Goal: Task Accomplishment & Management: Manage account settings

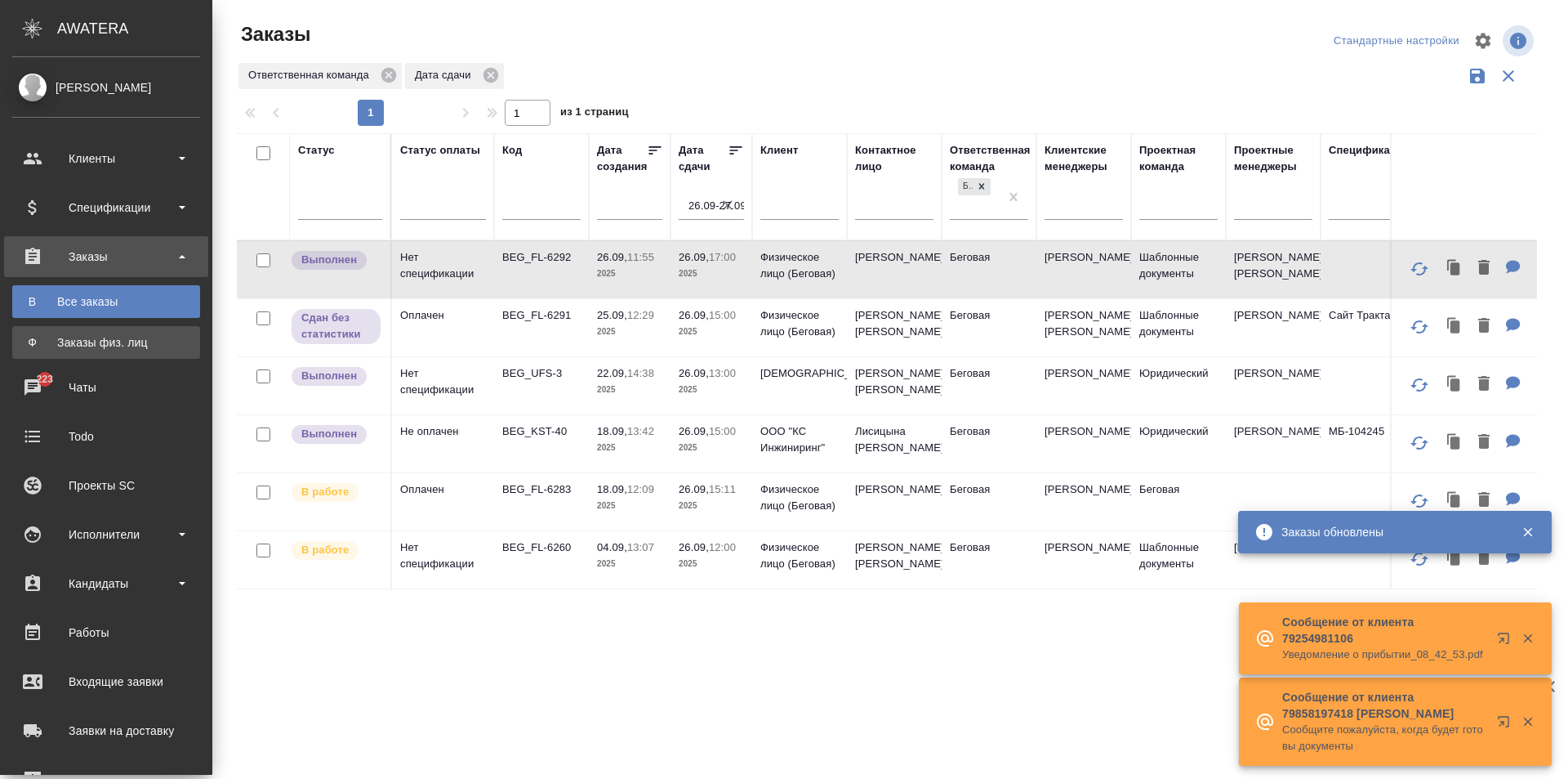
click at [70, 335] on div "Заказы физ. лиц" at bounding box center [106, 342] width 172 height 17
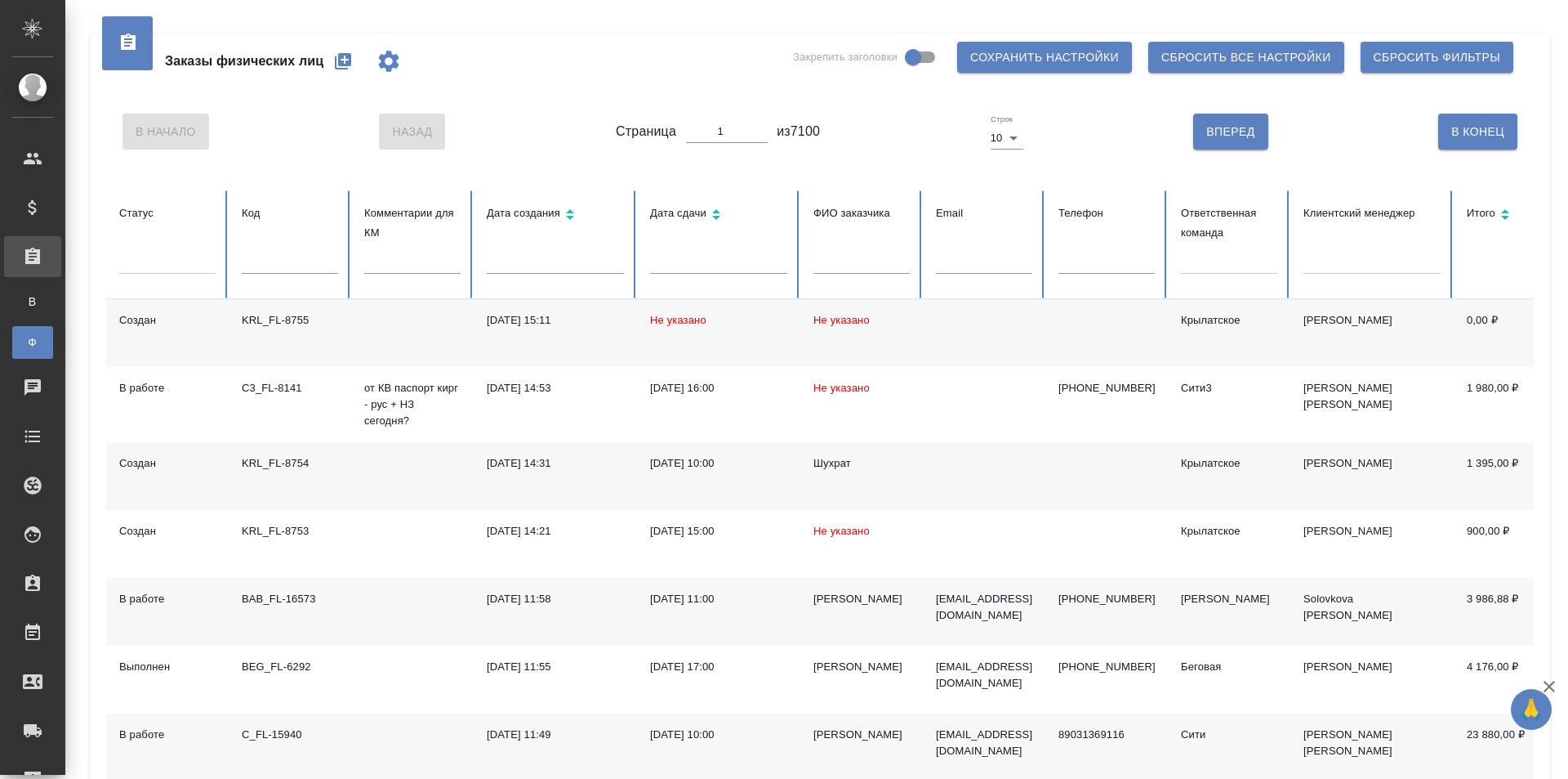
click at [338, 64] on icon "button" at bounding box center [343, 61] width 20 height 20
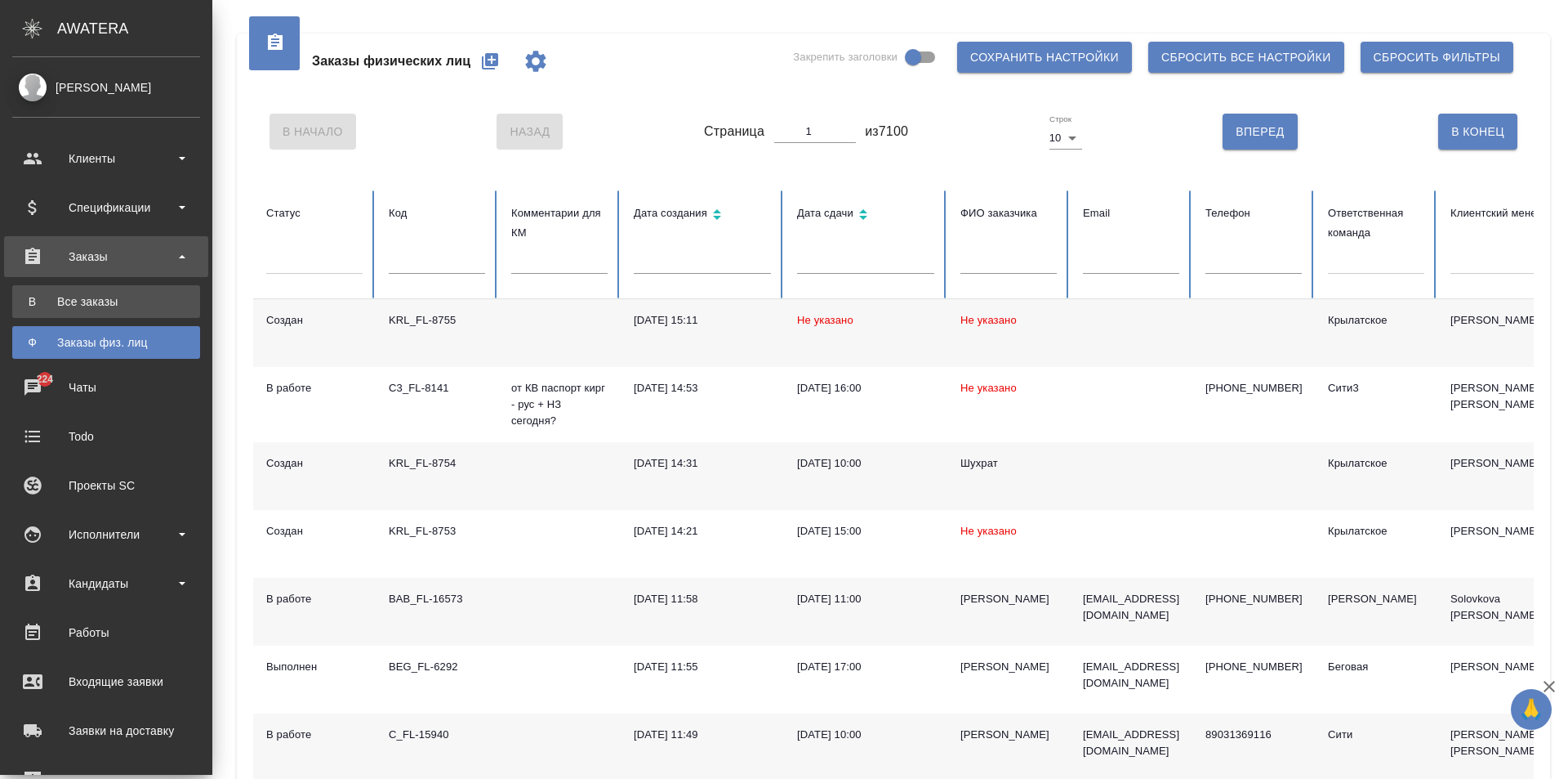
click at [56, 304] on div "Все заказы" at bounding box center [106, 302] width 172 height 17
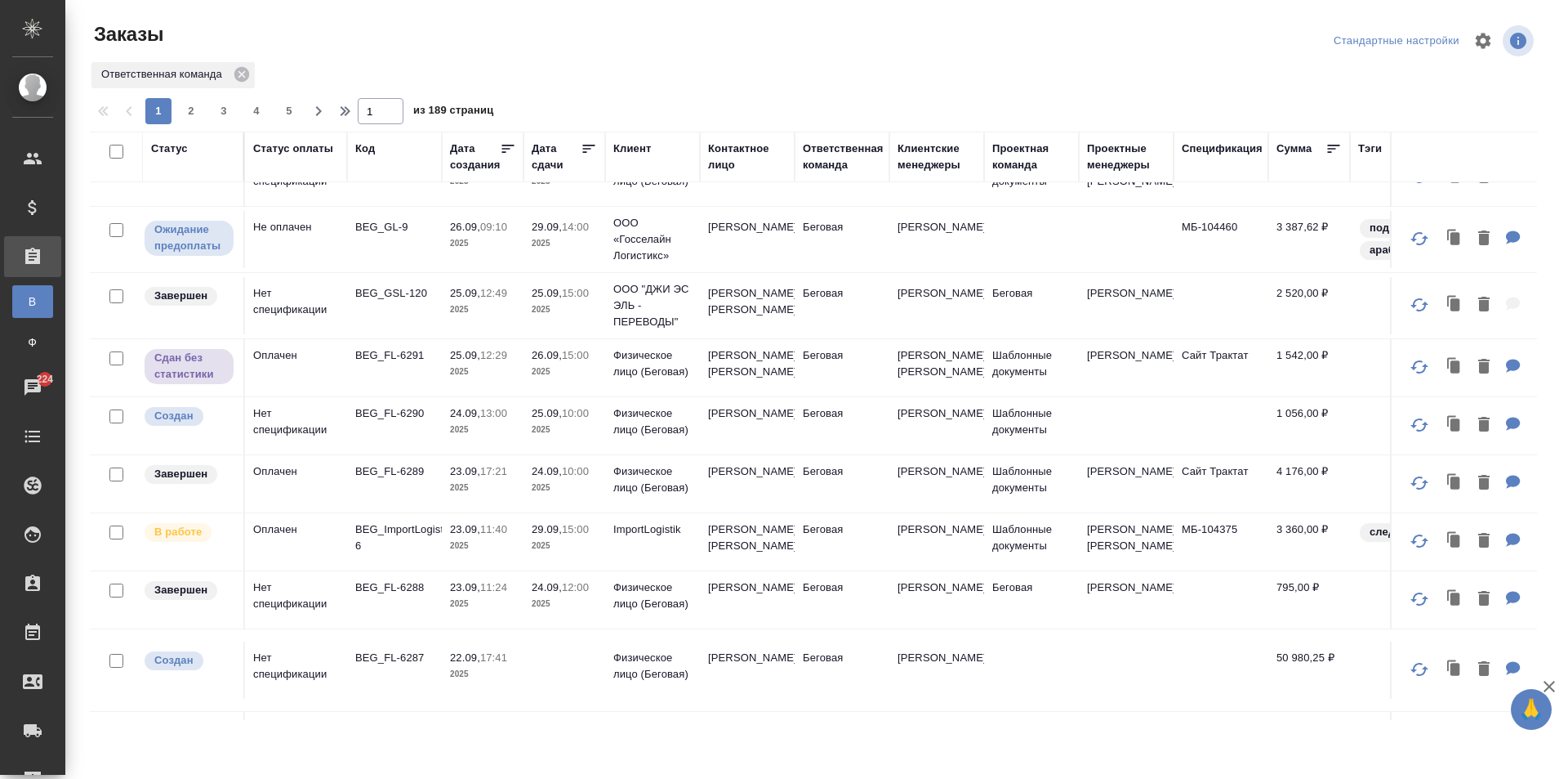
scroll to position [246, 0]
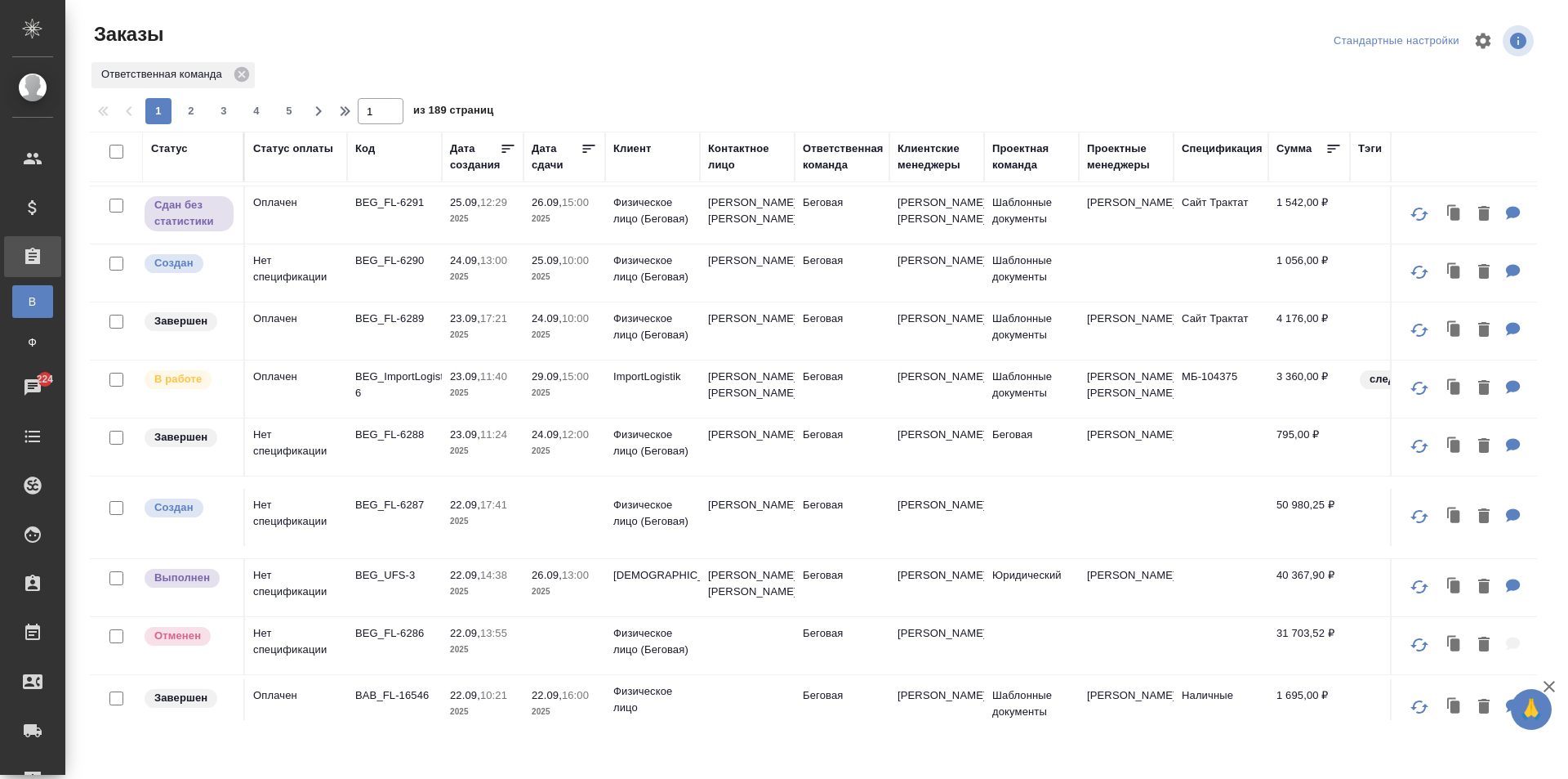
click at [553, 158] on div "Дата сдачи" at bounding box center [556, 156] width 49 height 32
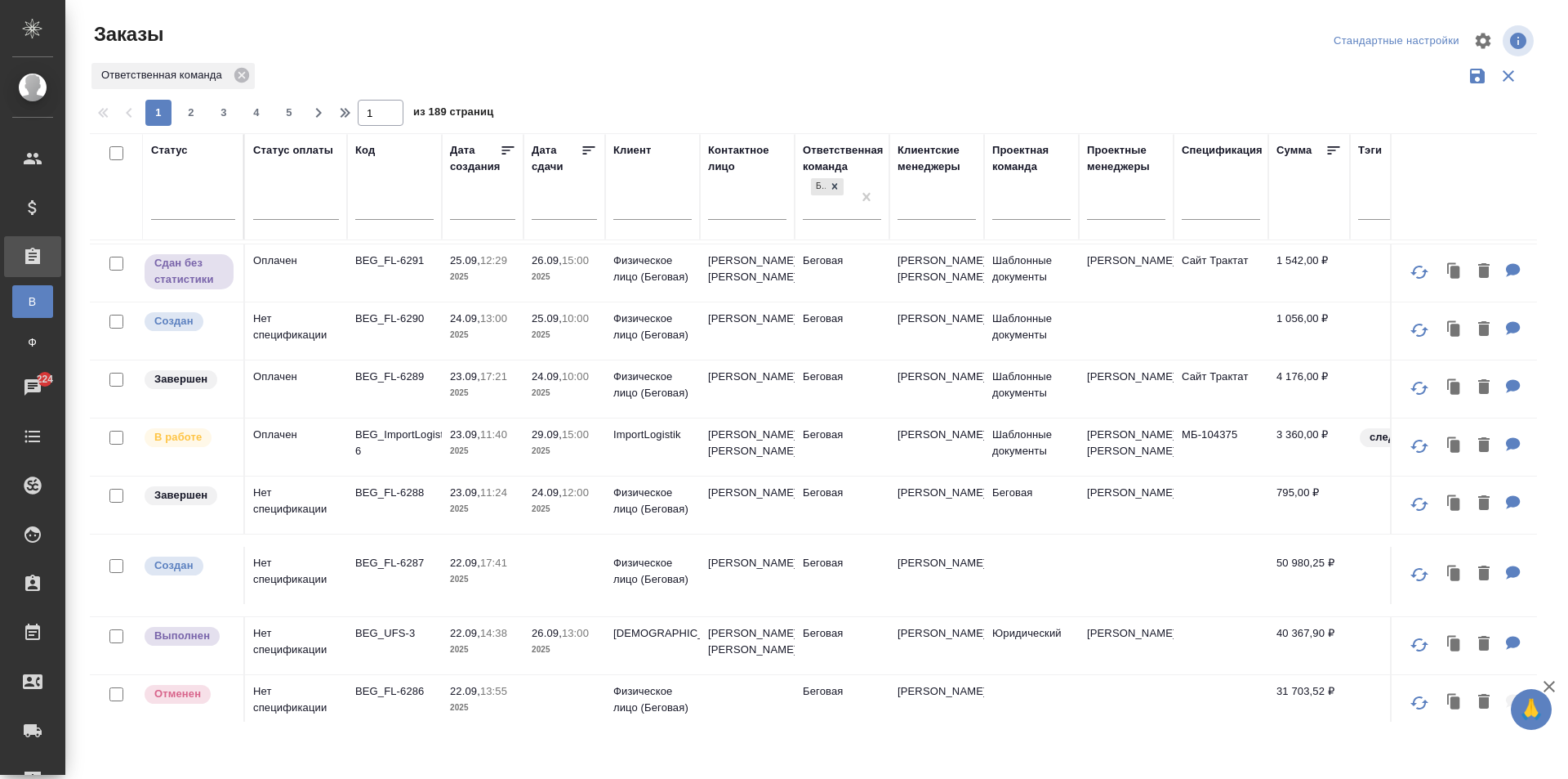
click at [566, 216] on input "text" at bounding box center [568, 205] width 56 height 23
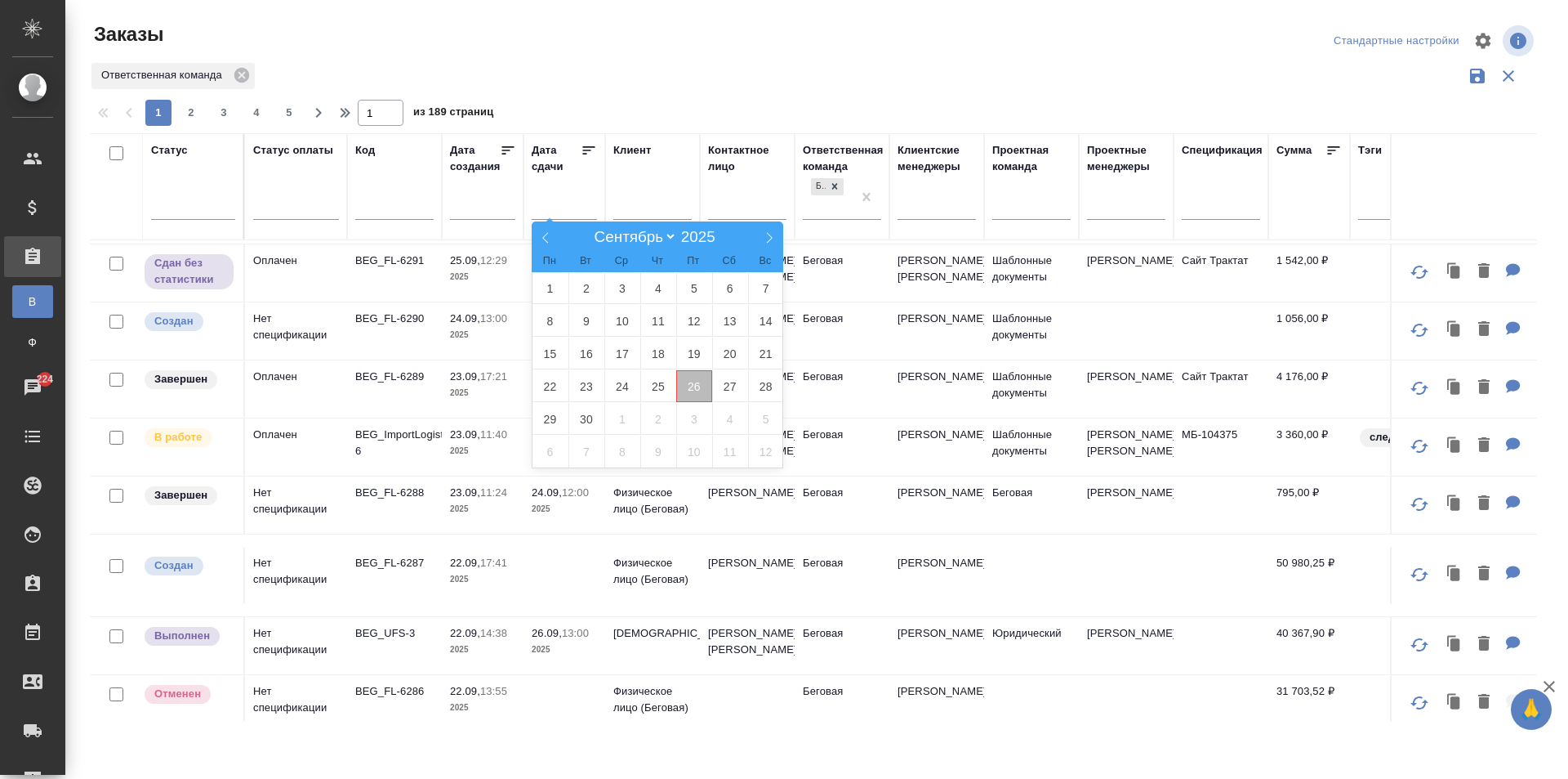
click at [689, 388] on span "26" at bounding box center [694, 386] width 36 height 31
type div "2025-09-25T21:00:00.000Z"
click at [721, 386] on span "27" at bounding box center [730, 386] width 36 height 31
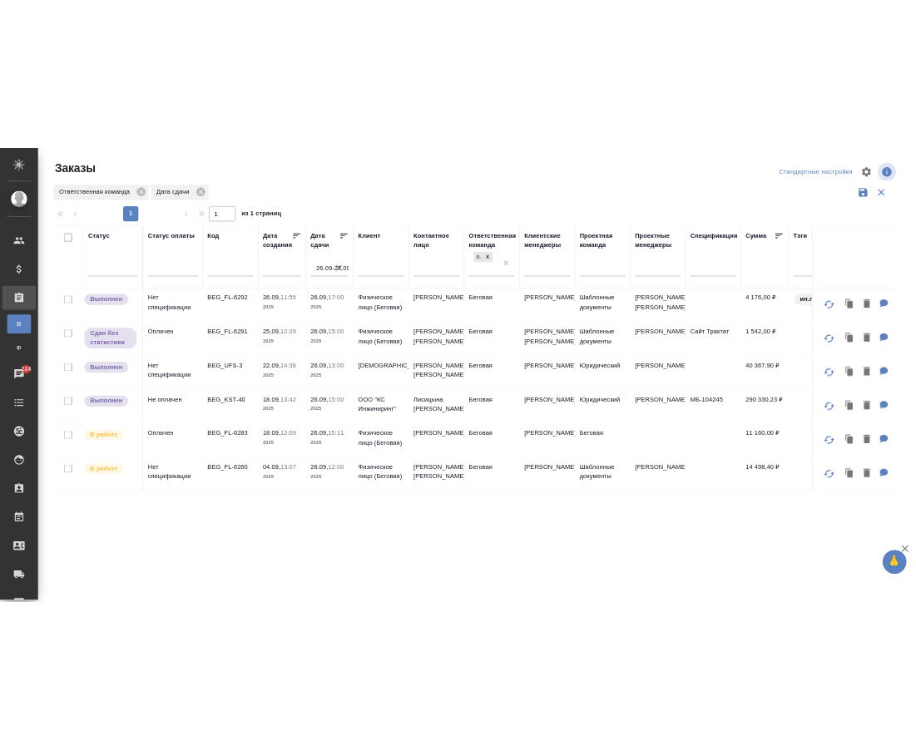
scroll to position [0, 0]
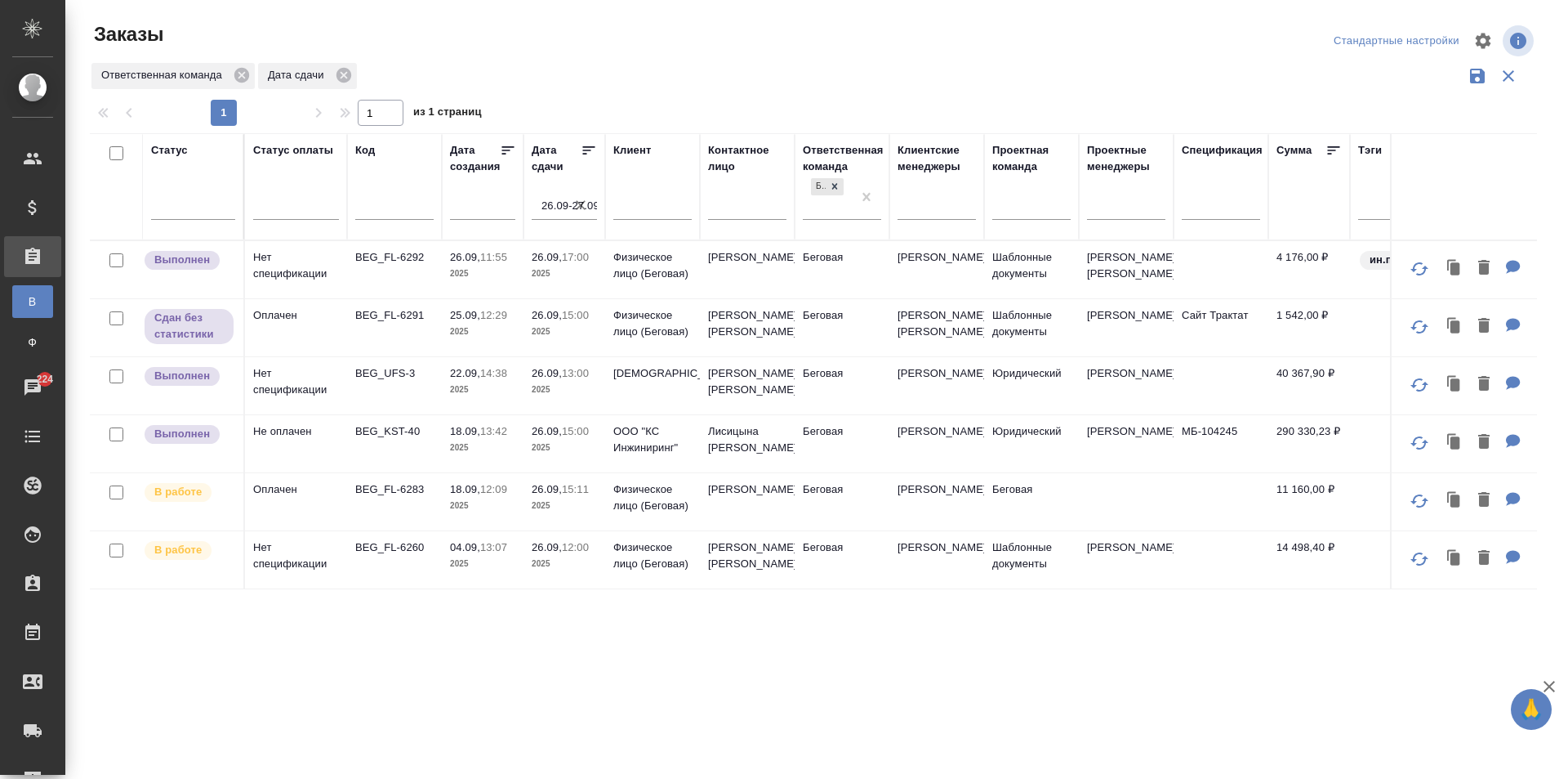
click at [739, 585] on td "[PERSON_NAME]" at bounding box center [747, 560] width 94 height 57
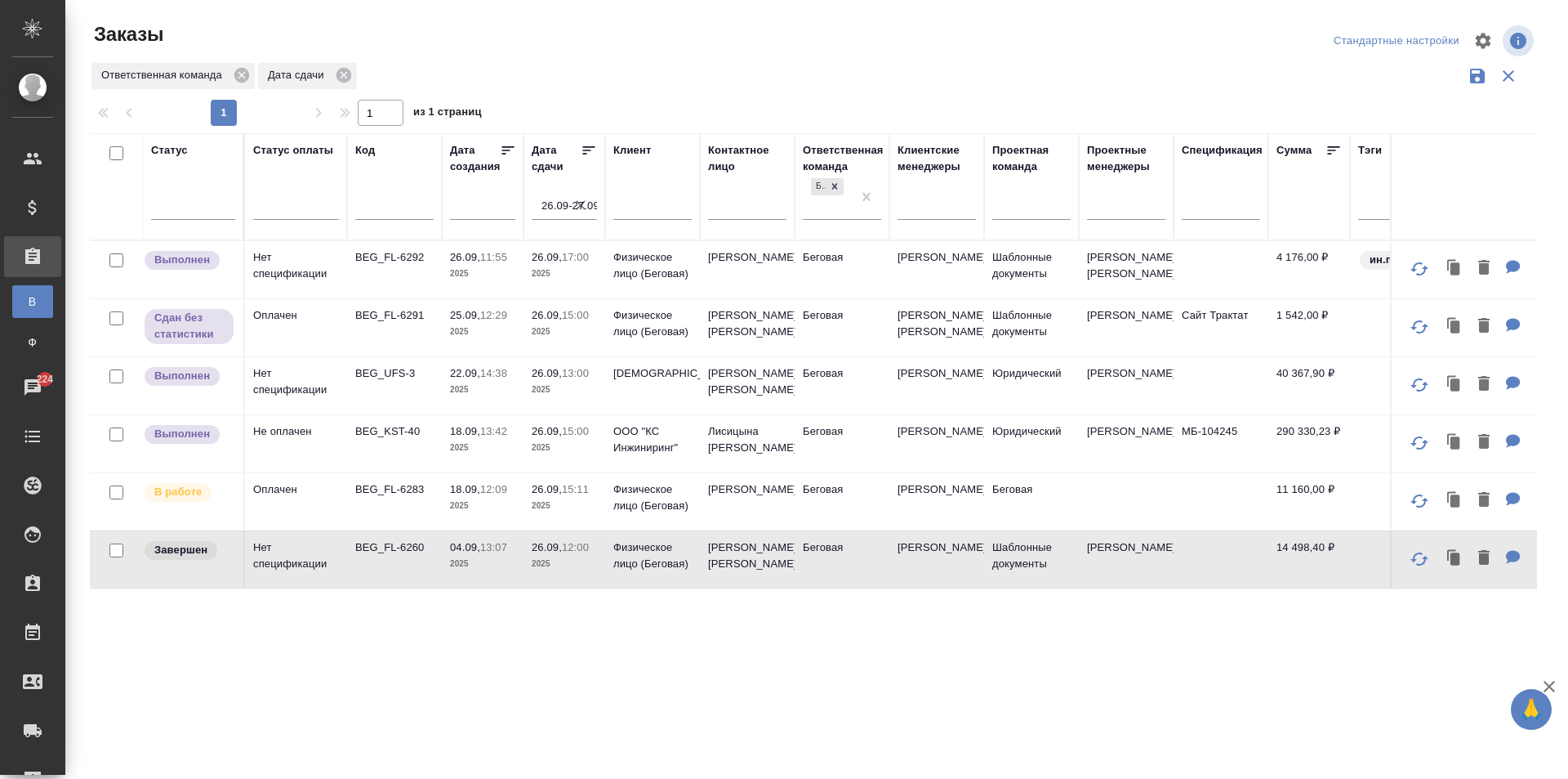
click at [796, 508] on td "Беговая" at bounding box center [841, 502] width 94 height 57
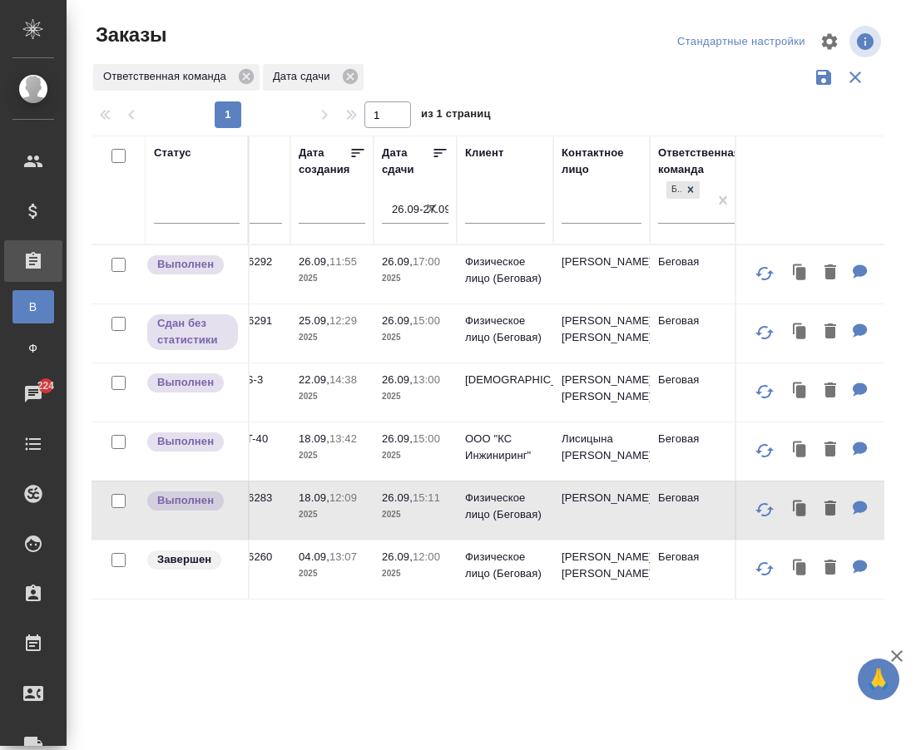
scroll to position [0, 184]
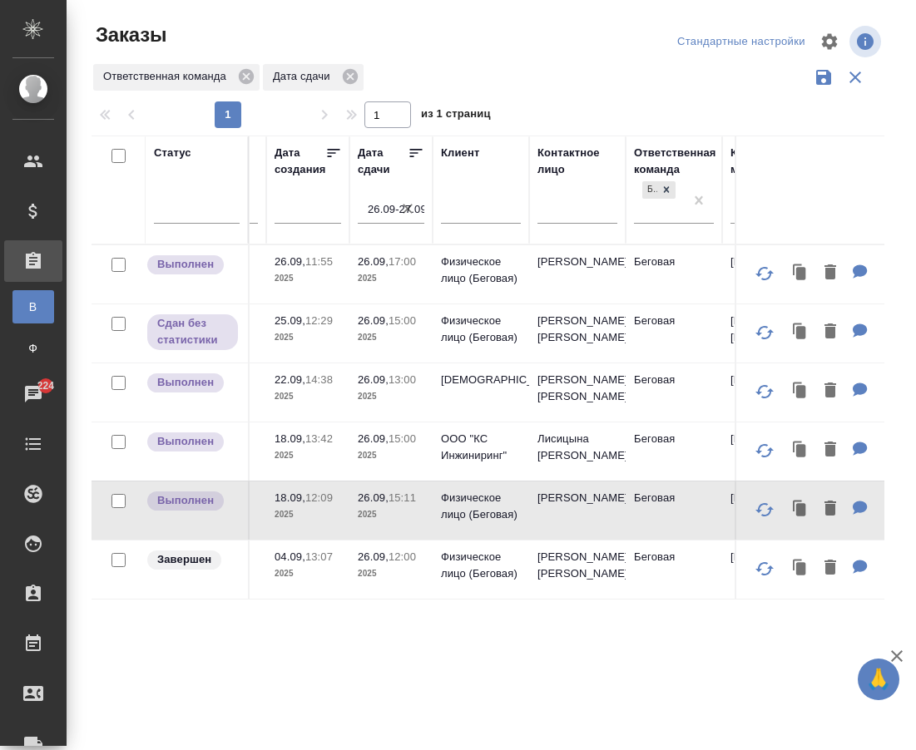
click at [374, 566] on span "26.09, 12:00" at bounding box center [391, 557] width 67 height 17
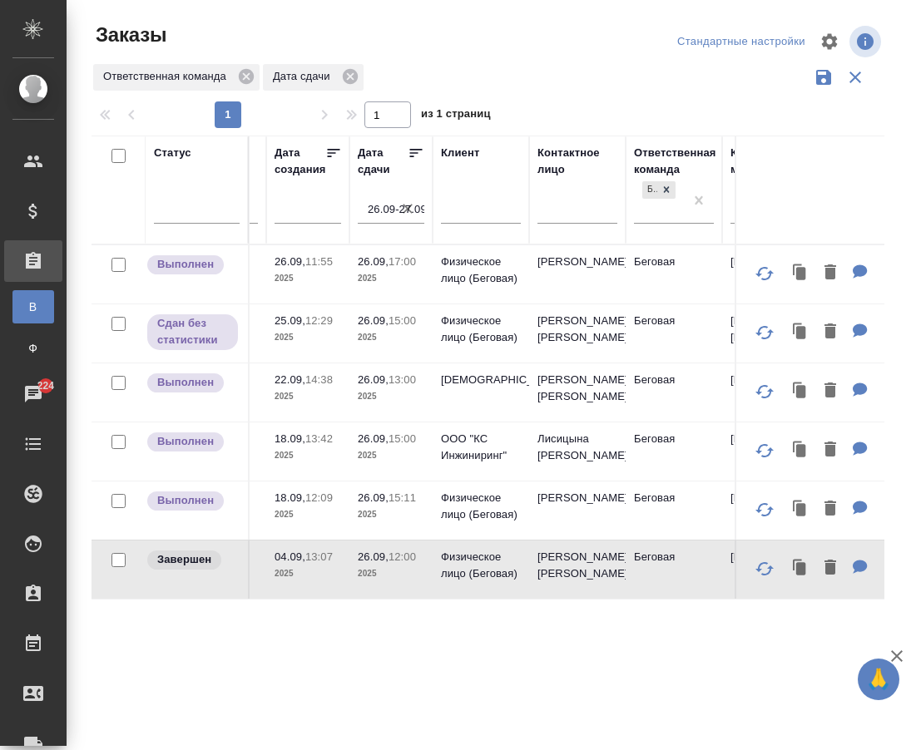
click at [374, 566] on span "26.09, 12:00" at bounding box center [391, 557] width 67 height 17
click at [399, 363] on td "26.09, 15:00 2025" at bounding box center [390, 333] width 83 height 58
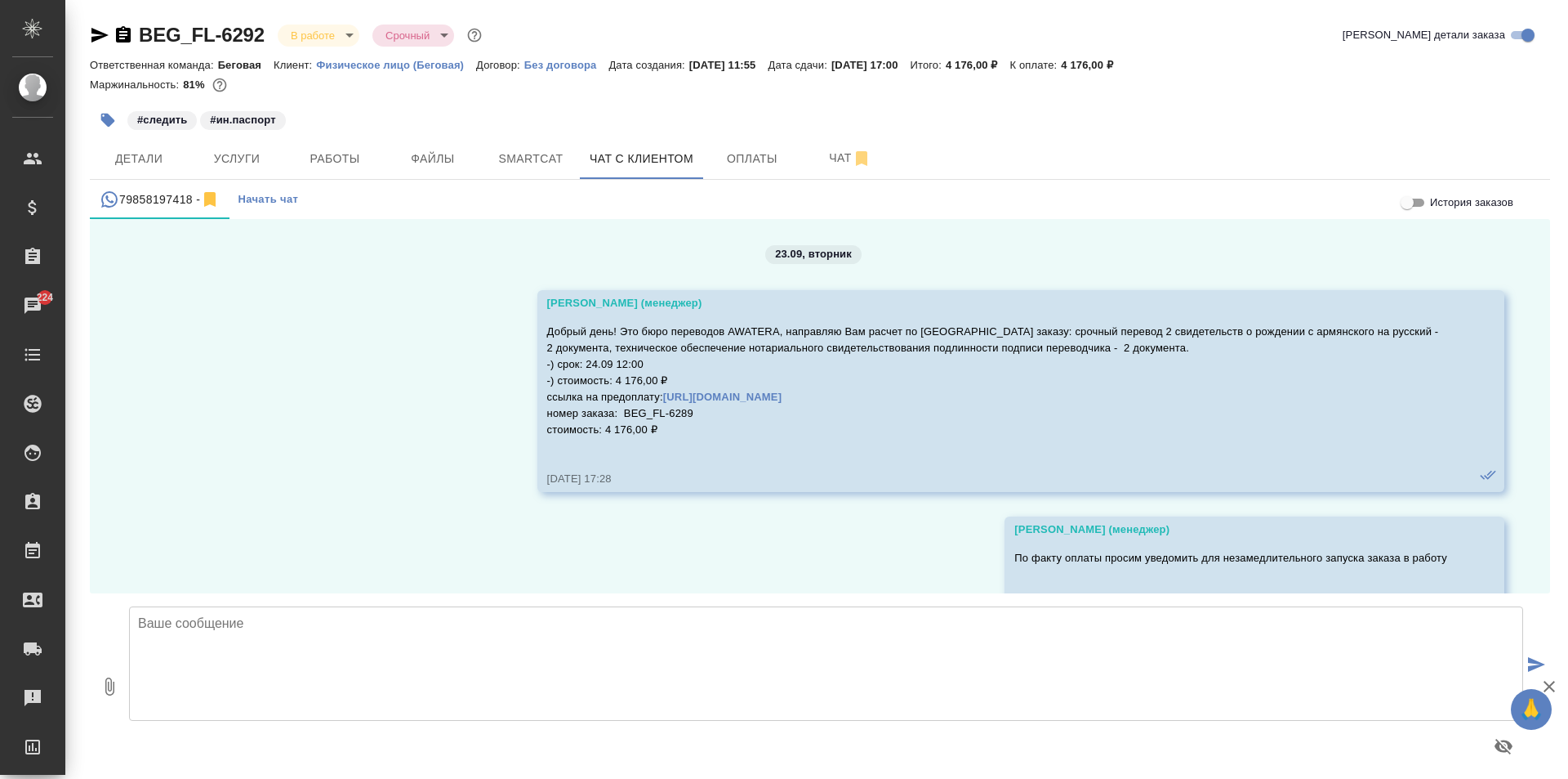
scroll to position [3174, 0]
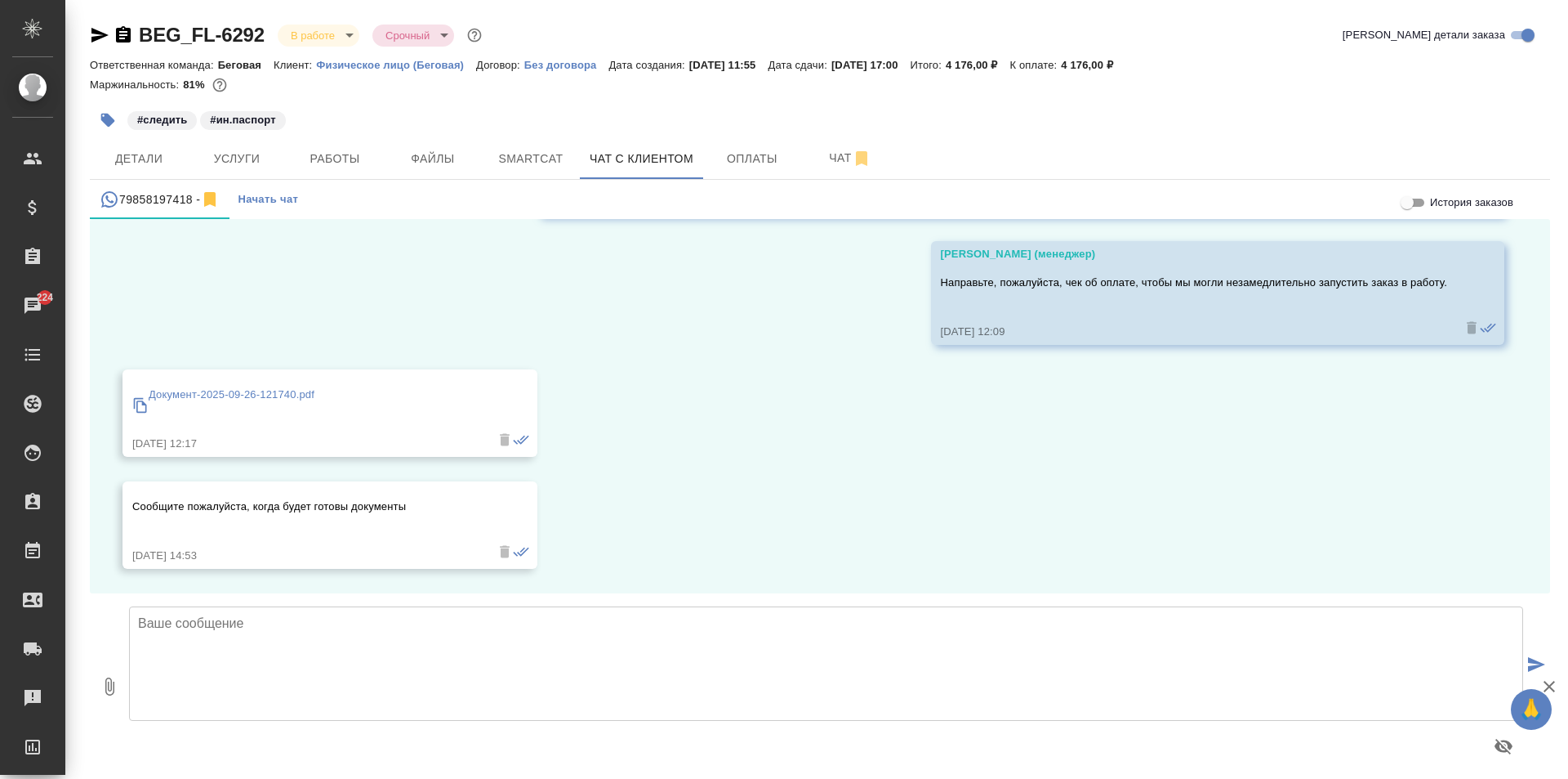
click at [444, 662] on textarea at bounding box center [826, 663] width 1394 height 114
type textarea "С"
type textarea "Принято!"
click at [1526, 659] on button "submit" at bounding box center [1536, 665] width 27 height 226
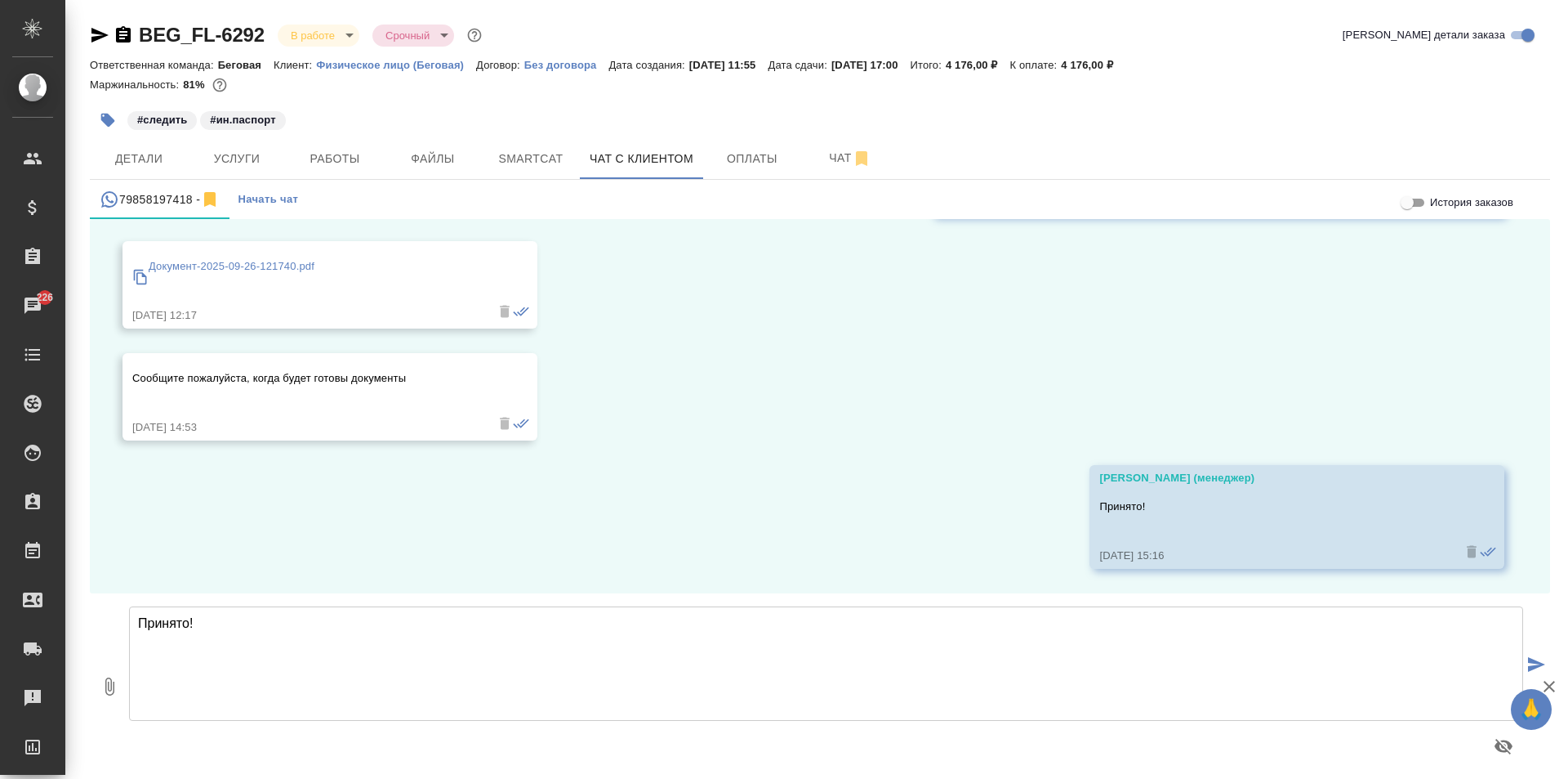
scroll to position [3303, 0]
click at [427, 683] on textarea "Принято!" at bounding box center [826, 663] width 1394 height 114
type textarea "Документы будут готовы у нас в офисе к 17:30, заказываю Вам пропуск?"
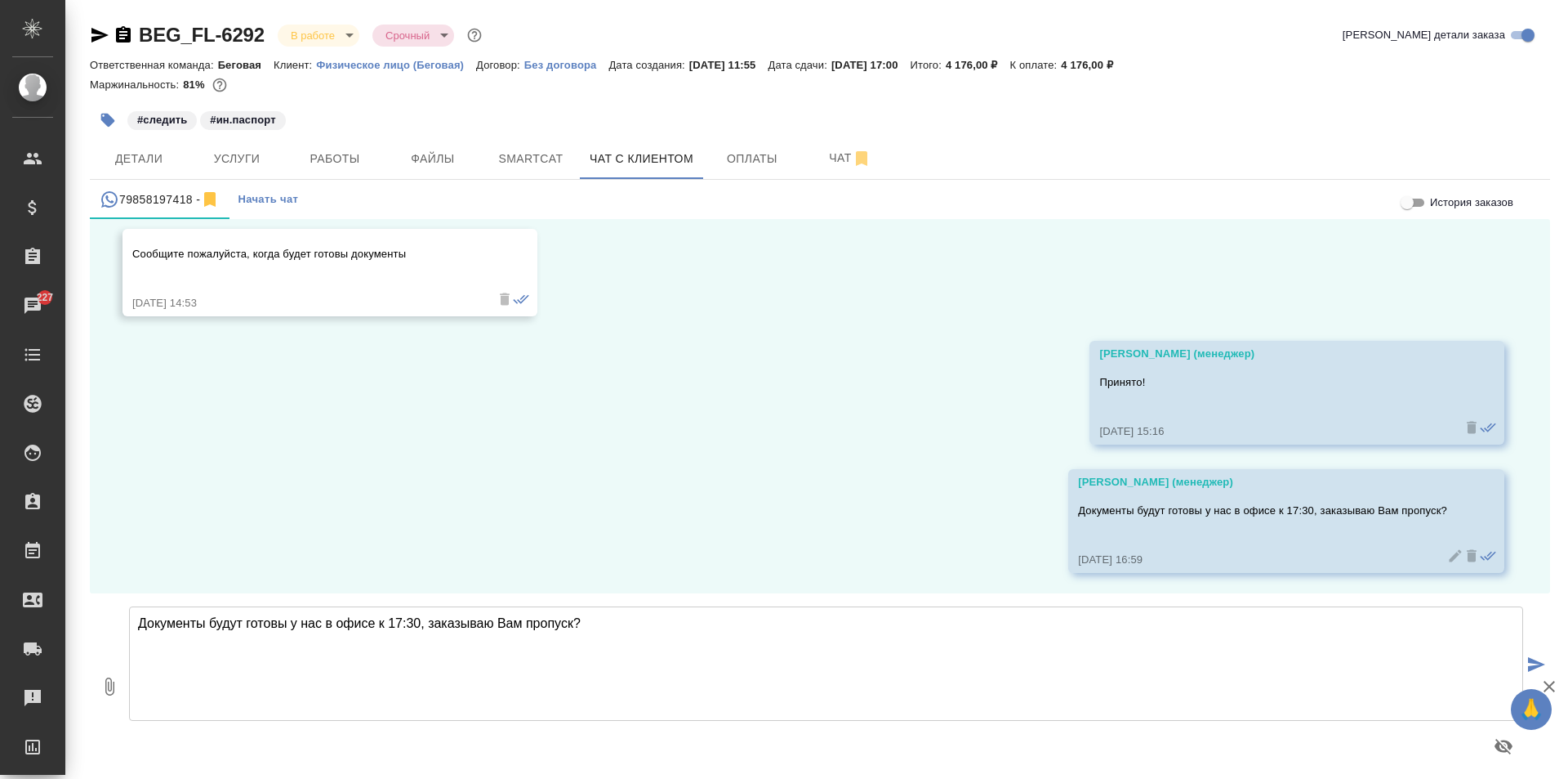
scroll to position [3430, 0]
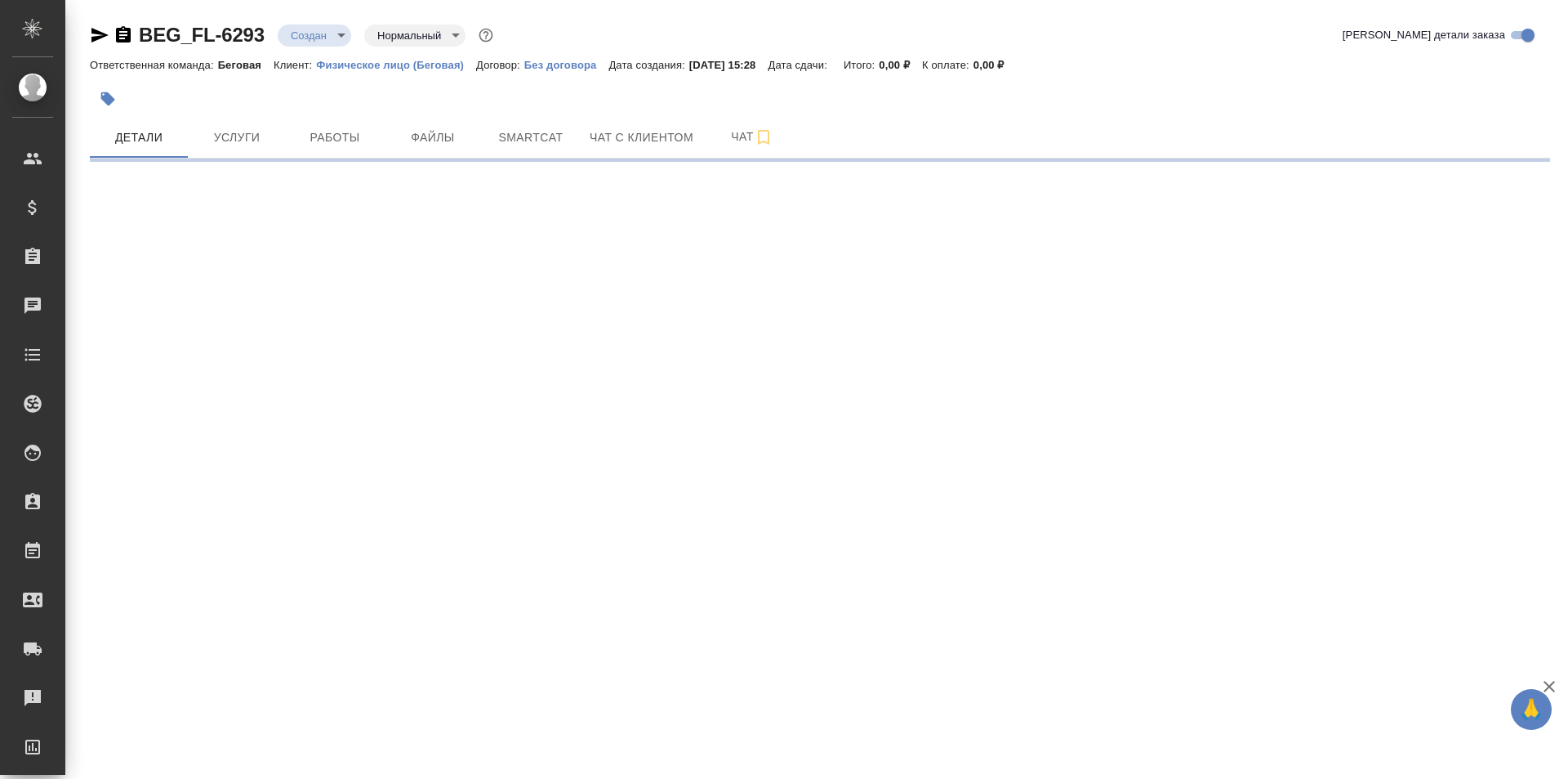
select select "RU"
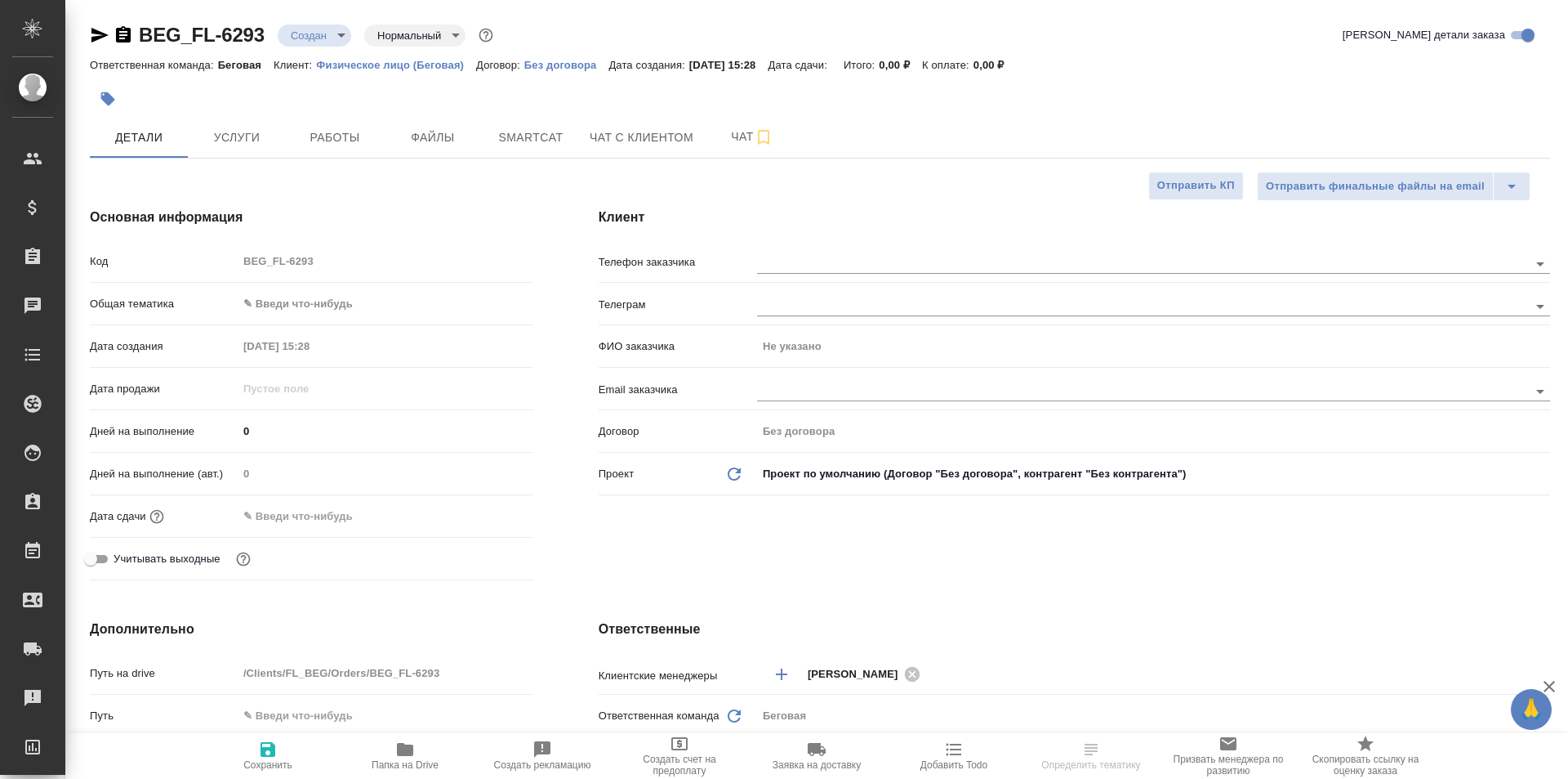
type textarea "x"
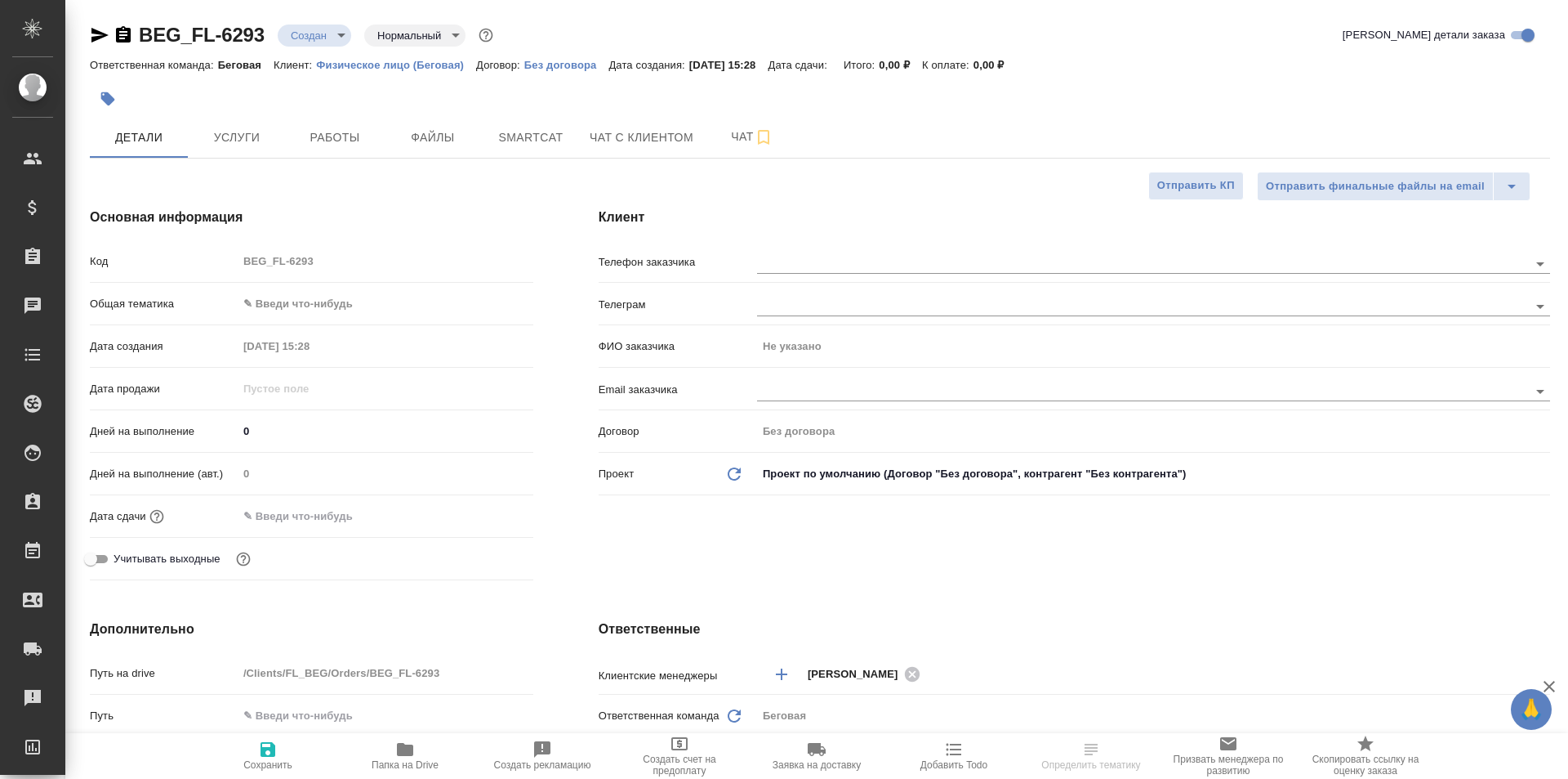
type textarea "x"
click at [249, 137] on span "Услуги" at bounding box center [237, 138] width 79 height 21
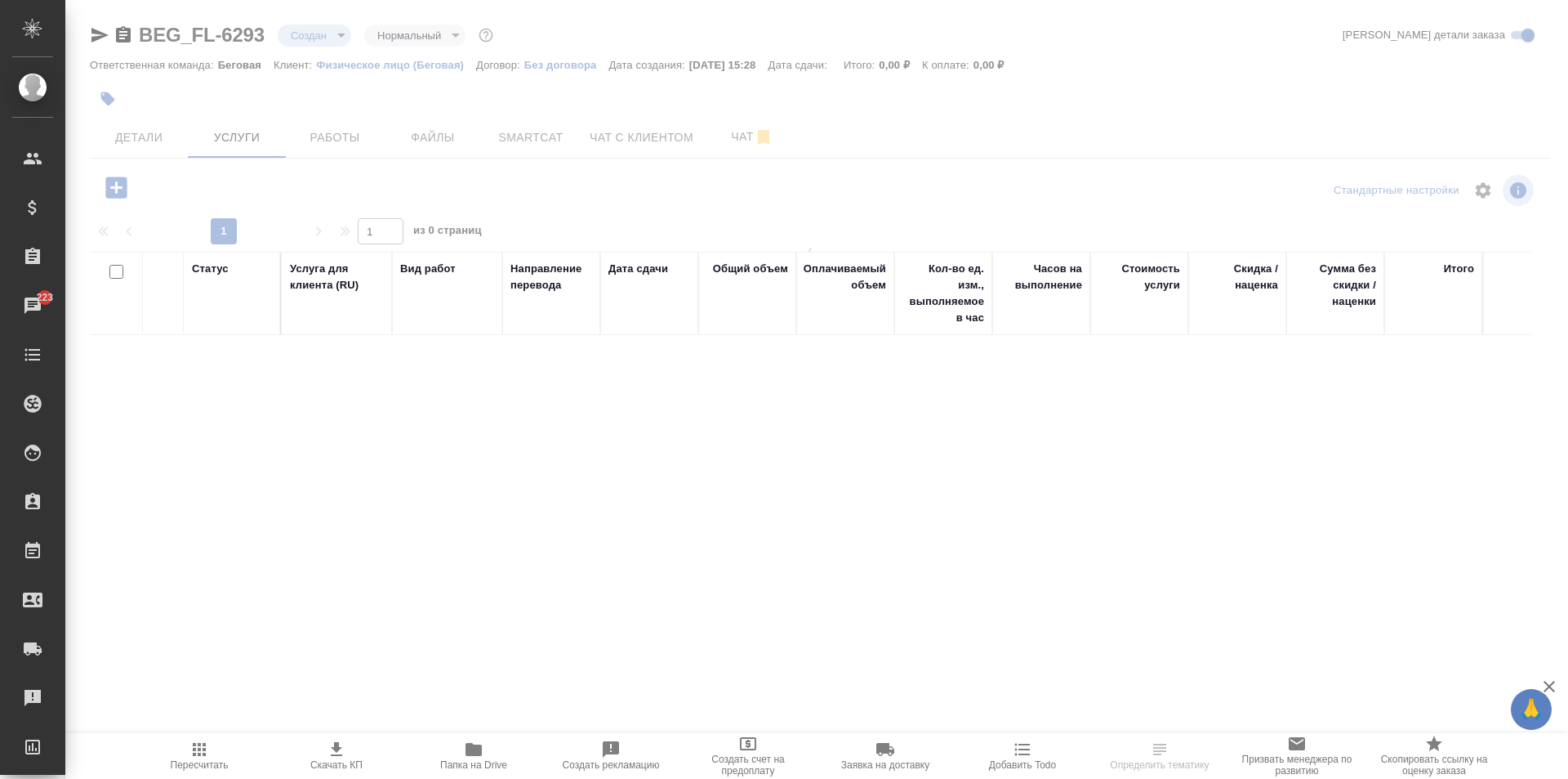
click at [444, 137] on span "Файлы" at bounding box center [433, 138] width 79 height 21
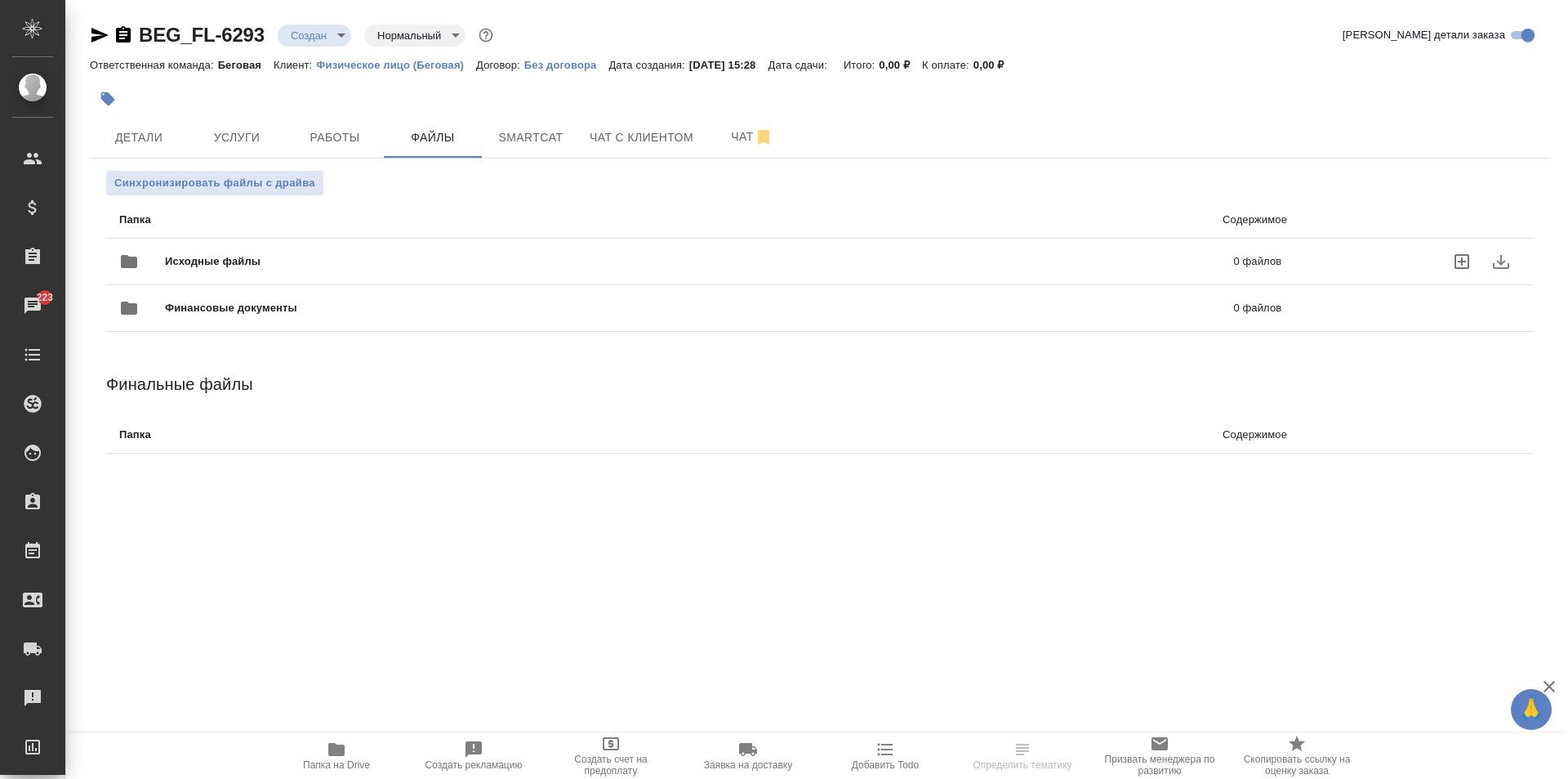
click at [1469, 259] on icon "uploadFiles" at bounding box center [1462, 261] width 20 height 20
click at [0, 0] on input "uploadFiles" at bounding box center [0, 0] width 0 height 0
click at [318, 39] on body "🙏 .cls-1 fill:#fff; AWATERA Moskalets Alina Клиенты Спецификации Заказы 223 Чат…" at bounding box center [784, 389] width 1568 height 779
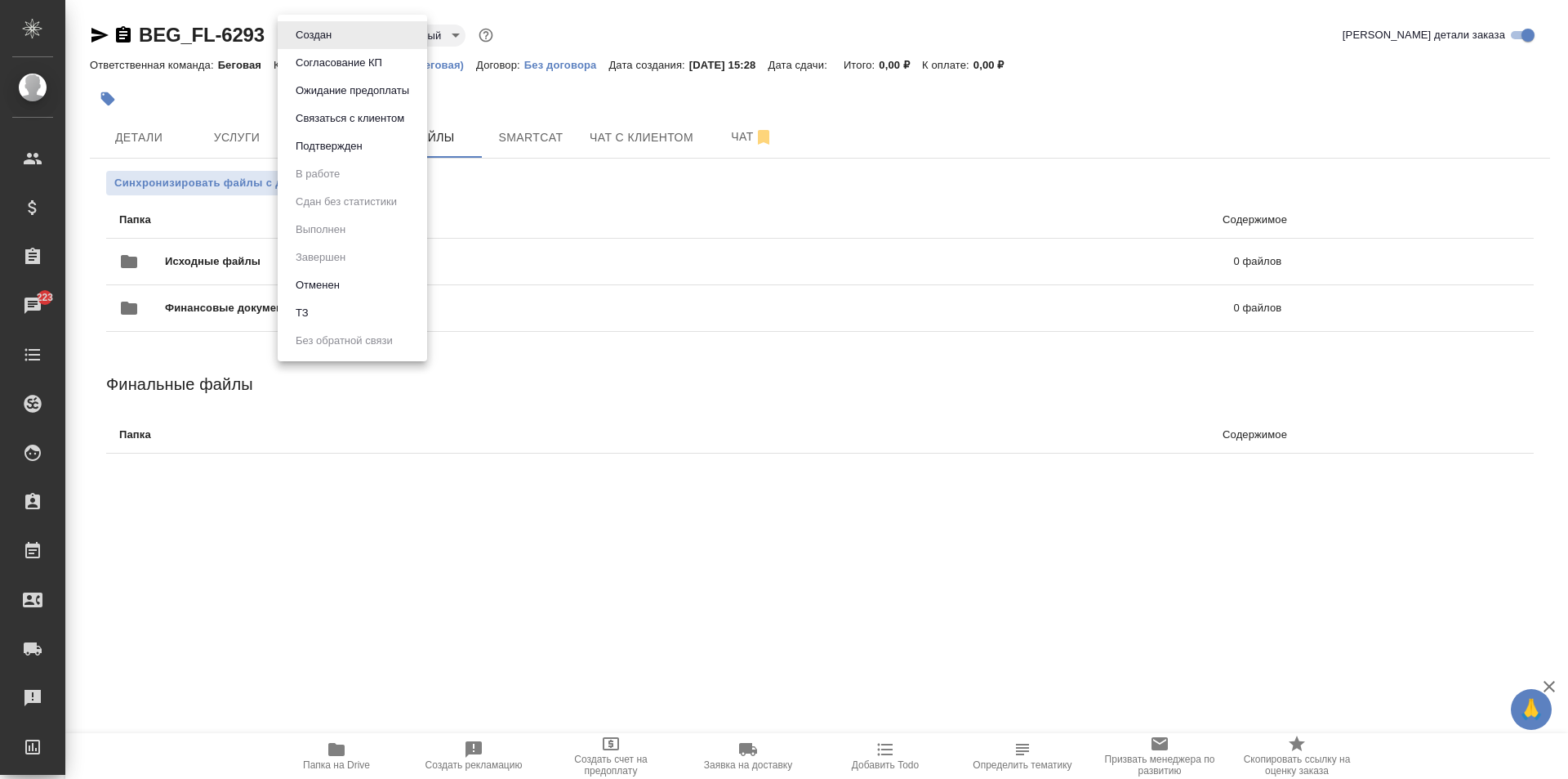
click at [327, 306] on li "ТЗ" at bounding box center [352, 312] width 149 height 28
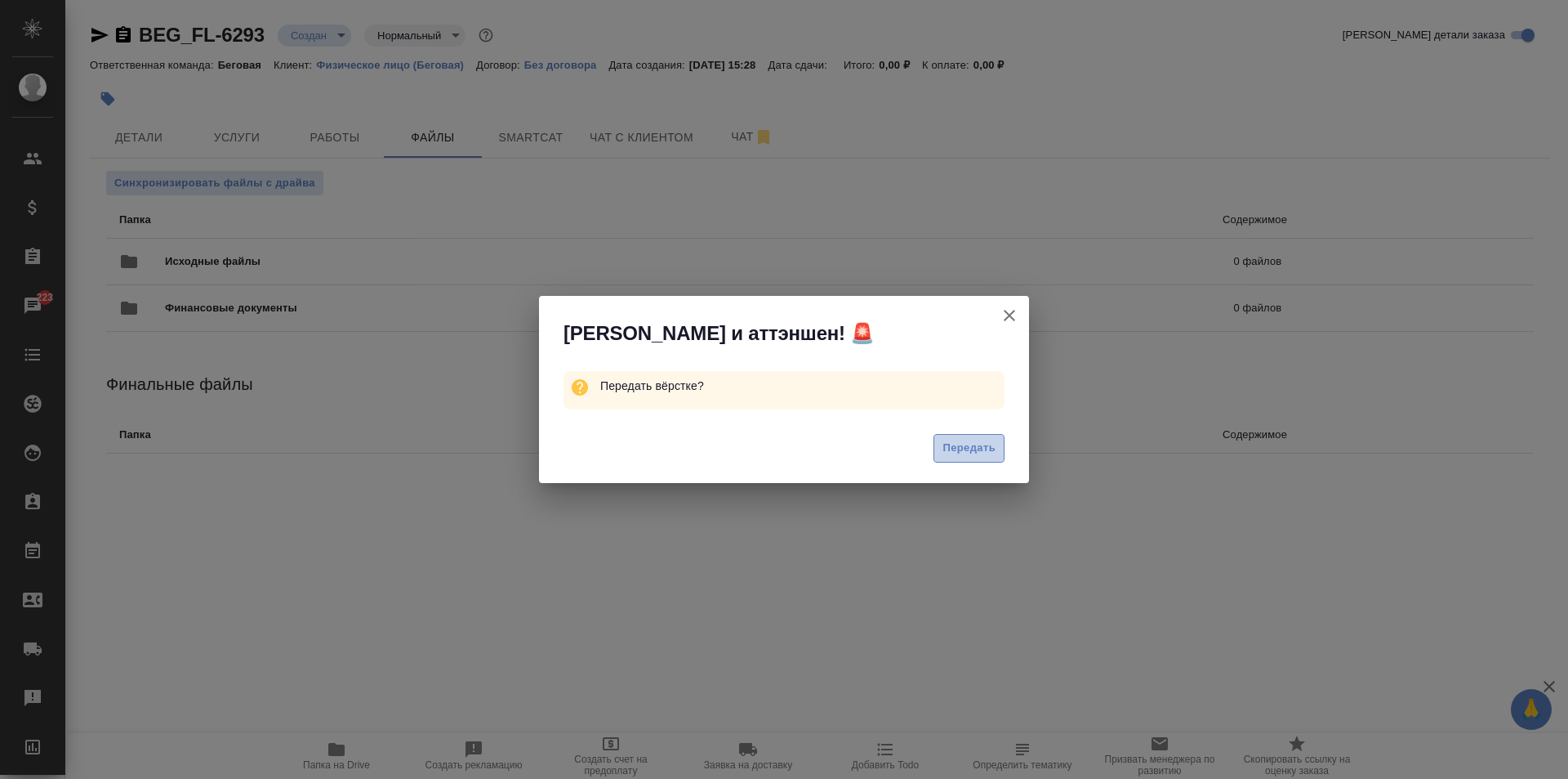
click at [948, 448] on span "Передать" at bounding box center [969, 448] width 53 height 19
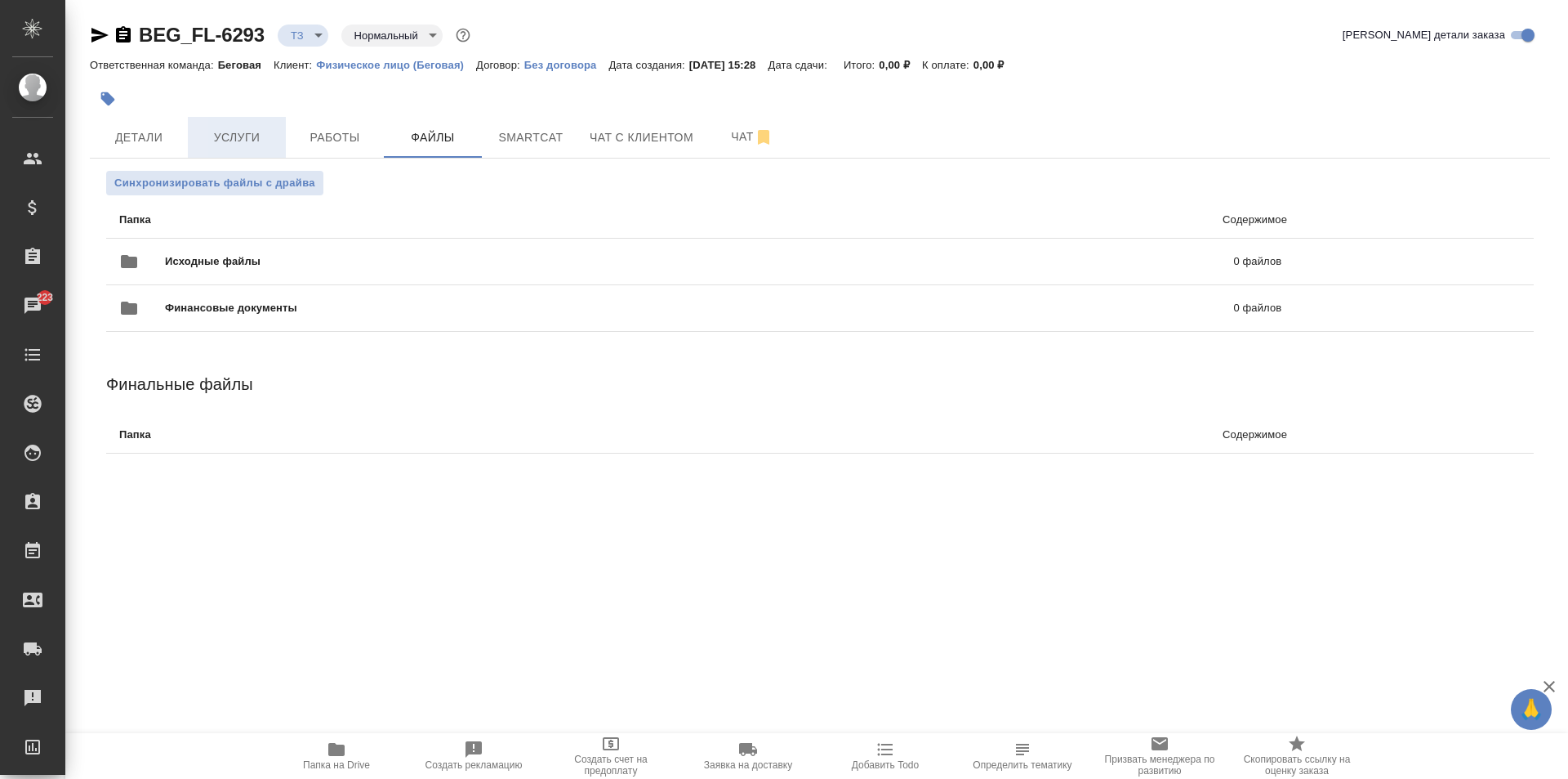
click at [243, 153] on button "Услуги" at bounding box center [237, 138] width 98 height 41
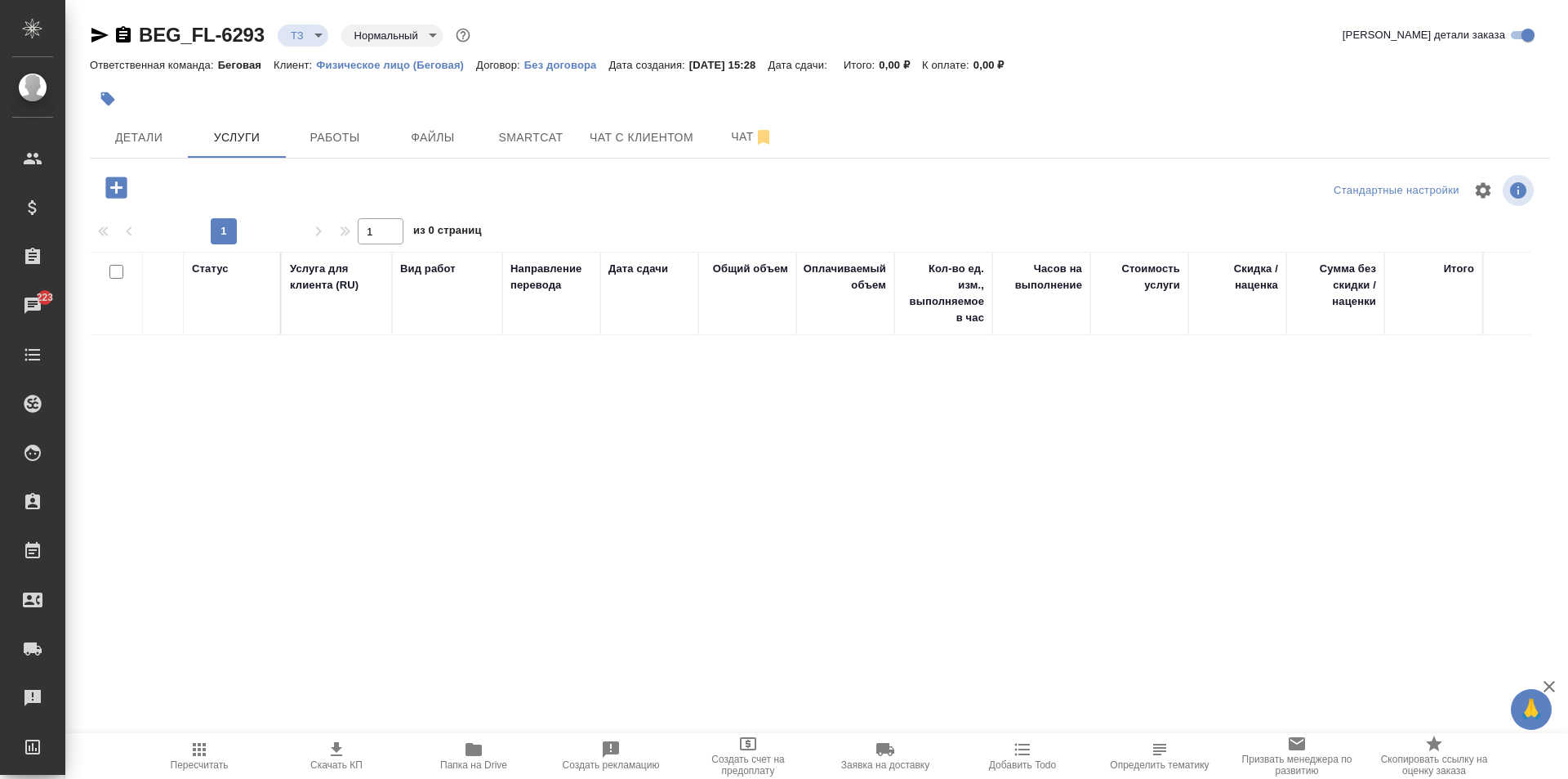
click at [117, 185] on icon "button" at bounding box center [116, 187] width 28 height 28
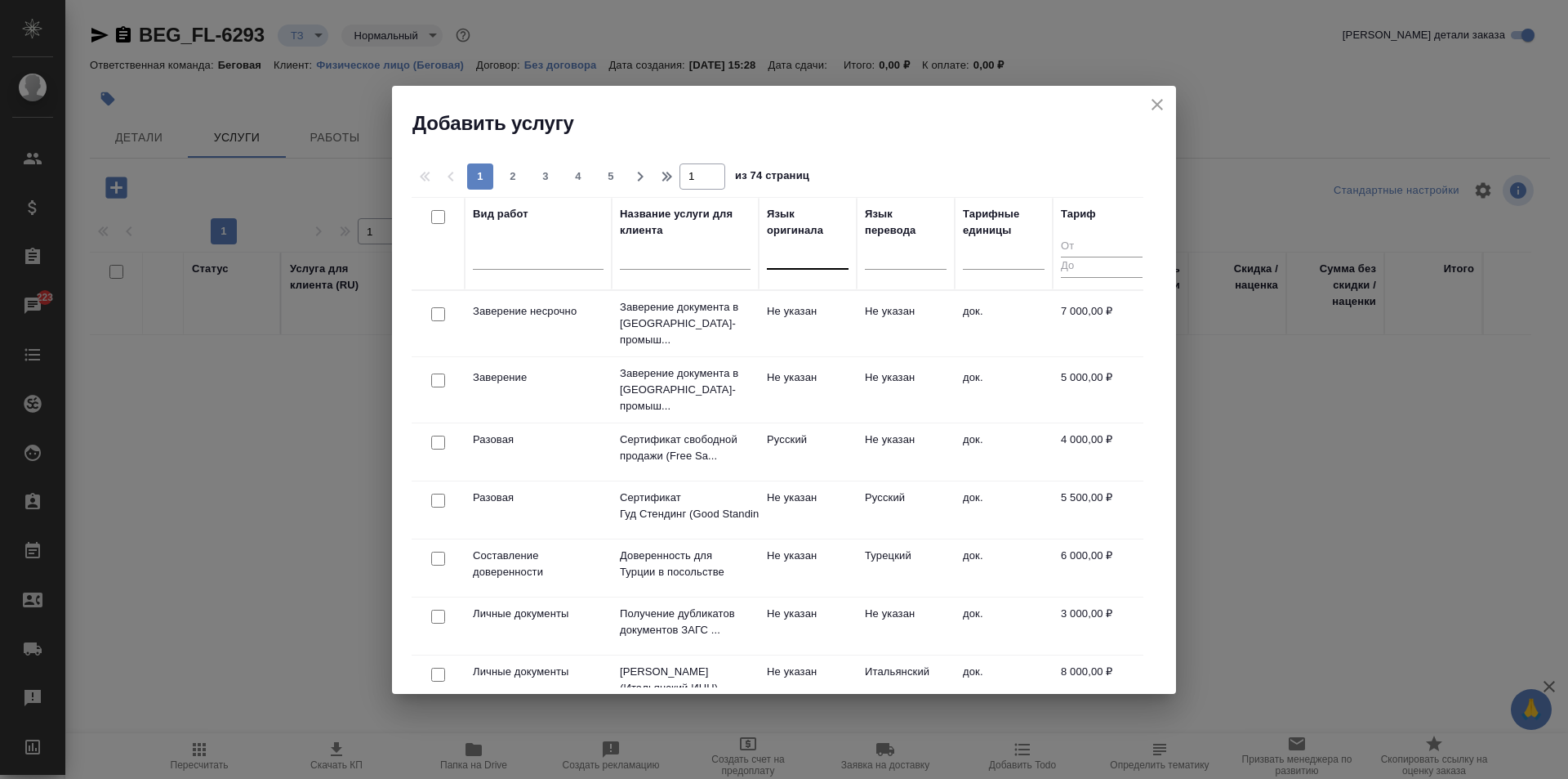
click at [791, 264] on div at bounding box center [807, 252] width 81 height 24
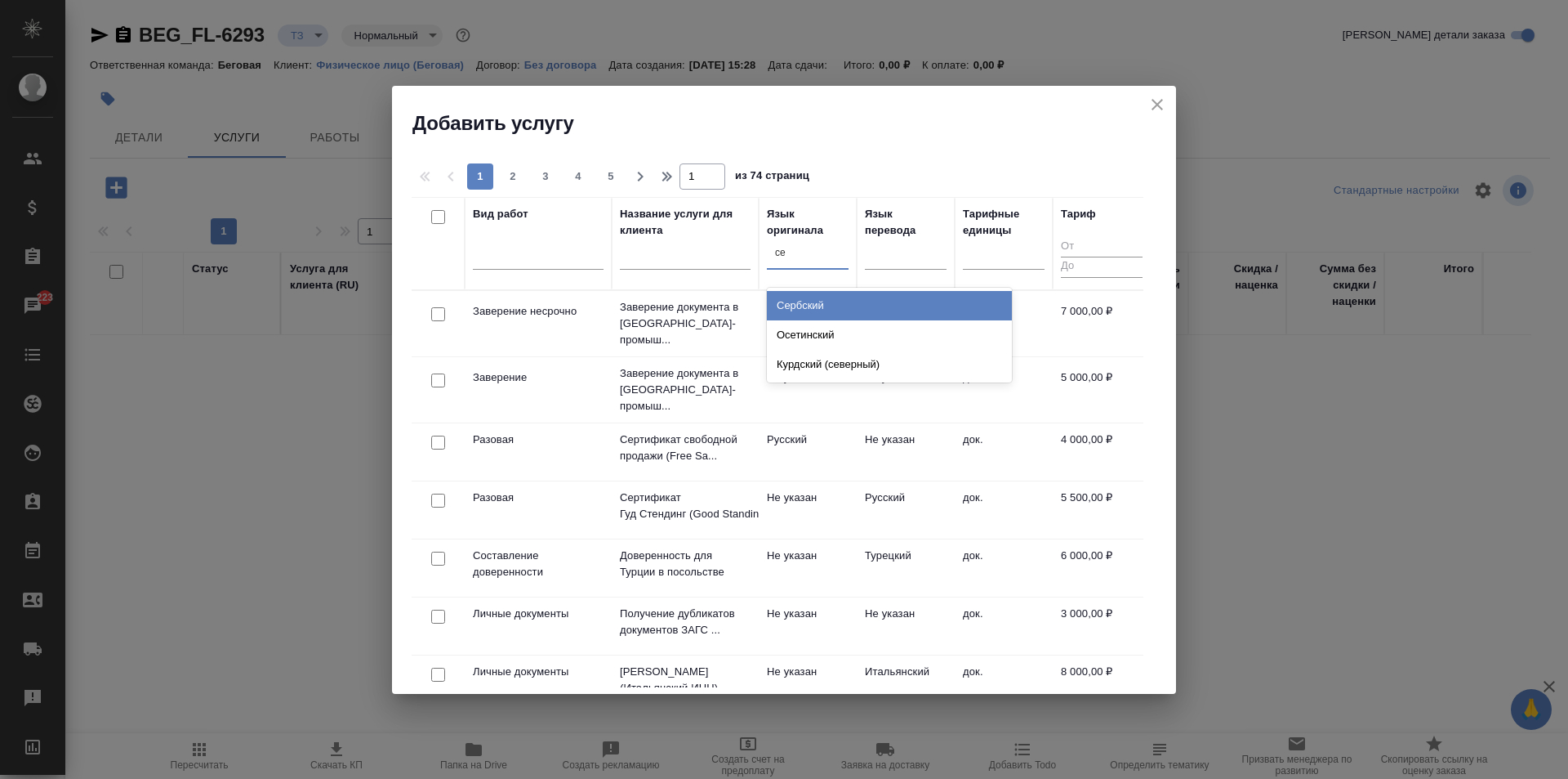
type input "сер"
click at [803, 306] on div "Сербский" at bounding box center [890, 306] width 245 height 29
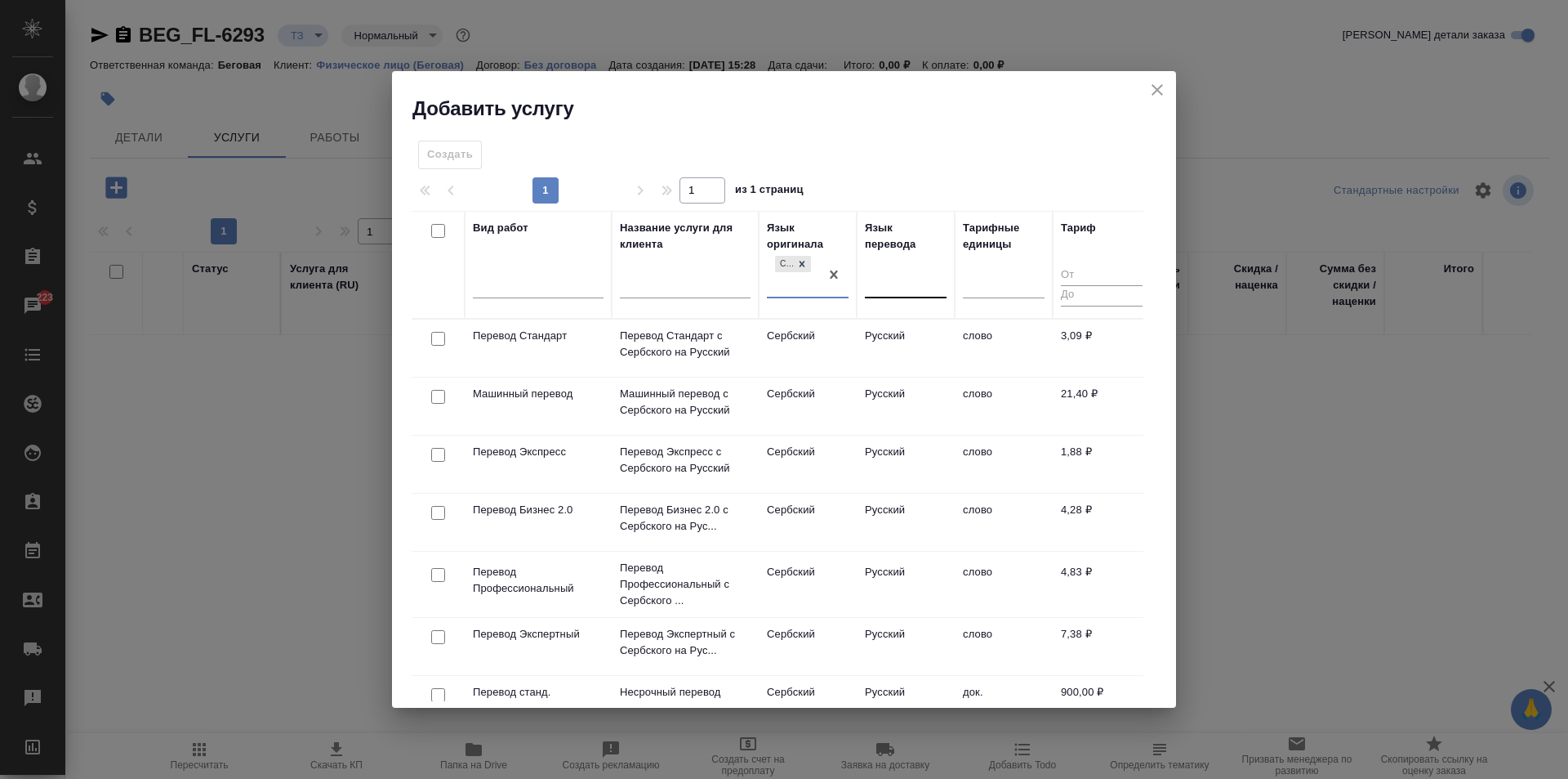
click at [894, 282] on div at bounding box center [905, 281] width 81 height 24
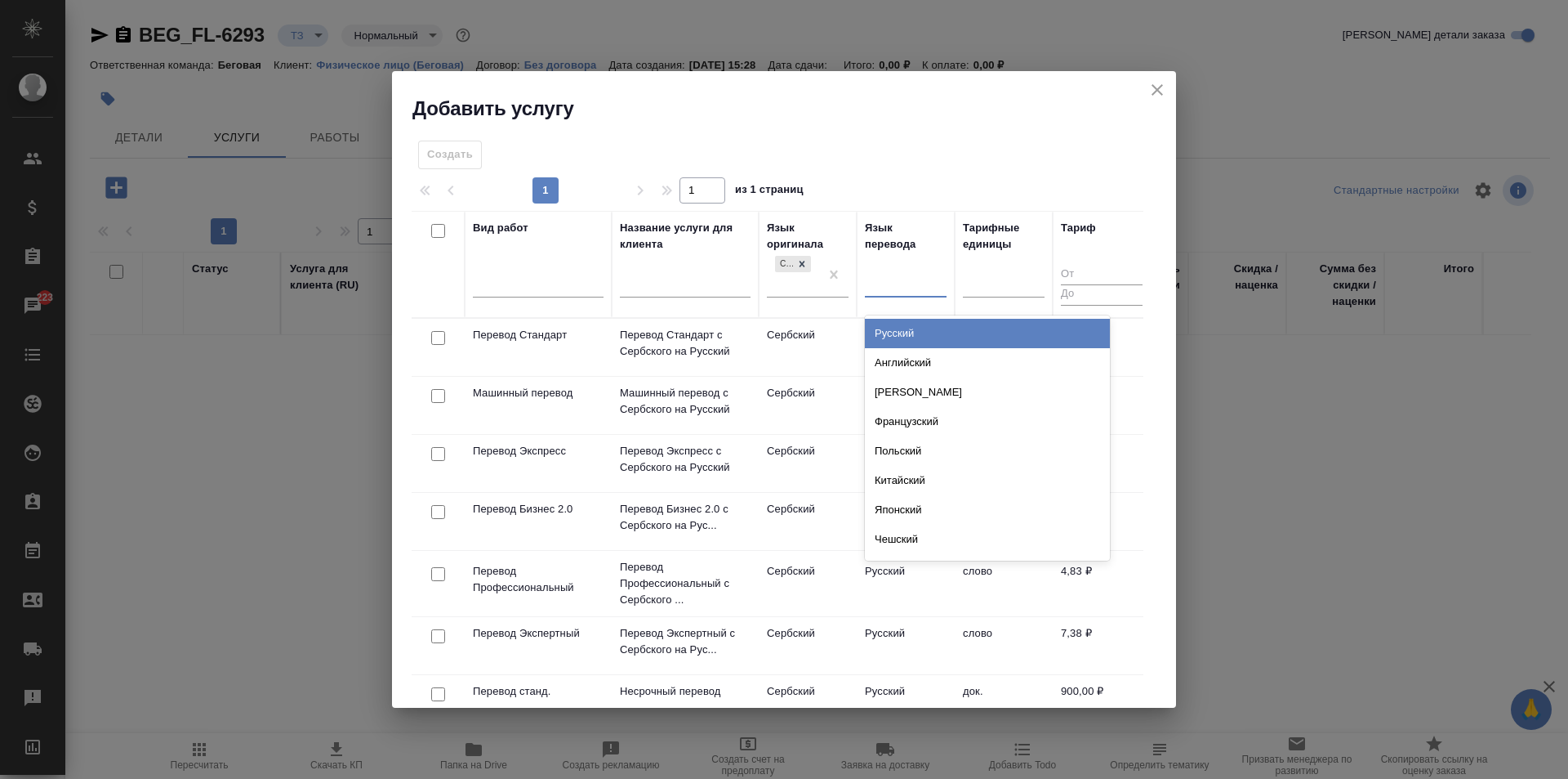
click at [904, 323] on div "Русский" at bounding box center [988, 333] width 245 height 29
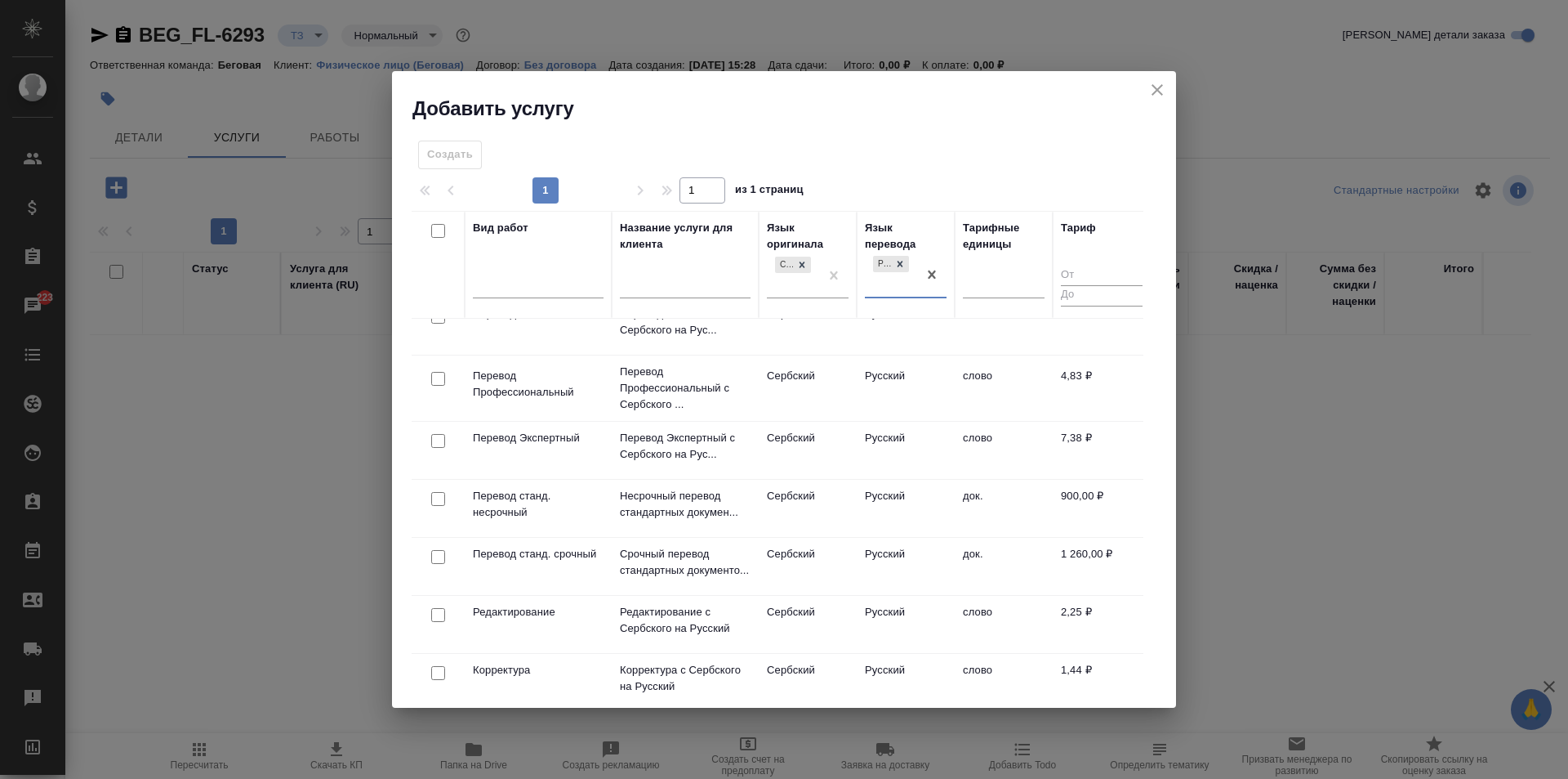
scroll to position [219, 0]
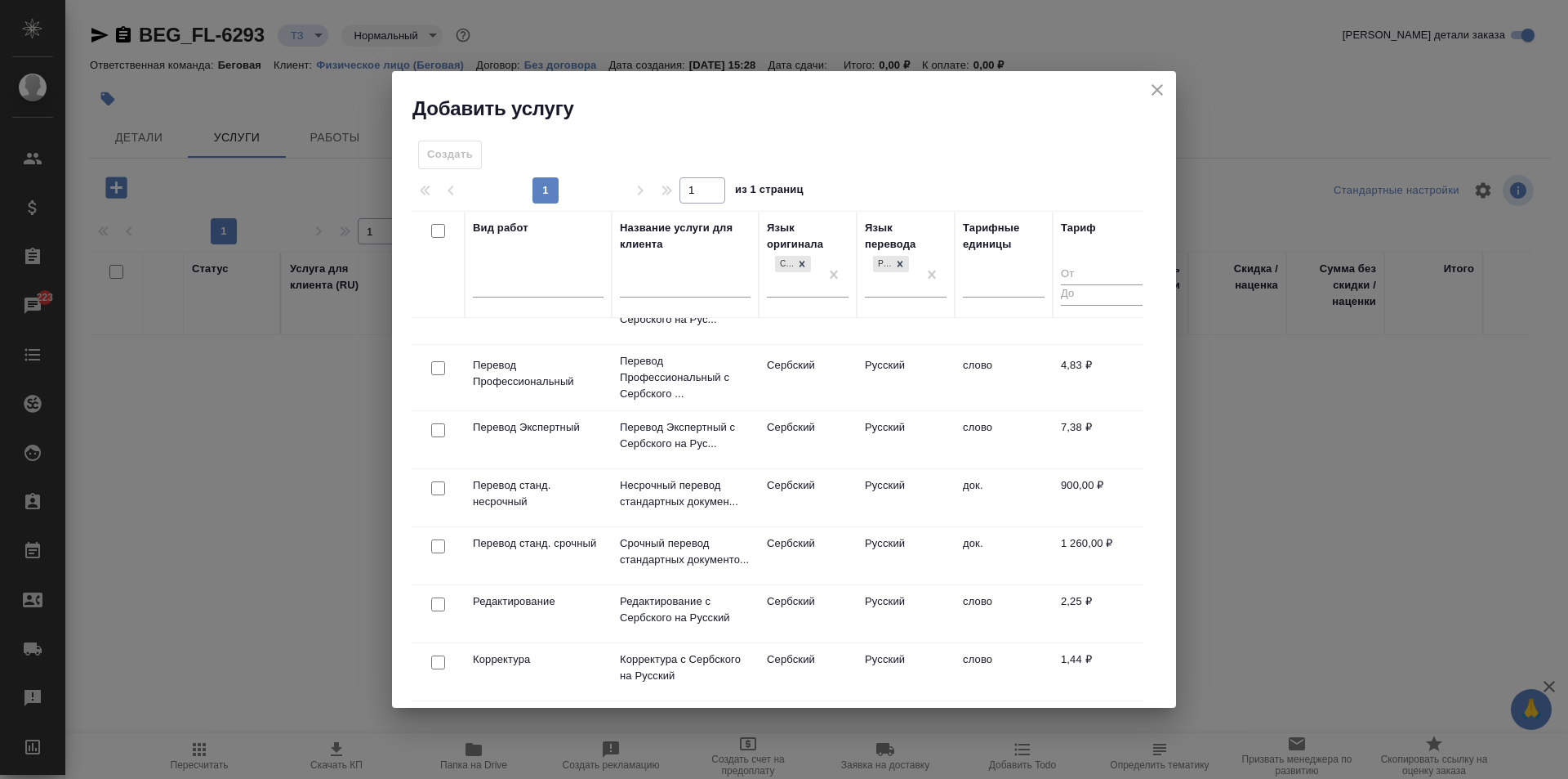
click at [994, 480] on td "док." at bounding box center [1003, 497] width 98 height 57
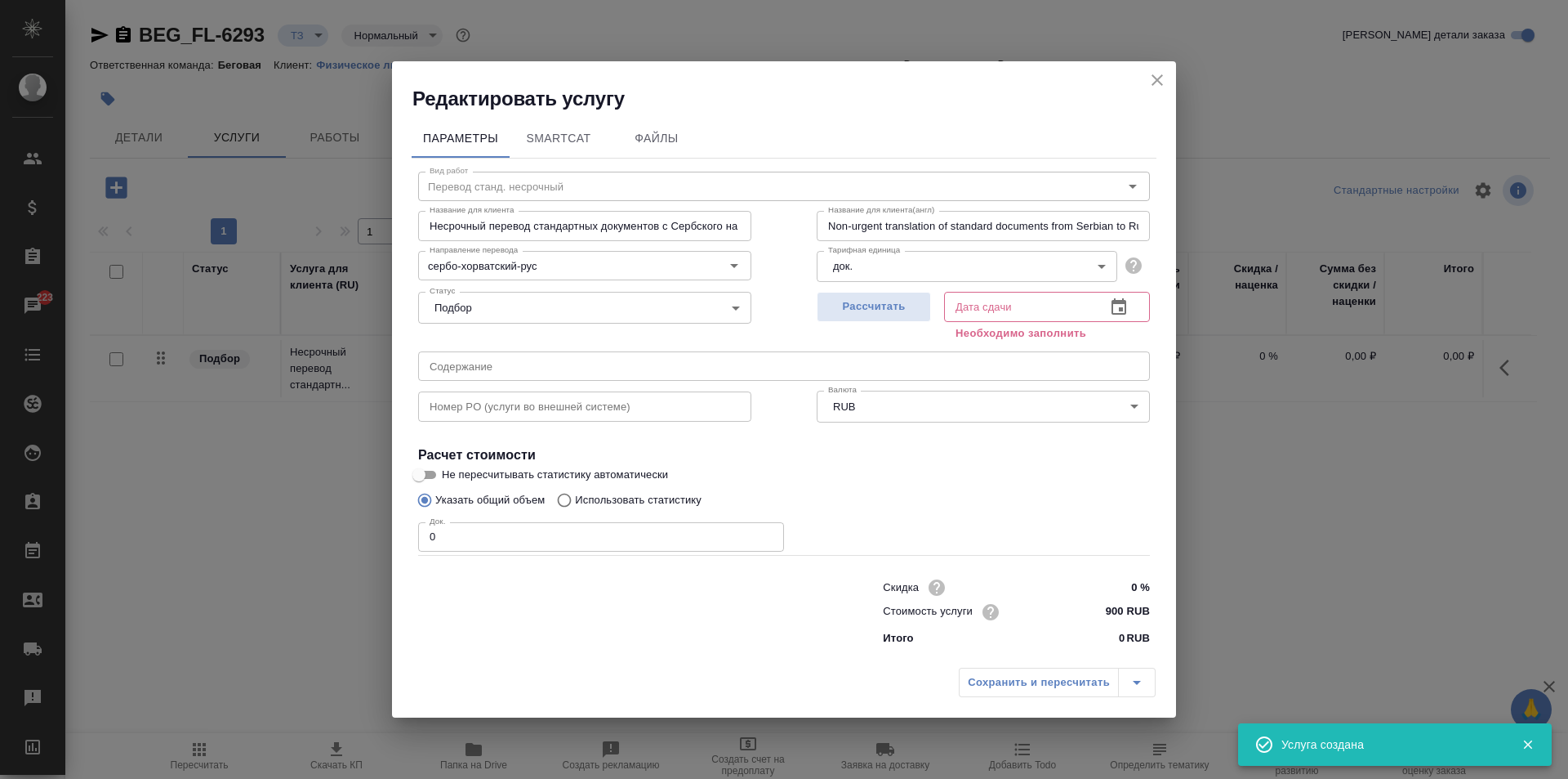
click at [565, 536] on input "0" at bounding box center [601, 536] width 366 height 29
type input "1"
click at [861, 312] on span "Рассчитать" at bounding box center [874, 306] width 96 height 19
type input "26.09.2025 15:29"
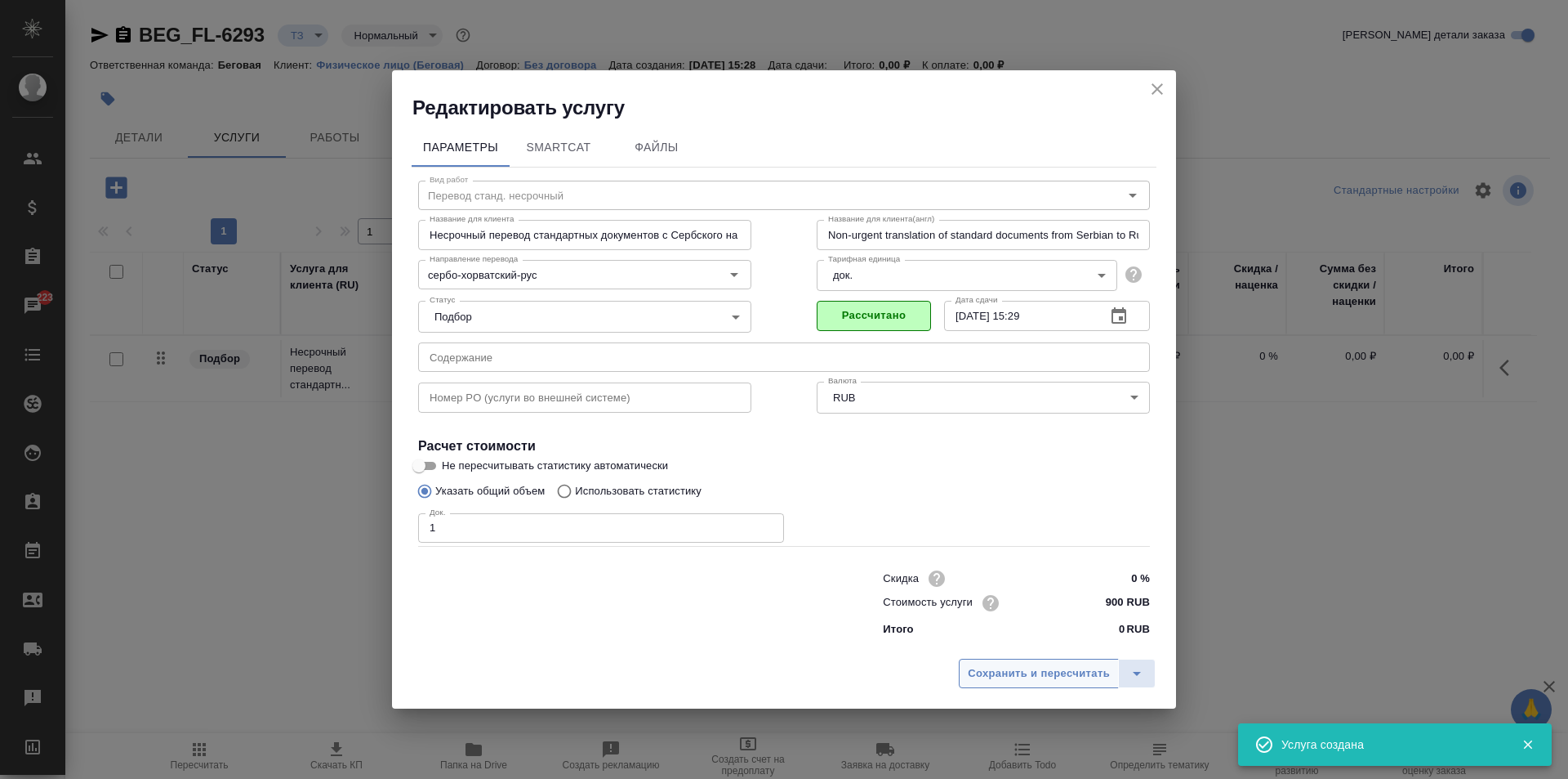
click at [1054, 680] on span "Сохранить и пересчитать" at bounding box center [1039, 673] width 142 height 19
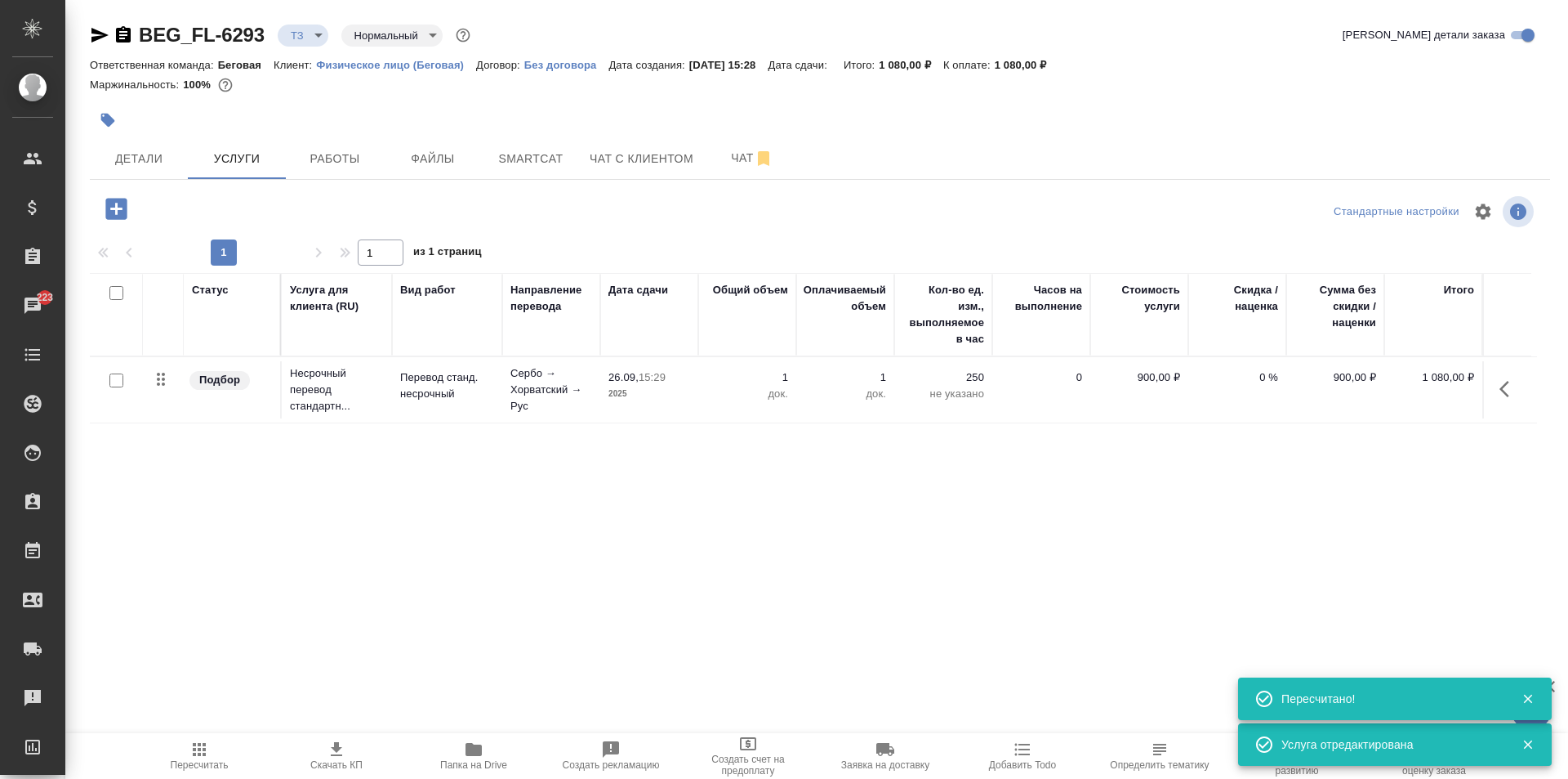
click at [113, 190] on div "BEG_FL-6293 ТЗ tz Нормальный normal Кратко детали заказа Ответственная команда:…" at bounding box center [819, 333] width 1478 height 666
click at [114, 209] on icon "button" at bounding box center [116, 208] width 28 height 28
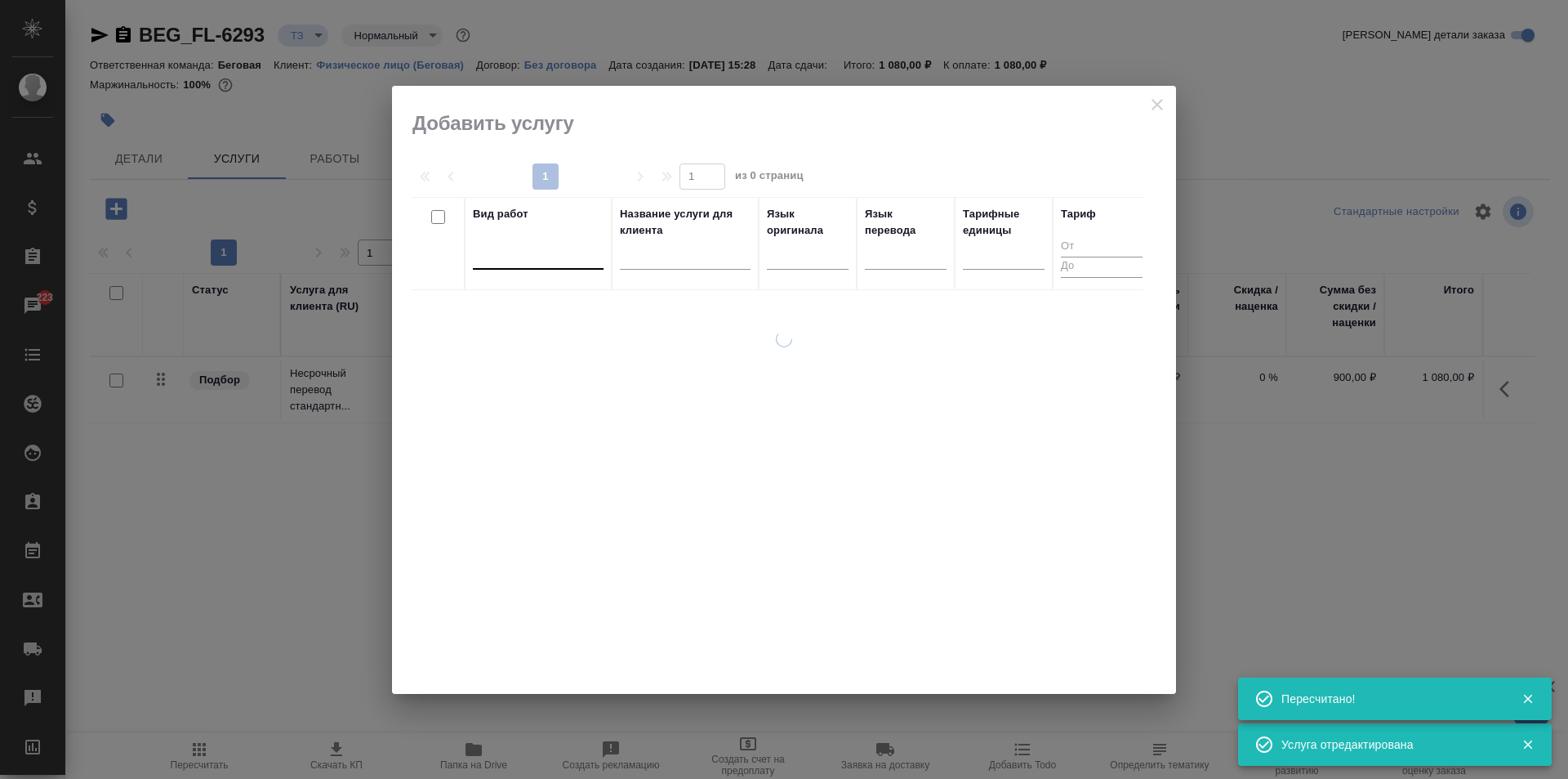
click at [541, 256] on div at bounding box center [538, 252] width 131 height 24
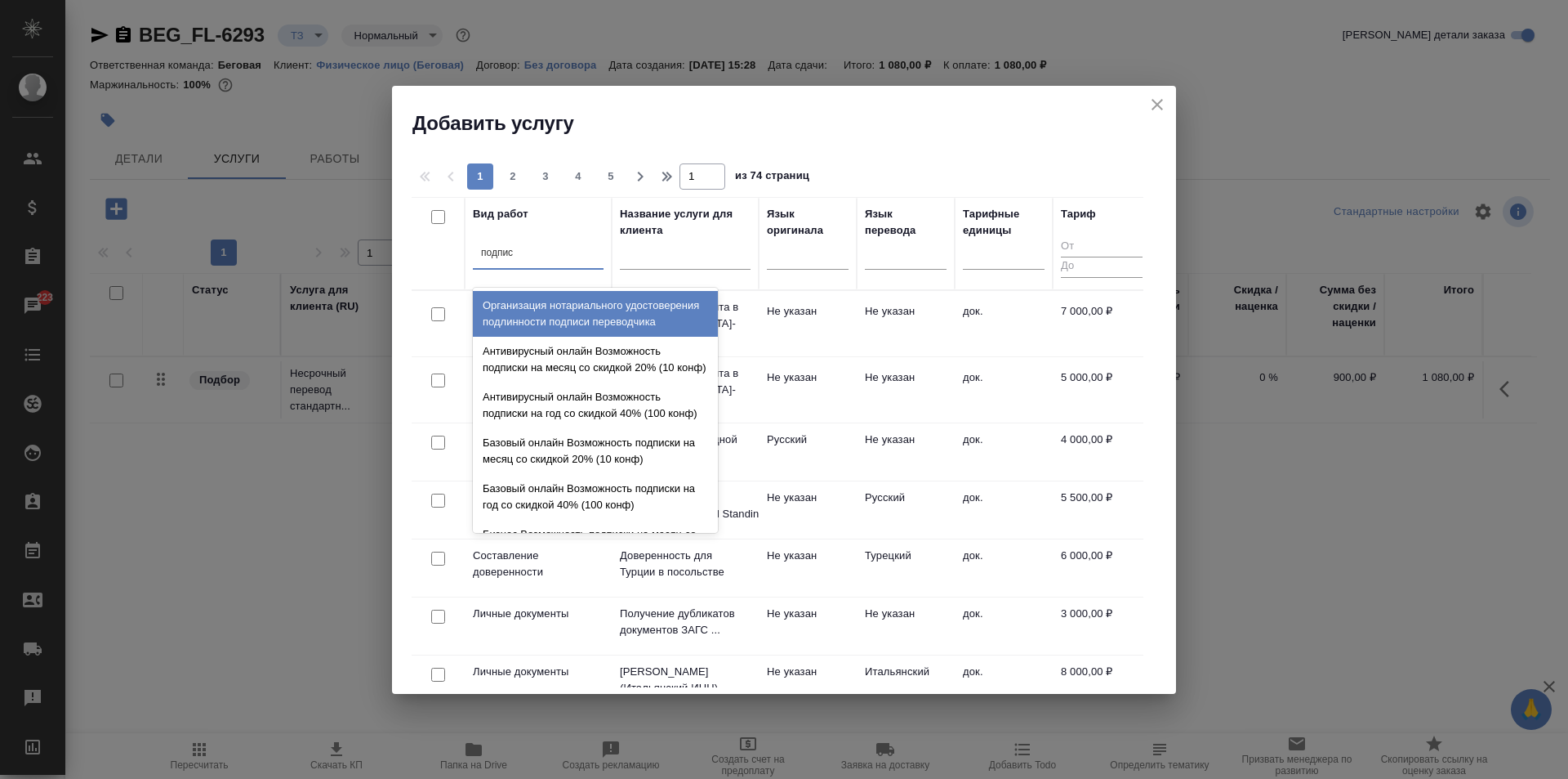
type input "подписи"
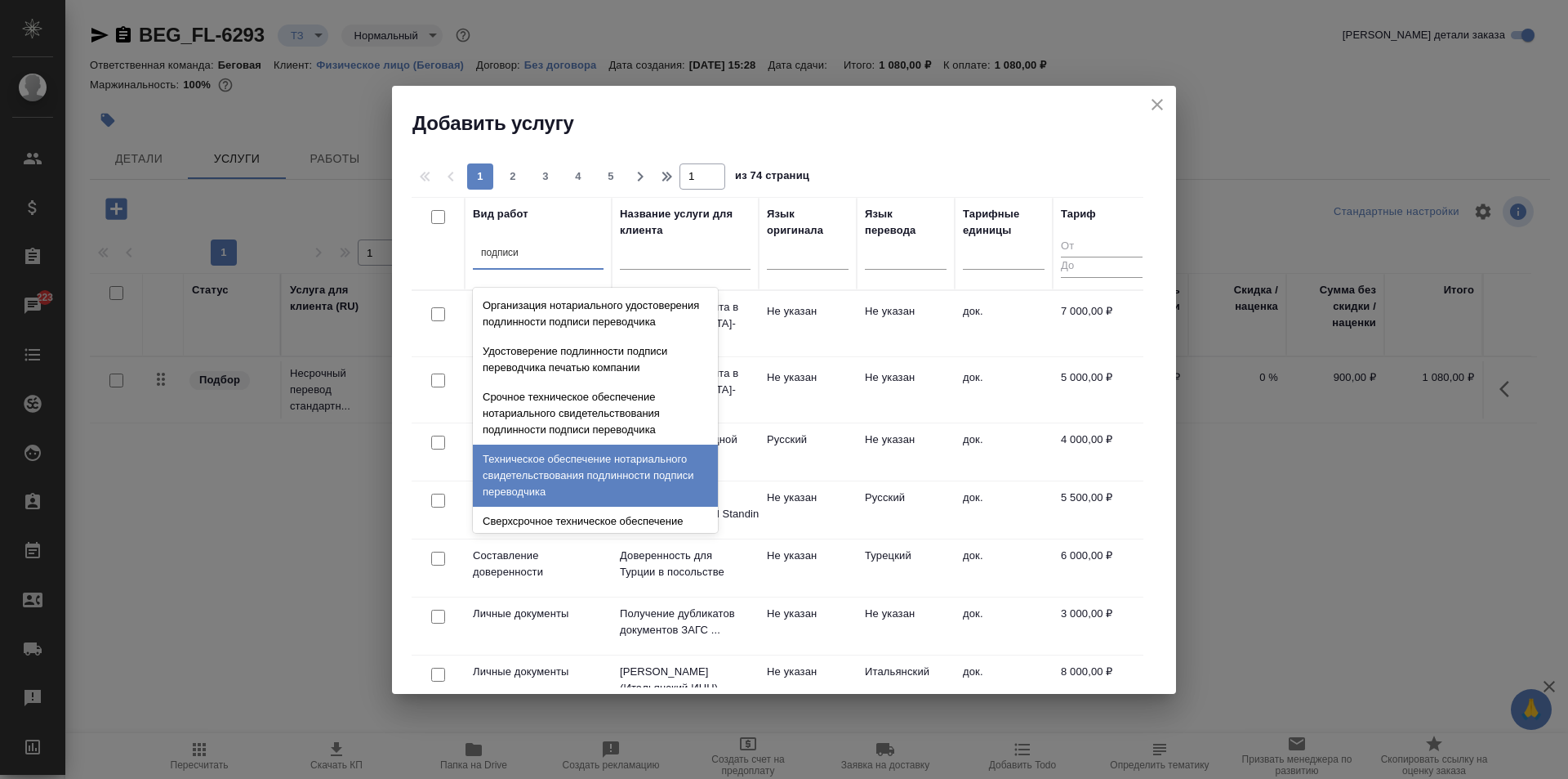
click at [584, 472] on div "Техническое обеспечение нотариального свидетельствования подлинности подписи пе…" at bounding box center [596, 474] width 245 height 62
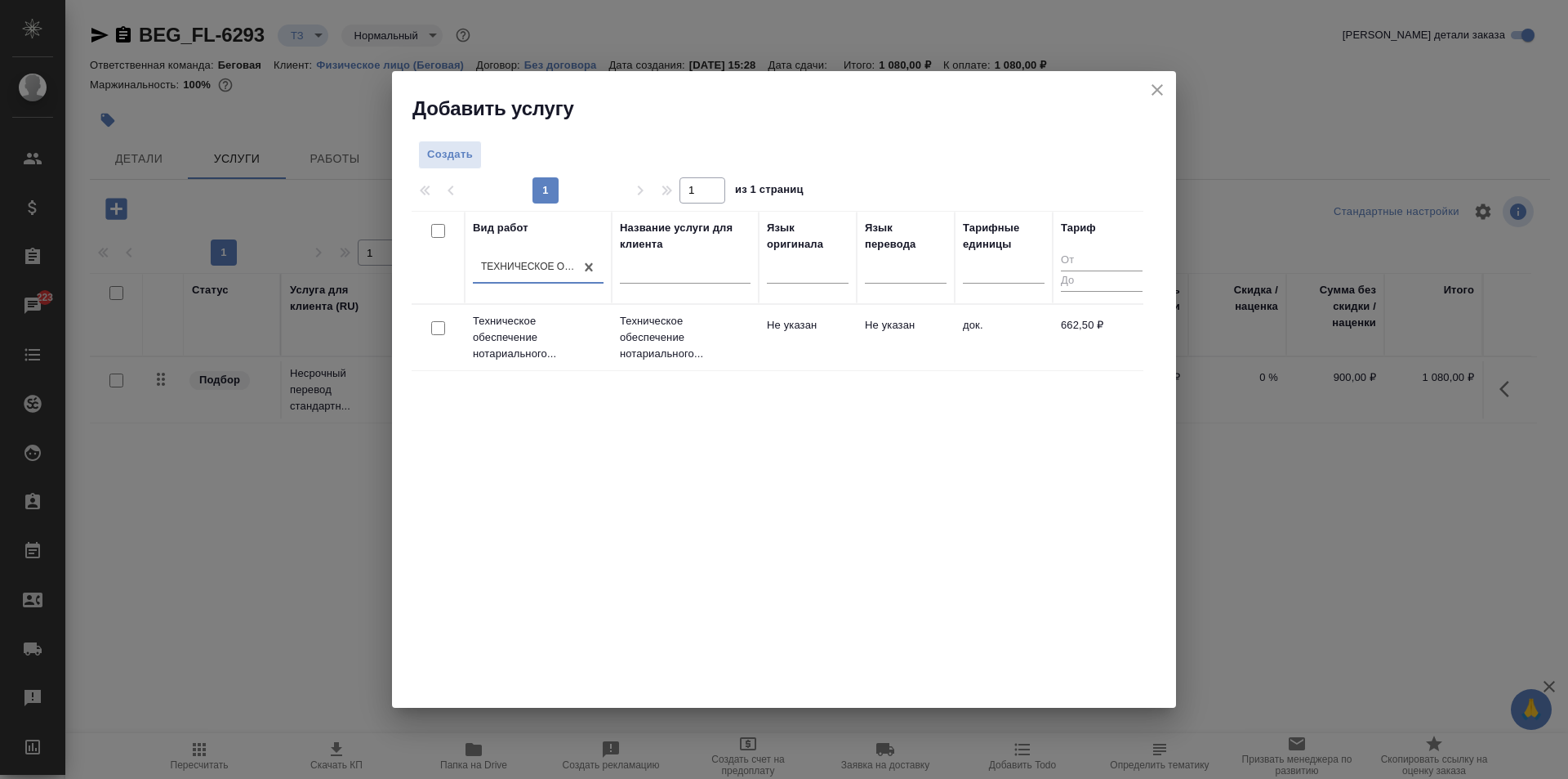
click at [696, 332] on p "Техническое обеспечение нотариального..." at bounding box center [684, 338] width 131 height 49
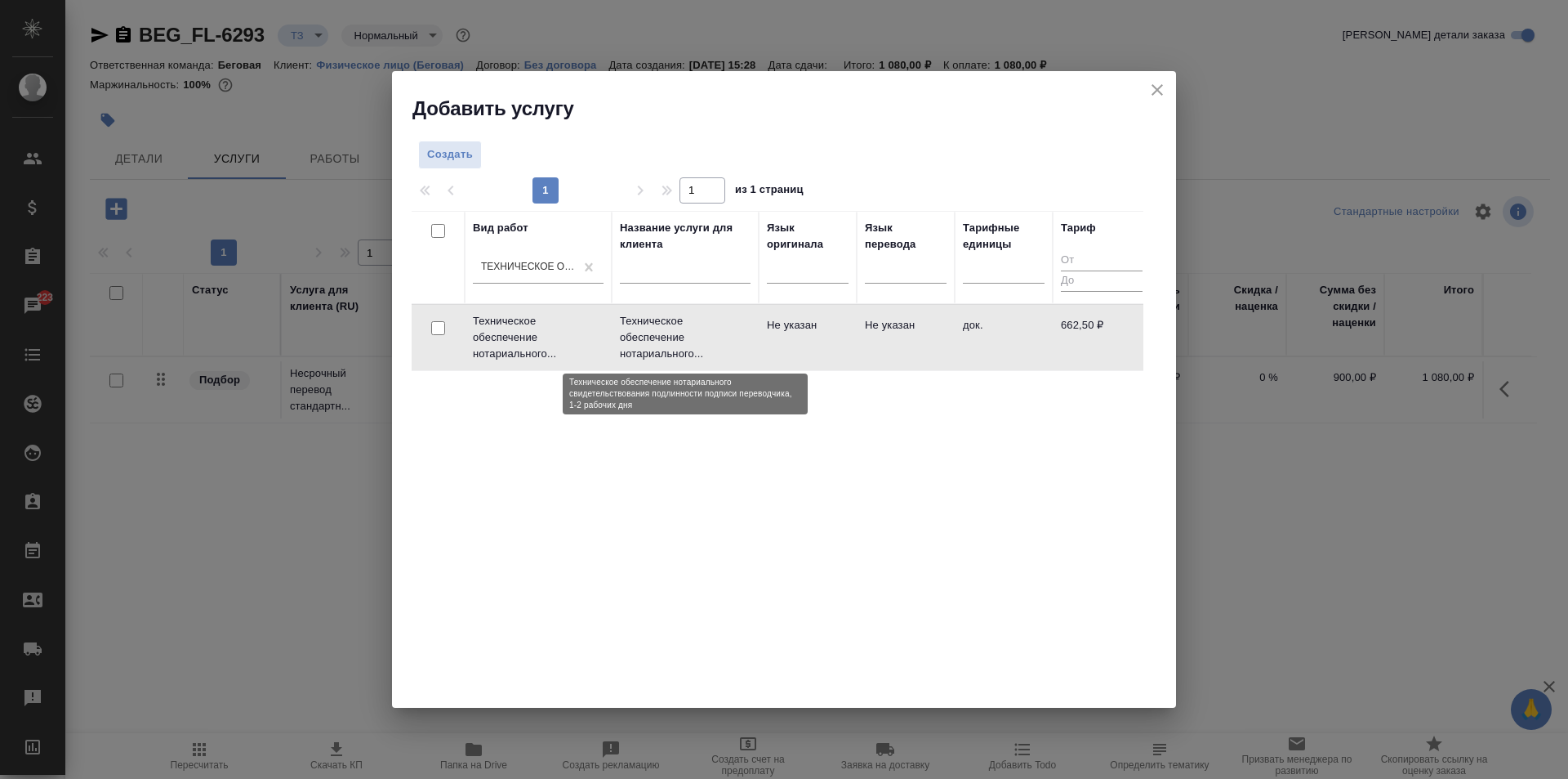
click at [696, 332] on p "Техническое обеспечение нотариального..." at bounding box center [684, 338] width 131 height 49
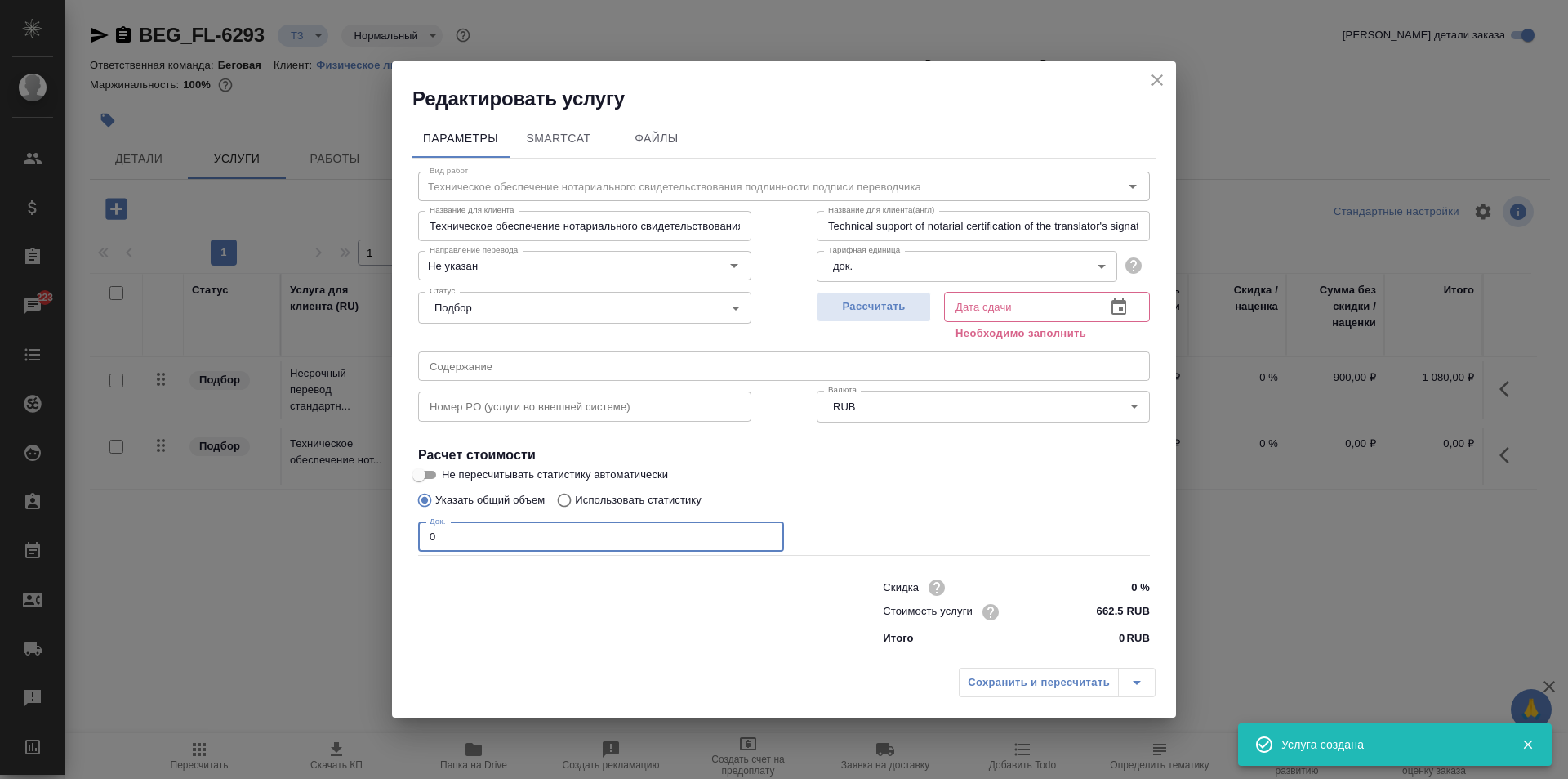
click at [515, 543] on input "0" at bounding box center [601, 536] width 366 height 29
type input "1"
click at [861, 308] on span "Рассчитать" at bounding box center [874, 306] width 96 height 19
type input "26.09.2025 15:41"
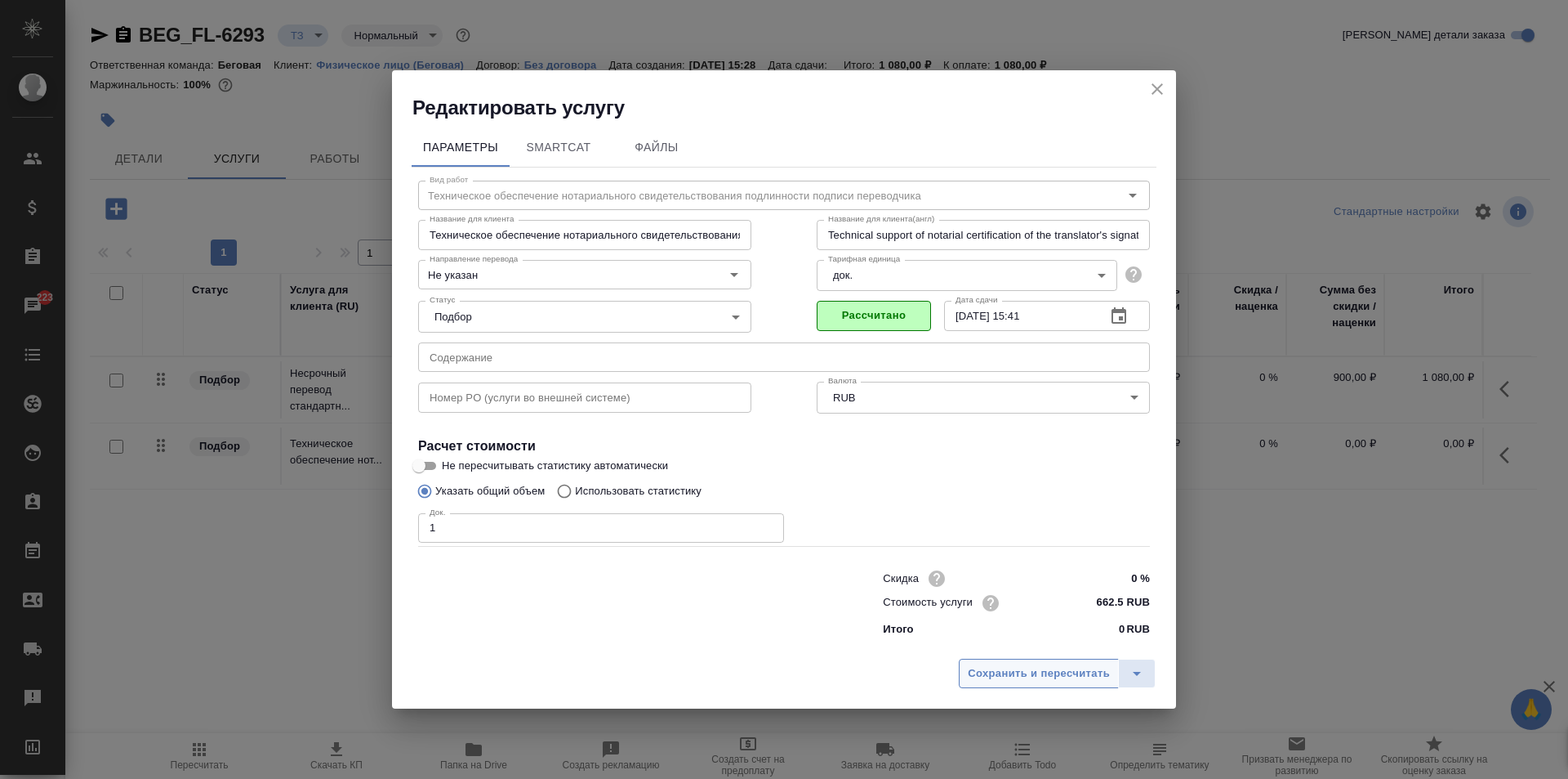
click at [1036, 677] on span "Сохранить и пересчитать" at bounding box center [1039, 673] width 142 height 19
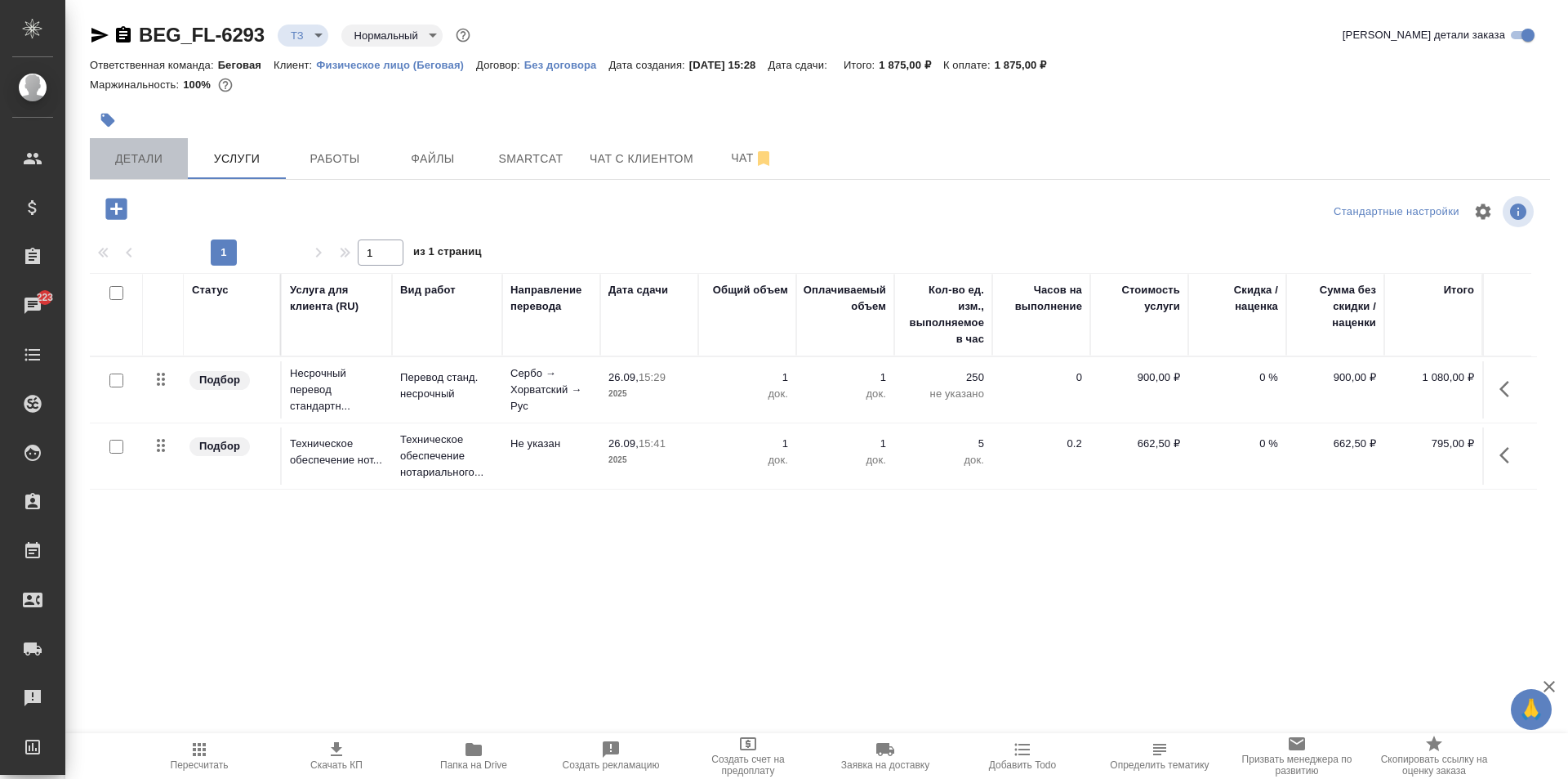
click at [131, 153] on span "Детали" at bounding box center [138, 158] width 79 height 21
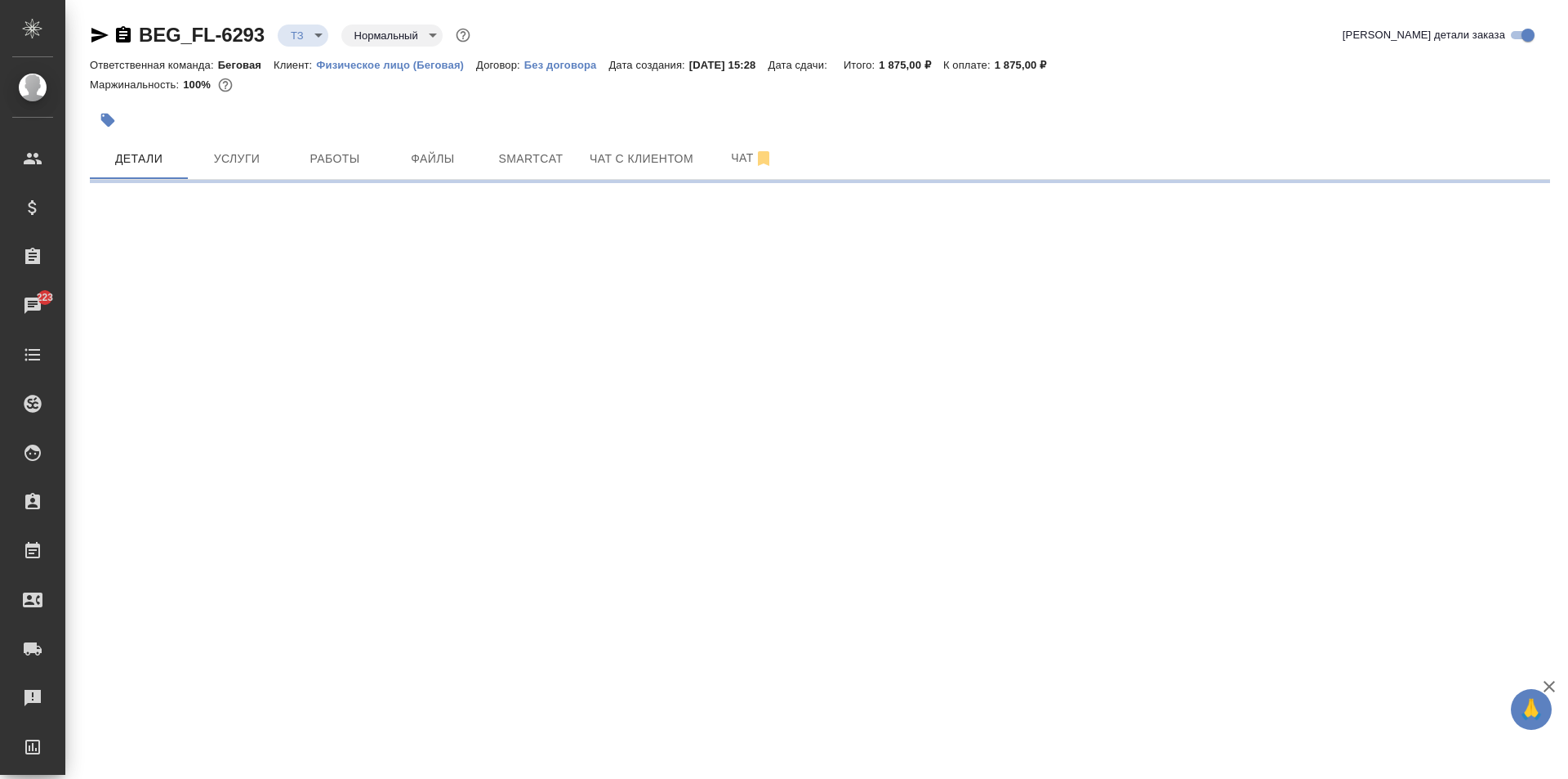
select select "RU"
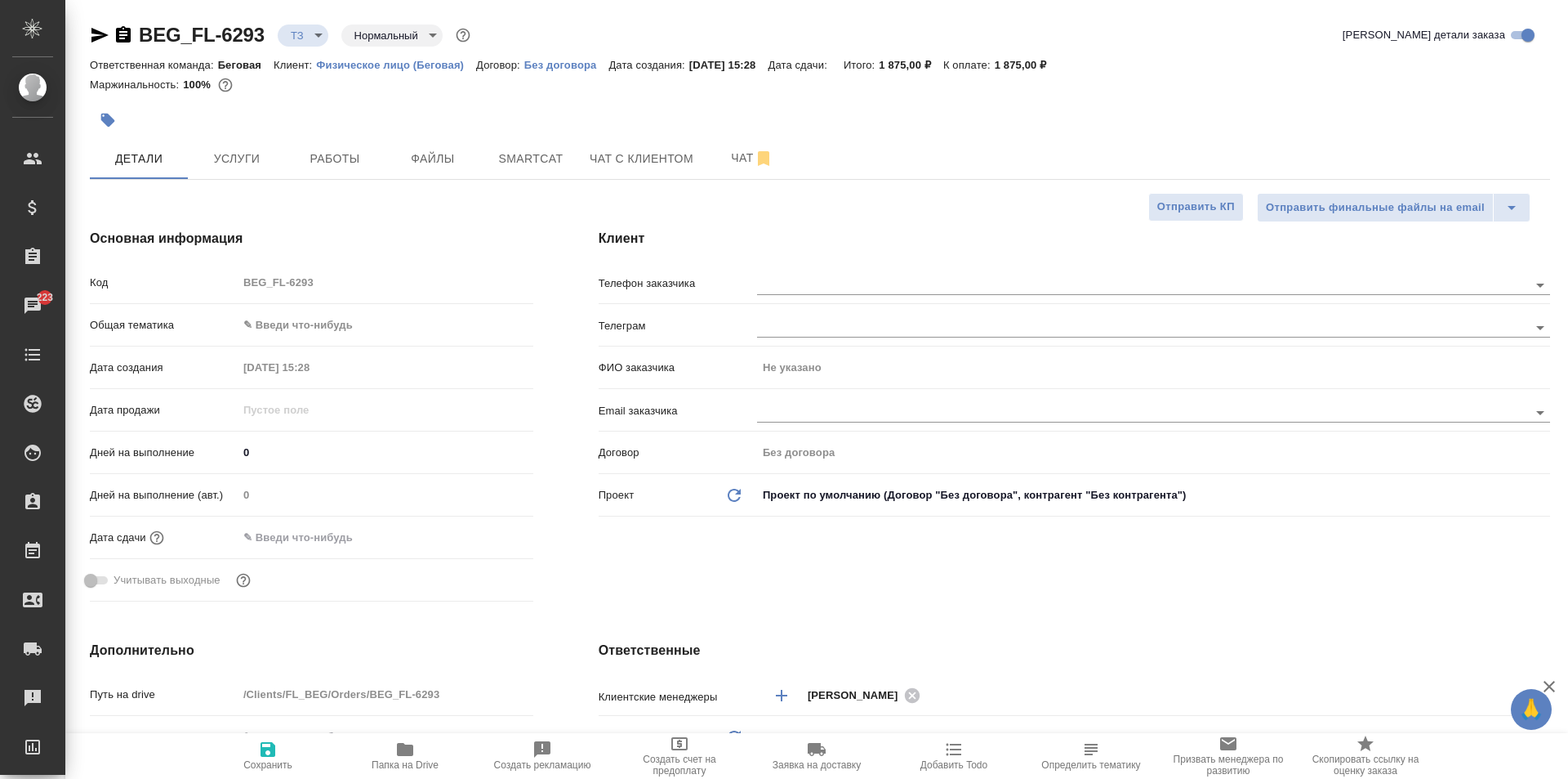
type textarea "x"
click at [798, 410] on input "text" at bounding box center [1114, 412] width 716 height 20
paste input "Elena.Eremina@multonpartners.com"
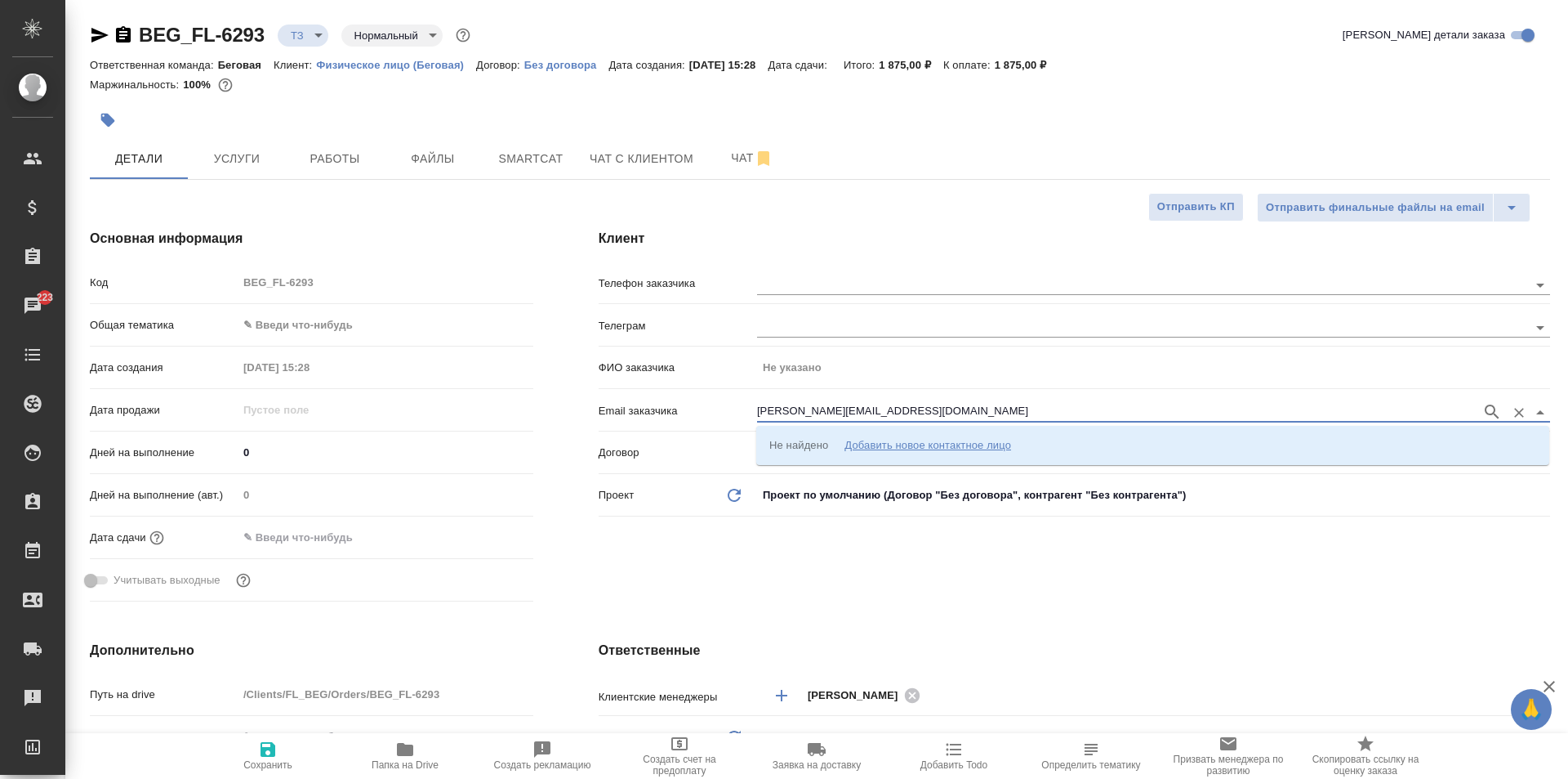
type input "Elena.Eremina@multonpartners.com"
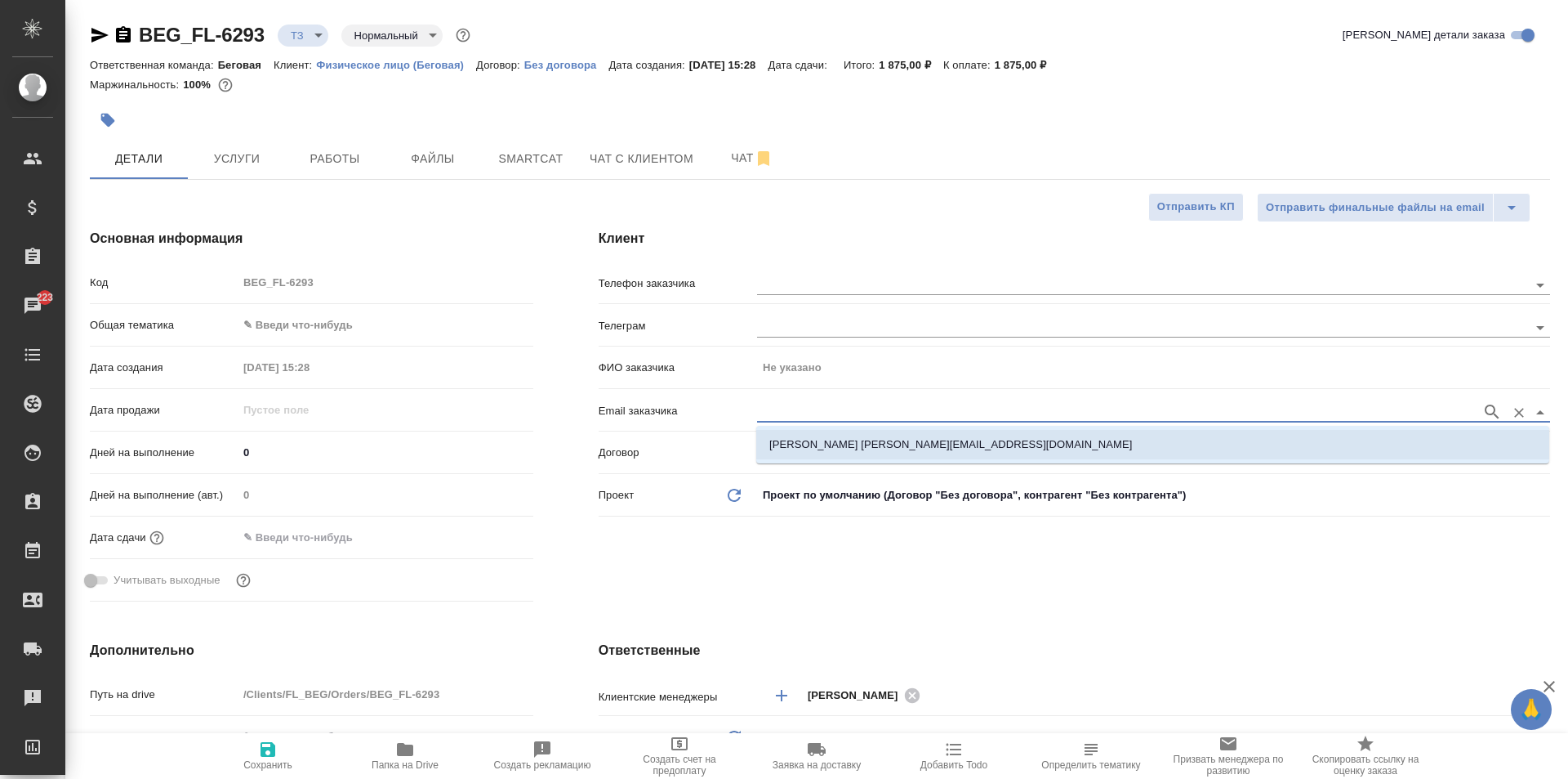
click at [837, 434] on li "Ерёмина Елена elena.eremina@multonpartners.com" at bounding box center [1153, 444] width 793 height 29
type input "[PERSON_NAME]"
type input "Ерёмина Елена elena.eremina@multonpartners.com"
type textarea "x"
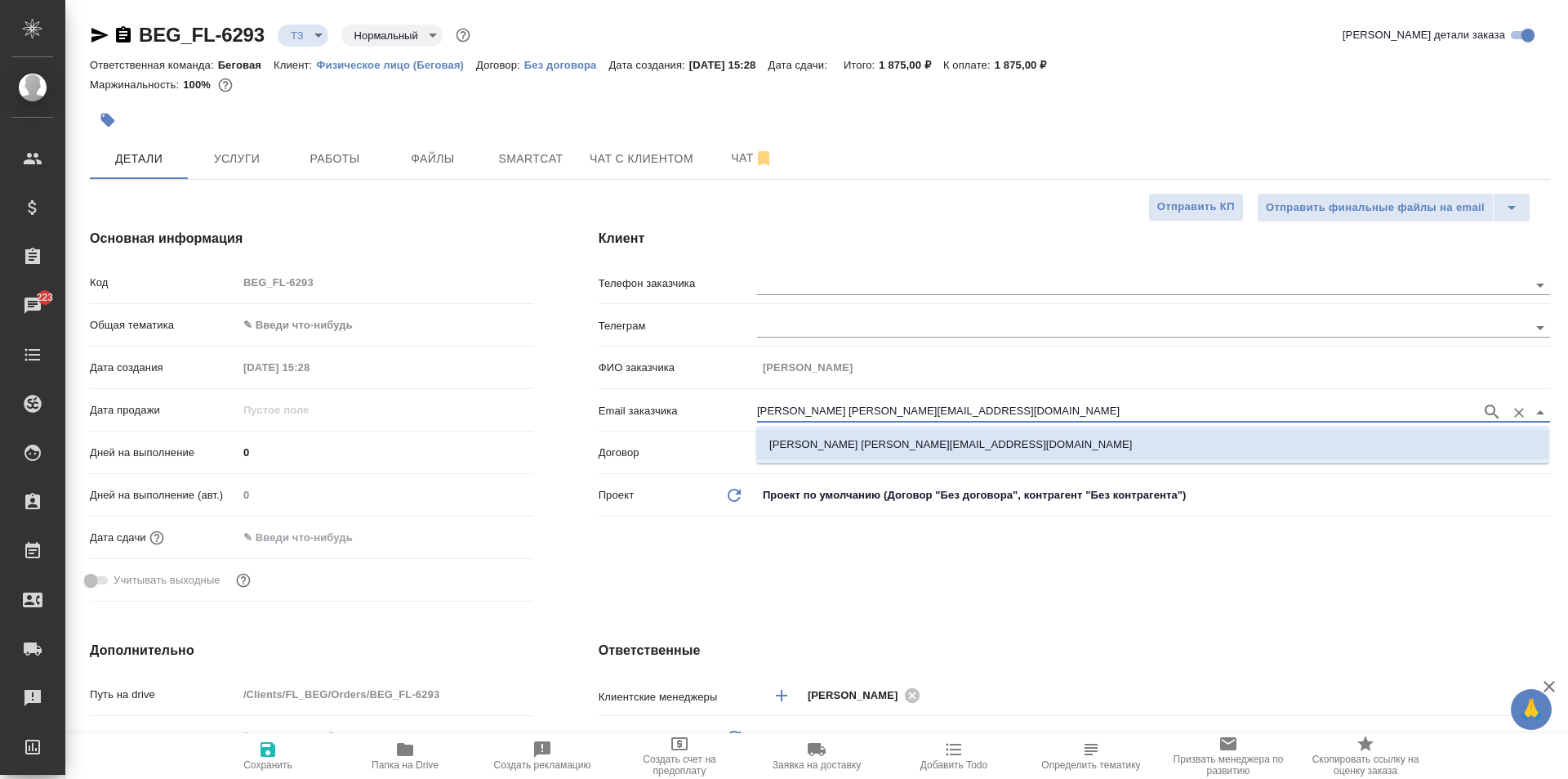
type textarea "x"
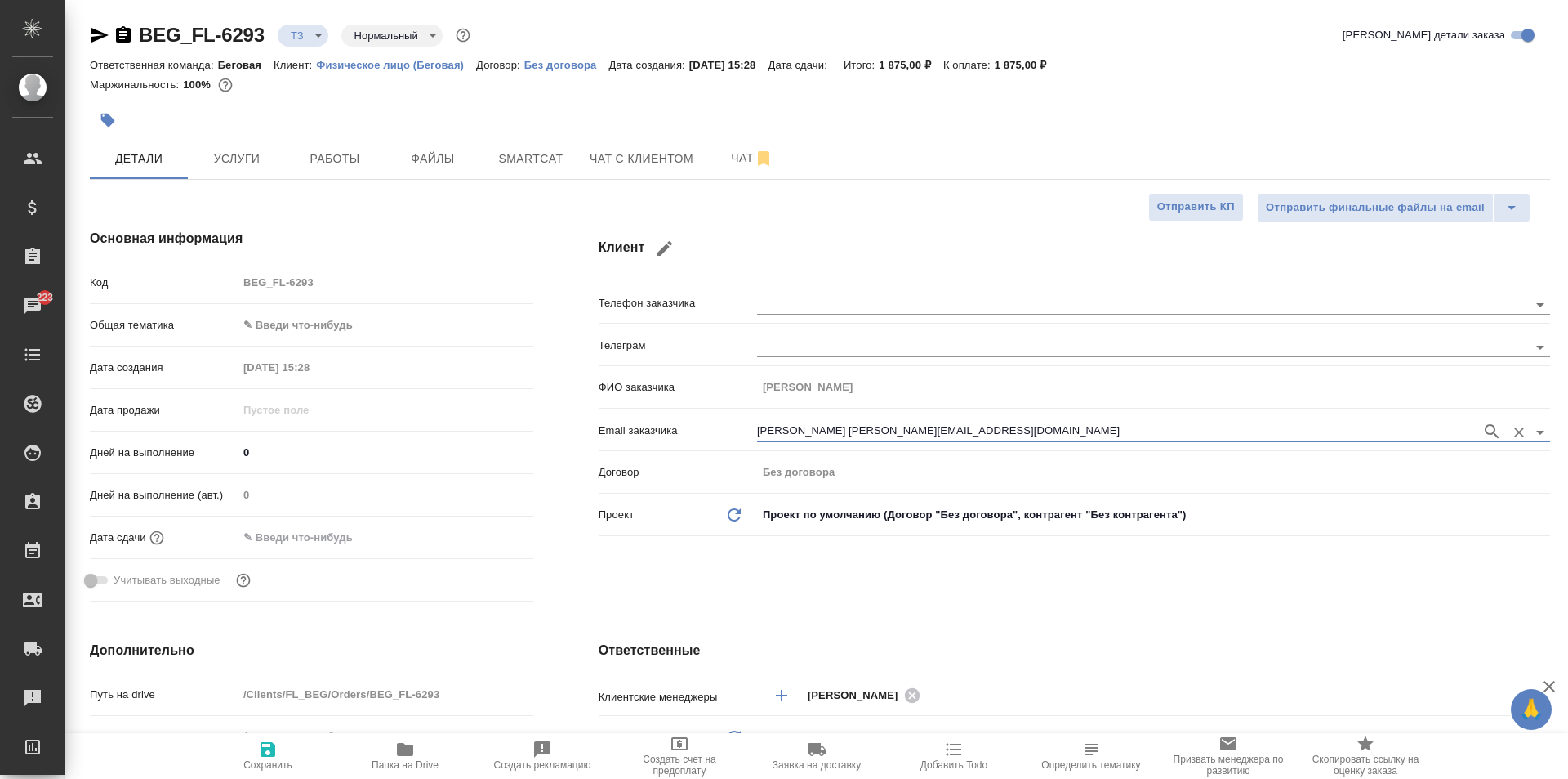
click at [274, 323] on body "🙏 .cls-1 fill:#fff; AWATERA Moskalets Alina Клиенты Спецификации Заказы 223 Чат…" at bounding box center [784, 389] width 1568 height 779
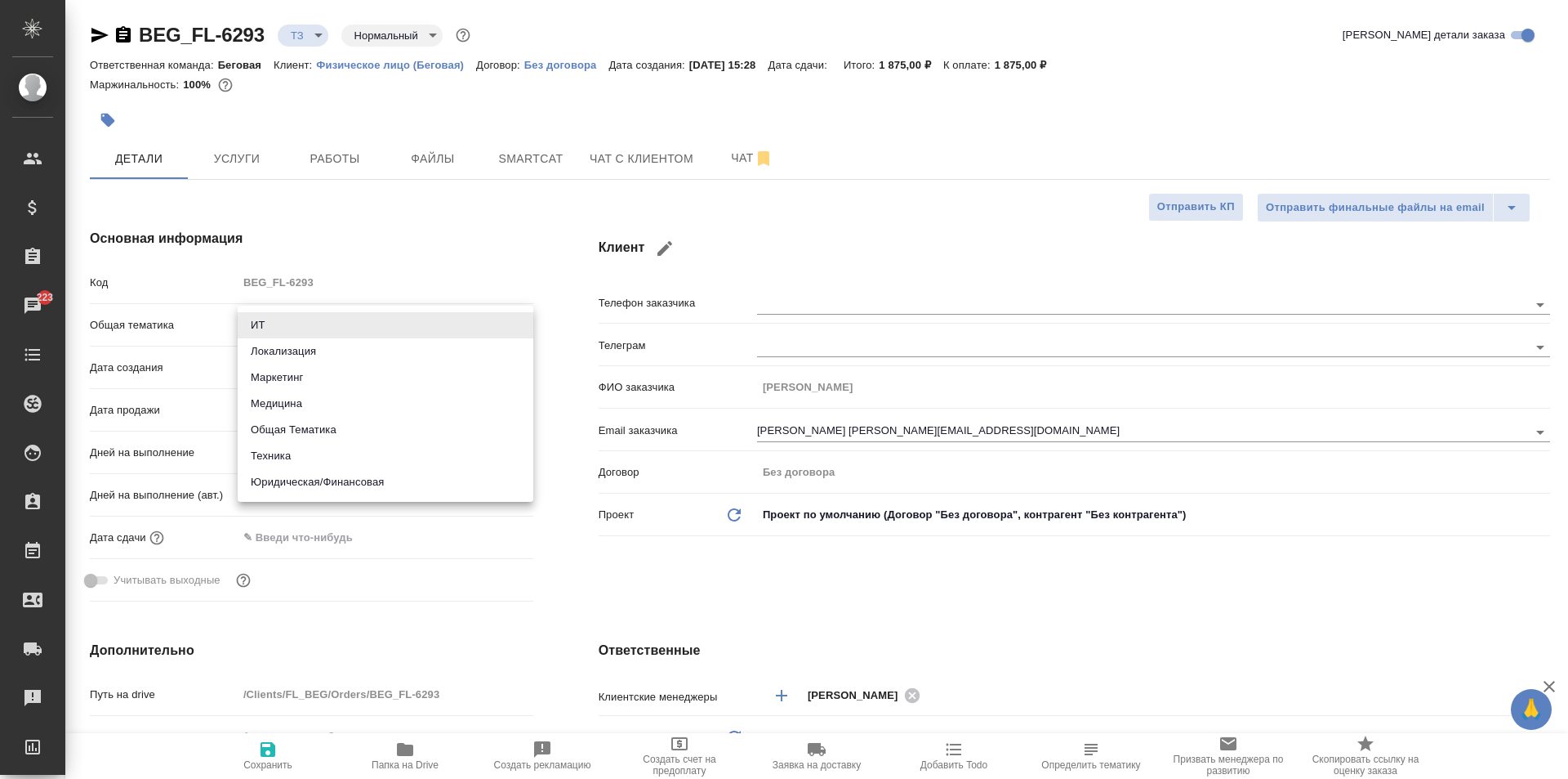
click at [333, 479] on li "Юридическая/Финансовая" at bounding box center [385, 481] width 296 height 27
type input "yr-fn"
type textarea "x"
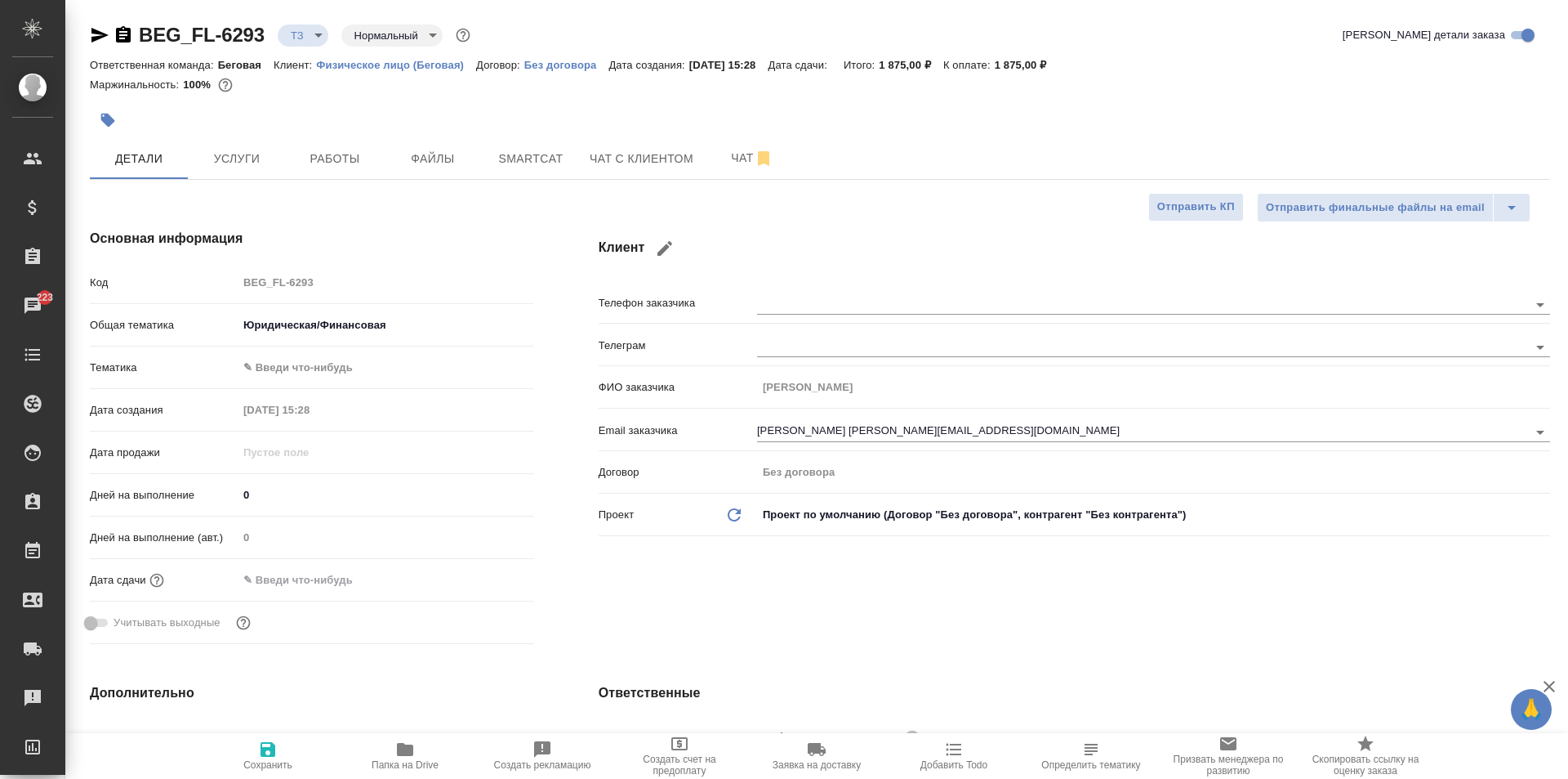
click at [304, 356] on body "🙏 .cls-1 fill:#fff; AWATERA Moskalets Alina Клиенты Спецификации Заказы 223 Чат…" at bounding box center [784, 389] width 1568 height 779
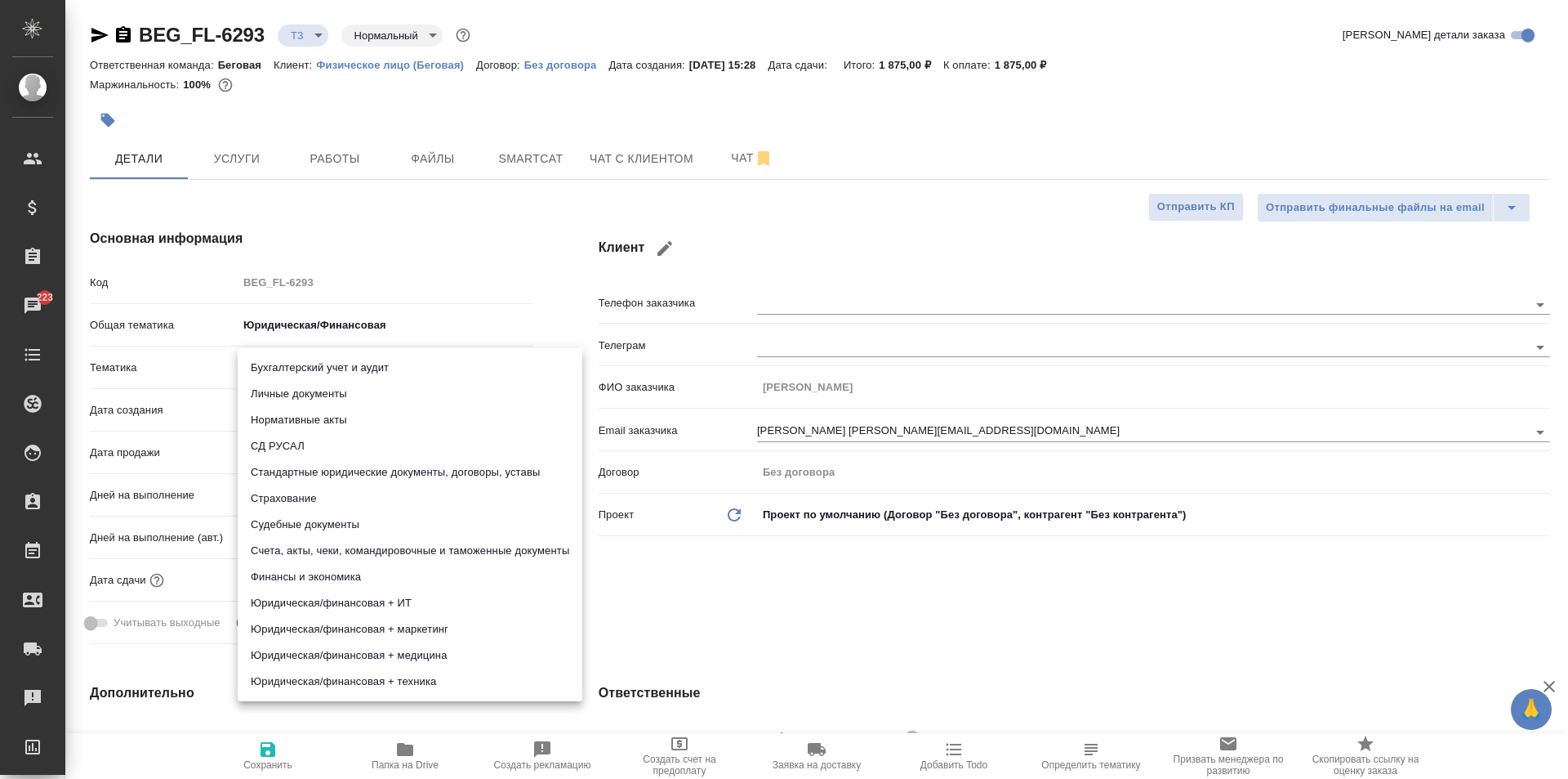
click at [317, 396] on li "Личные документы" at bounding box center [409, 394] width 345 height 27
type textarea "x"
type input "5a8b8b956a9677013d343cfe"
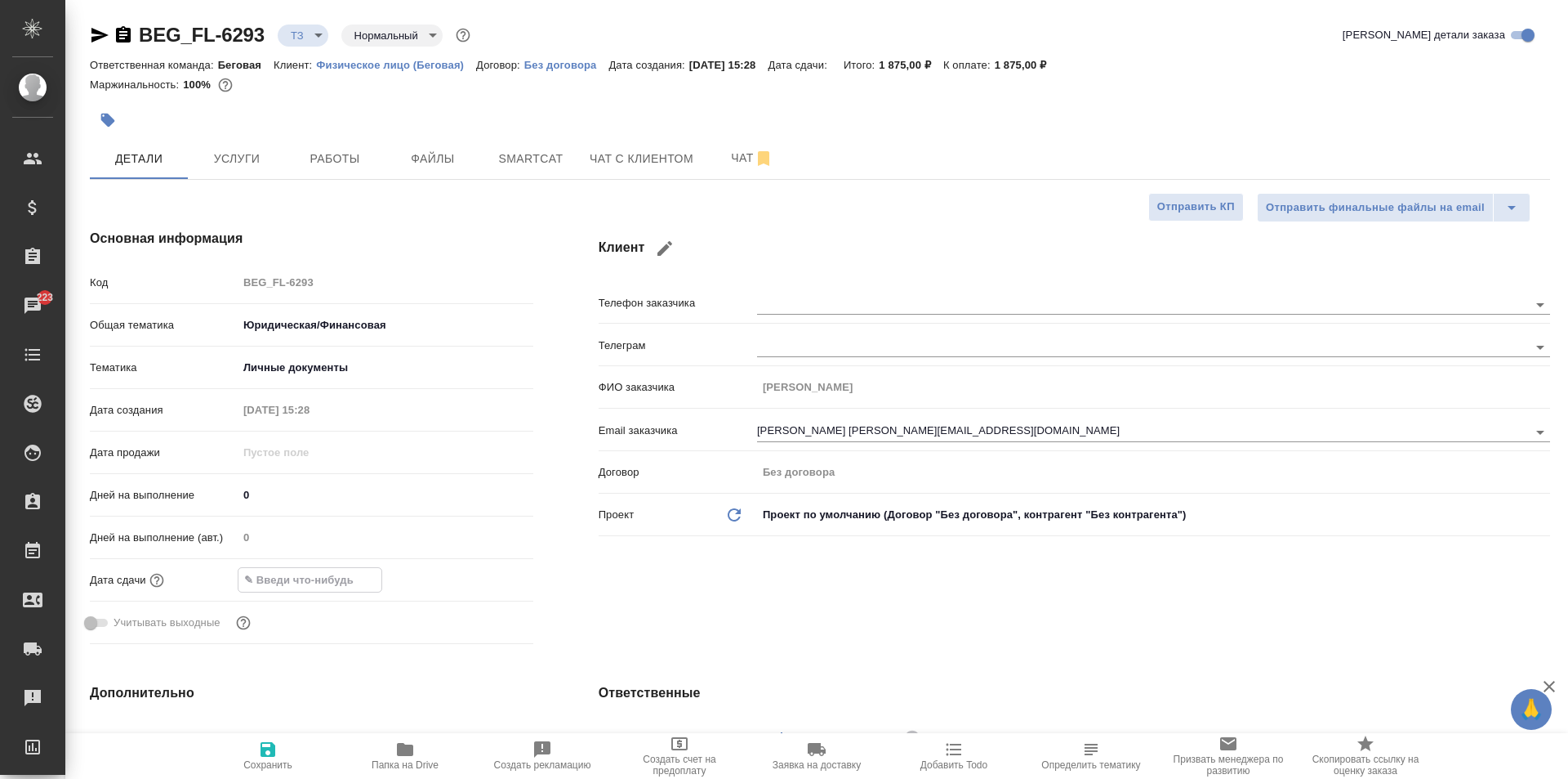
click at [304, 581] on input "text" at bounding box center [310, 580] width 143 height 24
click at [503, 574] on div at bounding box center [505, 579] width 57 height 20
click at [489, 576] on icon "button" at bounding box center [485, 579] width 15 height 17
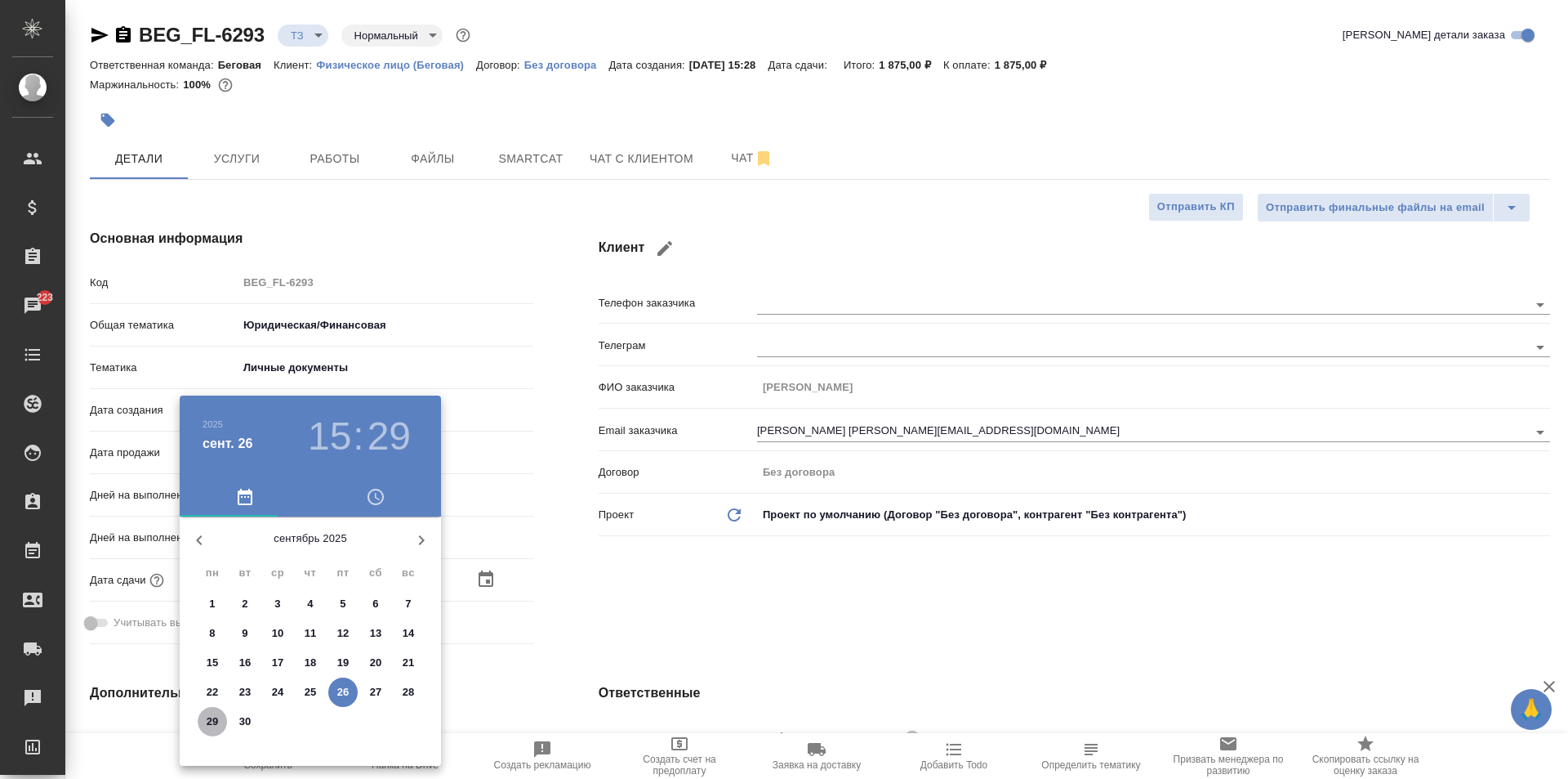
click at [217, 721] on p "29" at bounding box center [212, 721] width 12 height 17
type input "29.09.2025 15:29"
type textarea "x"
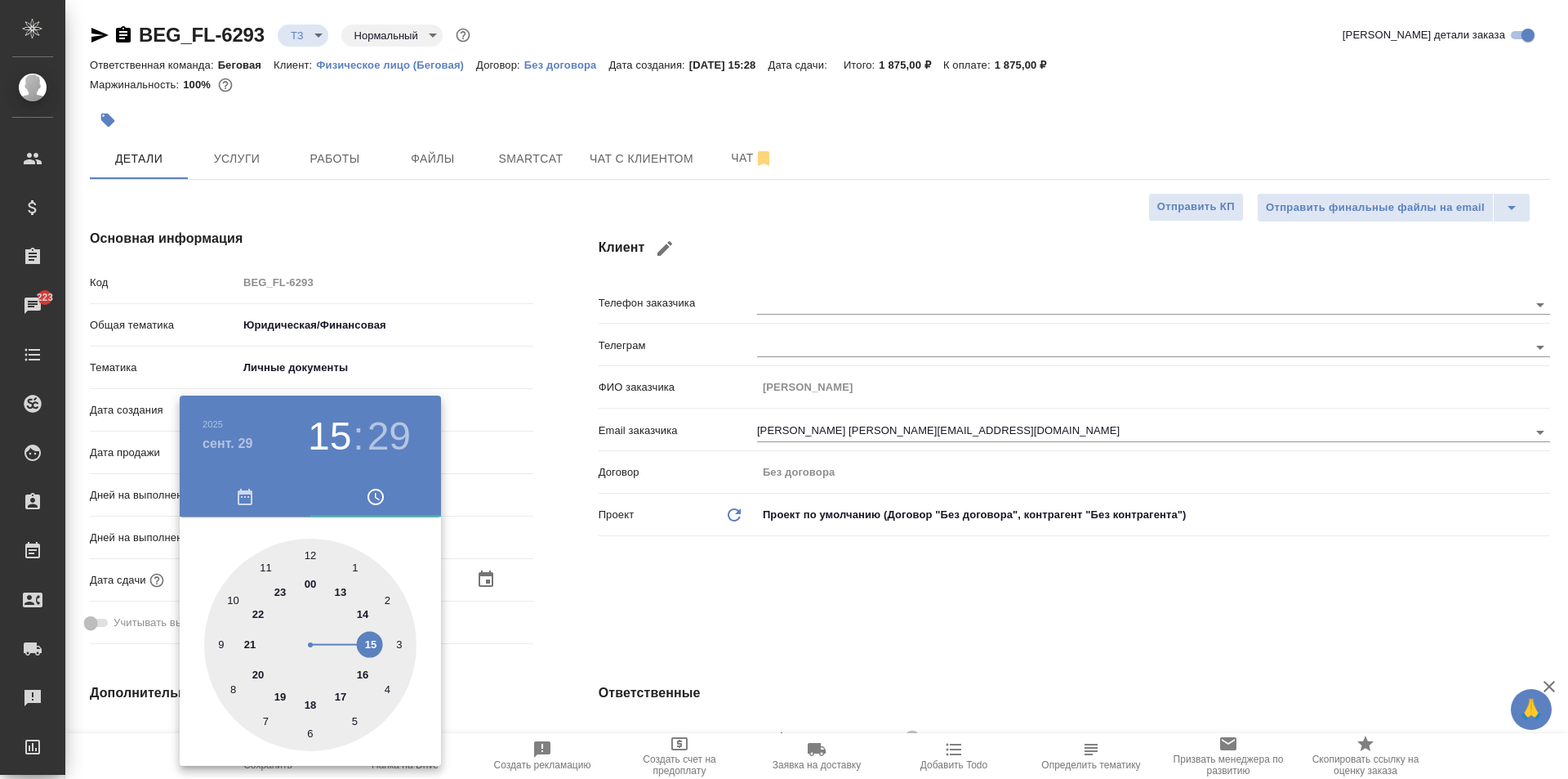
click at [369, 643] on div at bounding box center [310, 644] width 212 height 212
type textarea "x"
click at [311, 553] on div at bounding box center [310, 644] width 212 height 212
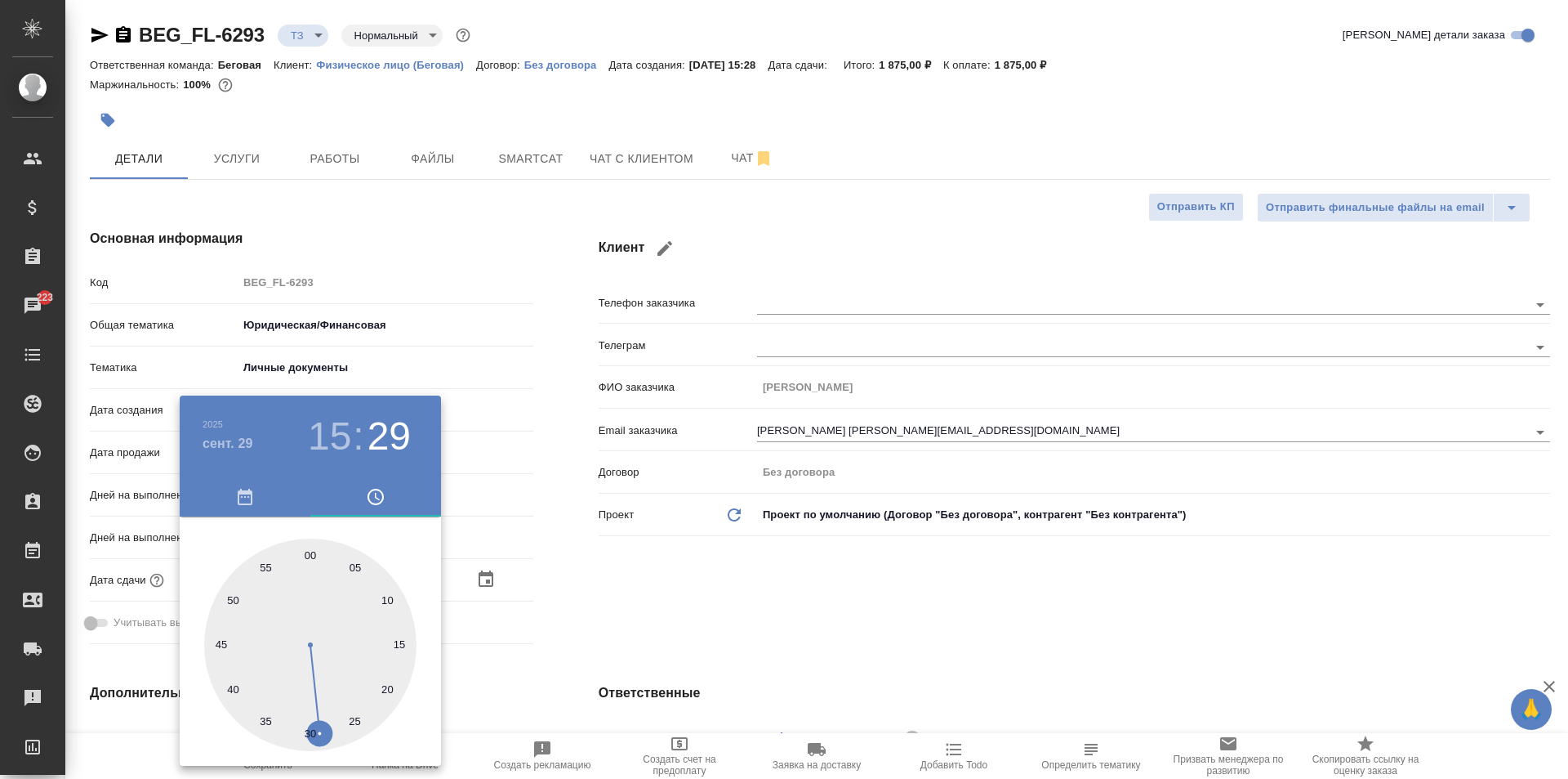
type input "[DATE] 15:00"
type textarea "x"
click at [657, 594] on div at bounding box center [784, 389] width 1568 height 779
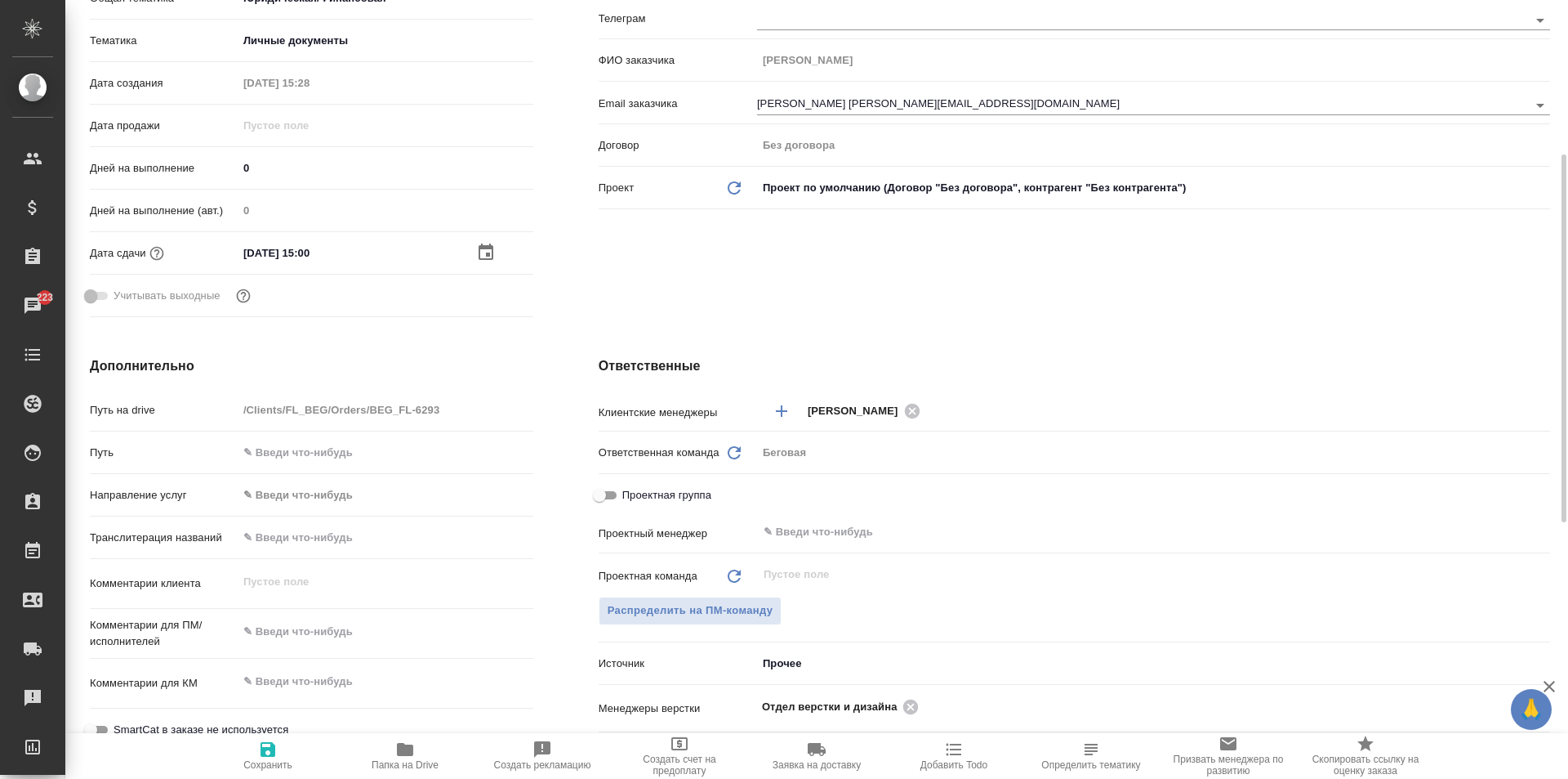
scroll to position [653, 0]
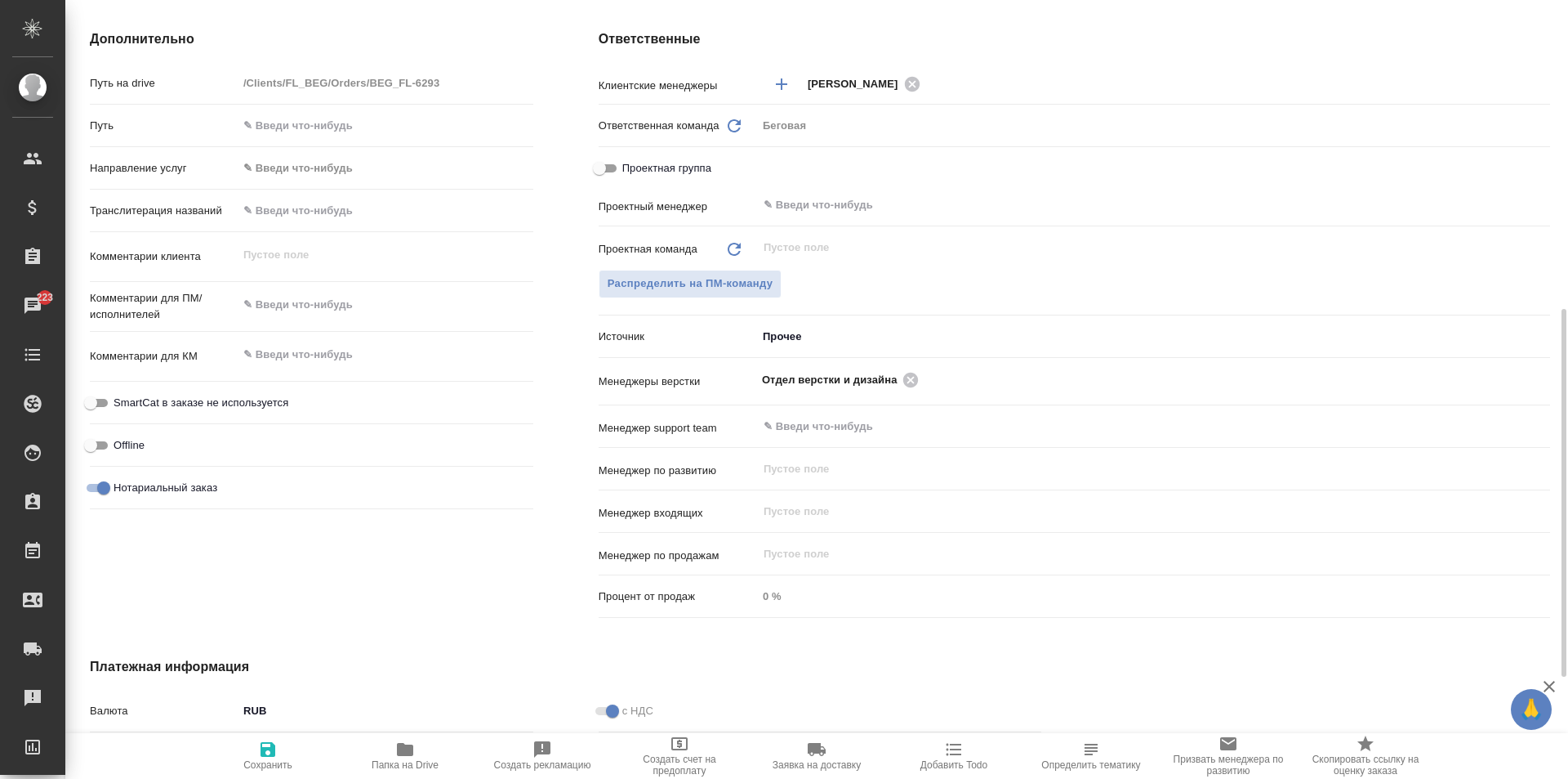
type textarea "x"
click at [311, 302] on textarea at bounding box center [385, 306] width 294 height 28
type textarea "С"
type textarea "x"
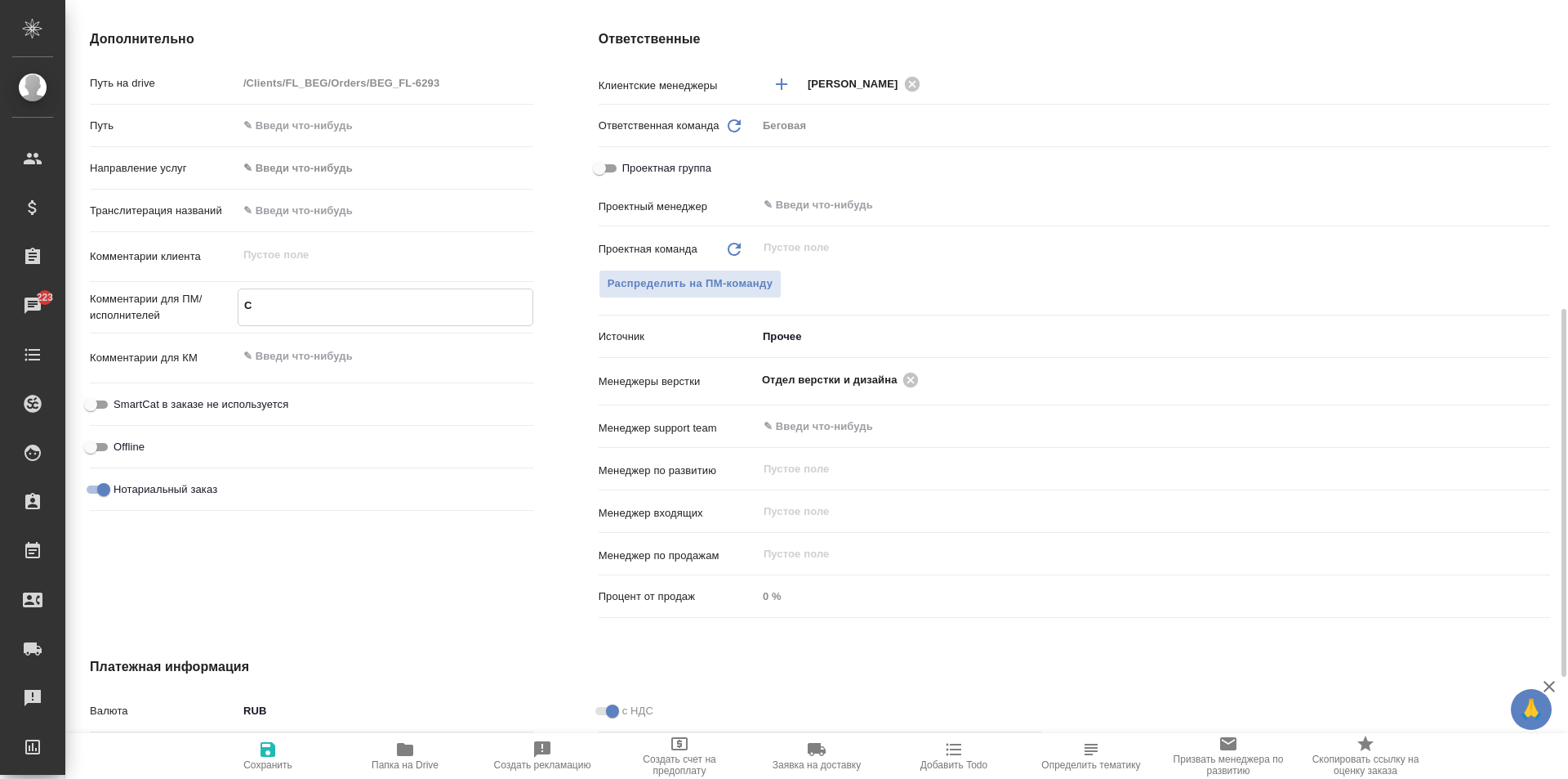
type textarea "x"
type textarea "Со"
type textarea "x"
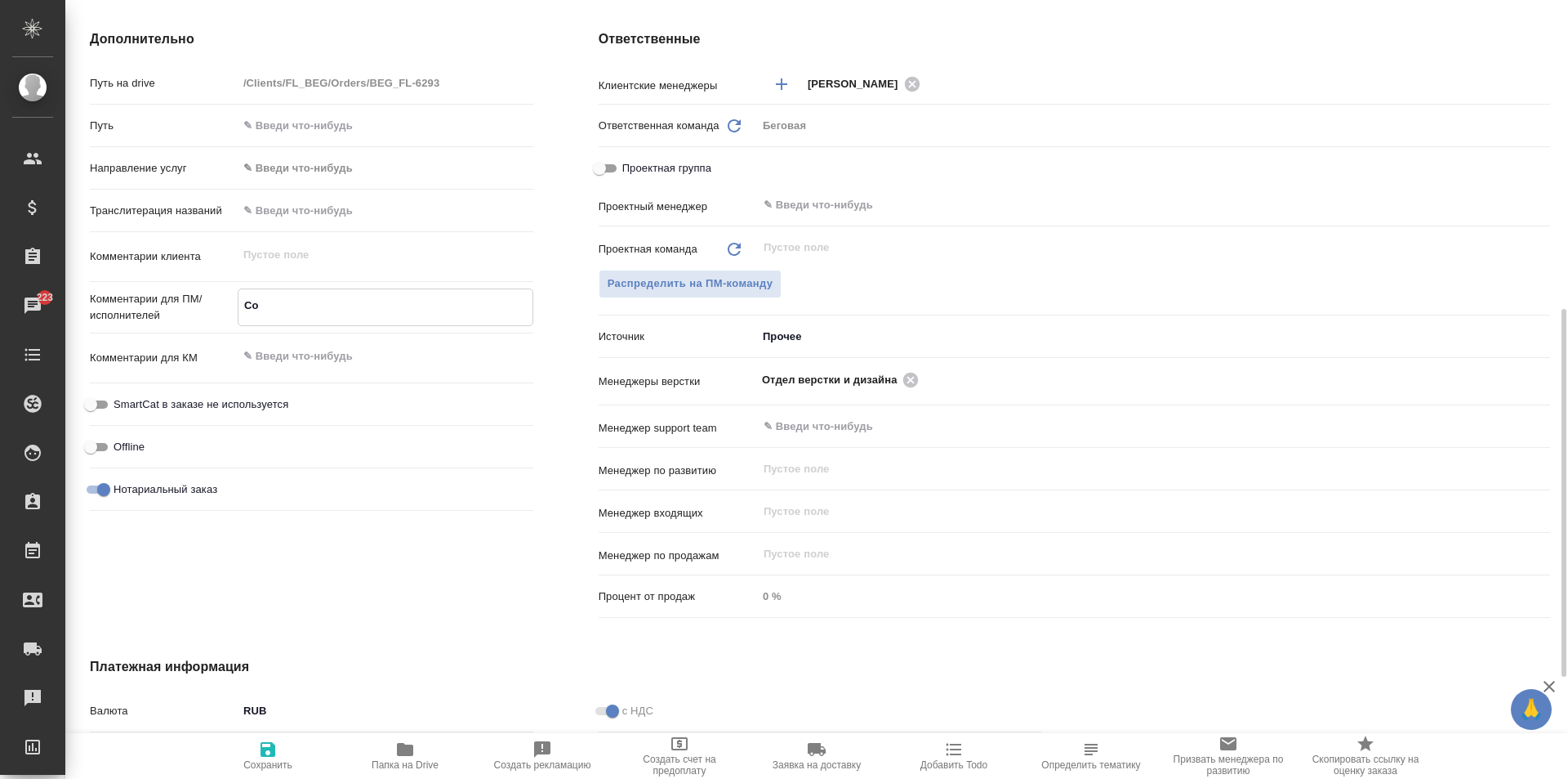
type textarea "Соб"
type textarea "x"
type textarea "Соб,"
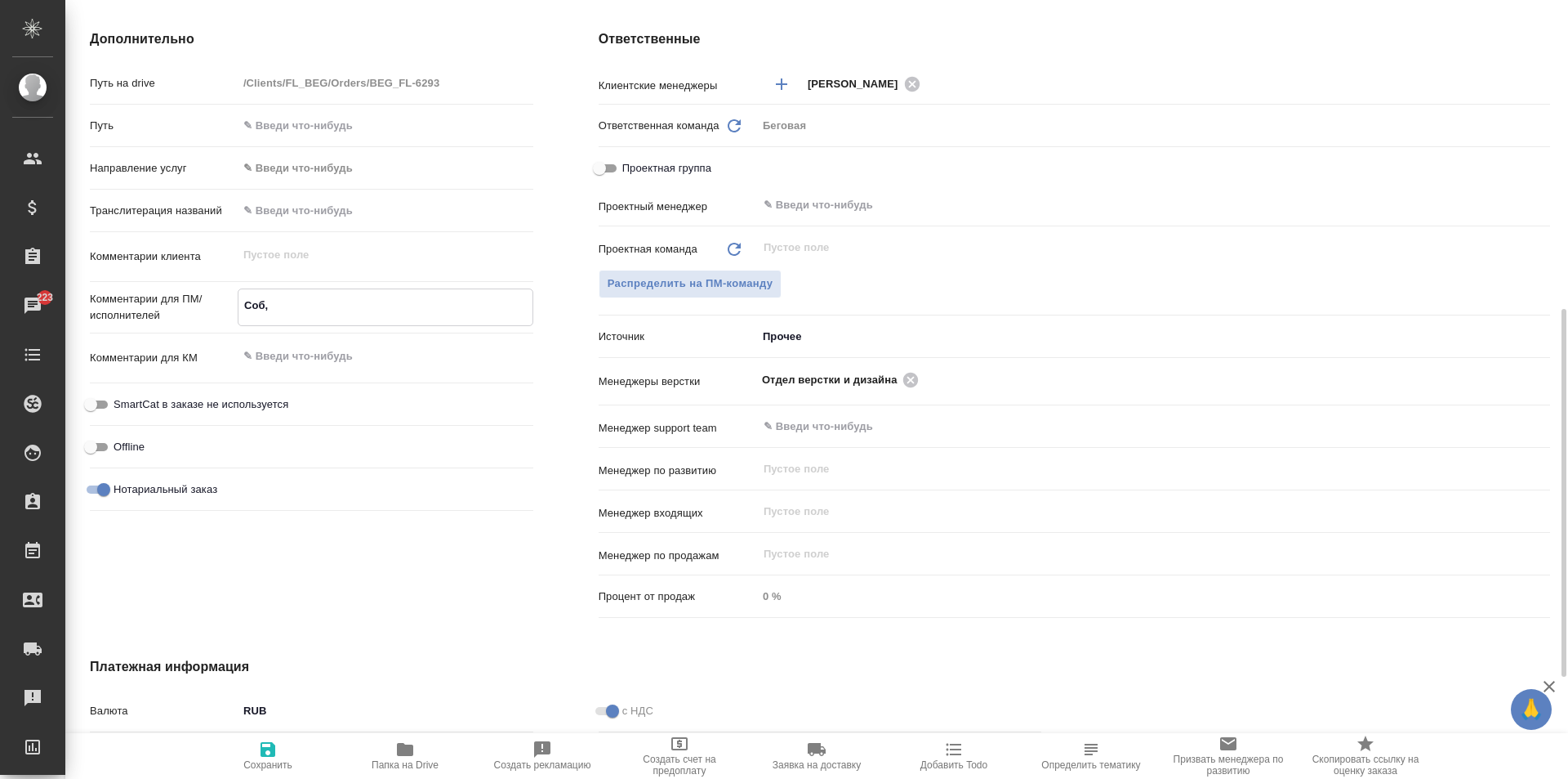
type textarea "x"
type textarea "Соб,"
type textarea "x"
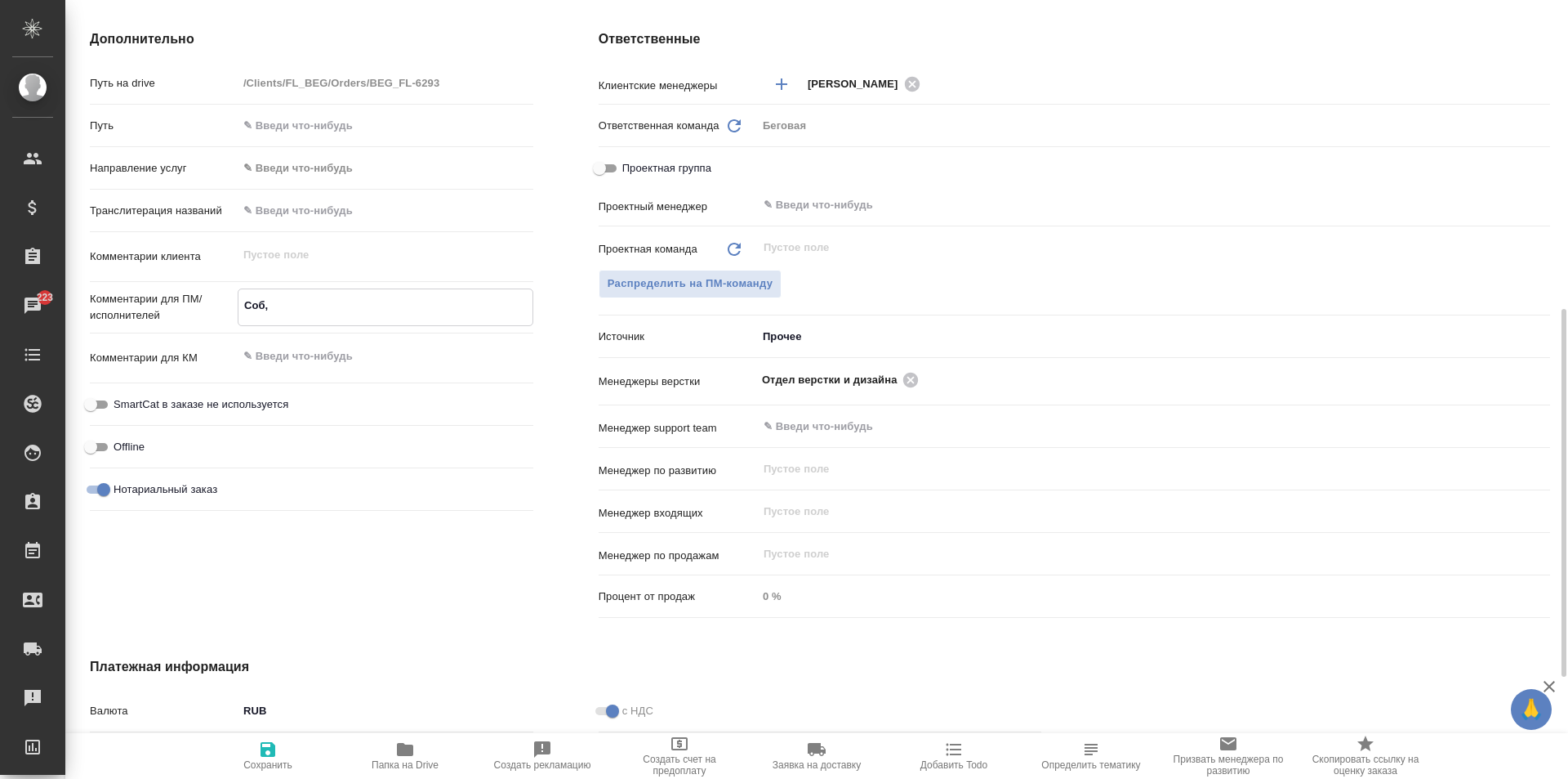
type textarea "x"
type textarea "Соб, с"
type textarea "x"
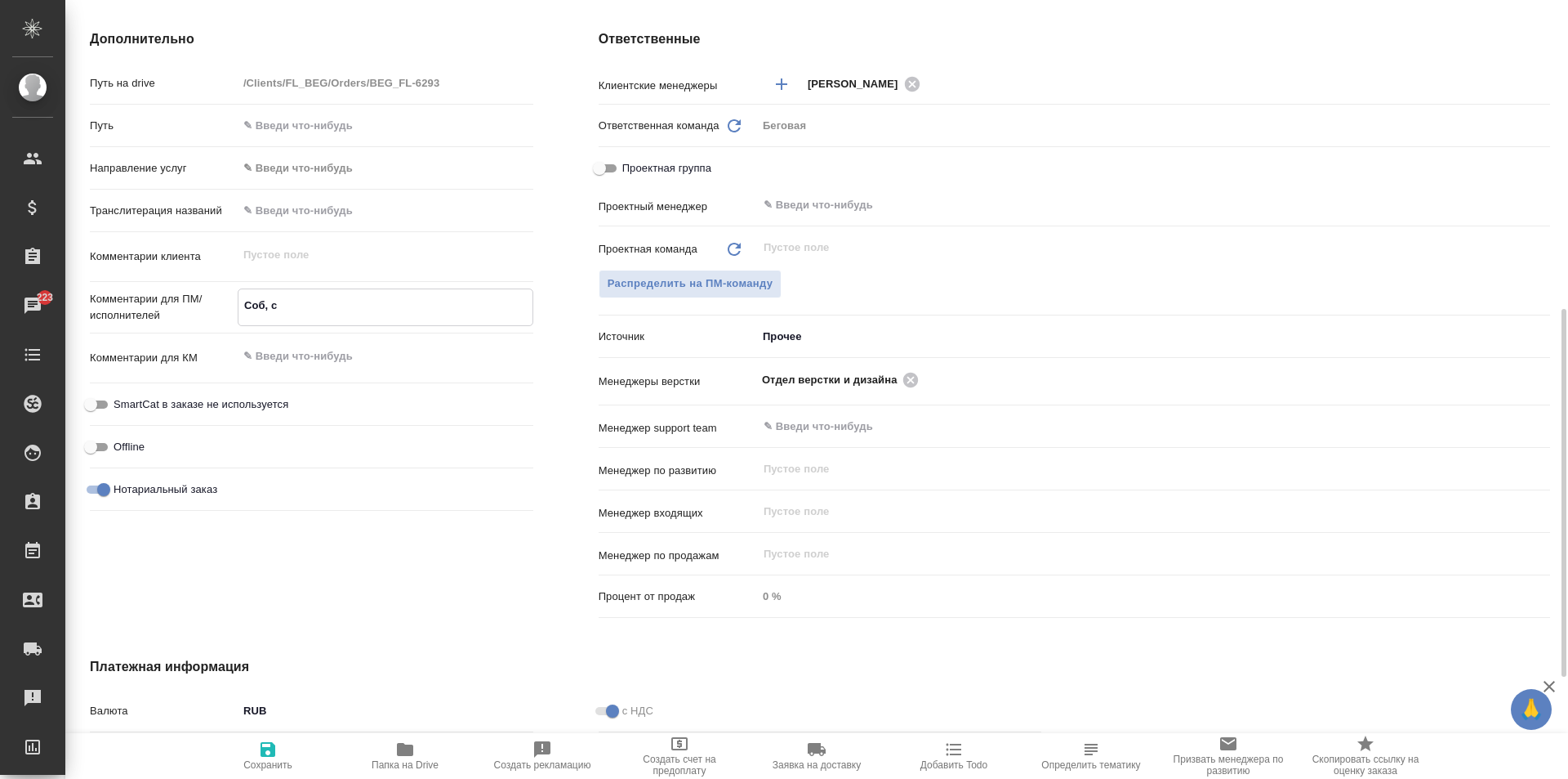
type textarea "x"
type textarea "Соб, се"
type textarea "x"
type textarea "Соб, сер"
type textarea "x"
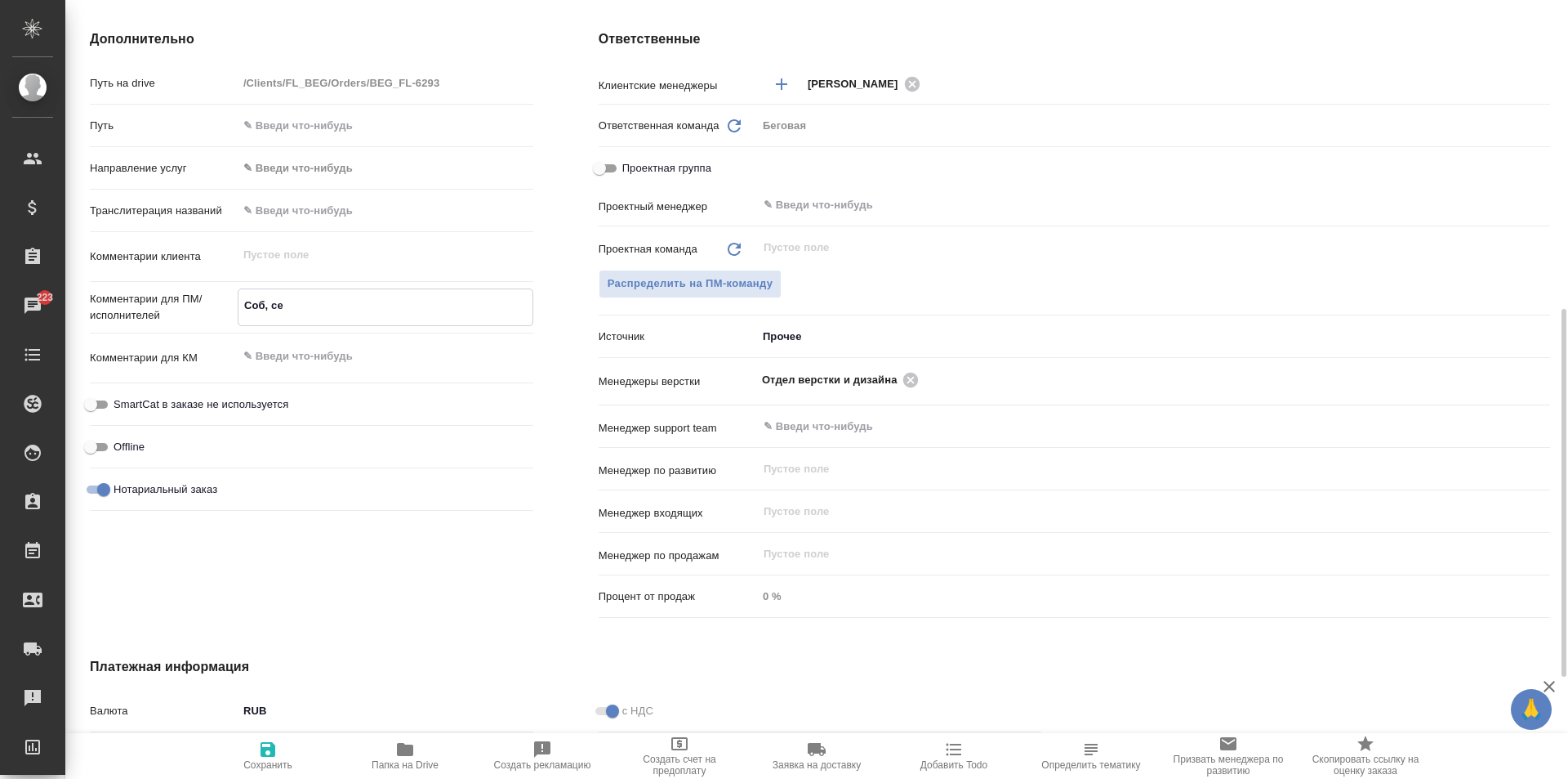
type textarea "x"
type textarea "Соб, серб"
type textarea "x"
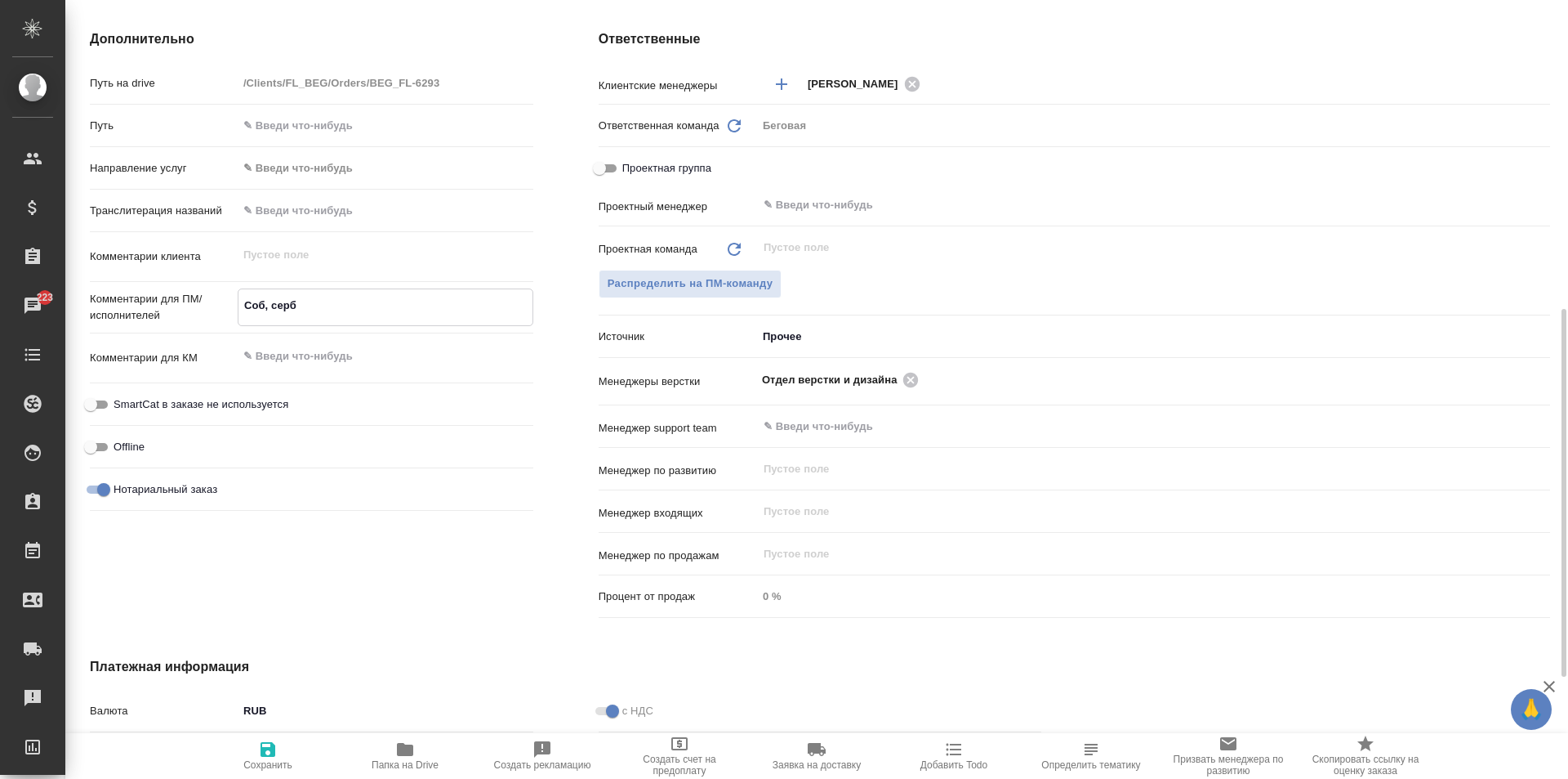
type textarea "Соб, серб-"
type textarea "x"
type textarea "Соб, серб-р"
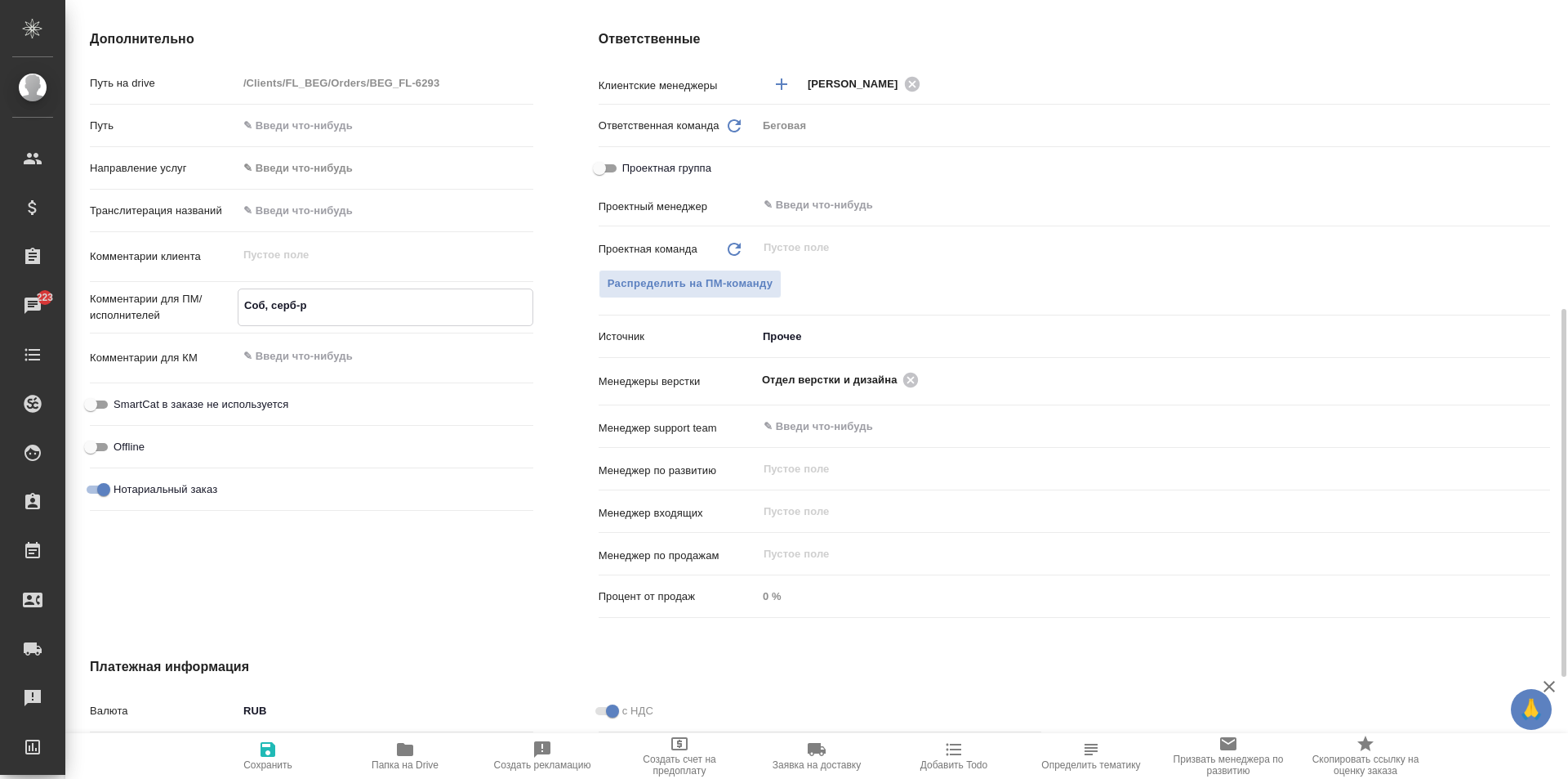
type textarea "x"
type textarea "Соб, серб-ру"
type textarea "x"
type textarea "Соб, серб-рус"
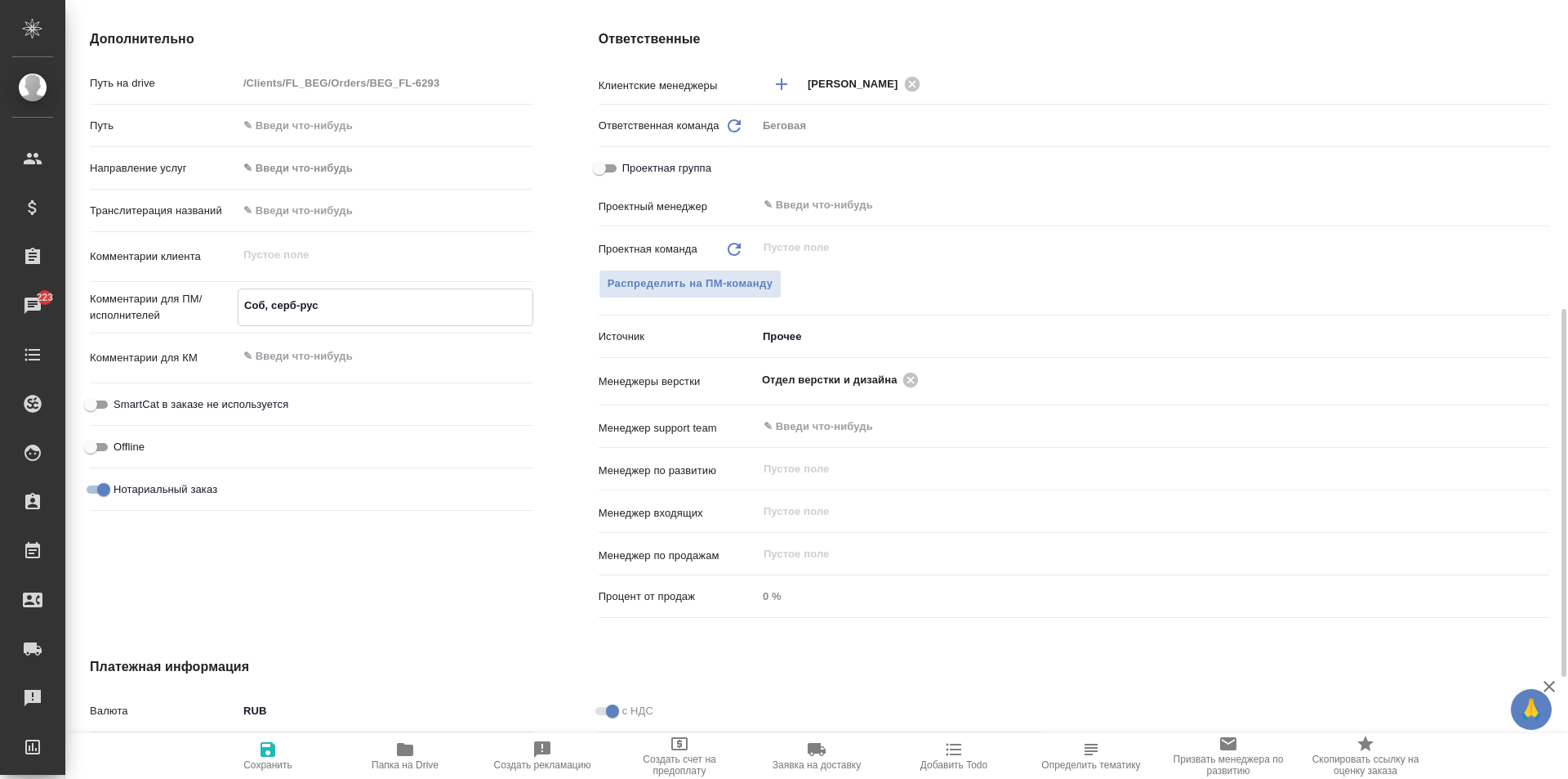
type textarea "x"
type textarea "Соб, серб-рус,"
type textarea "x"
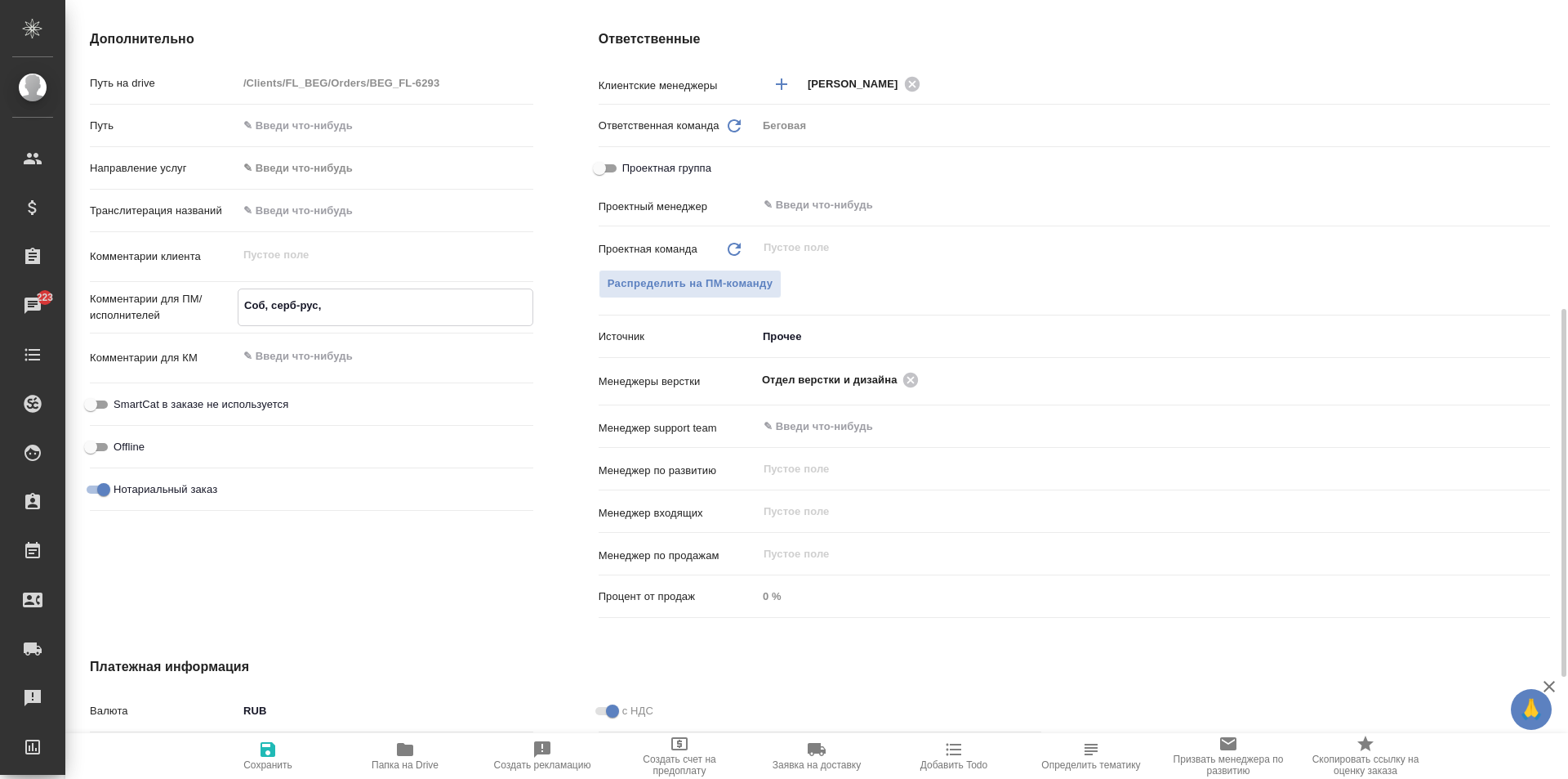
type textarea "x"
type textarea "Соб, серб-рус,"
type textarea "x"
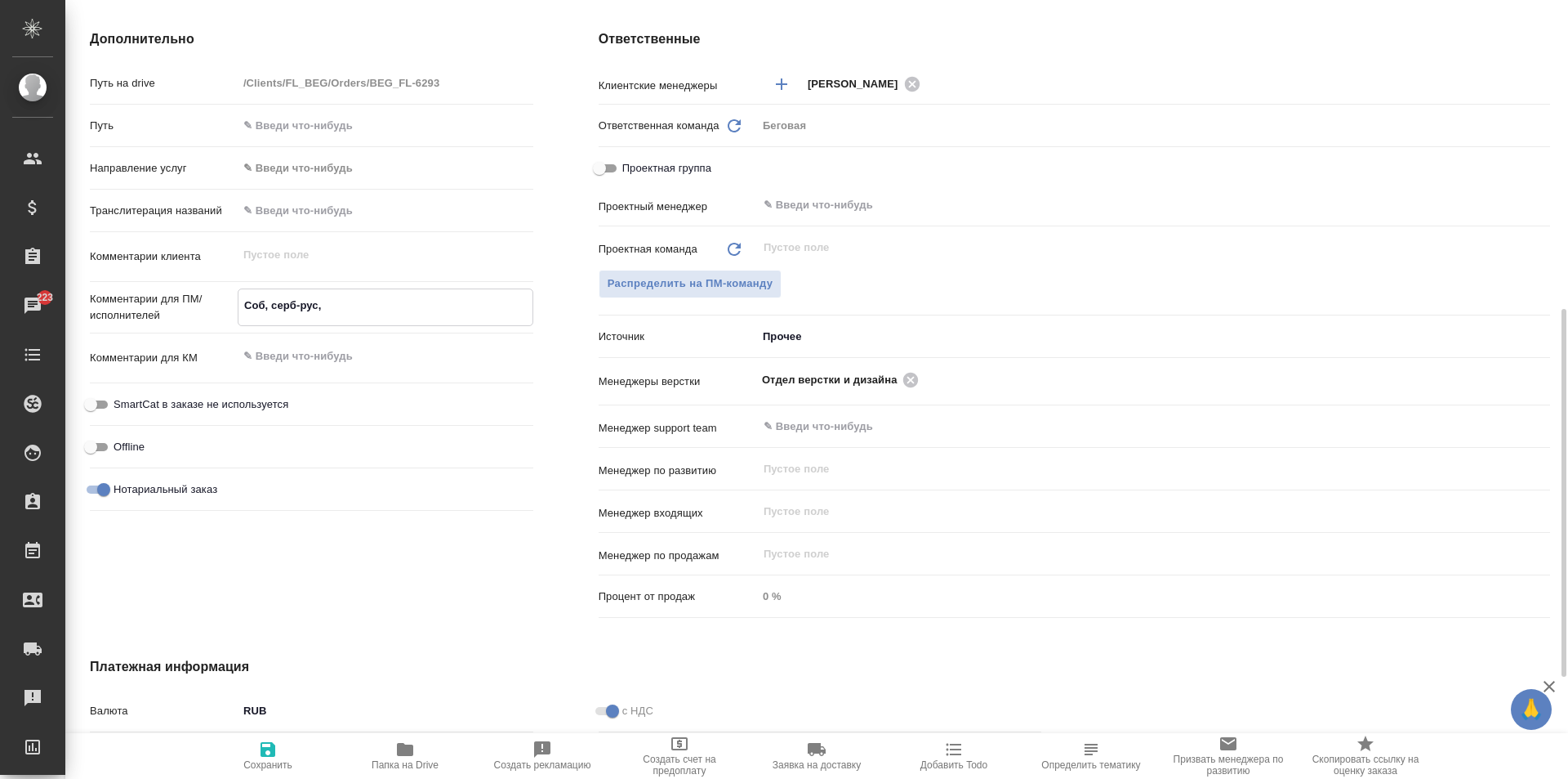
type textarea "x"
type textarea "Соб, серб-рус, п"
type textarea "x"
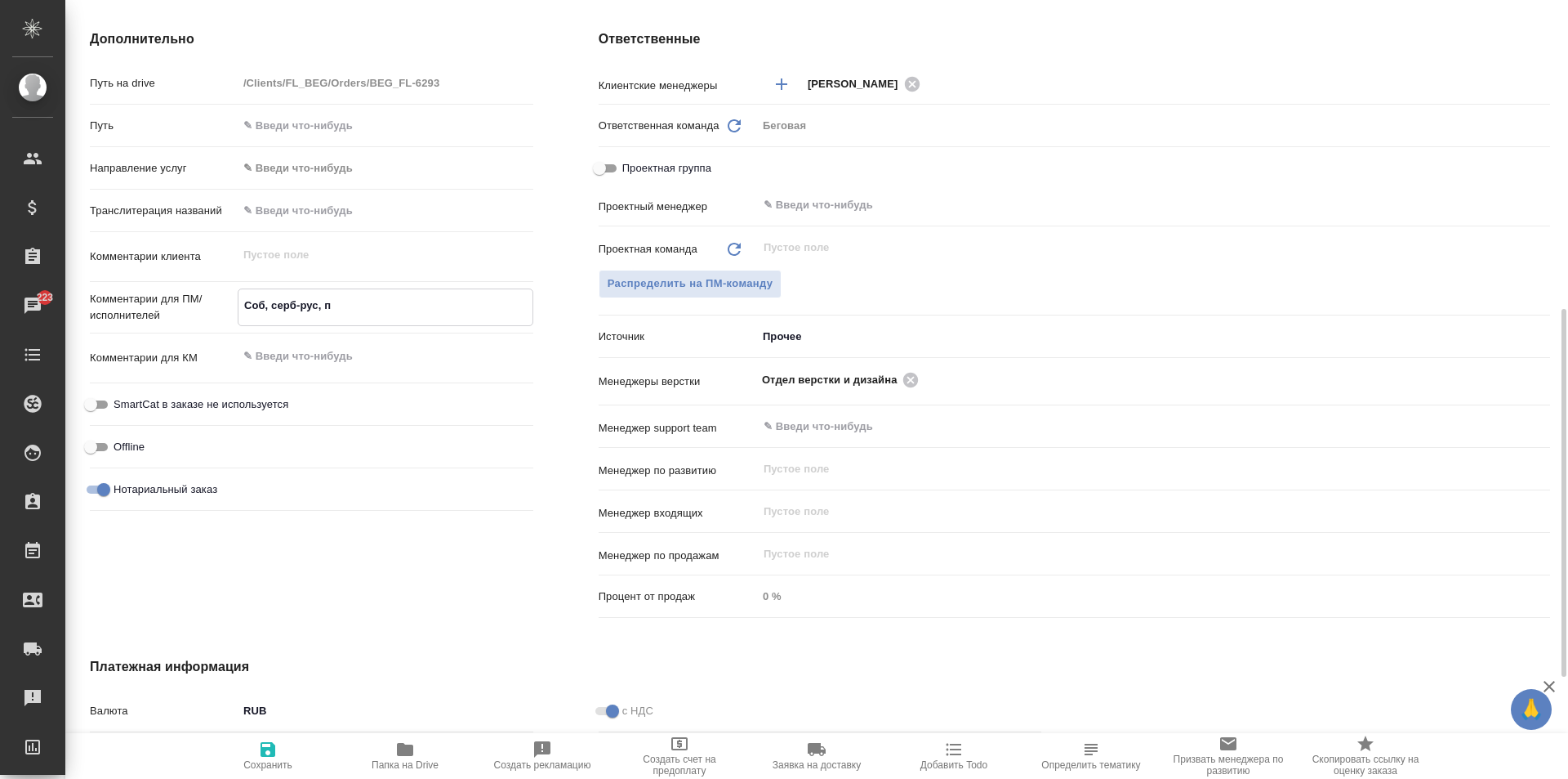
type textarea "Соб, серб-рус, по"
type textarea "x"
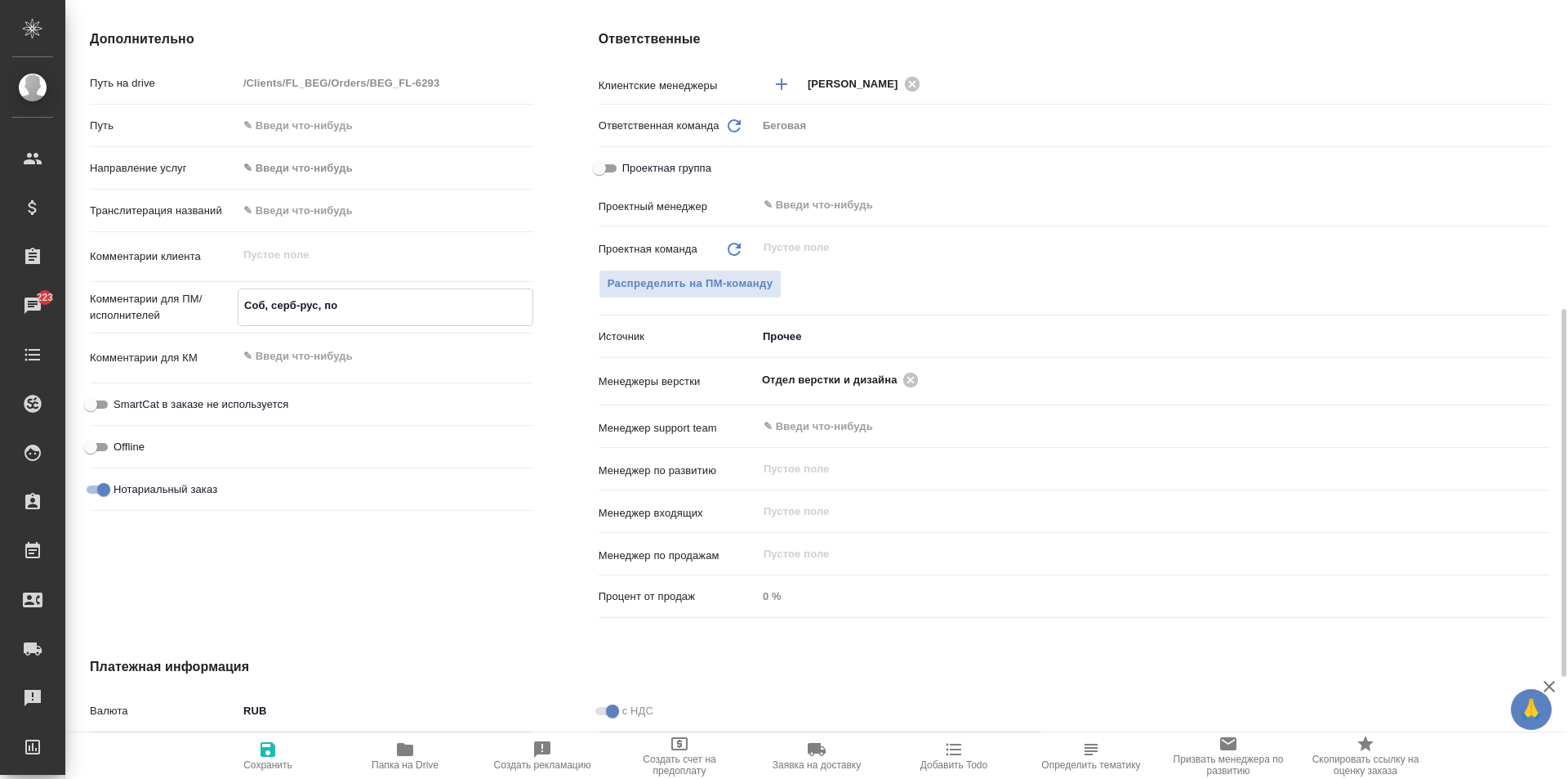
type textarea "Соб, серб-рус, под"
type textarea "x"
type textarea "Соб, серб-рус, под"
type textarea "x"
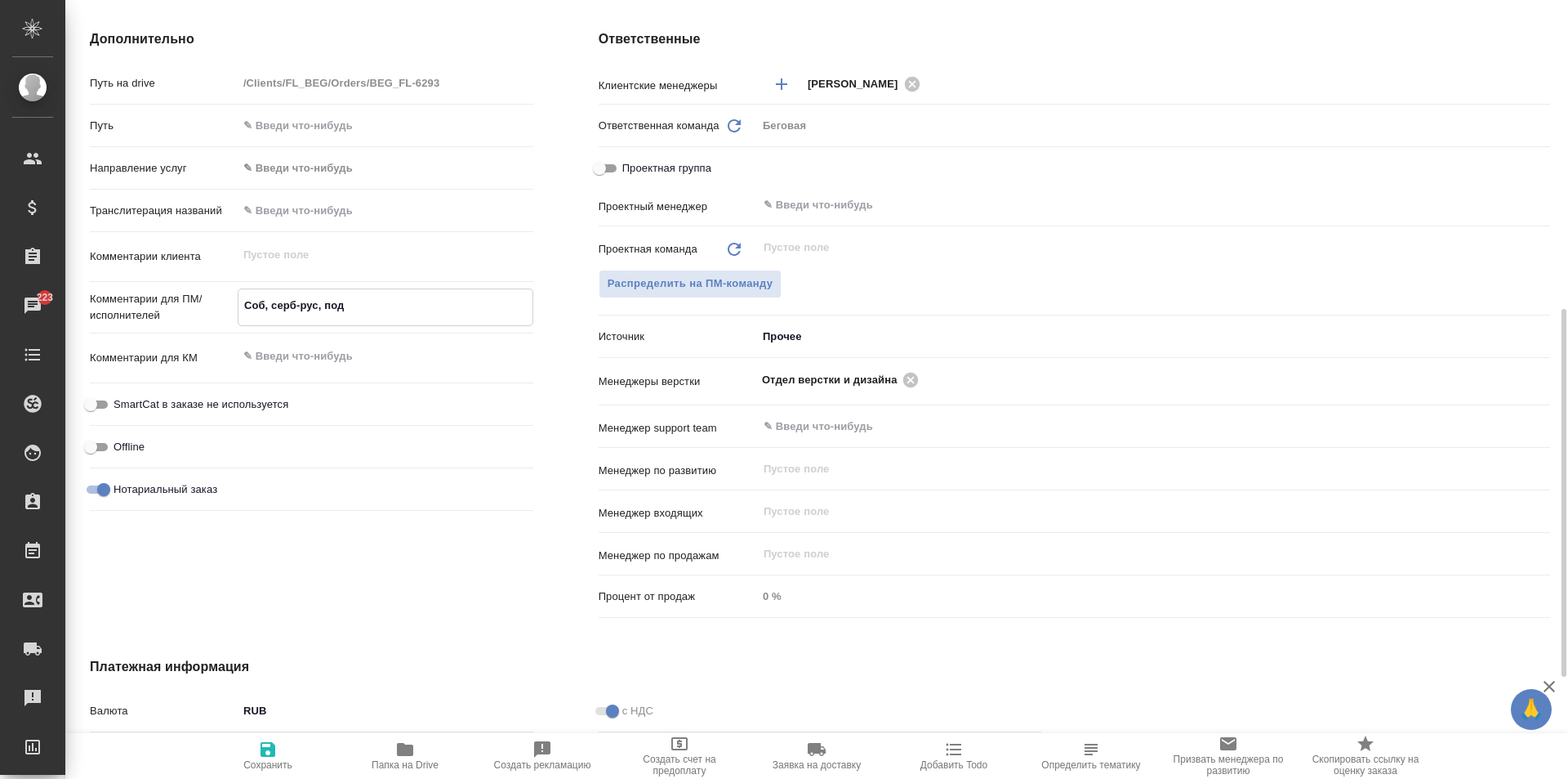
type textarea "x"
type textarea "Соб, серб-рус, под н"
type textarea "x"
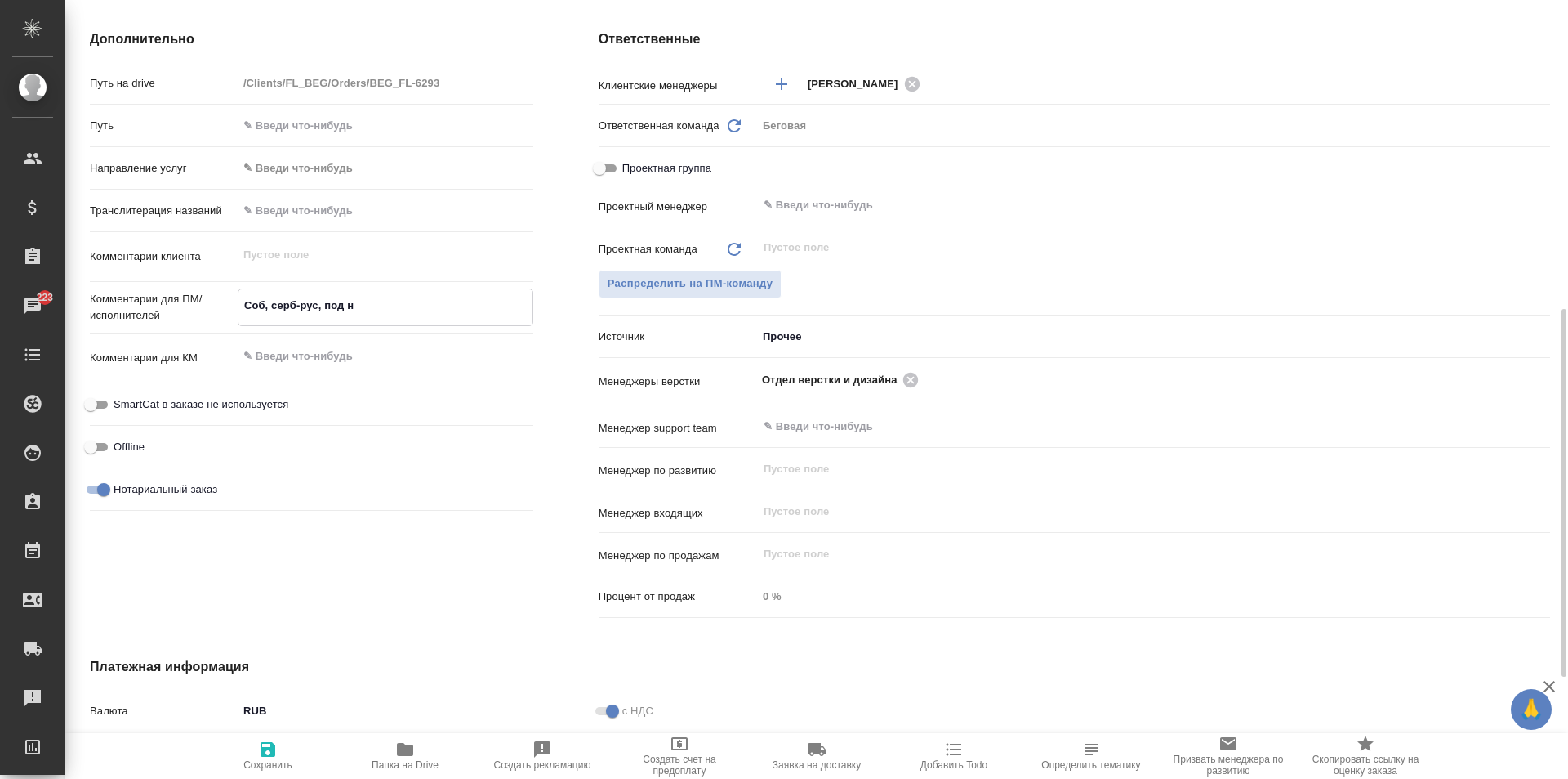
type textarea "x"
type textarea "Соб, серб-рус, под но"
type textarea "x"
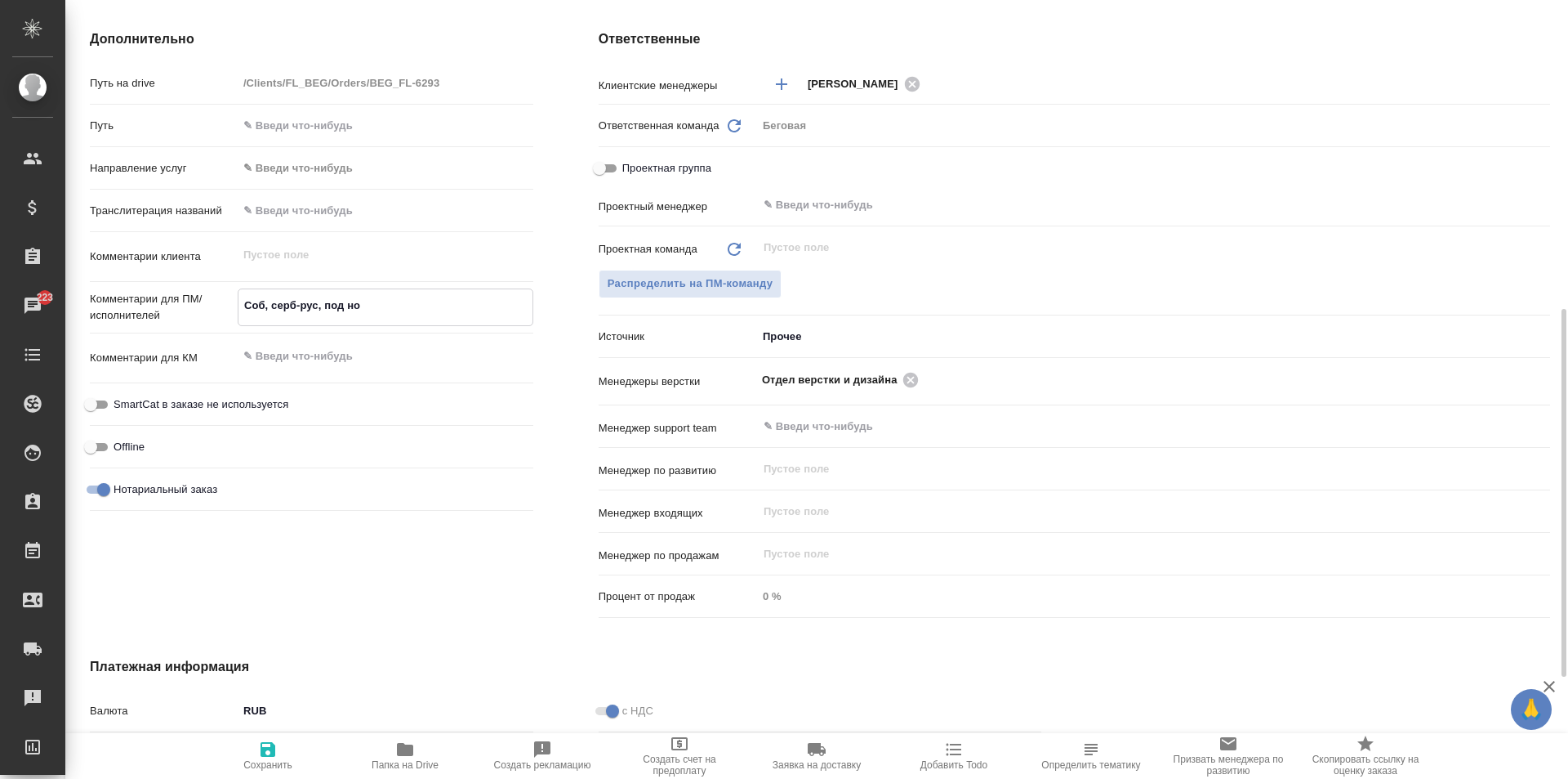
type textarea "x"
type textarea "Соб, серб-рус, под нот"
type textarea "x"
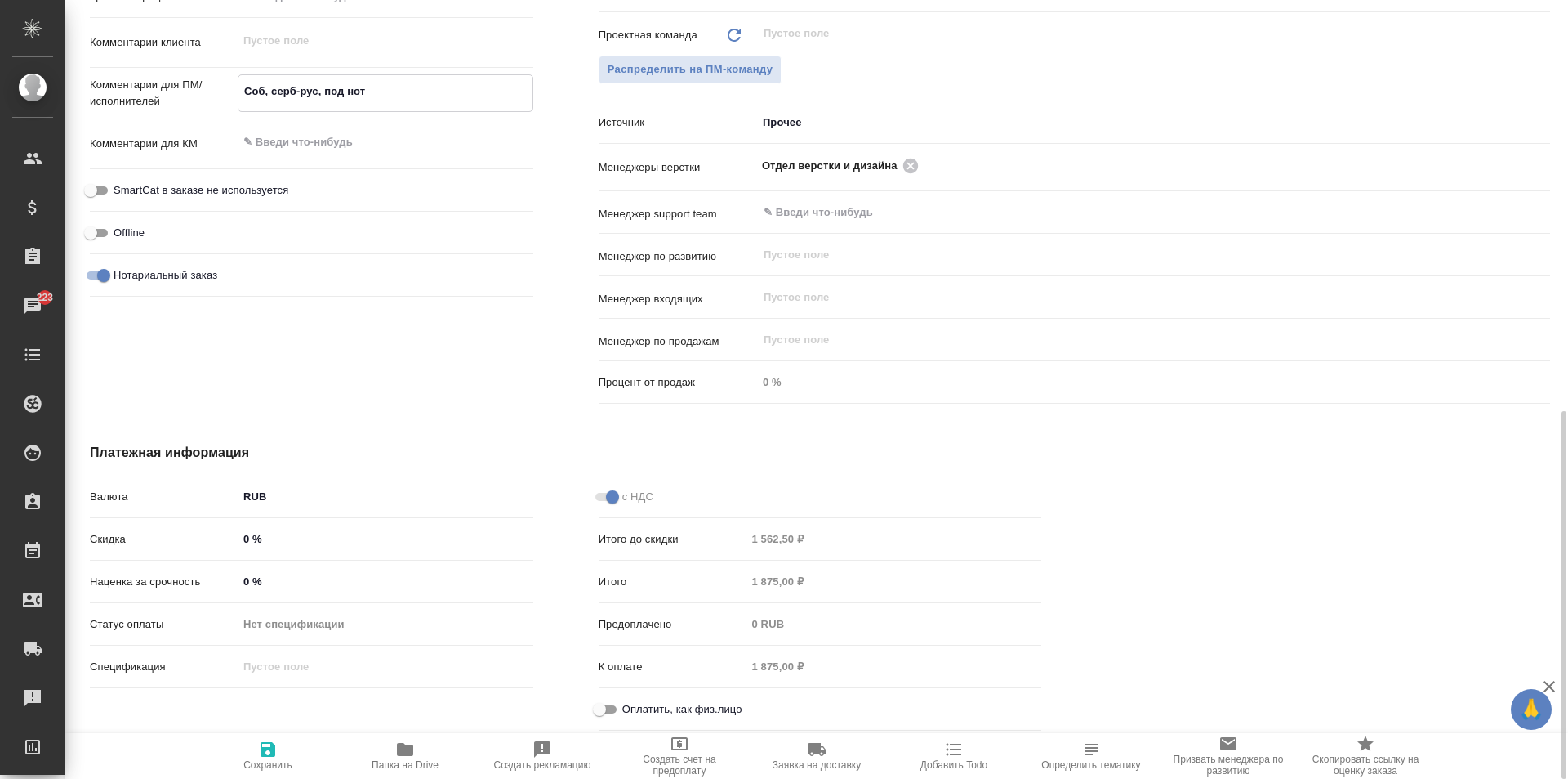
type textarea "Соб, серб-рус, под нот"
type textarea "x"
click at [672, 704] on span "Оплатить, как физ.лицо" at bounding box center [682, 709] width 120 height 17
click at [628, 704] on input "Оплатить, как физ.лицо" at bounding box center [600, 709] width 59 height 20
checkbox input "true"
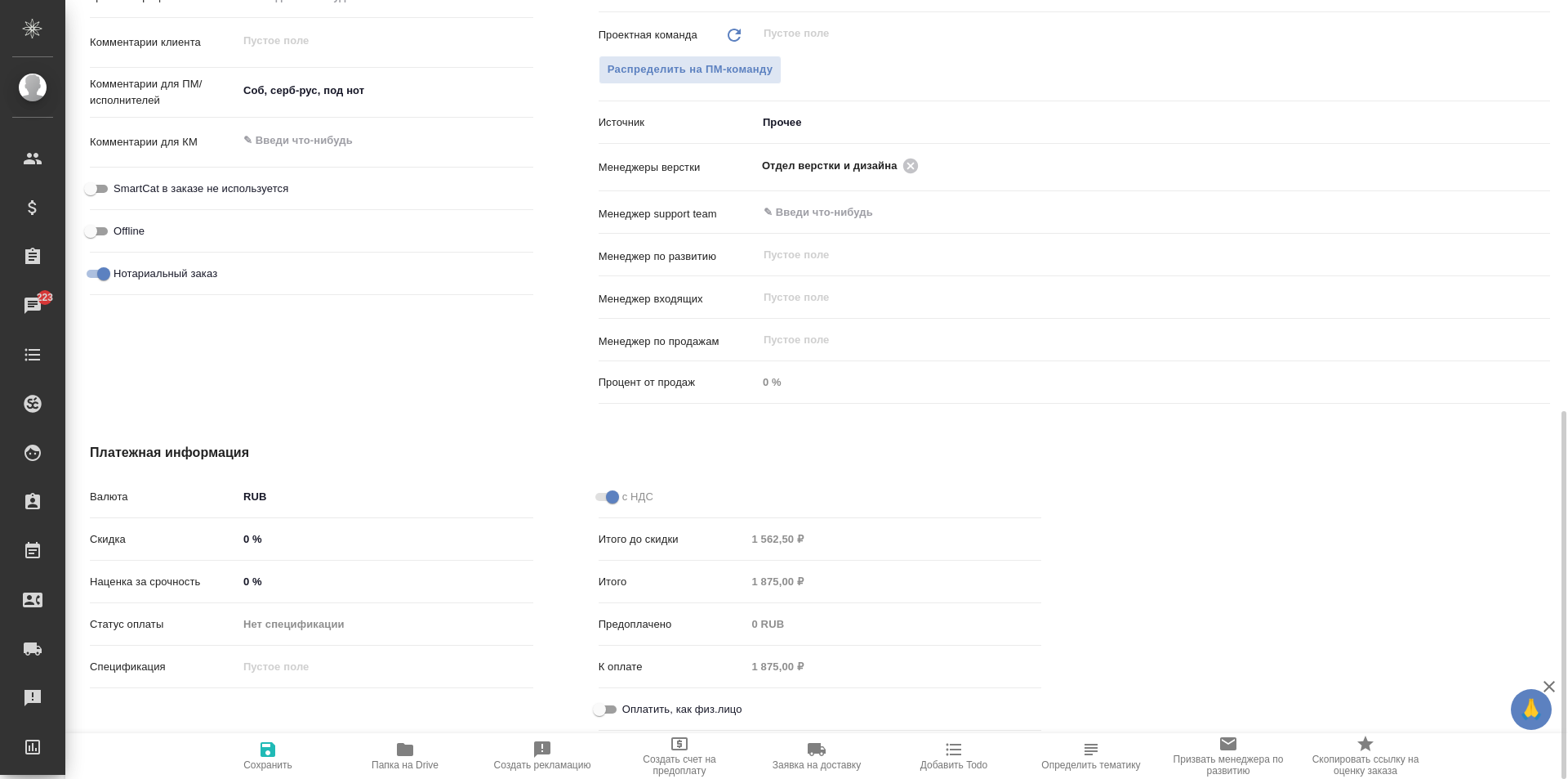
type textarea "x"
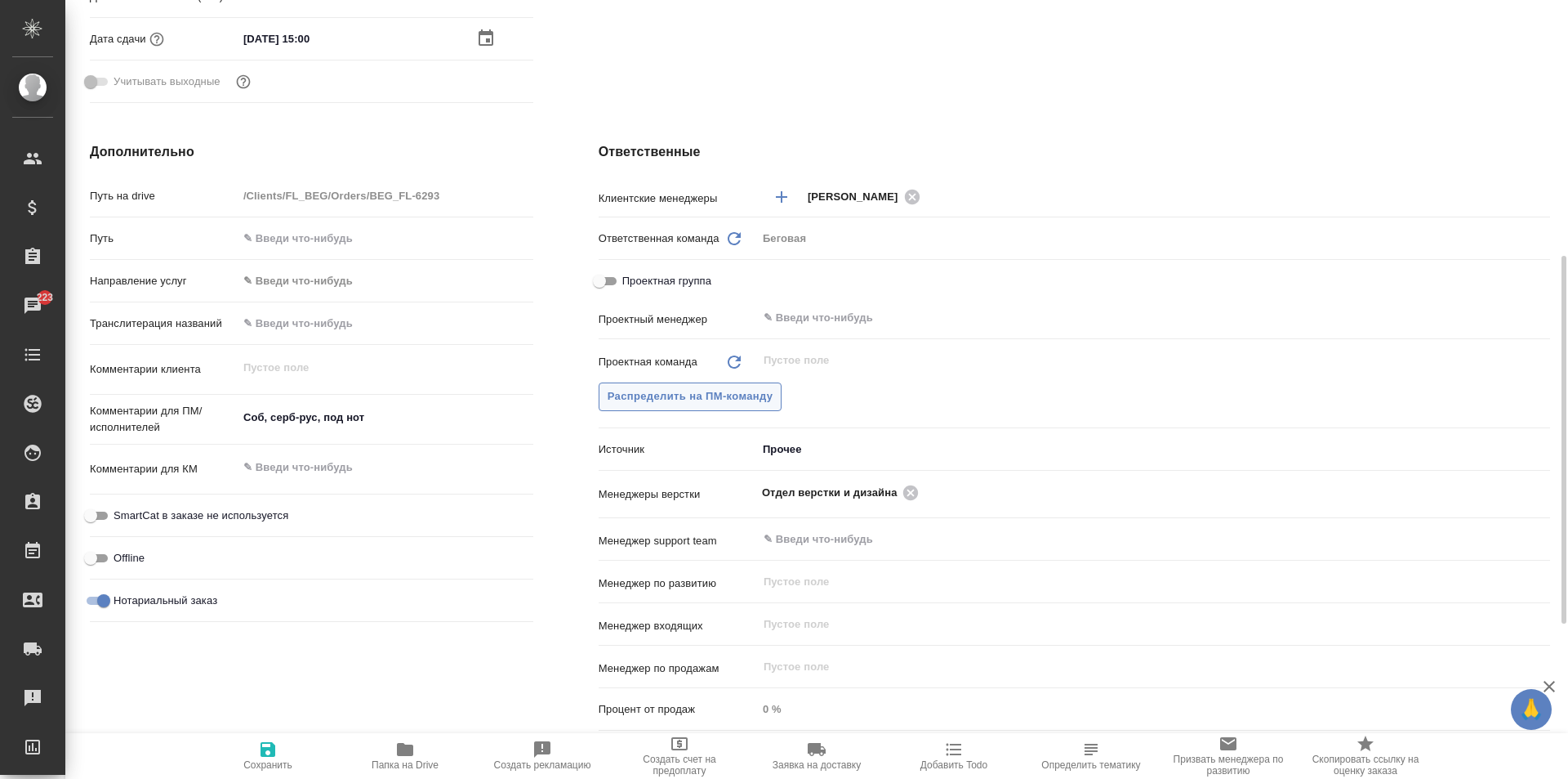
click at [626, 396] on span "Распределить на ПМ-команду" at bounding box center [690, 396] width 166 height 19
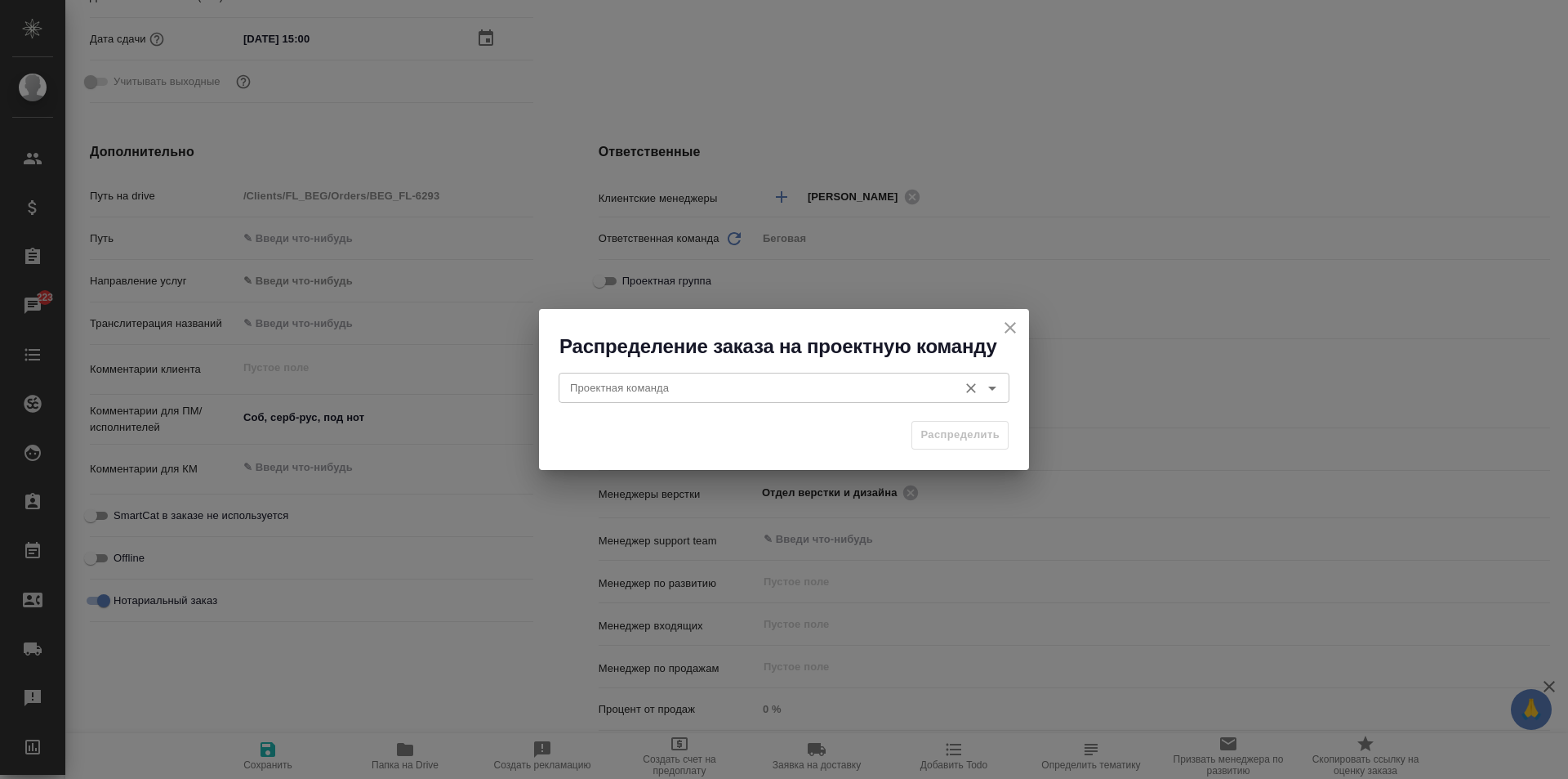
click at [598, 391] on input "Проектная команда" at bounding box center [756, 387] width 386 height 20
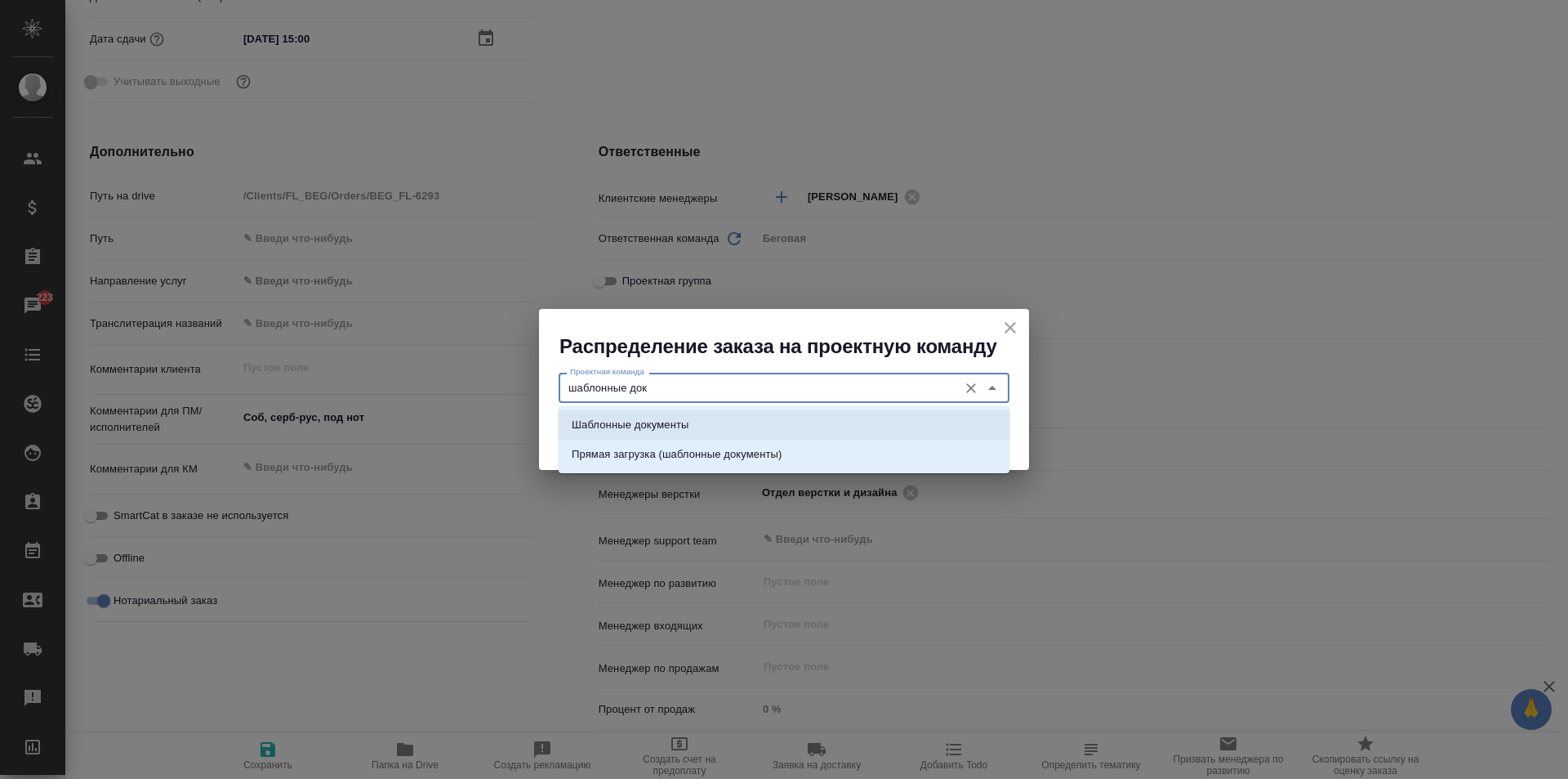
click at [657, 416] on li "Шаблонные документы" at bounding box center [784, 425] width 451 height 29
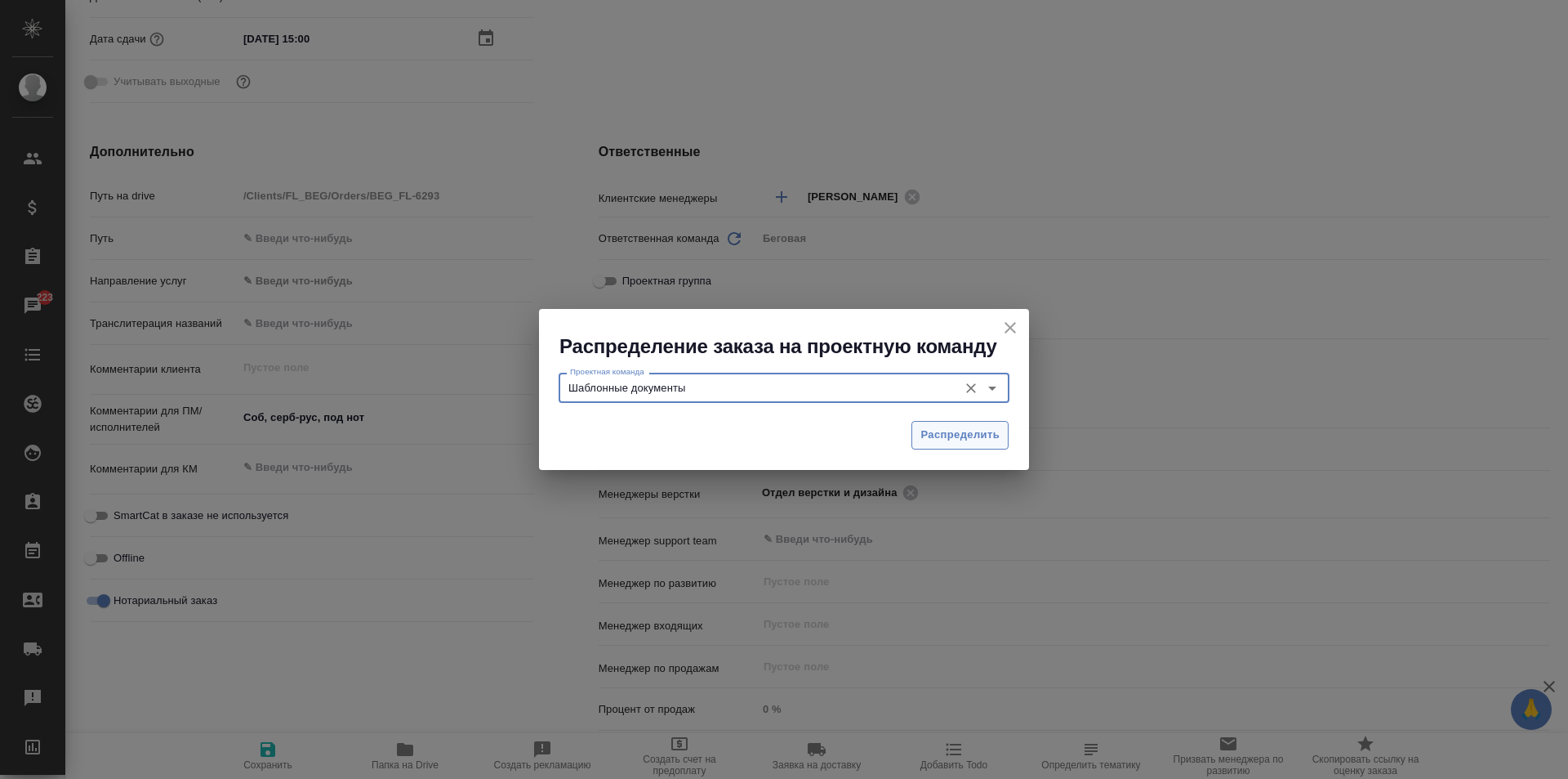
type input "Шаблонные документы"
click at [939, 429] on span "Распределить" at bounding box center [959, 434] width 80 height 19
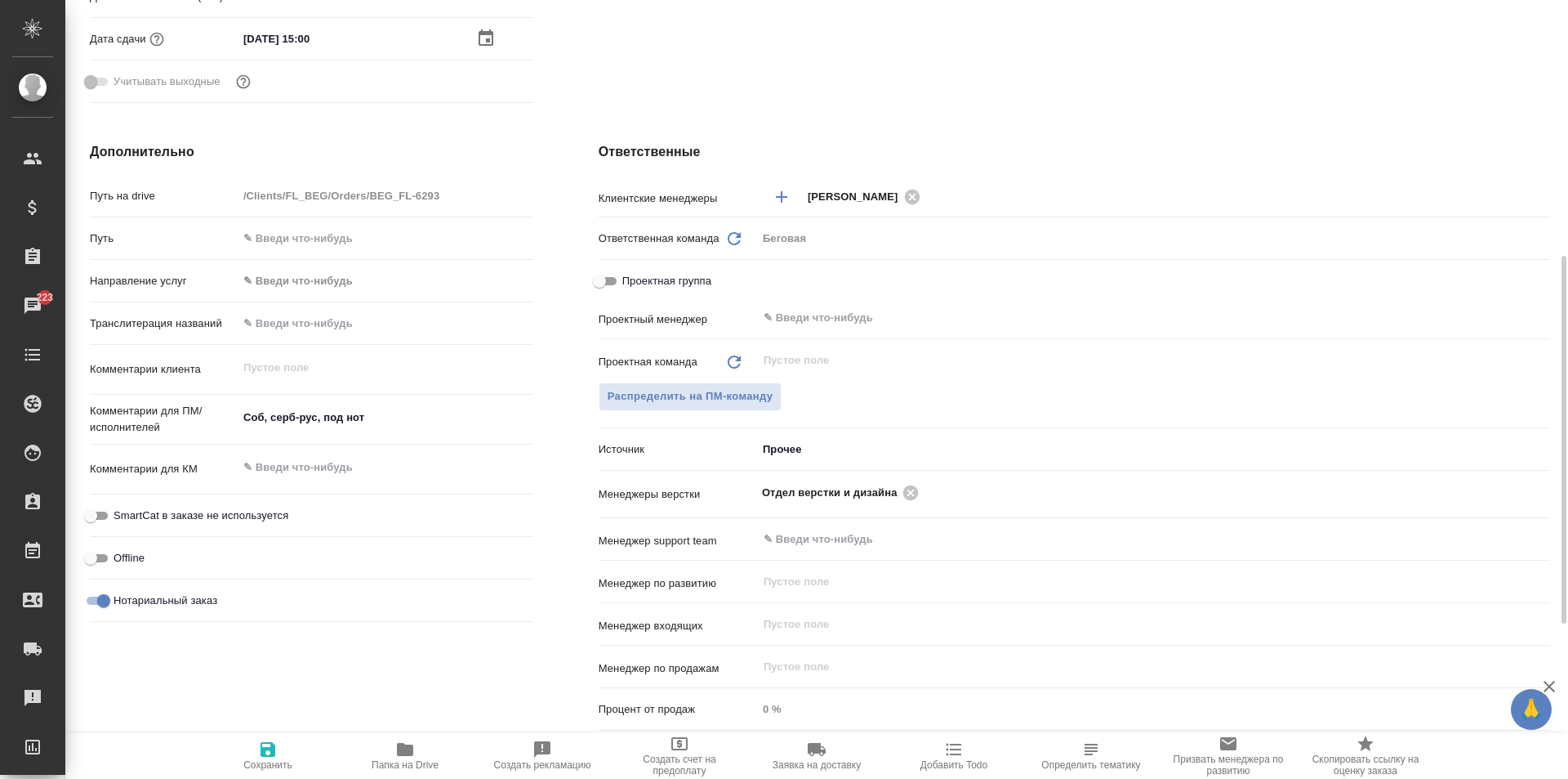
type textarea "x"
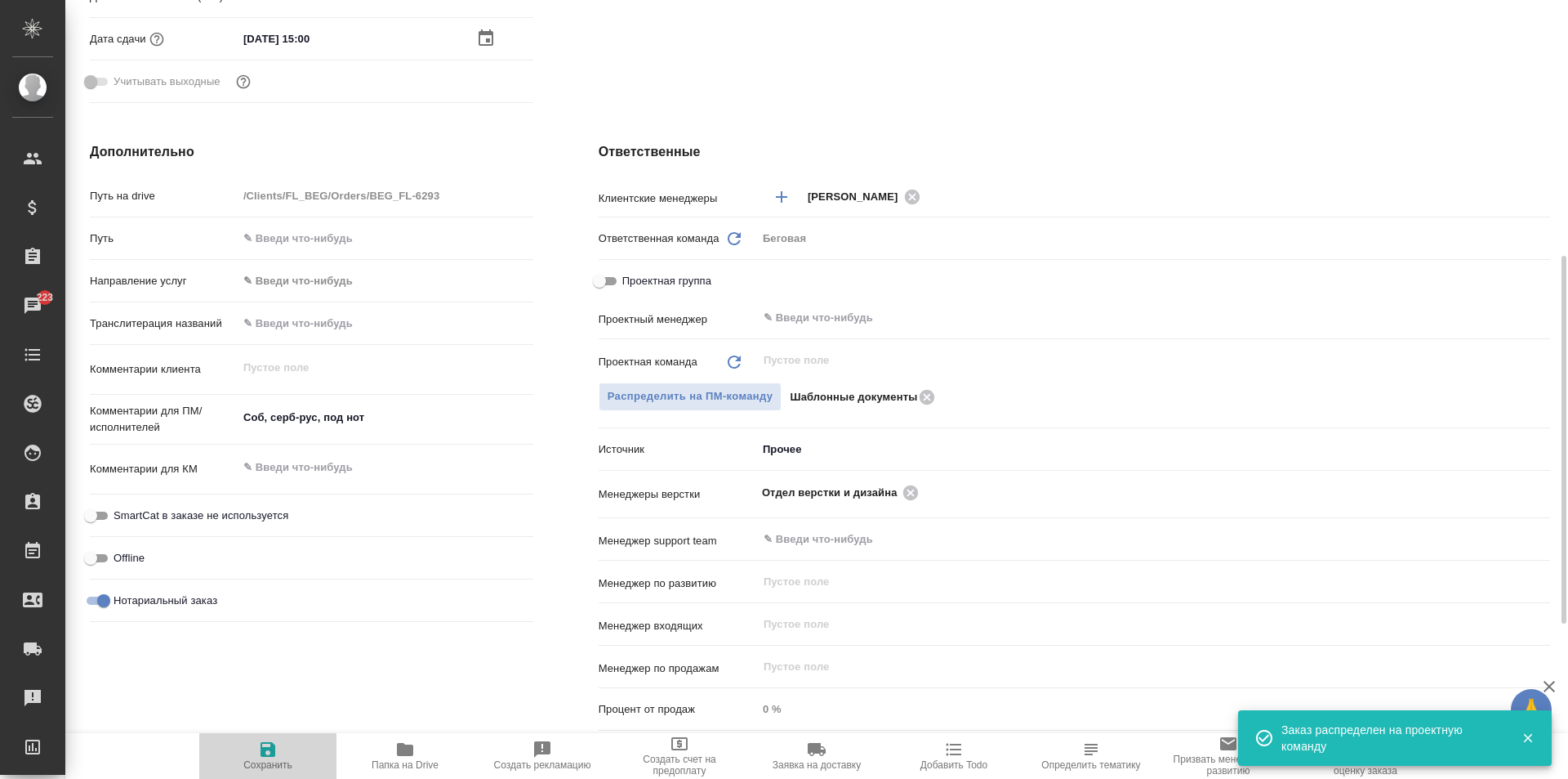
click at [249, 745] on span "Сохранить" at bounding box center [268, 755] width 118 height 31
type textarea "x"
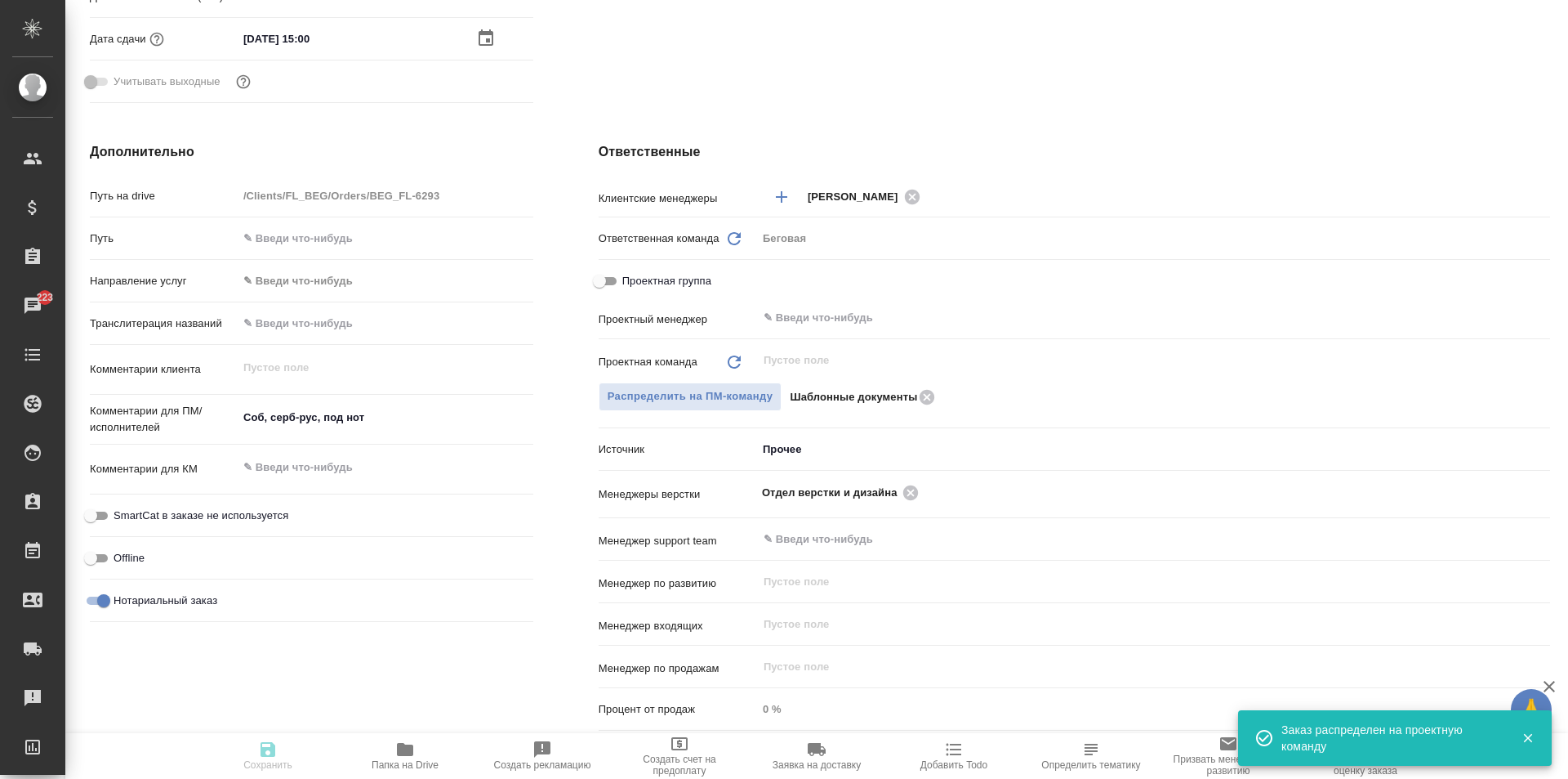
type textarea "x"
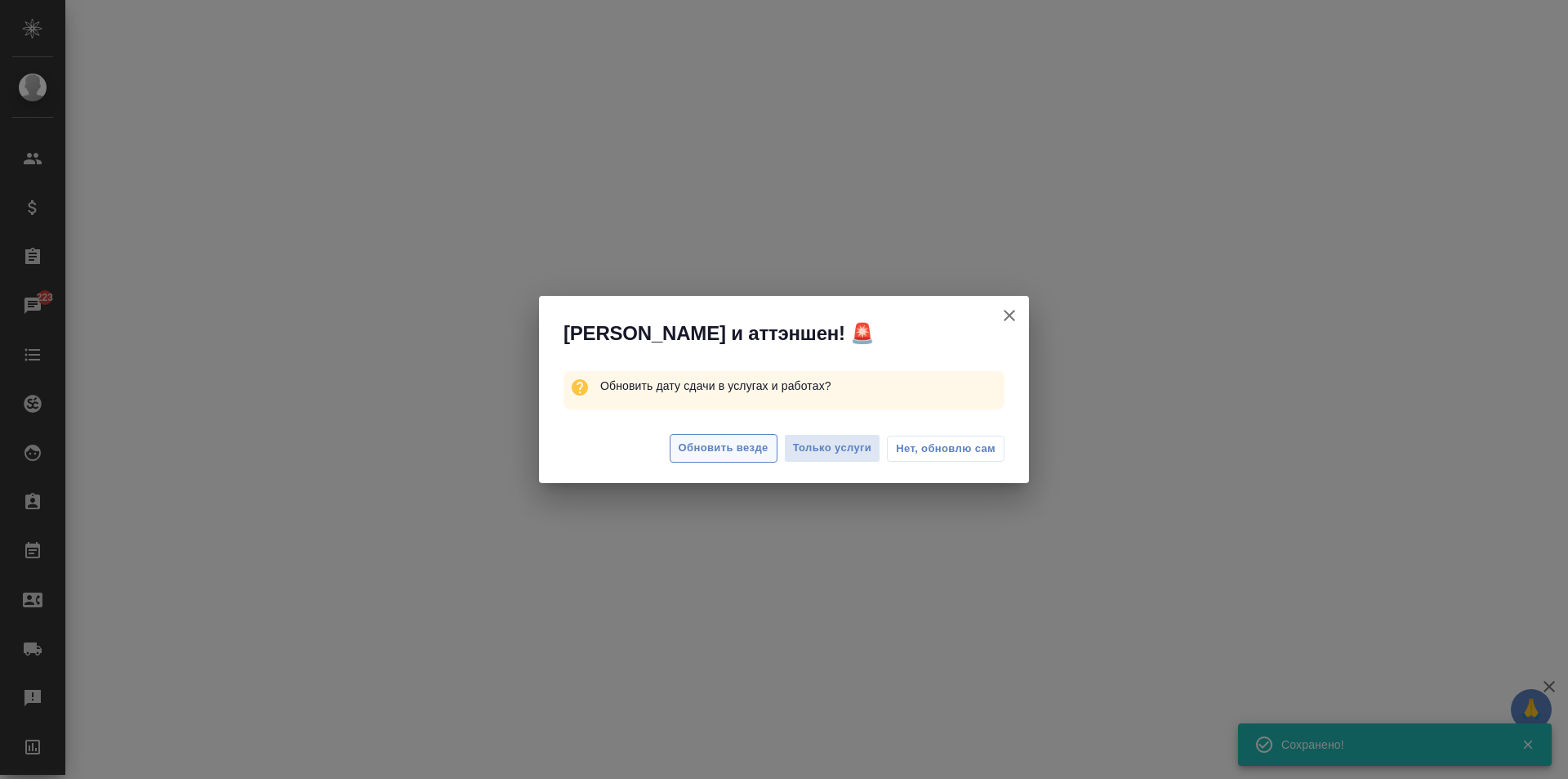
click at [710, 451] on span "Обновить везде" at bounding box center [723, 448] width 89 height 19
select select "RU"
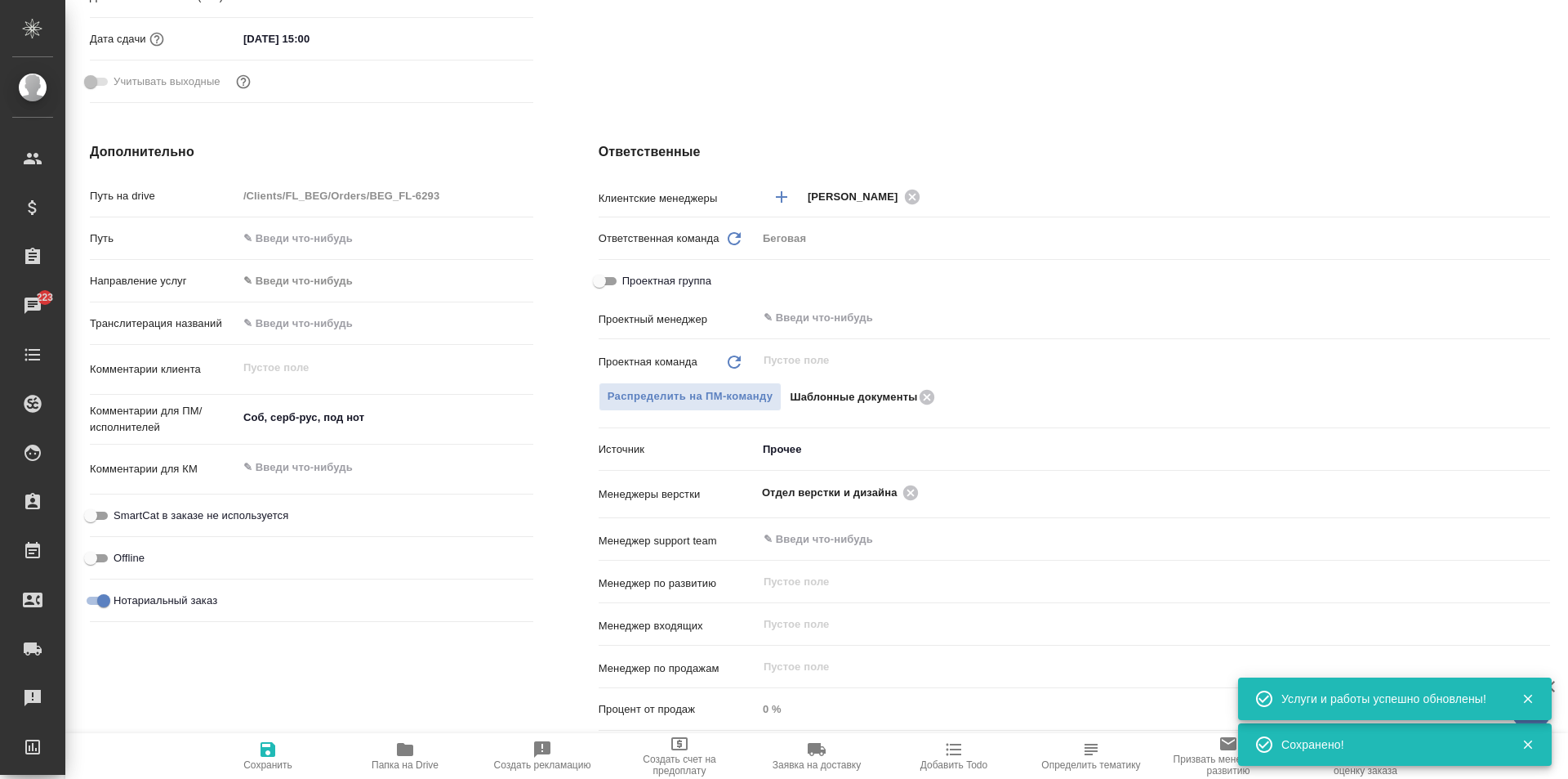
type textarea "x"
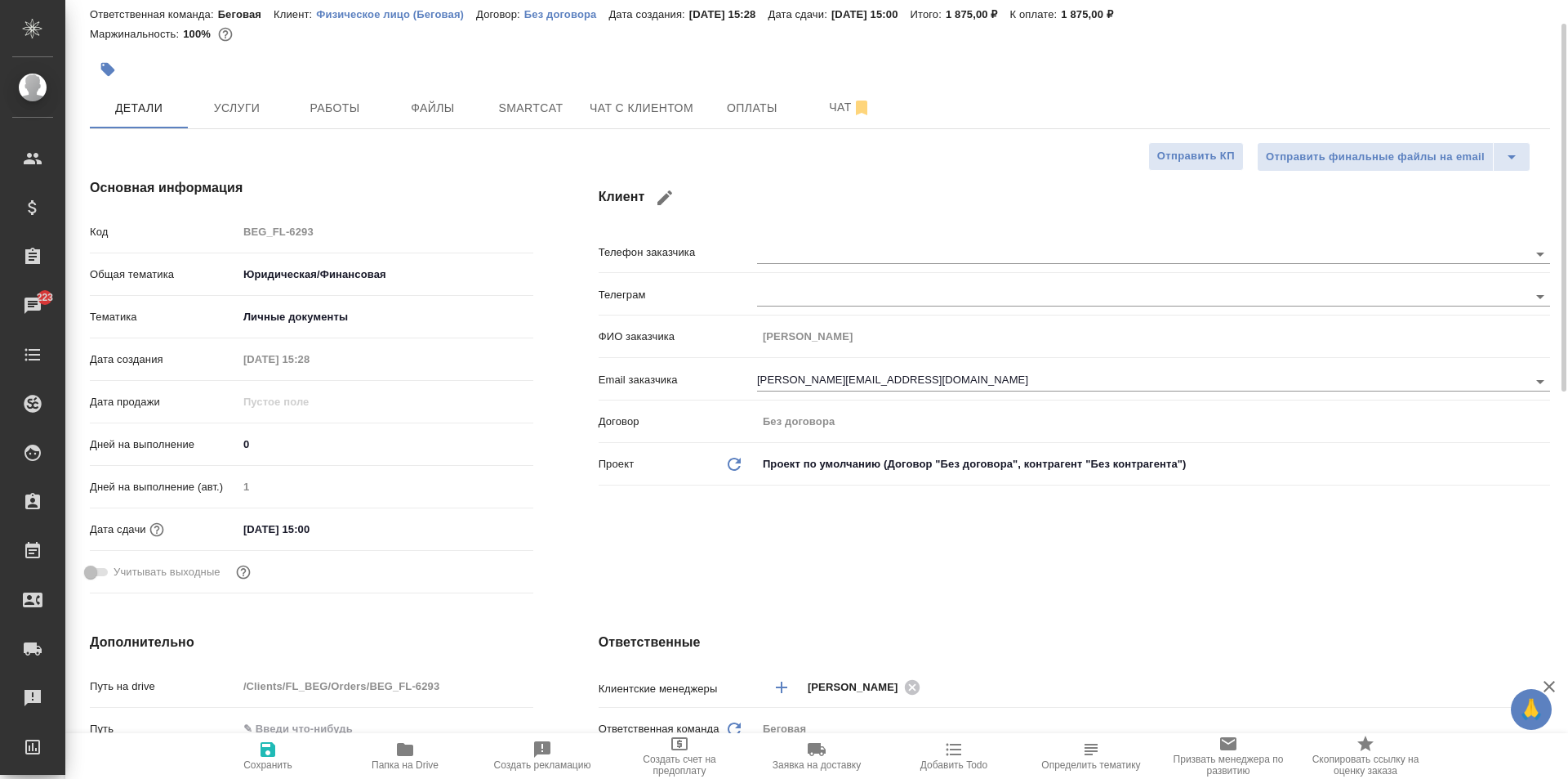
scroll to position [0, 0]
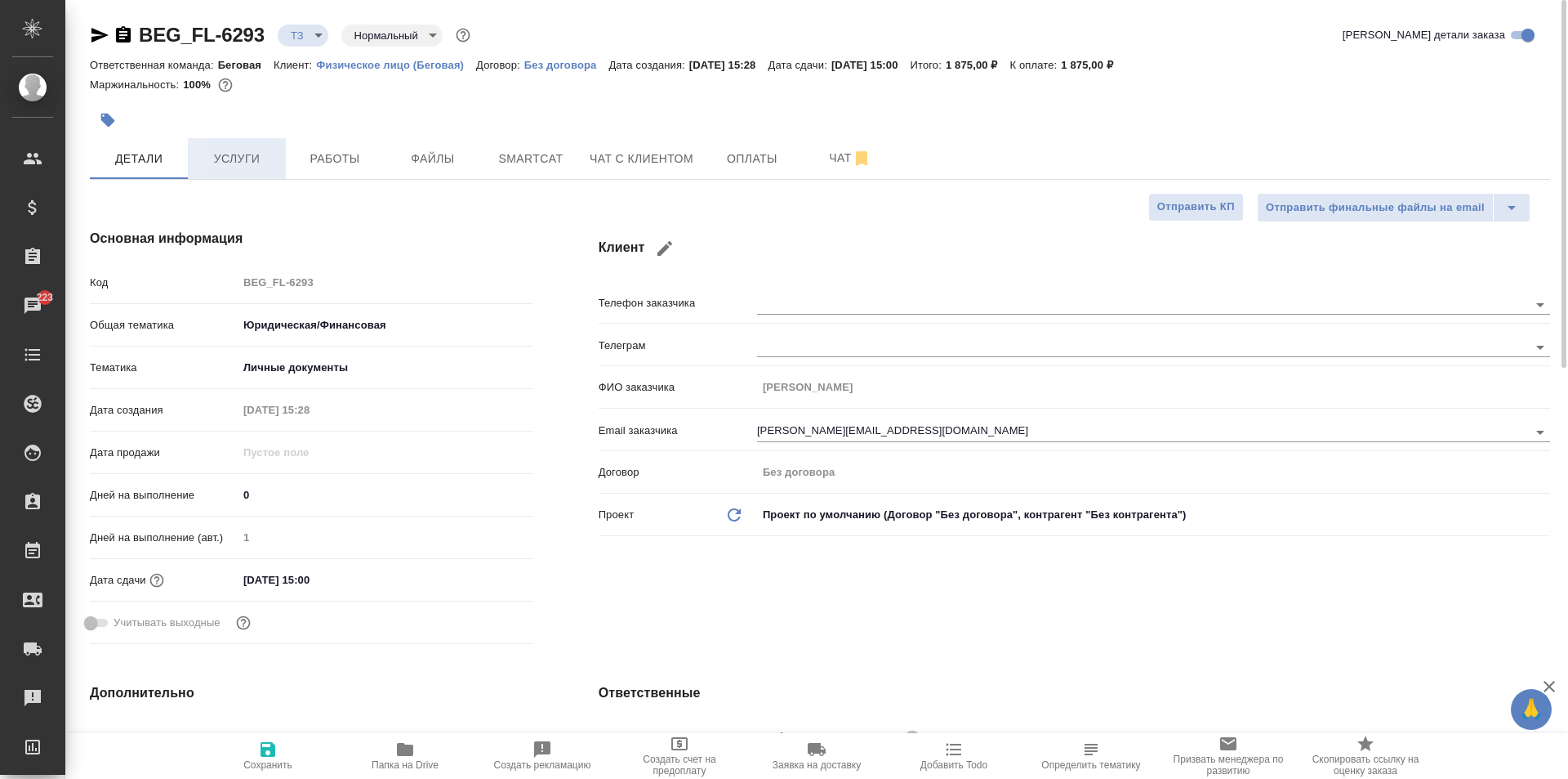
click at [231, 160] on span "Услуги" at bounding box center [237, 158] width 79 height 21
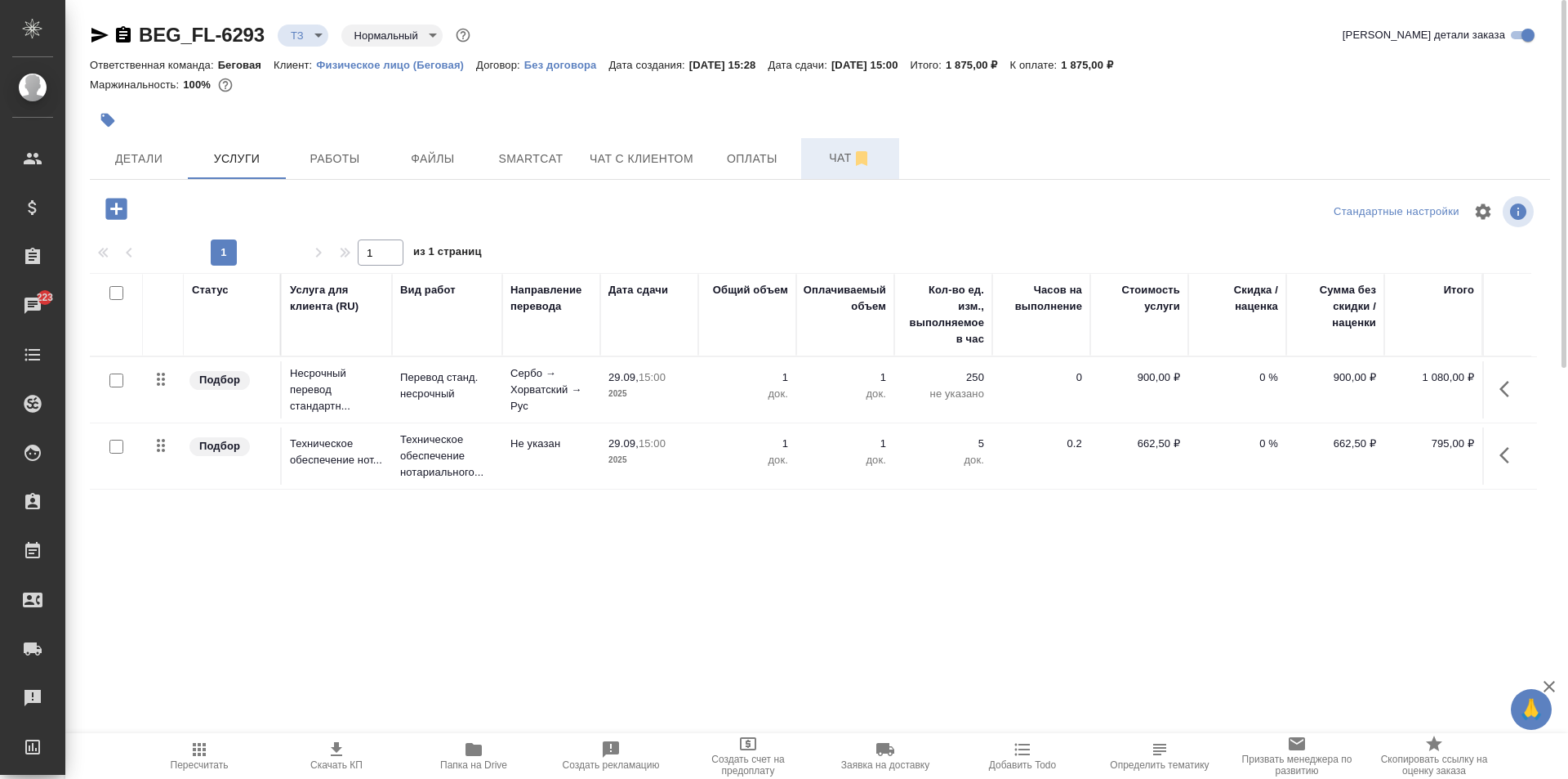
click at [810, 177] on button "Чат" at bounding box center [850, 159] width 98 height 41
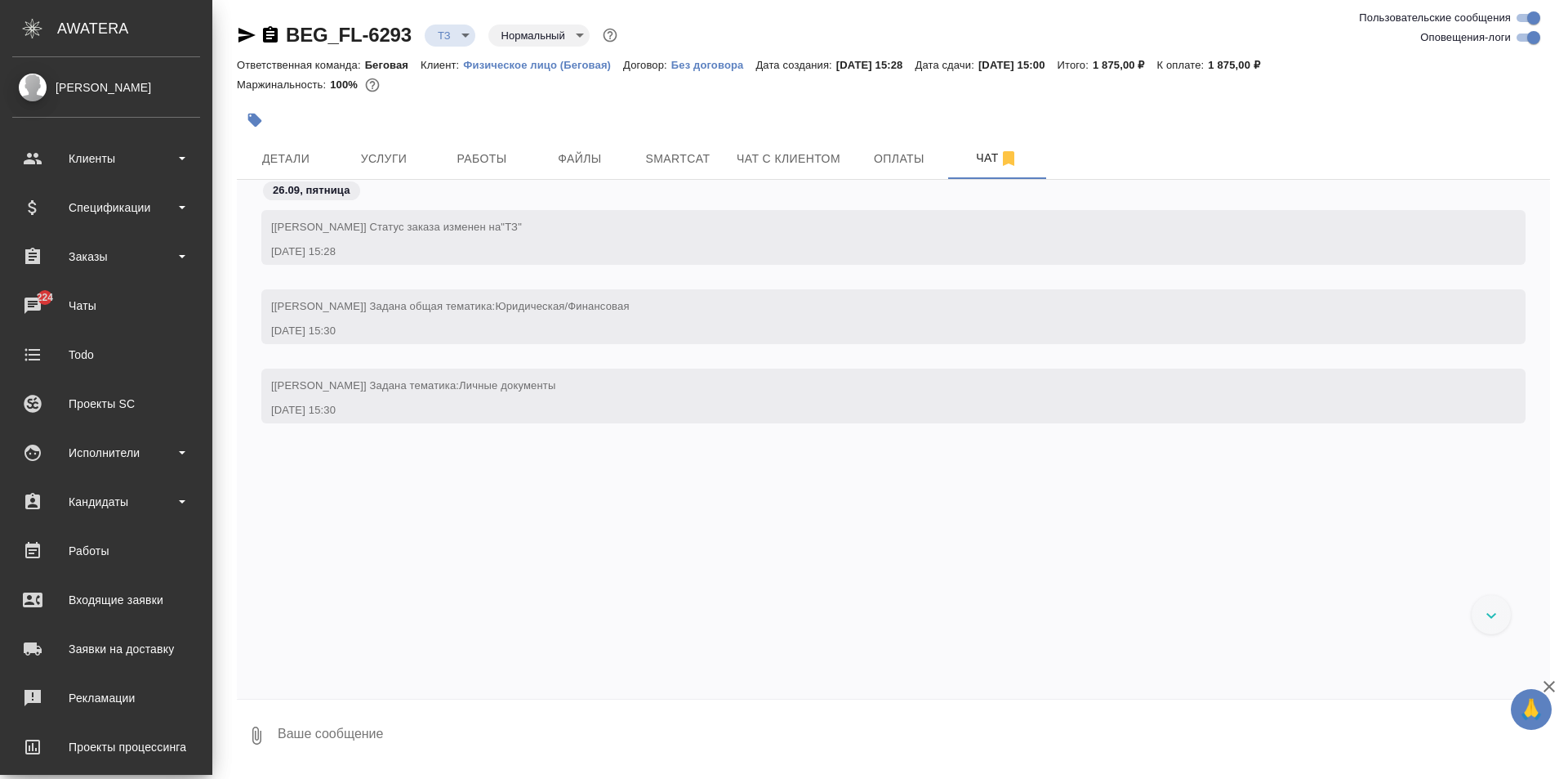
click at [460, 33] on body "🙏 .cls-1 fill:#fff; AWATERA Moskalets Alina Клиенты Спецификации Заказы 224 Чат…" at bounding box center [784, 389] width 1568 height 779
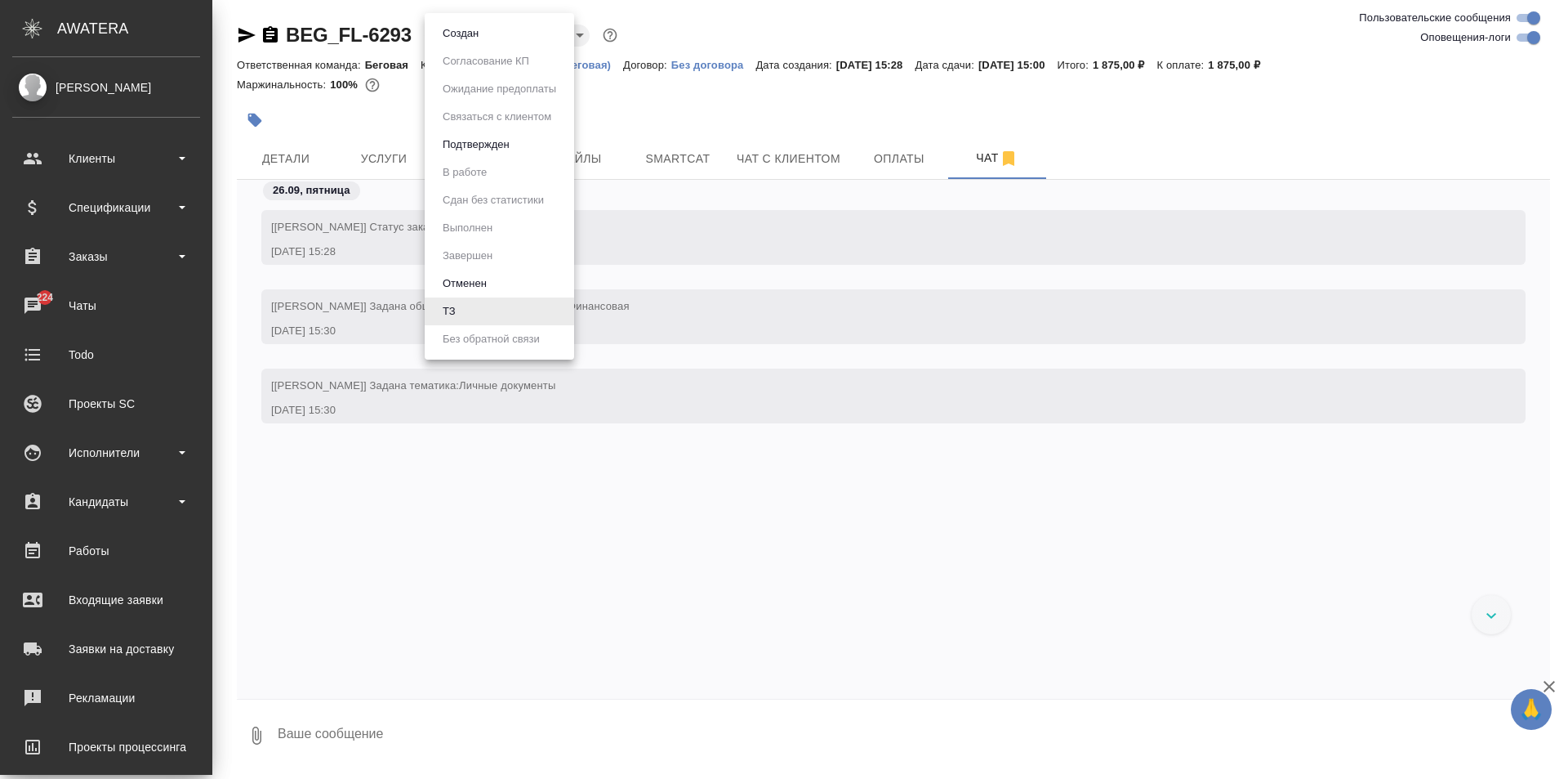
click at [777, 104] on div at bounding box center [784, 389] width 1568 height 779
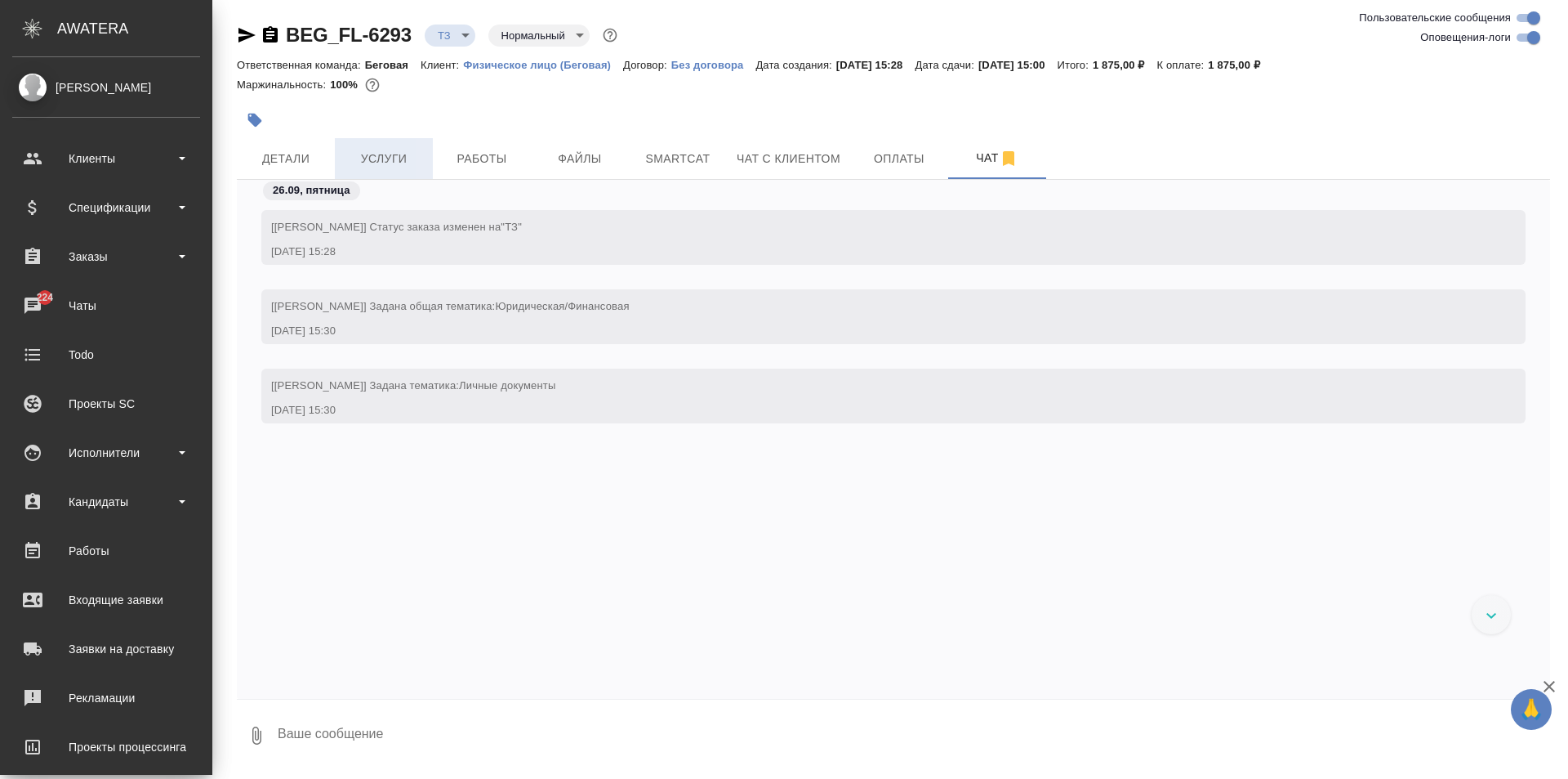
click at [418, 147] on button "Услуги" at bounding box center [384, 159] width 98 height 41
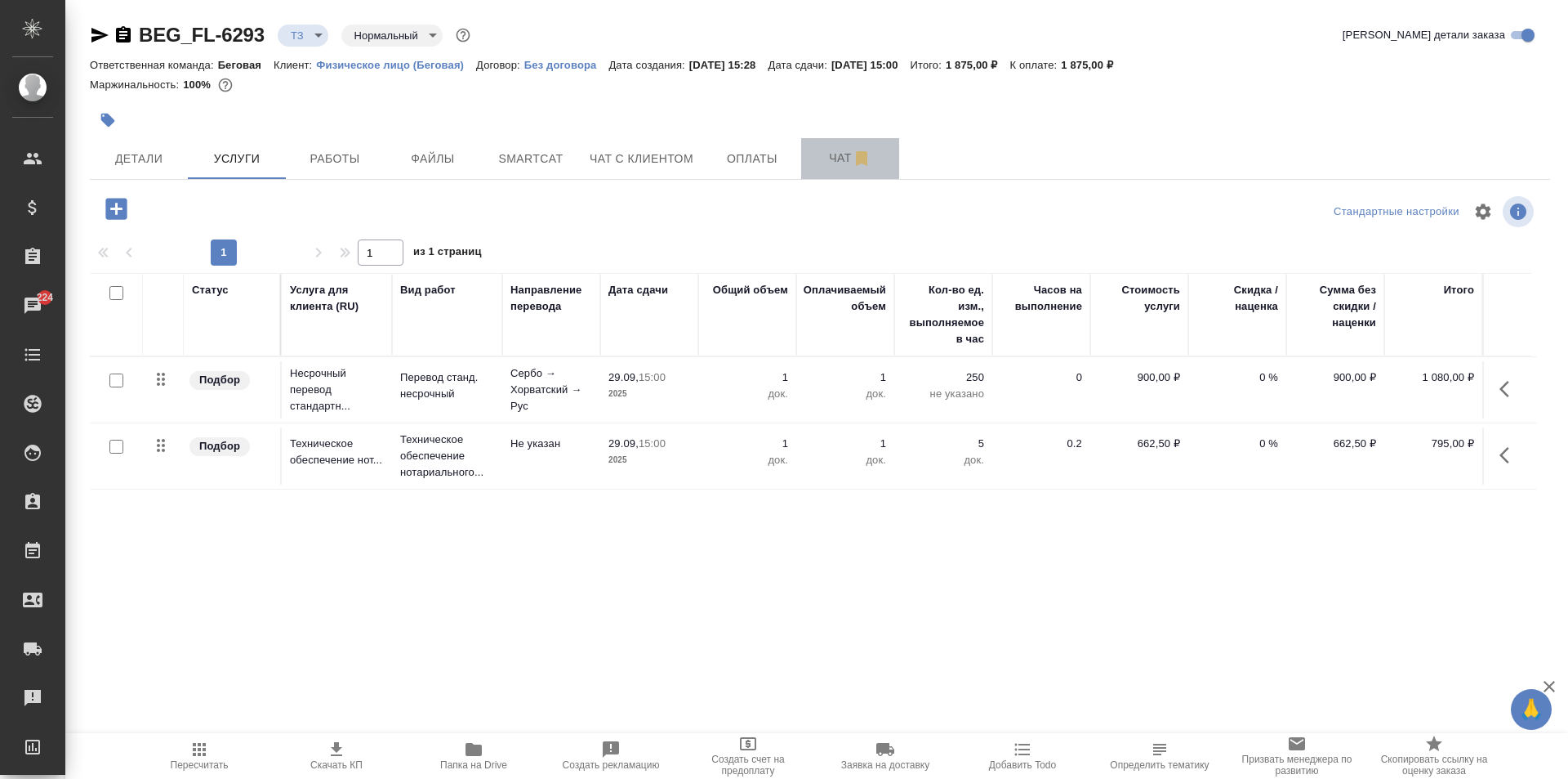
click at [823, 153] on span "Чат" at bounding box center [850, 158] width 79 height 21
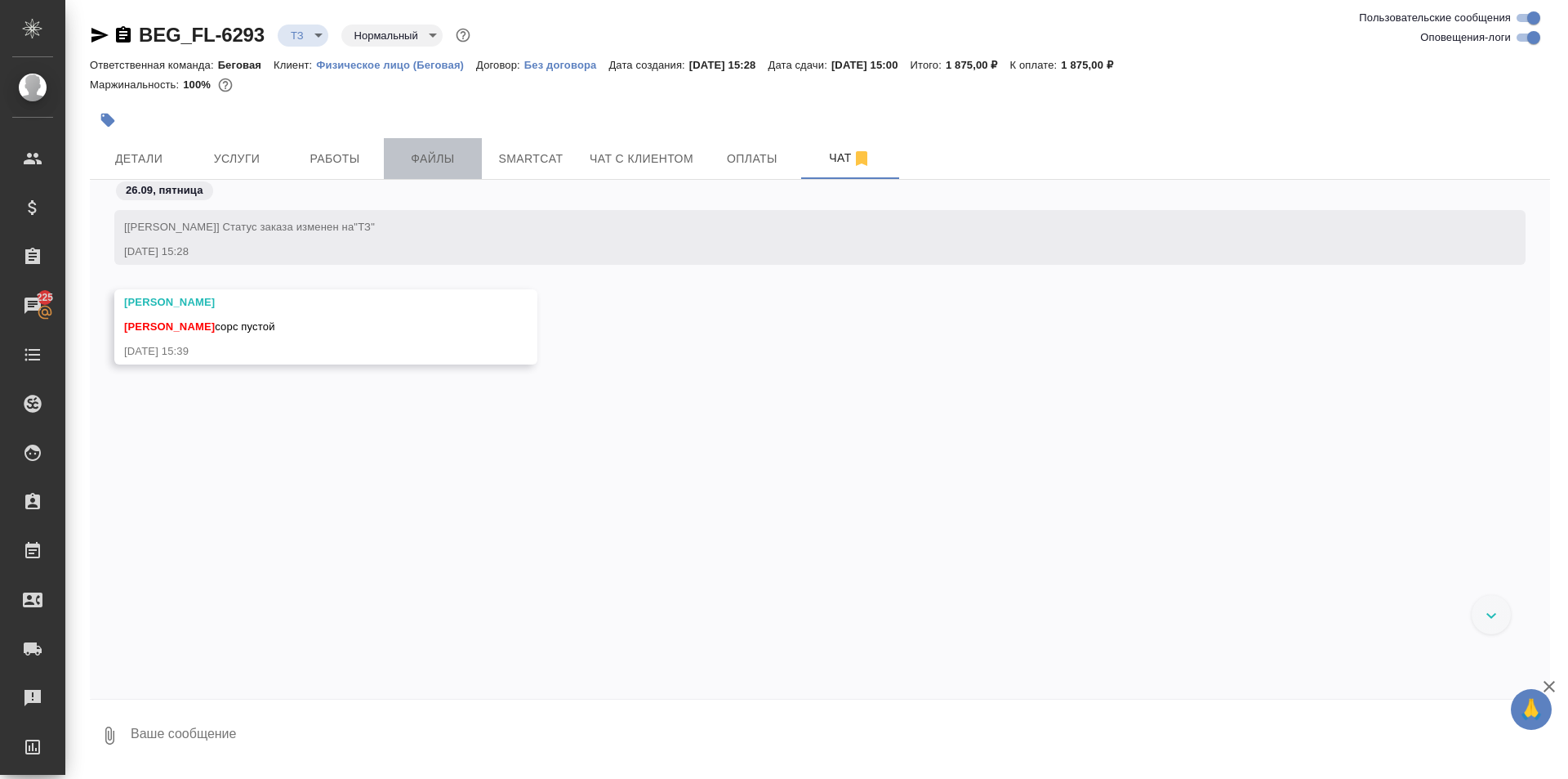
click at [418, 161] on span "Файлы" at bounding box center [433, 158] width 79 height 21
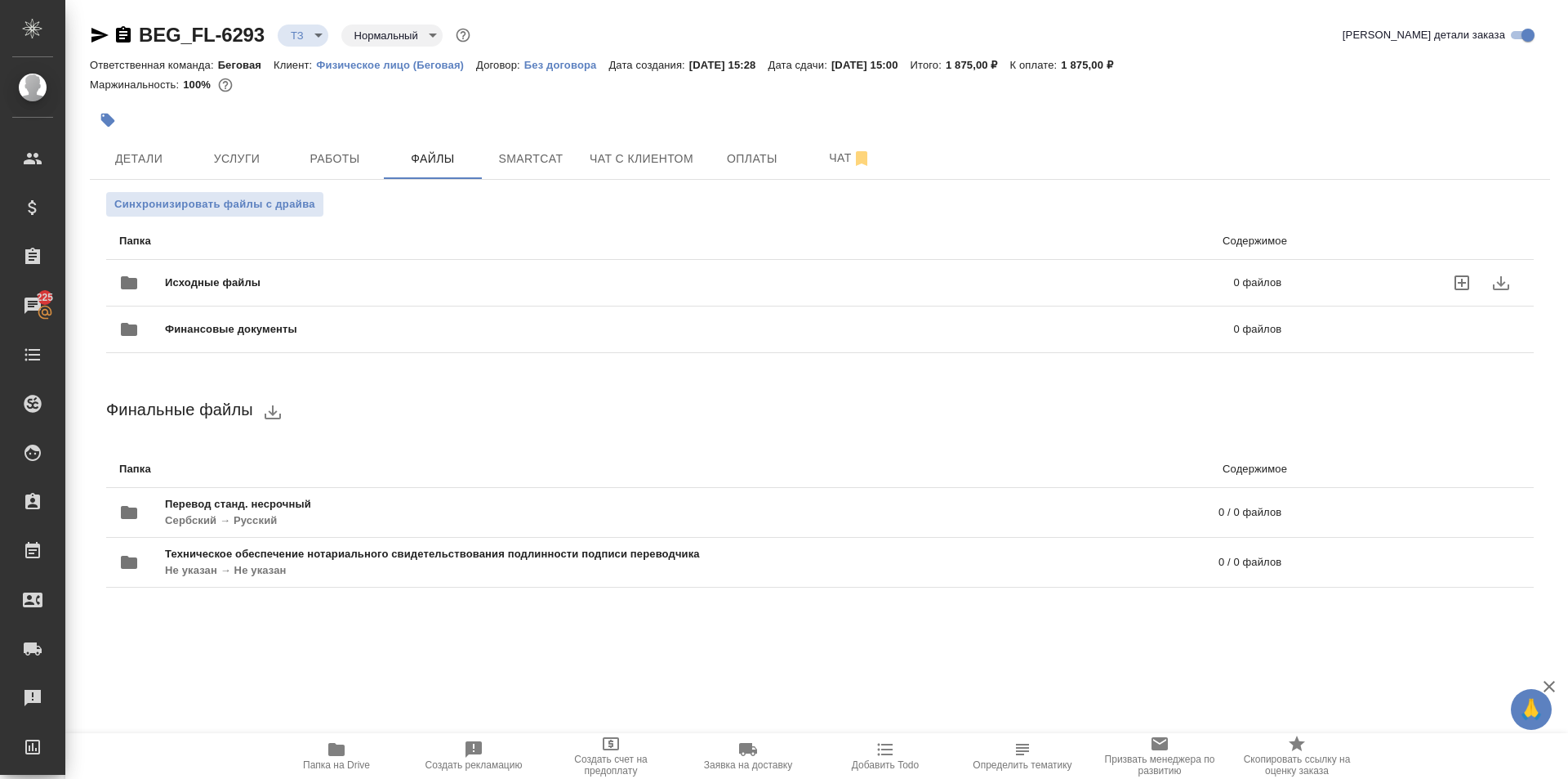
click at [1462, 279] on icon "uploadFiles" at bounding box center [1461, 282] width 15 height 15
click at [0, 0] on input "uploadFiles" at bounding box center [0, 0] width 0 height 0
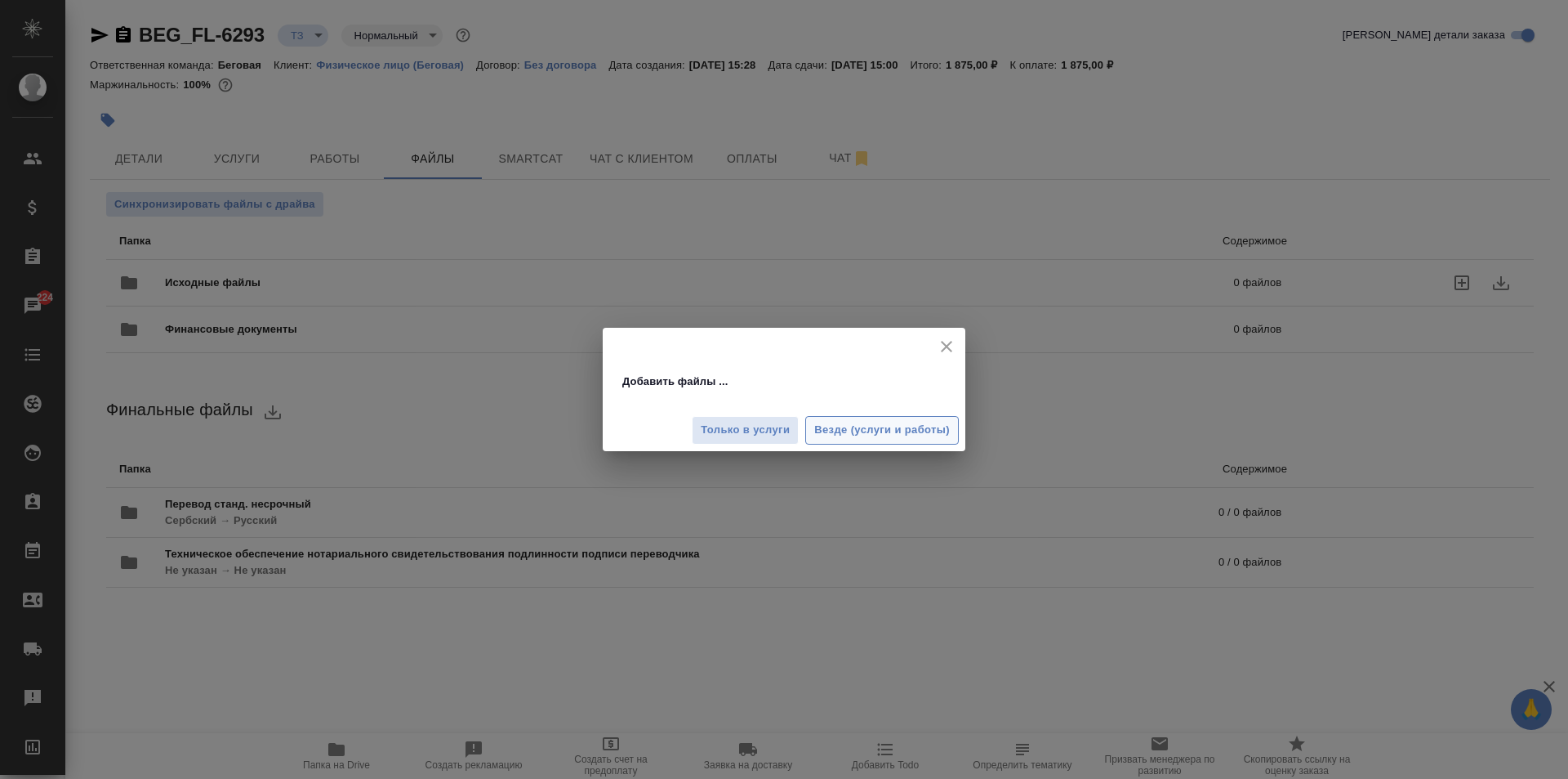
click at [834, 429] on span "Везде (услуги и работы)" at bounding box center [882, 429] width 135 height 19
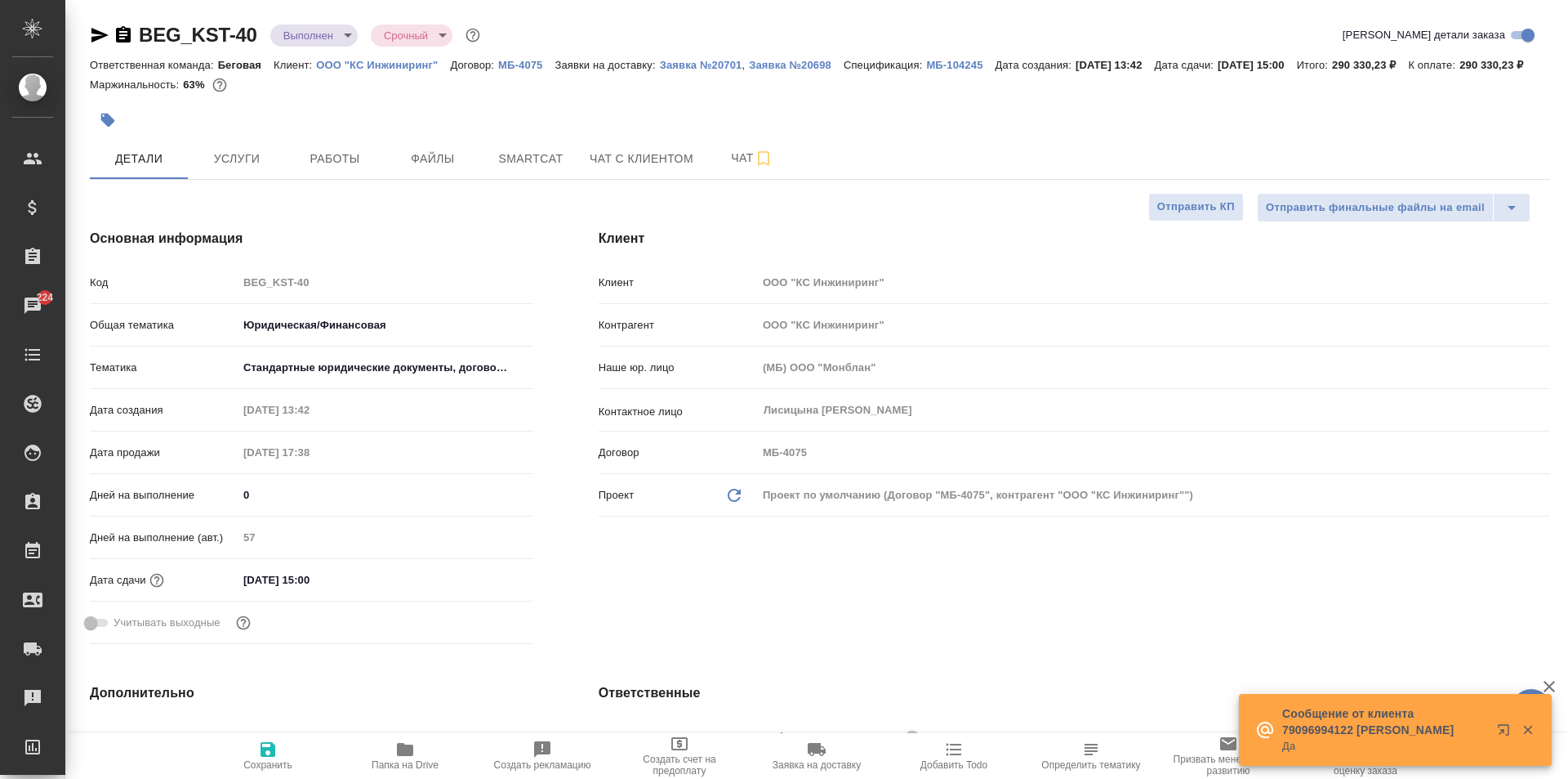
select select "RU"
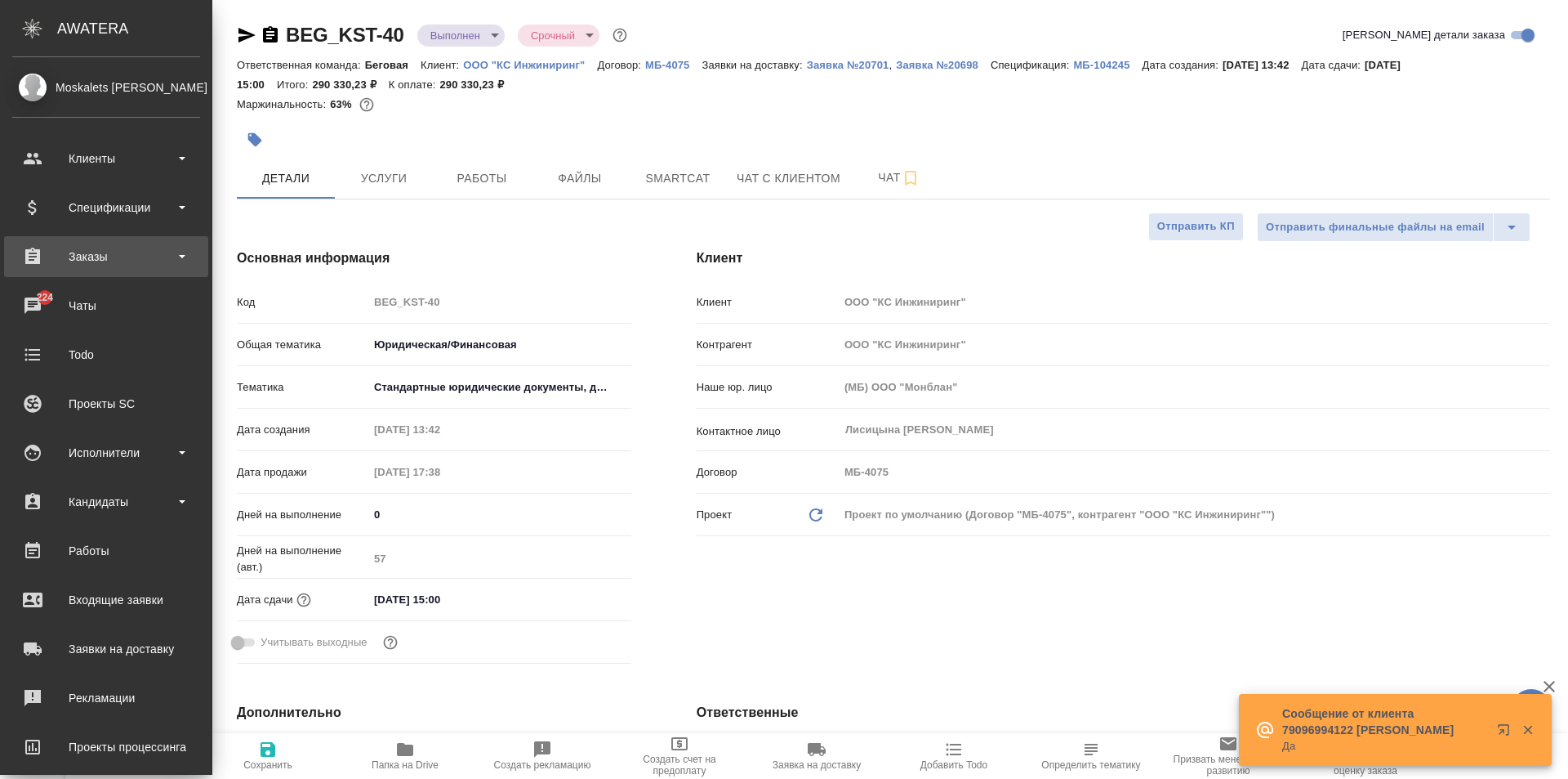
click at [100, 262] on div "Заказы" at bounding box center [105, 256] width 188 height 25
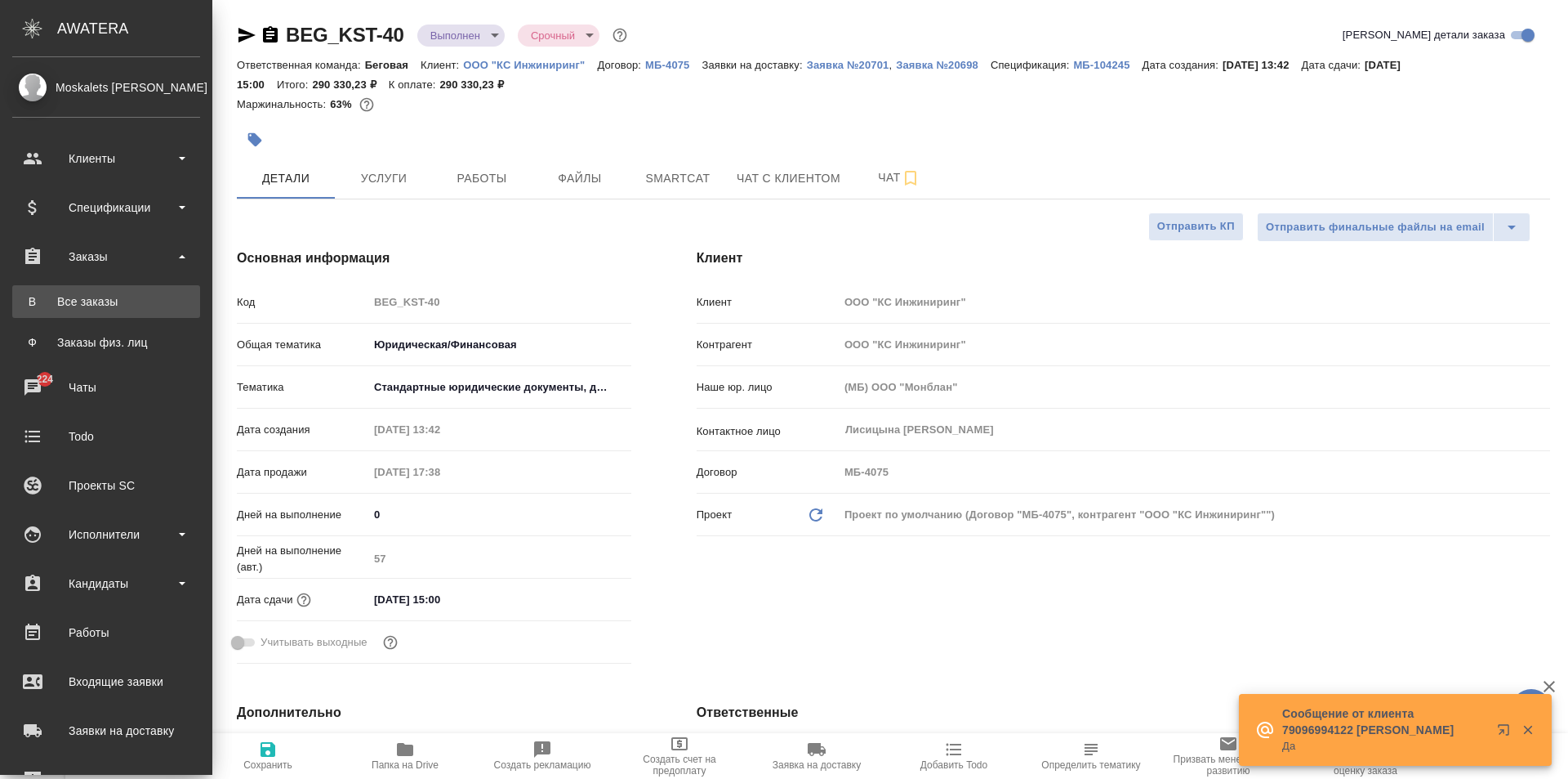
click at [104, 298] on div "Все заказы" at bounding box center [106, 302] width 172 height 17
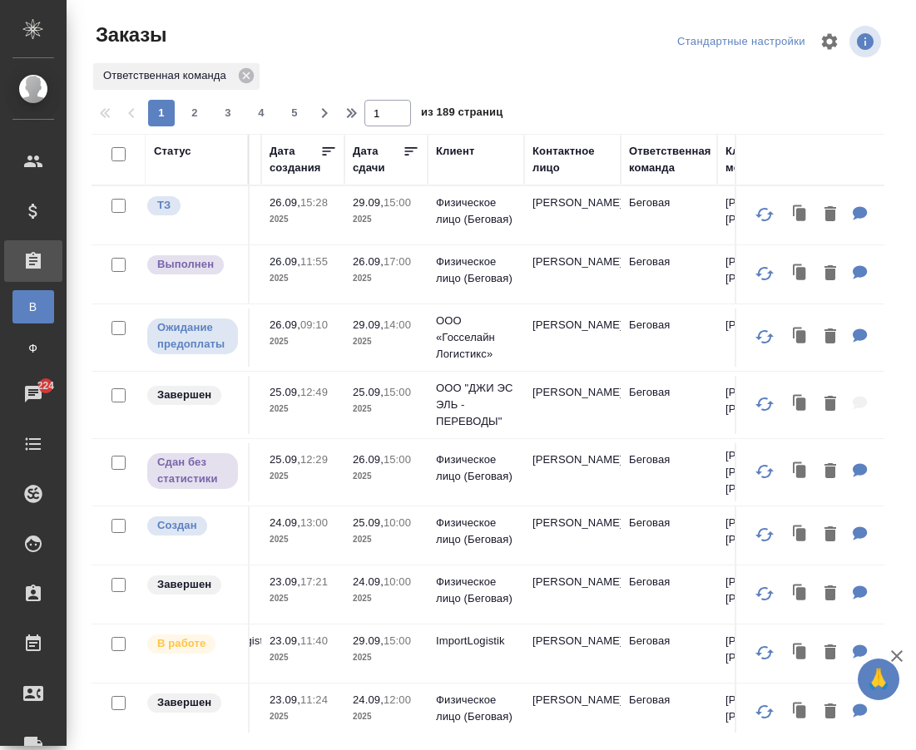
scroll to position [0, 245]
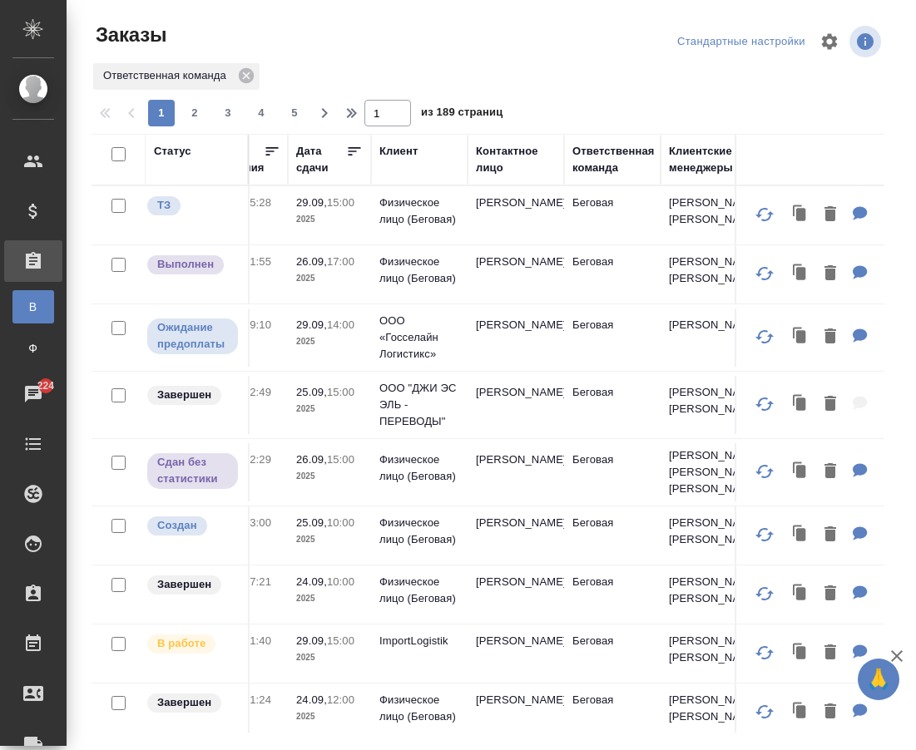
click at [683, 170] on div "Клиентские менеджеры" at bounding box center [709, 159] width 80 height 33
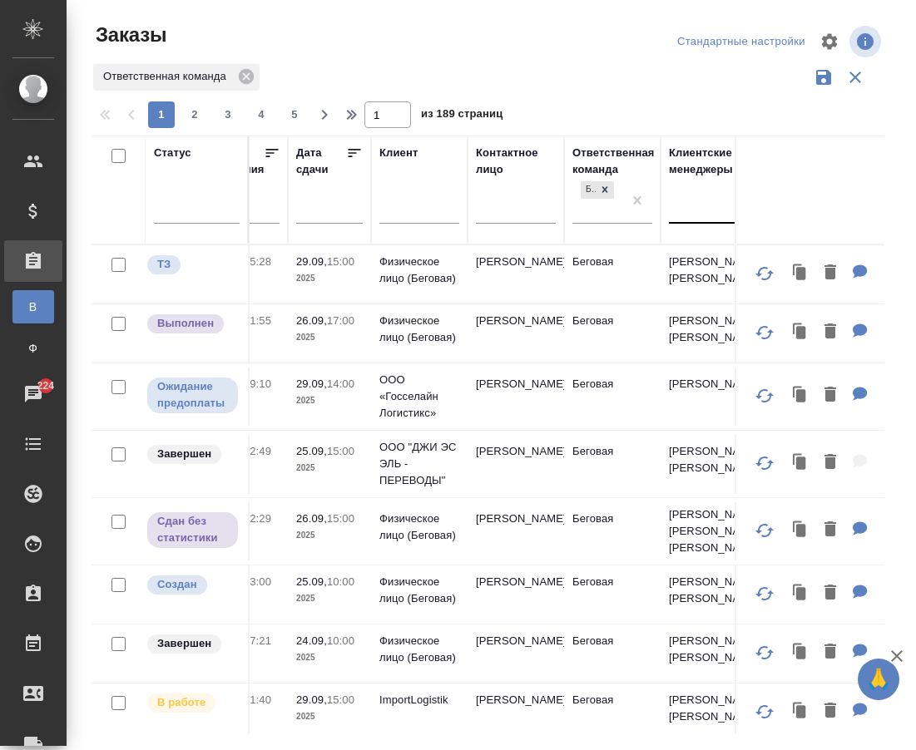
click at [684, 210] on div at bounding box center [709, 207] width 80 height 24
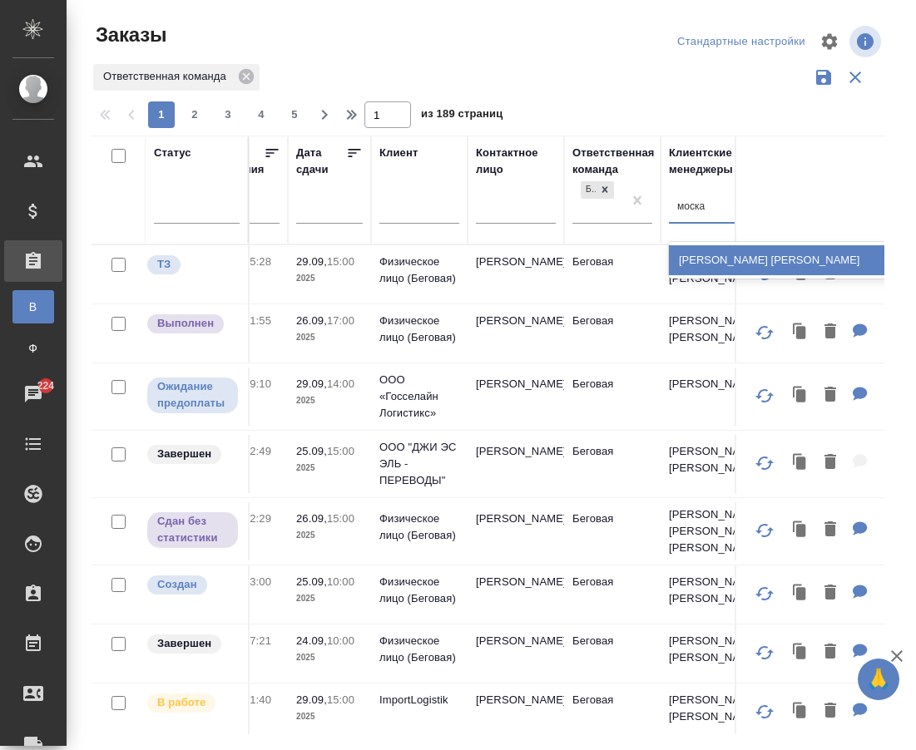
type input "москал"
click at [688, 260] on div "[PERSON_NAME]" at bounding box center [794, 260] width 250 height 30
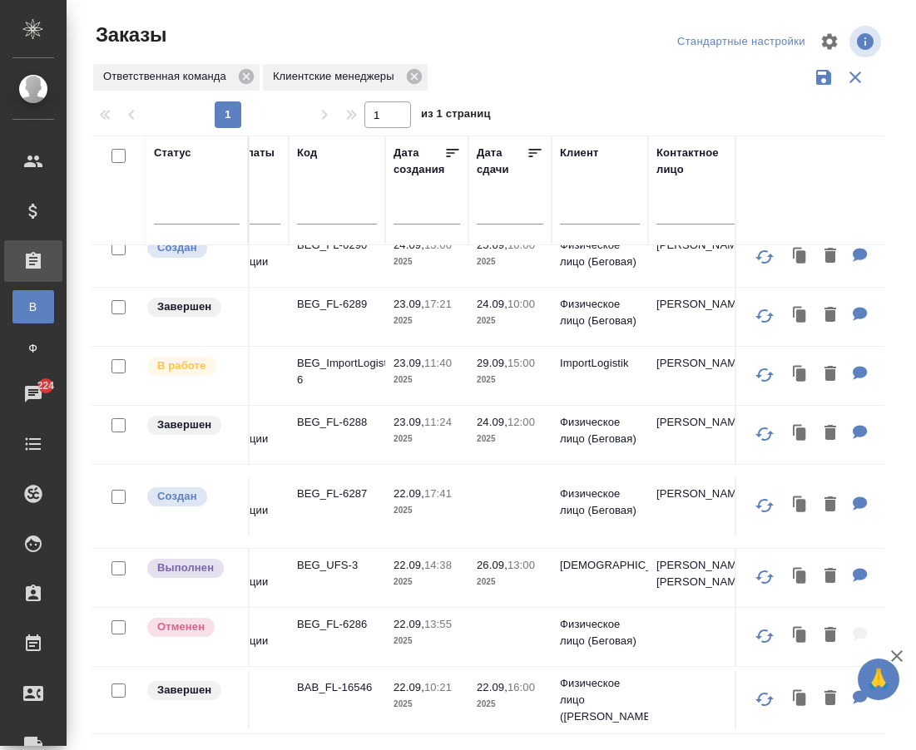
scroll to position [274, 0]
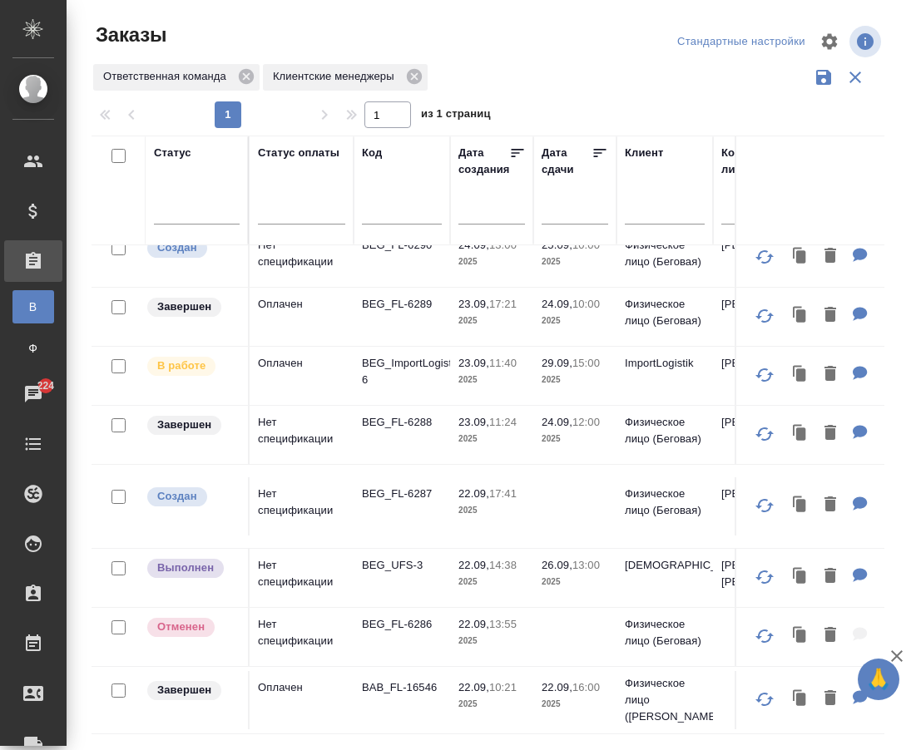
click at [435, 505] on td "BEG_FL-6287" at bounding box center [401, 506] width 96 height 58
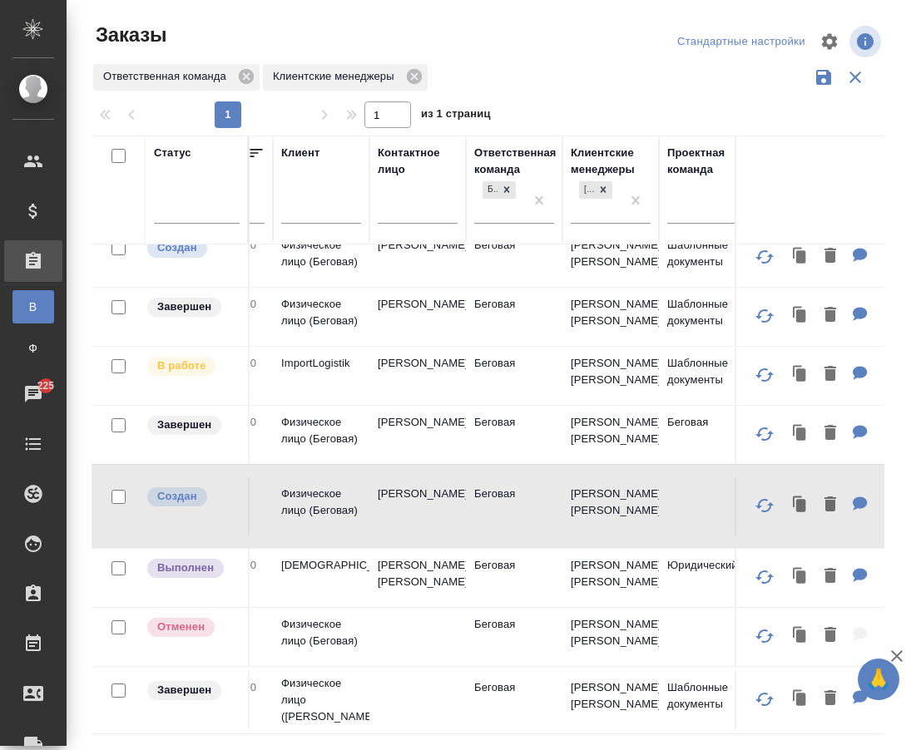
scroll to position [274, 0]
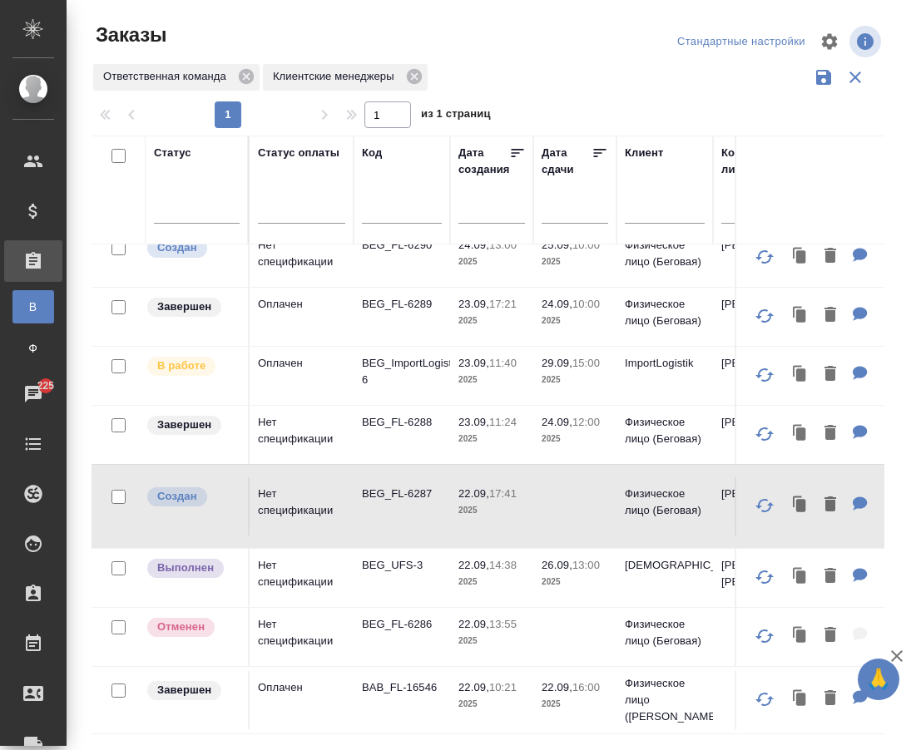
click at [409, 516] on td "BEG_FL-6287" at bounding box center [401, 506] width 96 height 58
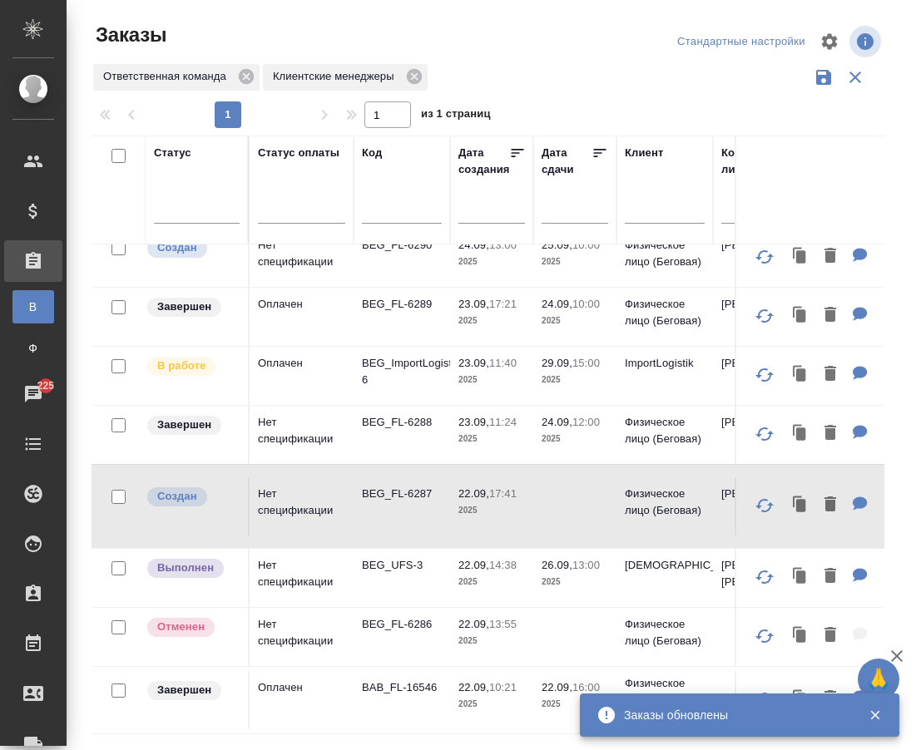
click at [444, 397] on td "BEG_ImportLogistik-6" at bounding box center [401, 376] width 96 height 58
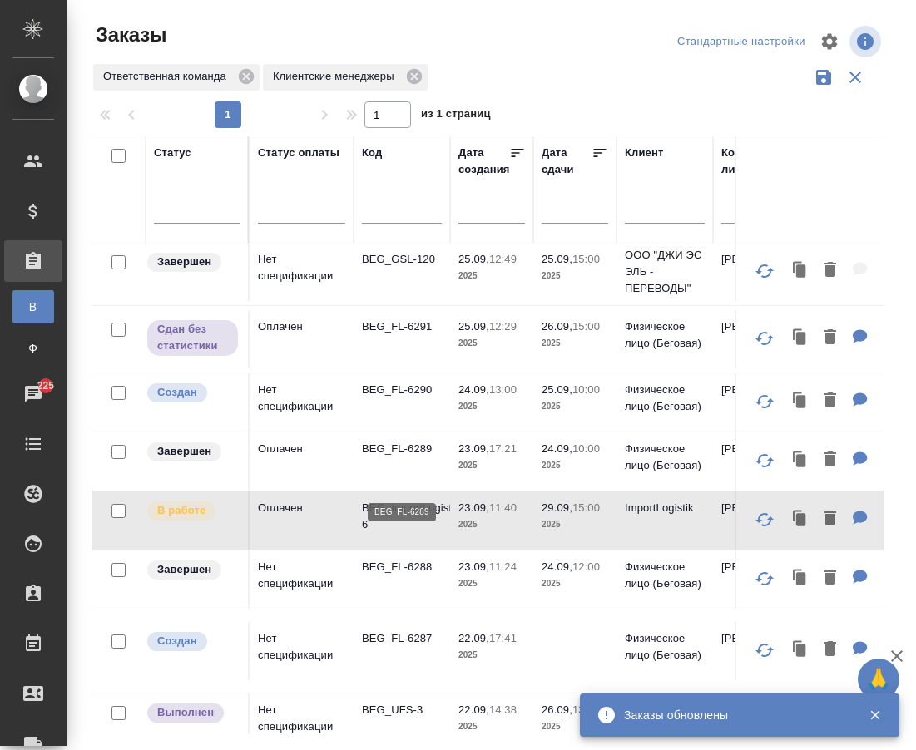
scroll to position [107, 0]
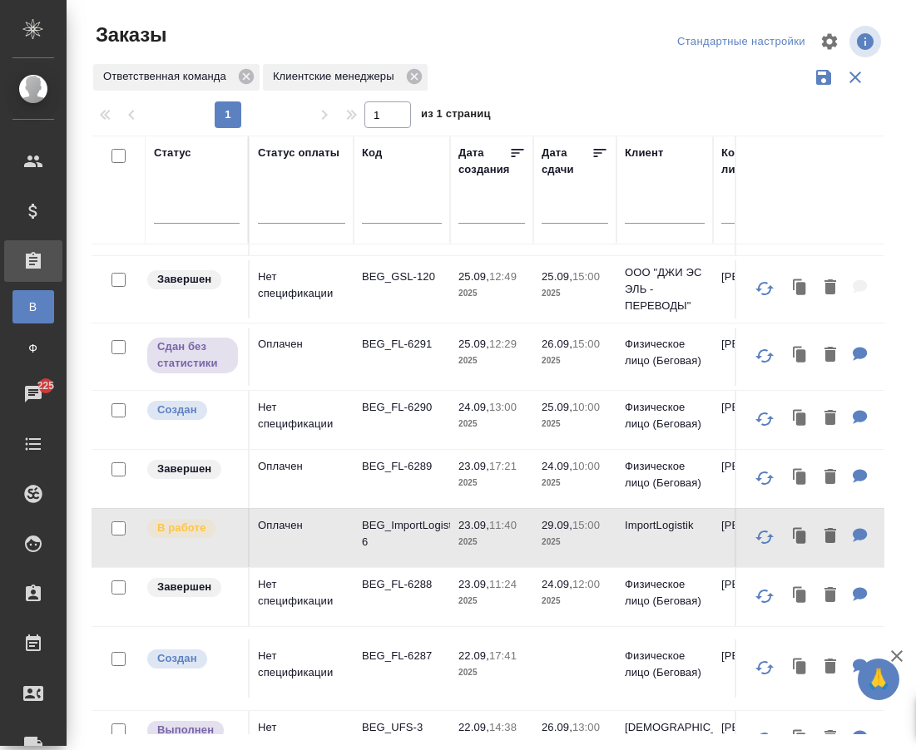
click at [461, 432] on p "2025" at bounding box center [491, 424] width 67 height 17
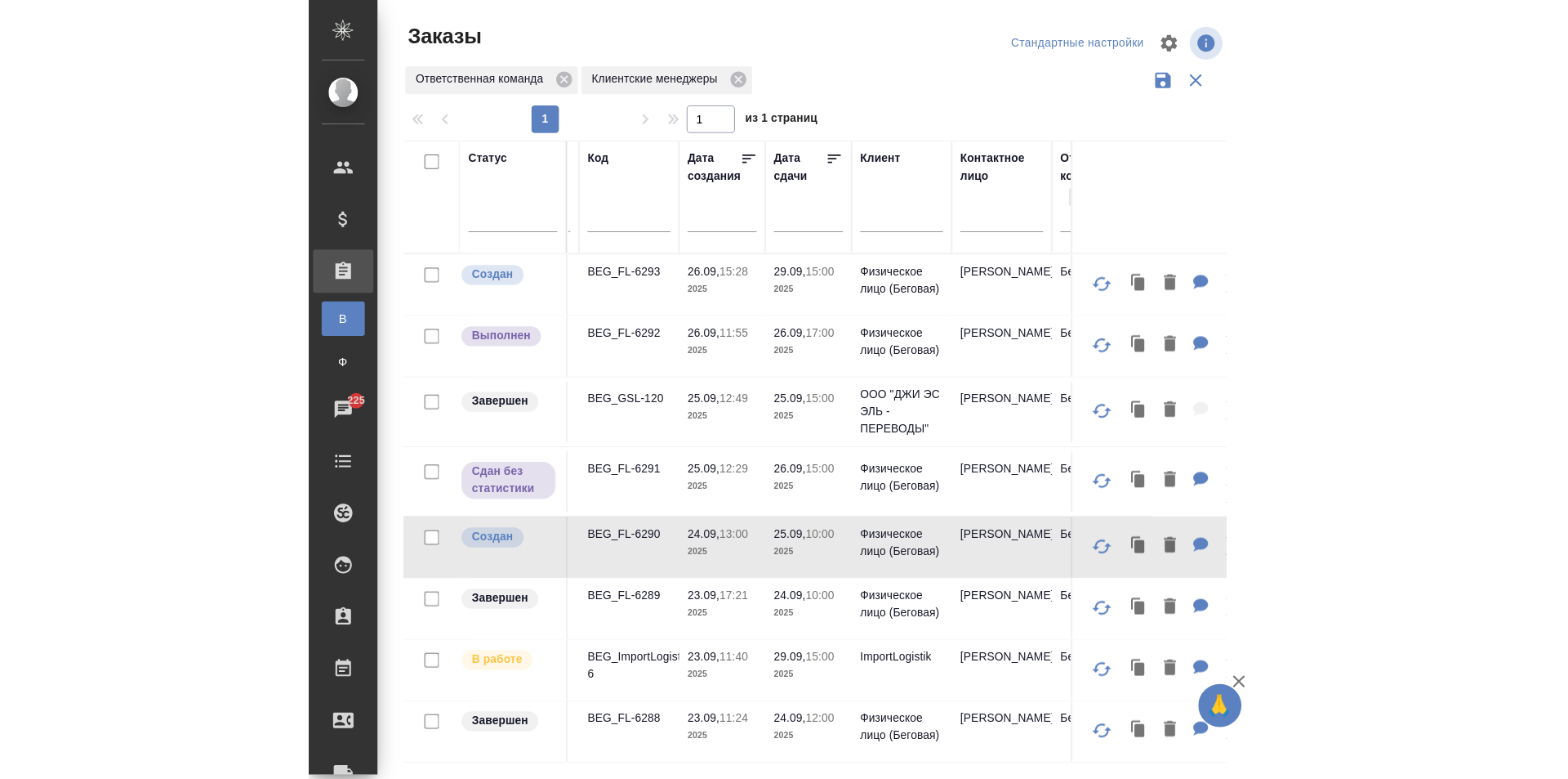
scroll to position [0, 46]
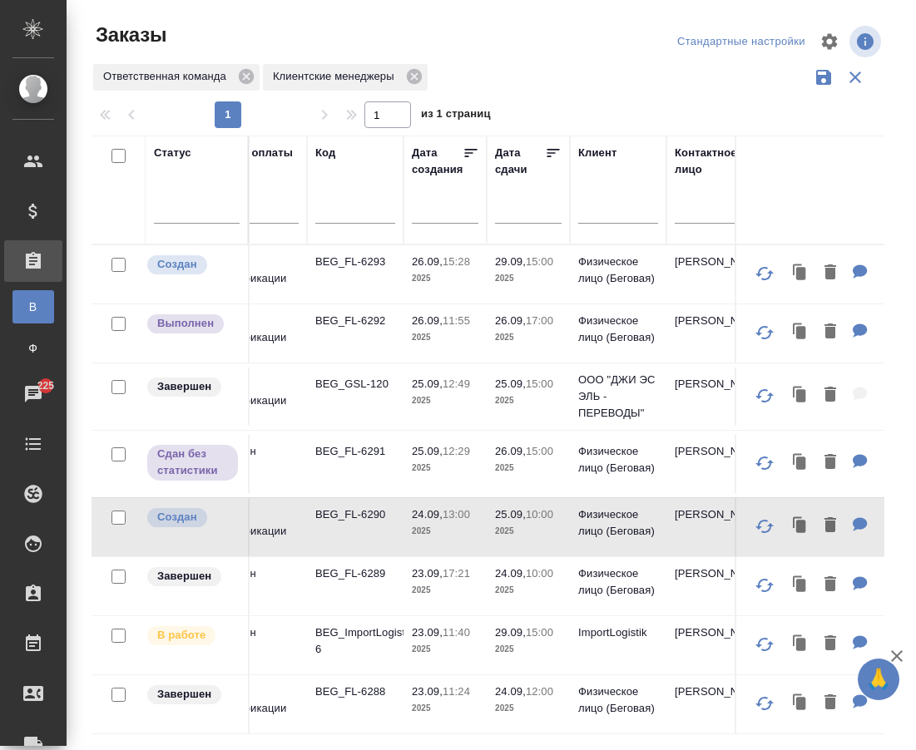
click at [448, 268] on span "26.09, 15:28" at bounding box center [445, 262] width 67 height 17
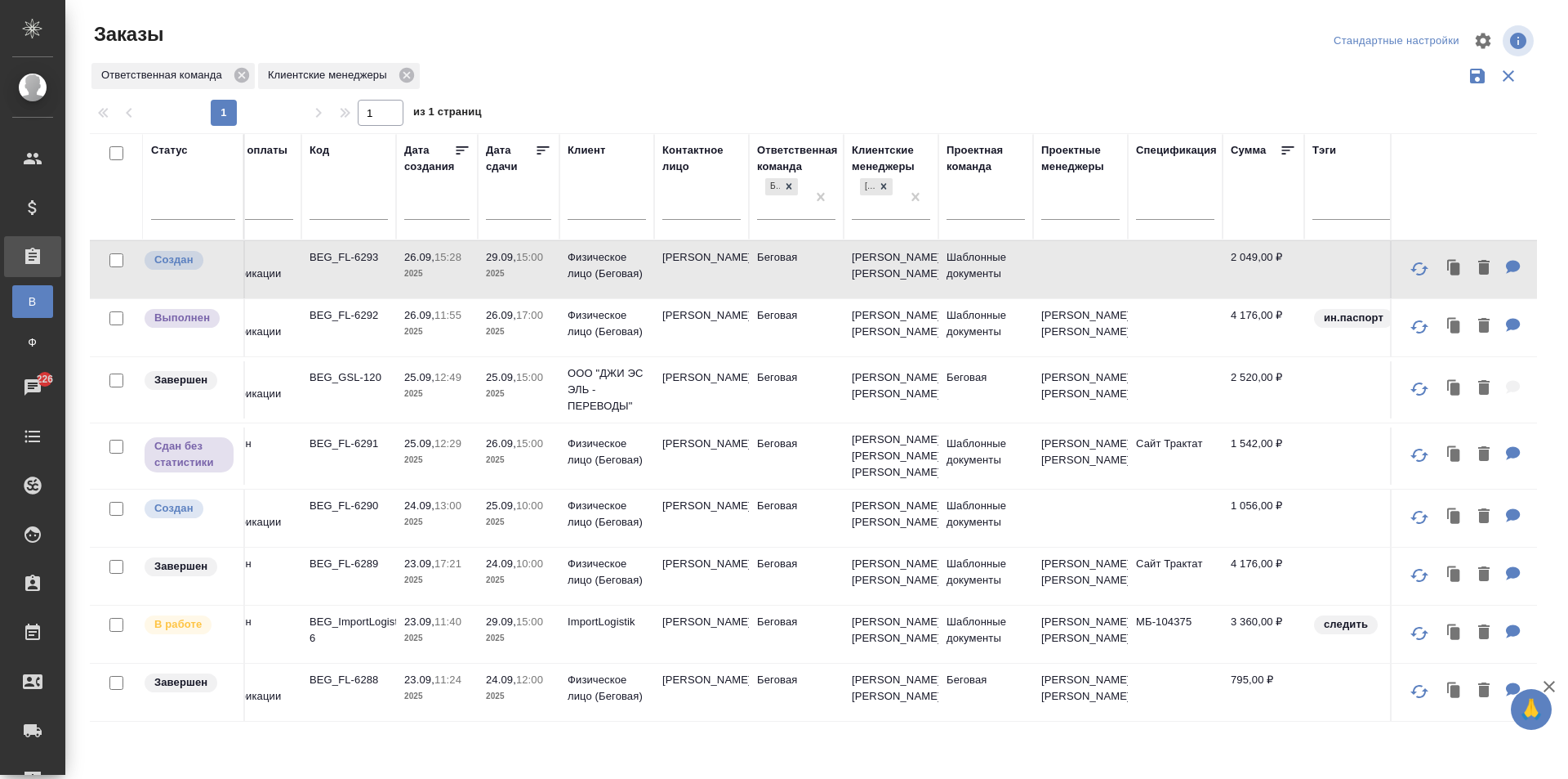
click at [321, 210] on input "text" at bounding box center [349, 208] width 79 height 21
paste input "BAB_FL-16574"
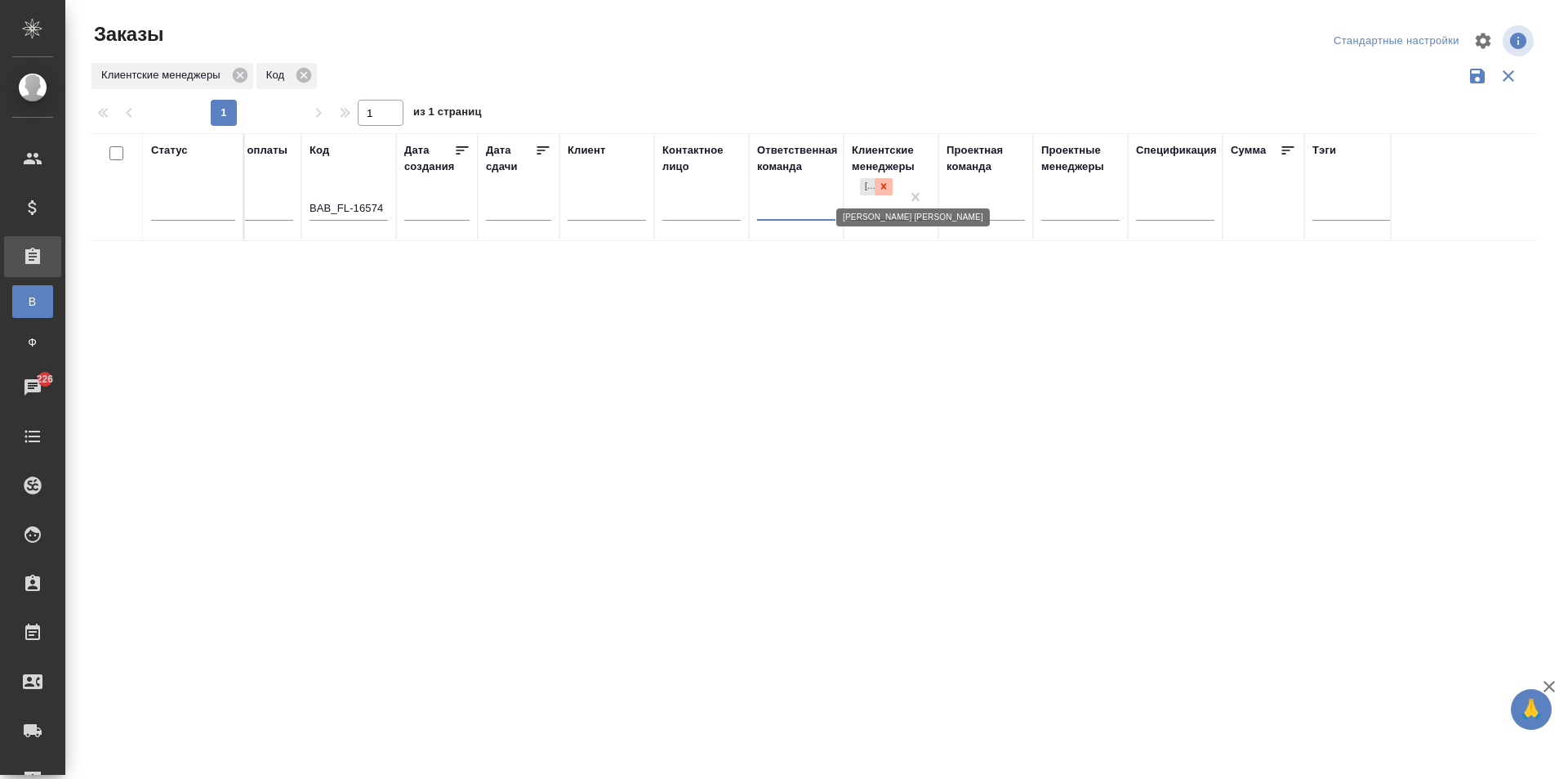
click at [881, 187] on icon at bounding box center [884, 187] width 12 height 12
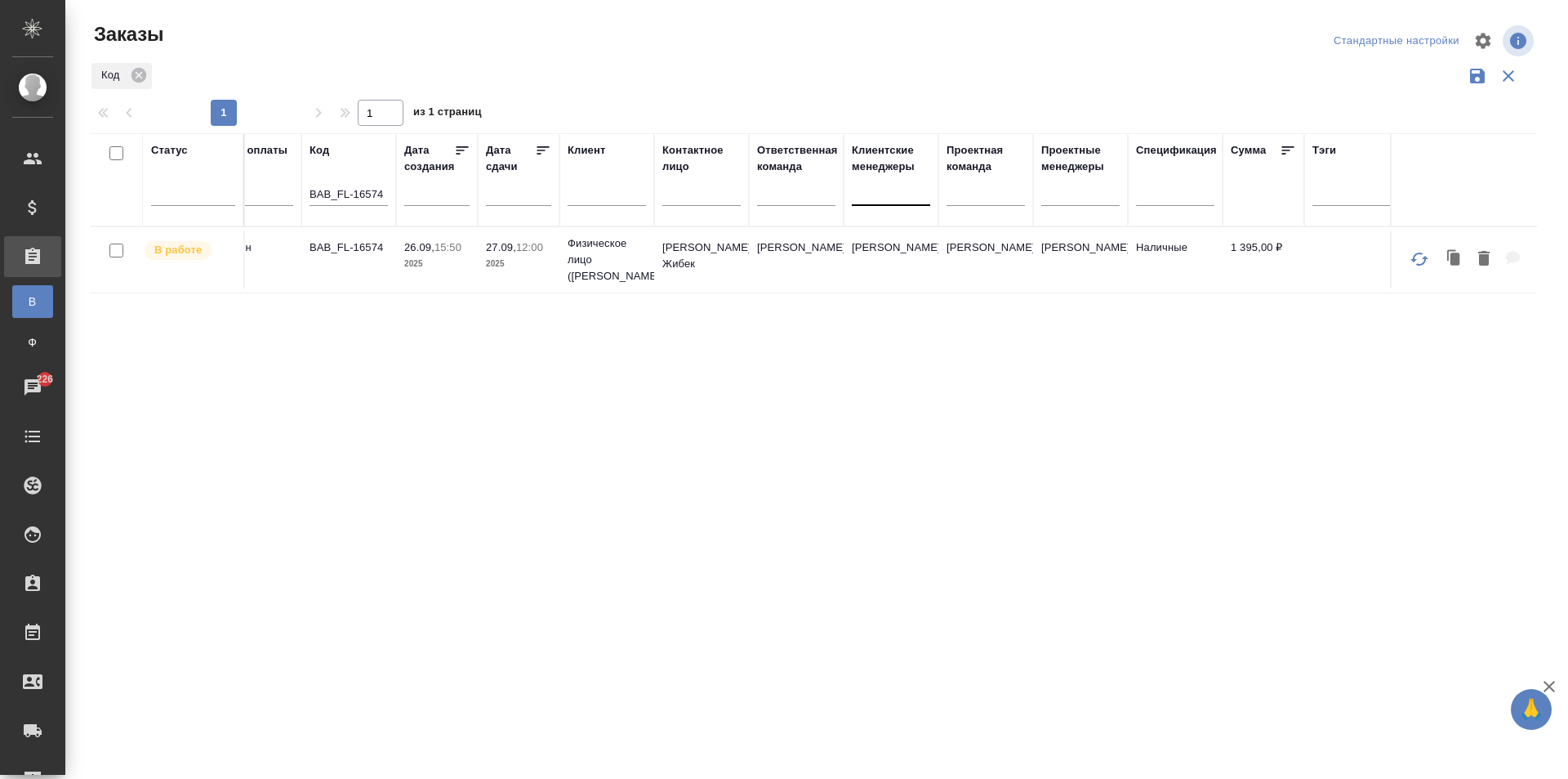
click at [384, 269] on td "BAB_FL-16574" at bounding box center [349, 259] width 94 height 57
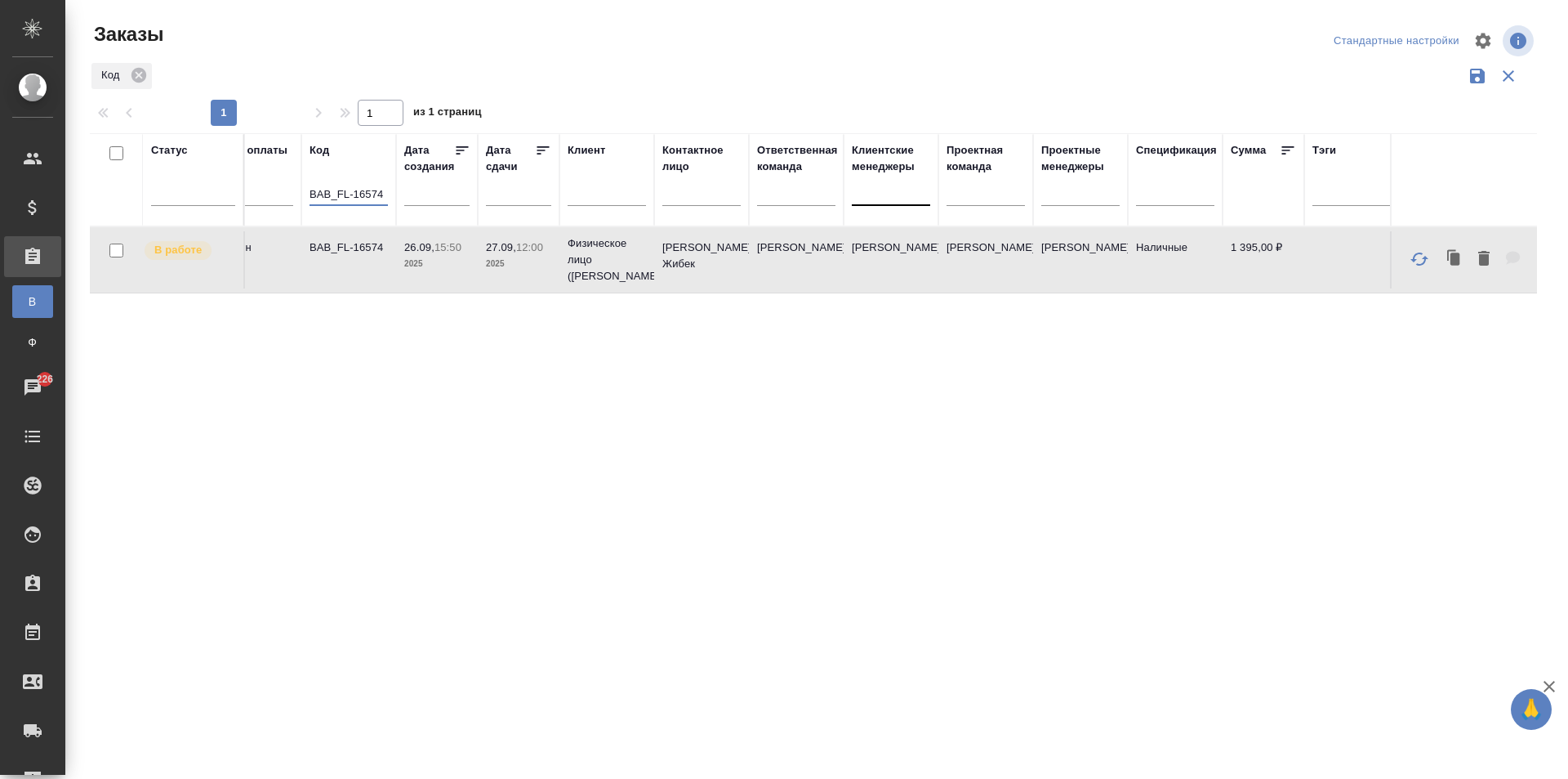
drag, startPoint x: 380, startPoint y: 195, endPoint x: 316, endPoint y: 194, distance: 64.0
click at [318, 195] on input "BAB_FL-16574" at bounding box center [349, 195] width 79 height 21
type input "B4"
drag, startPoint x: 349, startPoint y: 194, endPoint x: 265, endPoint y: 194, distance: 84.0
click at [265, 194] on tr "Статус Статус оплаты Код B4 Дата создания Дата сдачи Клиент Контактное лицо Отв…" at bounding box center [944, 180] width 1799 height 93
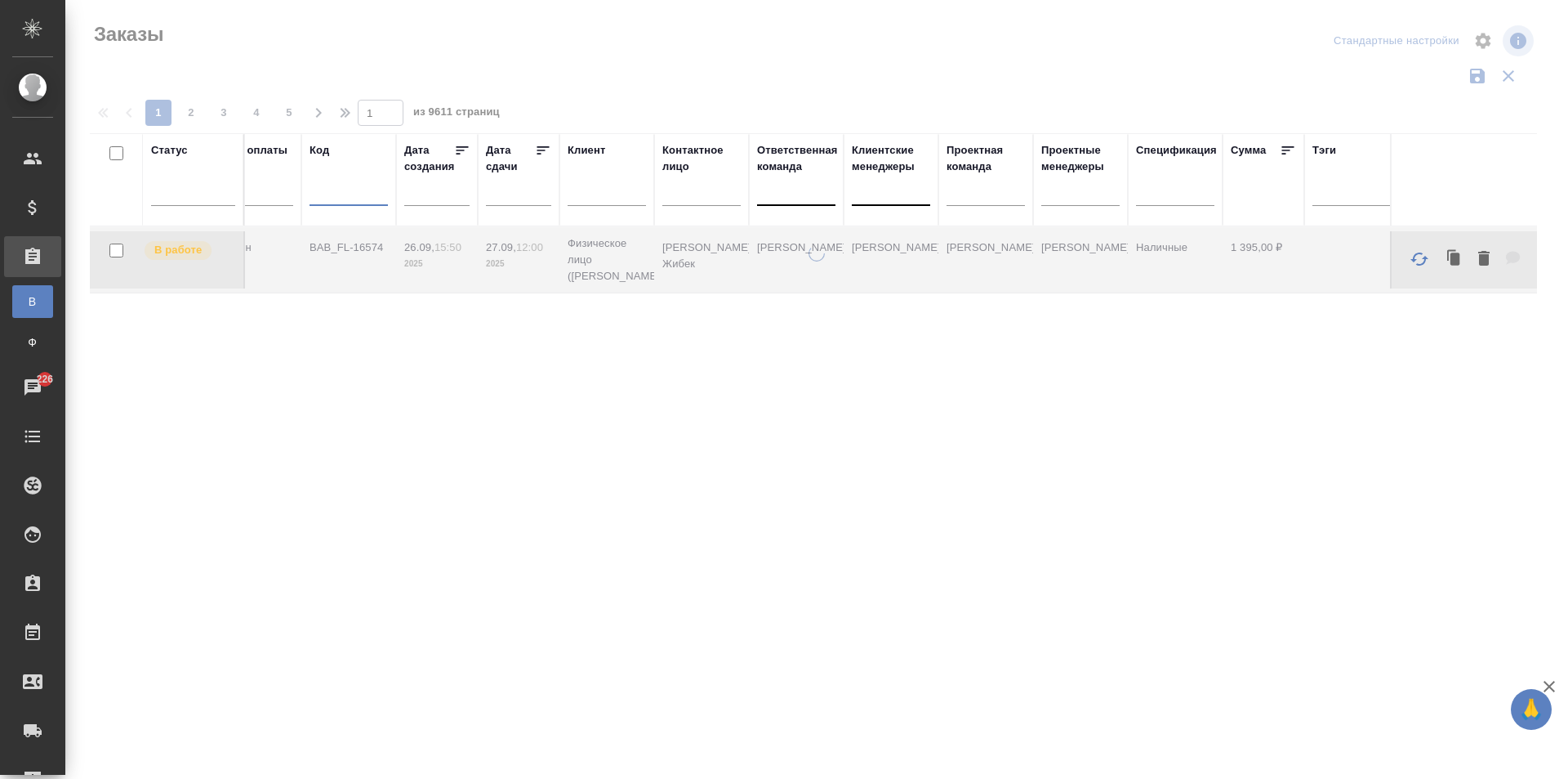
click at [769, 195] on div at bounding box center [796, 189] width 79 height 24
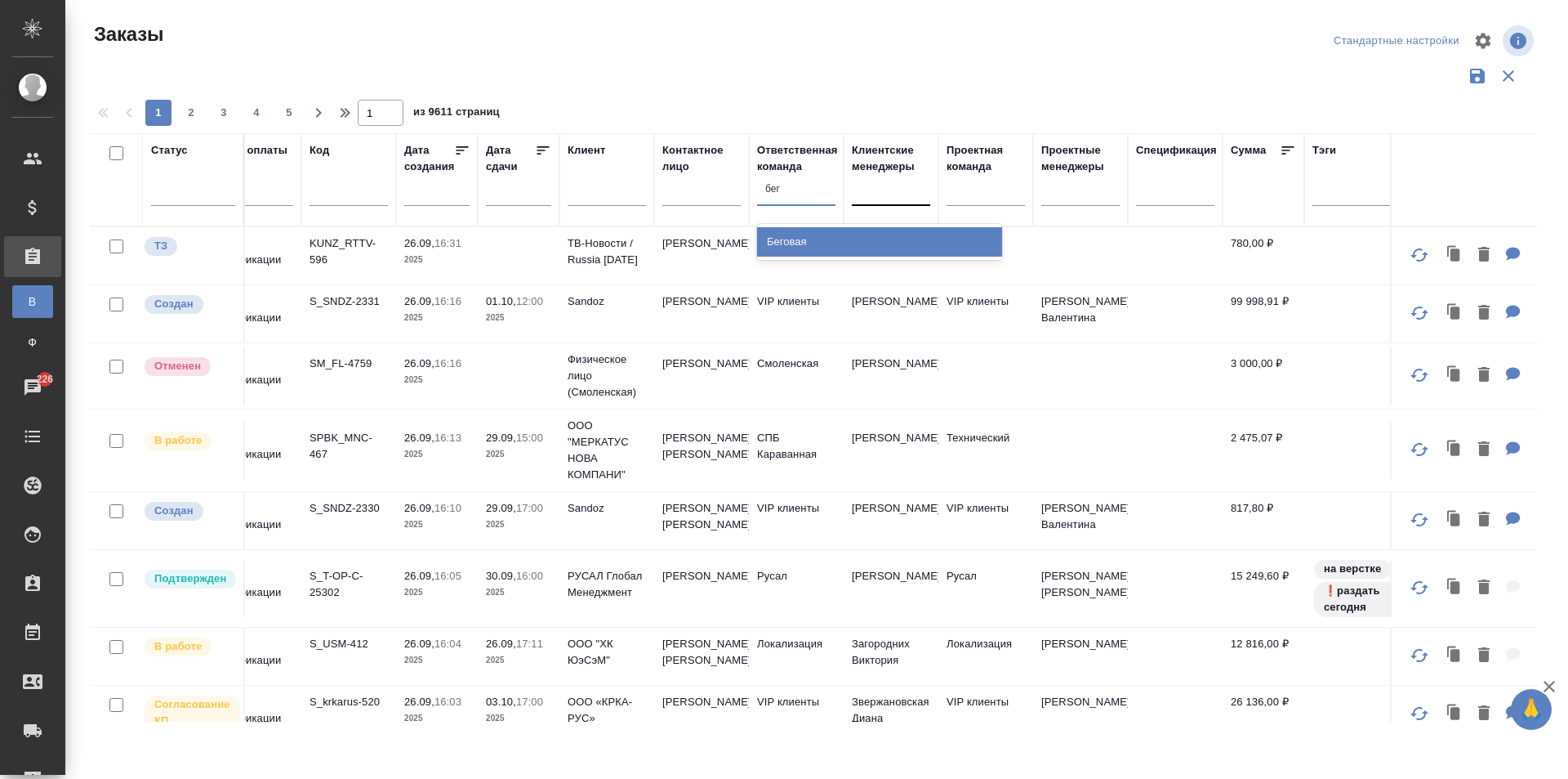
type input "бего"
click at [832, 251] on div "Беговая" at bounding box center [880, 242] width 245 height 29
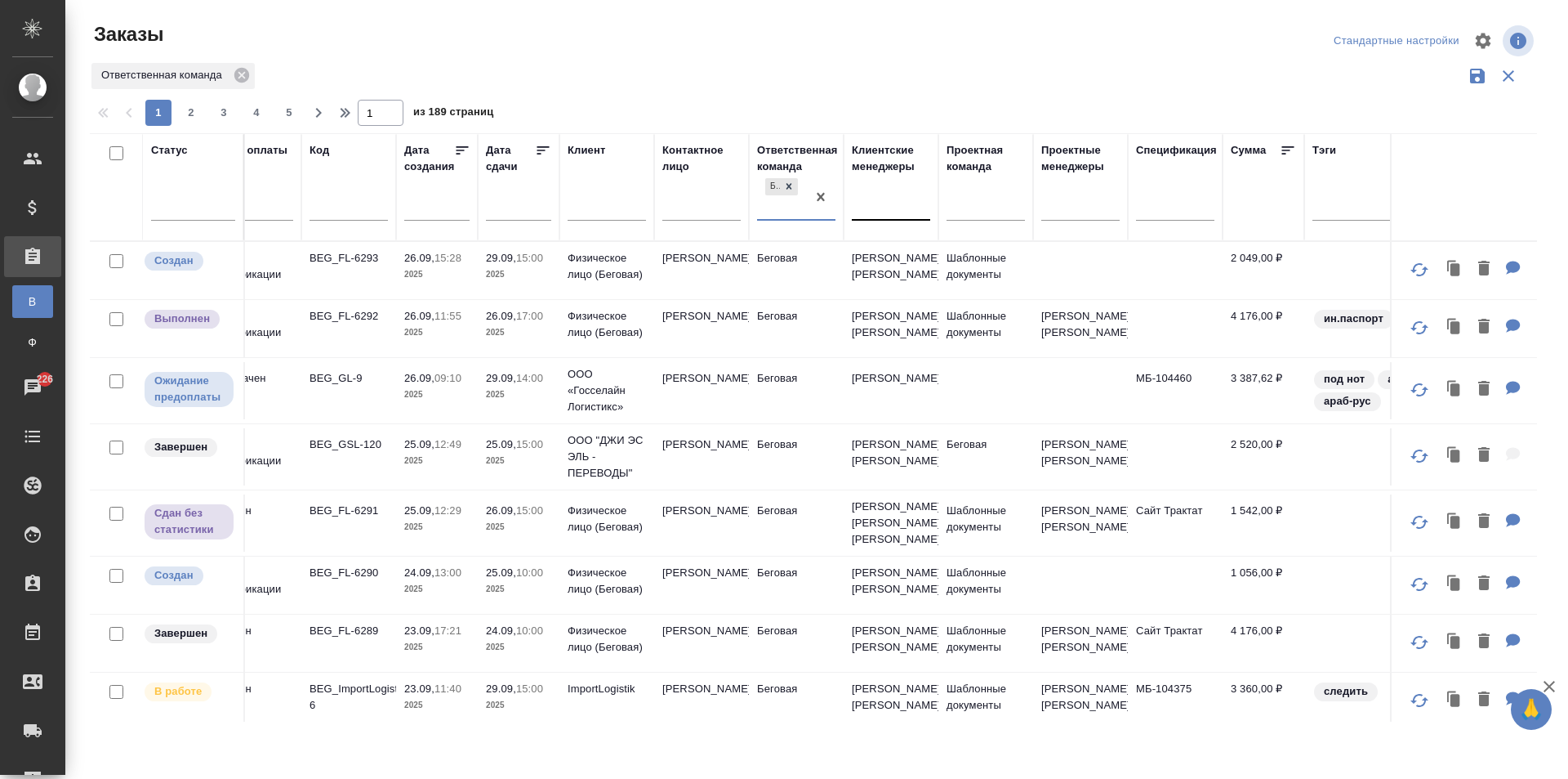
scroll to position [0, 0]
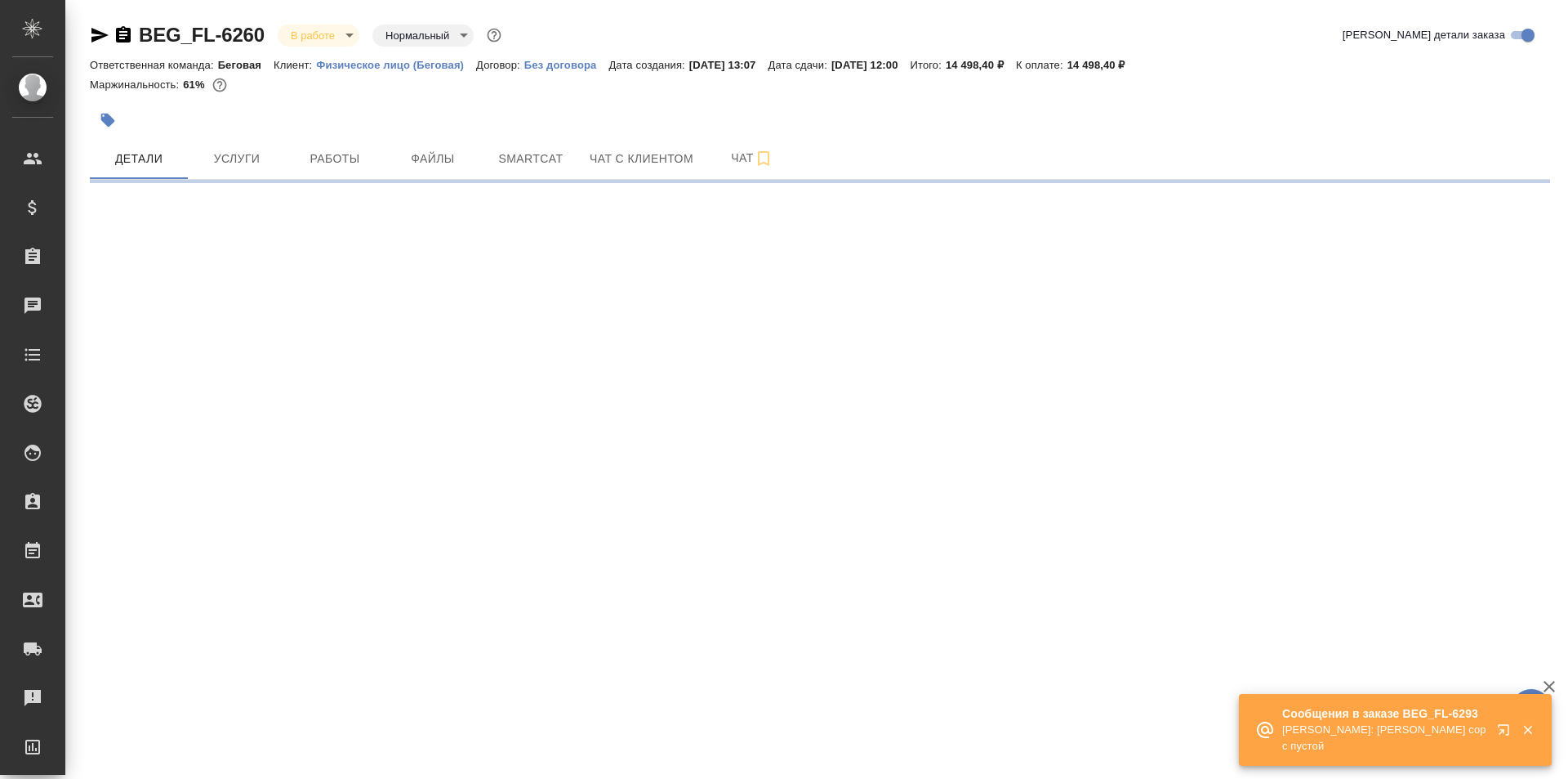
select select "RU"
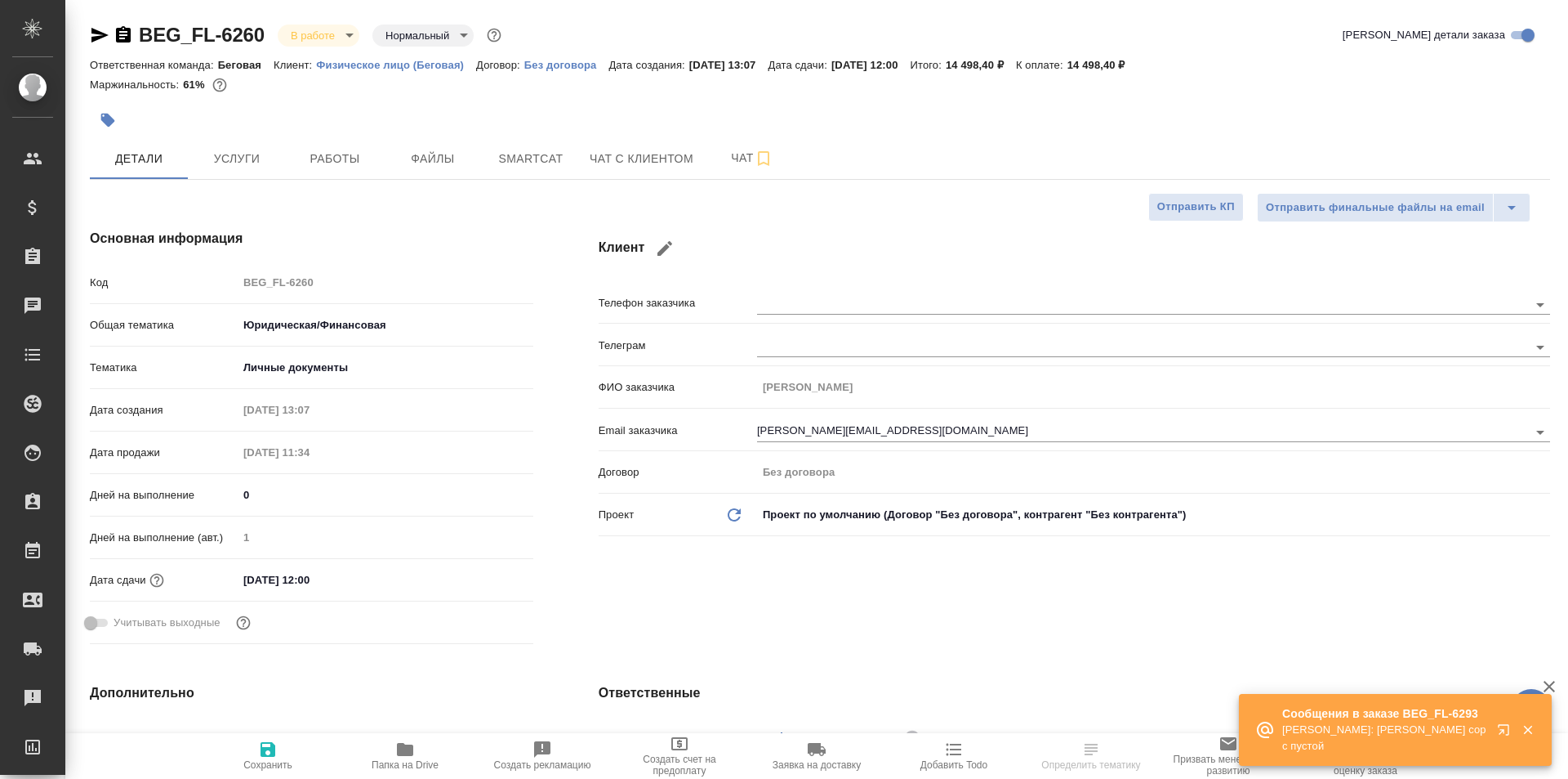
type textarea "x"
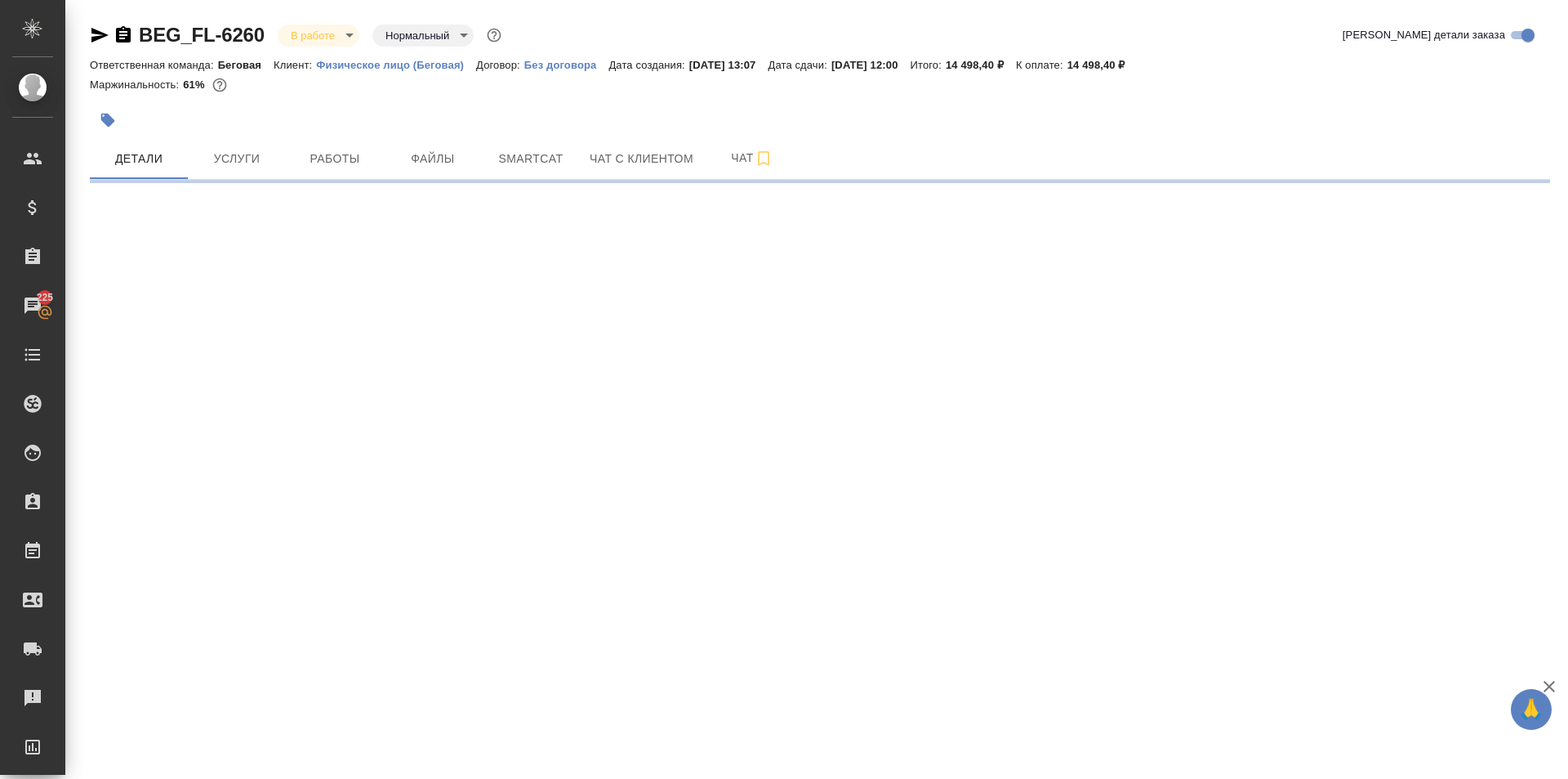
select select "RU"
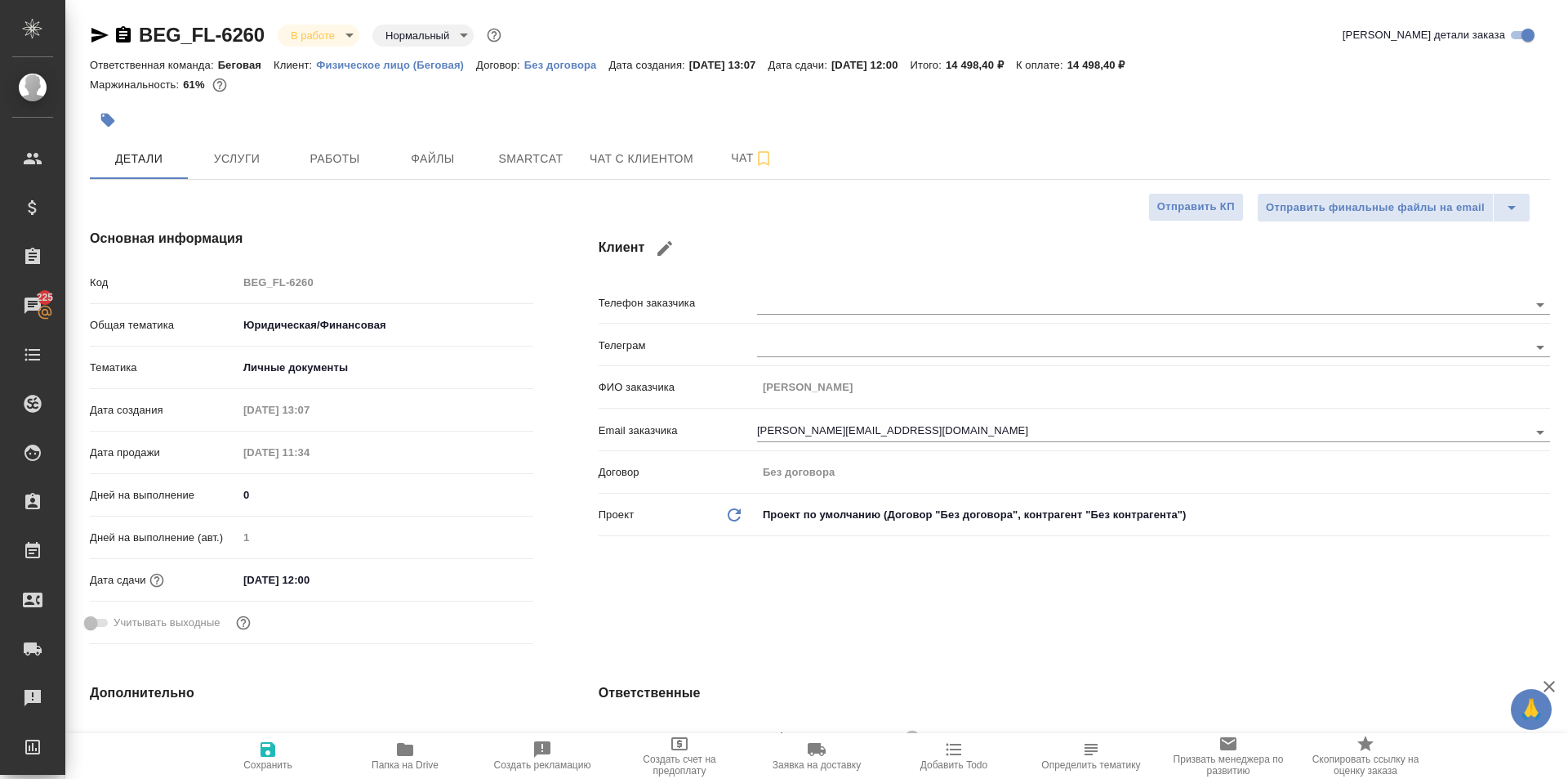
type textarea "x"
click at [337, 156] on span "Работы" at bounding box center [335, 158] width 79 height 21
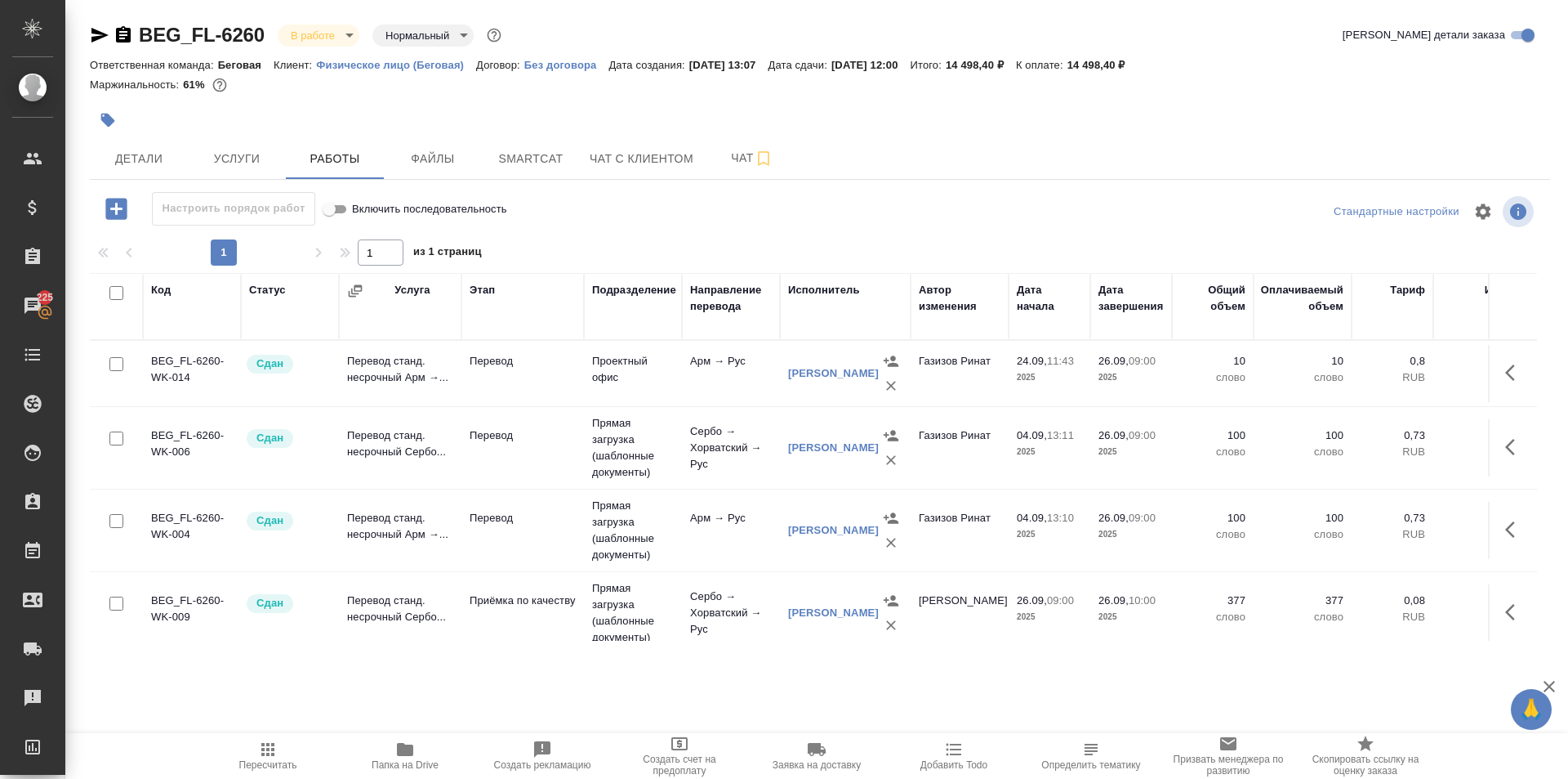
scroll to position [109, 0]
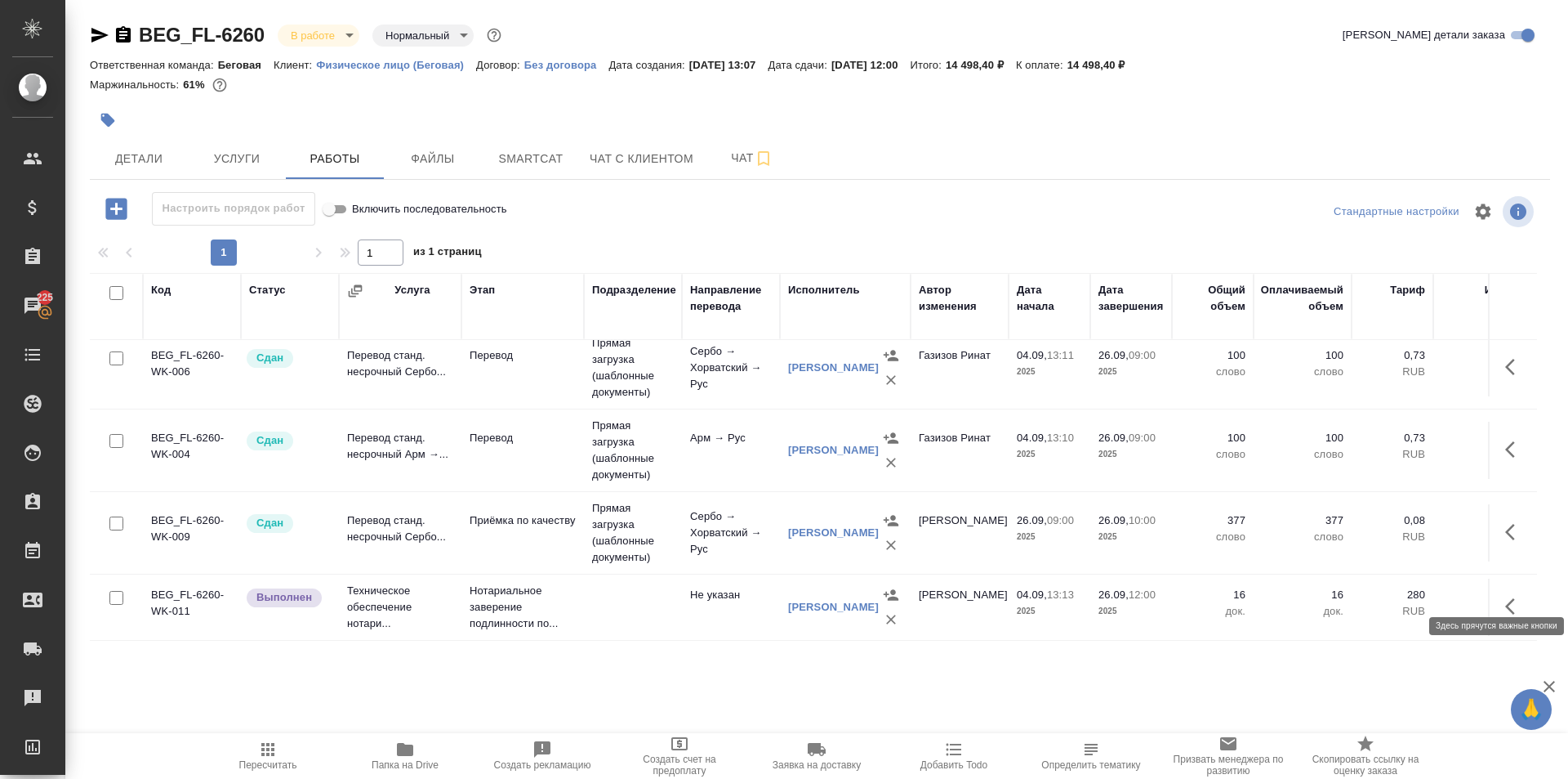
click at [1505, 596] on icon "button" at bounding box center [1515, 606] width 20 height 20
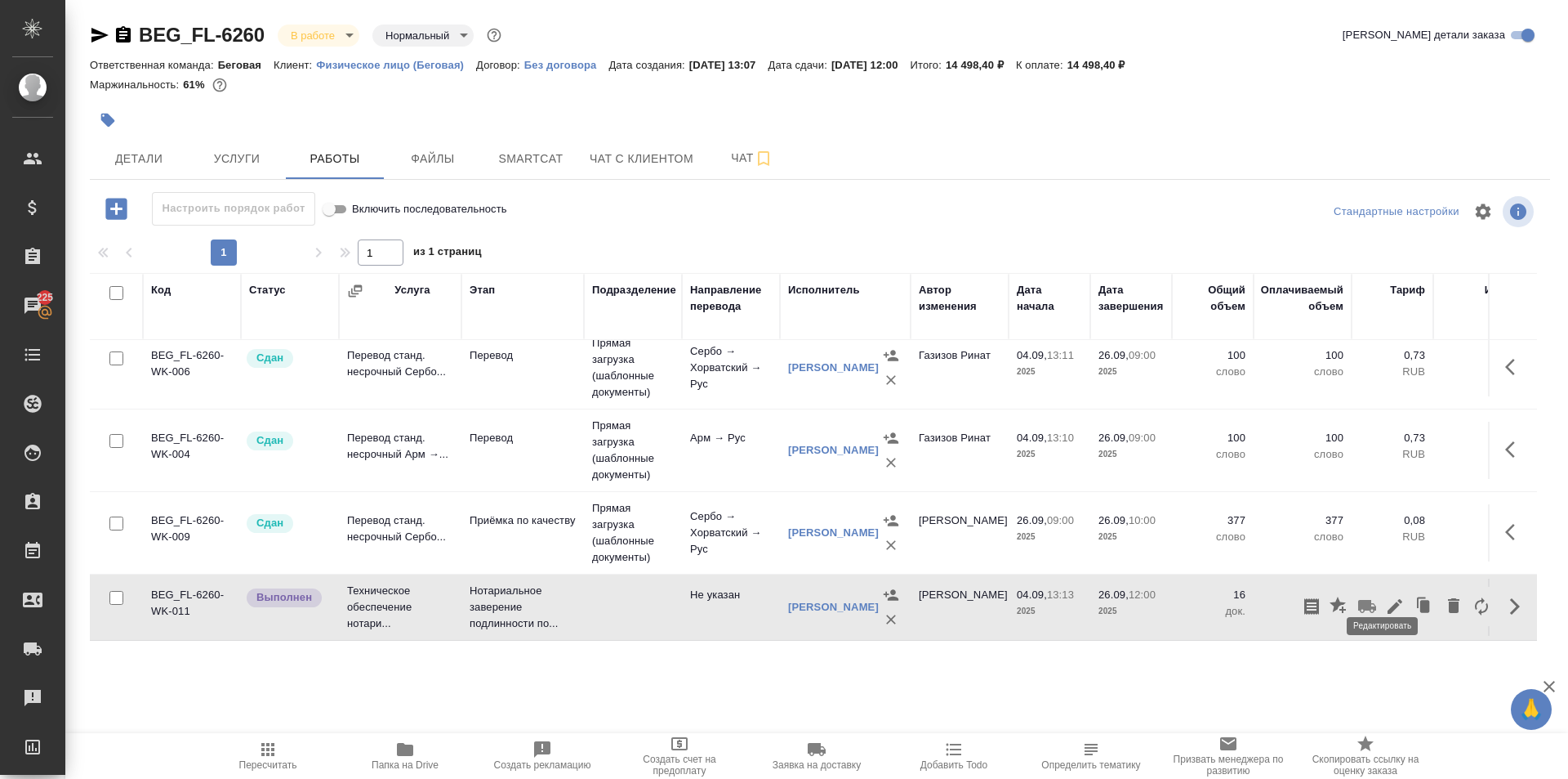
click at [1385, 596] on icon "button" at bounding box center [1395, 606] width 20 height 20
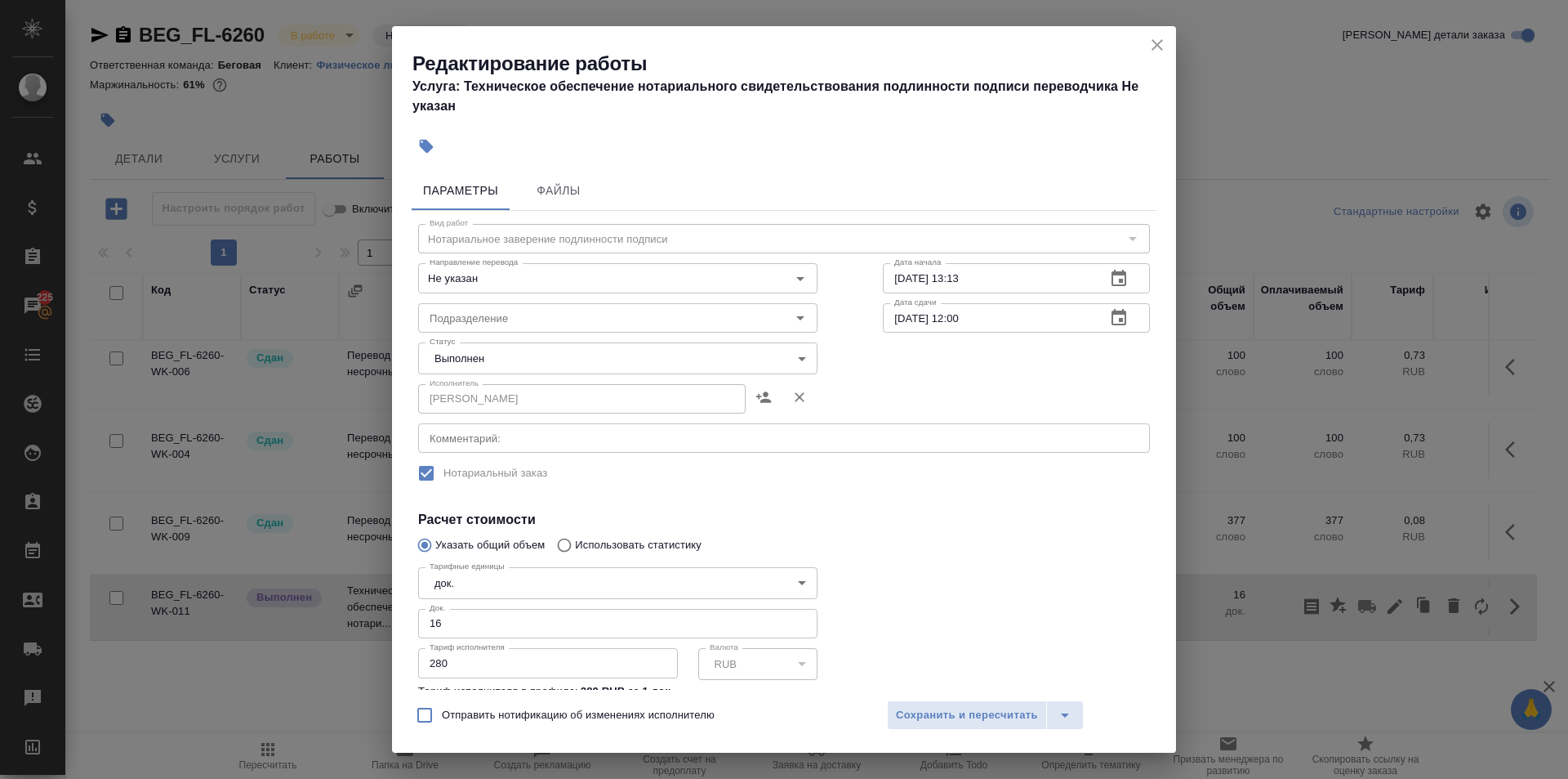
click at [608, 351] on body "🙏 .cls-1 fill:#fff; AWATERA Moskalets Alina Клиенты Спецификации Заказы 225 Чат…" at bounding box center [784, 389] width 1568 height 779
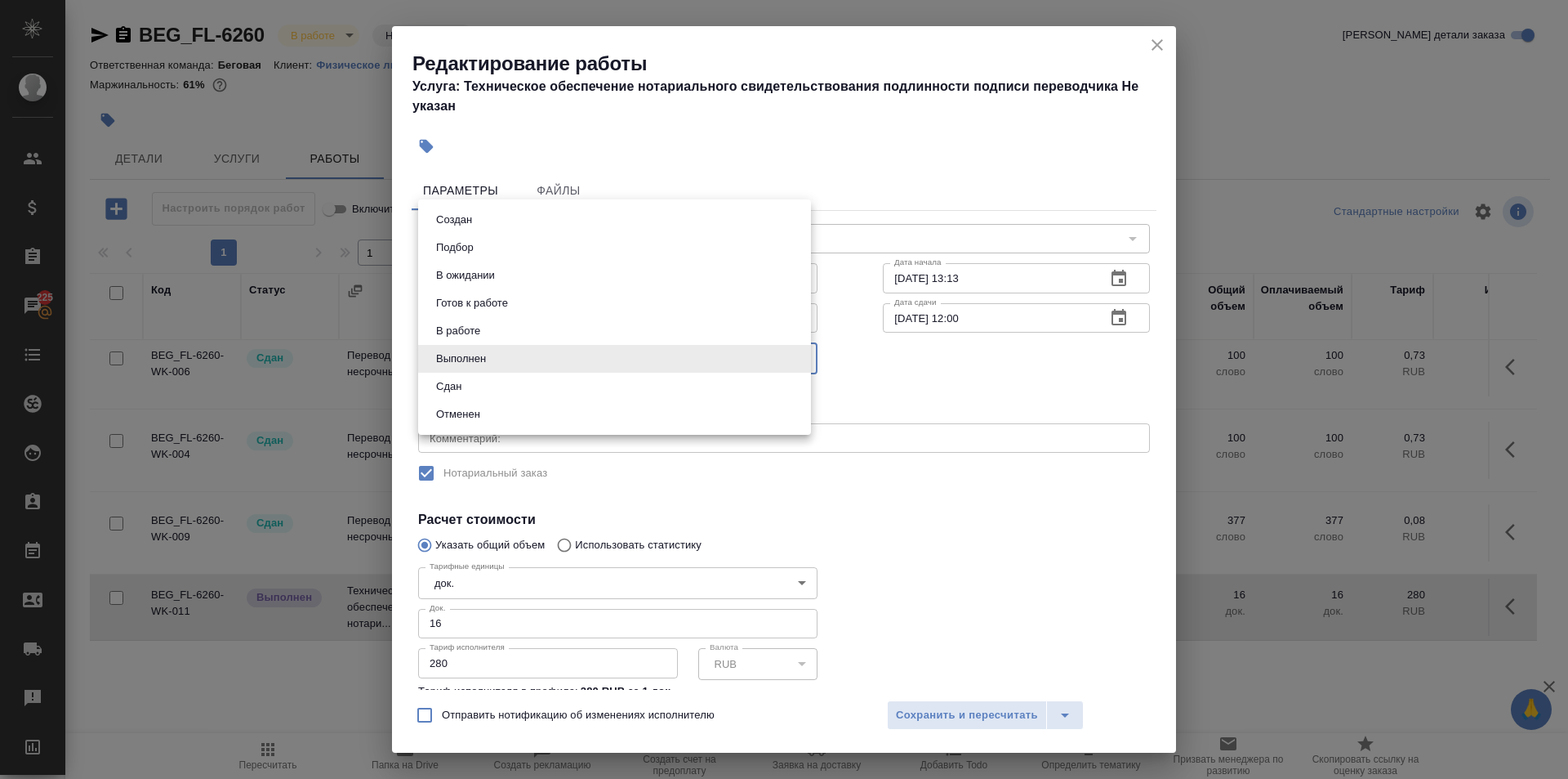
click at [473, 381] on li "Сдан" at bounding box center [615, 386] width 393 height 28
type input "closed"
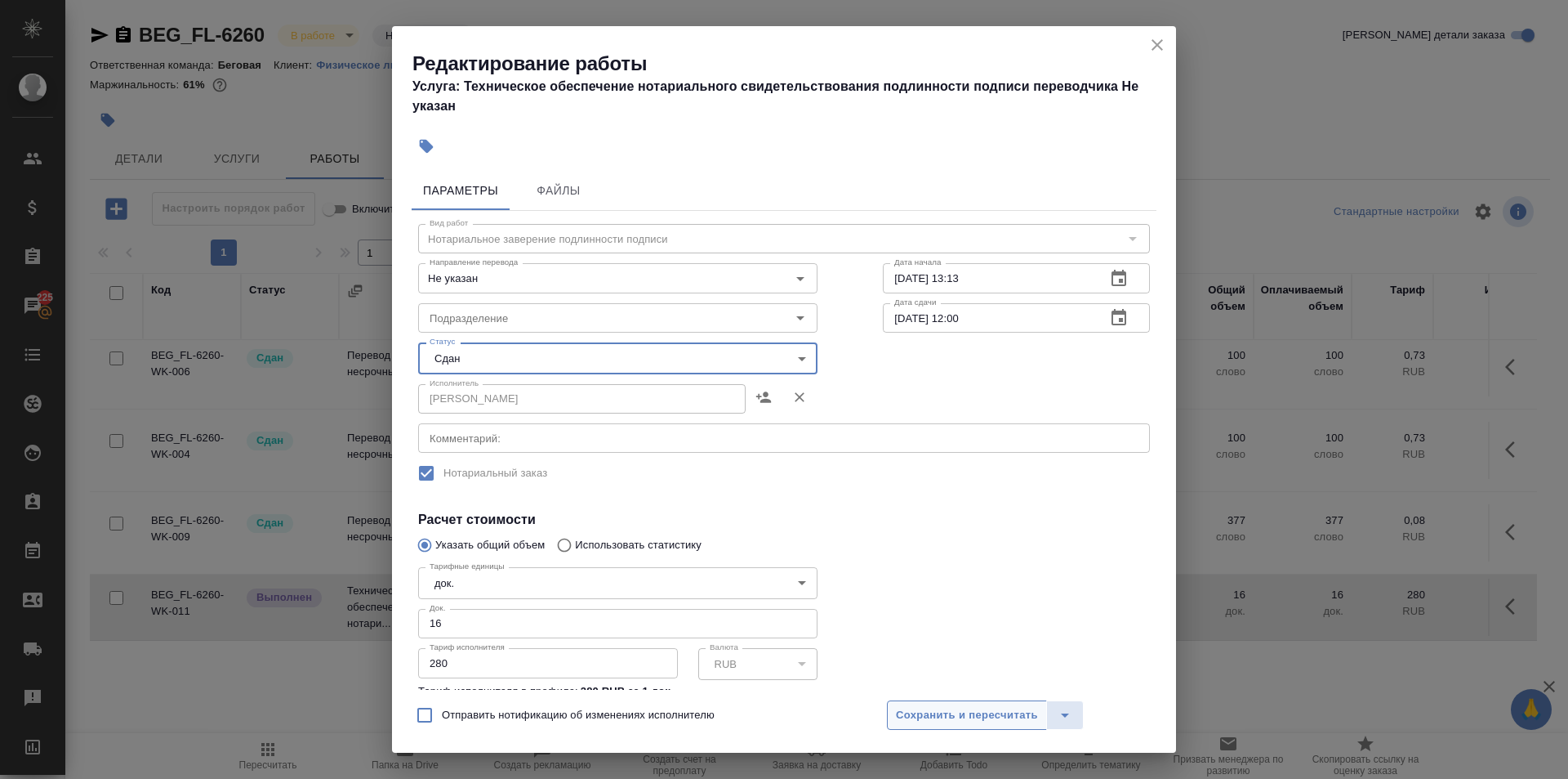
click at [965, 709] on span "Сохранить и пересчитать" at bounding box center [966, 715] width 142 height 19
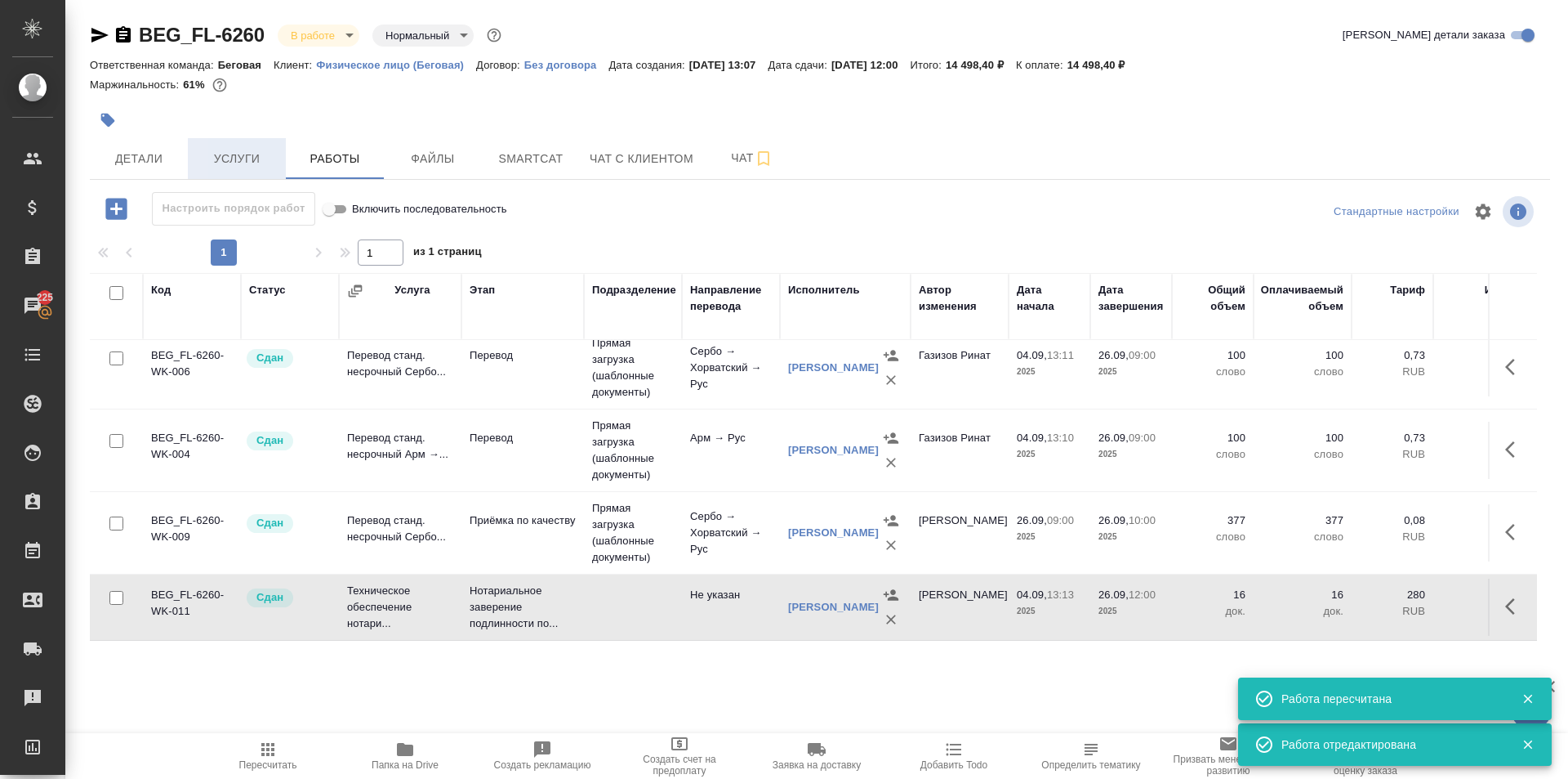
click at [246, 169] on button "Услуги" at bounding box center [237, 159] width 98 height 41
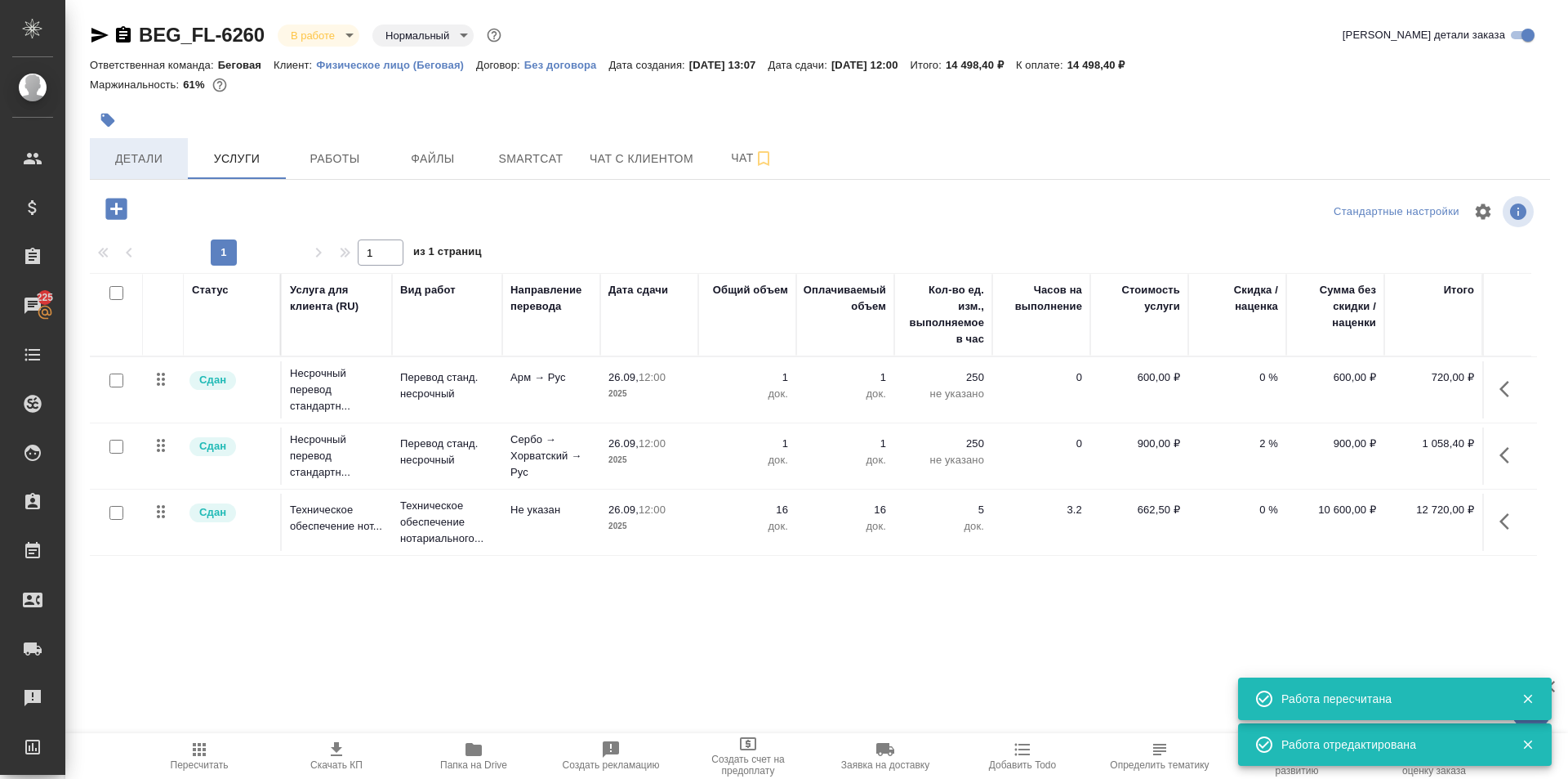
click at [138, 162] on span "Детали" at bounding box center [138, 158] width 79 height 21
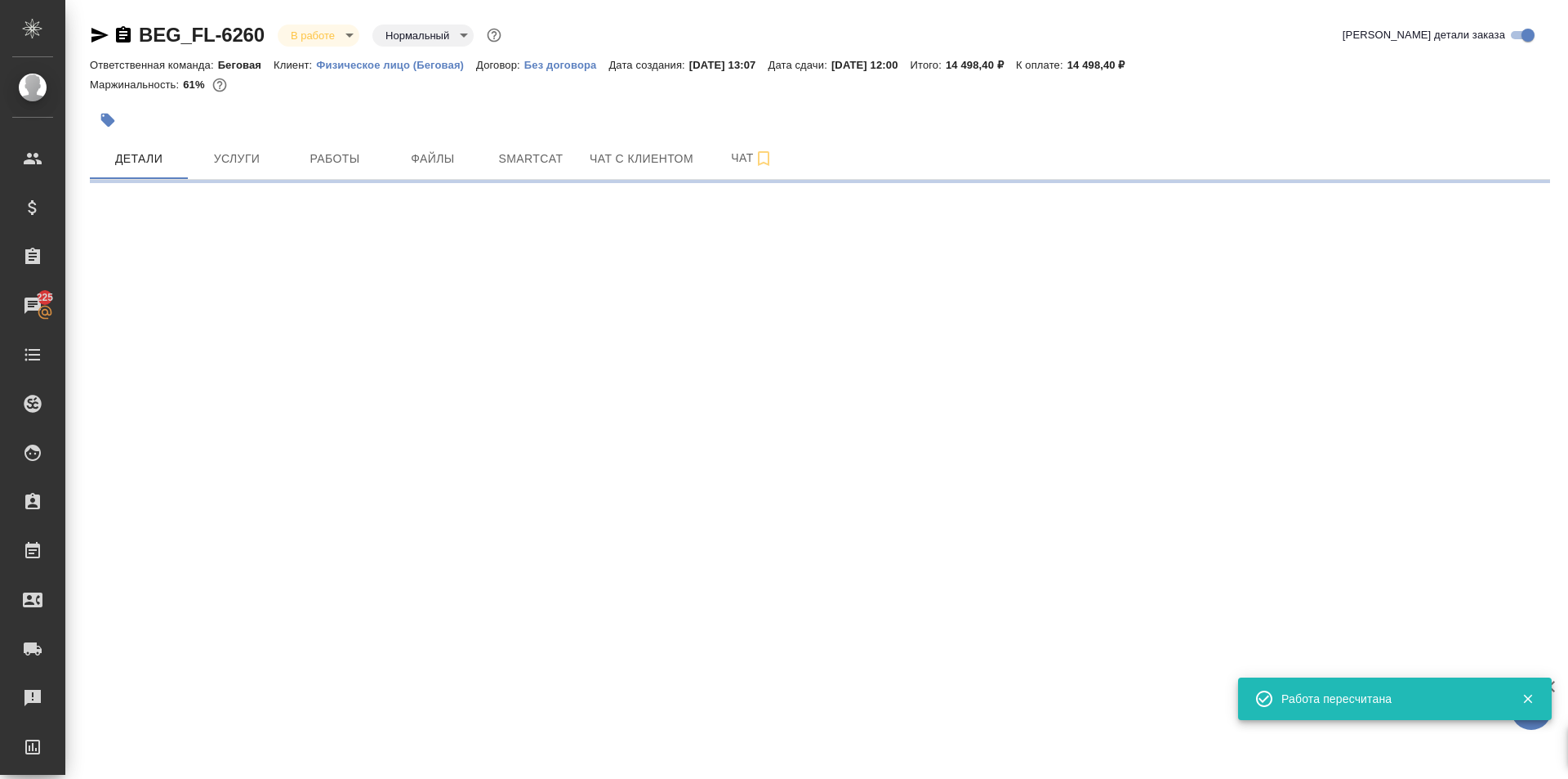
select select "RU"
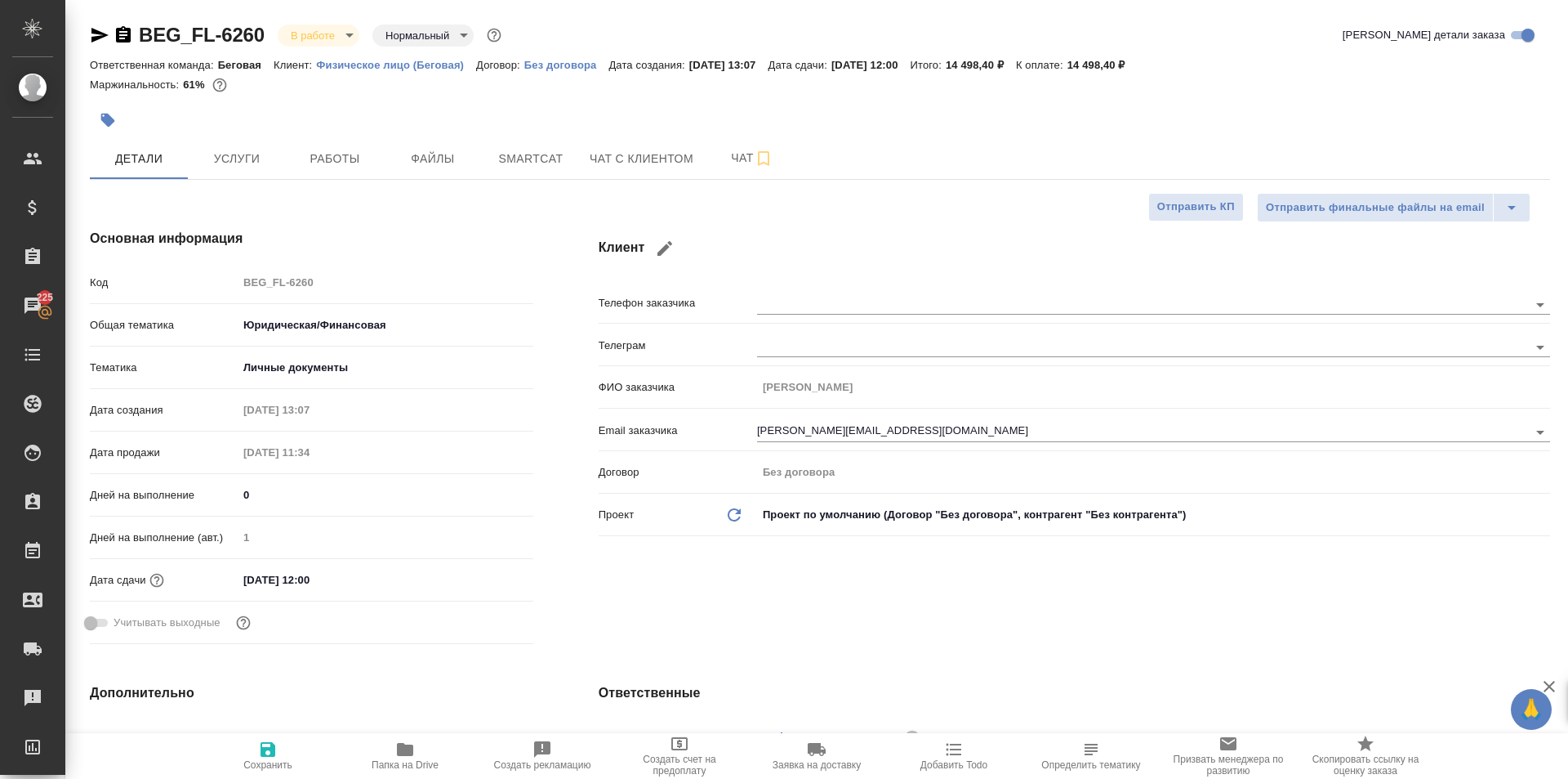
type textarea "x"
click at [297, 31] on body "🙏 .cls-1 fill:#fff; AWATERA Moskalets Alina Клиенты Спецификации Заказы 225 Чат…" at bounding box center [784, 389] width 1568 height 779
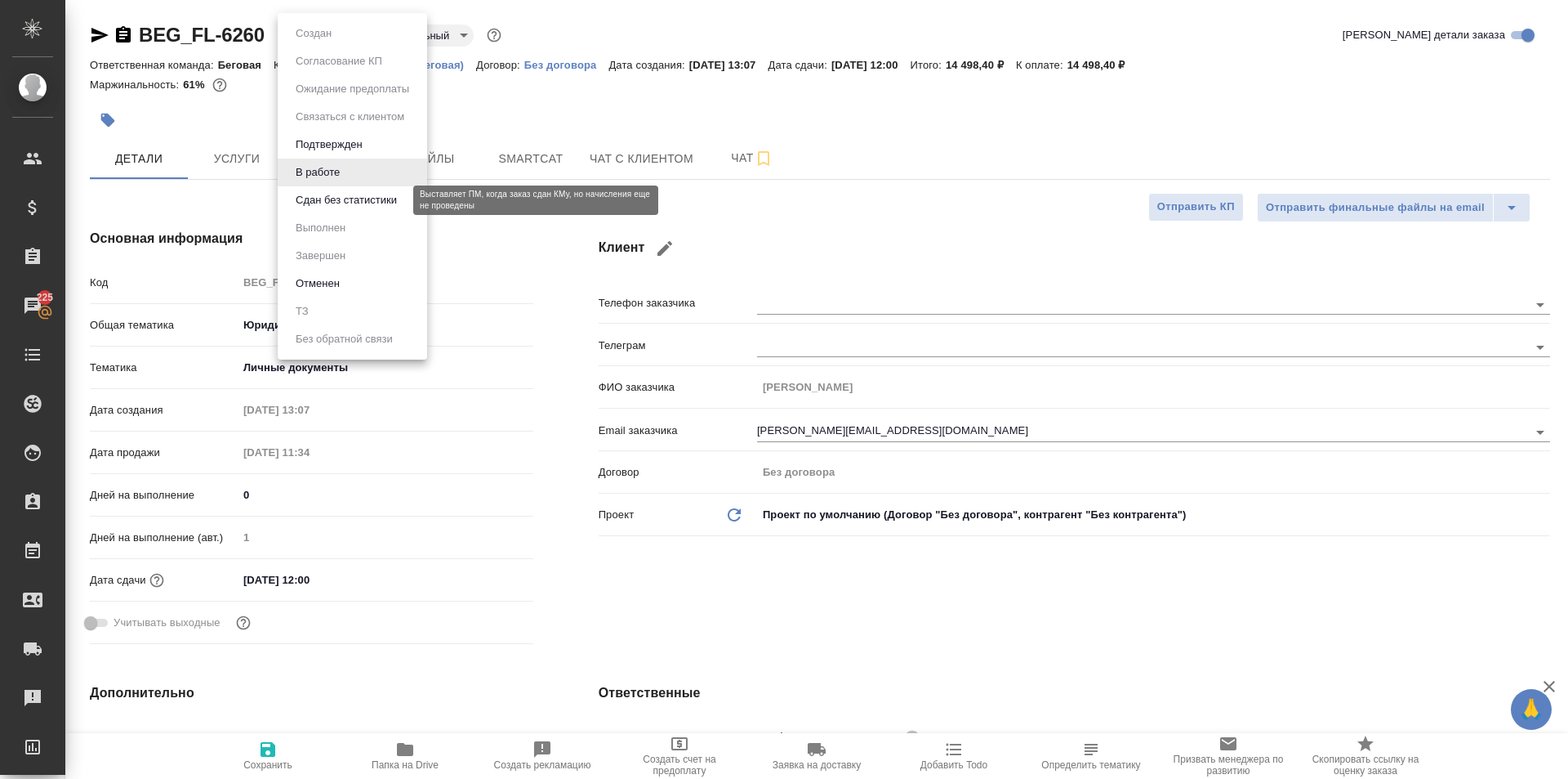
click at [337, 202] on button "Сдан без статистики" at bounding box center [346, 200] width 111 height 18
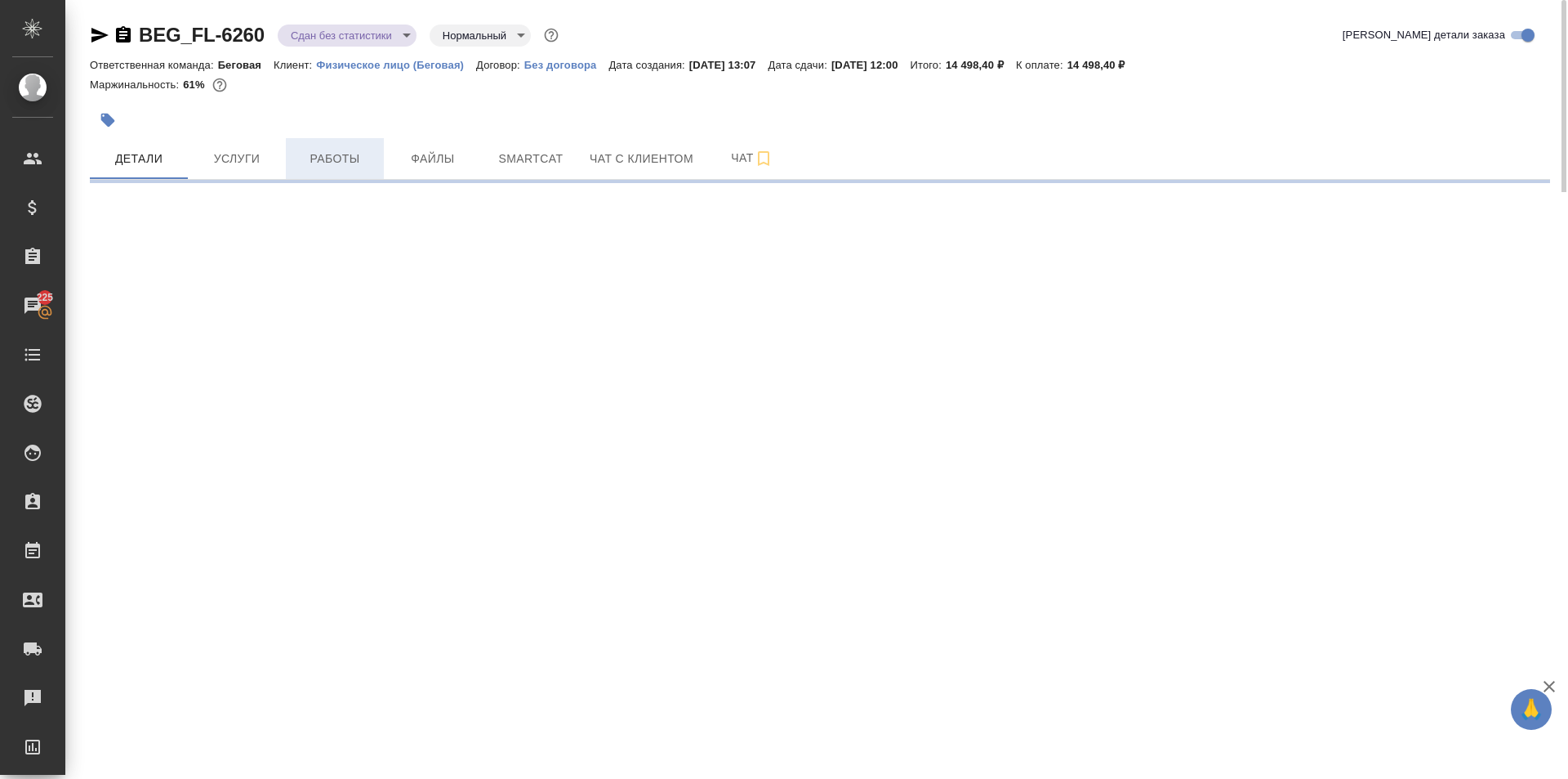
click at [243, 180] on div "BEG_FL-6260 Сдан без статистики distributed Нормальный normal Кратко детали зак…" at bounding box center [819, 95] width 1478 height 192
select select "RU"
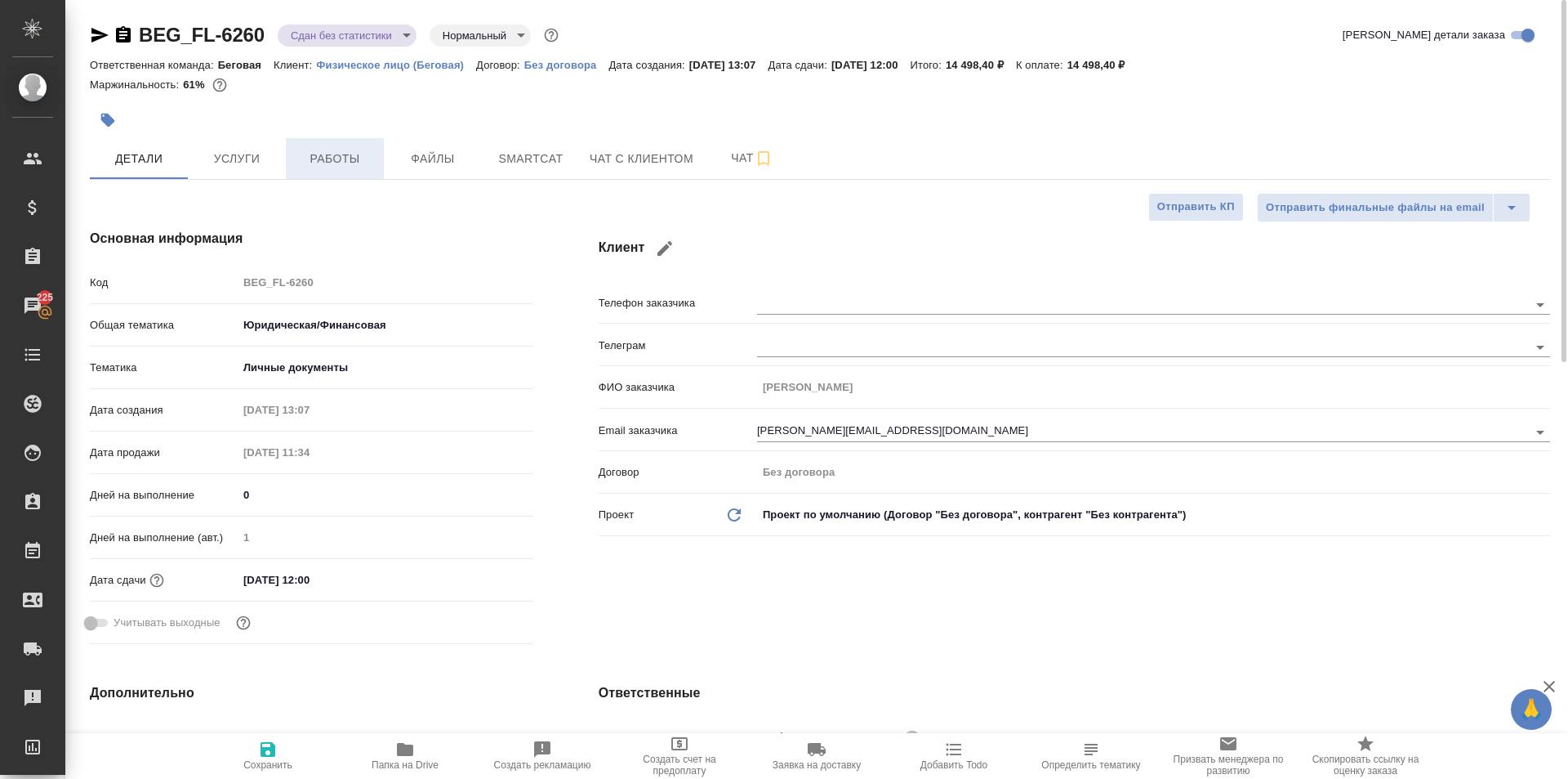
type textarea "x"
click at [365, 161] on span "Работы" at bounding box center [335, 158] width 79 height 21
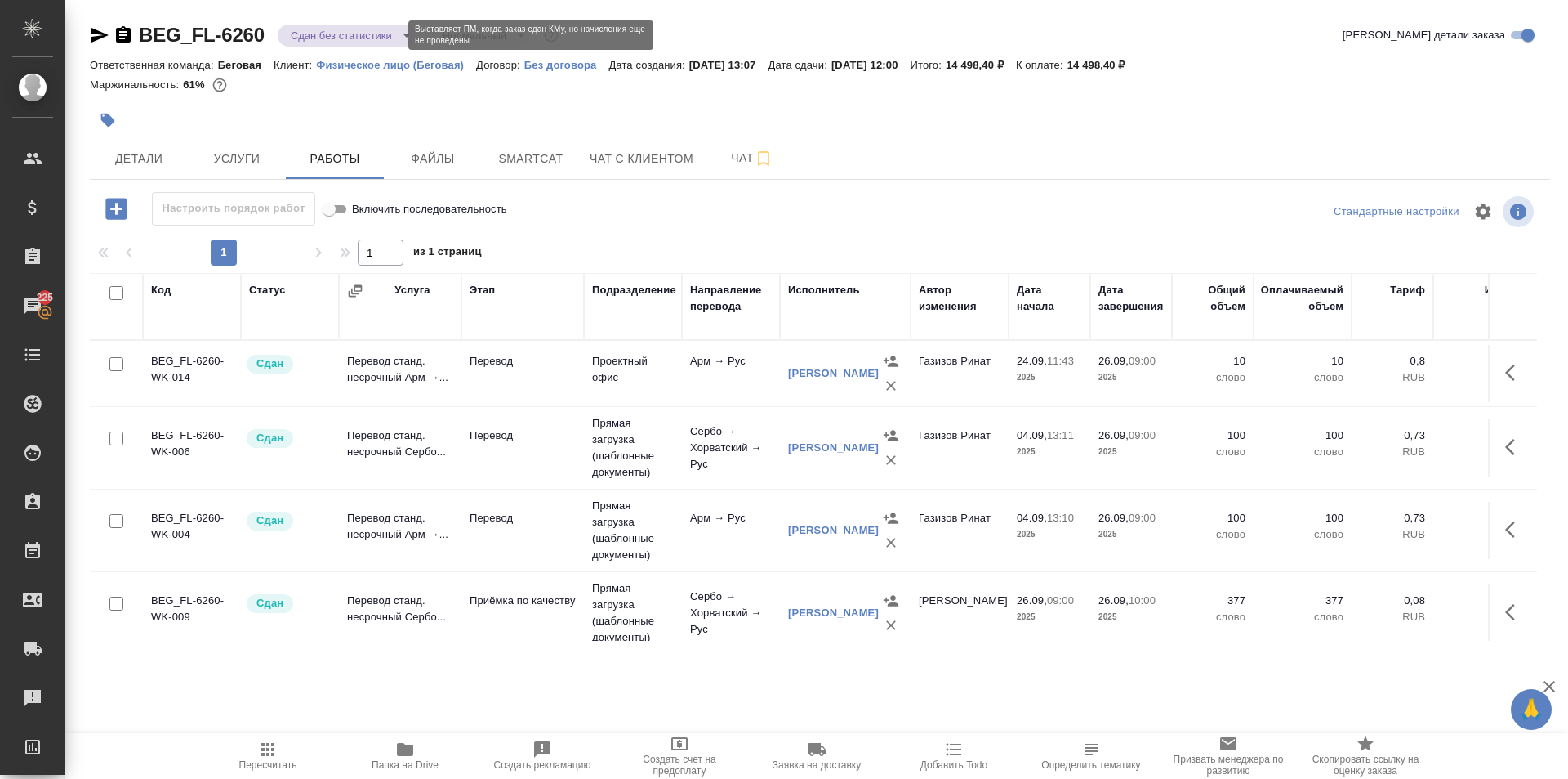
click at [313, 31] on body "🙏 .cls-1 fill:#fff; AWATERA Moskalets Alina Клиенты Спецификации Заказы 225 Чат…" at bounding box center [784, 389] width 1568 height 779
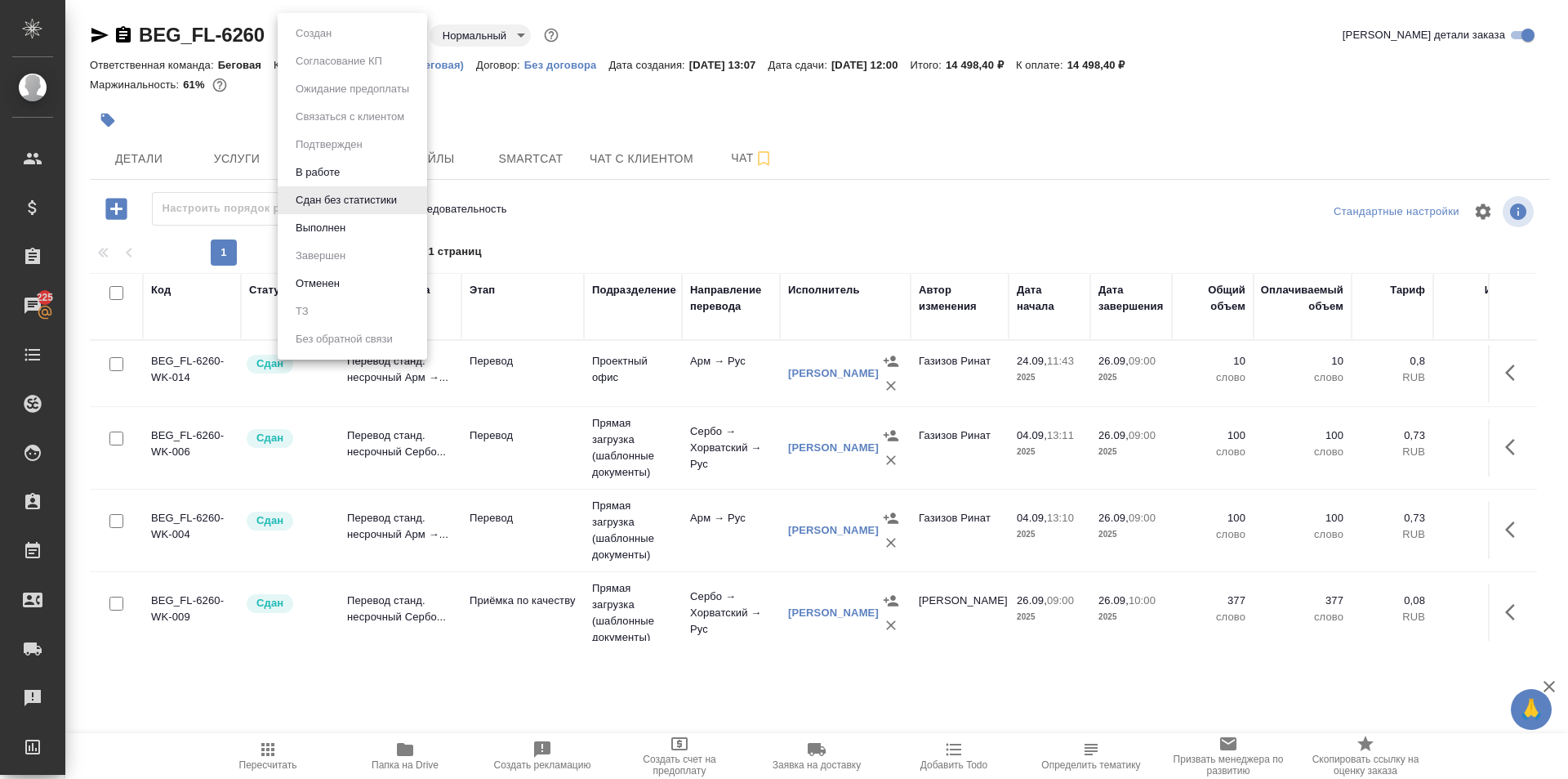
click at [334, 215] on li "Выполнен" at bounding box center [352, 228] width 149 height 28
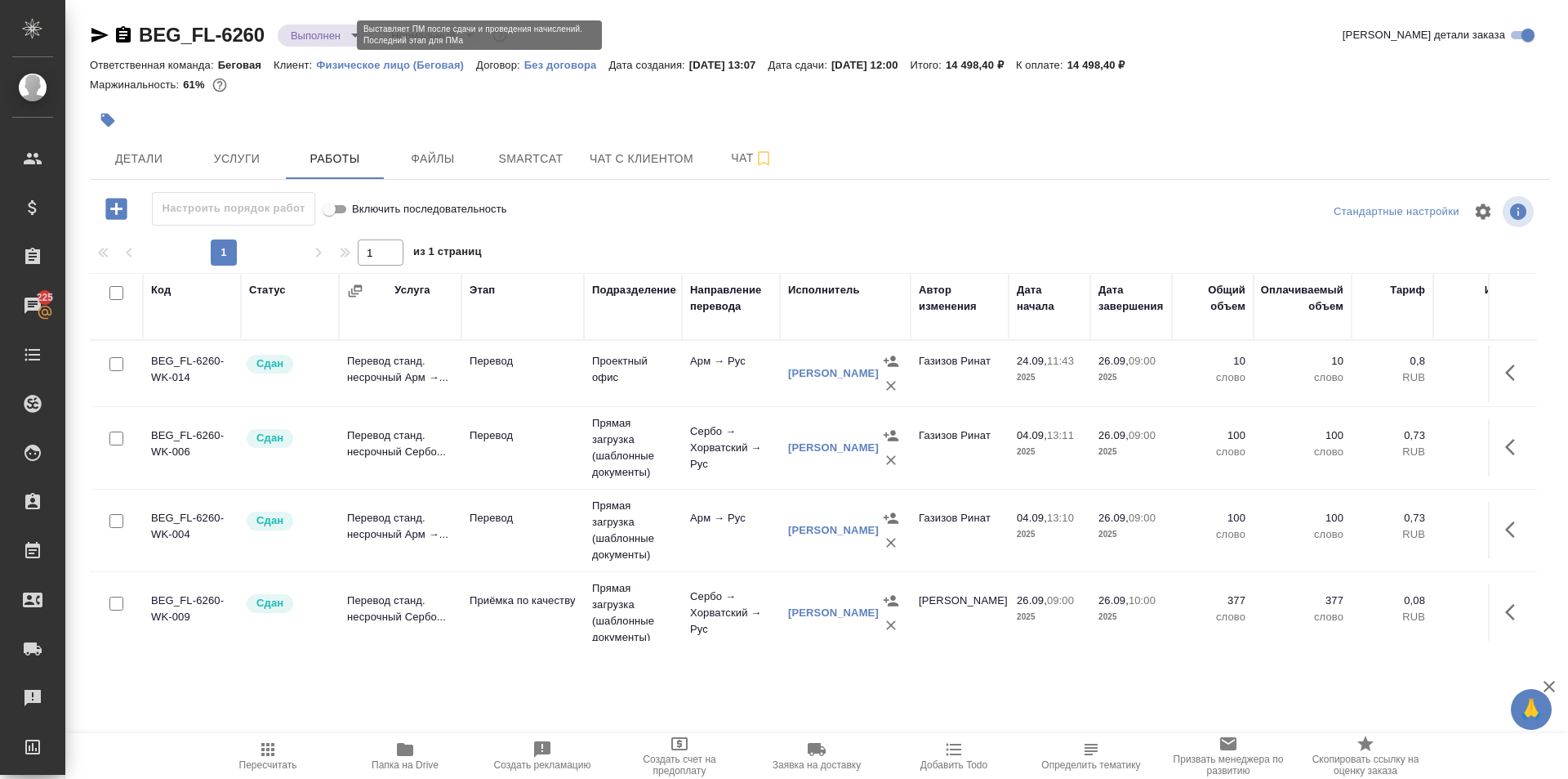
click at [329, 40] on body "🙏 .cls-1 fill:#fff; AWATERA Moskalets Alina Клиенты Спецификации Заказы 225 Чат…" at bounding box center [784, 389] width 1568 height 779
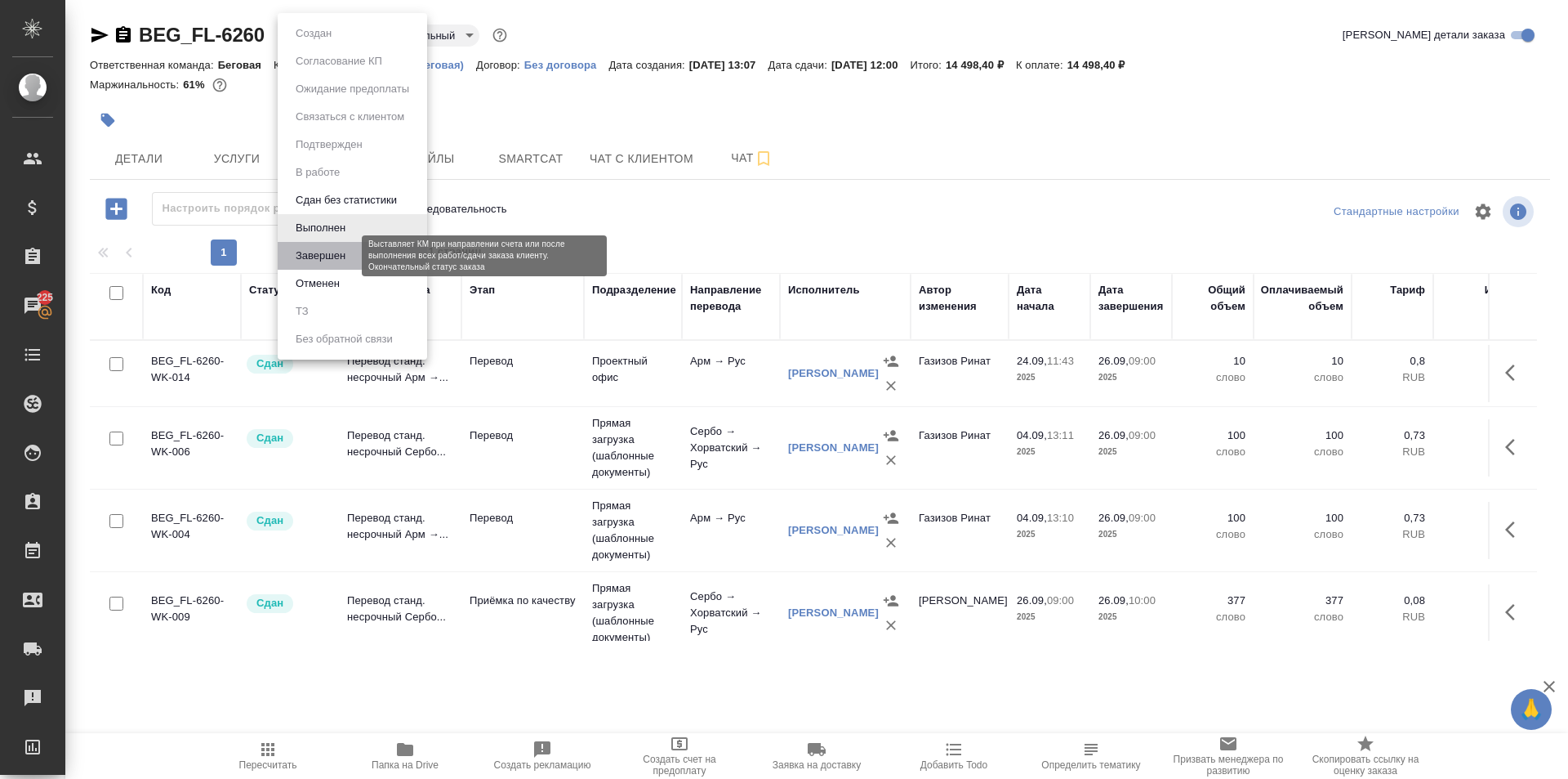
click at [317, 259] on button "Завершен" at bounding box center [320, 255] width 60 height 18
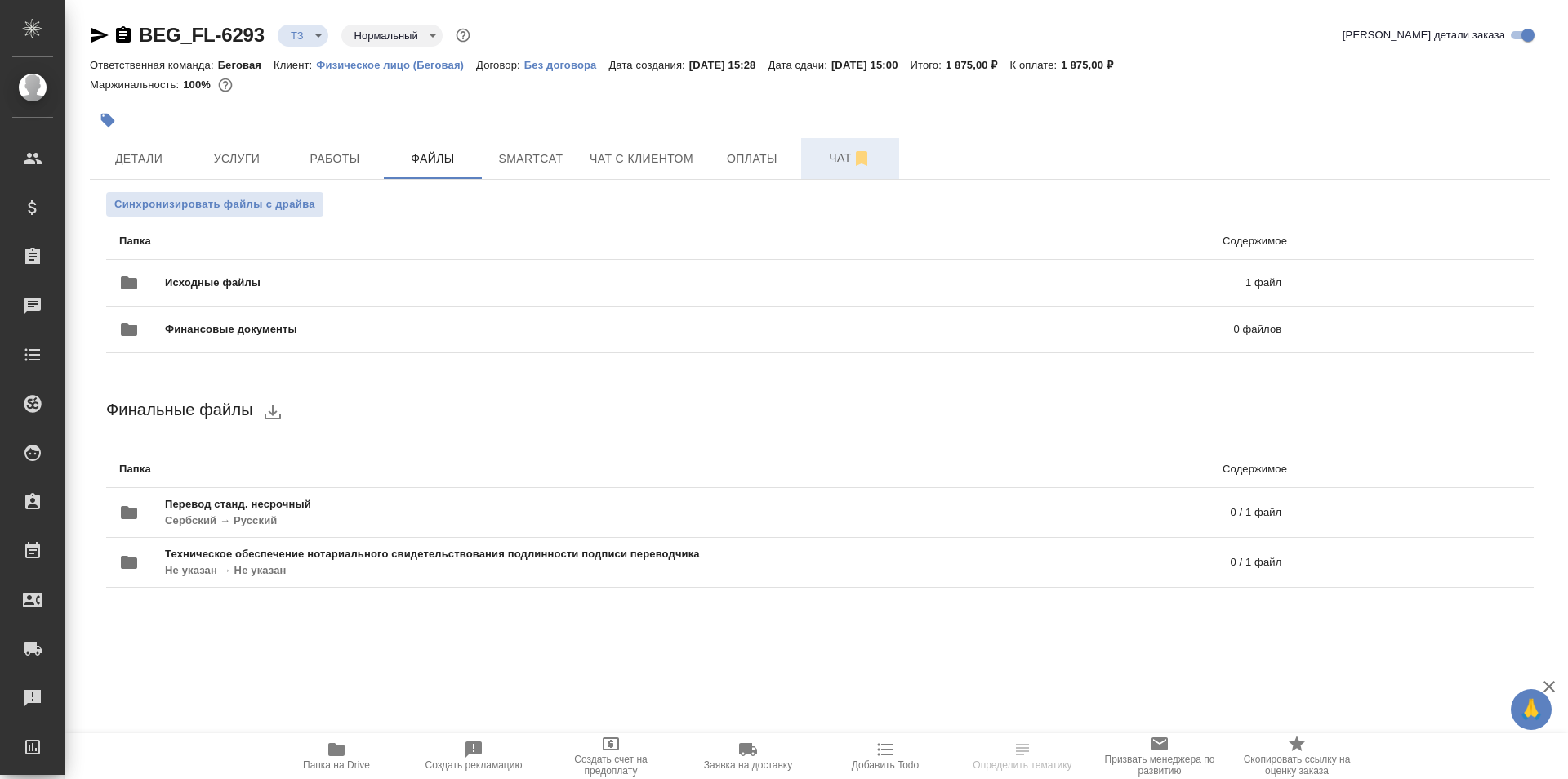
click at [812, 158] on span "Чат" at bounding box center [850, 158] width 79 height 21
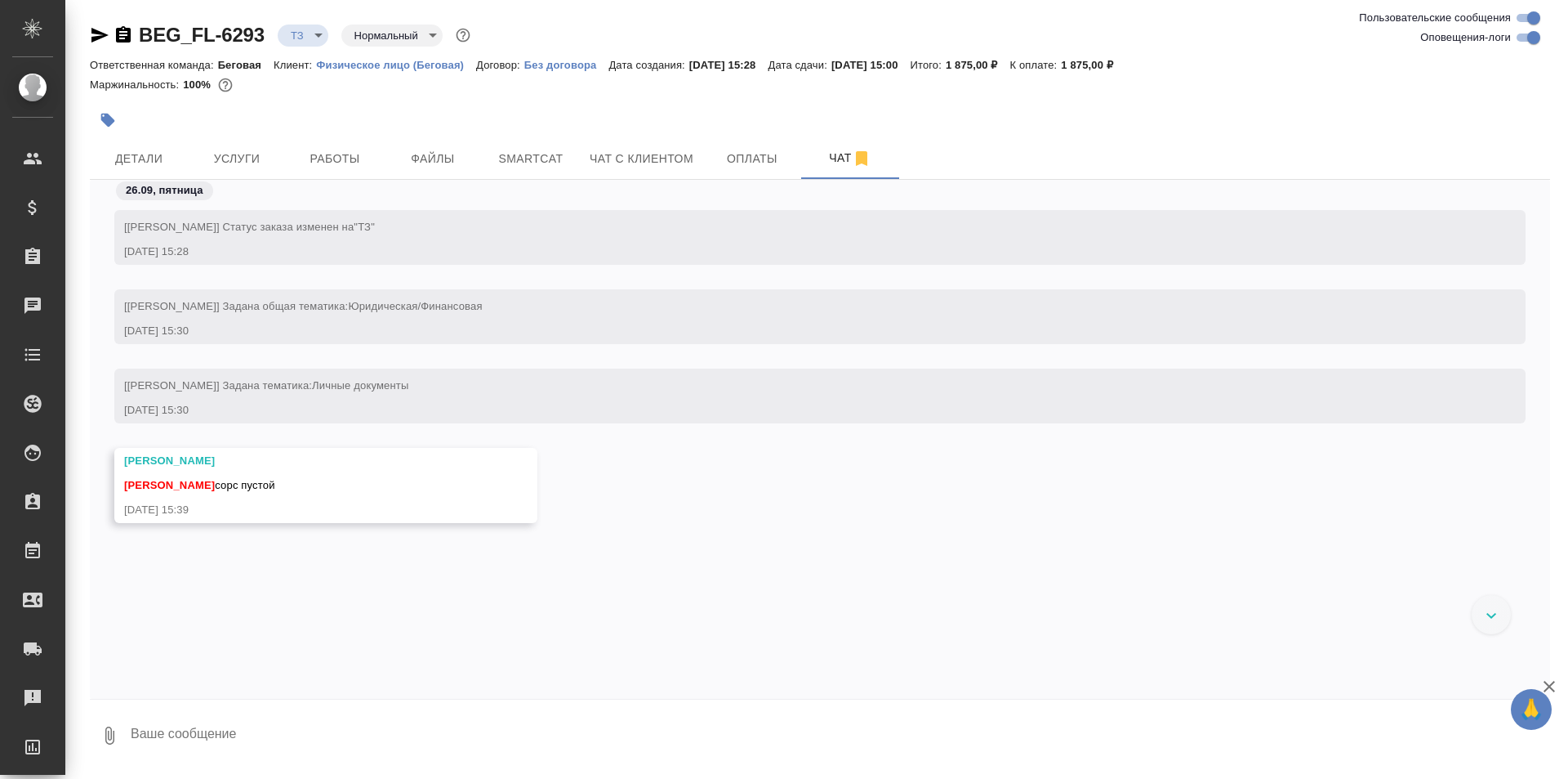
click at [329, 721] on textarea at bounding box center [838, 735] width 1421 height 56
type textarea "сори, загрузила"
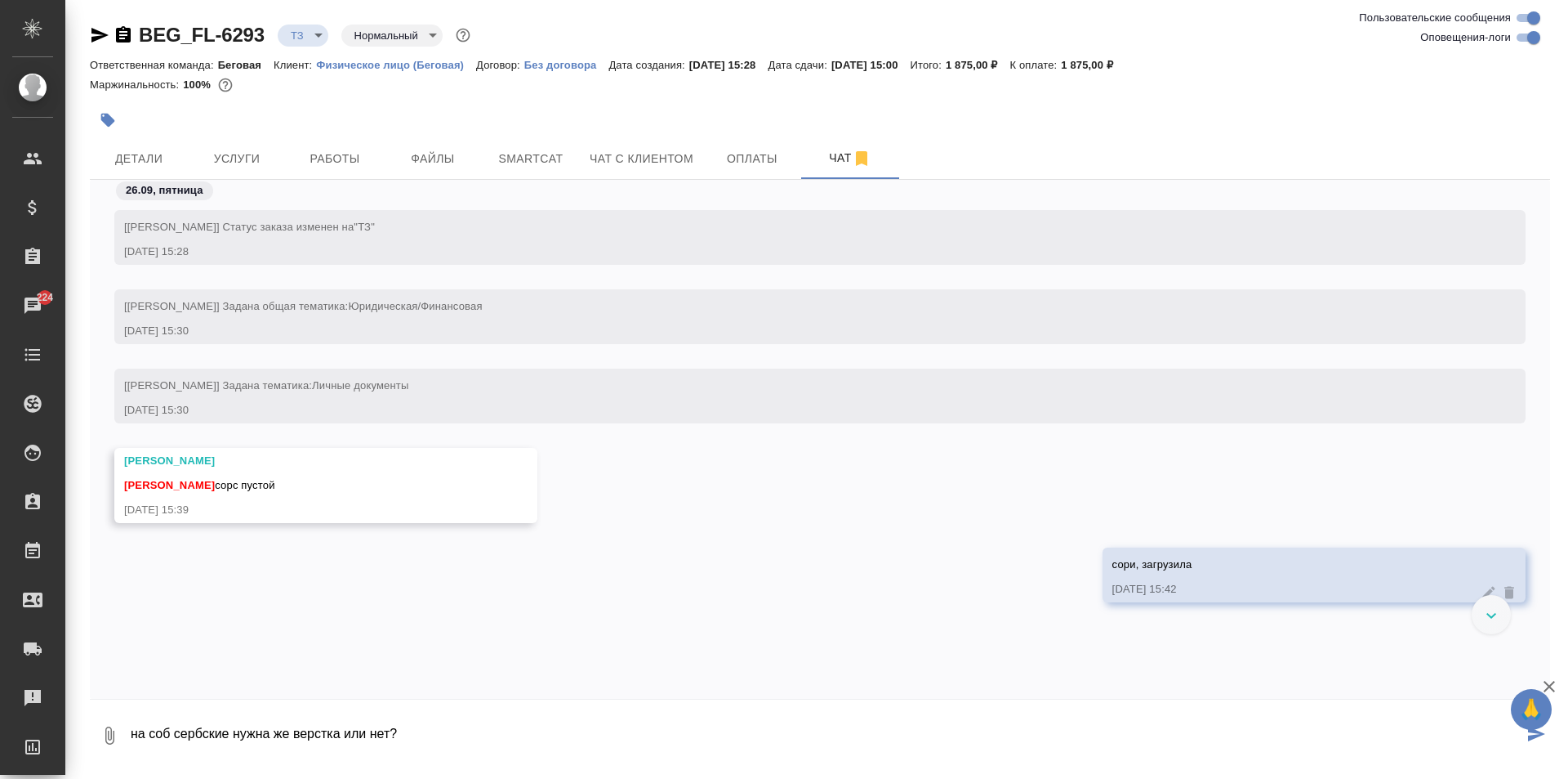
type textarea "на соб сербские нужна же верстка или нет?"
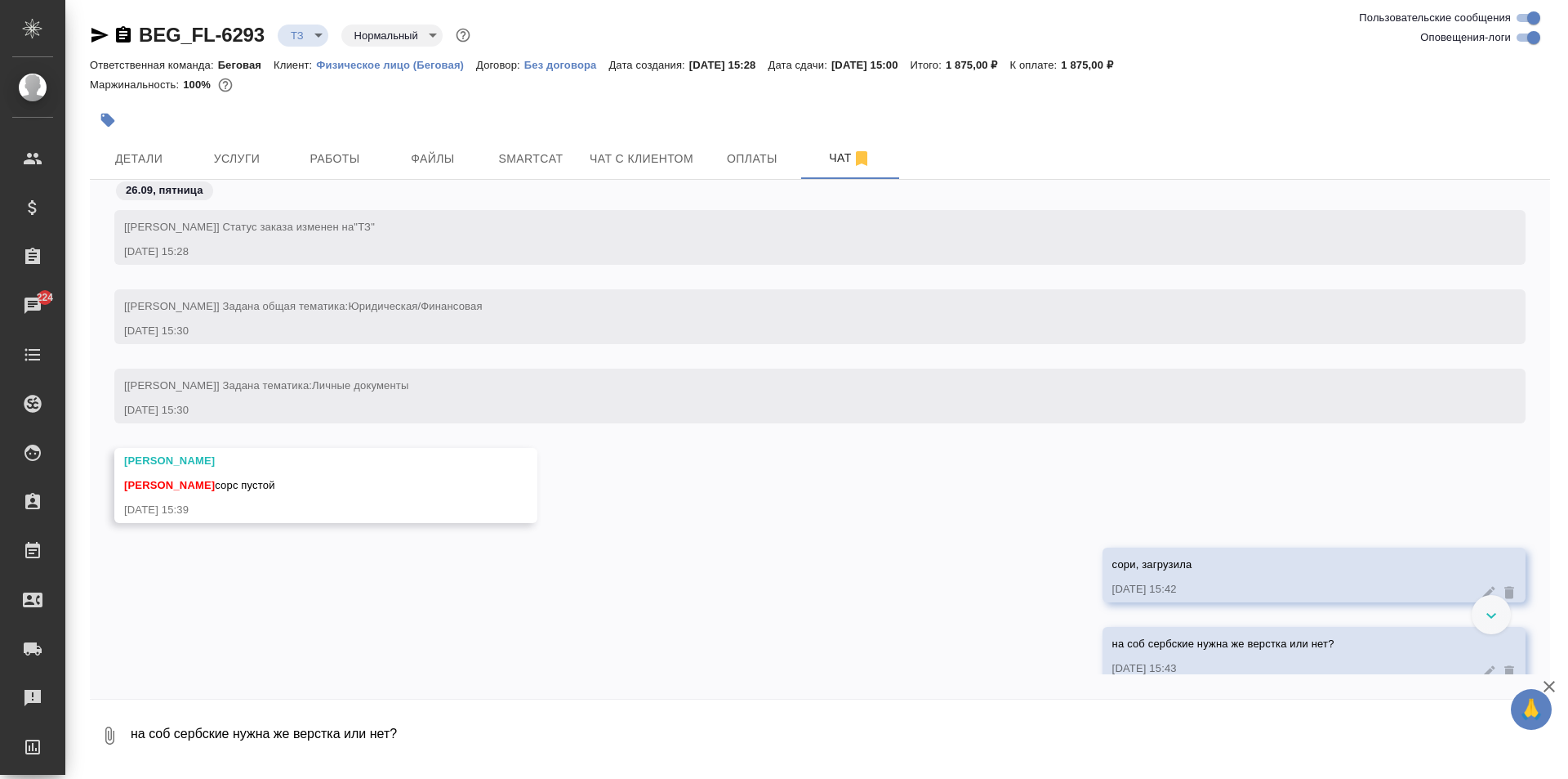
scroll to position [31, 0]
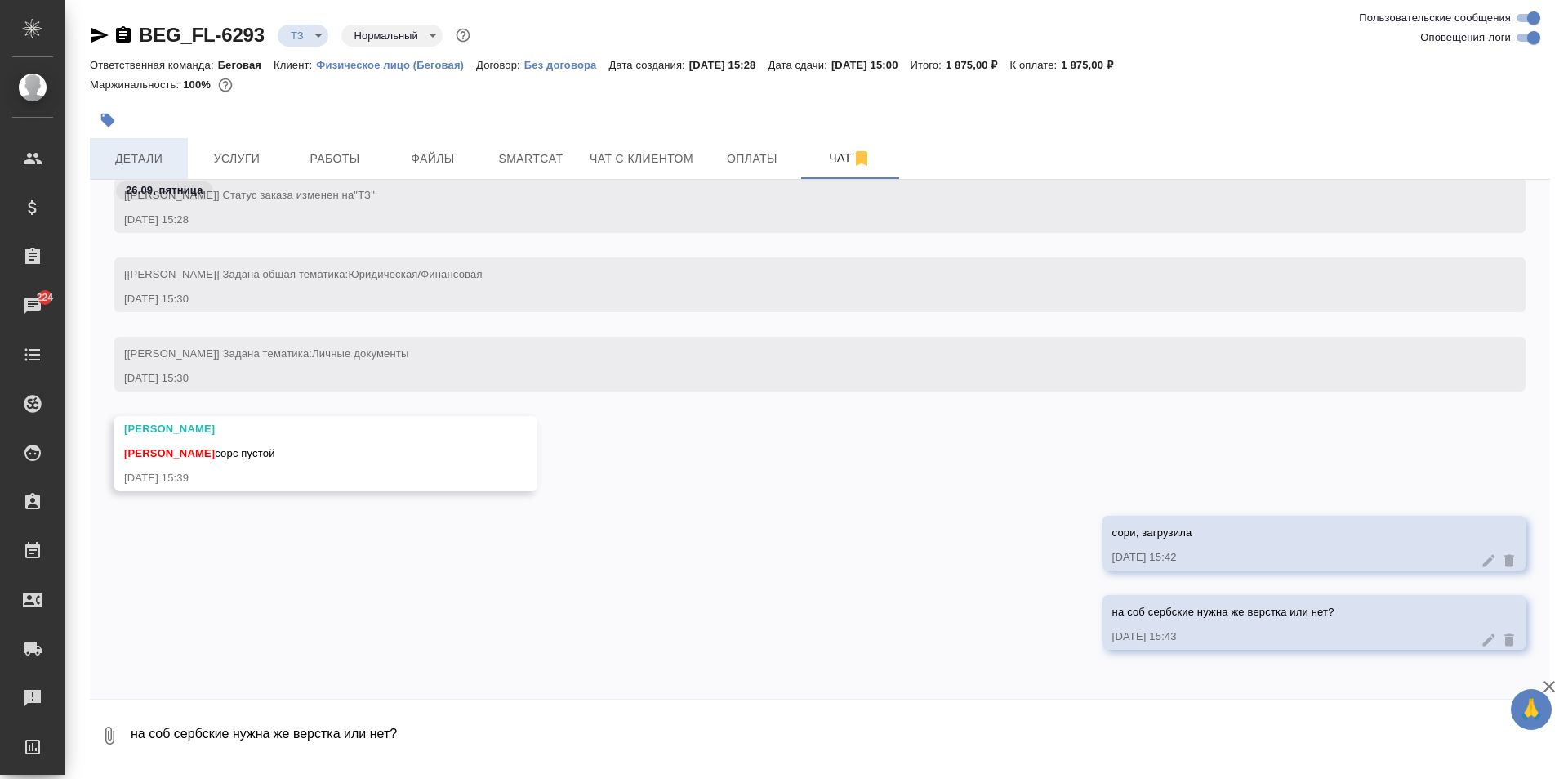
click at [174, 148] on span "Детали" at bounding box center [138, 158] width 79 height 21
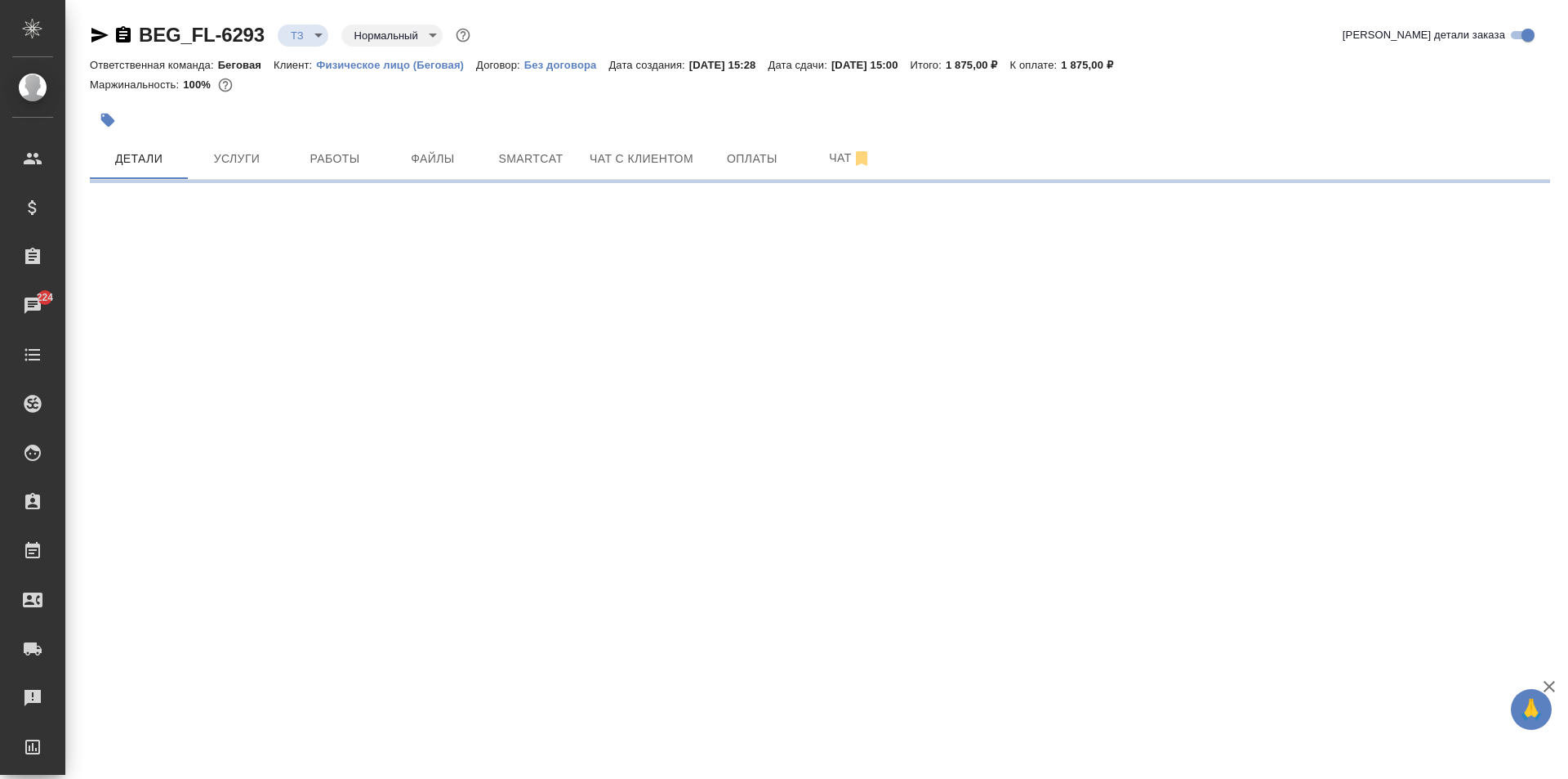
select select "RU"
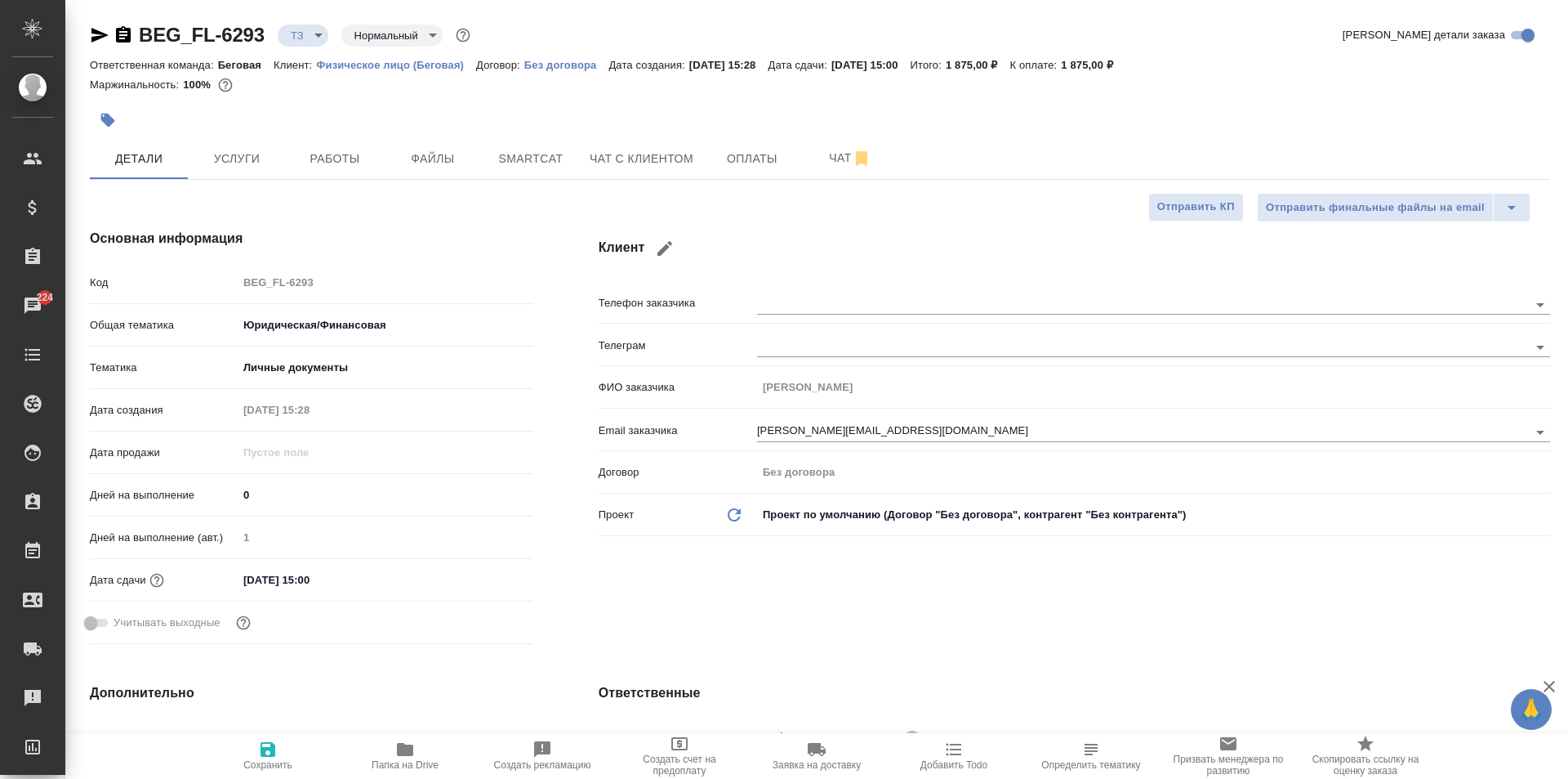
type textarea "x"
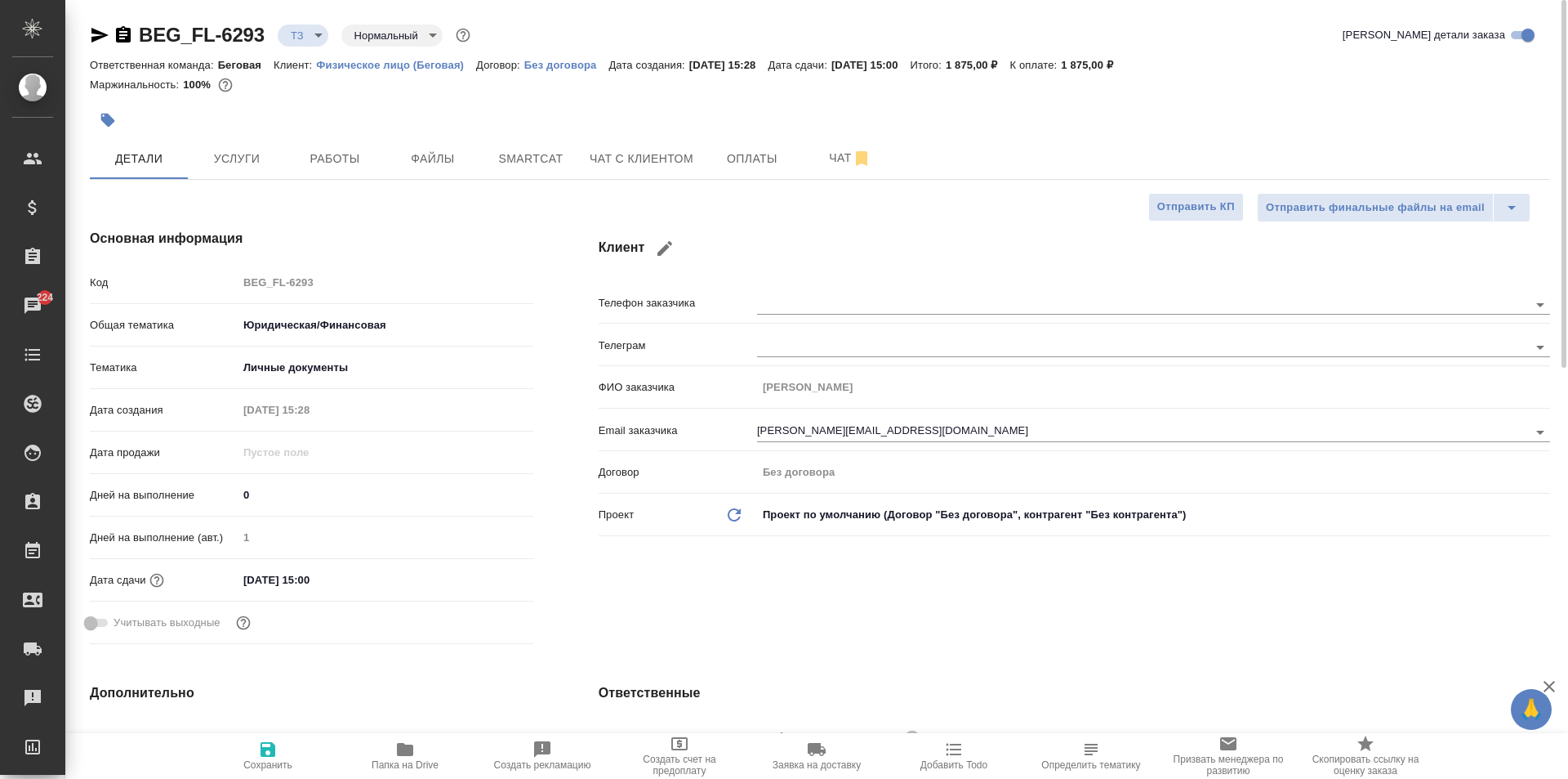
type textarea "x"
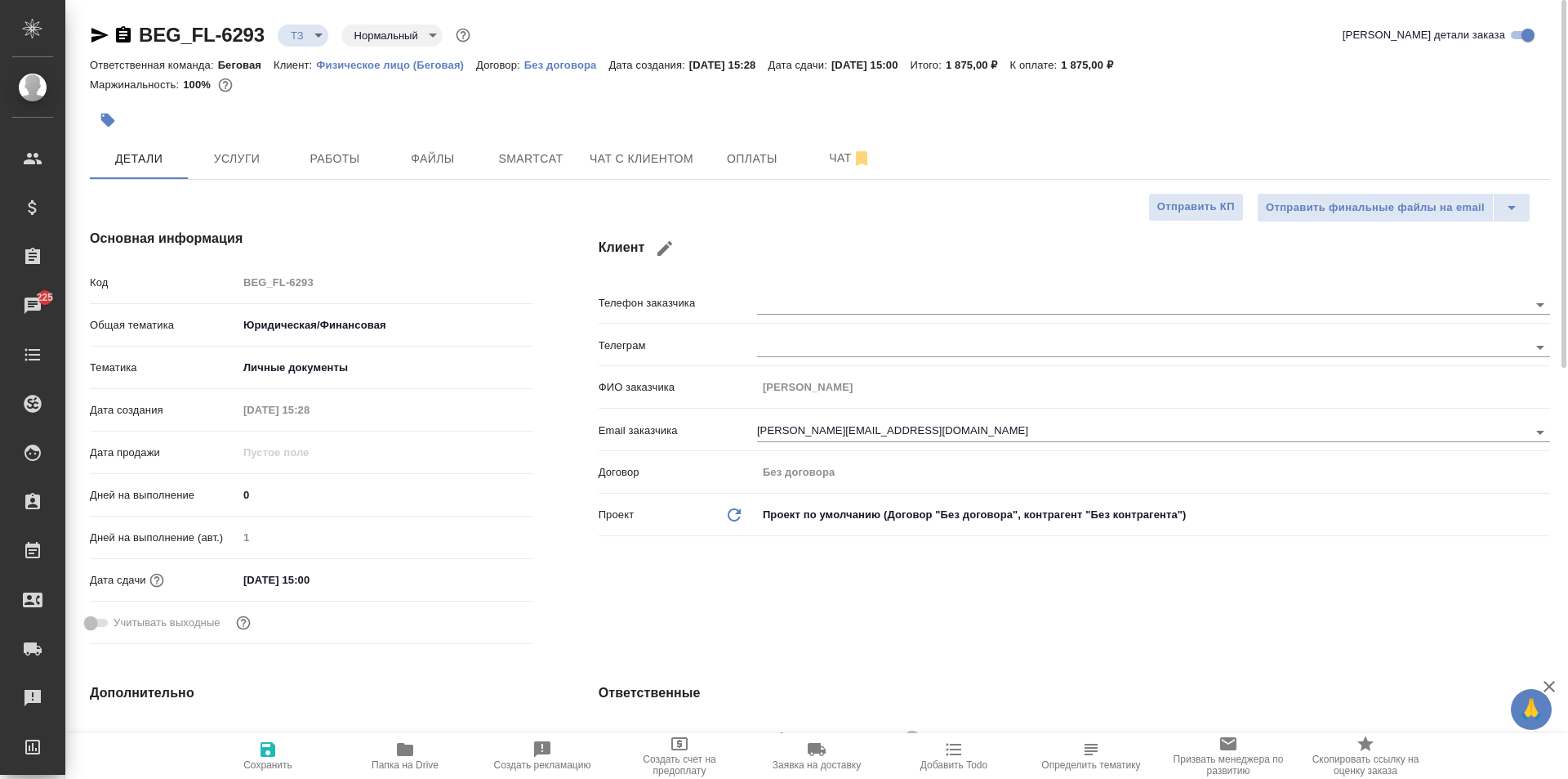
type textarea "x"
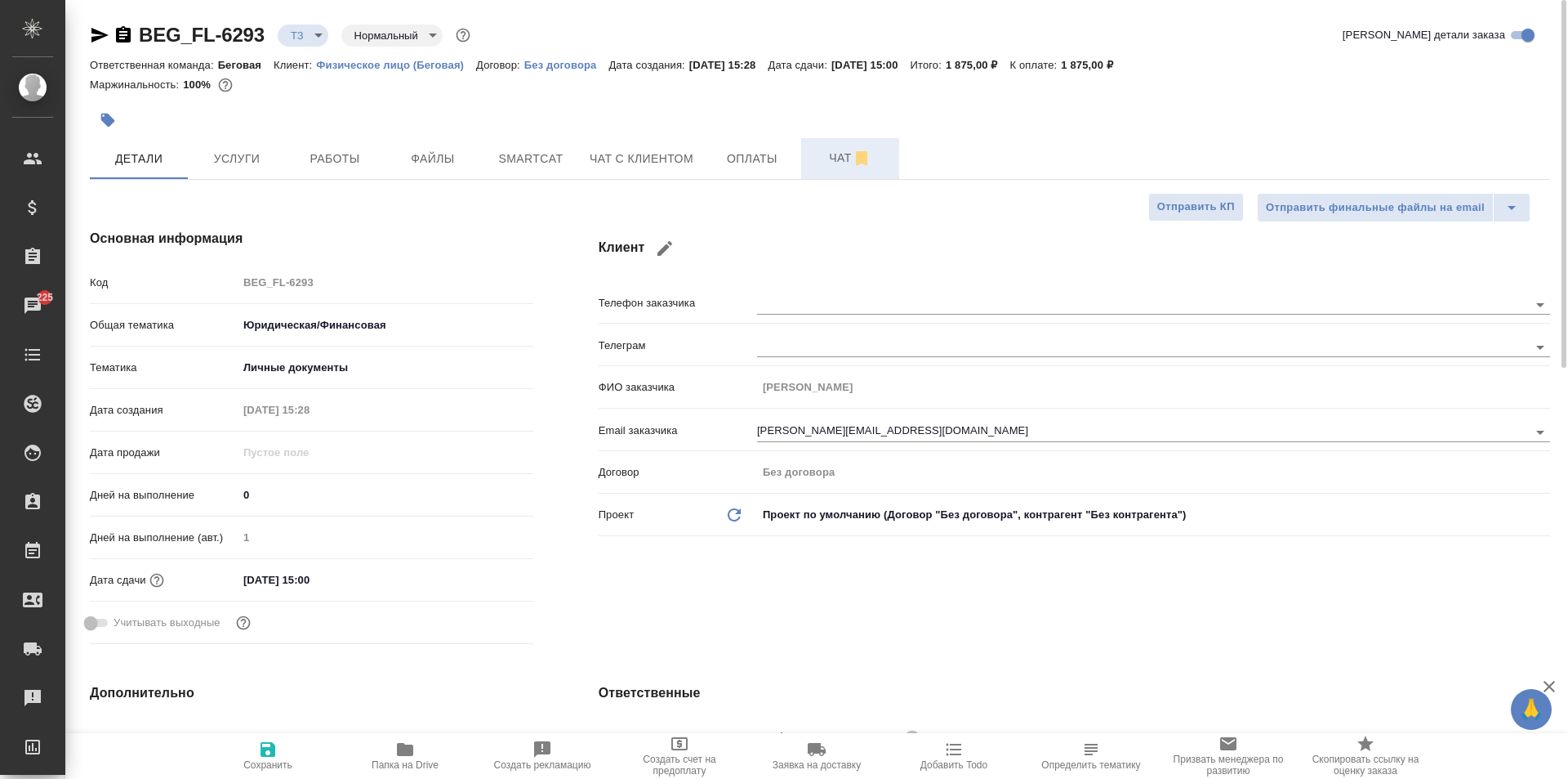
click at [833, 158] on span "Чат" at bounding box center [850, 158] width 79 height 21
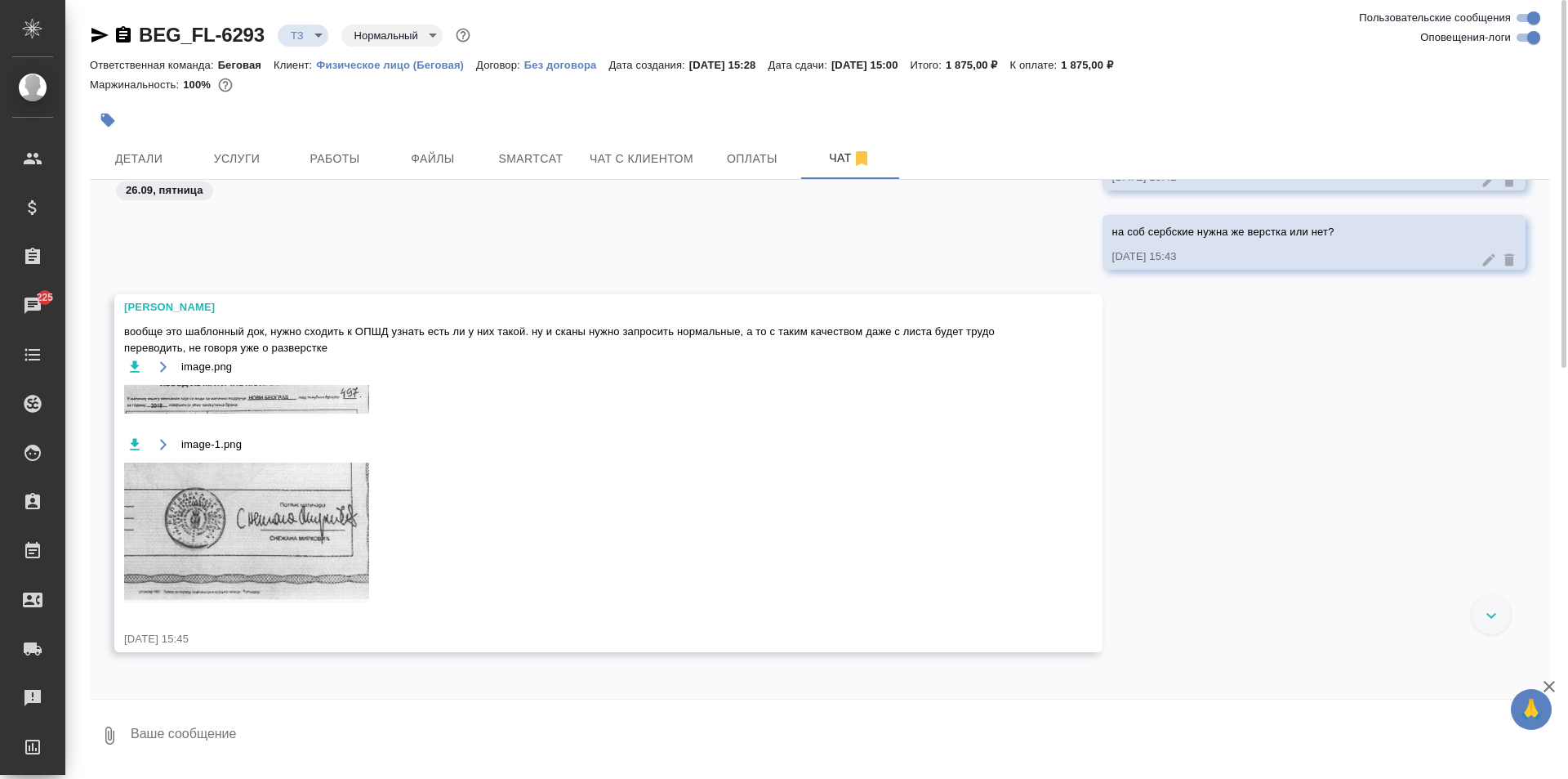
scroll to position [415, 0]
click at [196, 721] on textarea at bounding box center [838, 735] width 1421 height 56
type textarea "в"
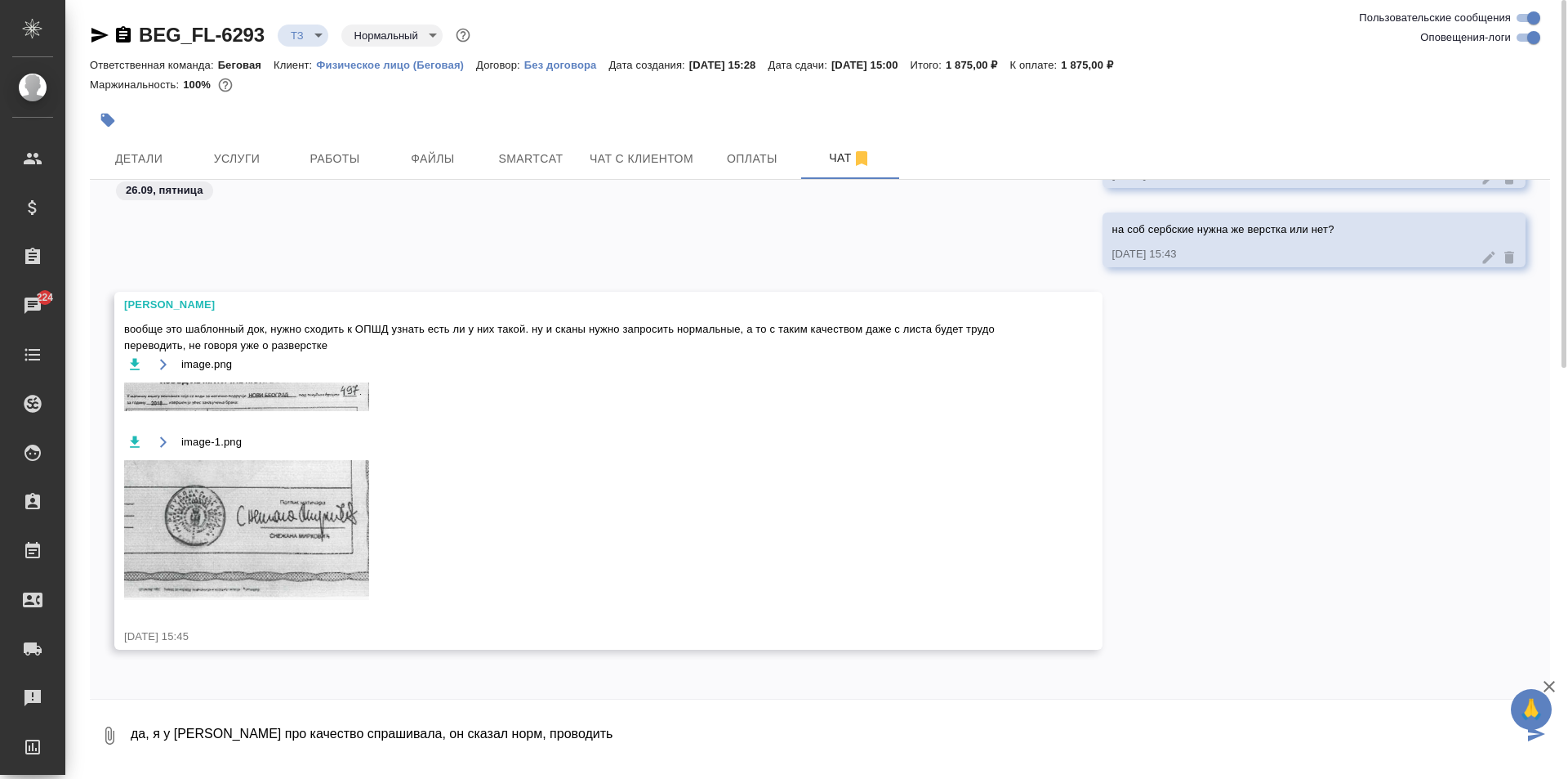
type textarea "да, я у [PERSON_NAME] про качество спрашивала, он сказал норм, проводить"
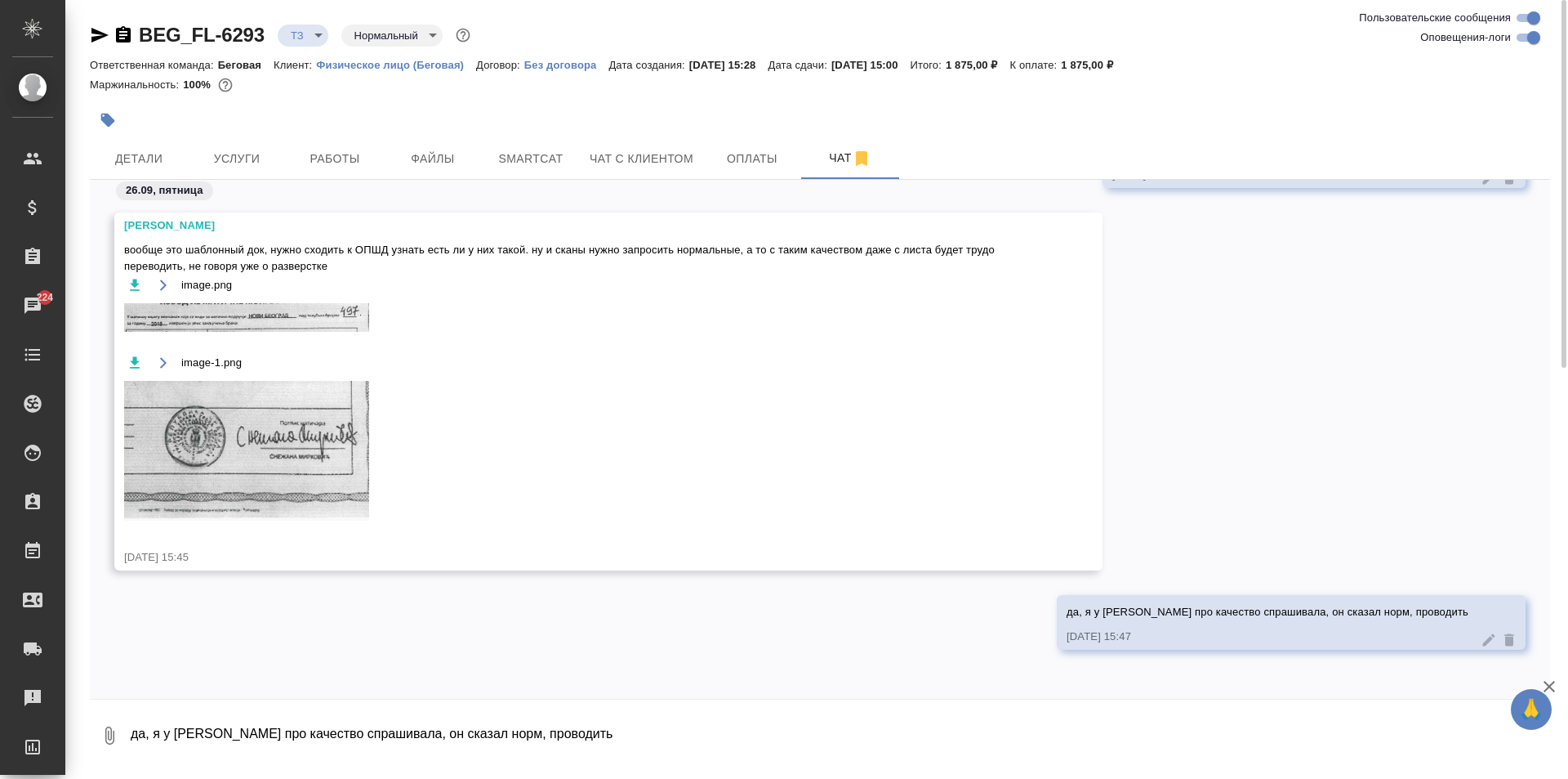
click at [252, 443] on img at bounding box center [246, 451] width 245 height 139
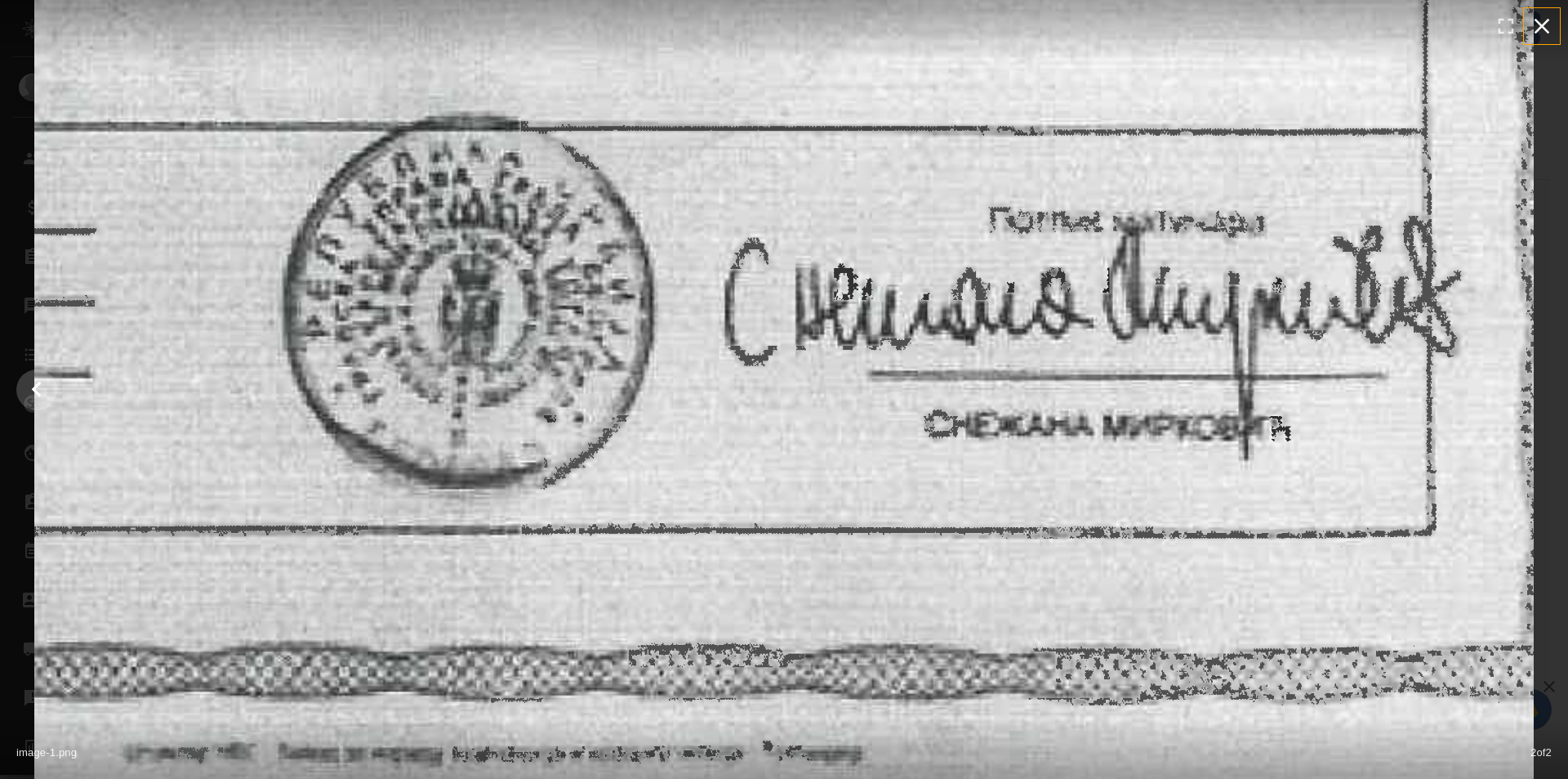
click at [1542, 28] on icon "button" at bounding box center [1542, 27] width 16 height 16
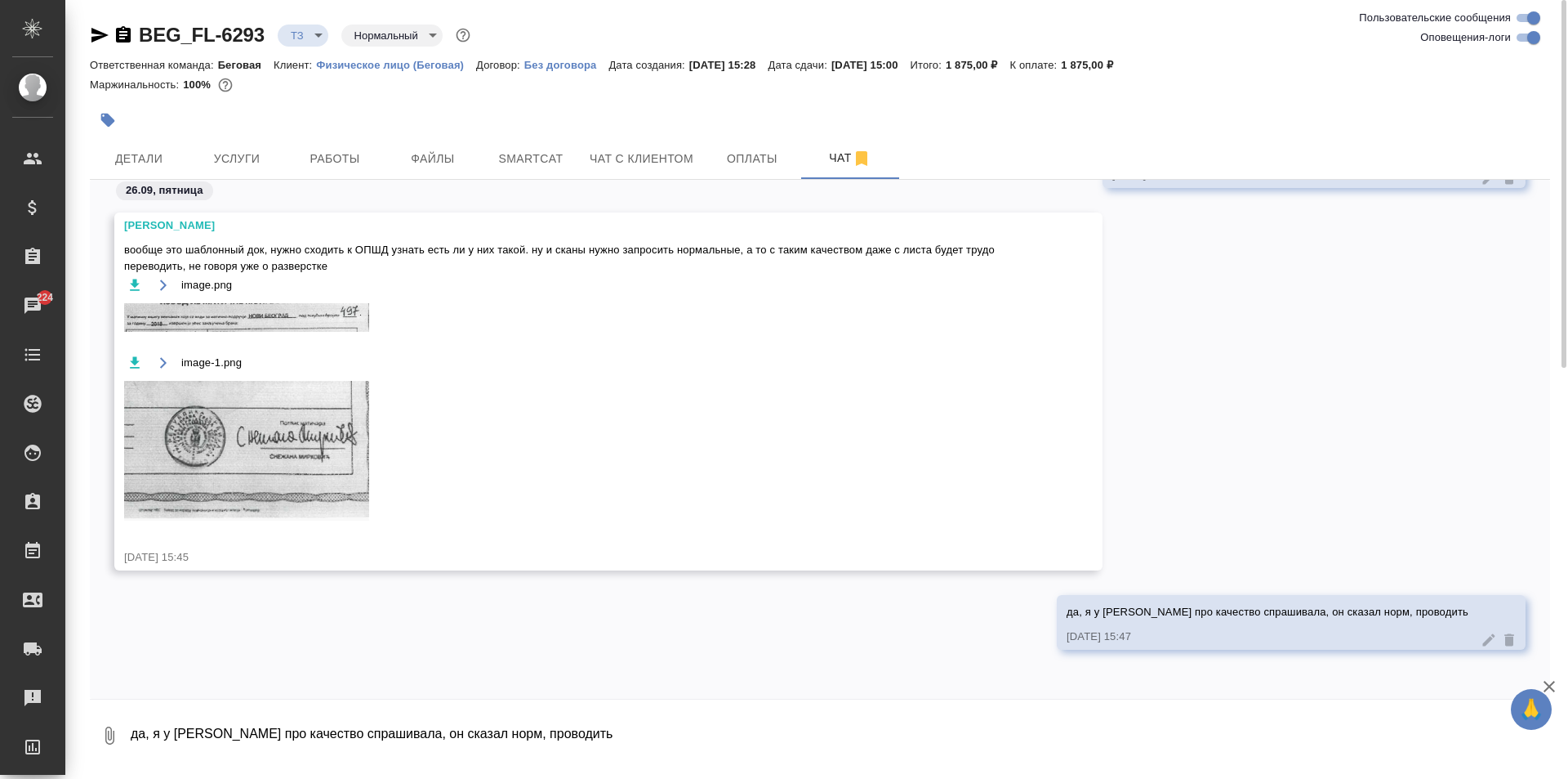
click at [387, 726] on textarea "да, я у [PERSON_NAME] про качество спрашивала, он сказал норм, проводить" at bounding box center [838, 735] width 1421 height 56
type textarea "но про скан спрошу"
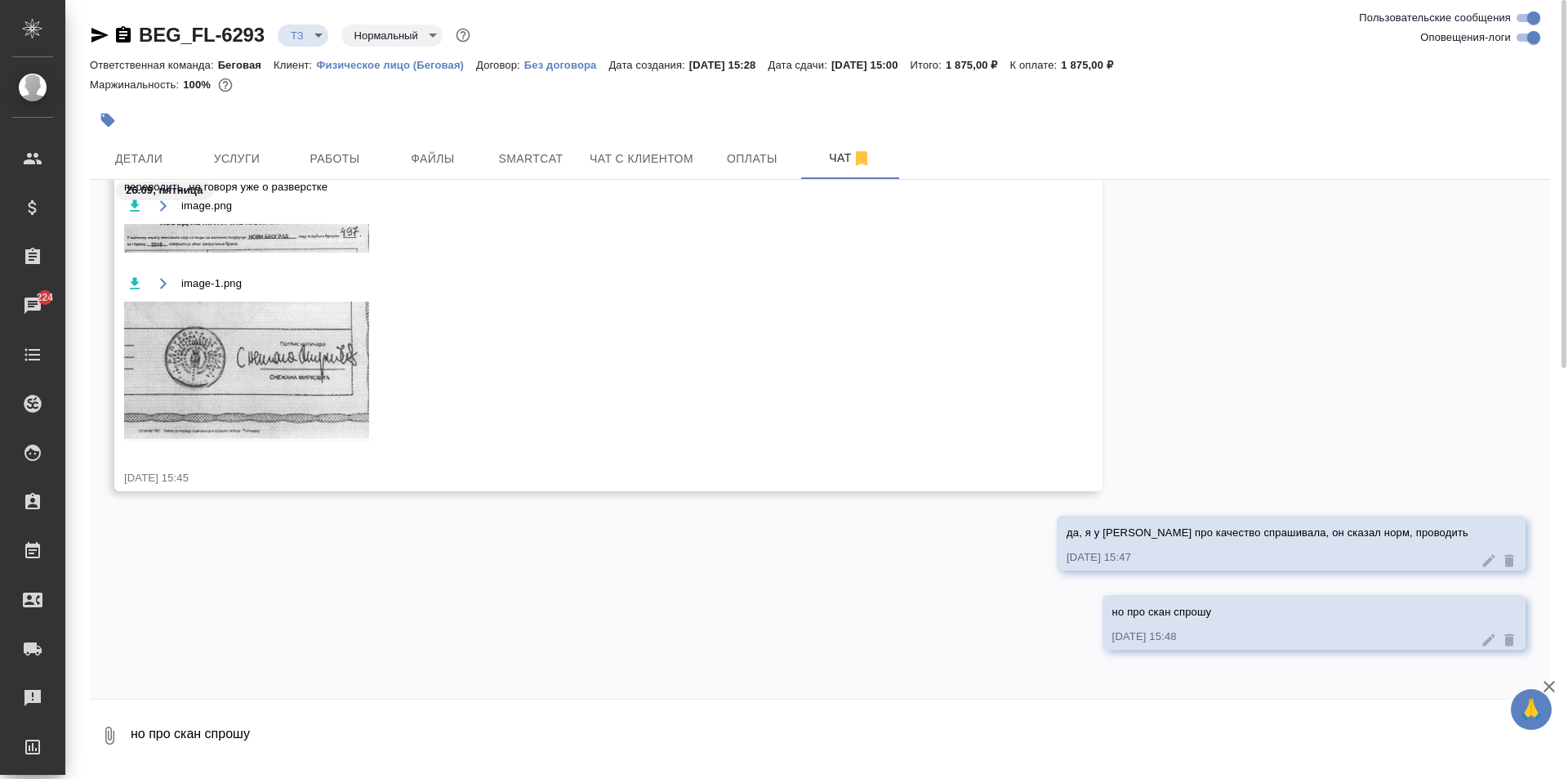
click at [649, 34] on div "BEG_FL-6293 ТЗ tz Нормальный normal" at bounding box center [819, 34] width 1460 height 27
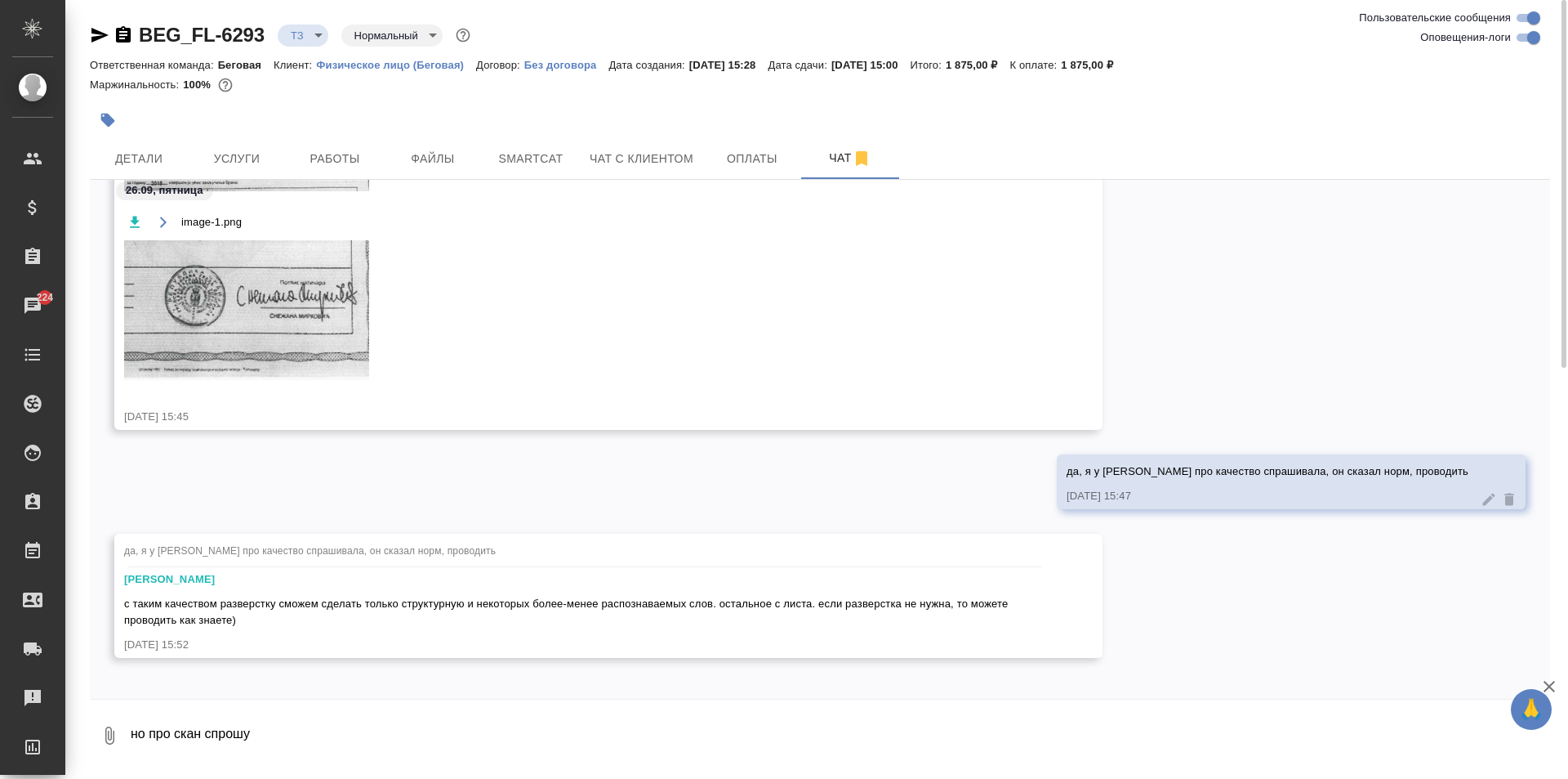
scroll to position [642, 0]
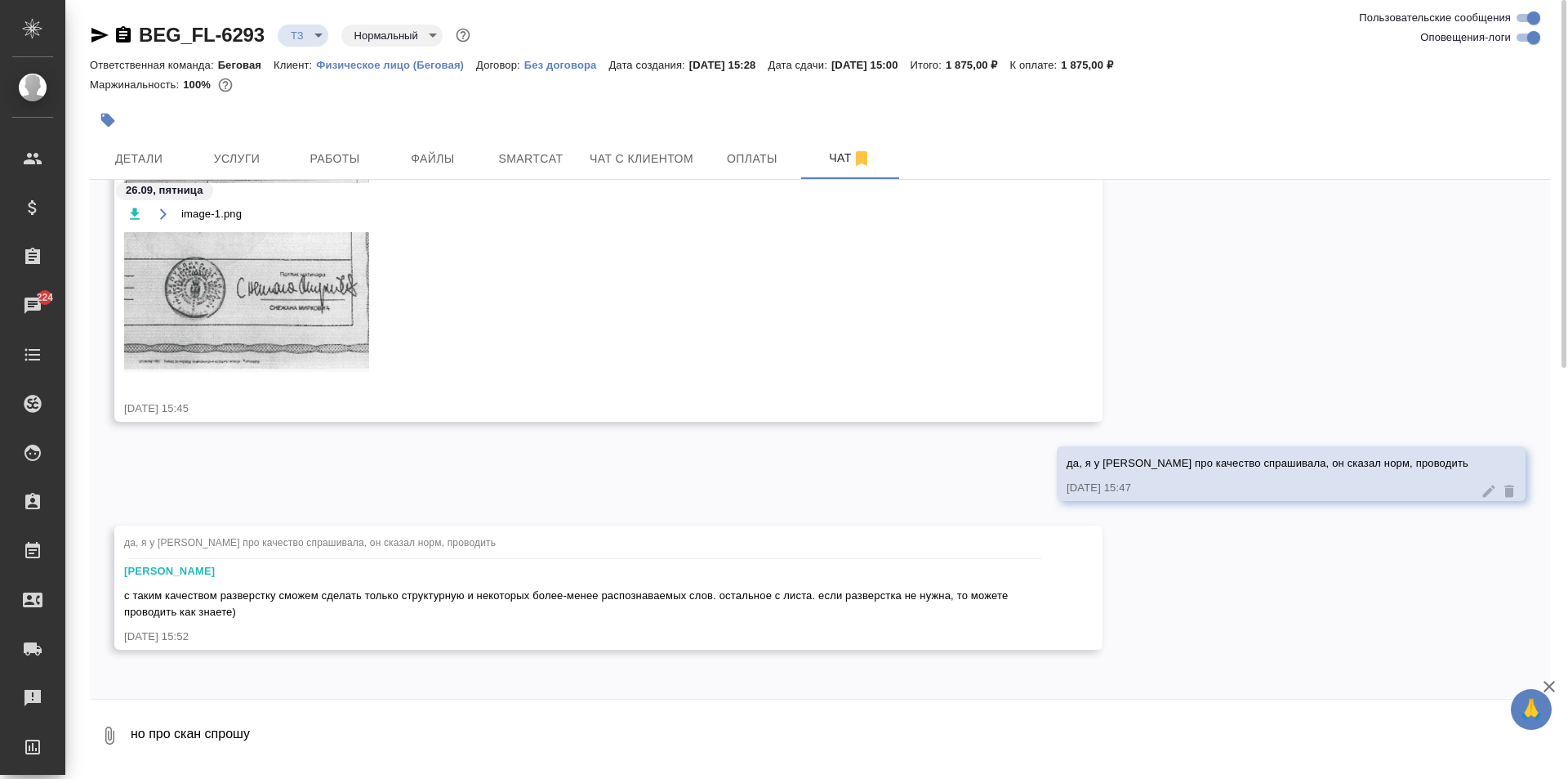
click at [328, 731] on textarea "но про скан спрошу" at bounding box center [838, 735] width 1421 height 56
type textarea ","
type textarea "шаблон есть, все оки"
click at [1533, 737] on icon "submit" at bounding box center [1536, 733] width 17 height 15
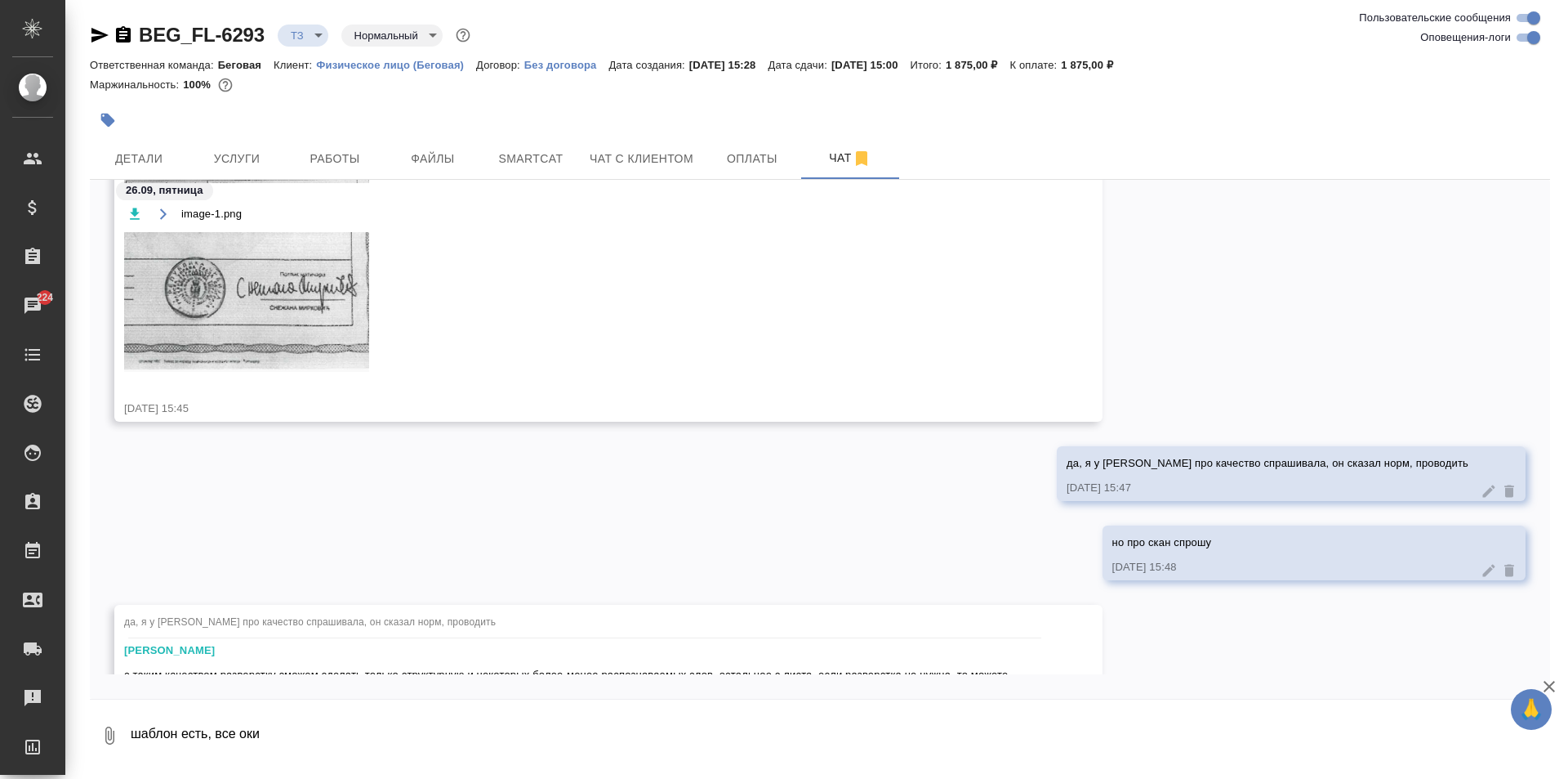
scroll to position [801, 0]
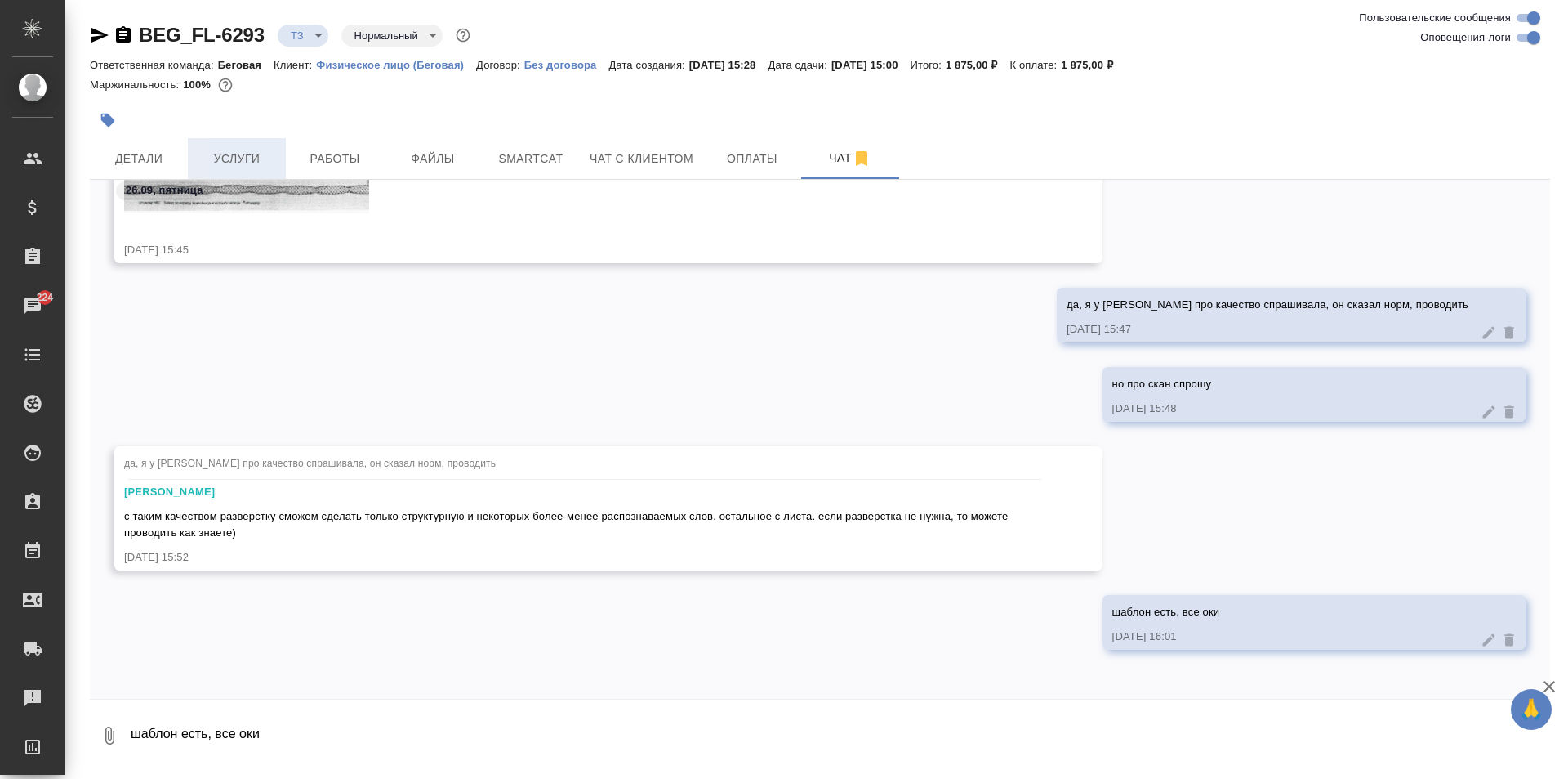
click at [241, 158] on span "Услуги" at bounding box center [237, 158] width 79 height 21
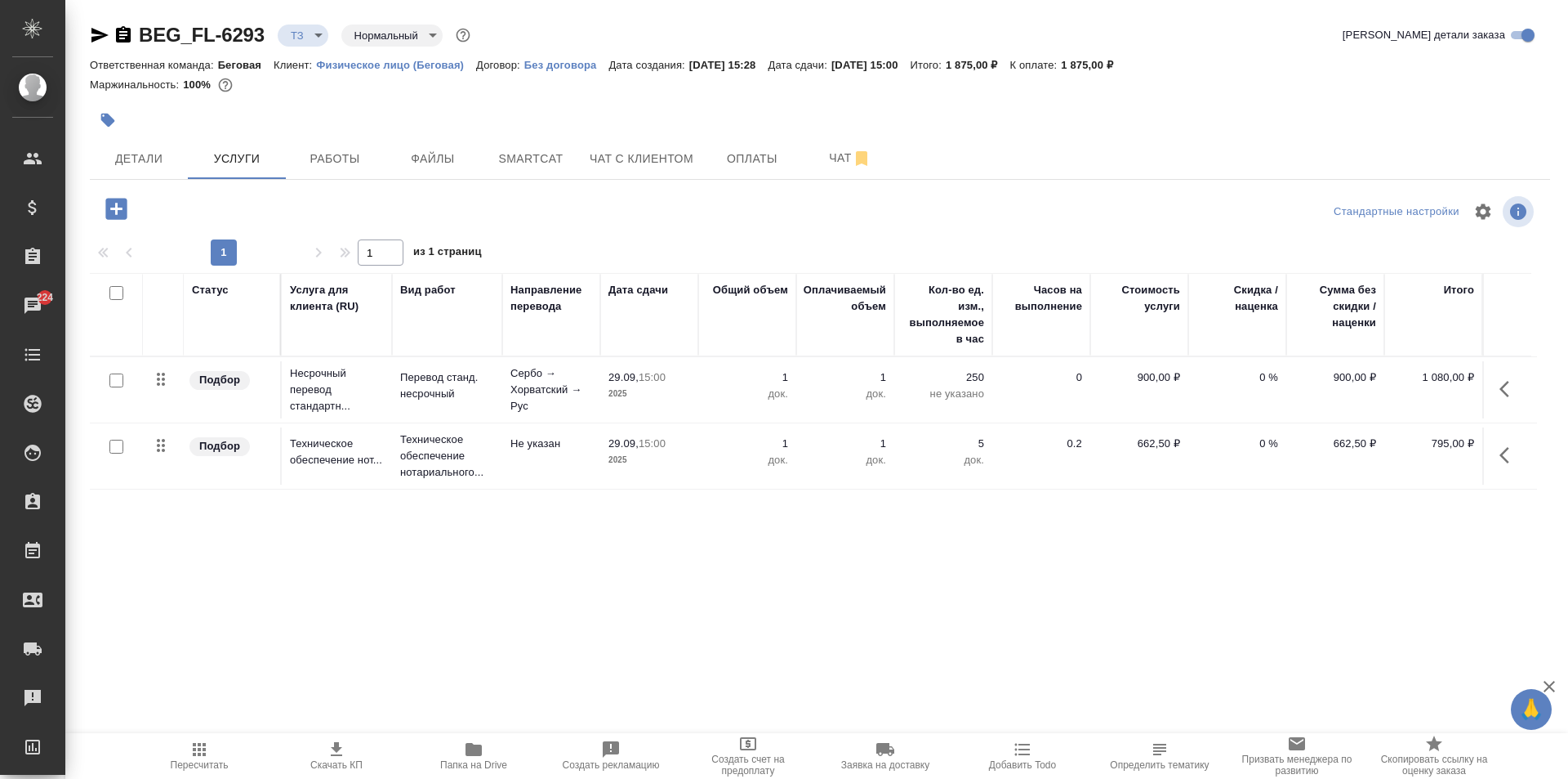
click at [122, 210] on icon "button" at bounding box center [116, 208] width 22 height 22
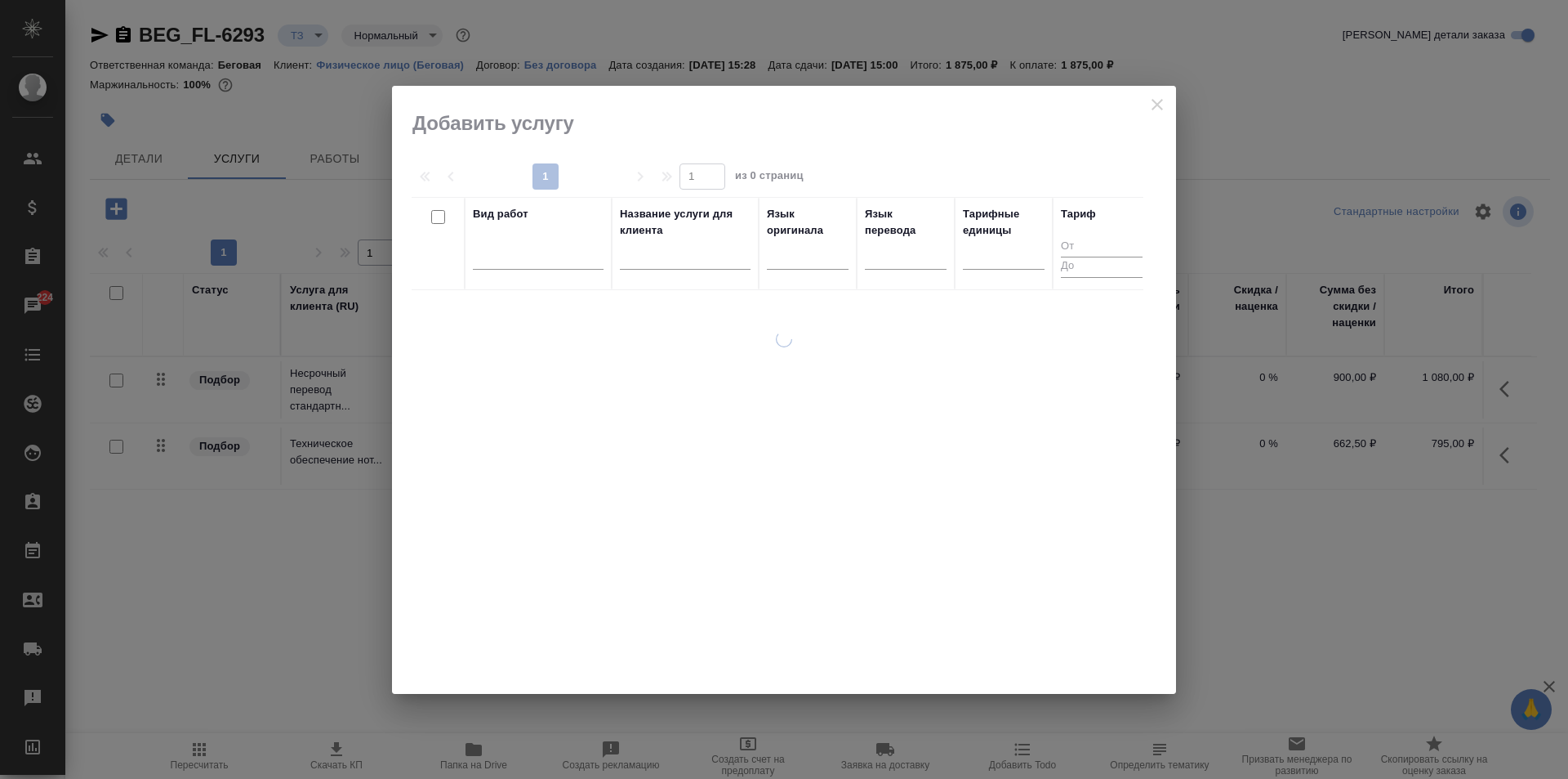
click at [555, 265] on div at bounding box center [538, 254] width 131 height 31
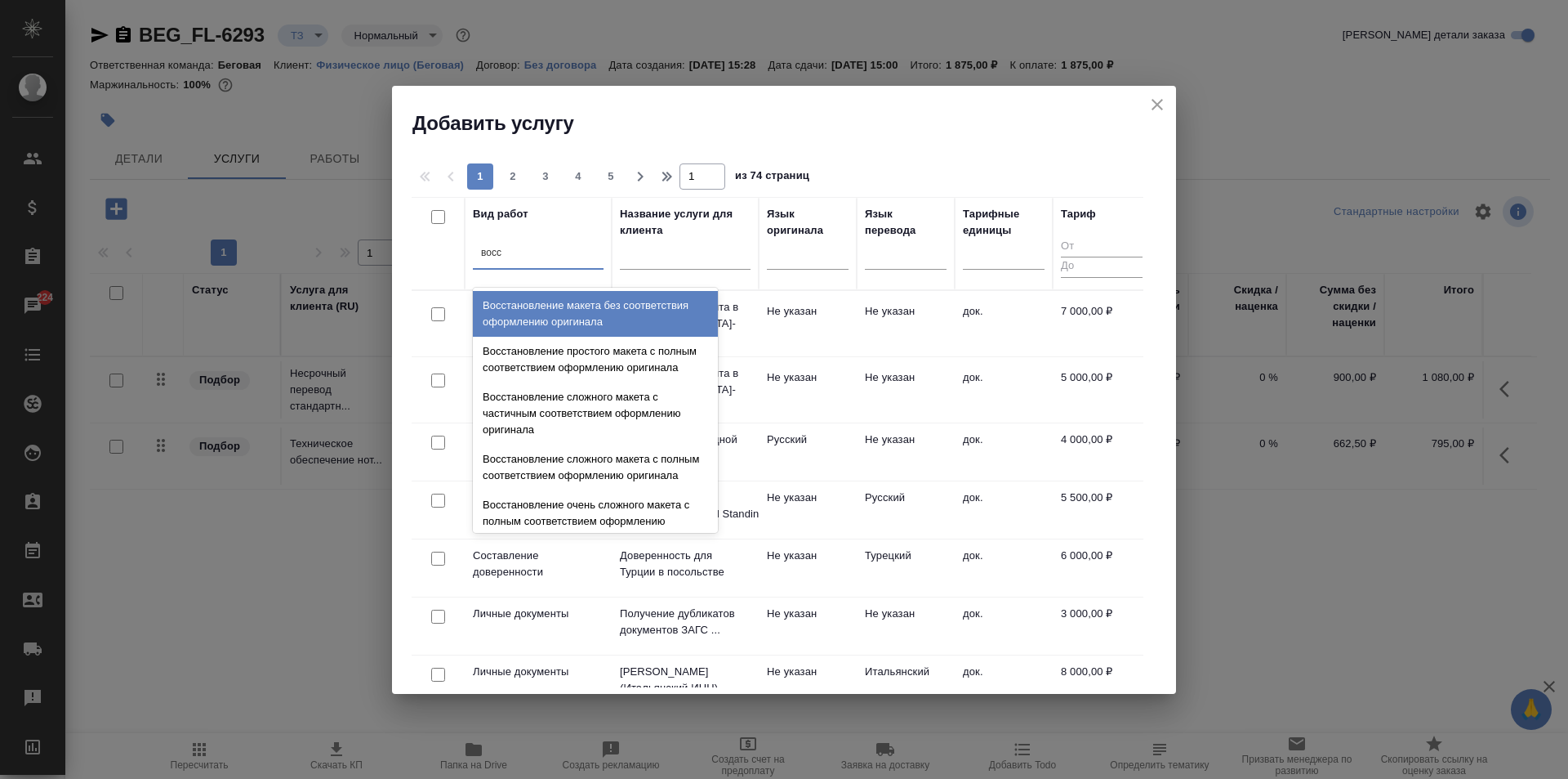
type input "восст"
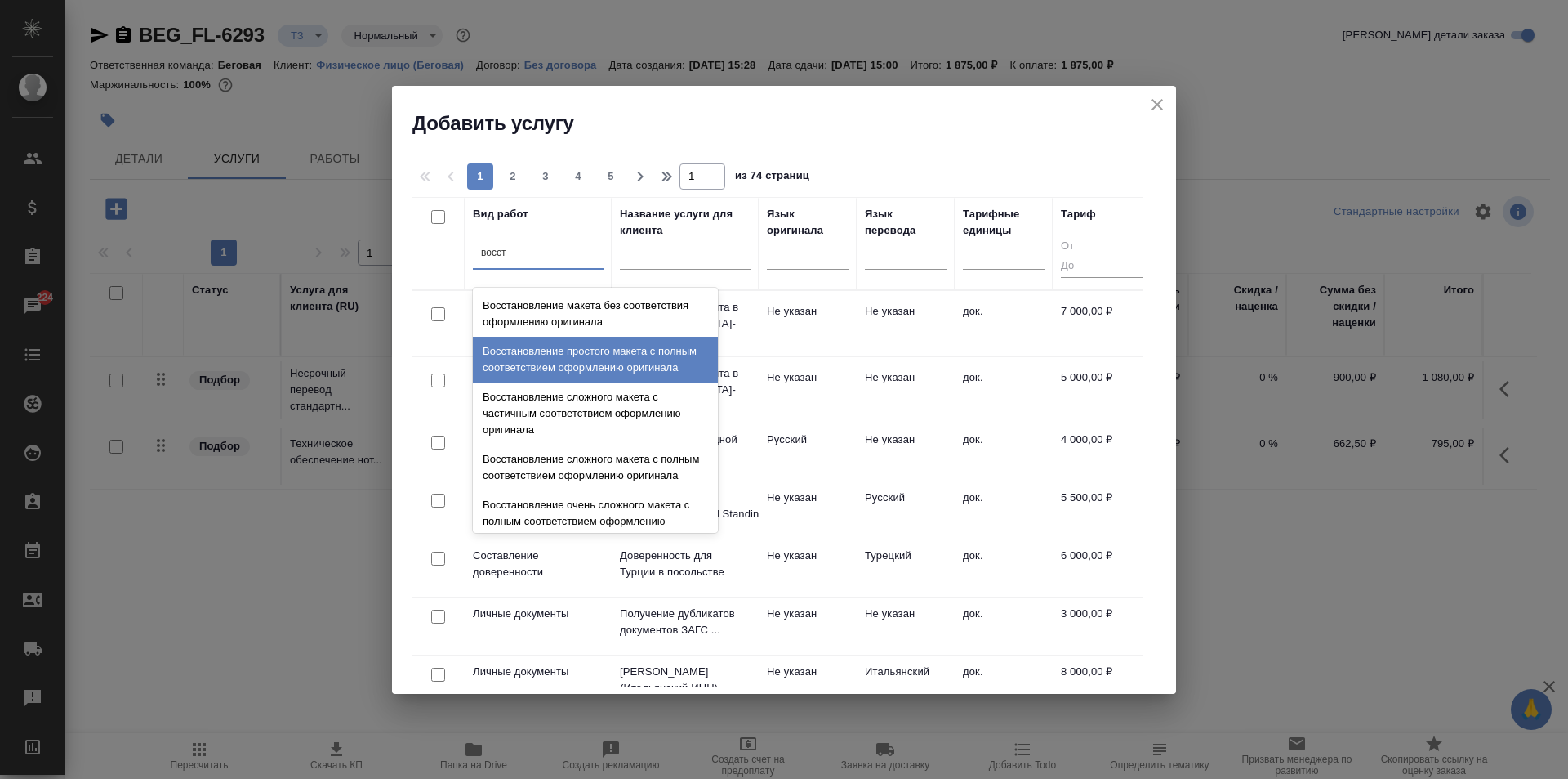
click at [598, 374] on div "Восстановление простого макета с полным соответствием оформлению оригинала" at bounding box center [596, 360] width 245 height 46
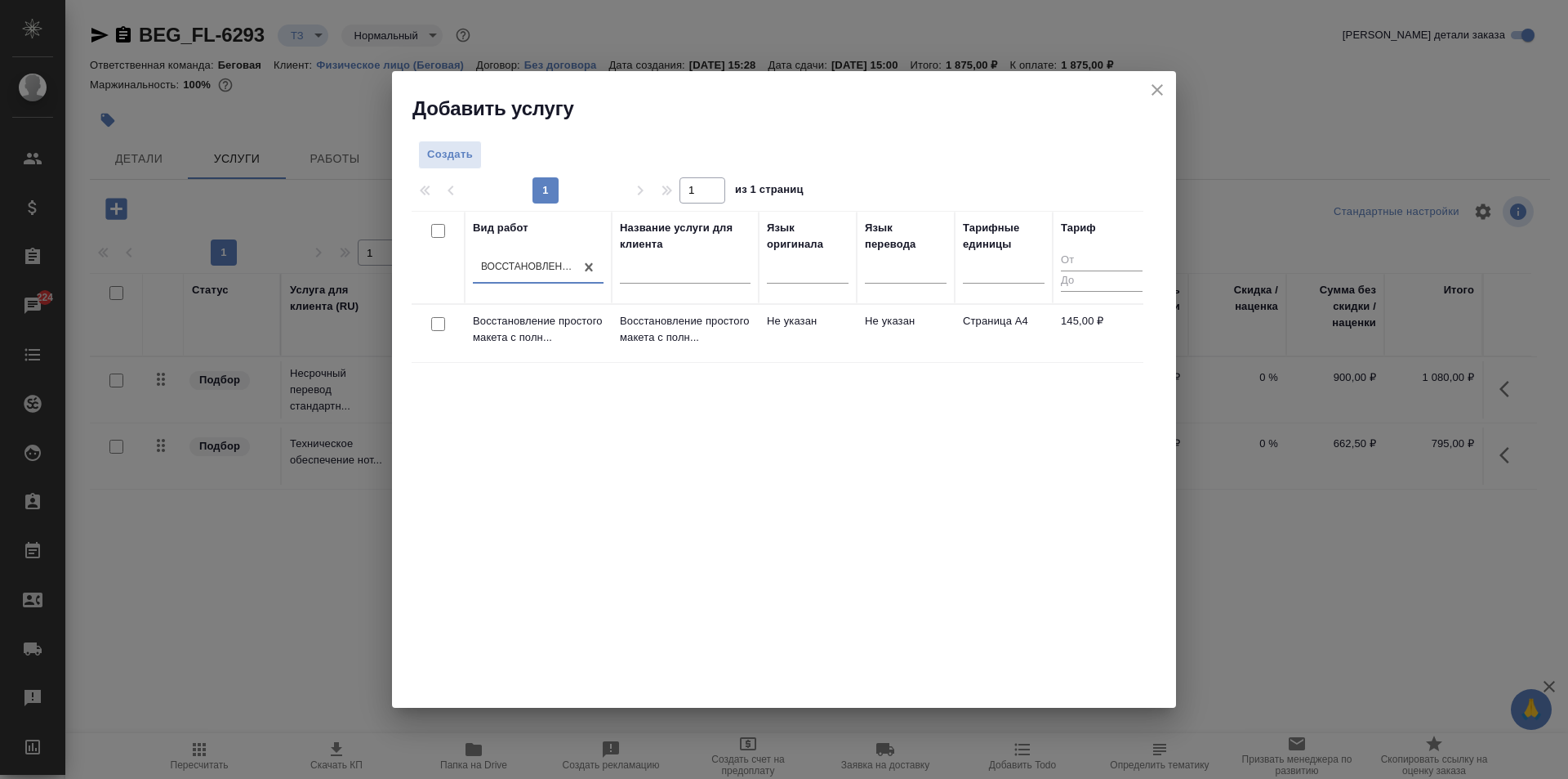
click at [672, 327] on p "Восстановление простого макета с полн..." at bounding box center [684, 329] width 131 height 32
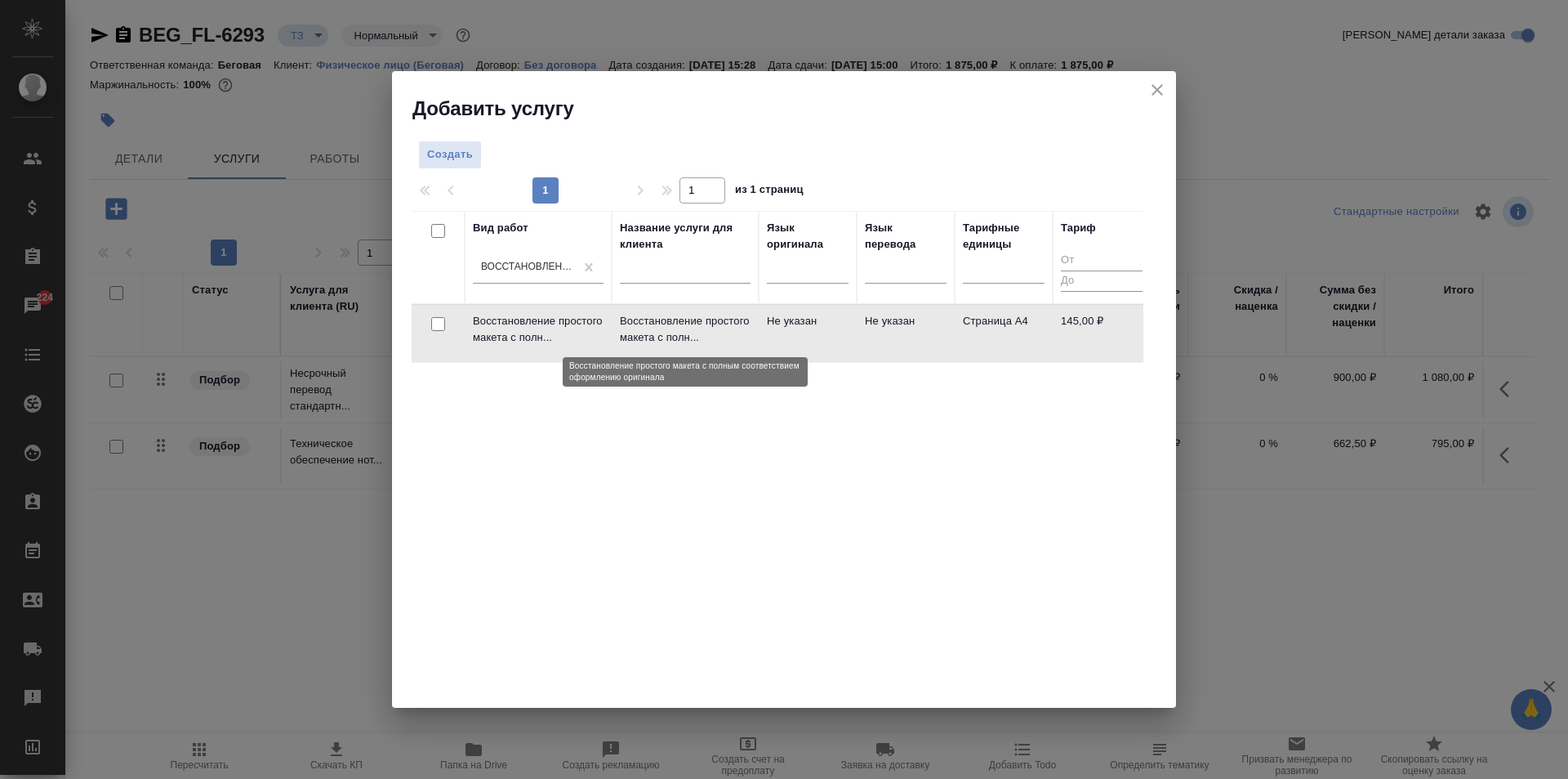
click at [672, 327] on p "Восстановление простого макета с полн..." at bounding box center [684, 329] width 131 height 32
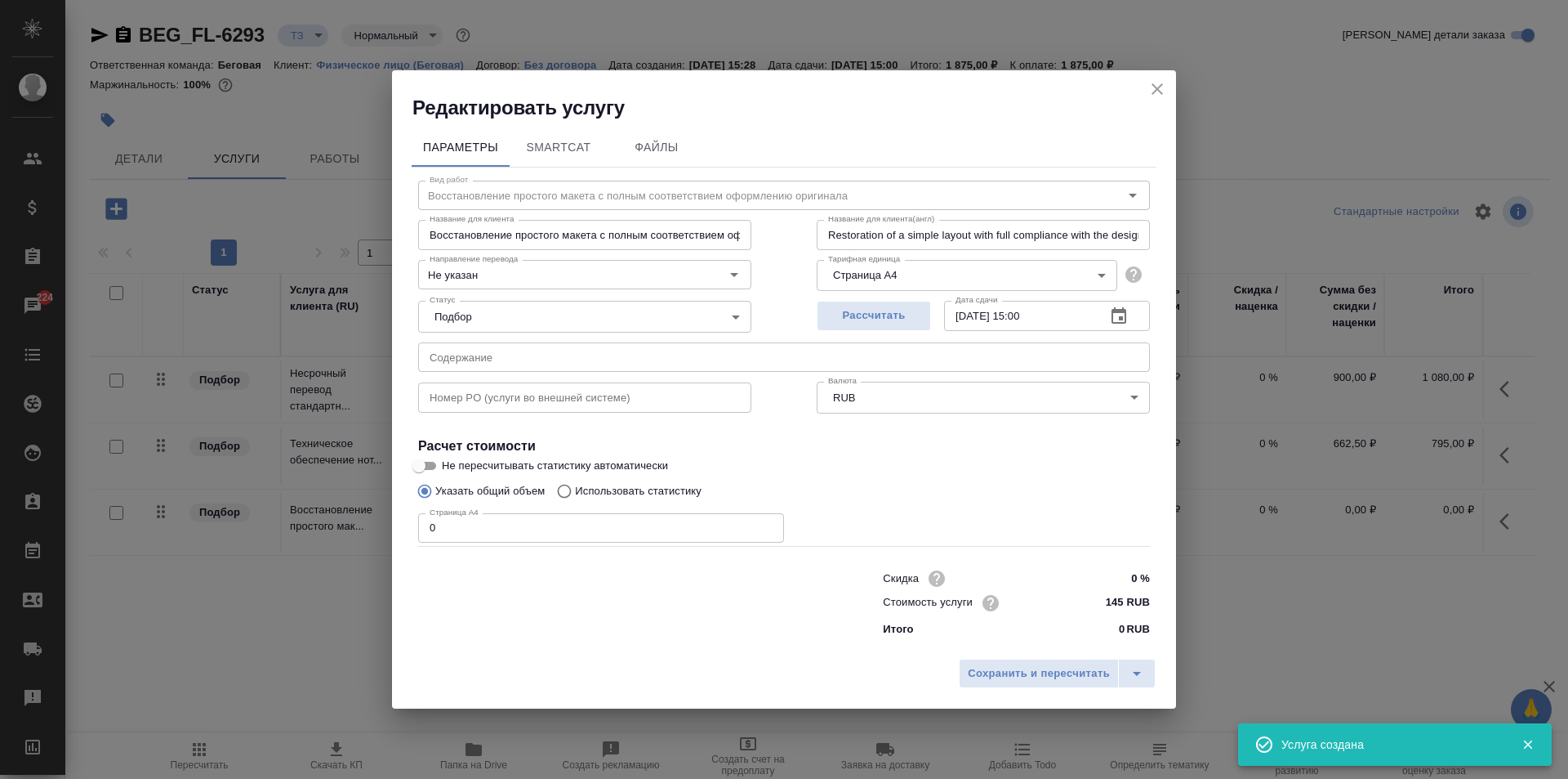
click at [528, 525] on input "0" at bounding box center [601, 528] width 366 height 29
type input "1"
click at [993, 676] on span "Сохранить и пересчитать" at bounding box center [1039, 673] width 142 height 19
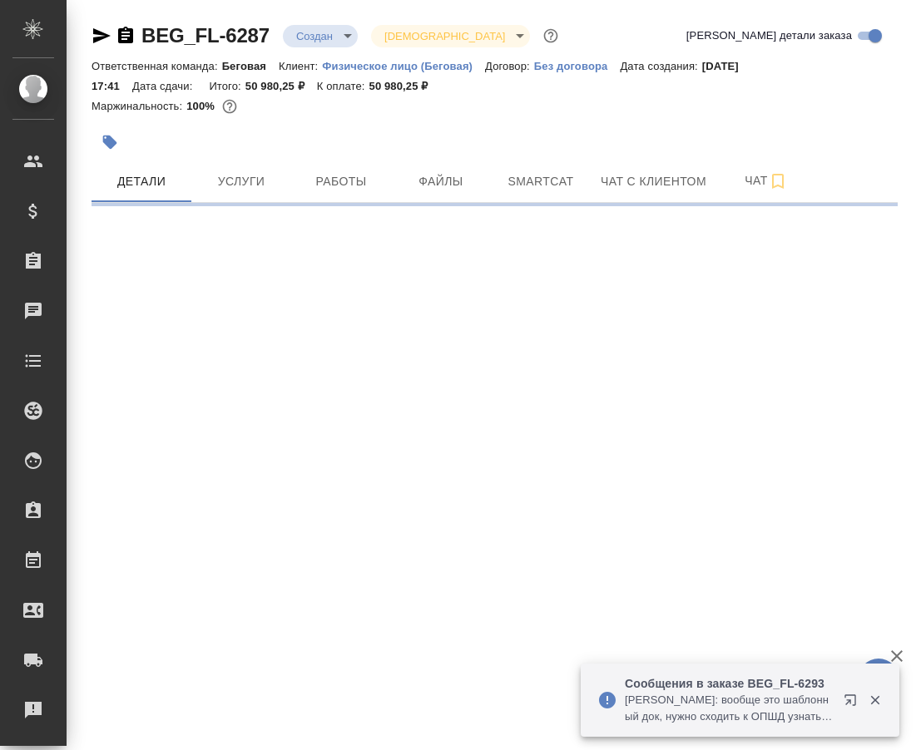
select select "RU"
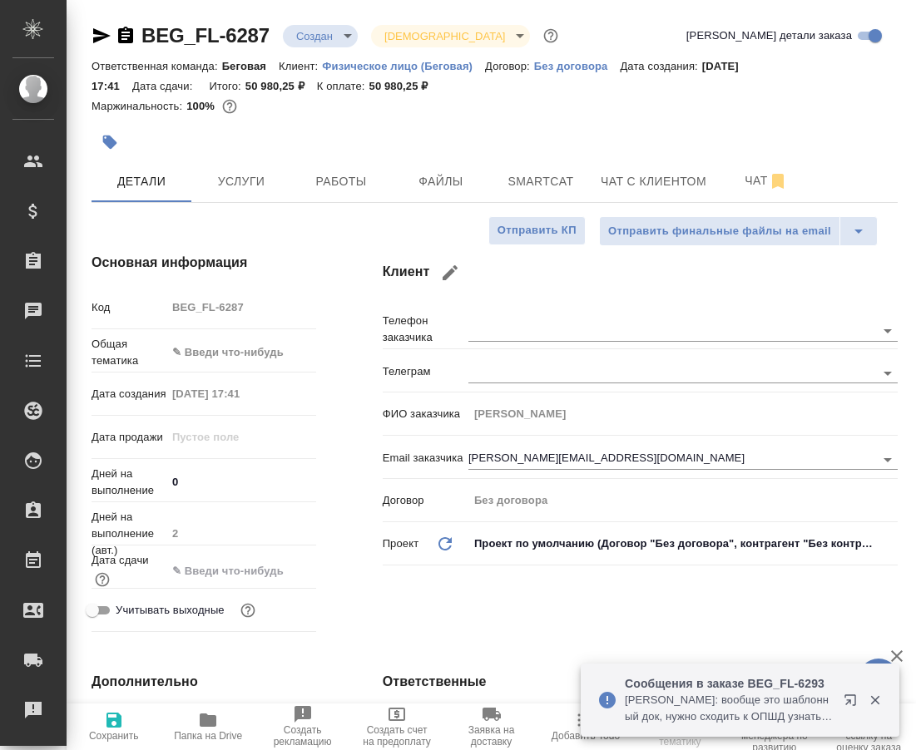
type textarea "x"
click at [103, 34] on icon "button" at bounding box center [101, 35] width 17 height 15
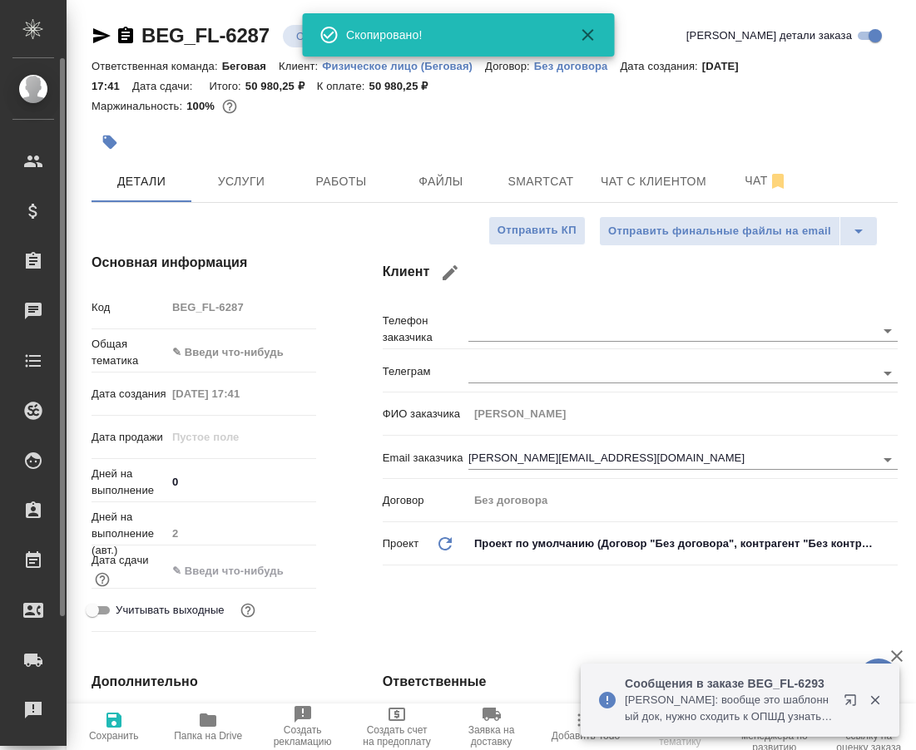
type textarea "x"
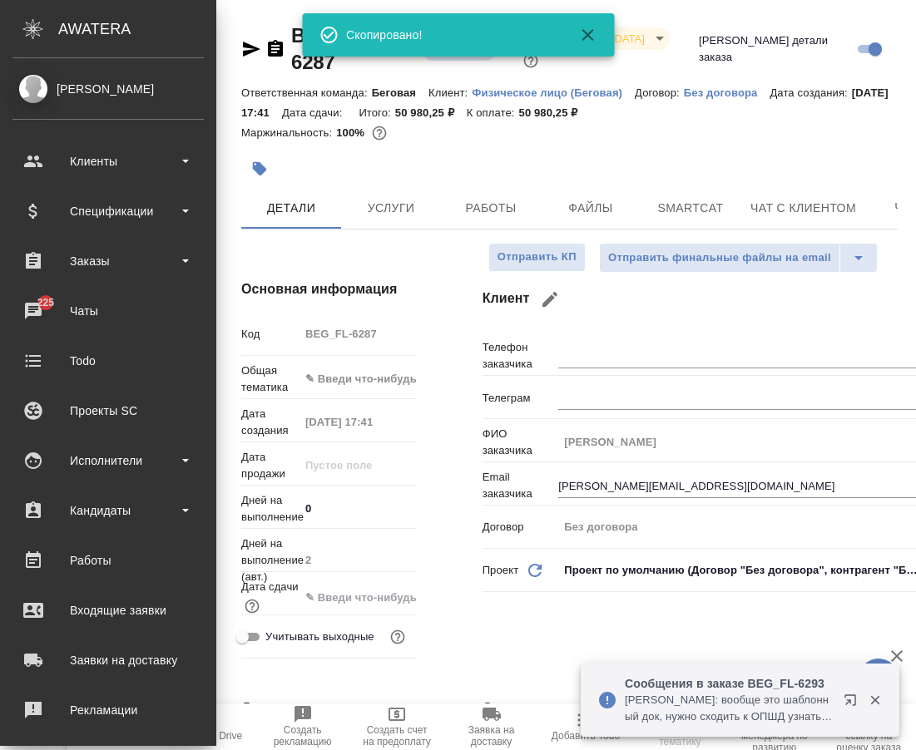
type textarea "x"
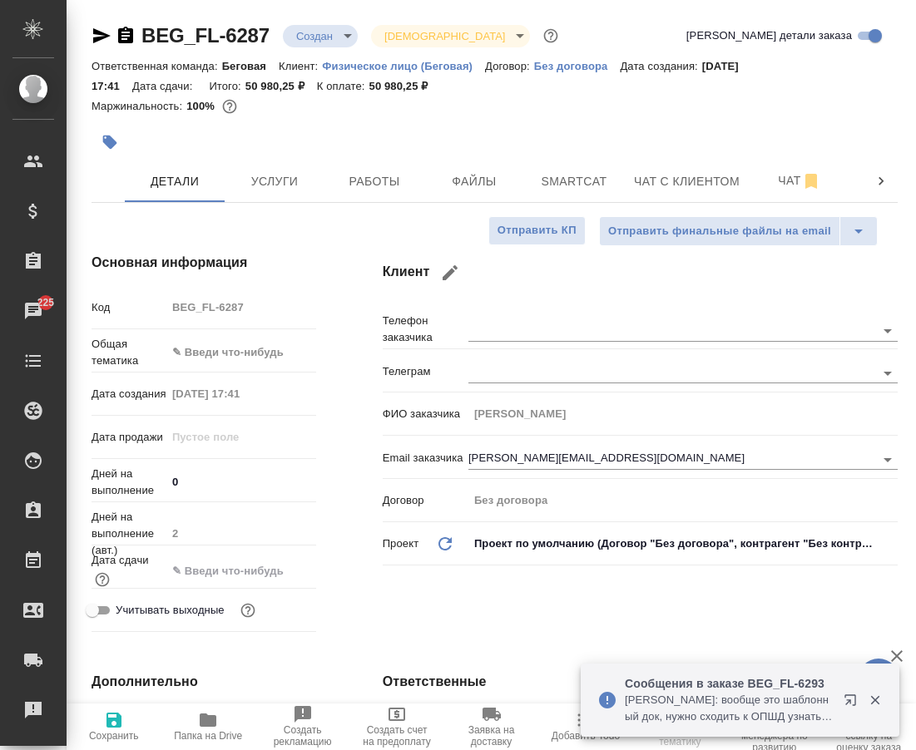
type textarea "x"
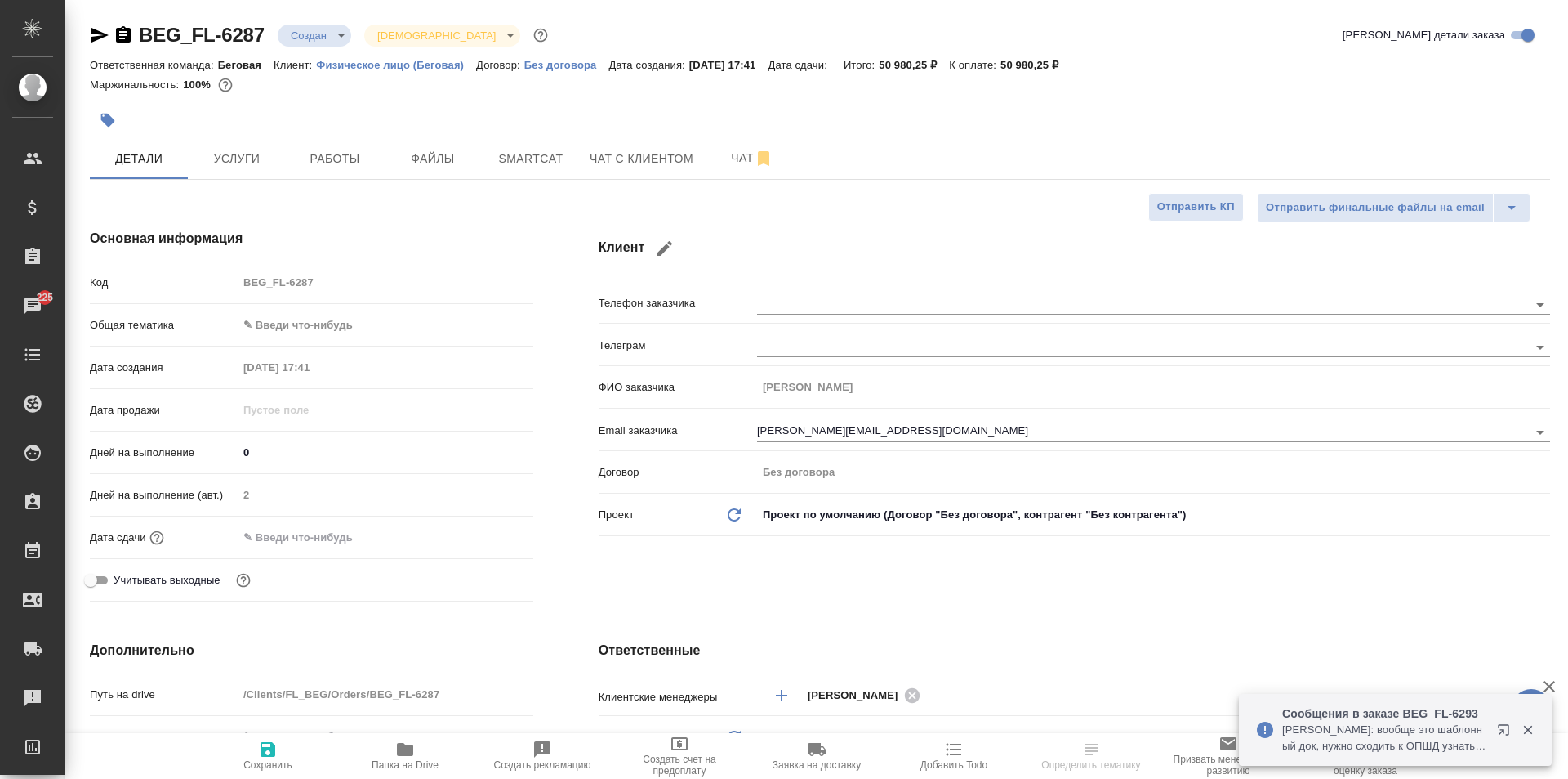
type textarea "x"
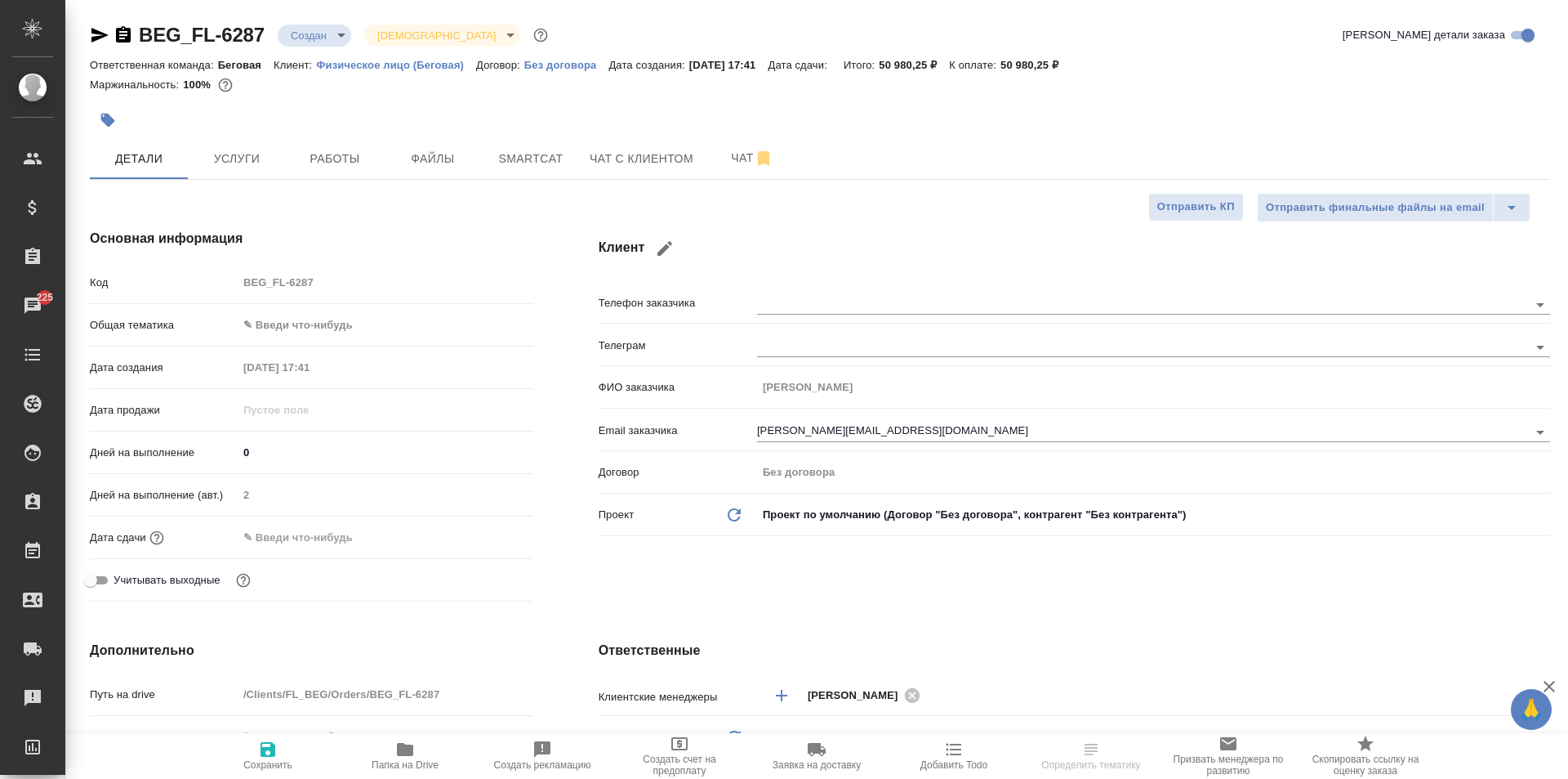
type textarea "x"
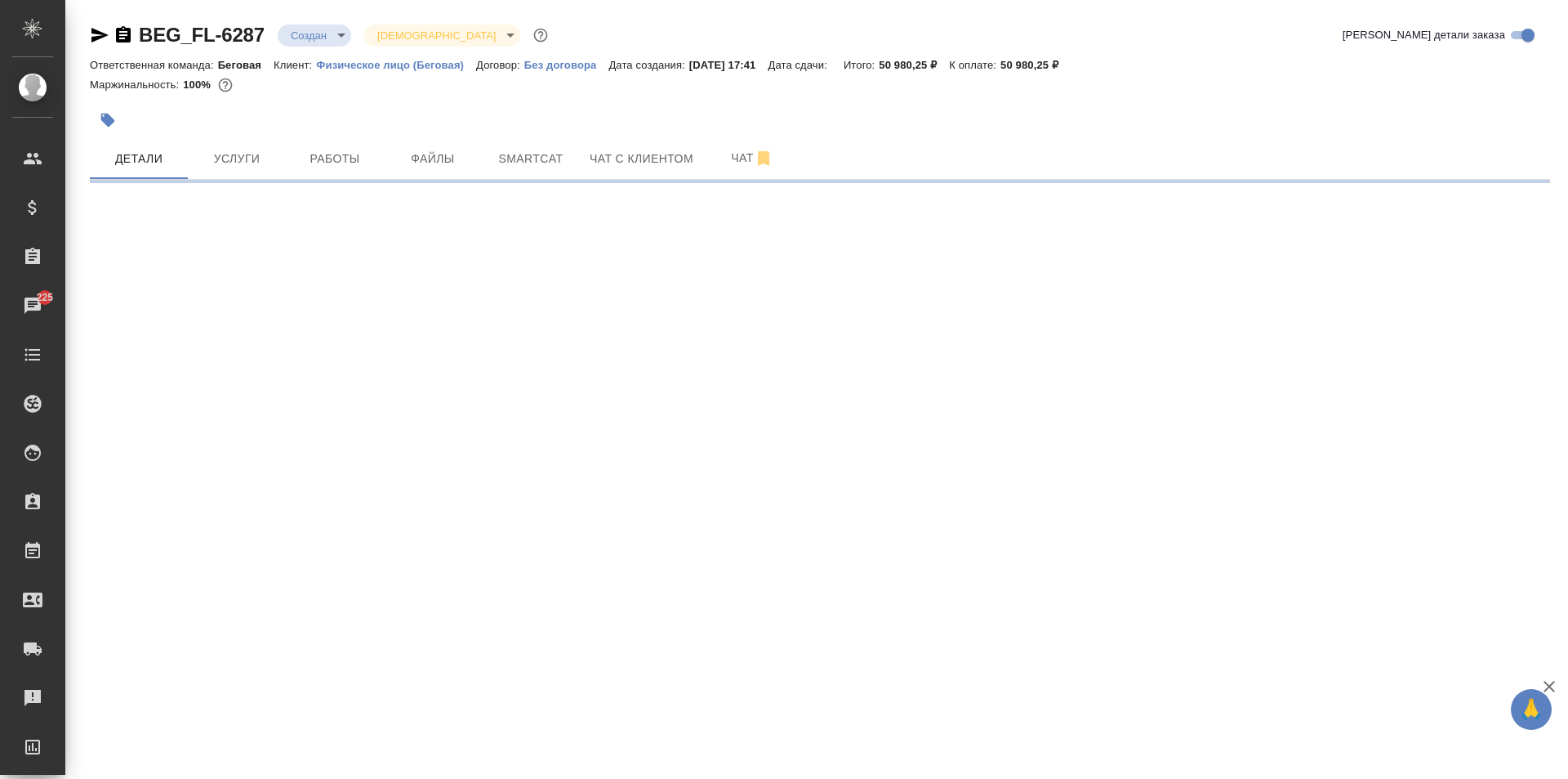
select select "RU"
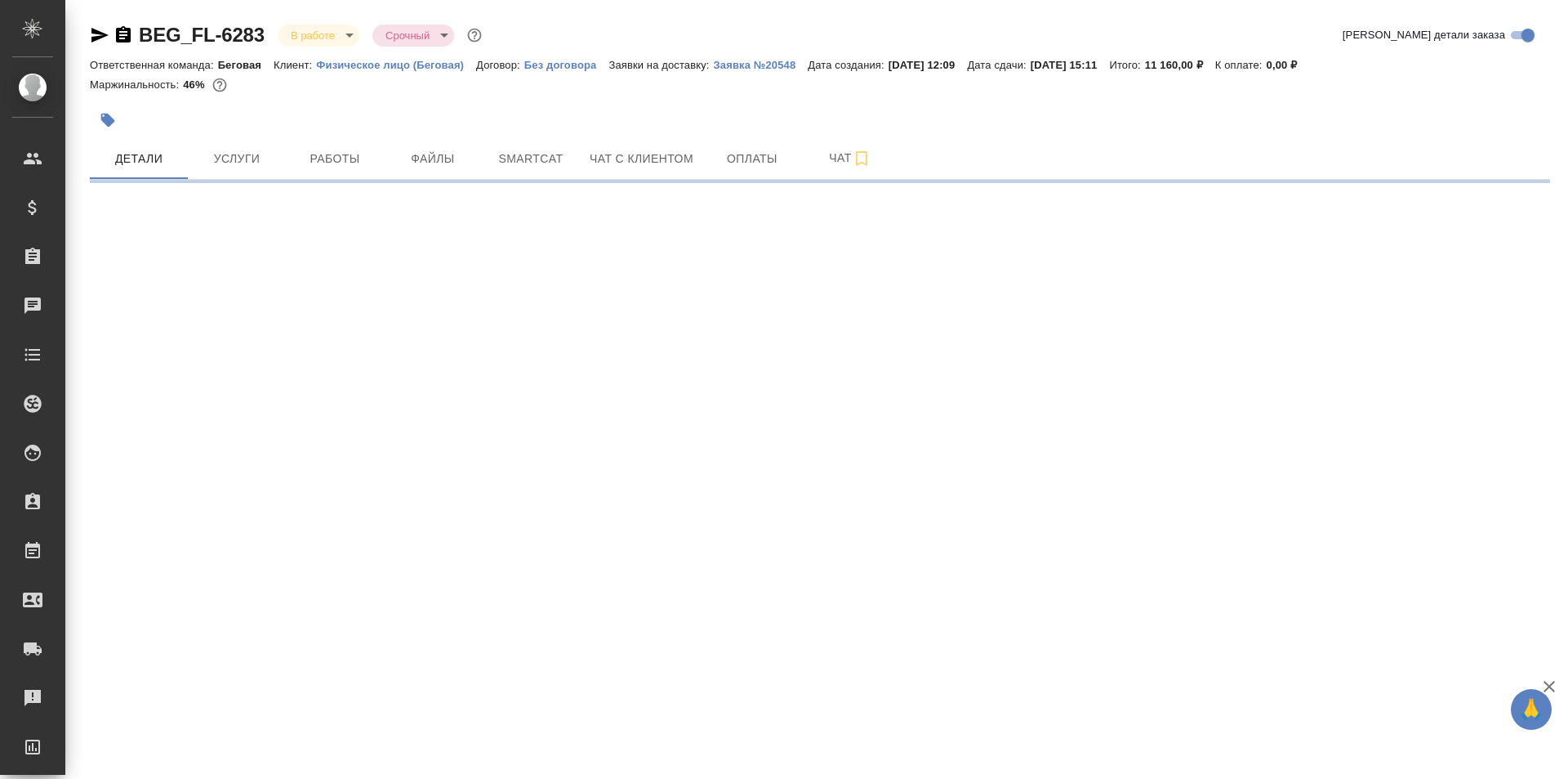
select select "RU"
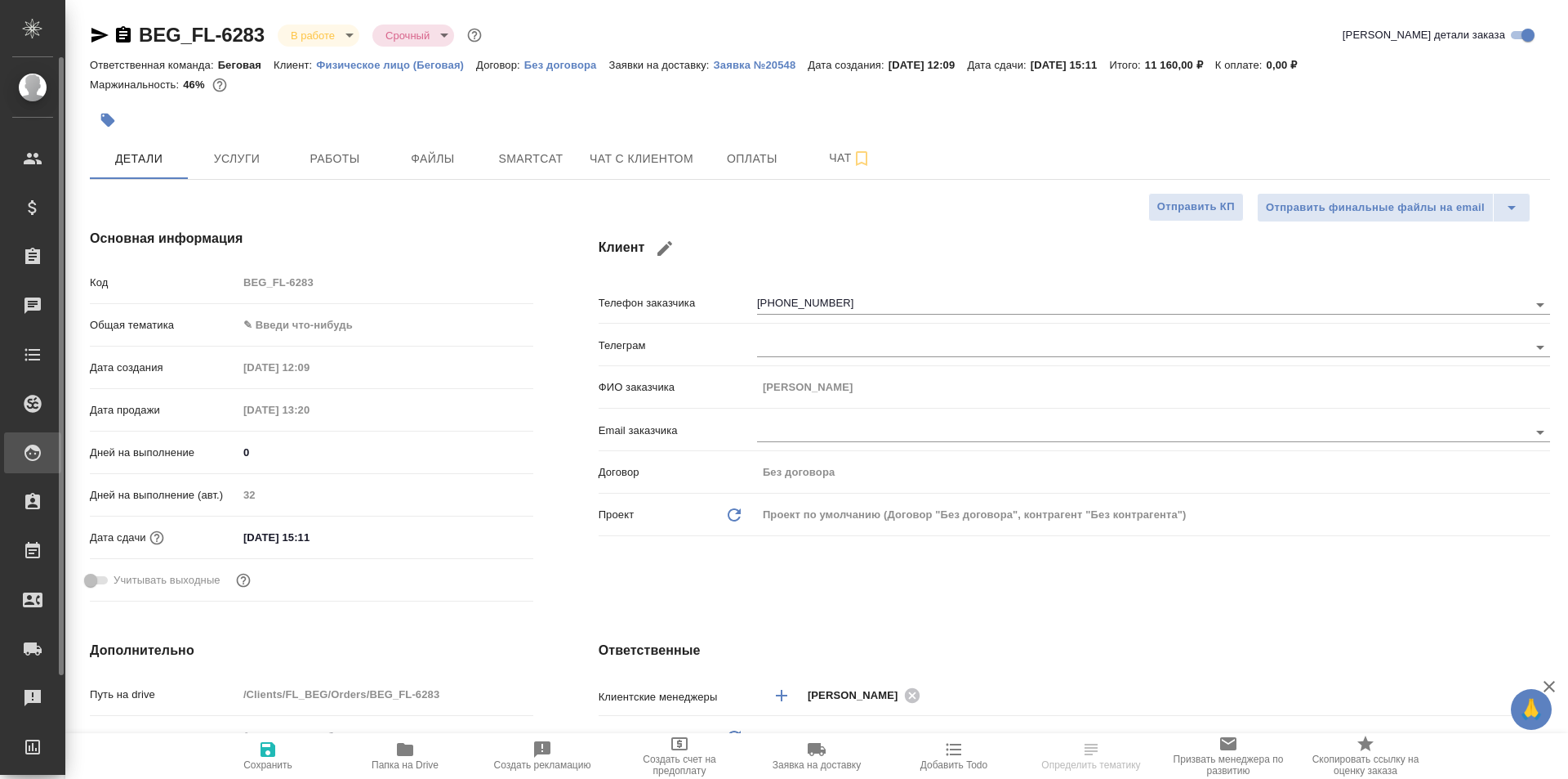
type textarea "x"
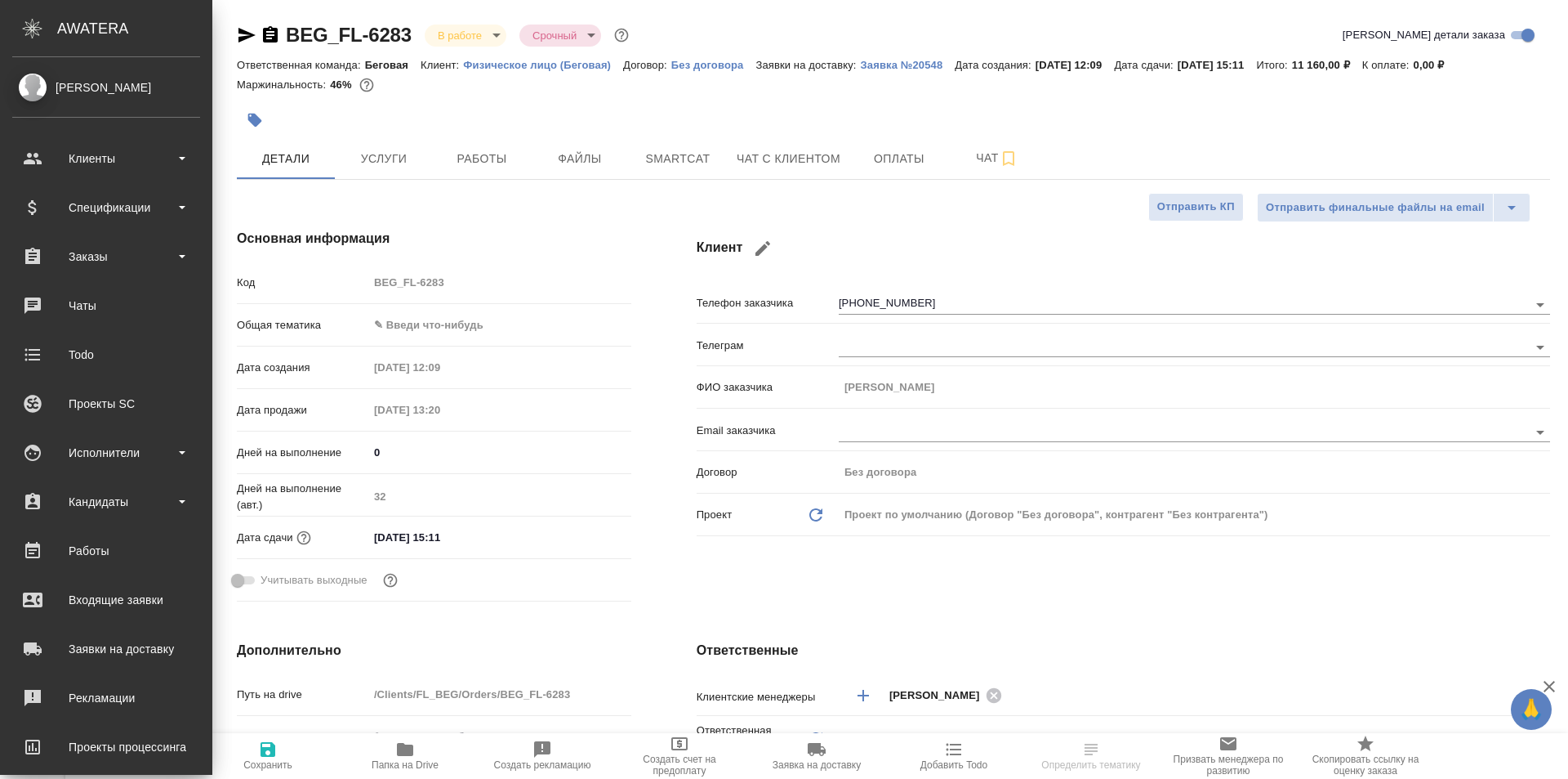
type textarea "x"
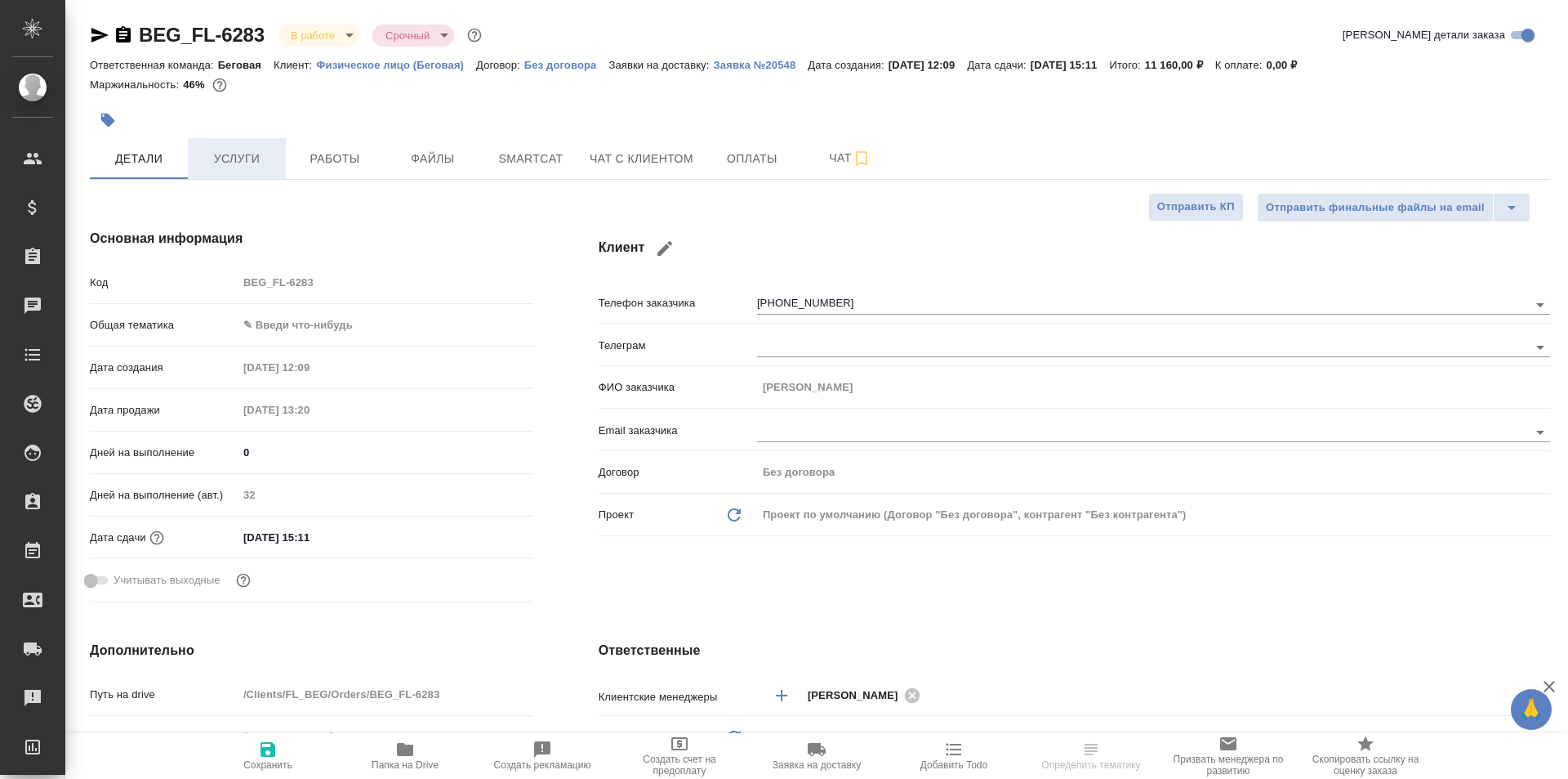
click at [226, 167] on span "Услуги" at bounding box center [237, 158] width 79 height 21
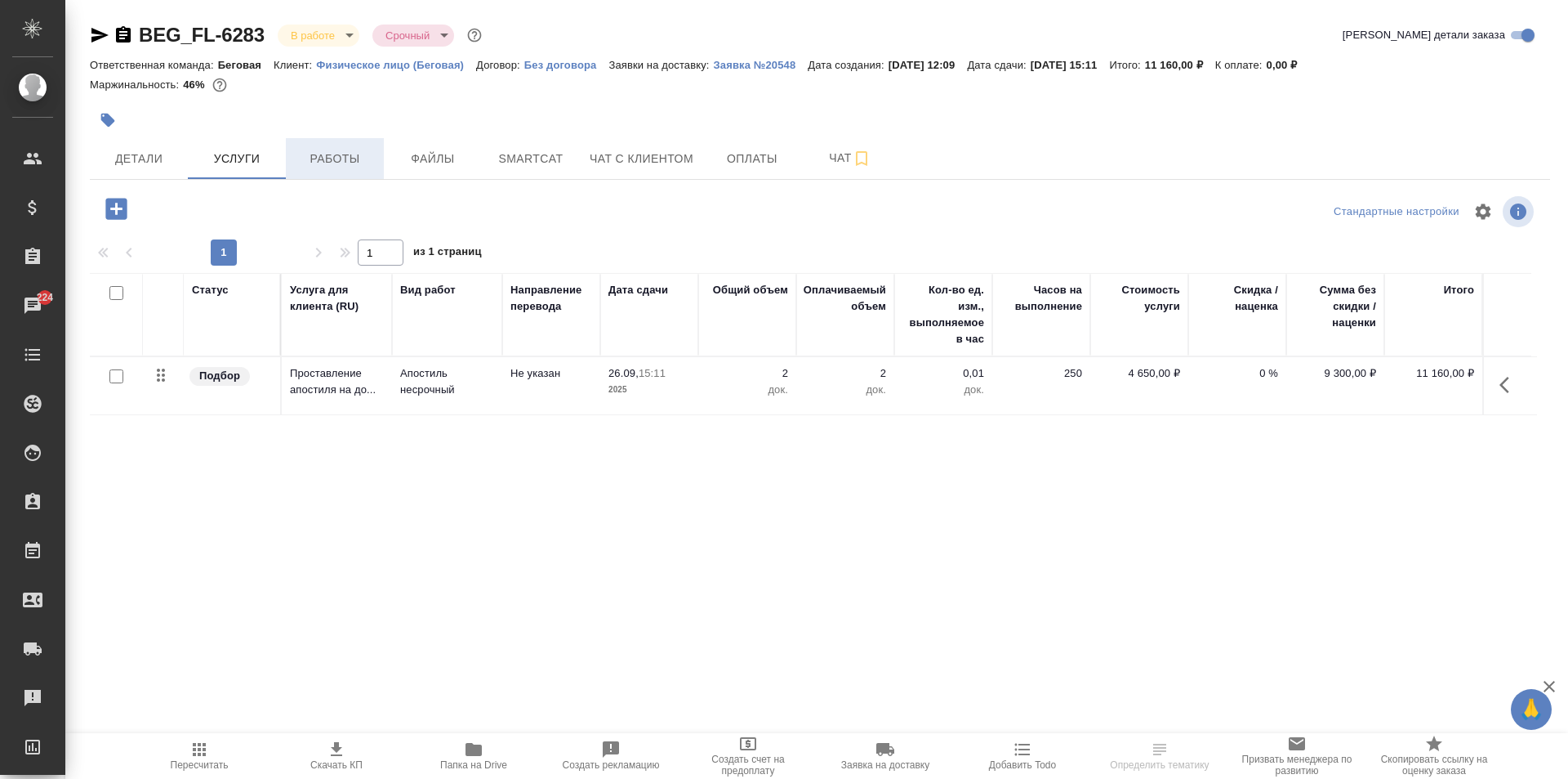
click at [339, 148] on span "Работы" at bounding box center [335, 158] width 79 height 21
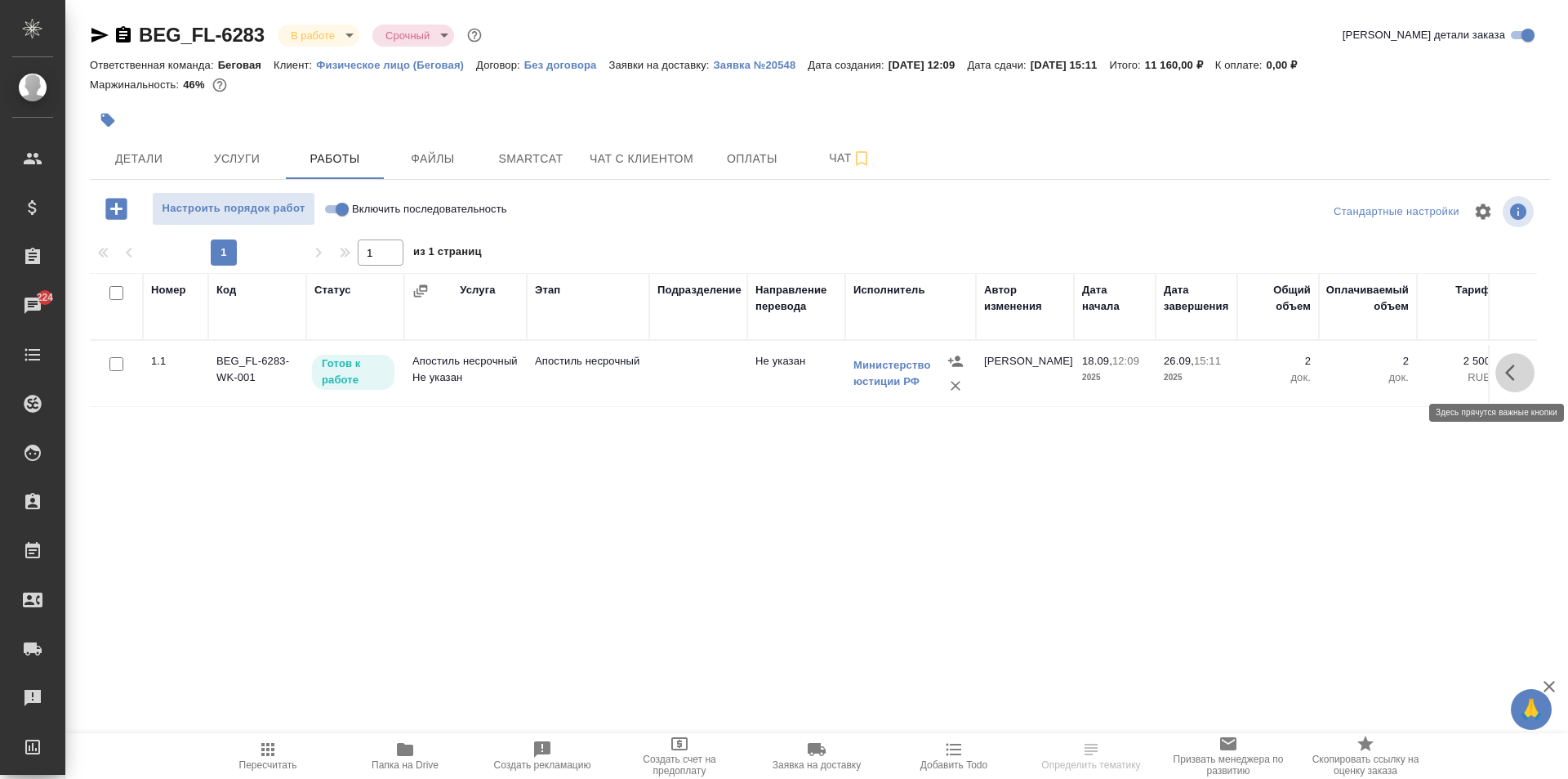
click at [1513, 366] on icon "button" at bounding box center [1515, 372] width 20 height 20
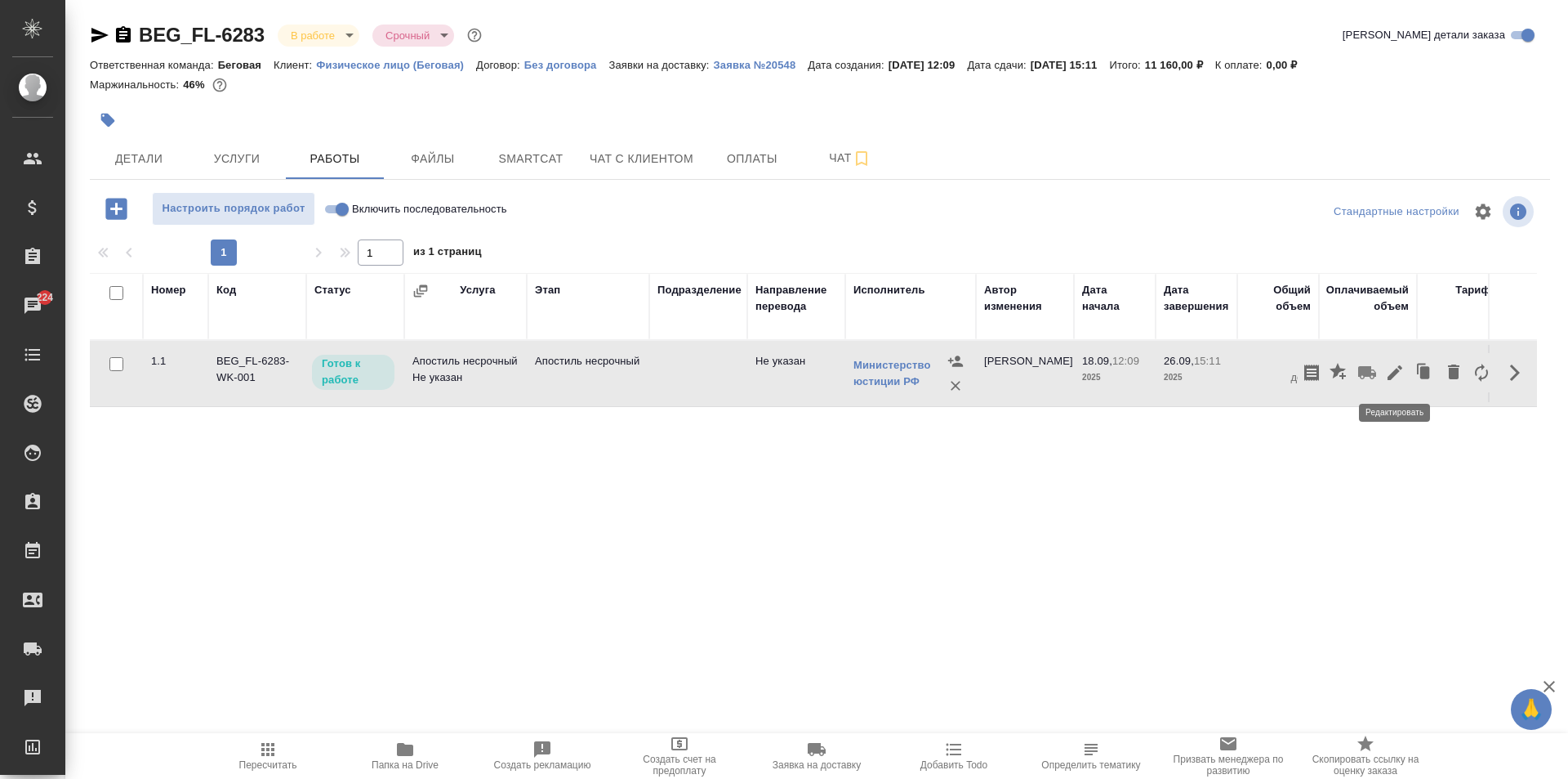
click at [1389, 371] on icon "button" at bounding box center [1395, 372] width 20 height 20
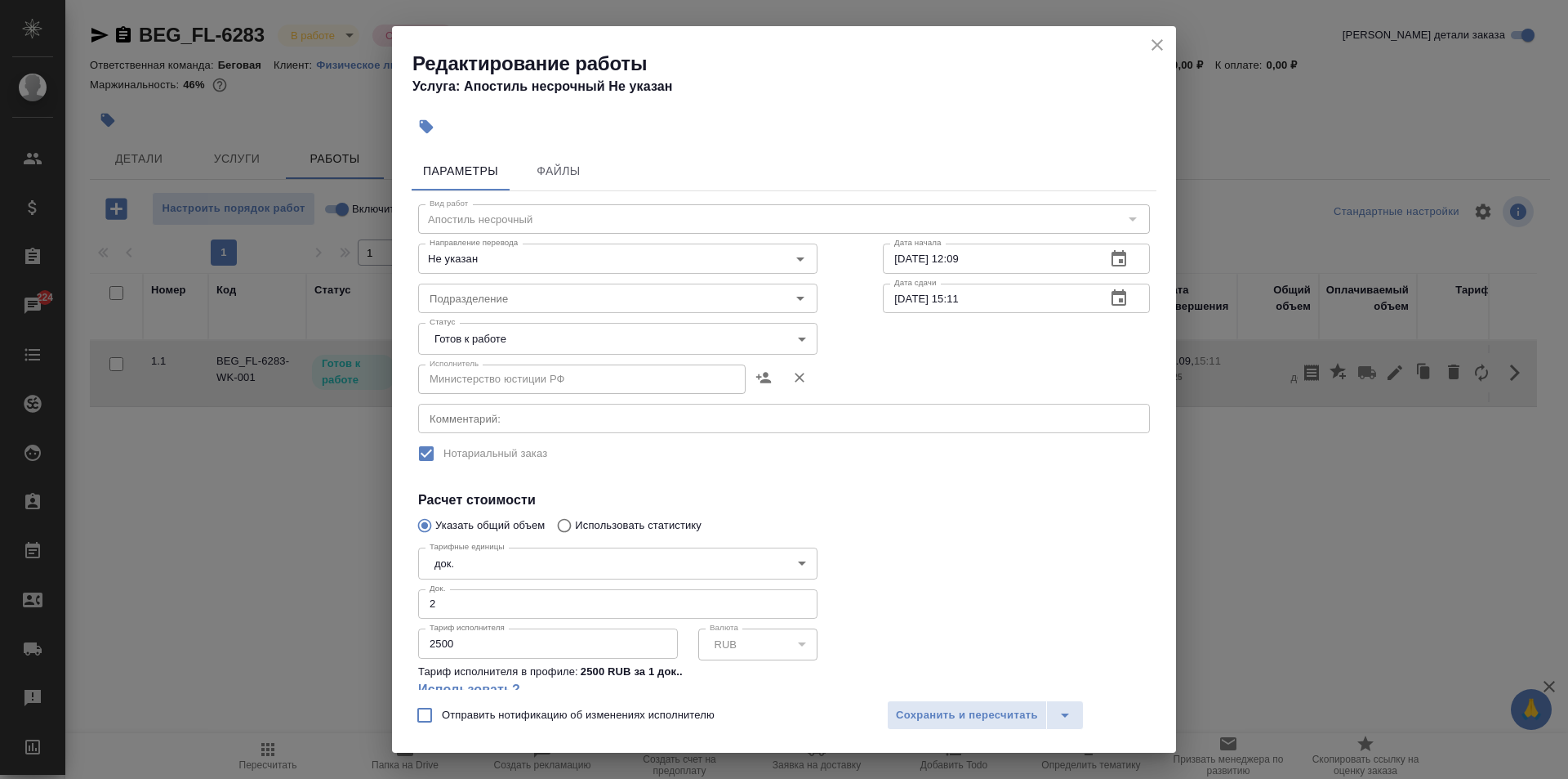
click at [497, 351] on body "🙏 .cls-1 fill:#fff; AWATERA Moskalets Alina Клиенты Спецификации Заказы 224 Чат…" at bounding box center [784, 389] width 1568 height 779
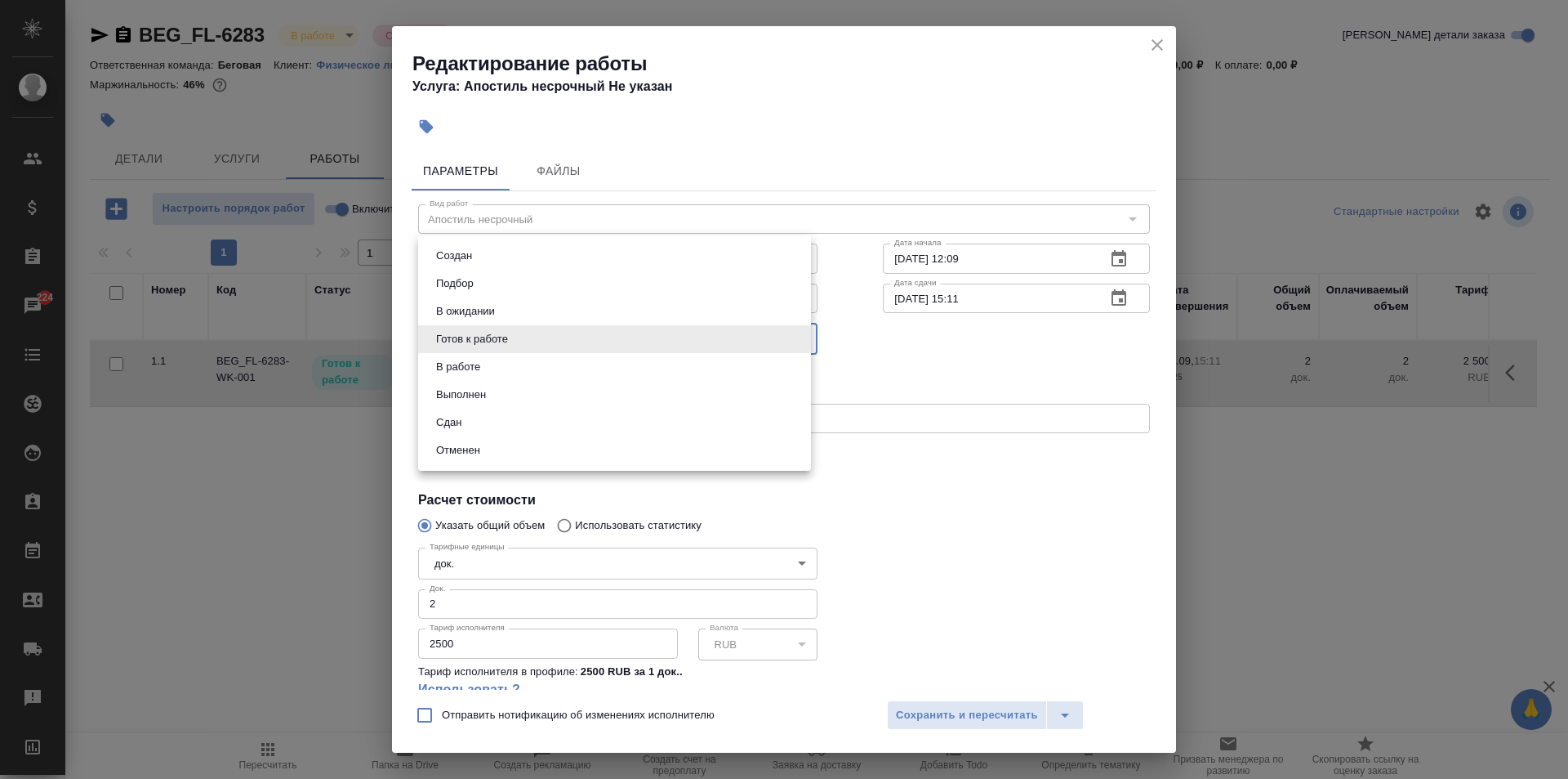
click at [497, 386] on li "Выполнен" at bounding box center [615, 395] width 393 height 28
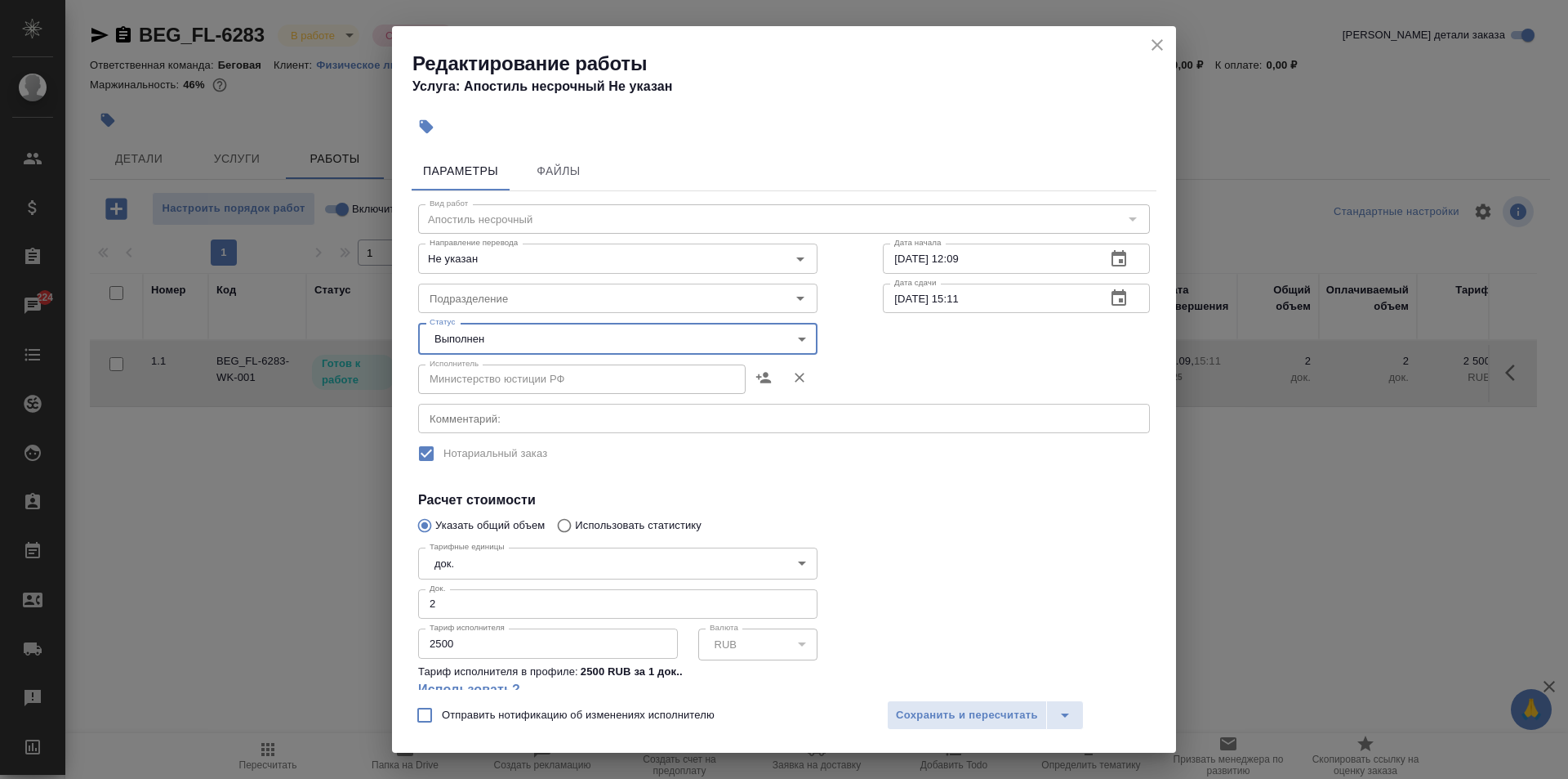
click at [663, 339] on body "🙏 .cls-1 fill:#fff; AWATERA Moskalets Alina Клиенты Спецификации Заказы 224 Чат…" at bounding box center [784, 389] width 1568 height 779
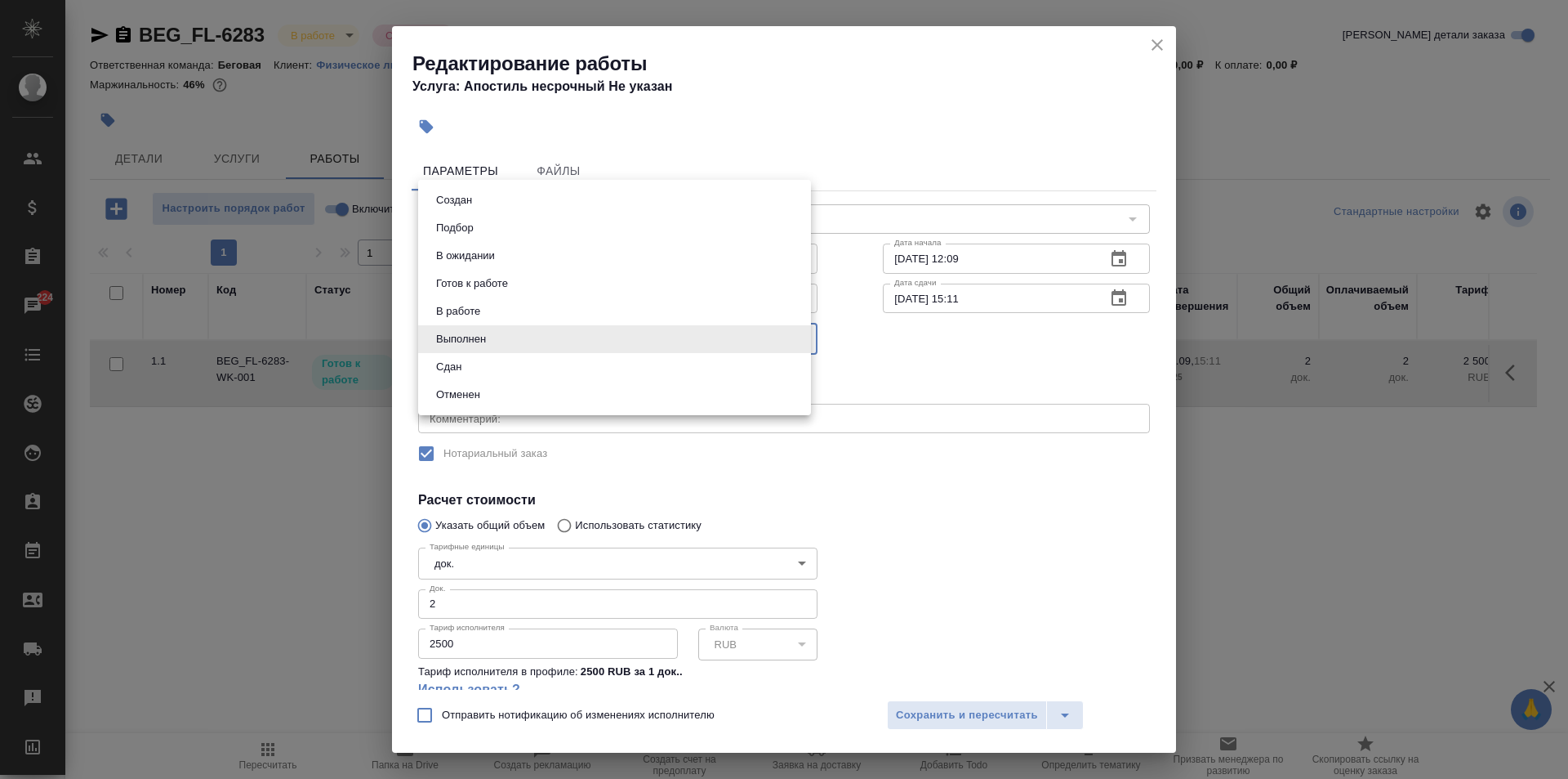
click at [460, 377] on li "Сдан" at bounding box center [615, 366] width 393 height 28
type input "closed"
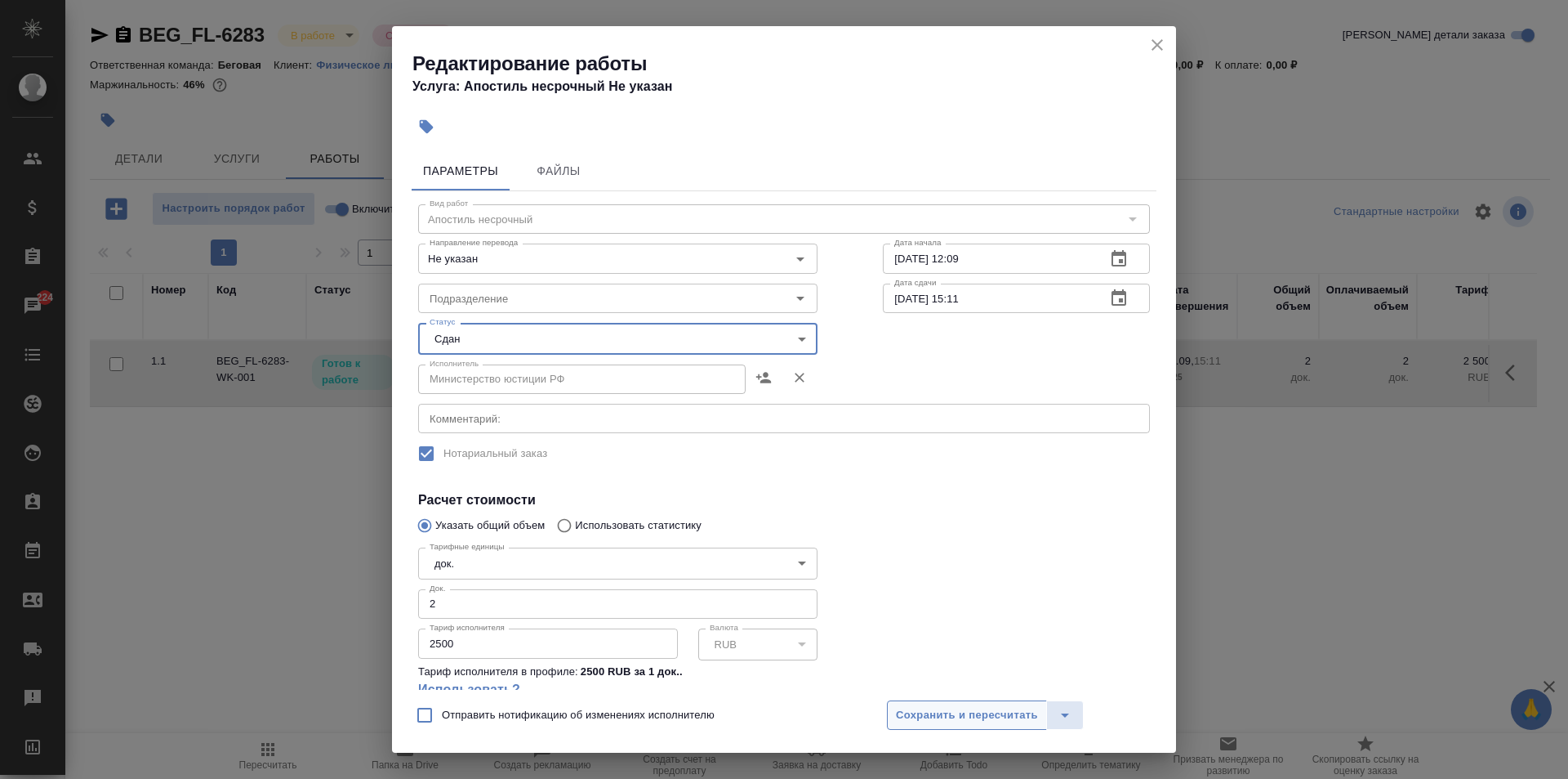
click at [932, 716] on span "Сохранить и пересчитать" at bounding box center [966, 715] width 142 height 19
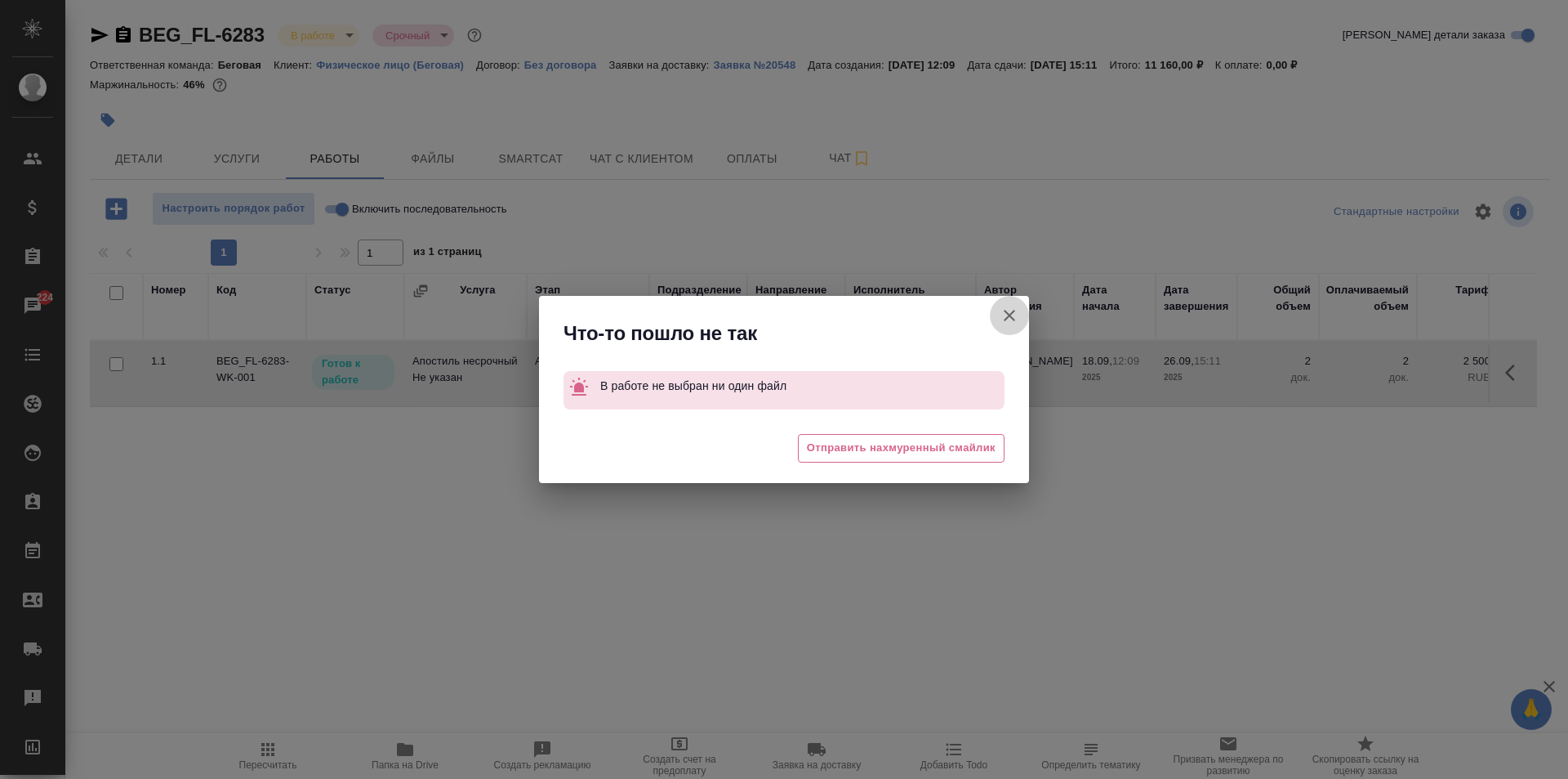
click at [1016, 313] on icon "button" at bounding box center [1009, 315] width 20 height 20
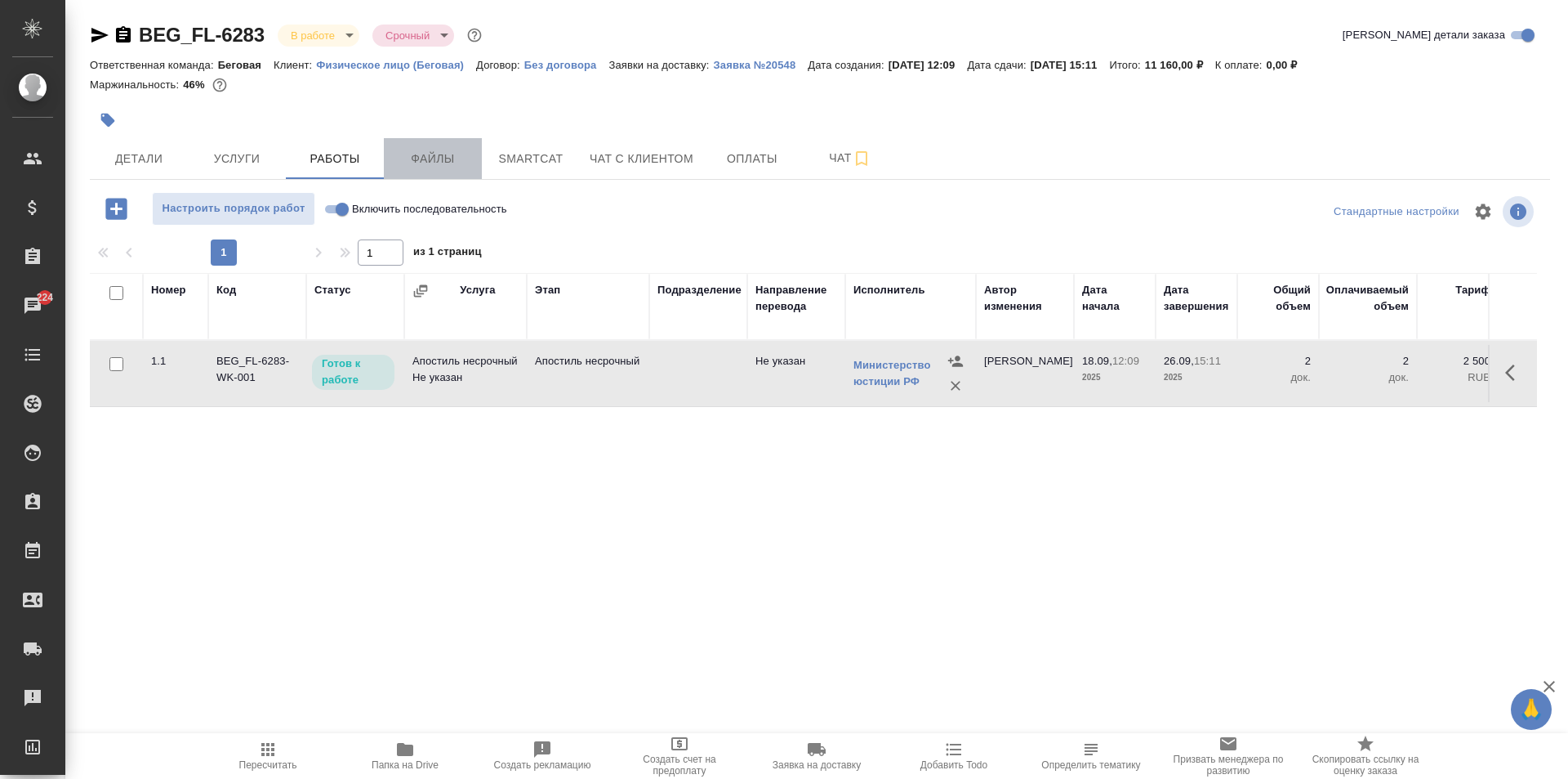
click at [437, 153] on span "Файлы" at bounding box center [433, 158] width 79 height 21
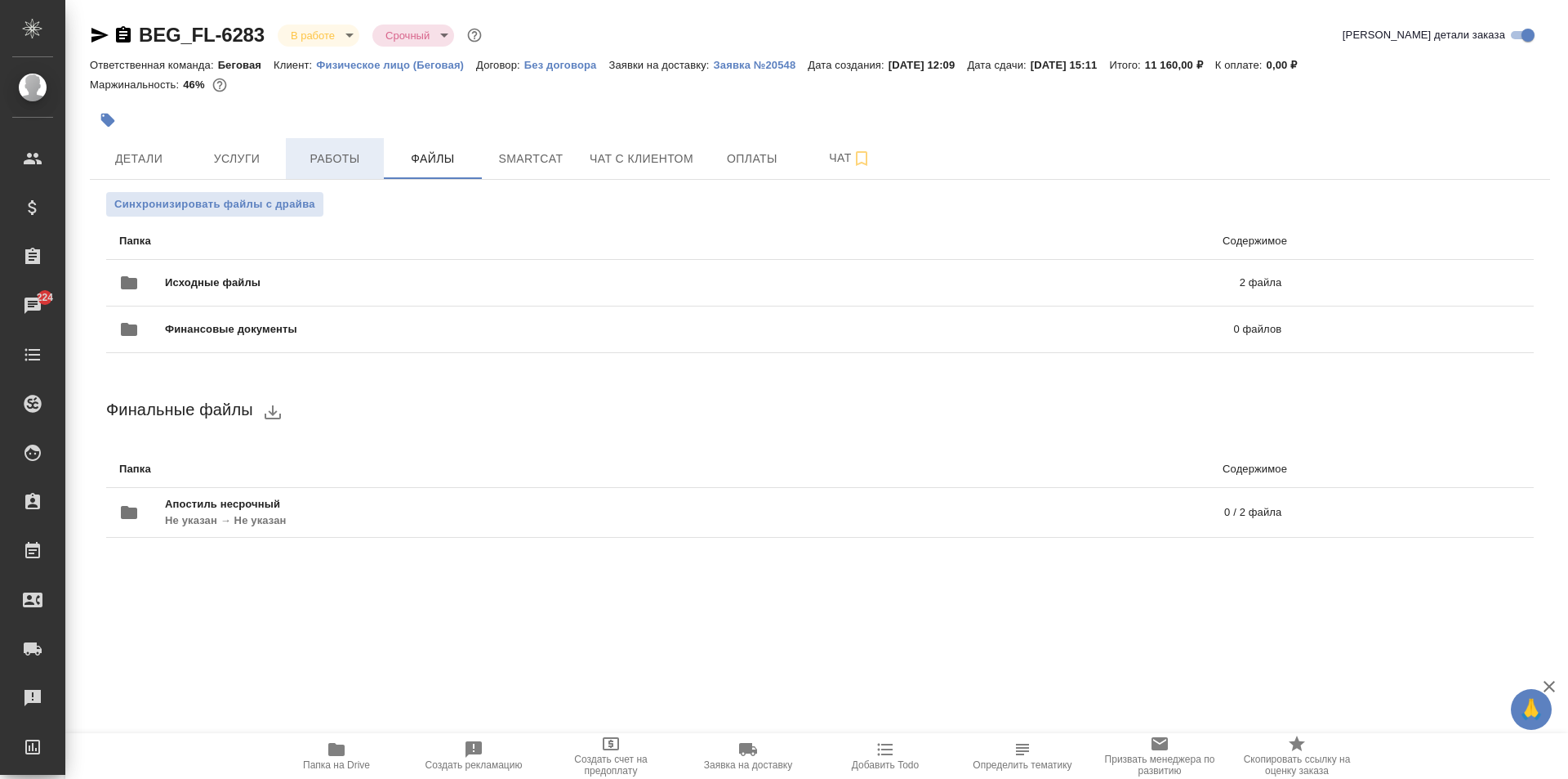
click at [344, 166] on span "Работы" at bounding box center [335, 158] width 79 height 21
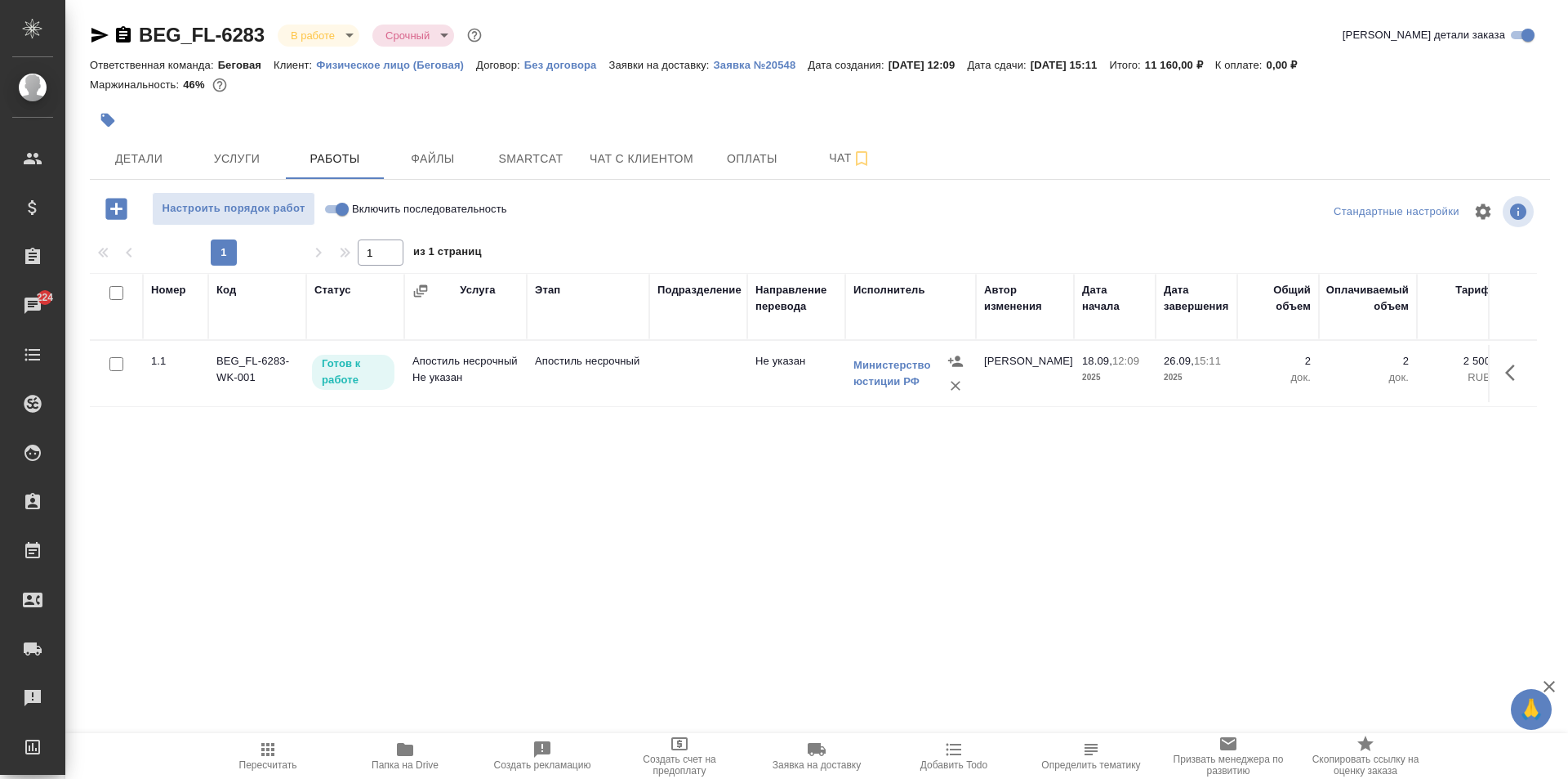
click at [362, 203] on span "Включить последовательность" at bounding box center [429, 209] width 155 height 17
click at [362, 203] on input "Включить последовательность" at bounding box center [343, 209] width 59 height 20
checkbox input "true"
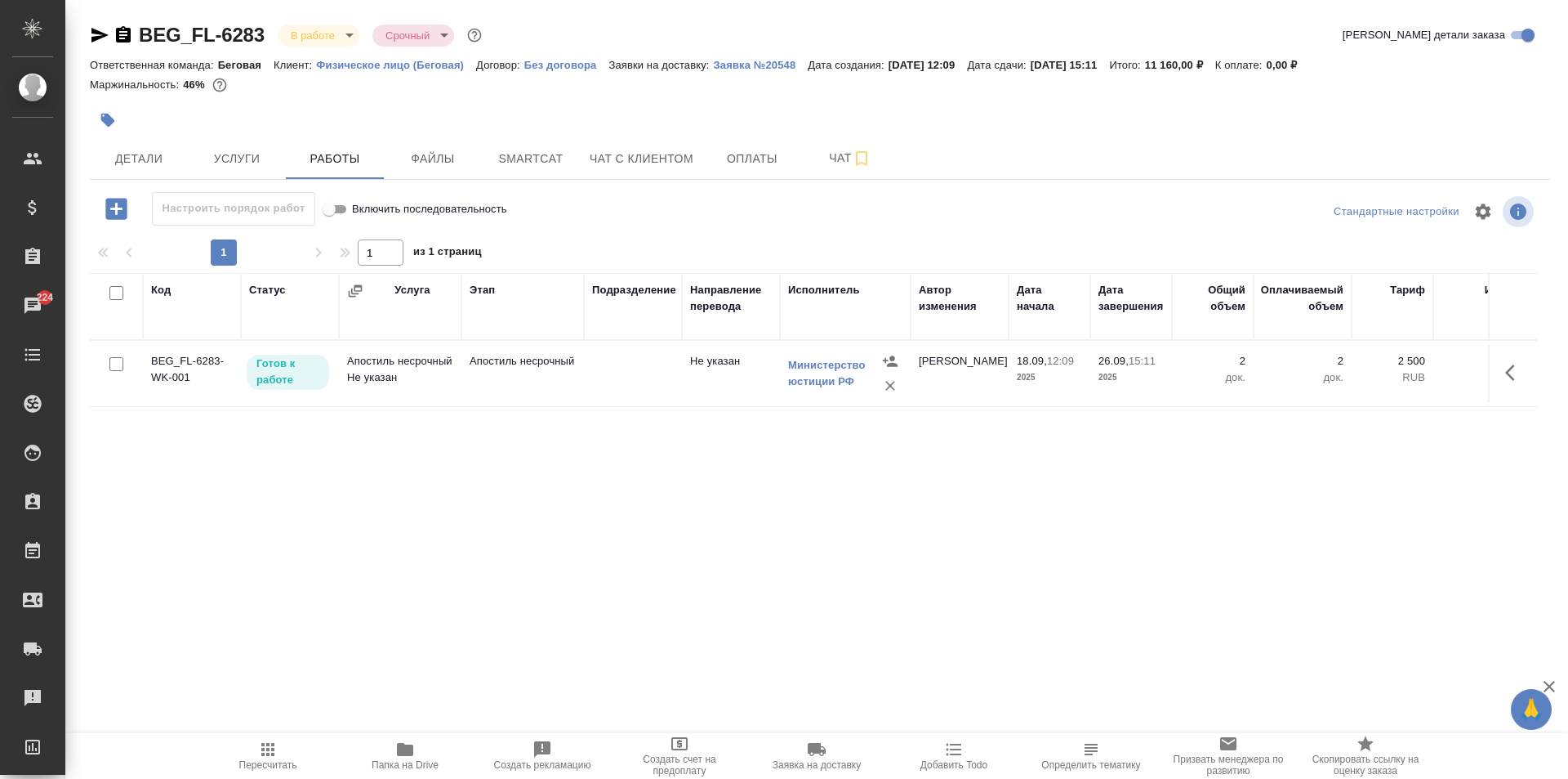
click at [1515, 374] on icon "button" at bounding box center [1515, 372] width 20 height 20
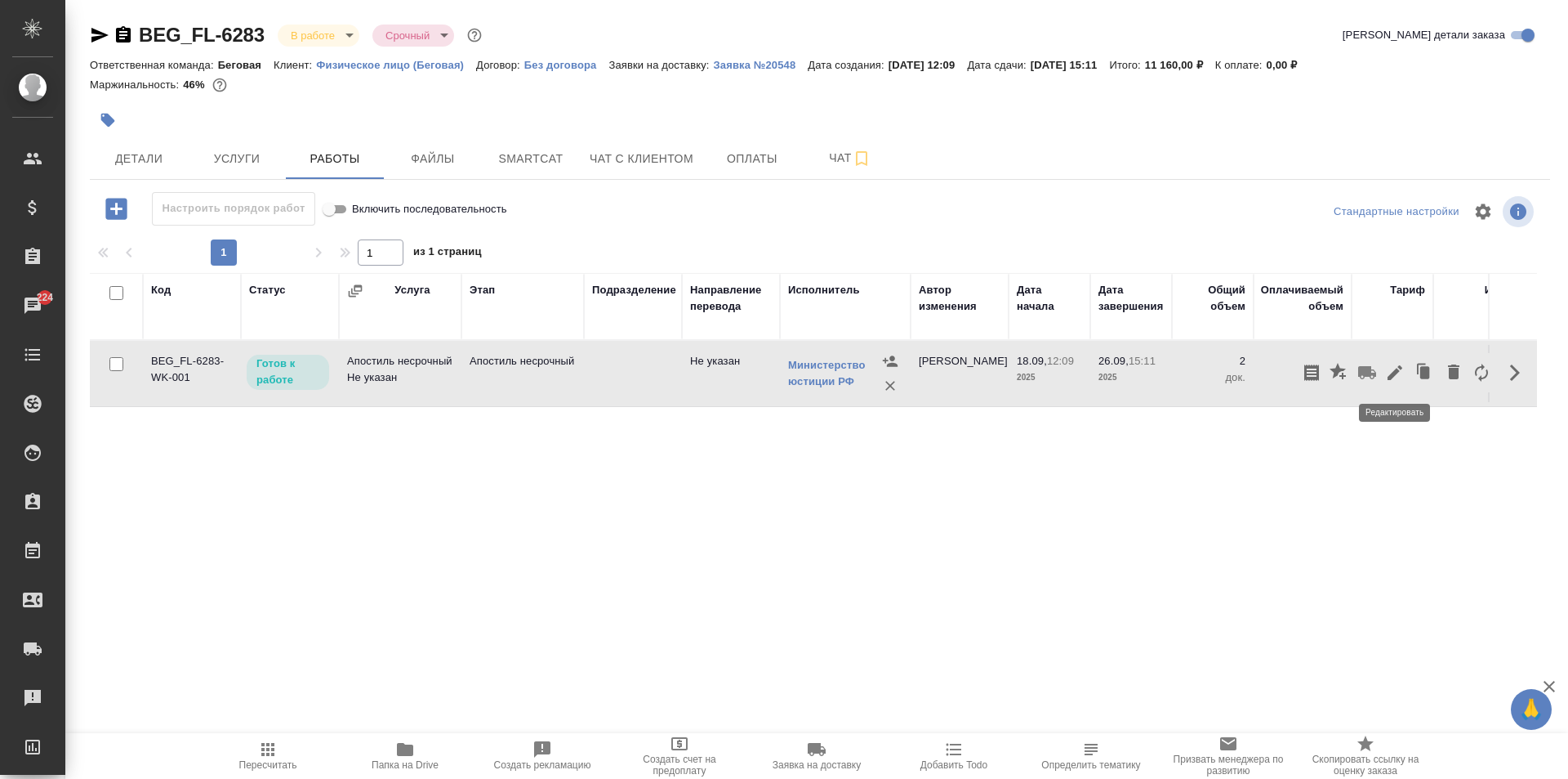
click at [1393, 365] on icon "button" at bounding box center [1395, 372] width 20 height 20
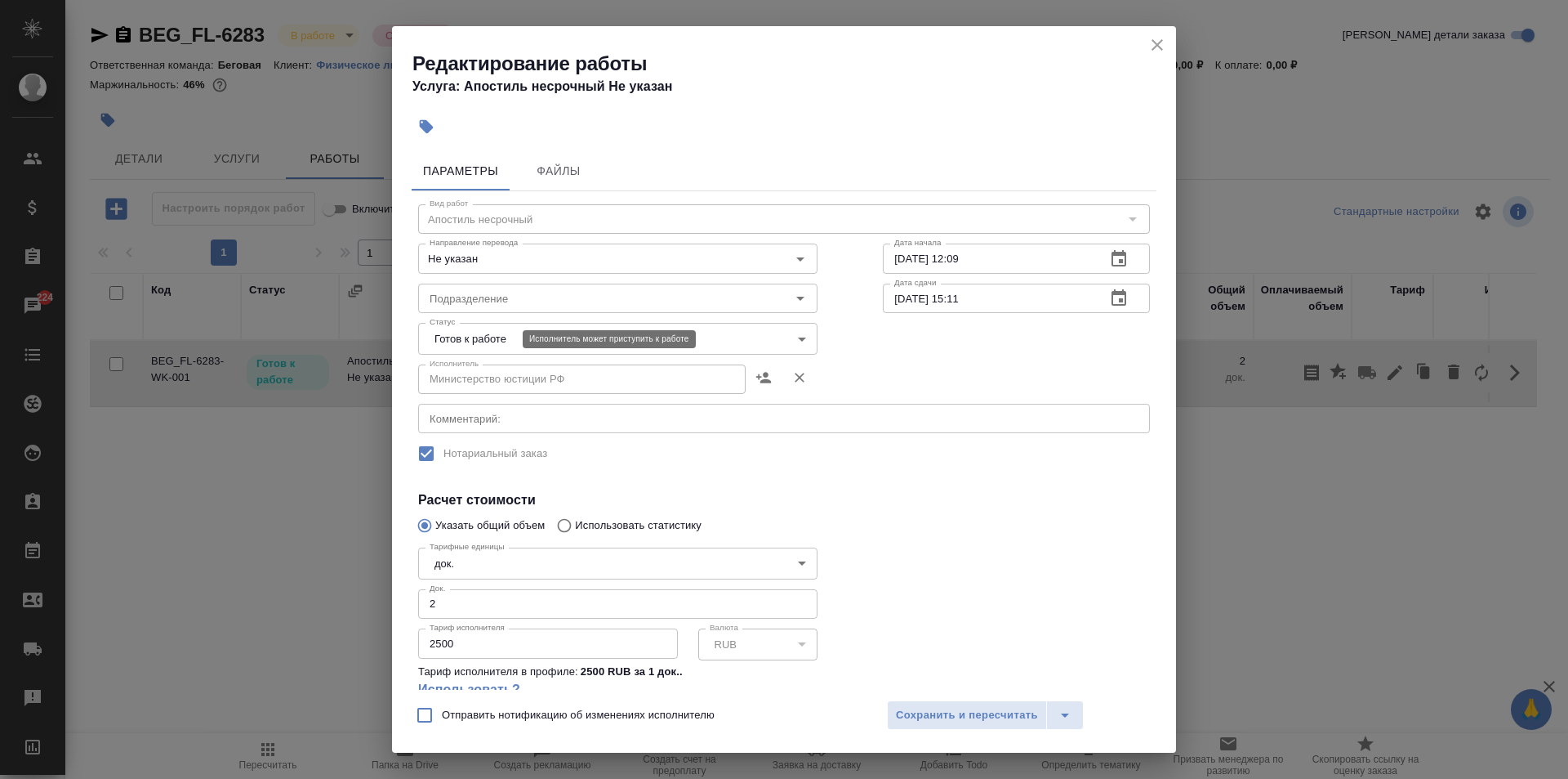
click at [502, 332] on body "🙏 .cls-1 fill:#fff; AWATERA Moskalets Alina Клиенты Спецификации Заказы 224 Чат…" at bounding box center [784, 389] width 1568 height 779
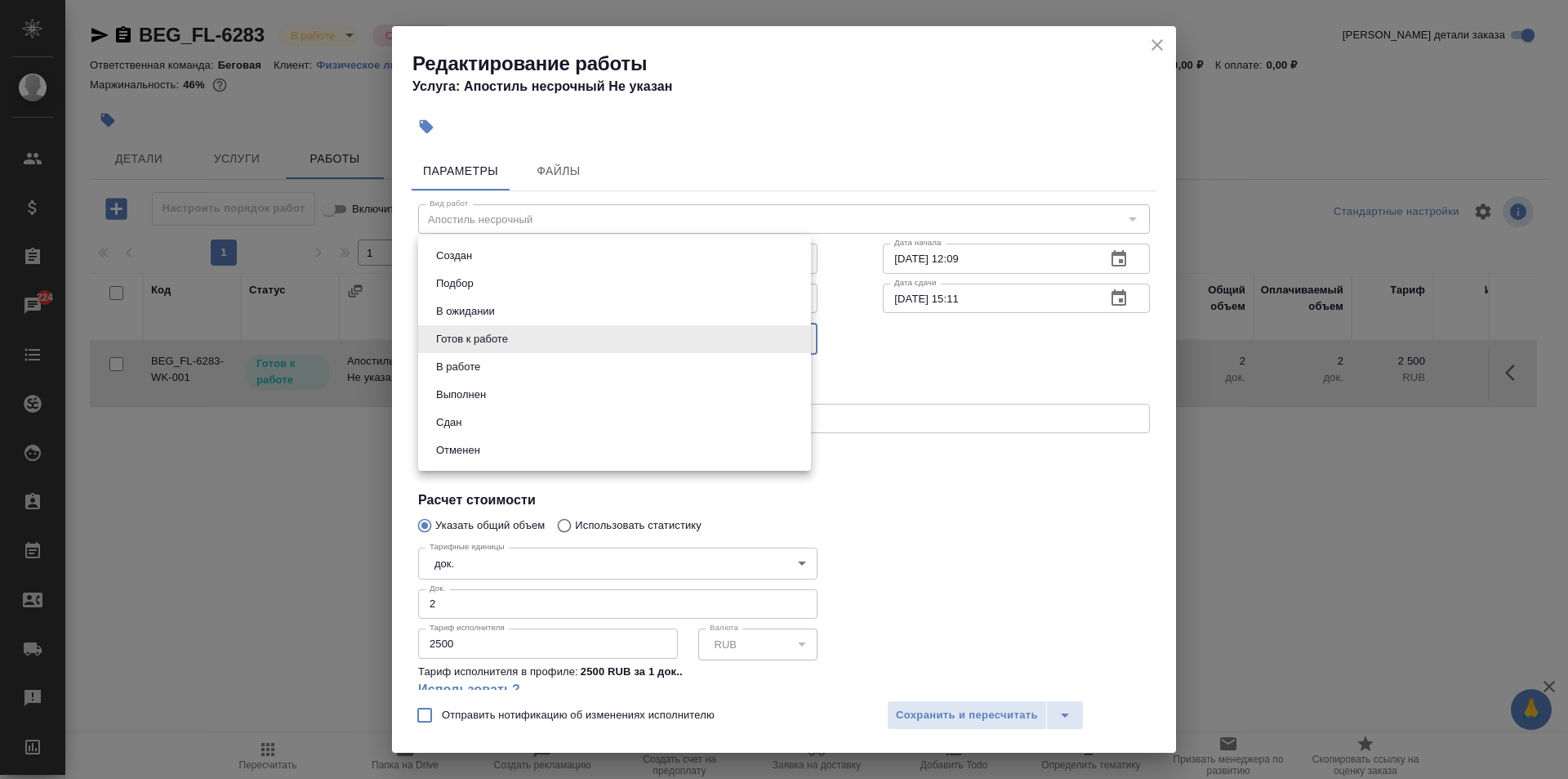
click at [507, 412] on li "Сдан" at bounding box center [615, 422] width 393 height 28
type input "closed"
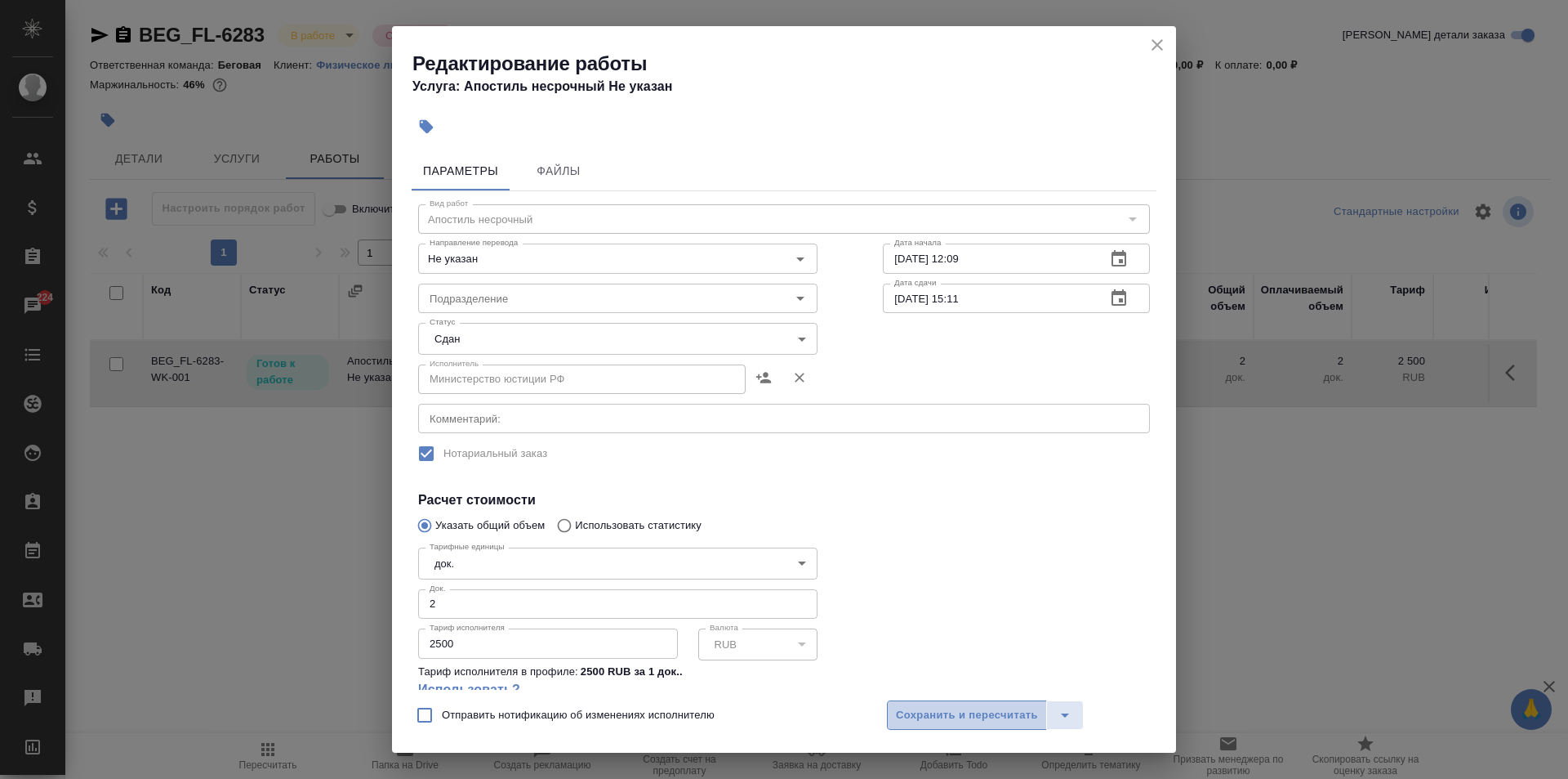
click at [958, 716] on span "Сохранить и пересчитать" at bounding box center [966, 715] width 142 height 19
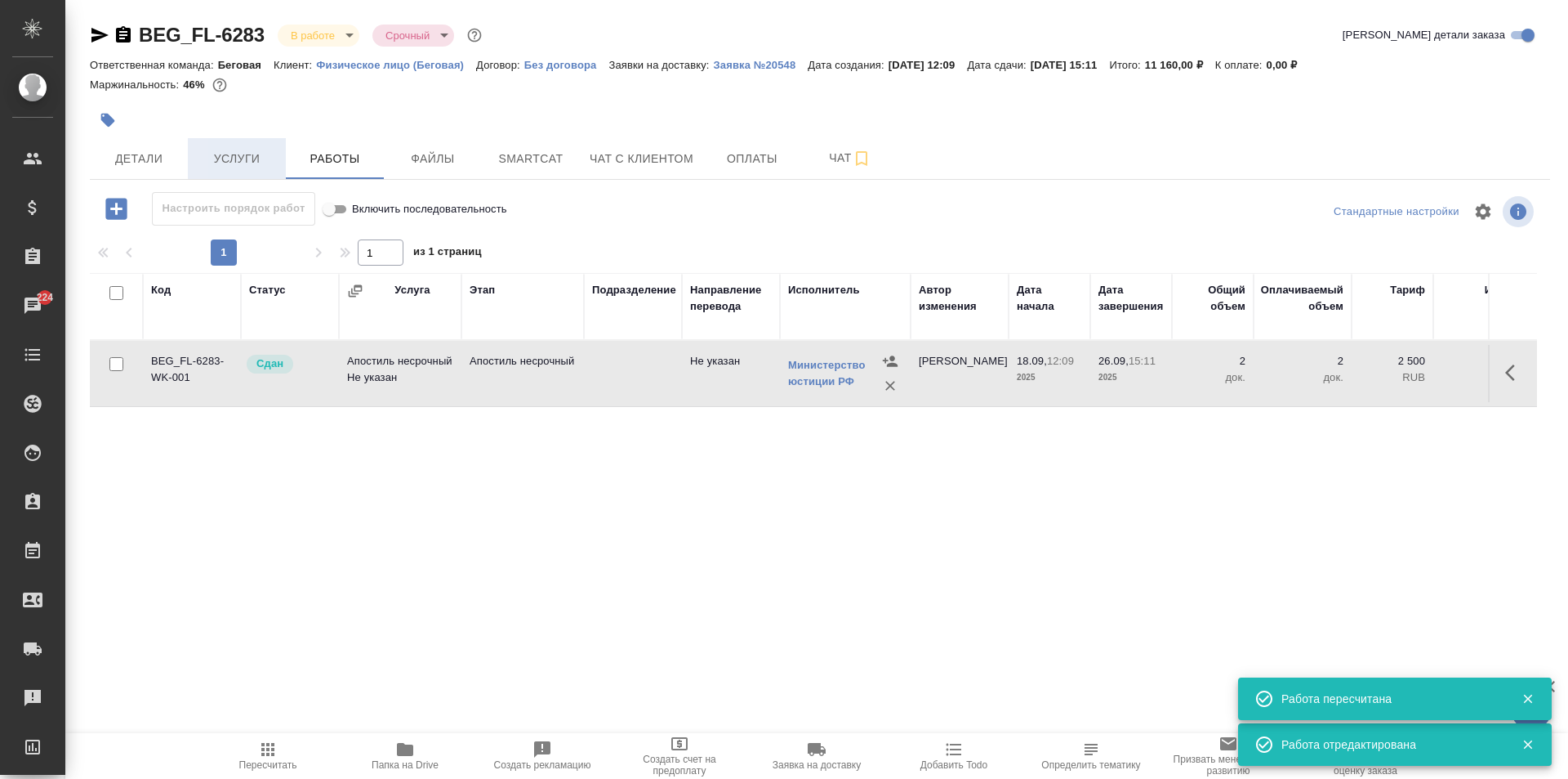
click at [191, 157] on button "Услуги" at bounding box center [237, 159] width 98 height 41
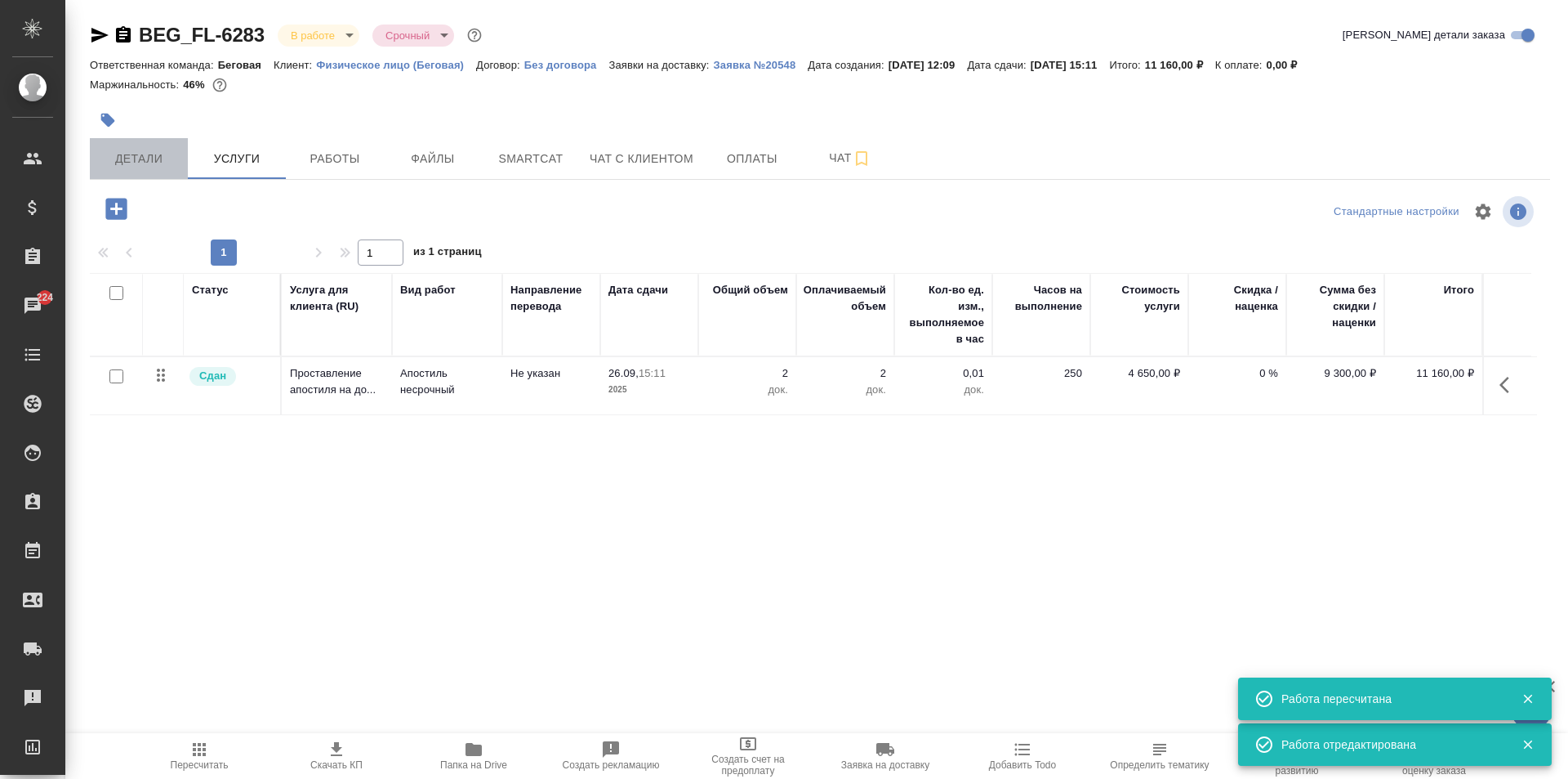
click at [135, 159] on span "Детали" at bounding box center [138, 158] width 79 height 21
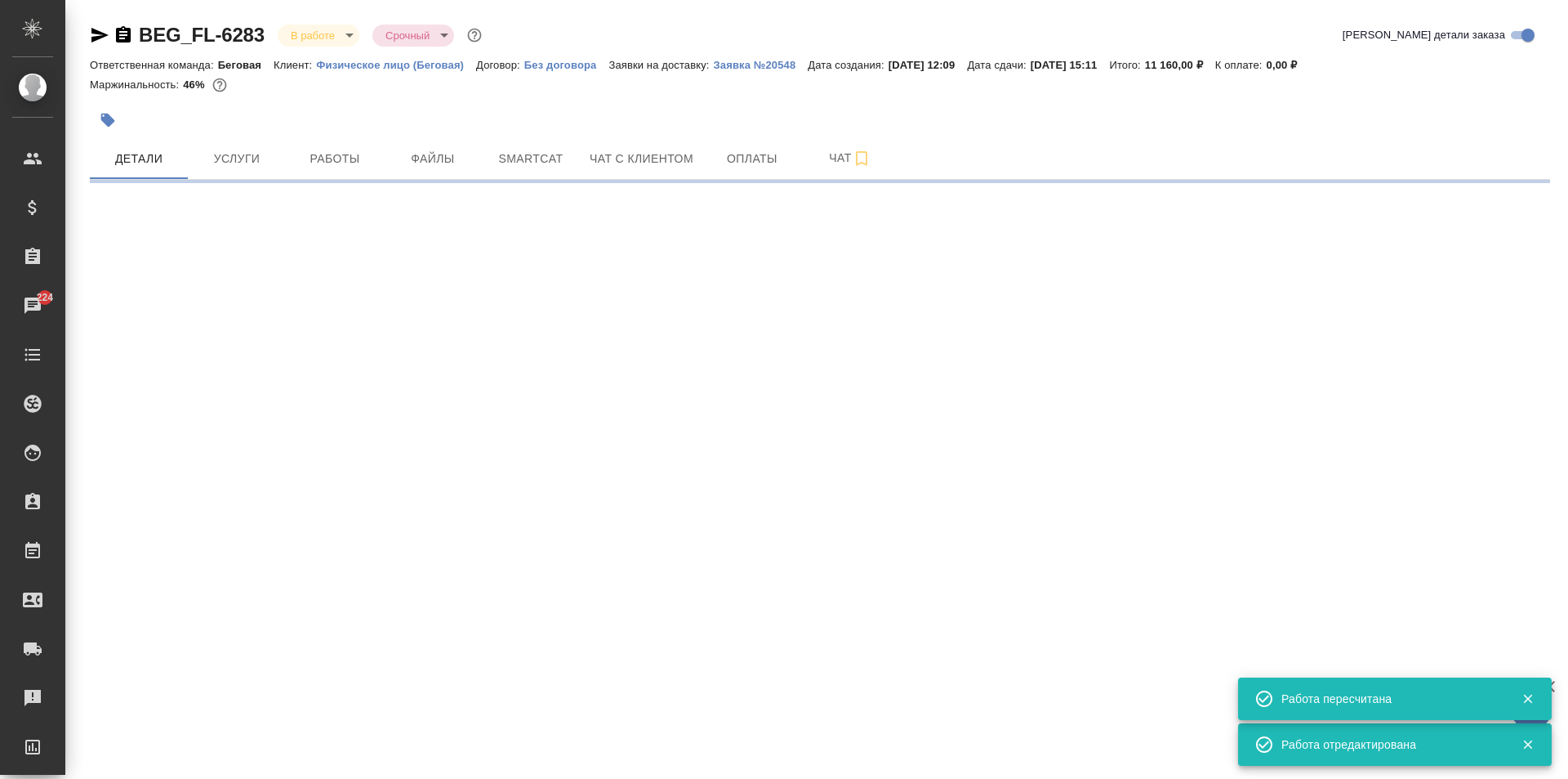
click at [297, 41] on body "🙏 .cls-1 fill:#fff; AWATERA Moskalets Alina Клиенты Спецификации Заказы 224 Чат…" at bounding box center [784, 389] width 1568 height 779
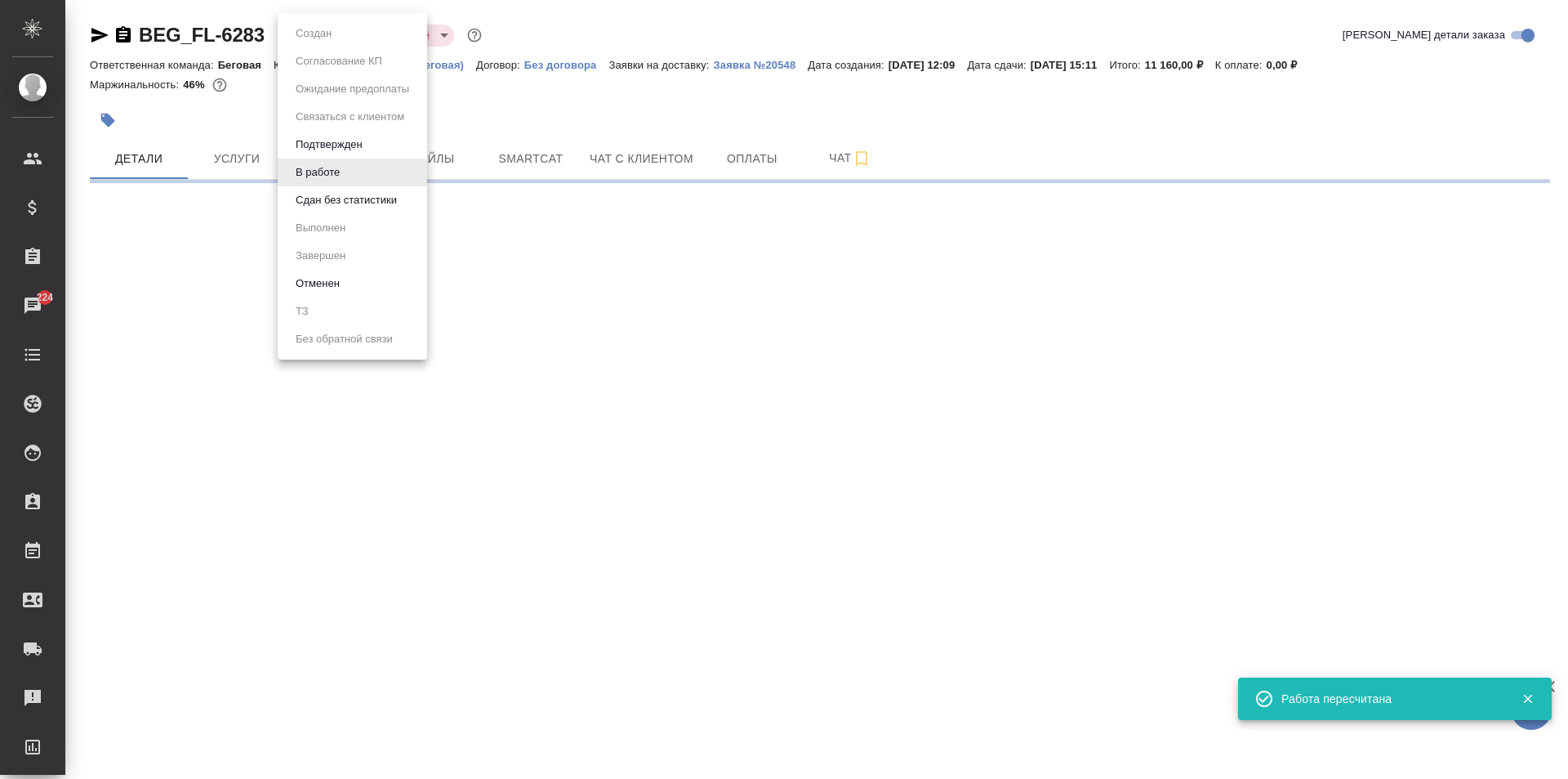
click at [334, 208] on button "Сдан без статистики" at bounding box center [346, 200] width 111 height 18
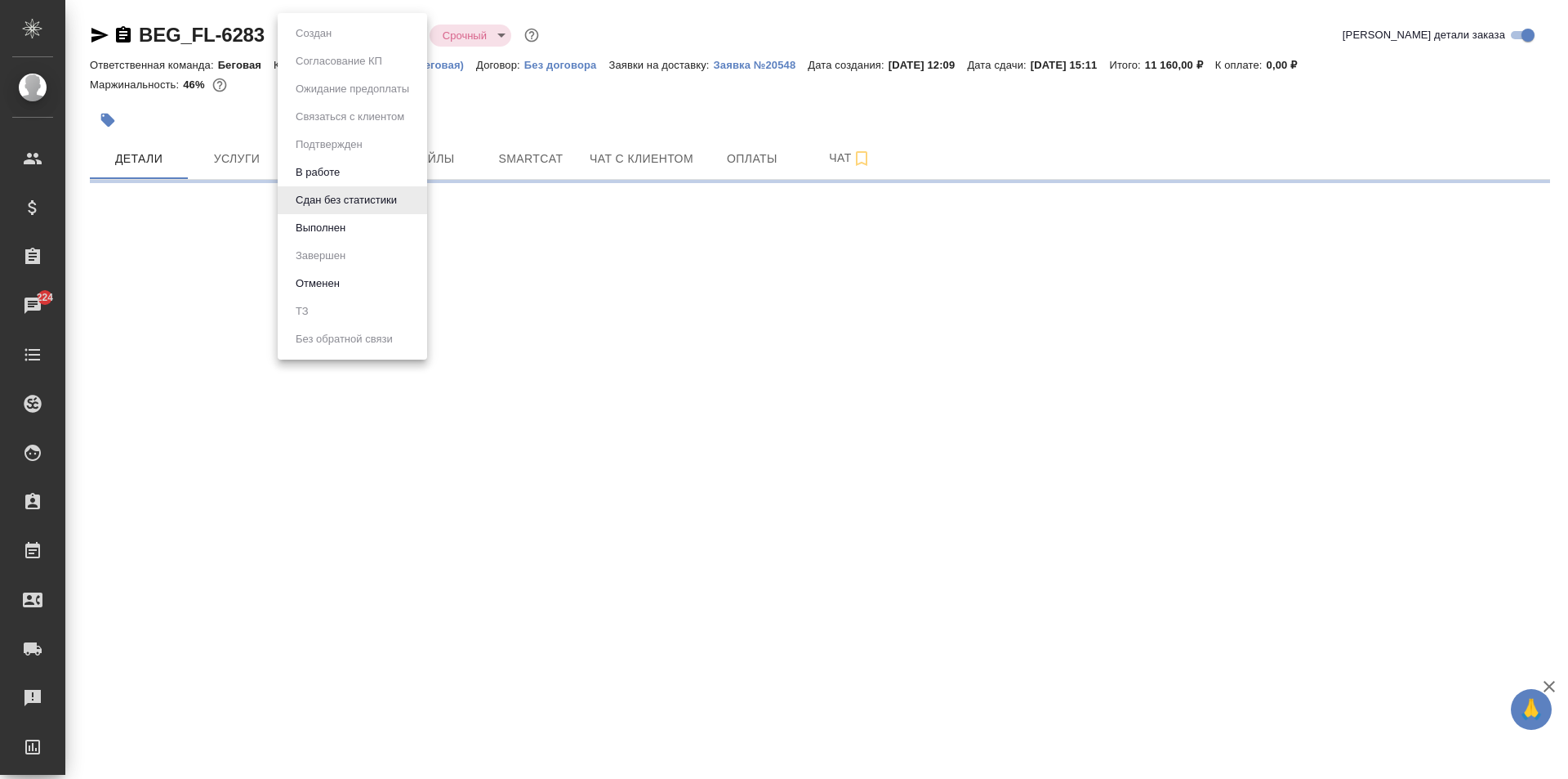
click at [338, 42] on body "🙏 .cls-1 fill:#fff; AWATERA Moskalets Alina Клиенты Спецификации Заказы 224 Чат…" at bounding box center [784, 389] width 1568 height 779
select select "RU"
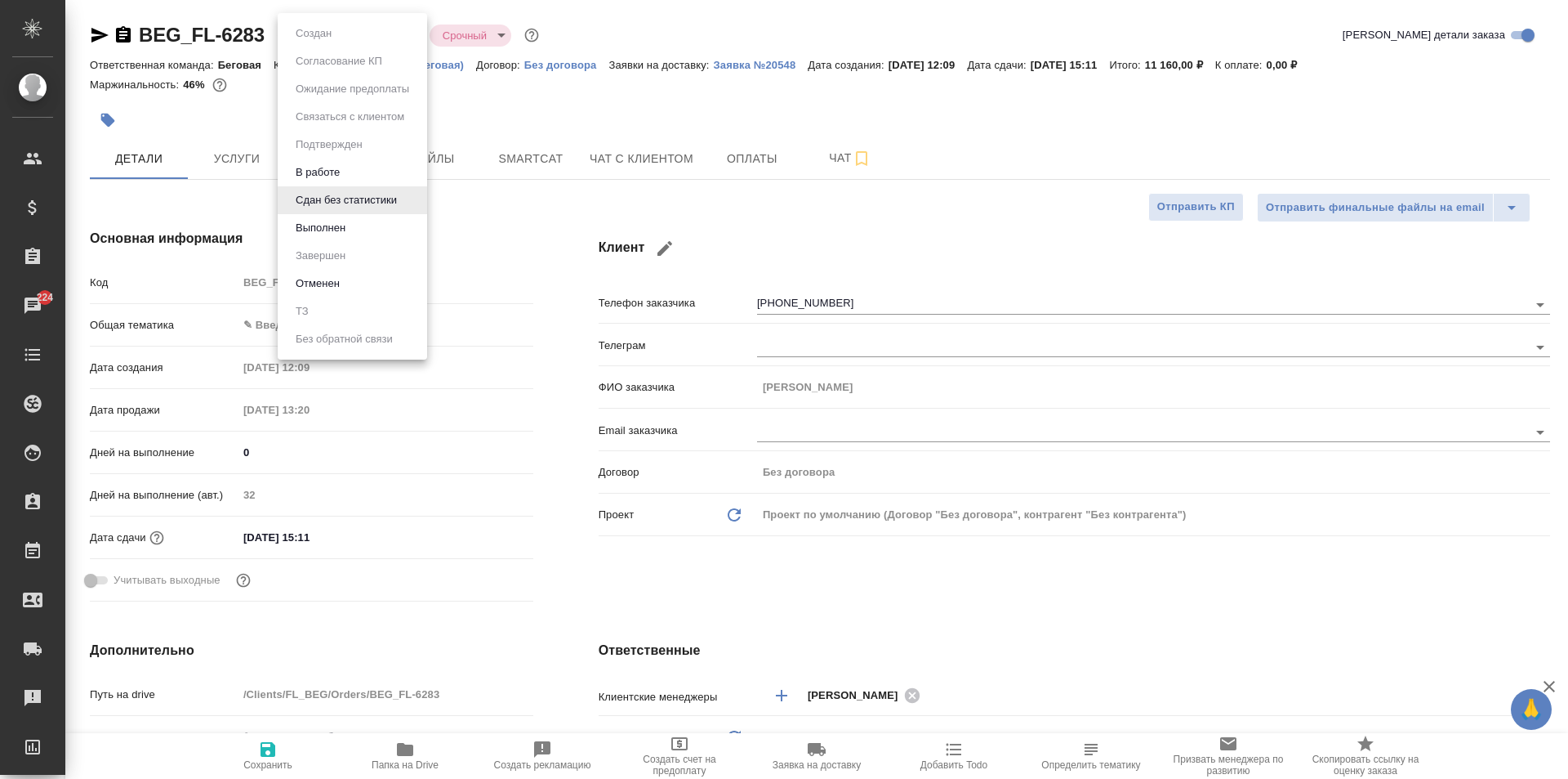
type textarea "x"
click at [337, 232] on button "Выполнен" at bounding box center [320, 228] width 60 height 18
type textarea "x"
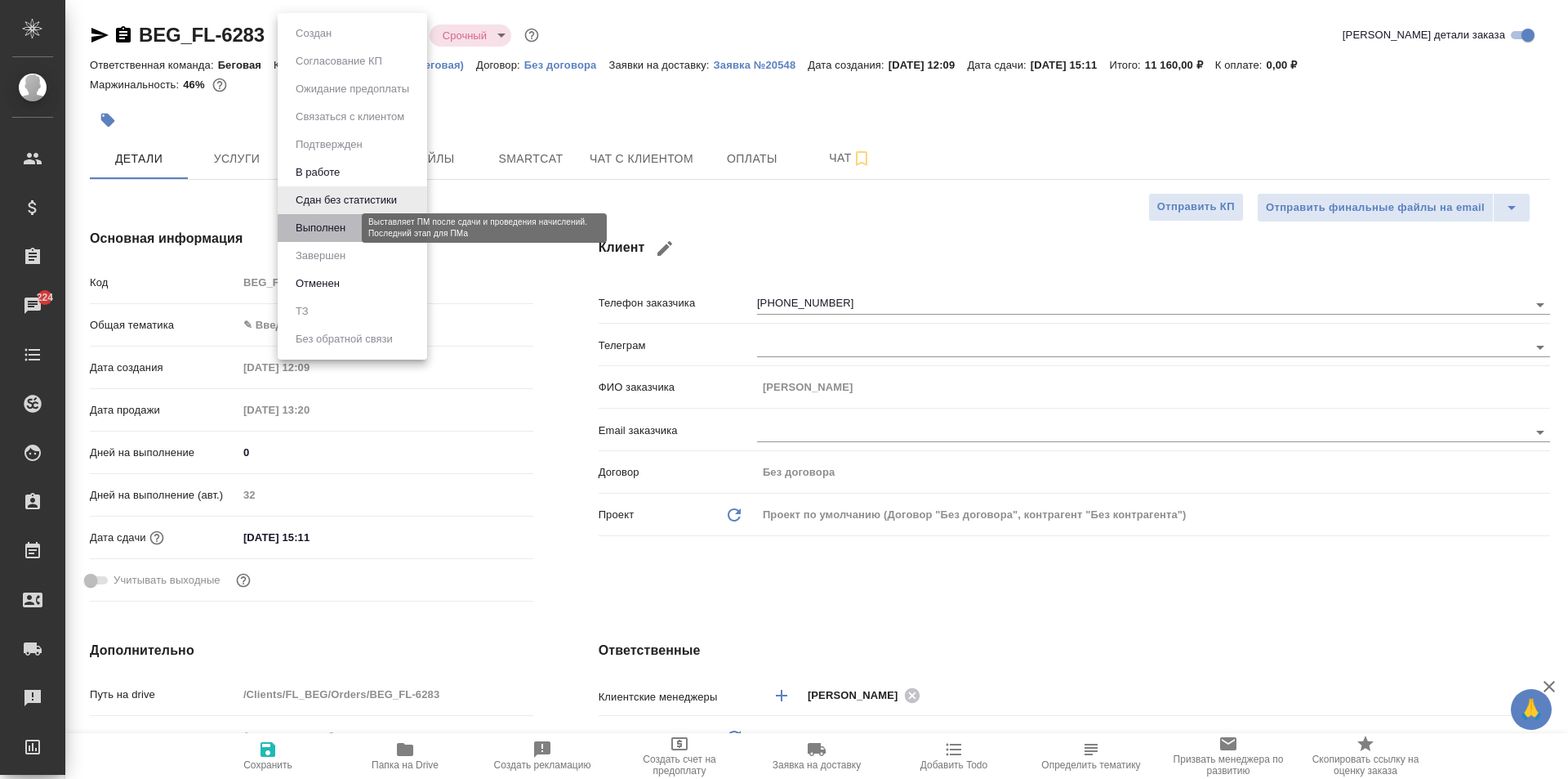
type textarea "x"
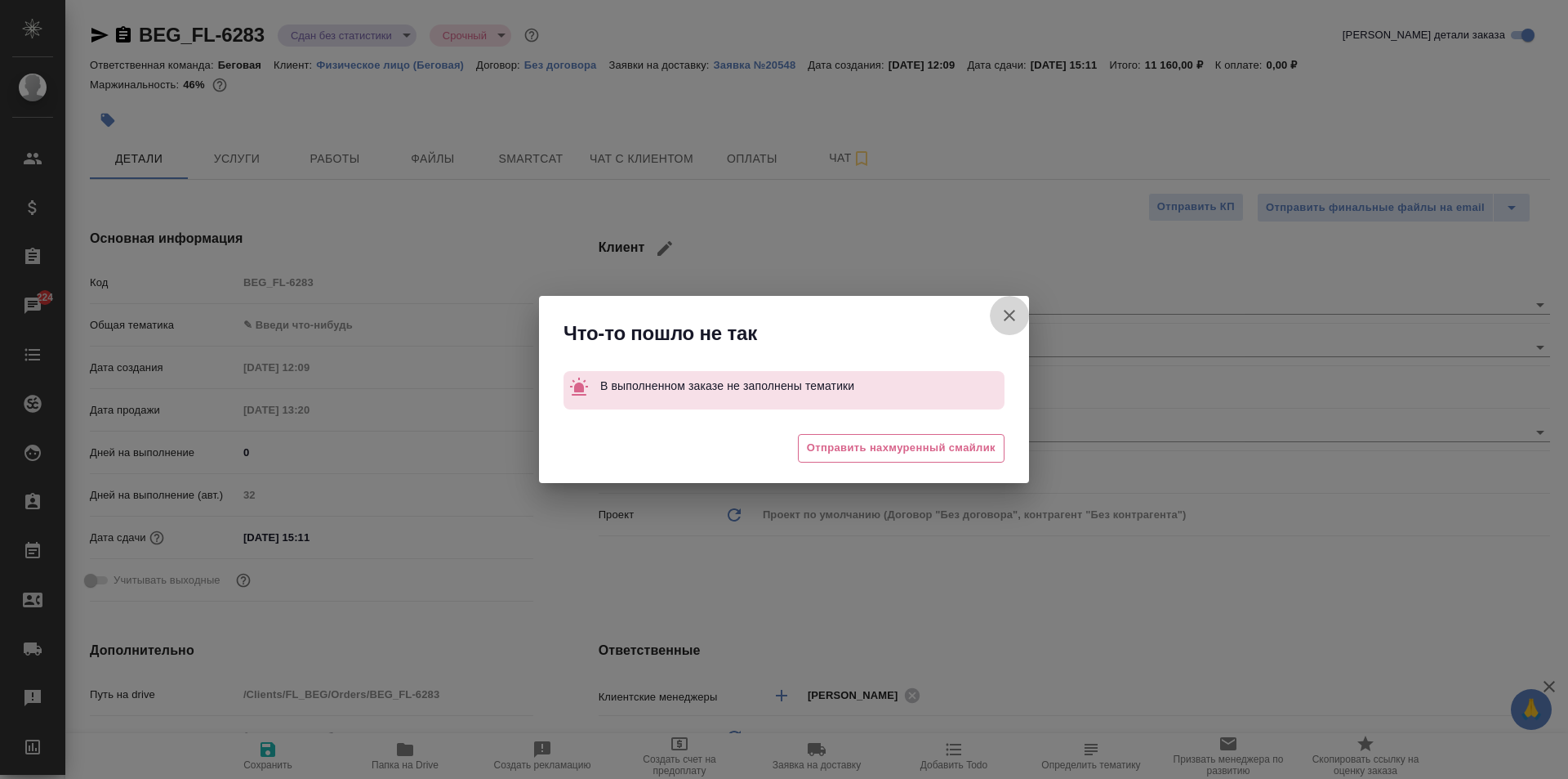
click at [1006, 313] on icon "button" at bounding box center [1009, 315] width 12 height 12
type textarea "x"
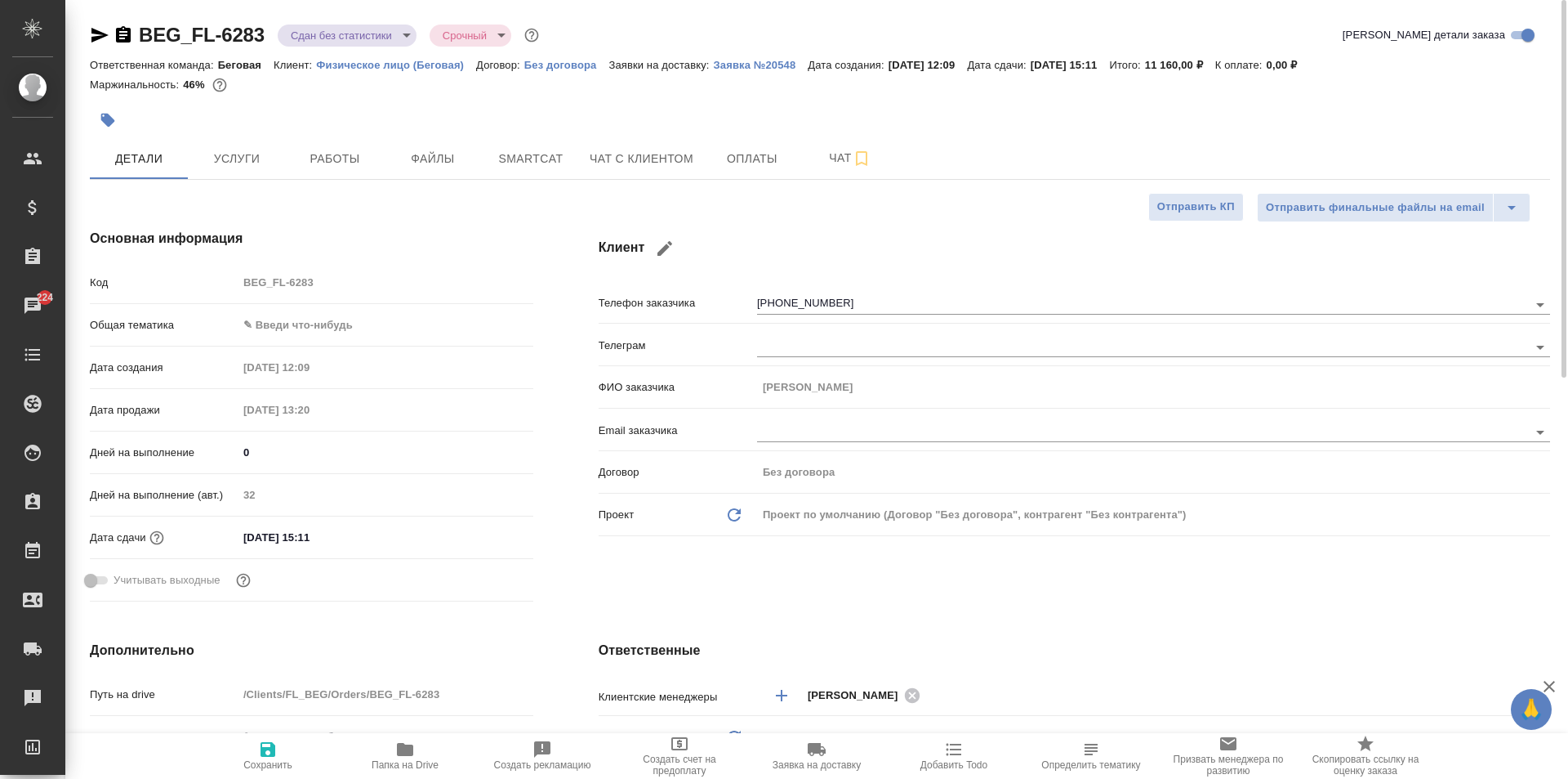
click at [287, 306] on div "Код BEG_FL-6283" at bounding box center [311, 289] width 444 height 42
click at [295, 318] on body "🙏 .cls-1 fill:#fff; AWATERA Moskalets Alina Клиенты Спецификации Заказы 224 Чат…" at bounding box center [784, 389] width 1568 height 779
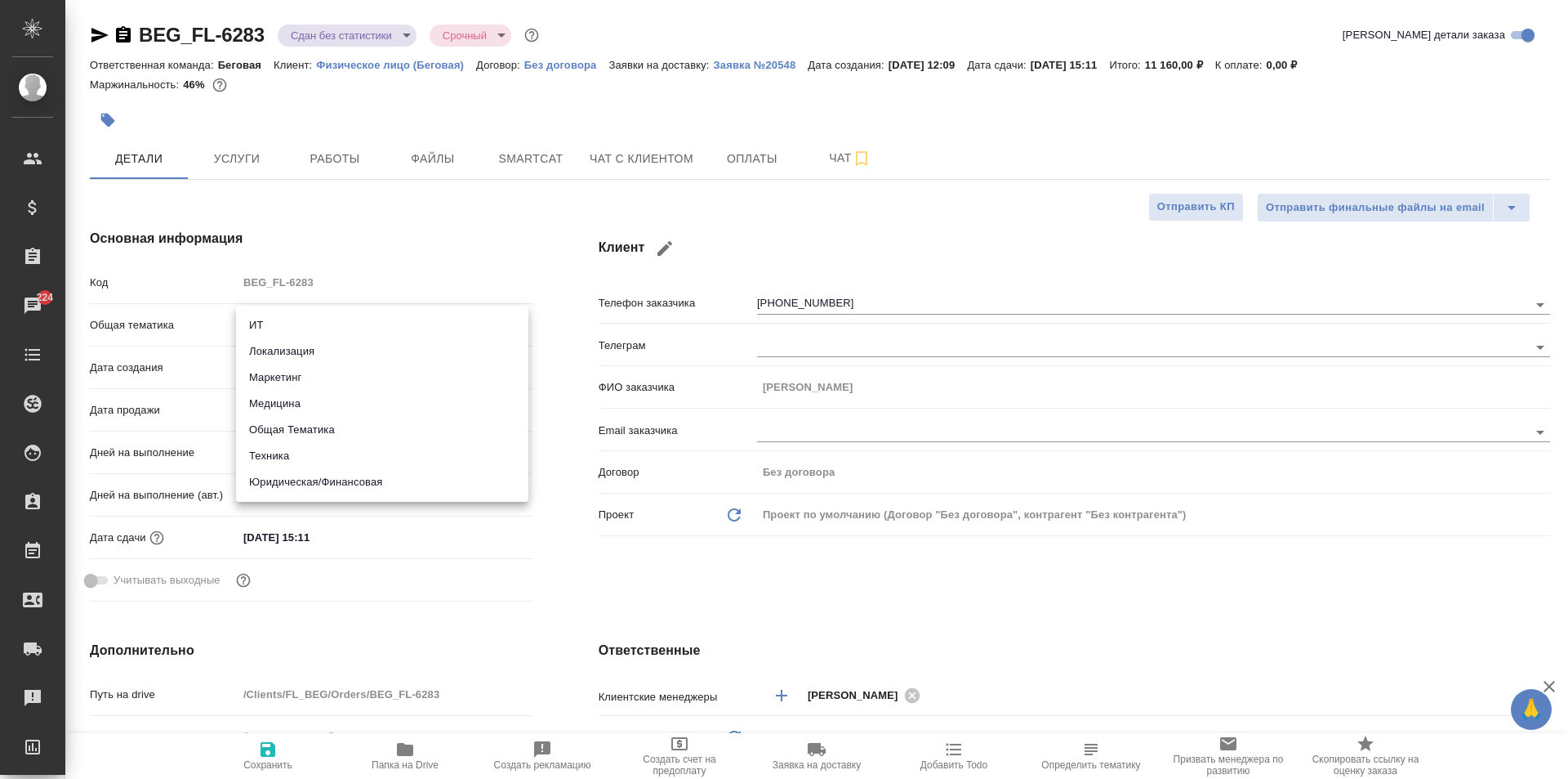
click at [347, 481] on li "Юридическая/Финансовая" at bounding box center [382, 481] width 293 height 27
type input "yr-fn"
type textarea "x"
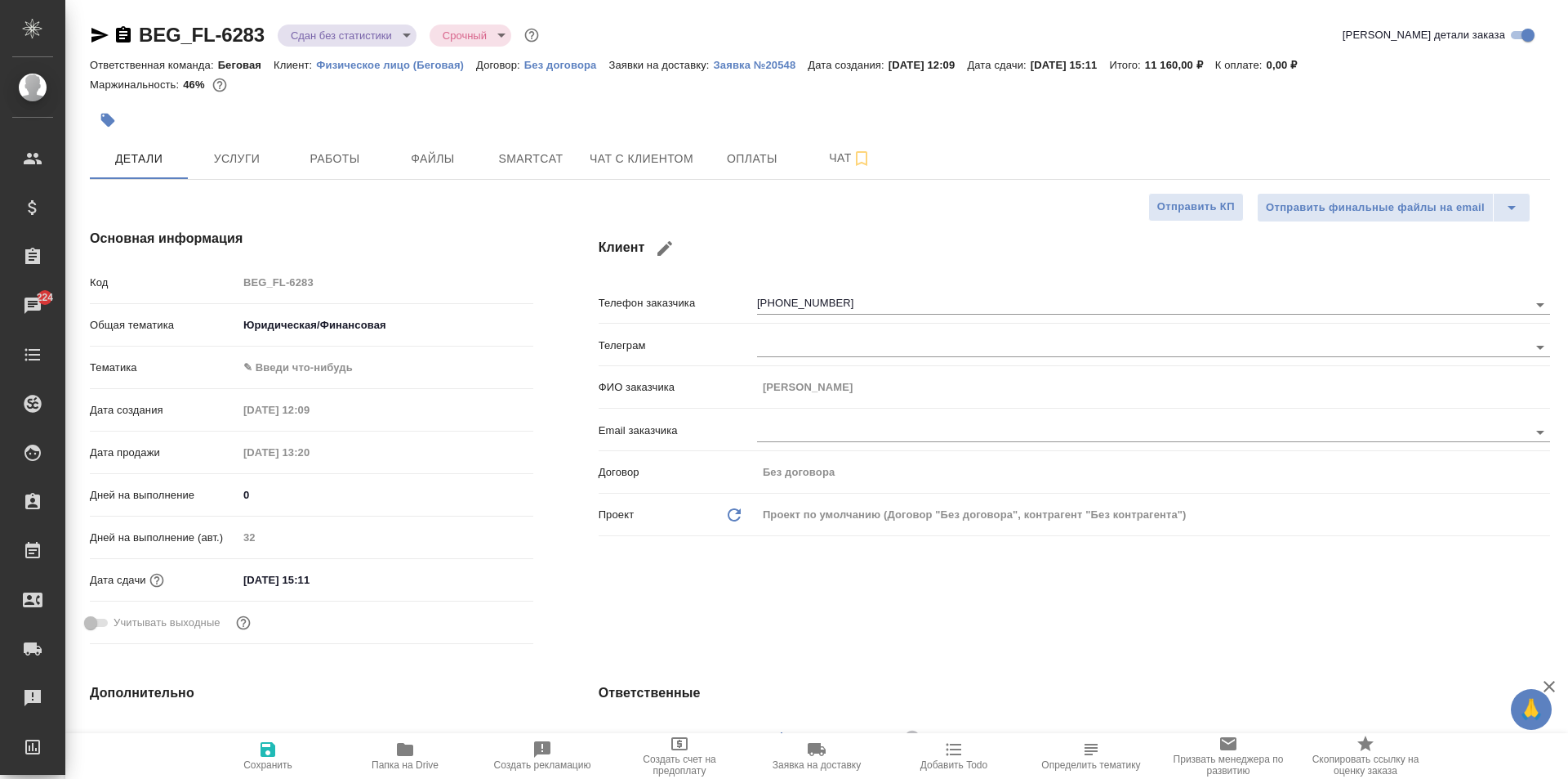
click at [282, 369] on body "🙏 .cls-1 fill:#fff; AWATERA Moskalets Alina Клиенты Спецификации Заказы 224 Чат…" at bounding box center [784, 389] width 1568 height 779
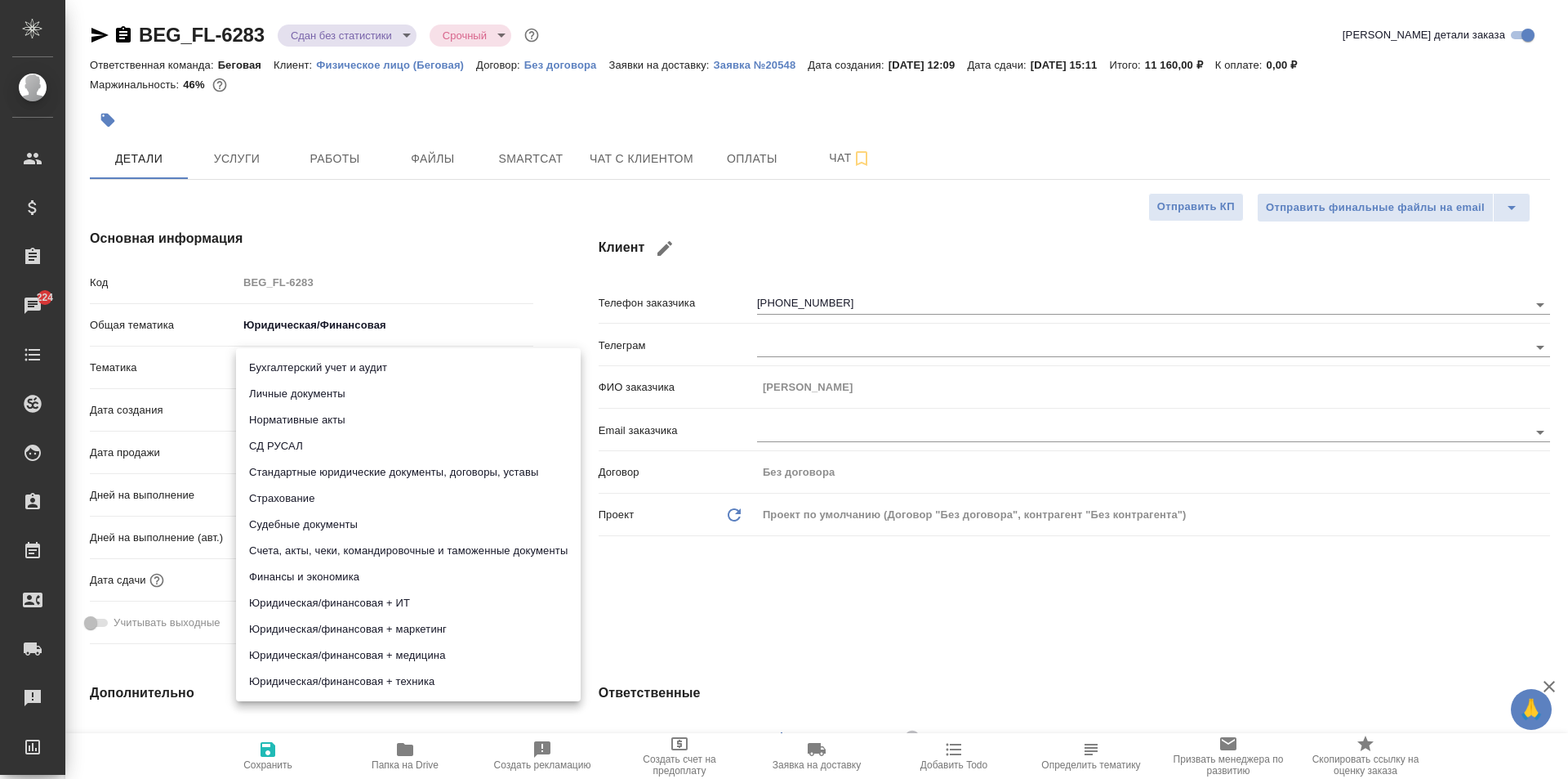
click at [353, 399] on li "Личные документы" at bounding box center [407, 394] width 345 height 27
type textarea "x"
type input "5a8b8b956a9677013d343cfe"
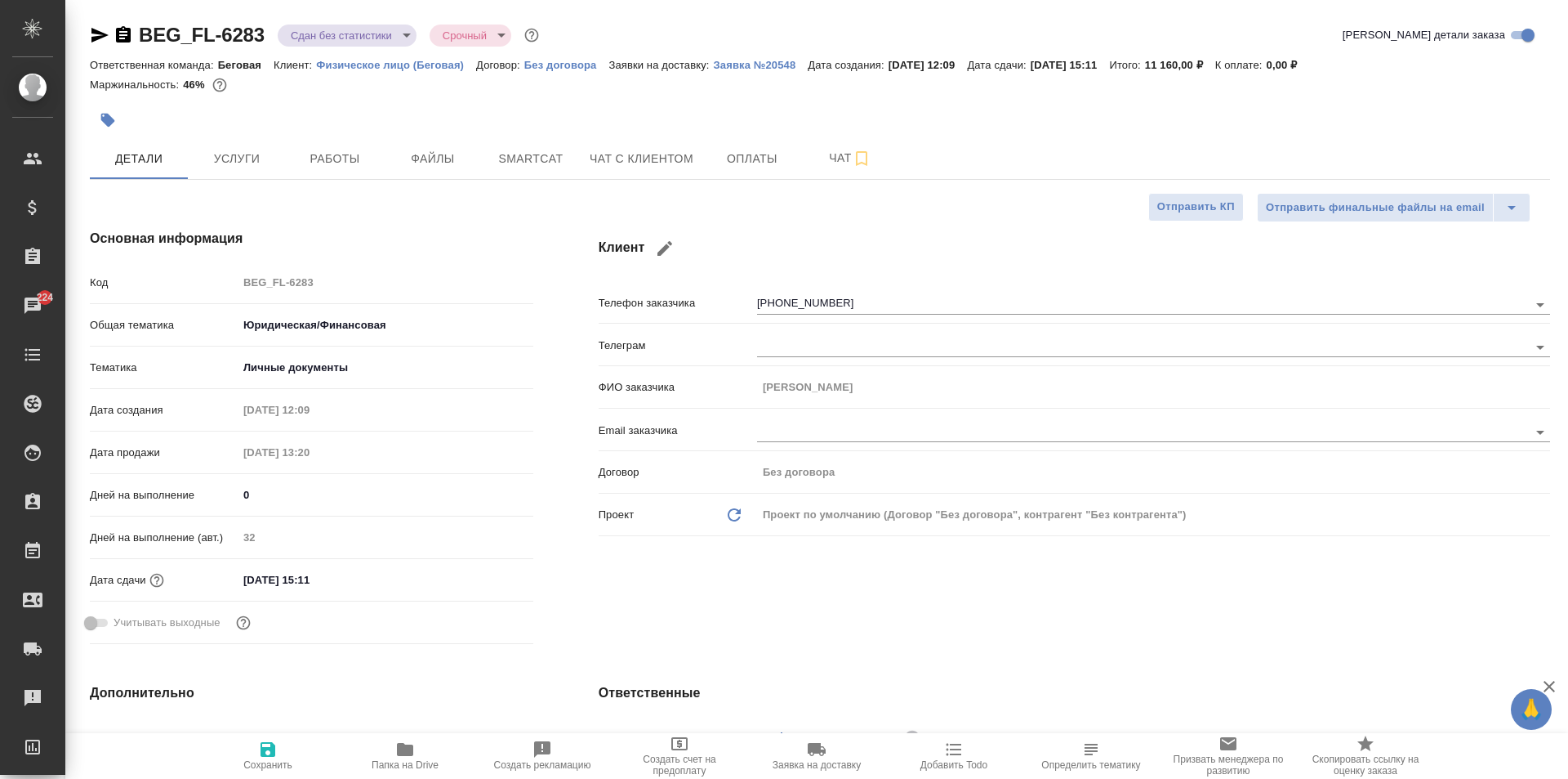
click at [274, 742] on icon "button" at bounding box center [268, 750] width 20 height 20
type textarea "x"
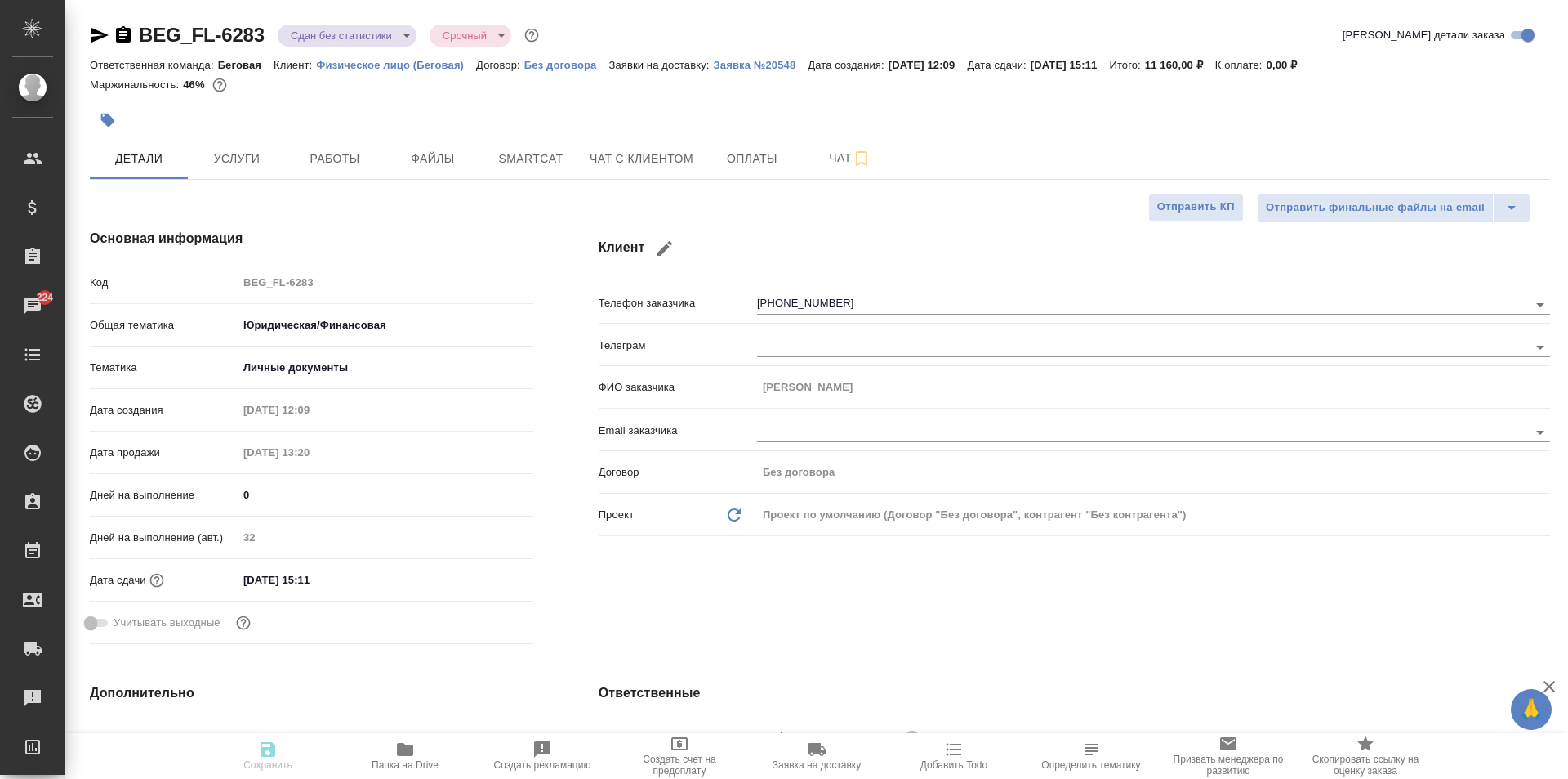
type textarea "x"
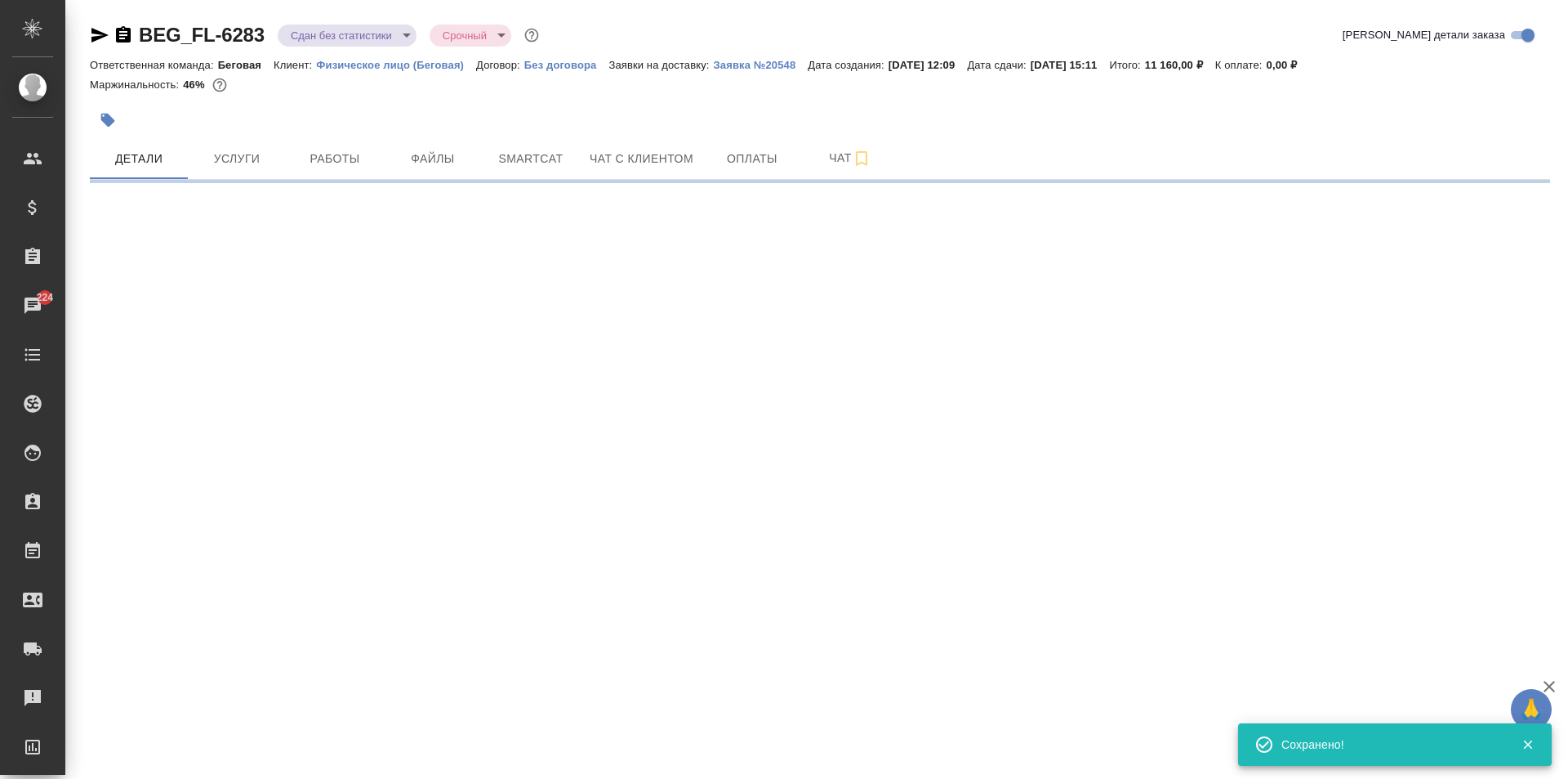
select select "RU"
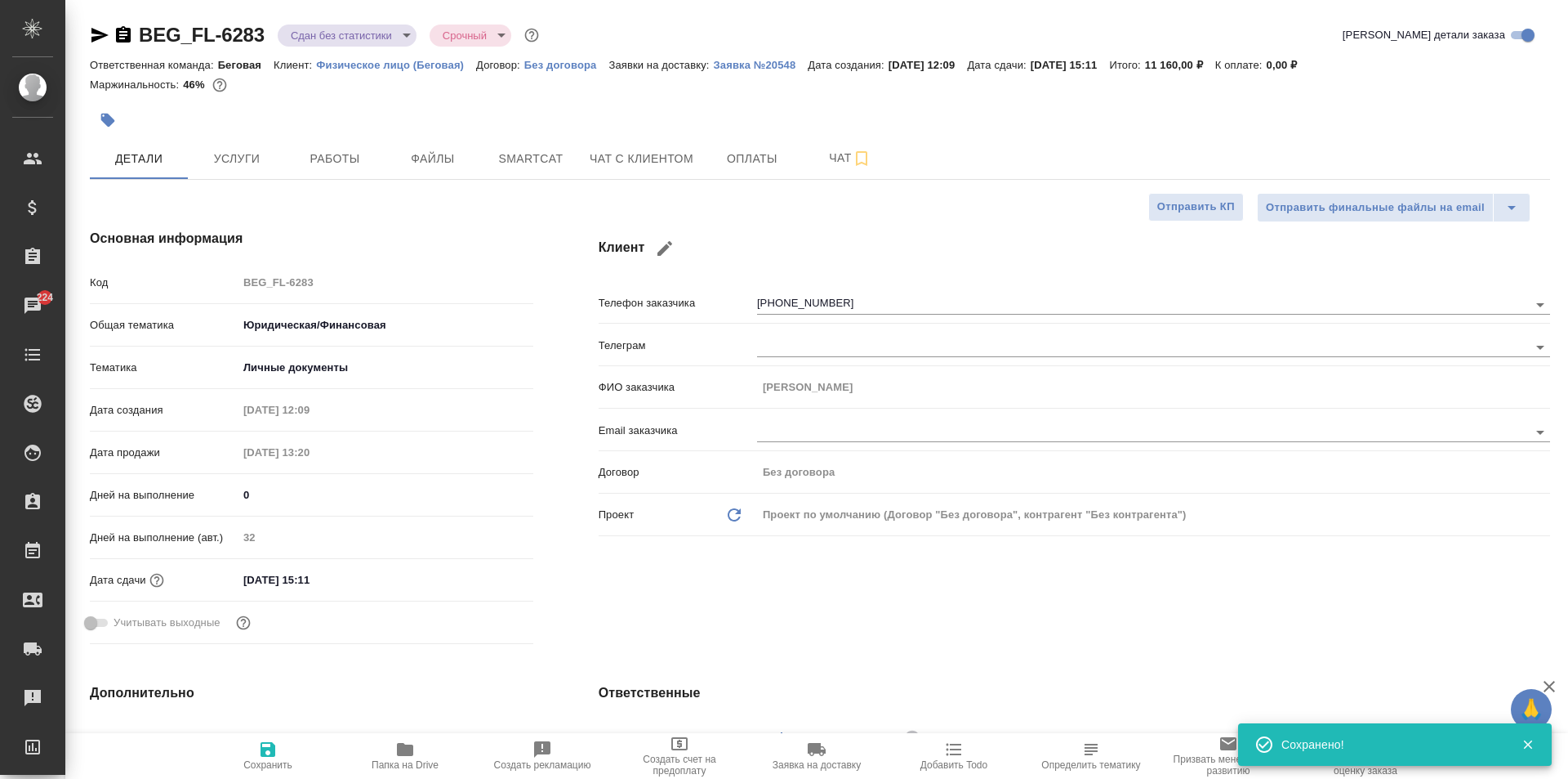
type textarea "x"
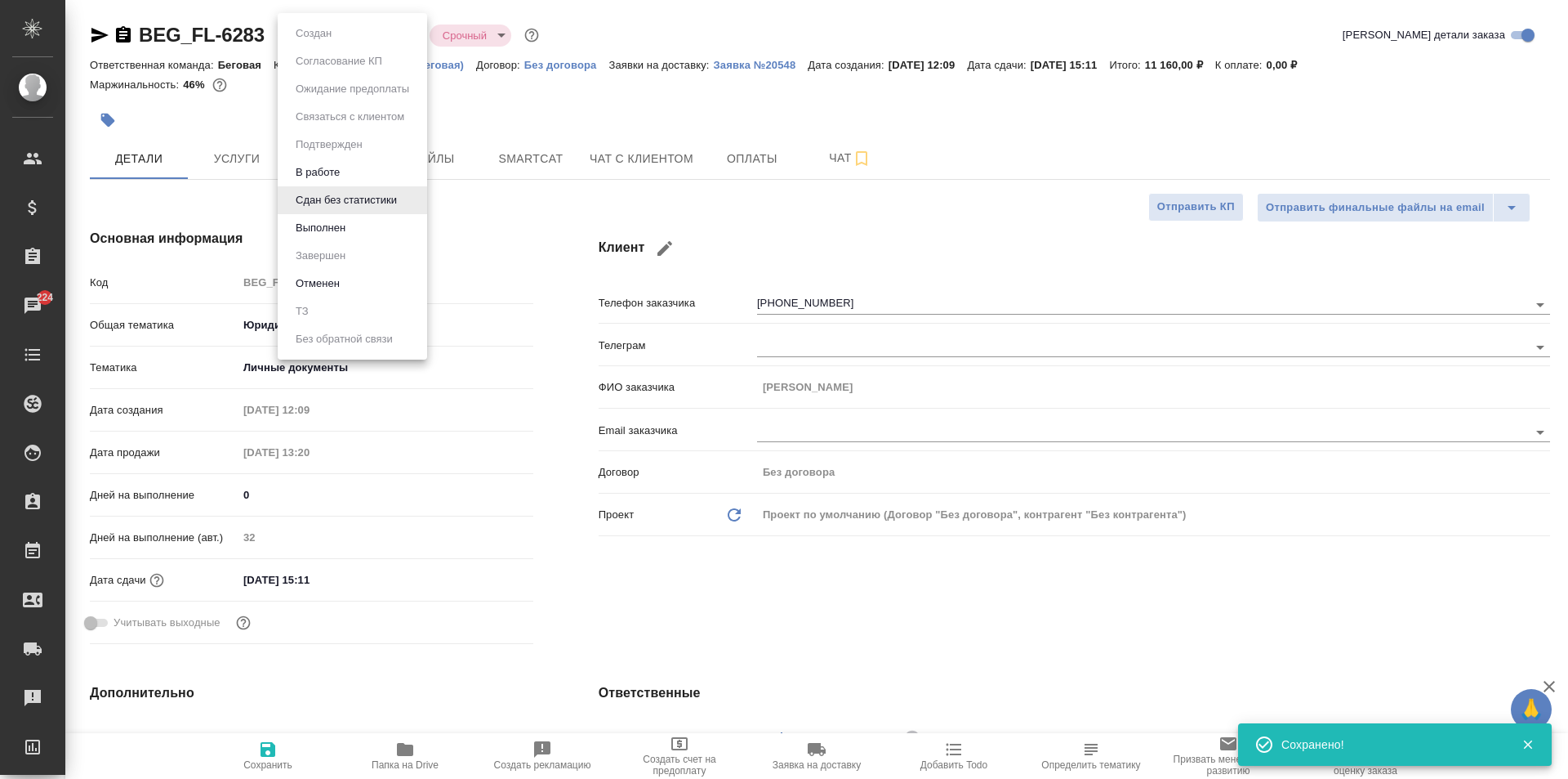
click at [360, 39] on body "🙏 .cls-1 fill:#fff; AWATERA Moskalets Alina Клиенты Спецификации Заказы 224 Чат…" at bounding box center [784, 389] width 1568 height 779
click at [339, 222] on button "Выполнен" at bounding box center [320, 228] width 60 height 18
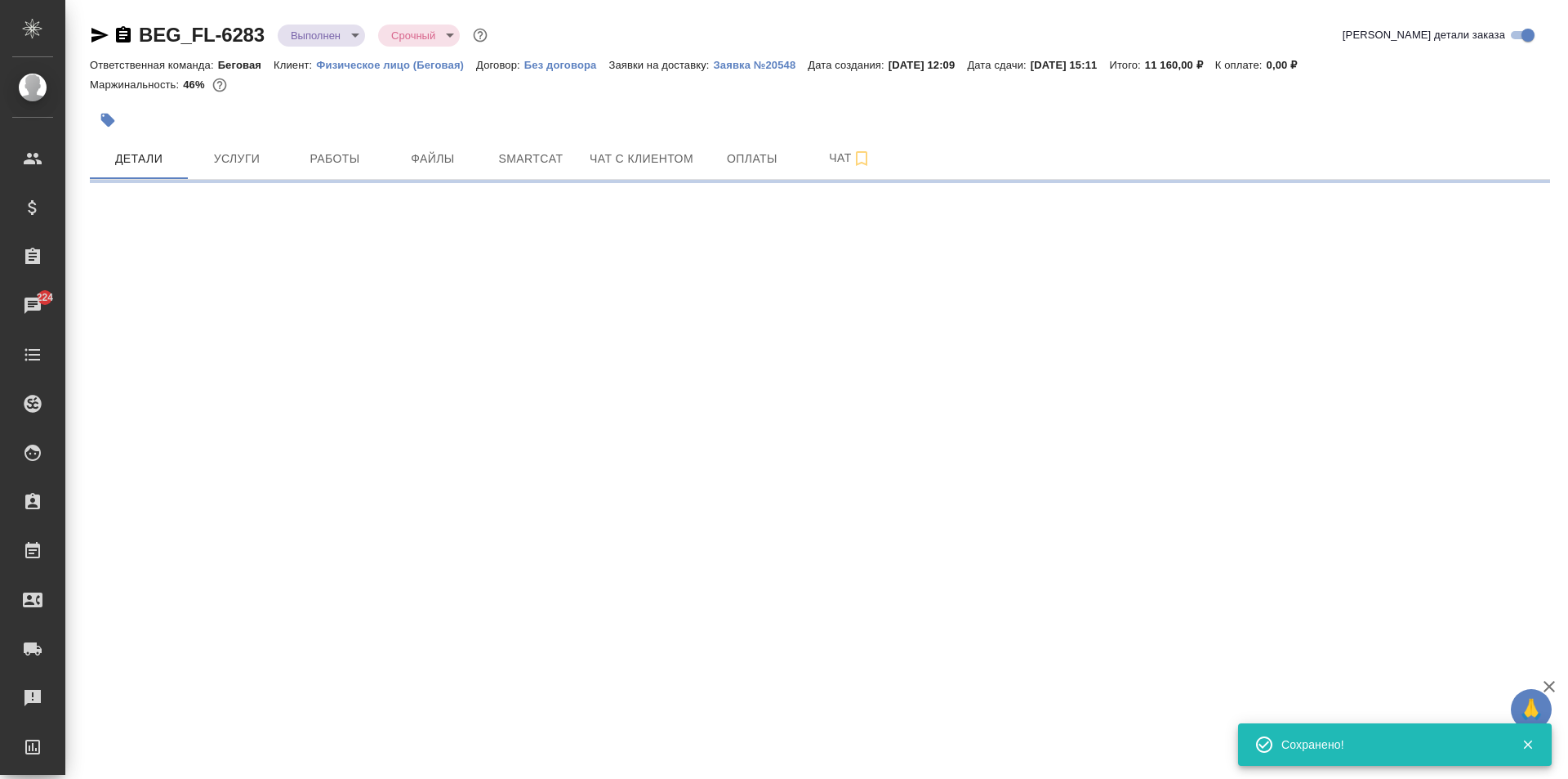
click at [126, 39] on icon "button" at bounding box center [123, 34] width 15 height 17
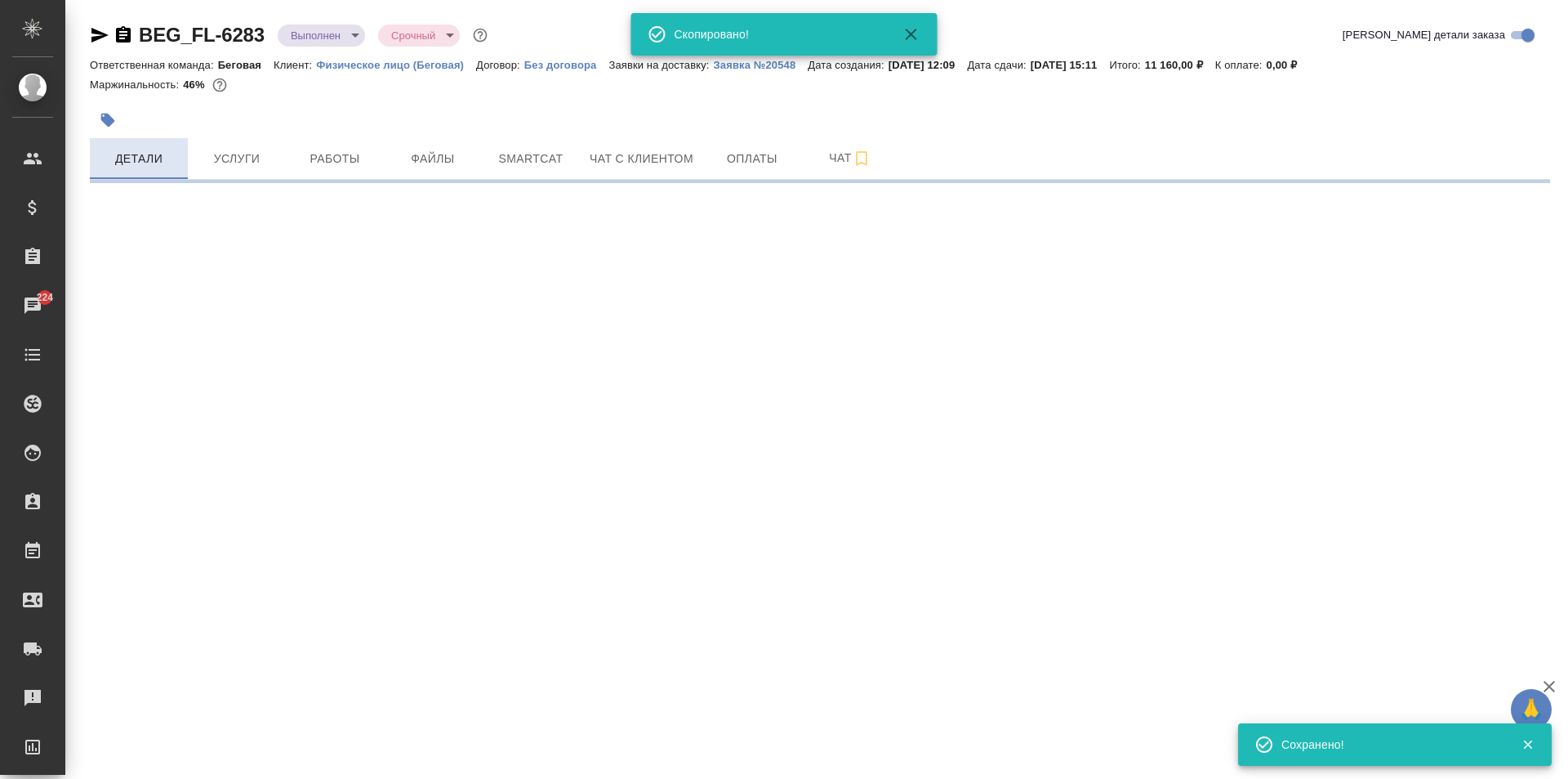
select select "RU"
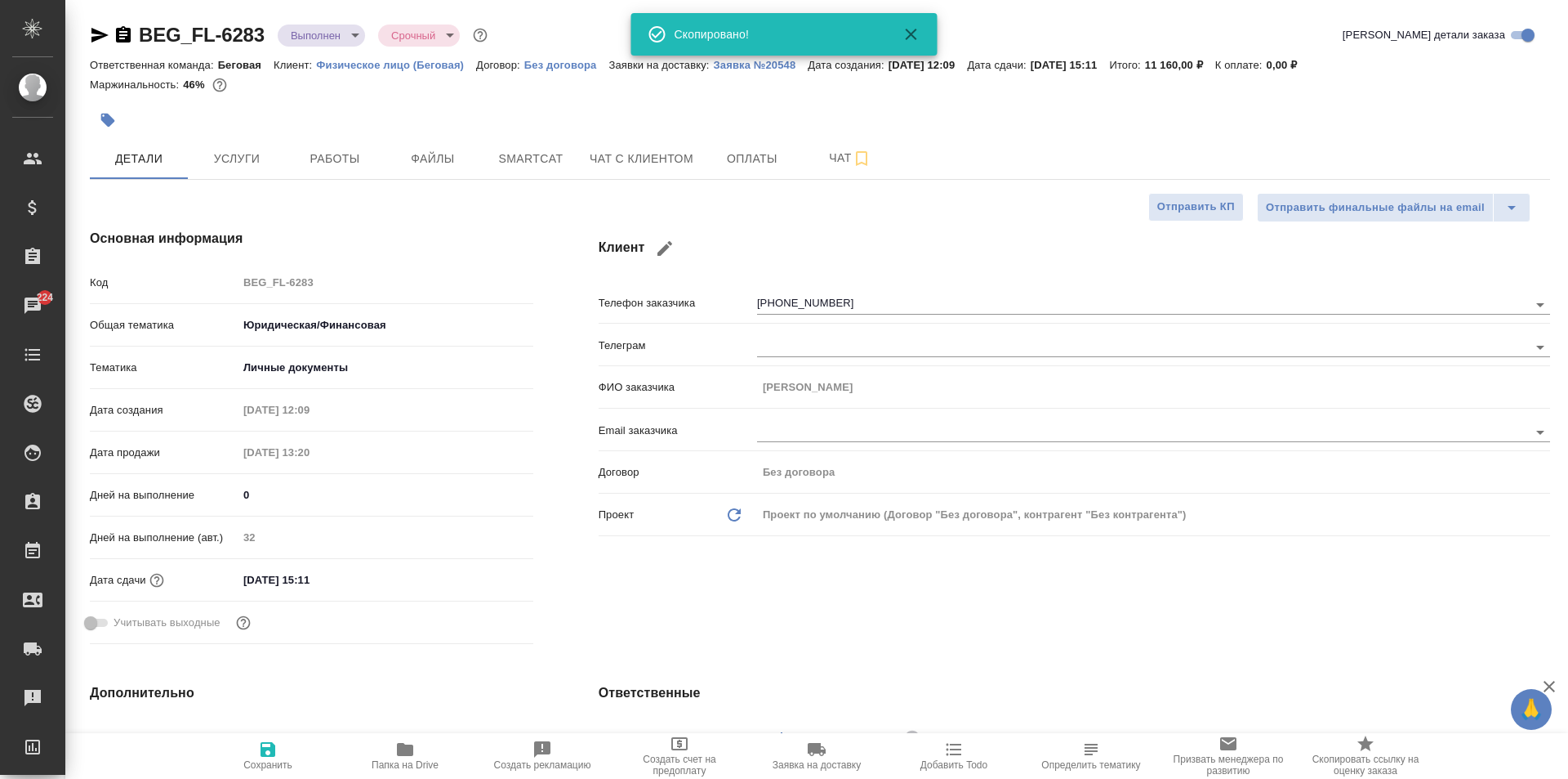
type textarea "x"
click at [91, 40] on icon "button" at bounding box center [99, 35] width 20 height 20
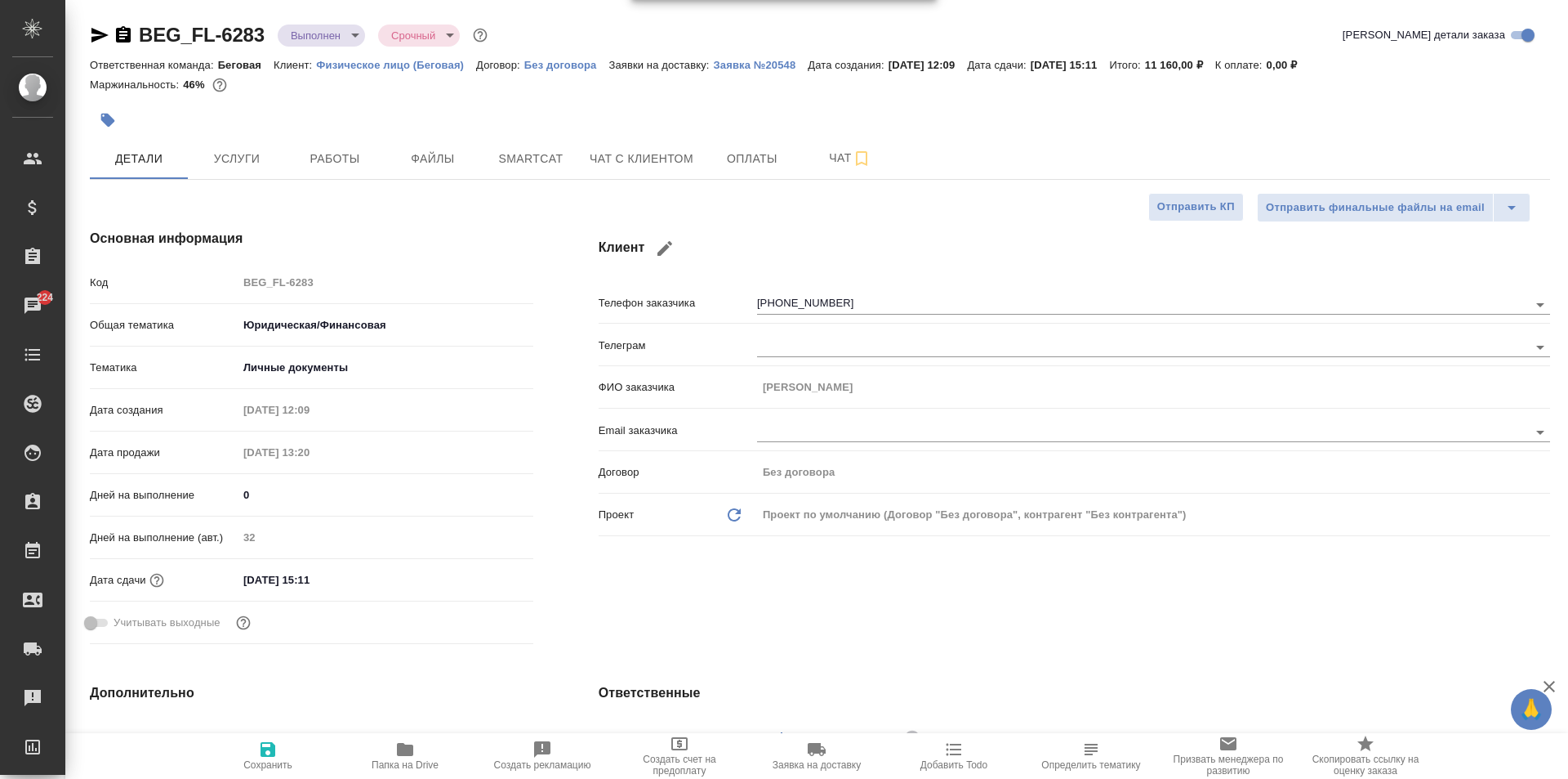
click at [124, 38] on icon "button" at bounding box center [124, 35] width 20 height 20
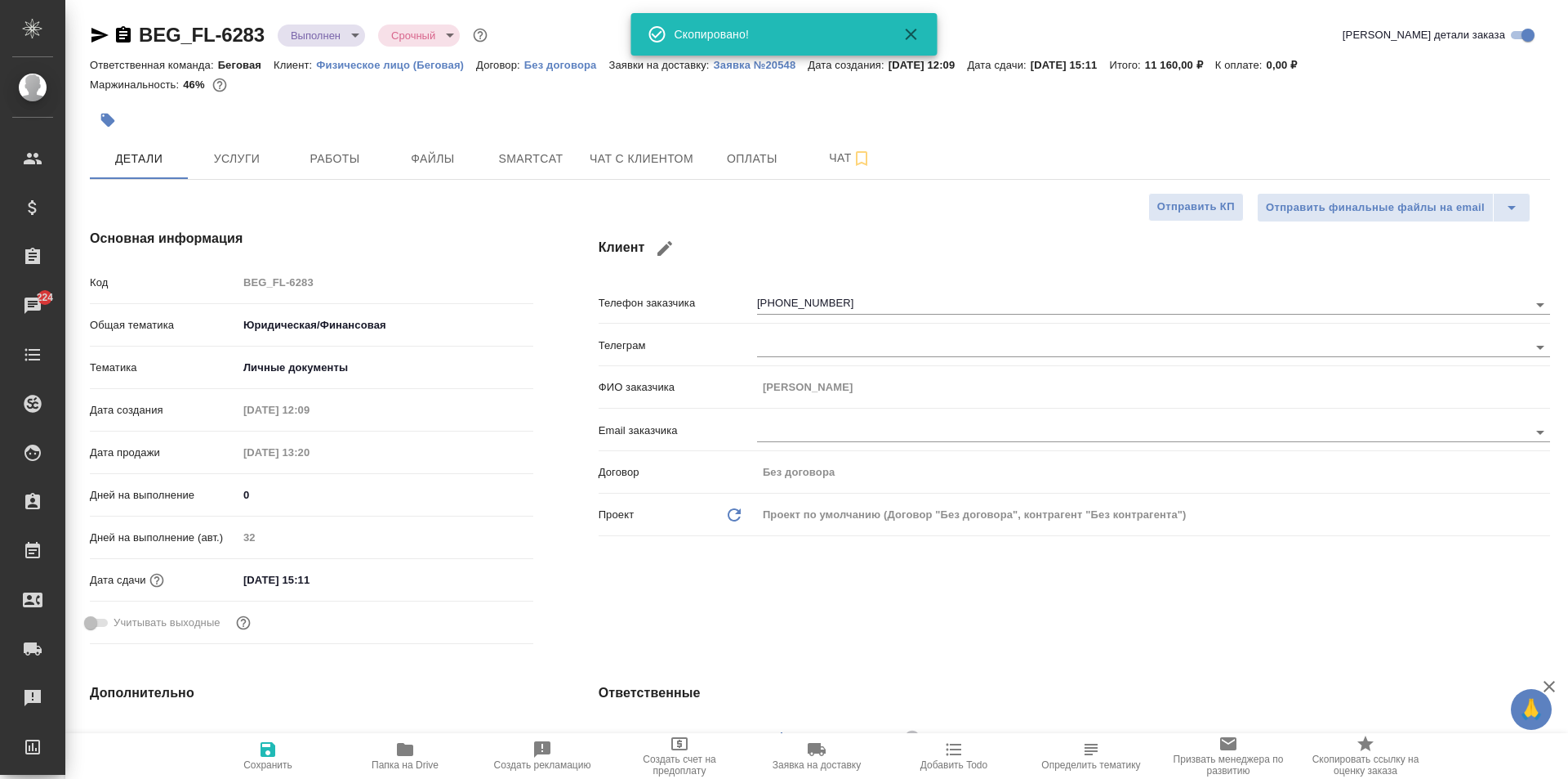
type textarea "x"
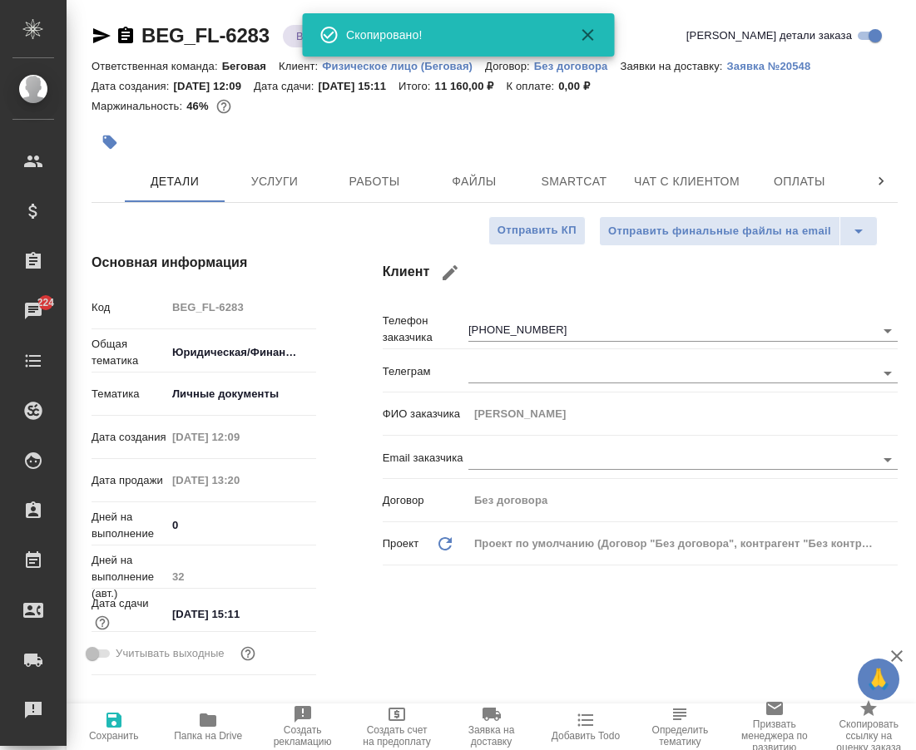
type textarea "x"
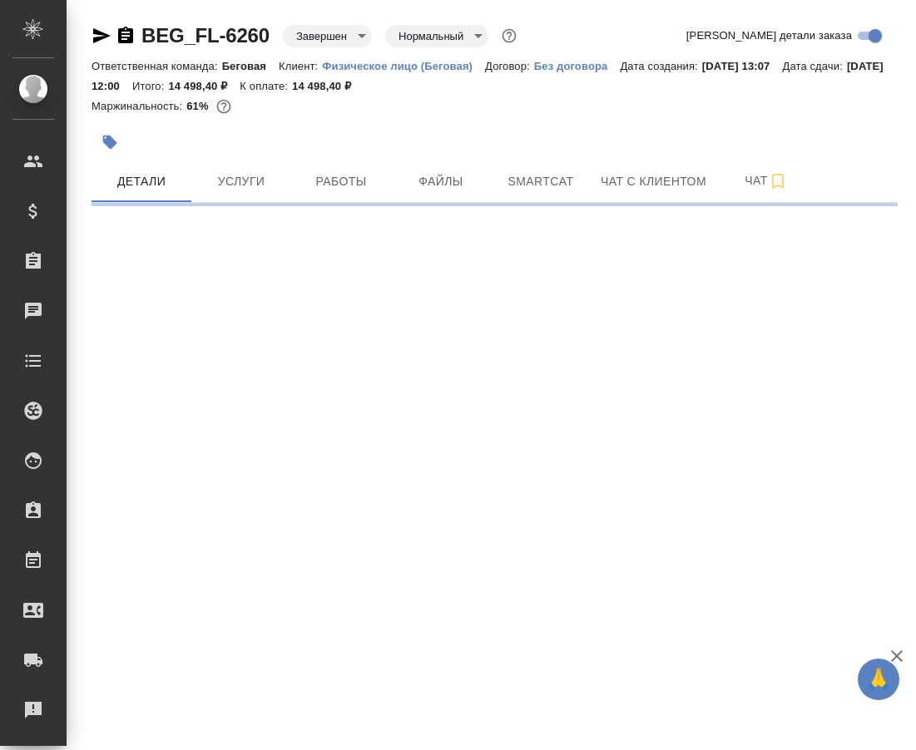
click at [125, 36] on icon "button" at bounding box center [126, 36] width 20 height 20
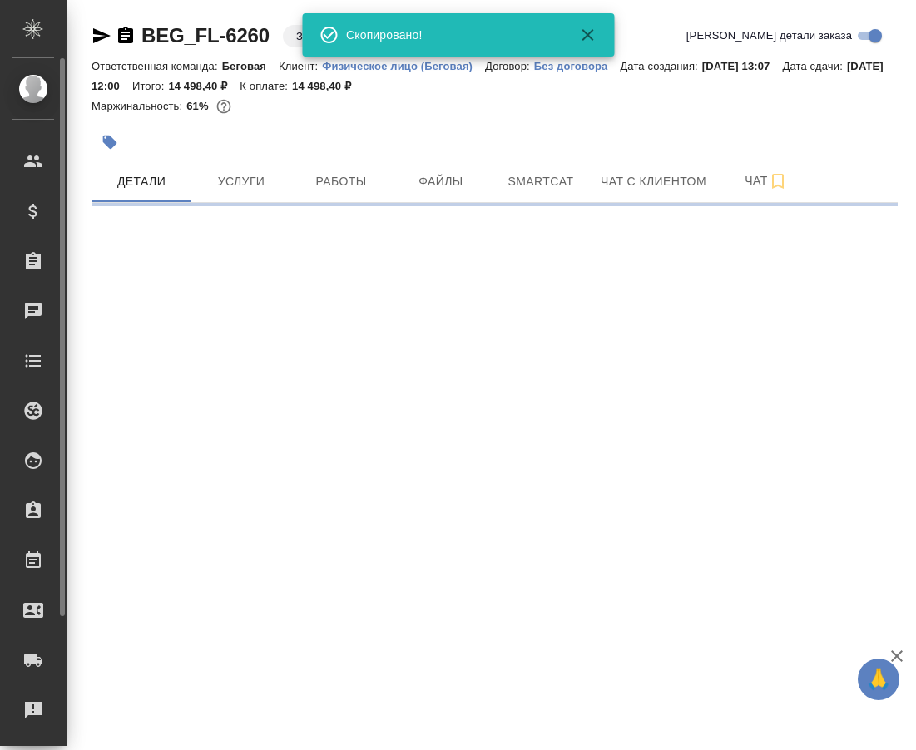
select select "RU"
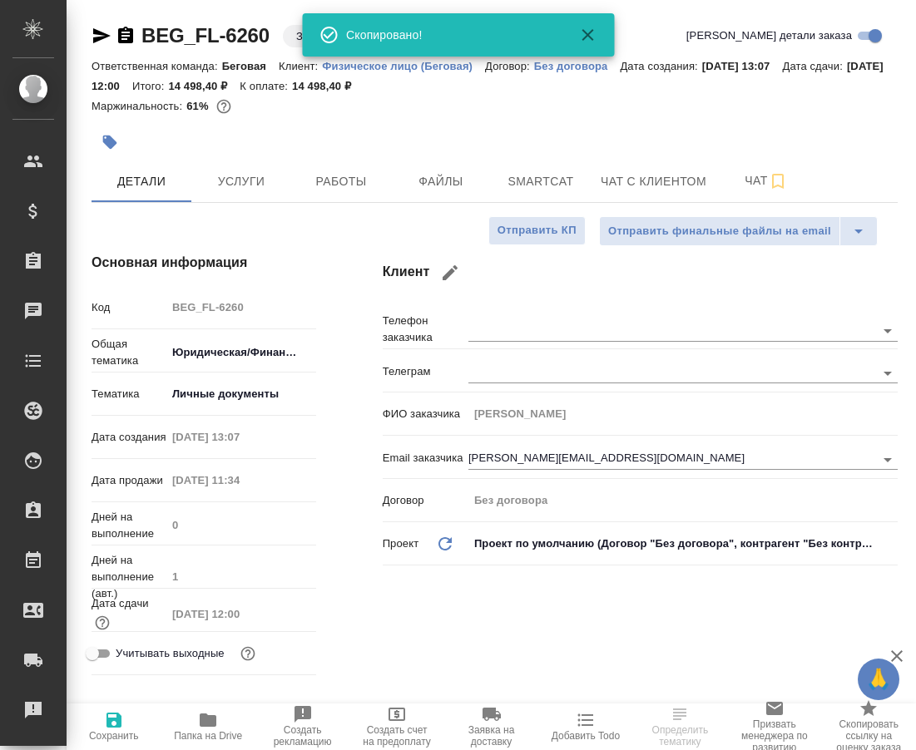
type textarea "x"
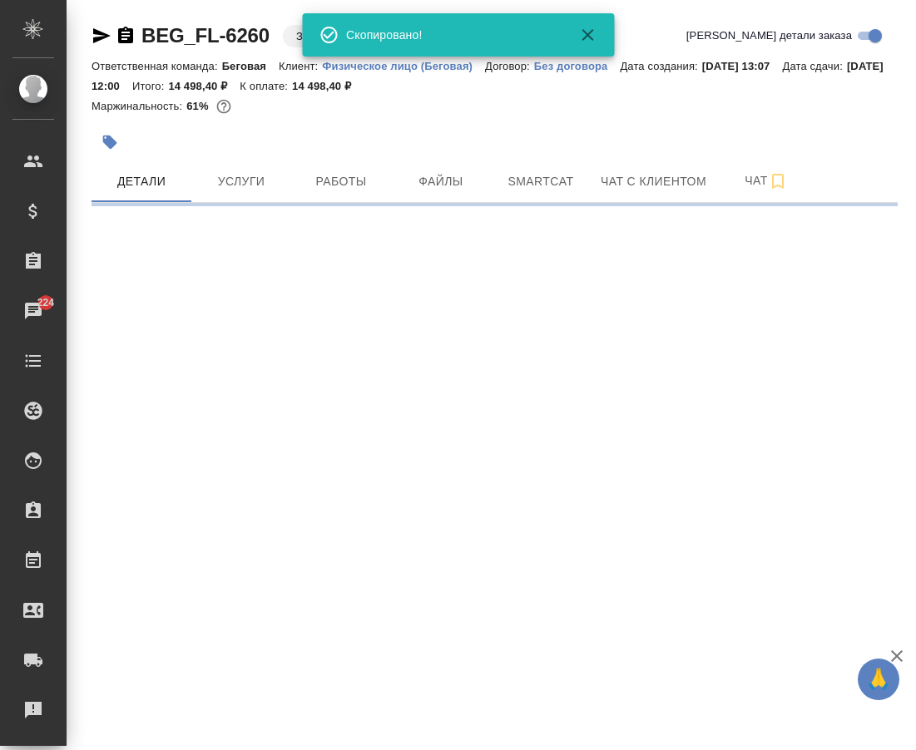
select select "RU"
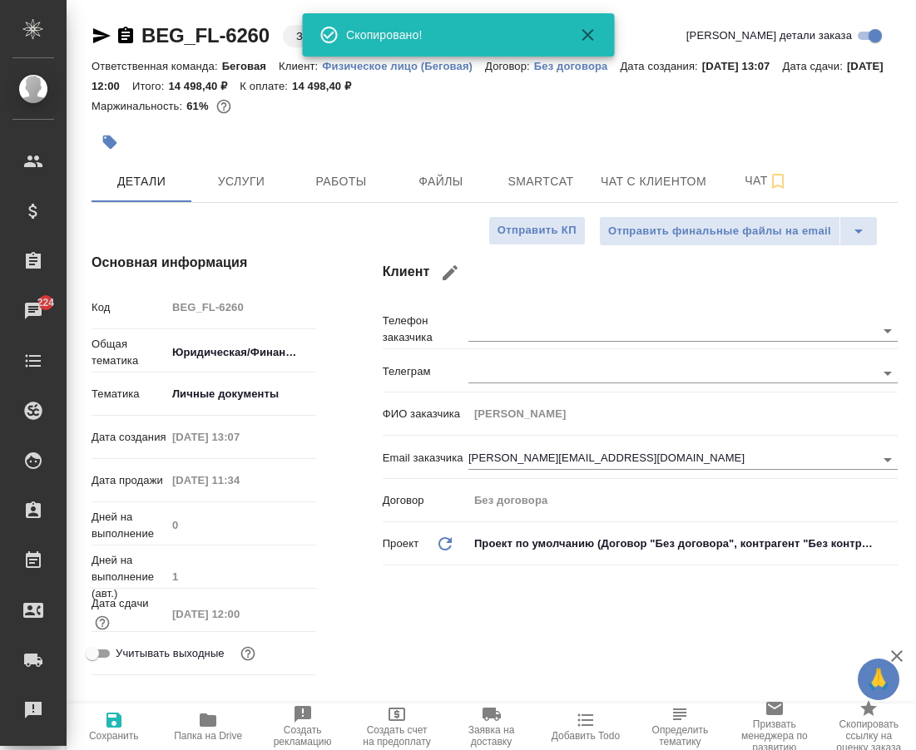
type textarea "x"
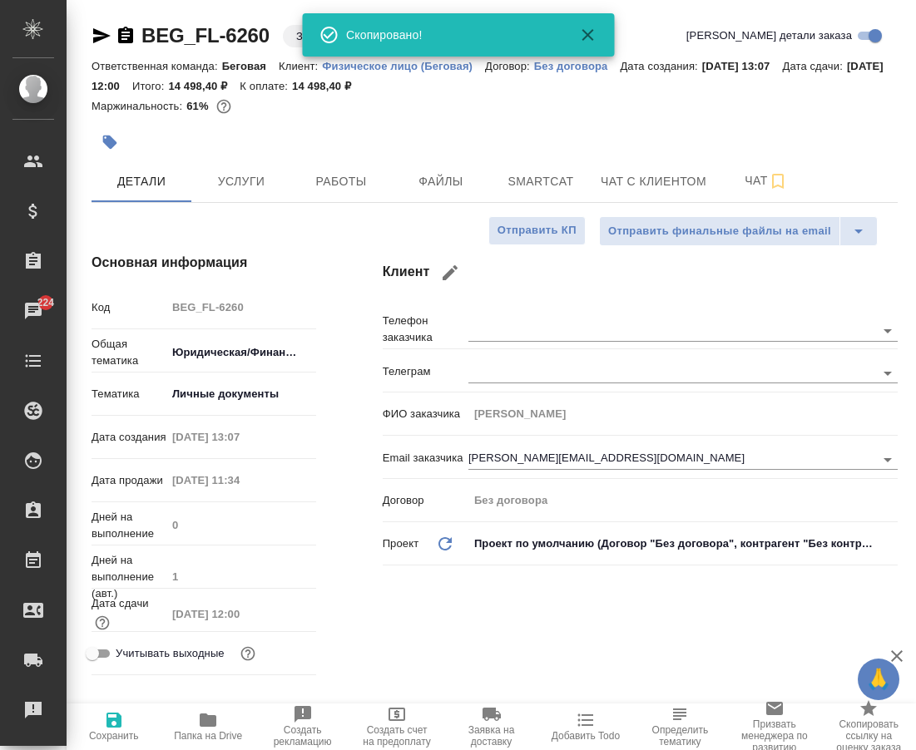
type textarea "x"
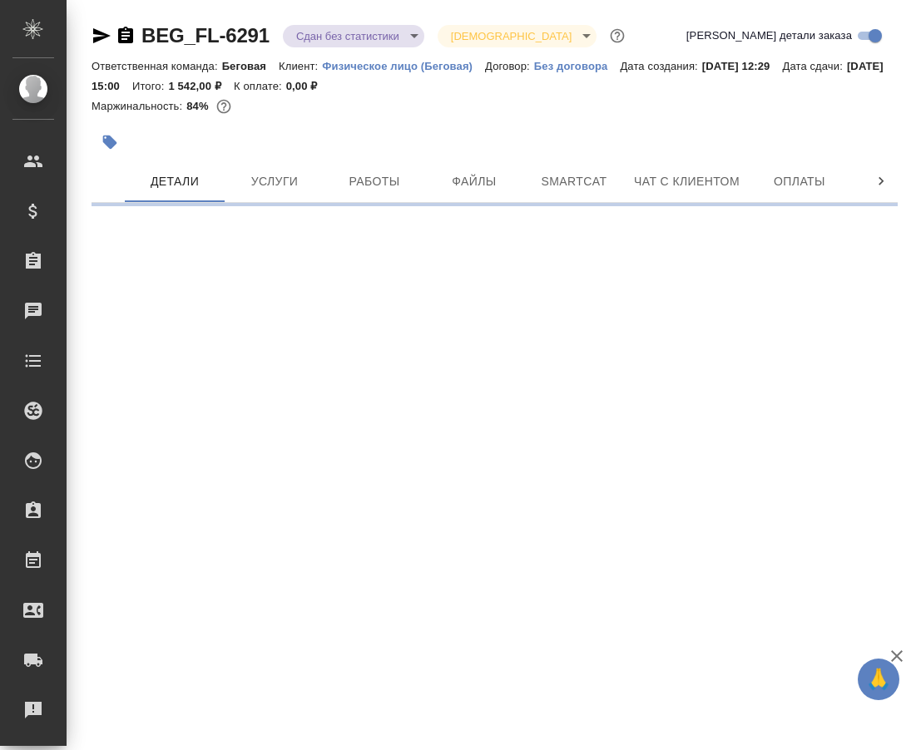
select select "RU"
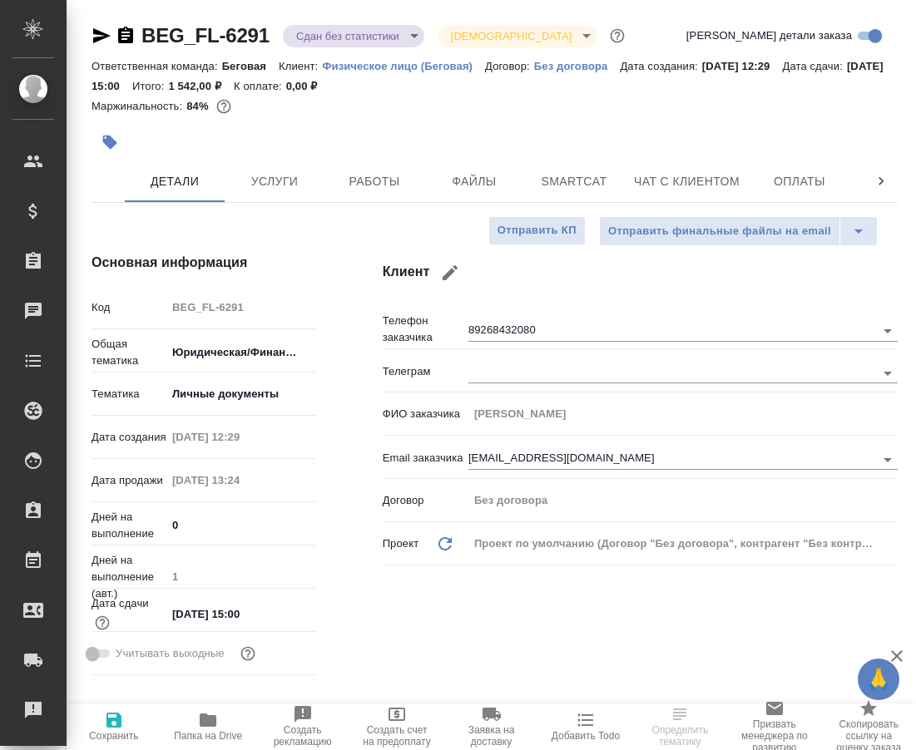
type textarea "x"
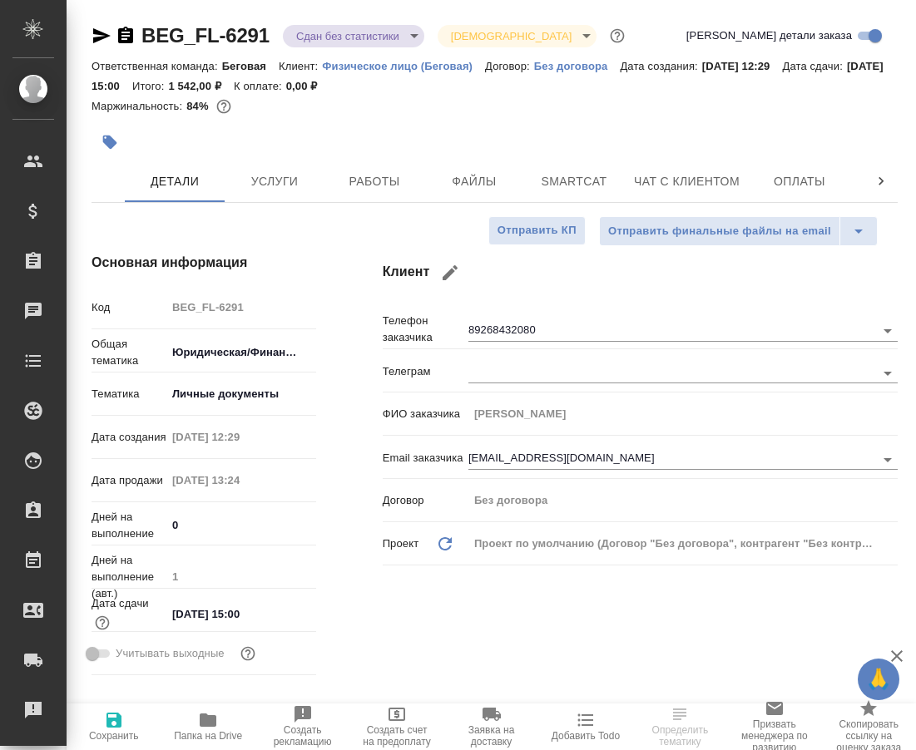
type textarea "x"
click at [126, 37] on icon "button" at bounding box center [125, 35] width 15 height 17
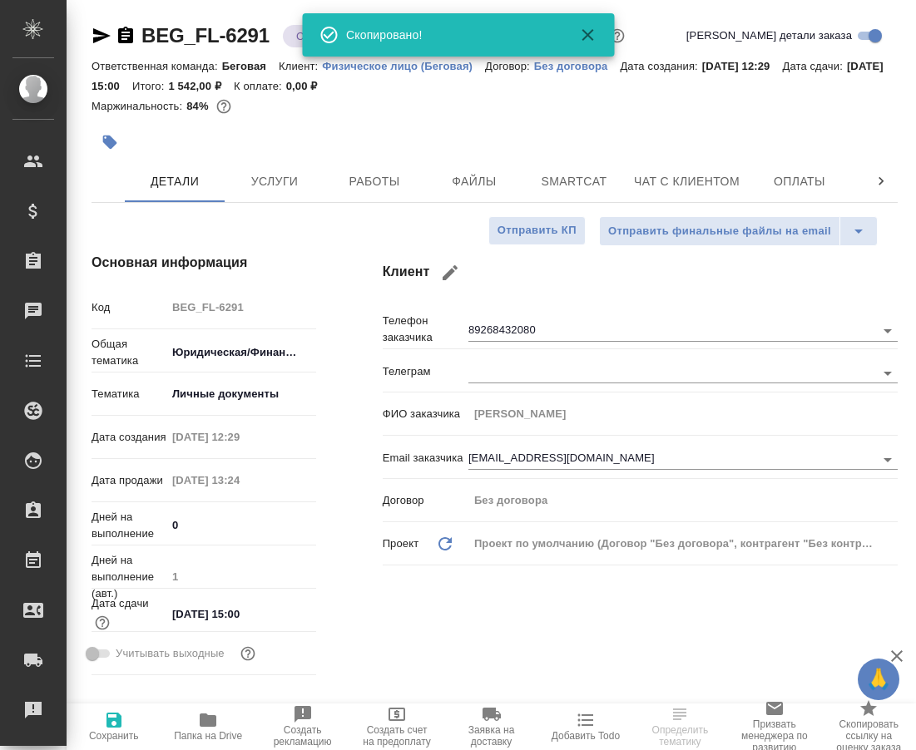
type textarea "x"
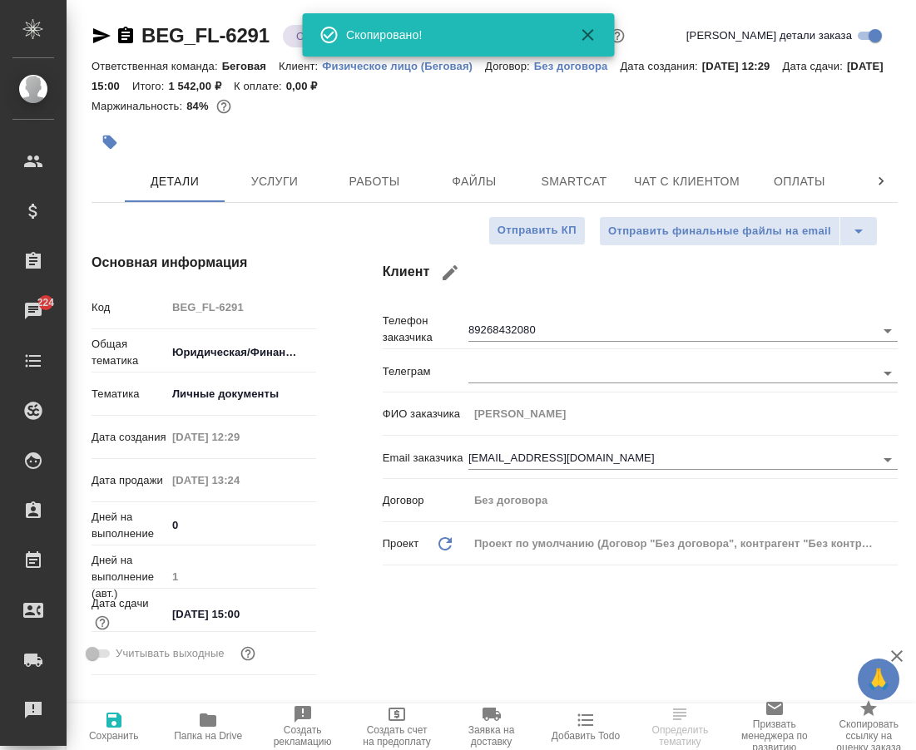
type textarea "x"
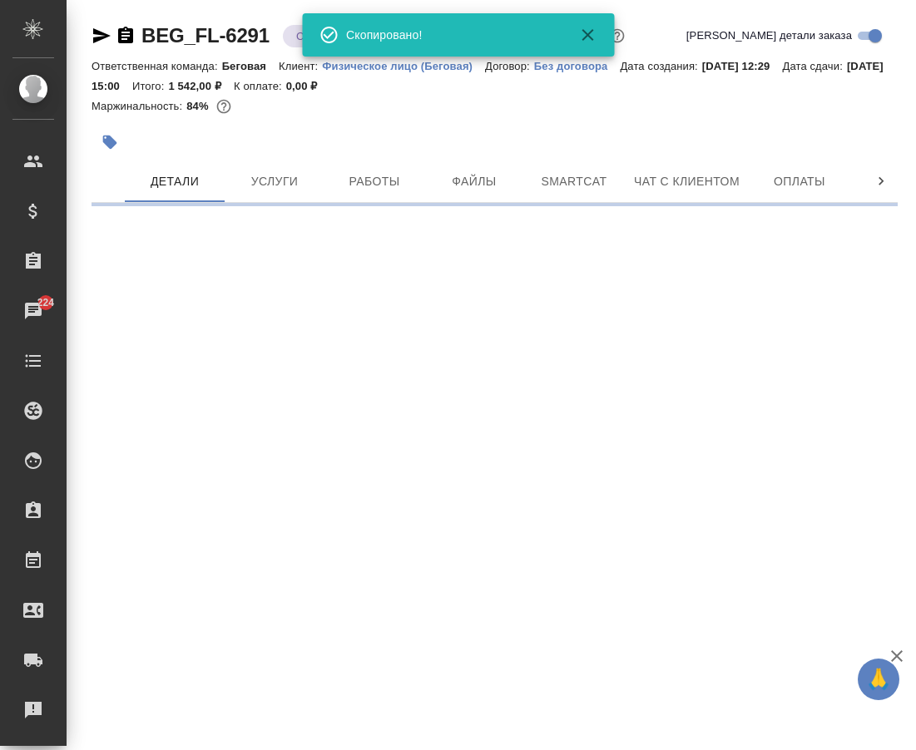
select select "RU"
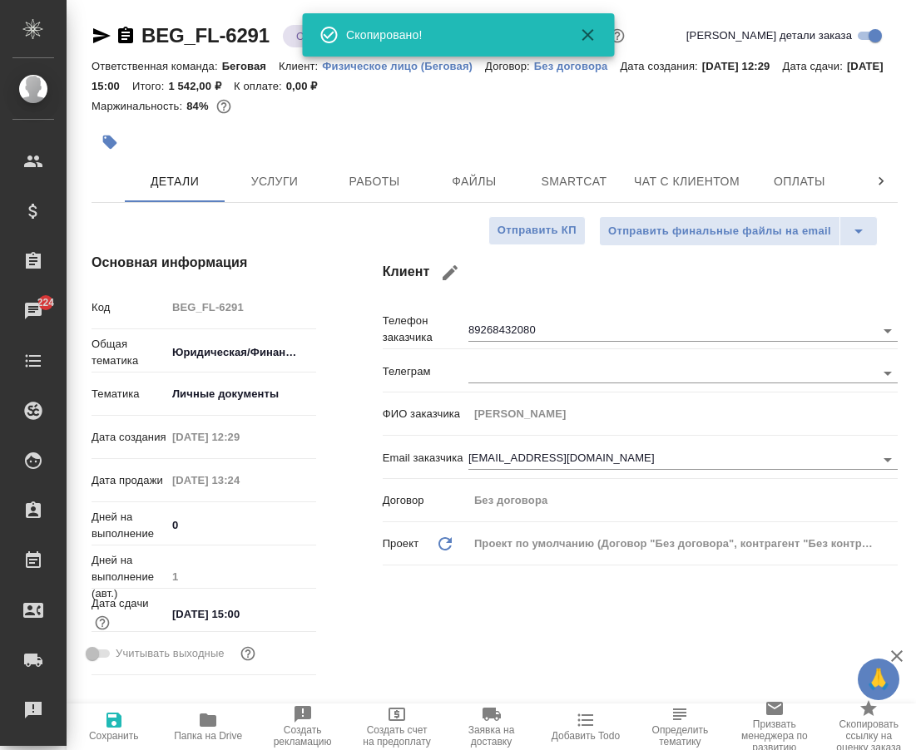
type textarea "x"
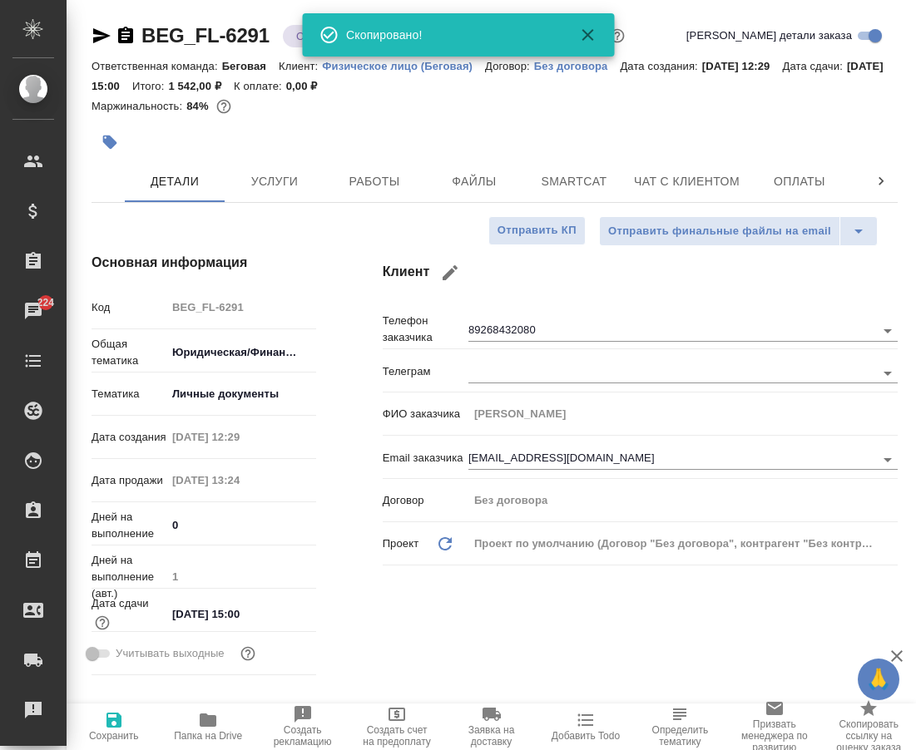
type textarea "x"
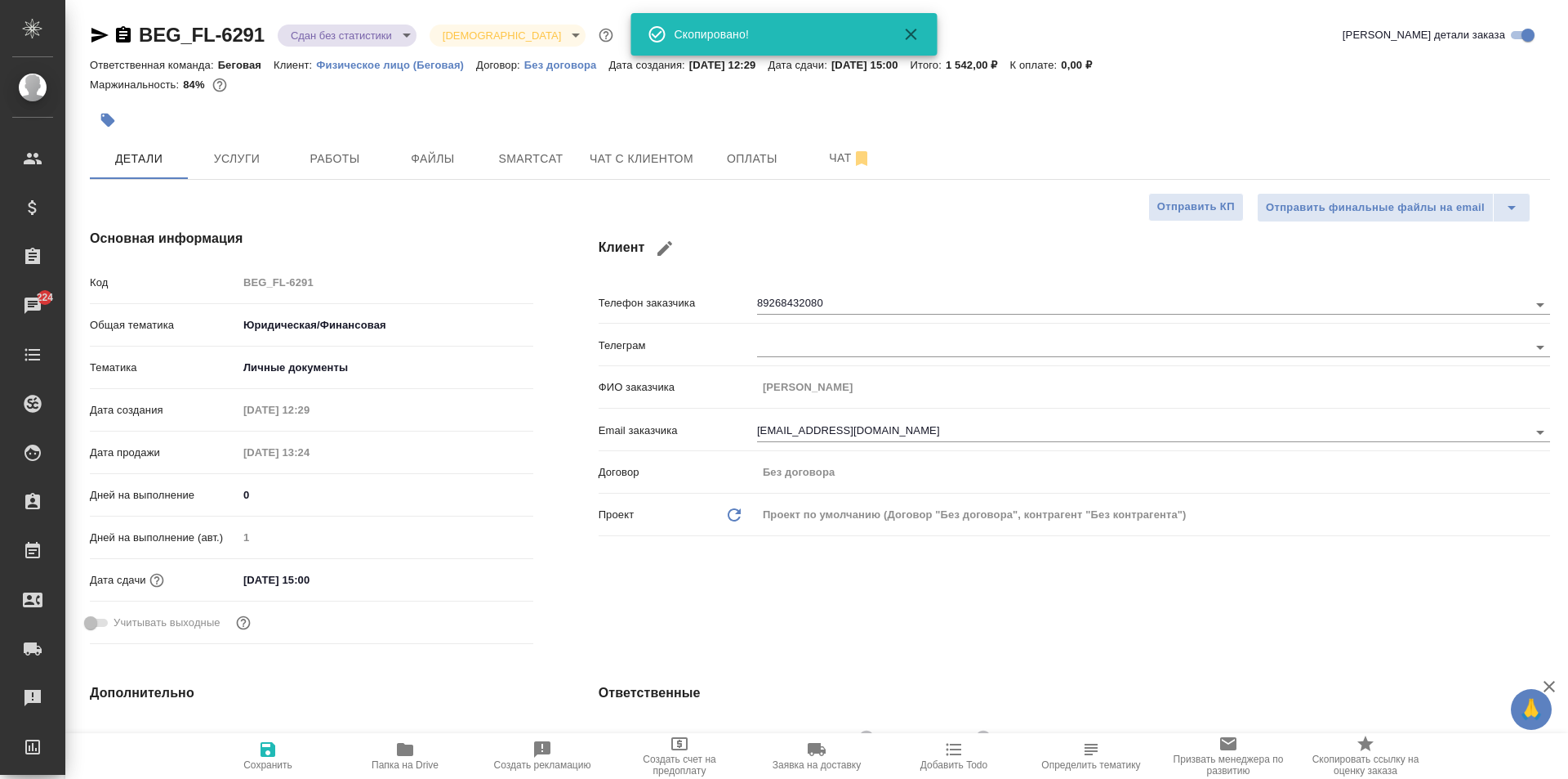
type textarea "x"
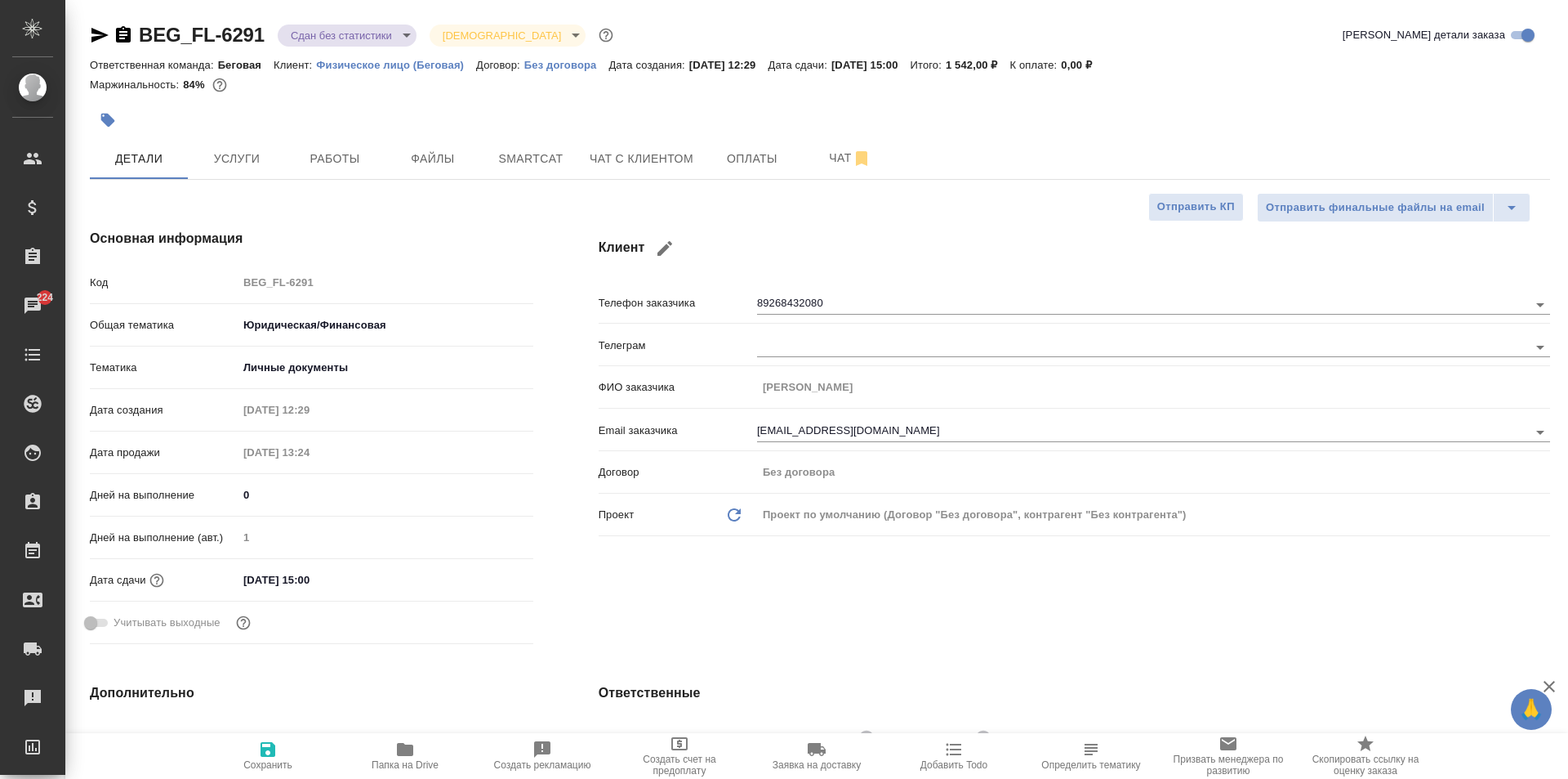
type textarea "x"
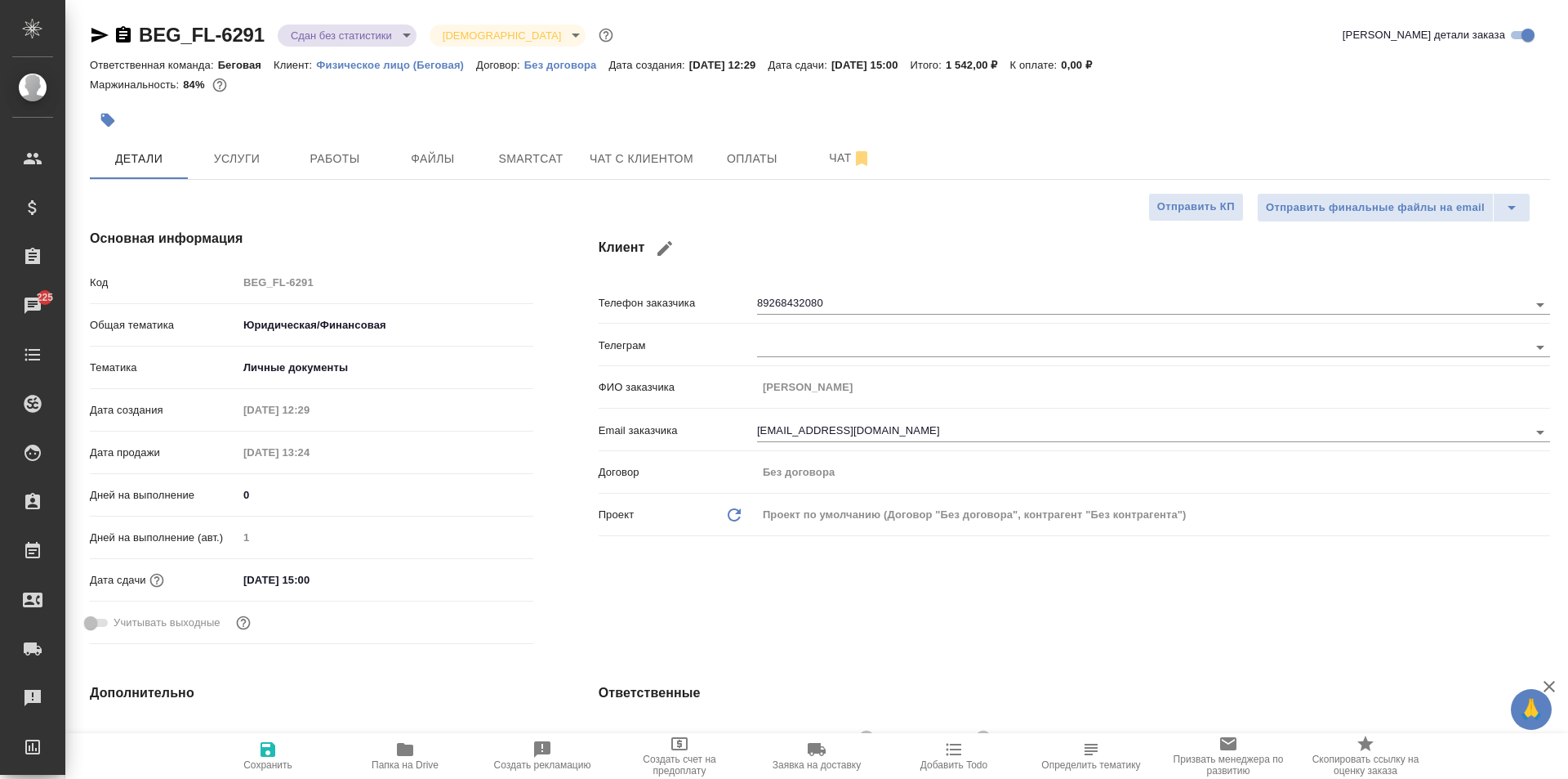
type textarea "x"
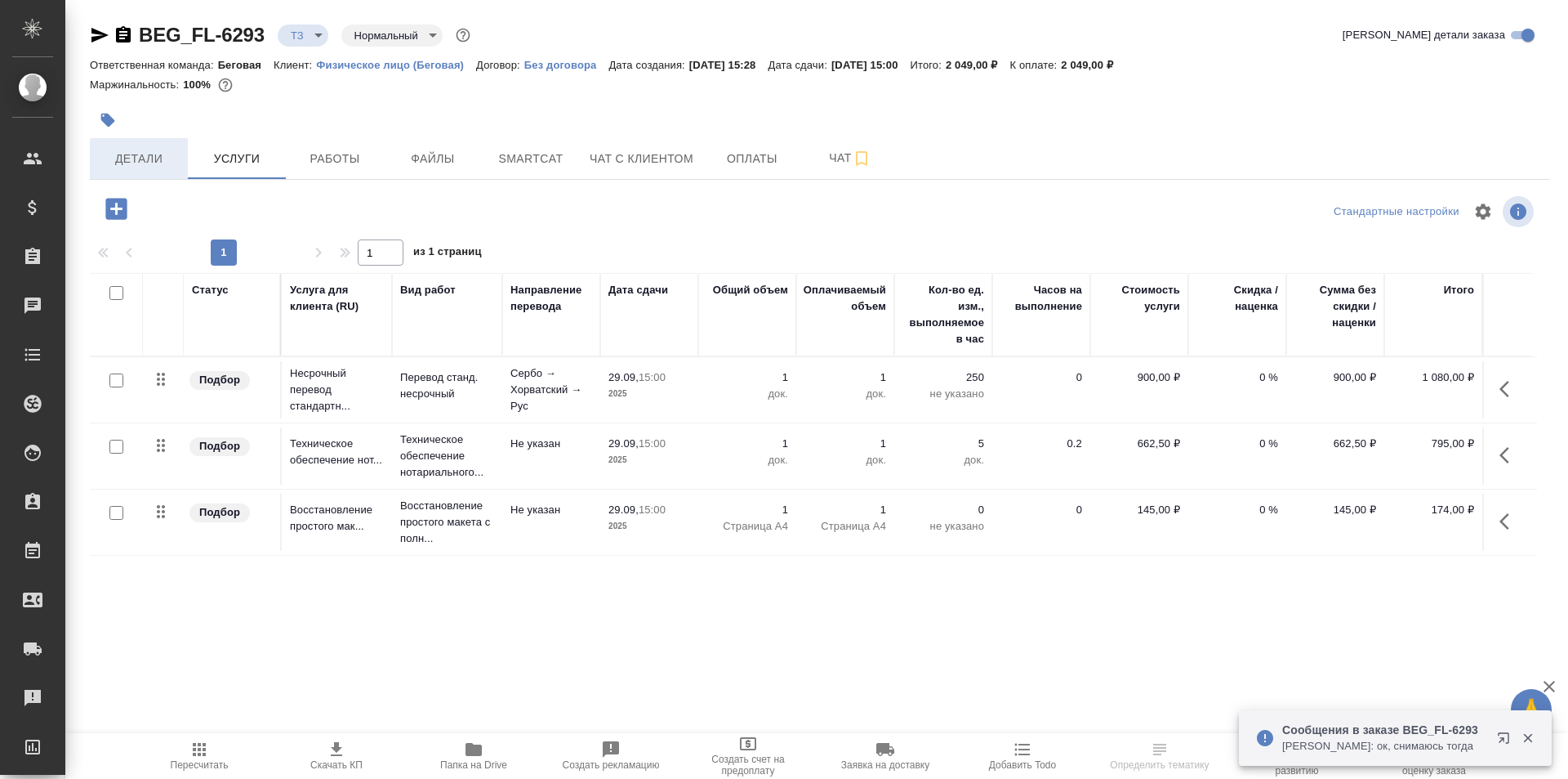
click at [131, 153] on span "Детали" at bounding box center [138, 158] width 79 height 21
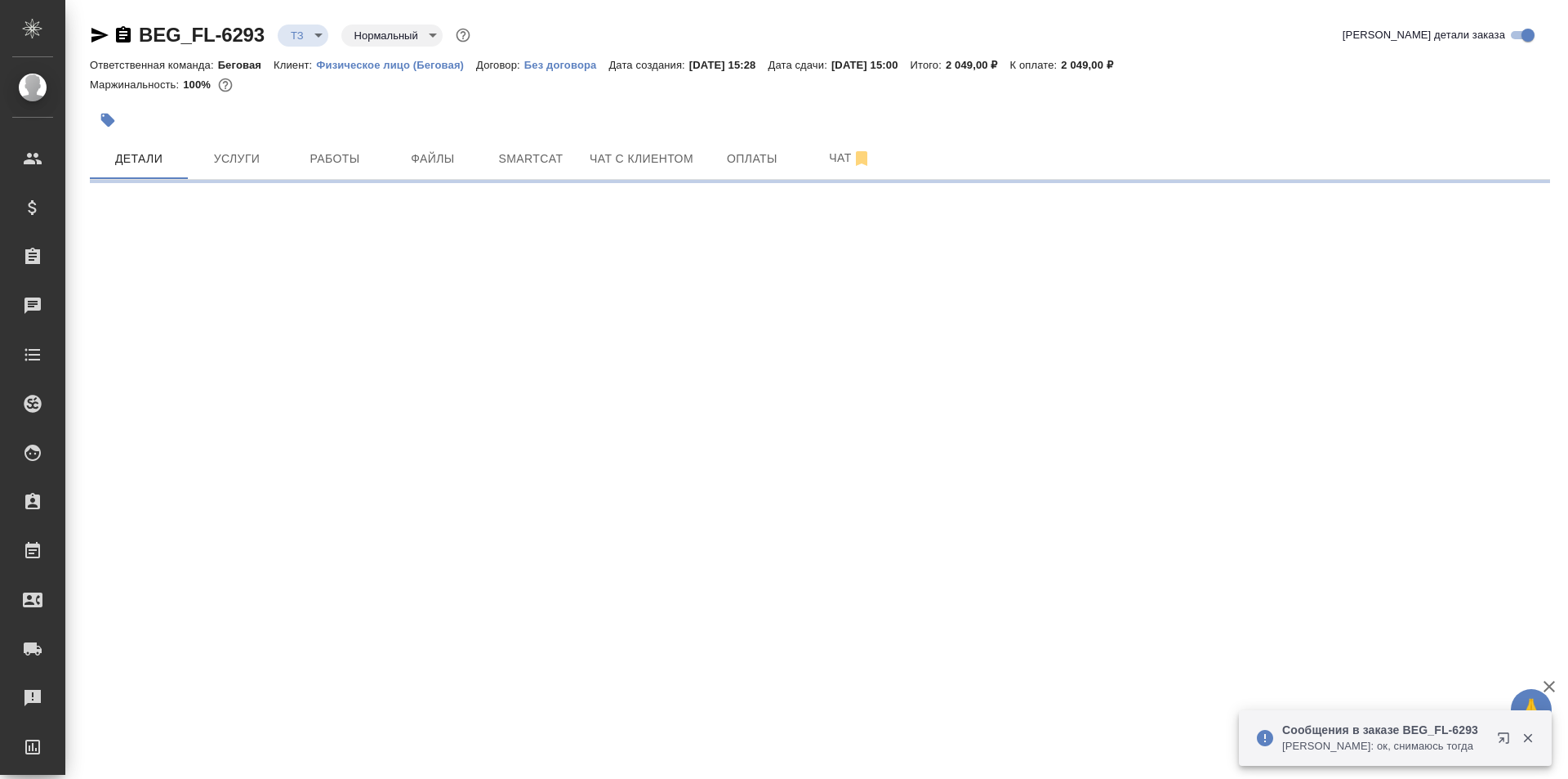
select select "RU"
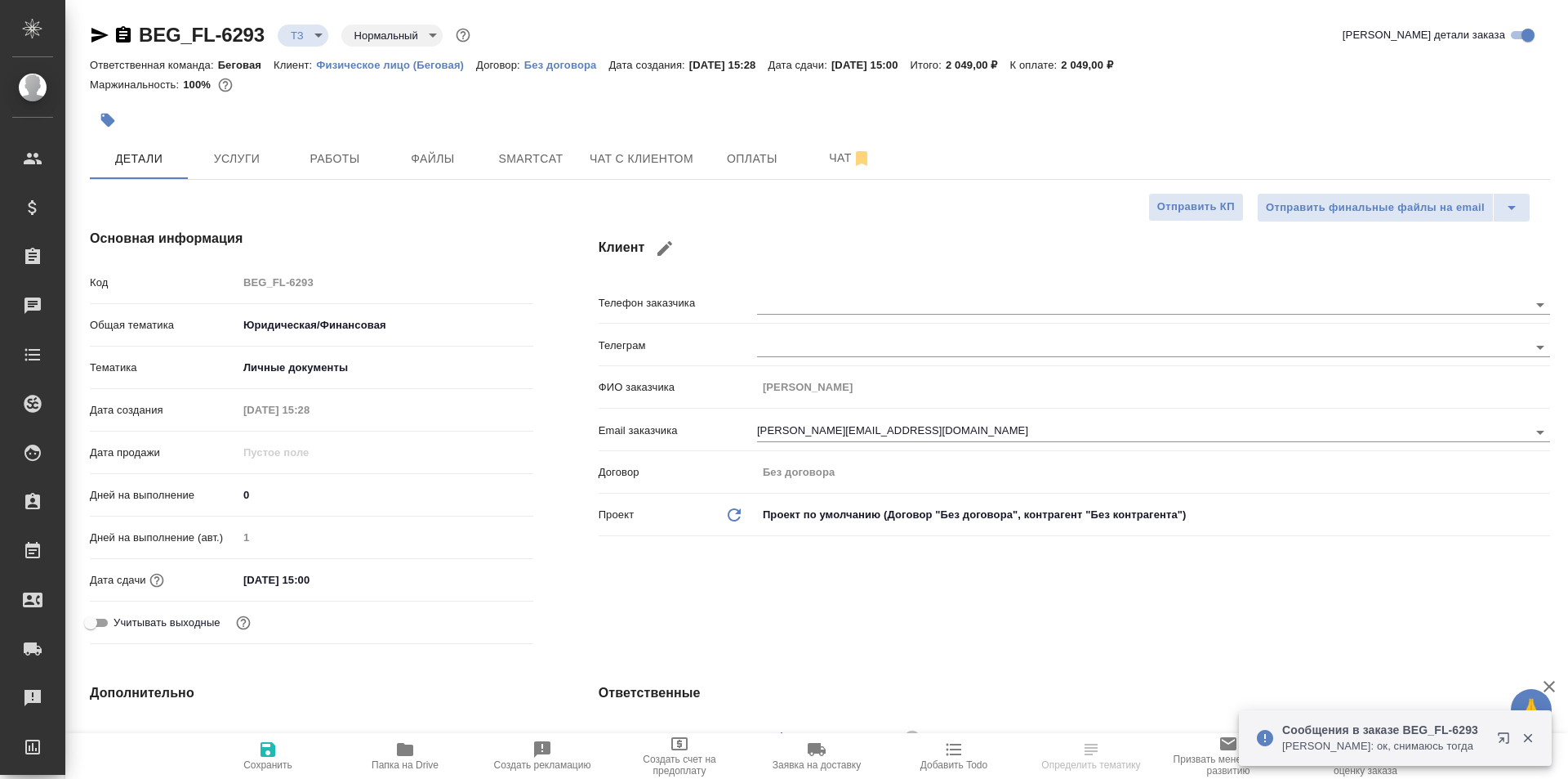
type textarea "x"
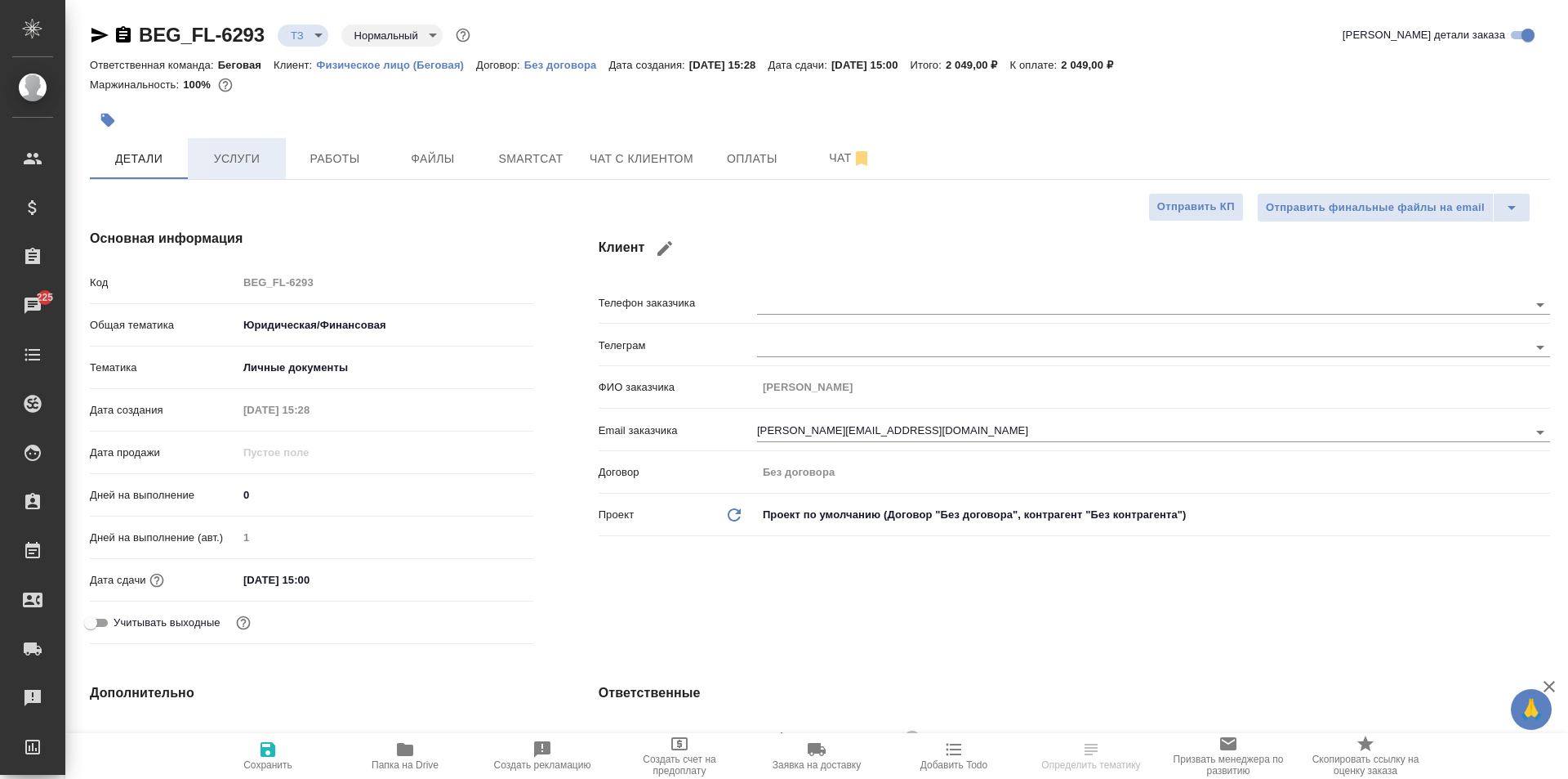
click at [255, 161] on span "Услуги" at bounding box center [237, 158] width 79 height 21
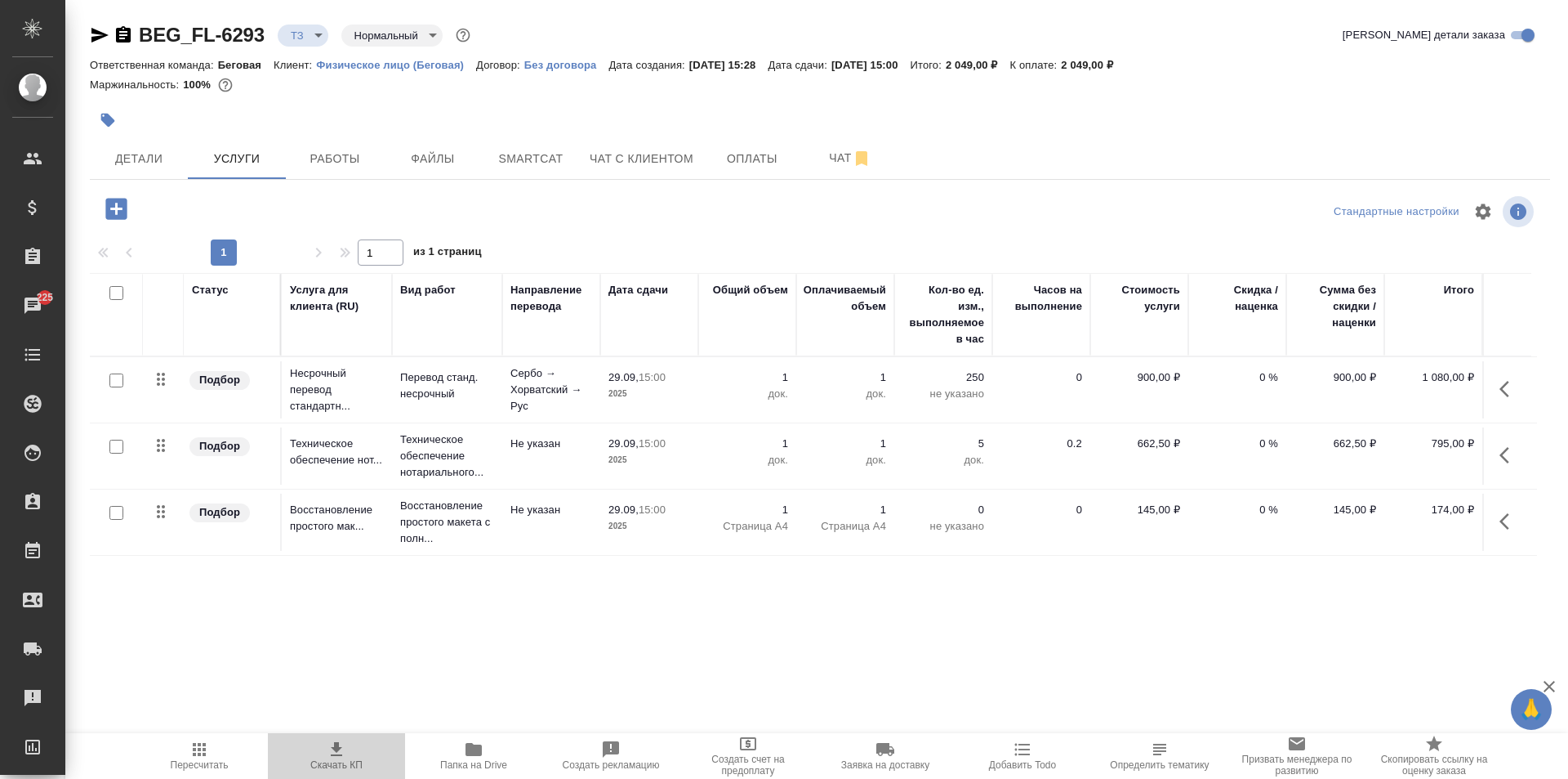
click at [348, 745] on span "Скачать КП" at bounding box center [337, 755] width 118 height 31
click at [124, 35] on icon "button" at bounding box center [124, 35] width 20 height 20
drag, startPoint x: 1143, startPoint y: 60, endPoint x: 1102, endPoint y: 62, distance: 41.0
click at [1102, 62] on div "Ответственная команда: Беговая Клиент: Физическое лицо (Беговая) Договор: Без д…" at bounding box center [819, 65] width 1460 height 20
copy p "2 049,00 ₽"
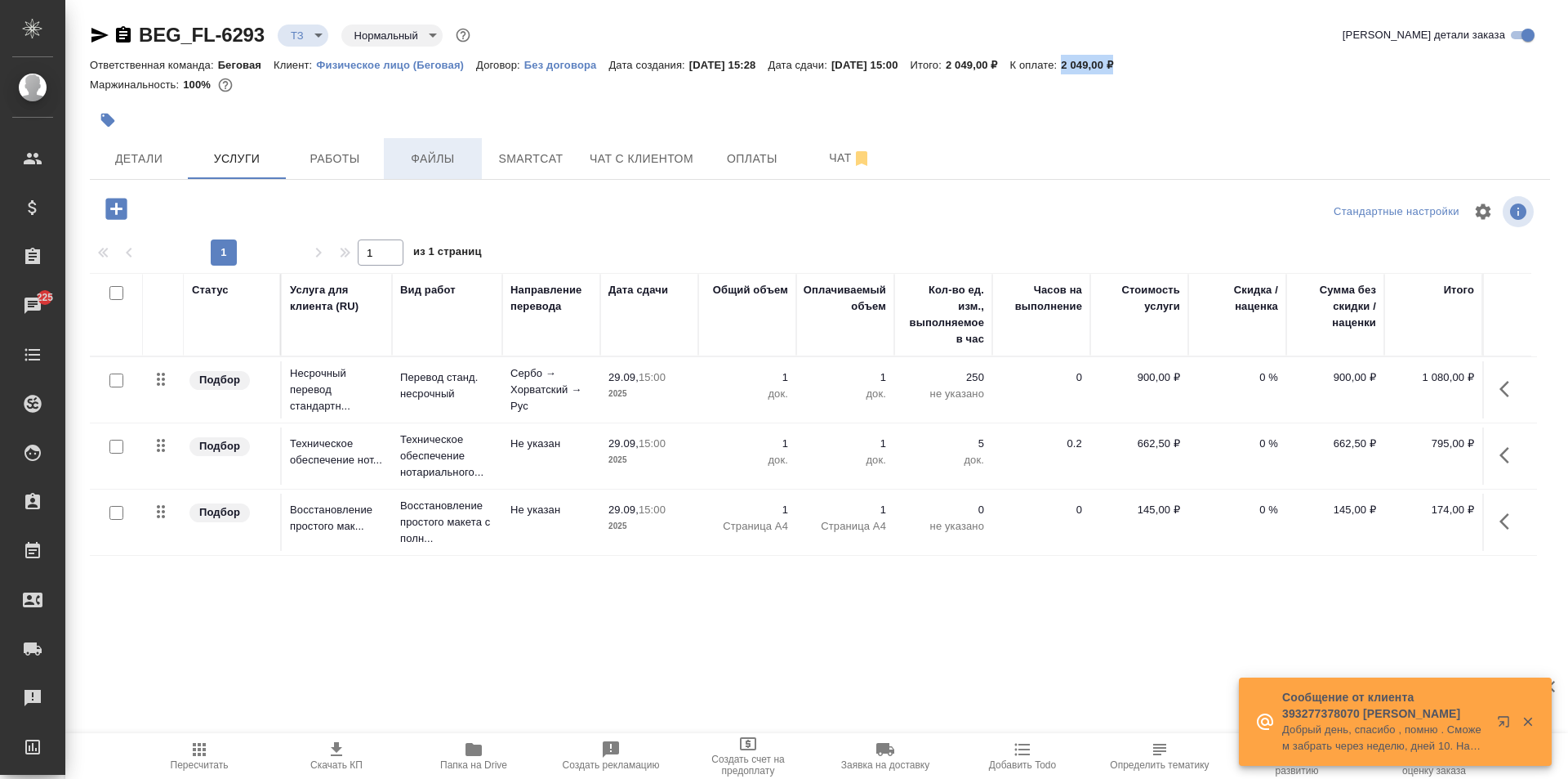
click at [414, 150] on span "Файлы" at bounding box center [433, 158] width 79 height 21
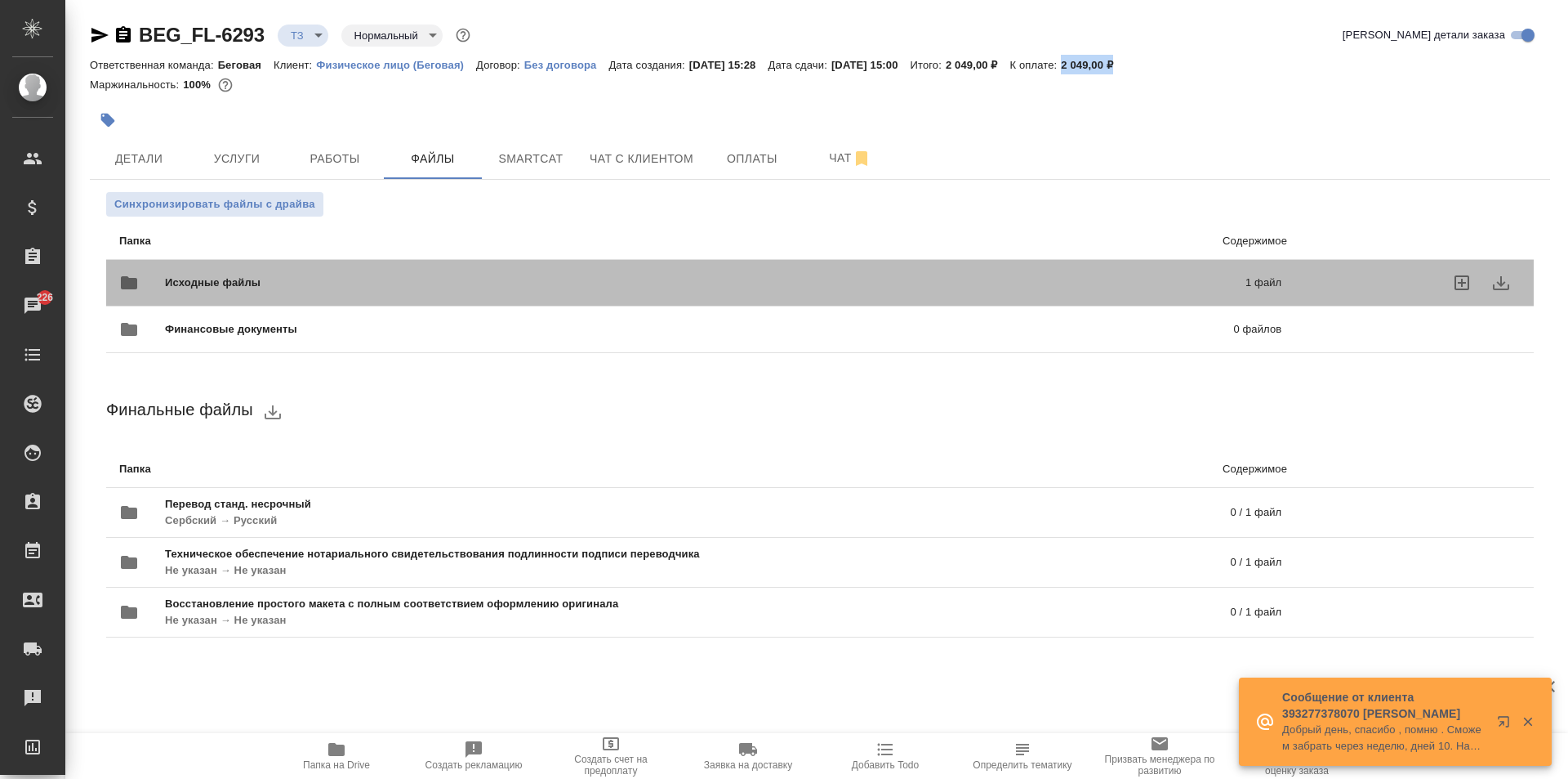
click at [867, 264] on div "Исходные файлы 1 файл" at bounding box center [699, 283] width 1162 height 39
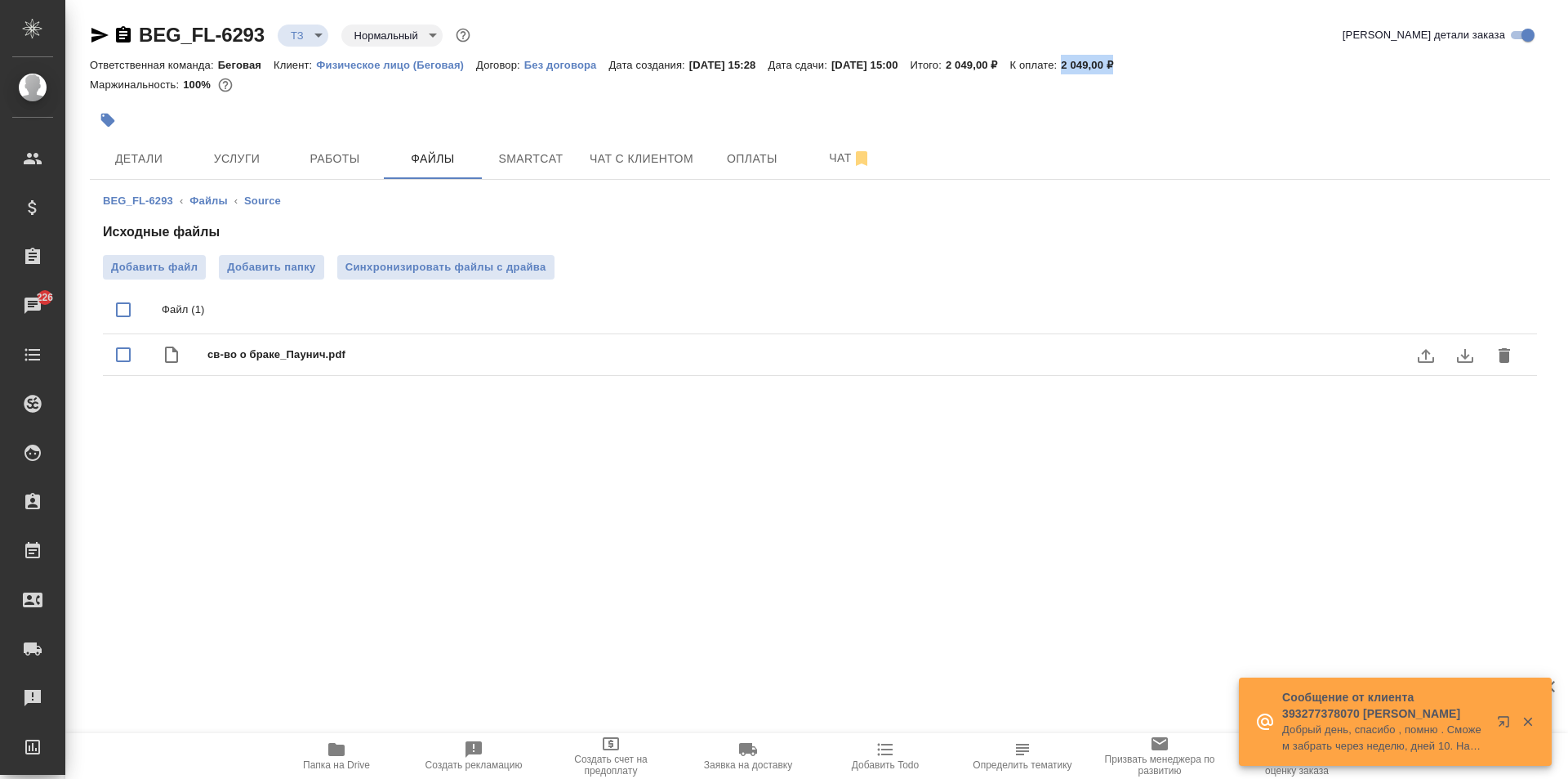
click at [1510, 350] on icon "delete" at bounding box center [1504, 355] width 12 height 15
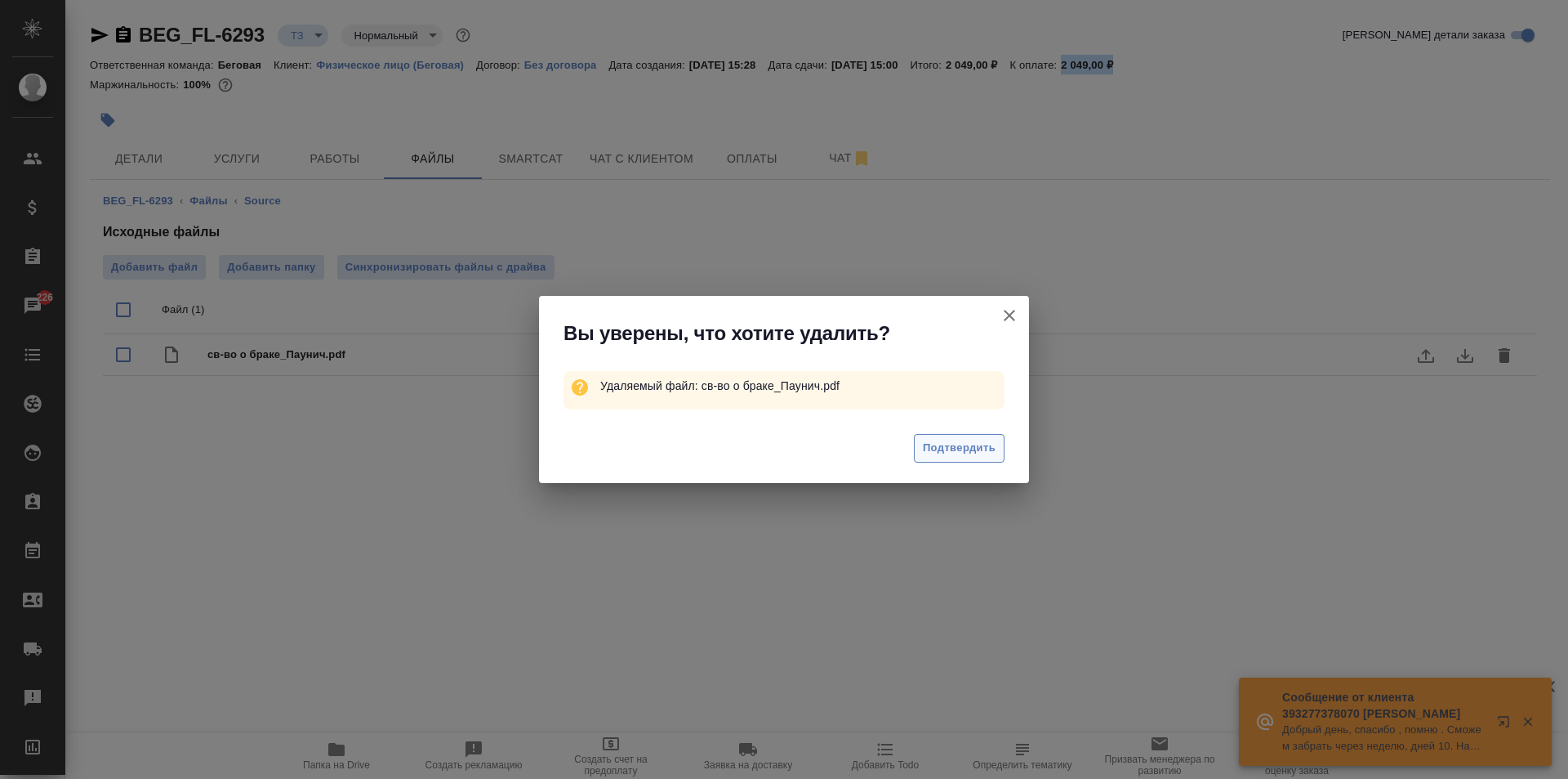
click at [979, 444] on span "Подтвердить" at bounding box center [959, 448] width 73 height 19
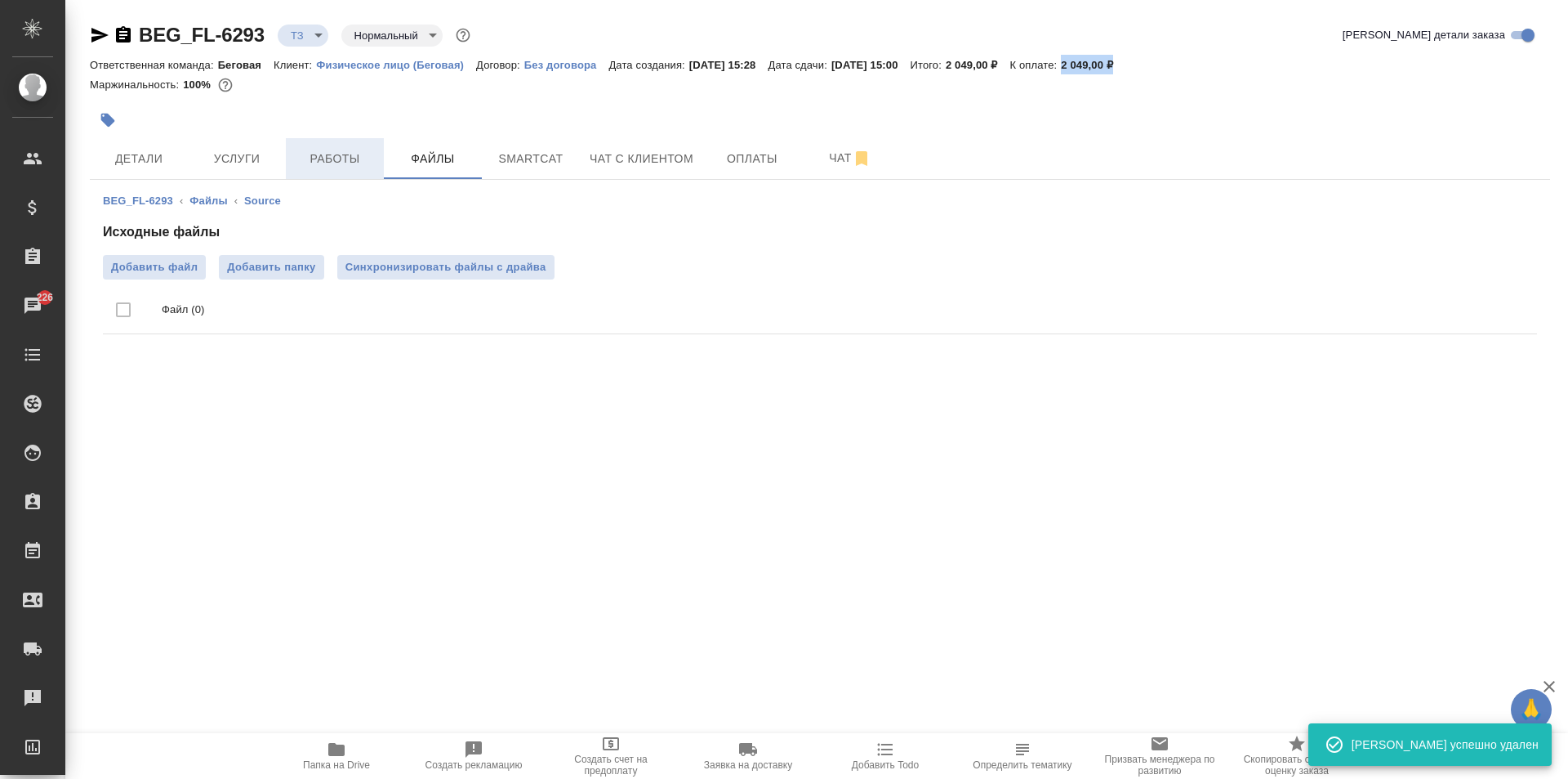
click at [337, 158] on span "Работы" at bounding box center [335, 158] width 79 height 21
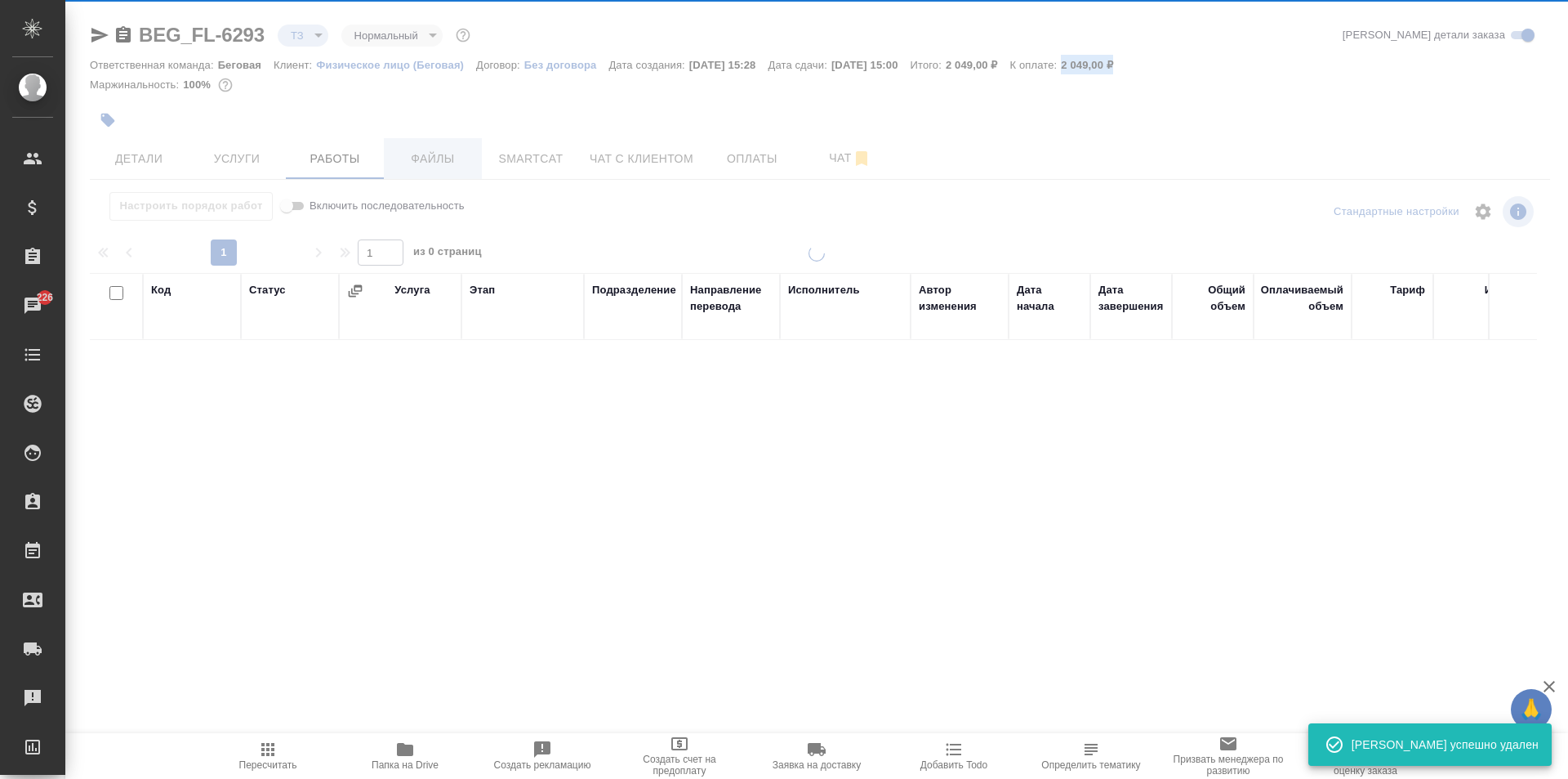
click at [423, 160] on span "Файлы" at bounding box center [433, 158] width 79 height 21
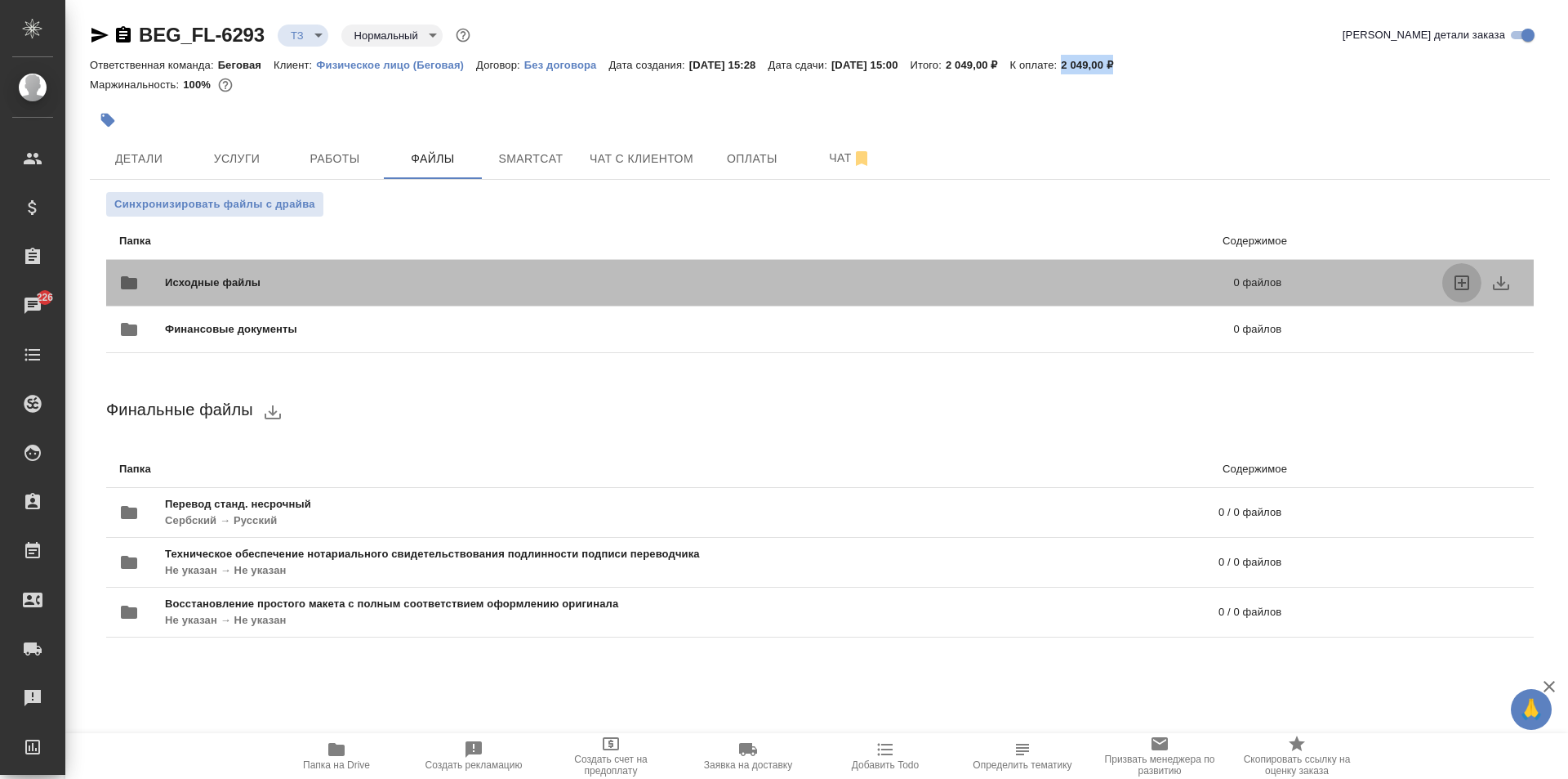
click at [1467, 279] on icon "uploadFiles" at bounding box center [1462, 283] width 20 height 20
click at [0, 0] on input "uploadFiles" at bounding box center [0, 0] width 0 height 0
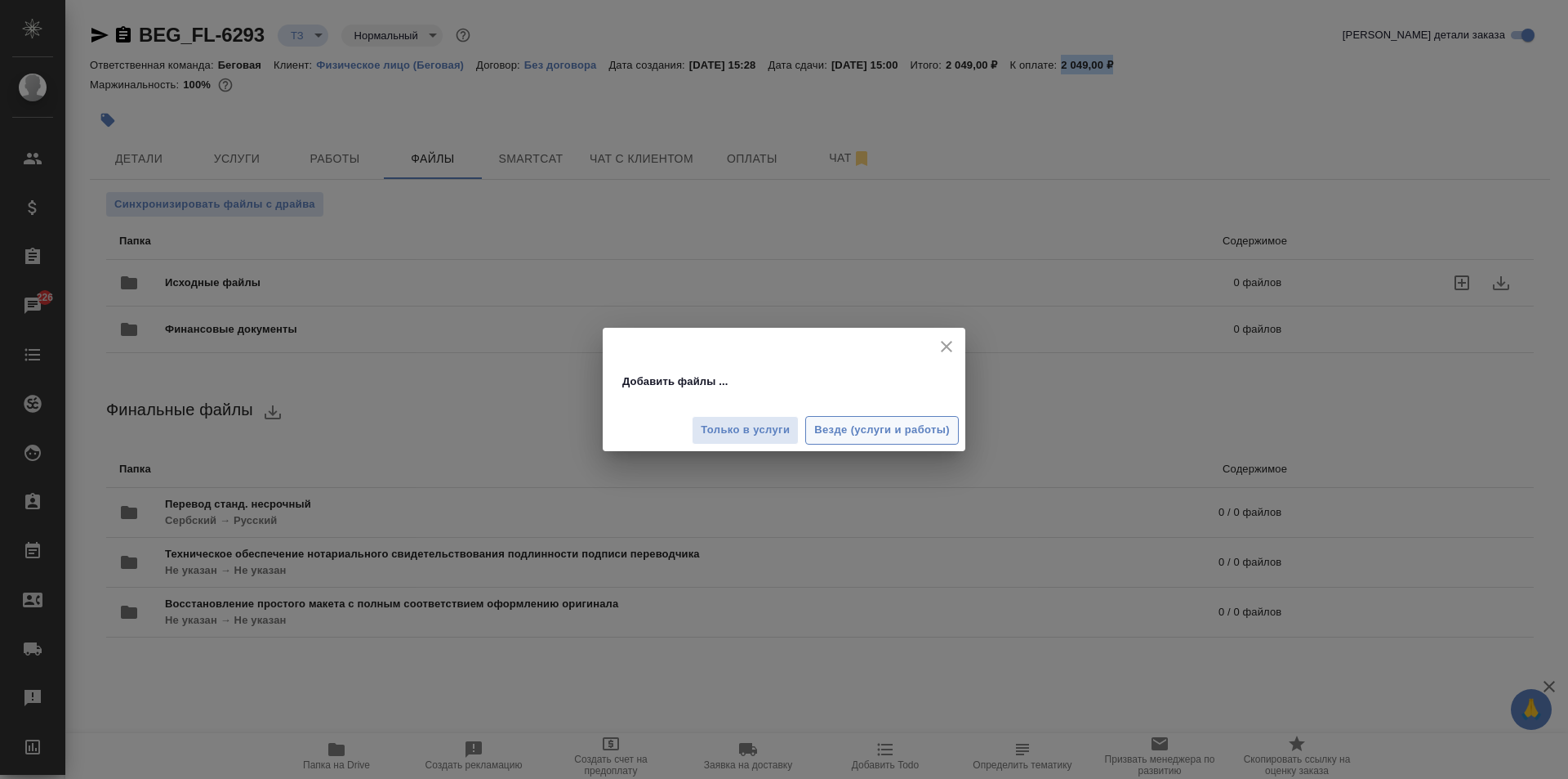
click at [850, 420] on span "Везде (услуги и работы)" at bounding box center [882, 429] width 135 height 19
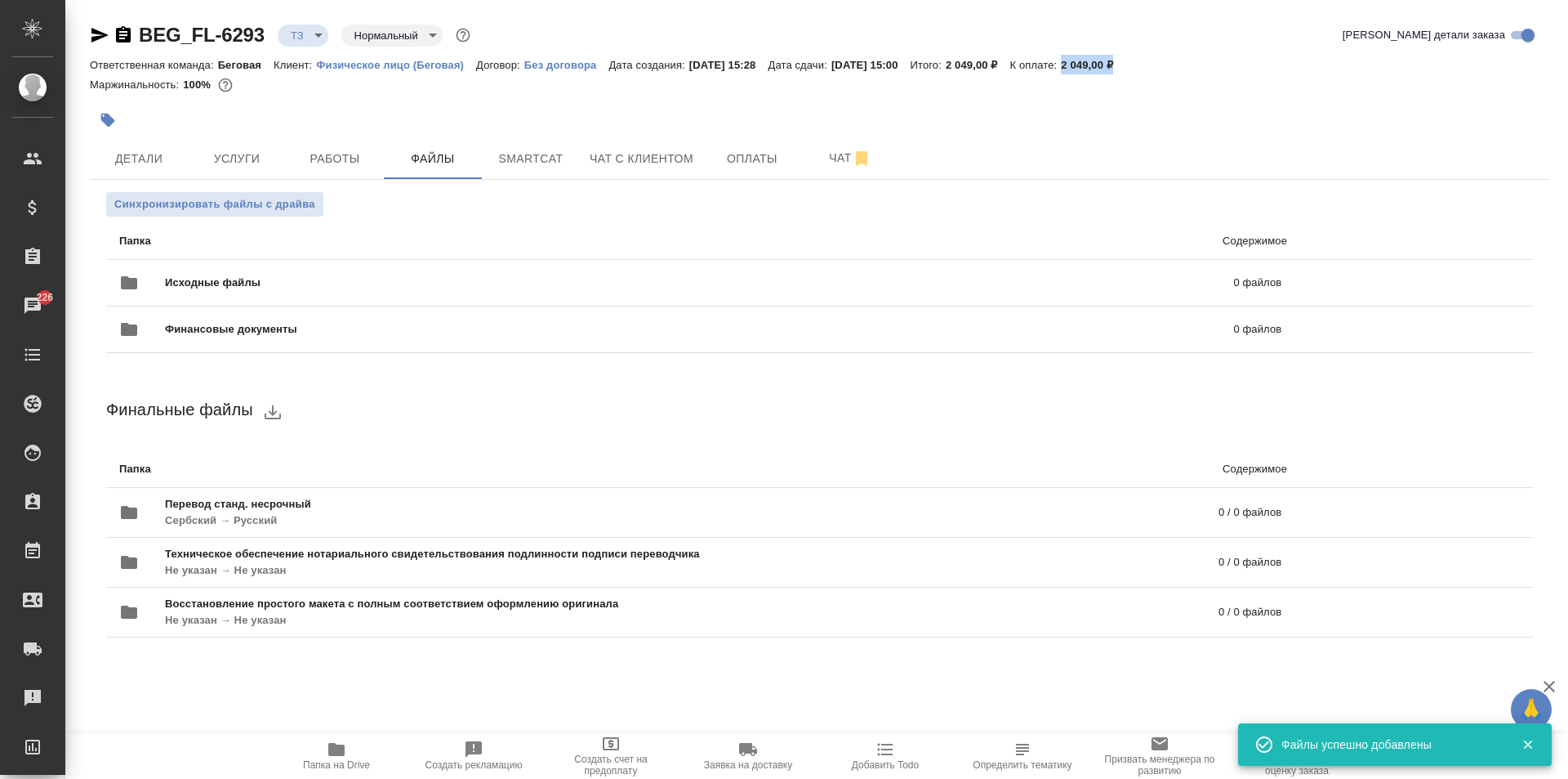
click at [298, 31] on body "🙏 .cls-1 fill:#fff; AWATERA Moskalets Alina Клиенты Спецификации Заказы 226 Чат…" at bounding box center [784, 389] width 1568 height 779
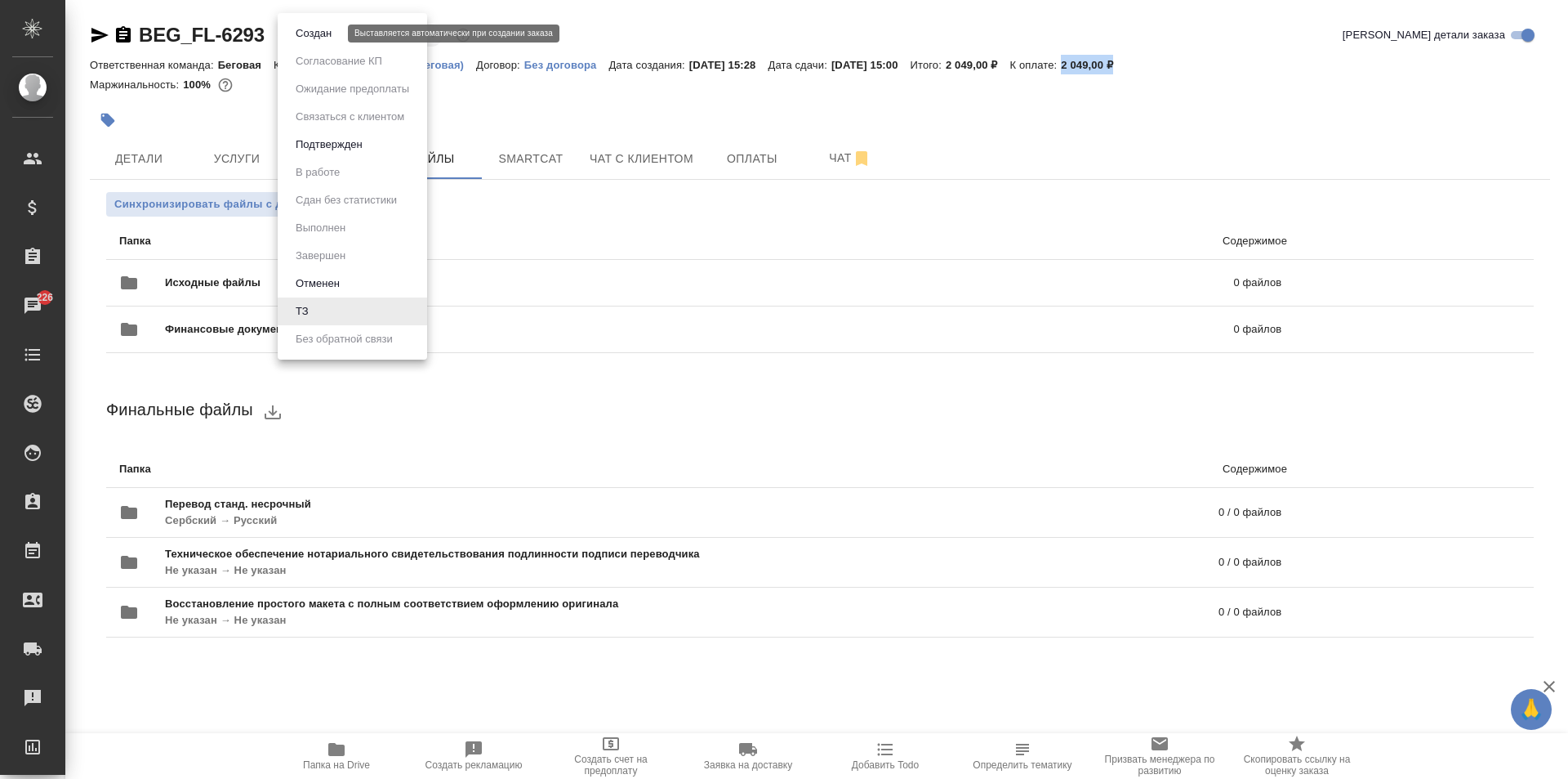
click at [326, 25] on button "Создан" at bounding box center [313, 33] width 46 height 18
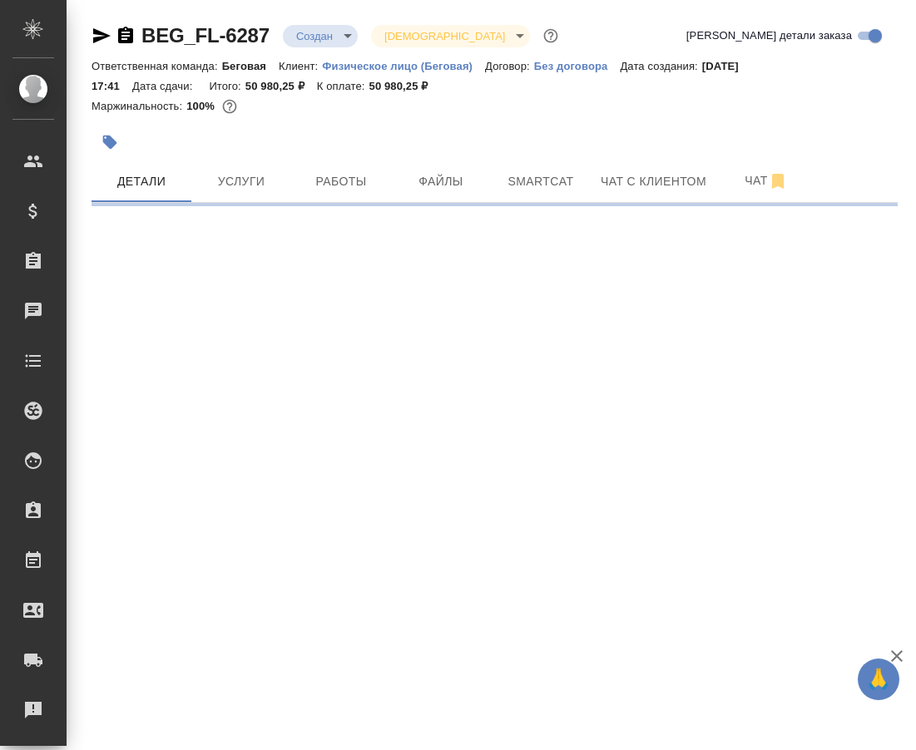
select select "RU"
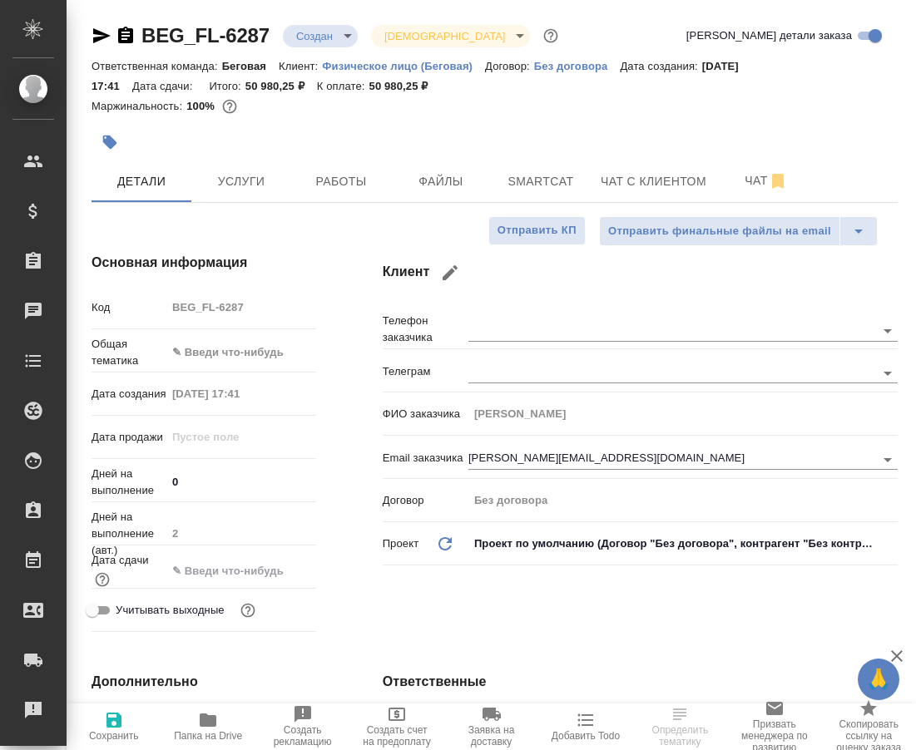
type textarea "x"
click at [121, 42] on icon "button" at bounding box center [125, 35] width 15 height 17
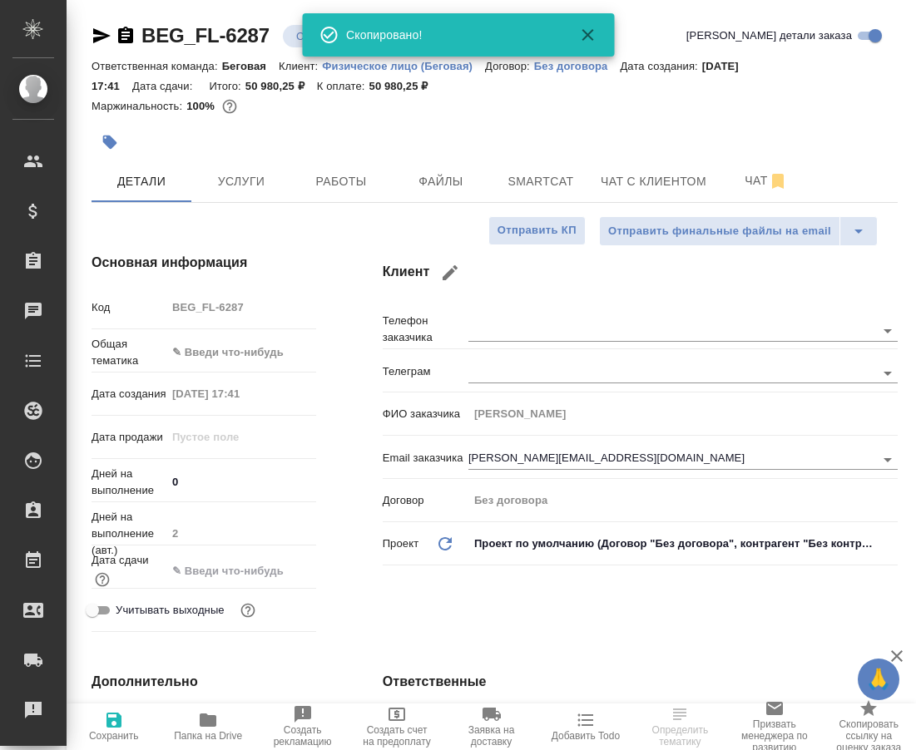
type textarea "x"
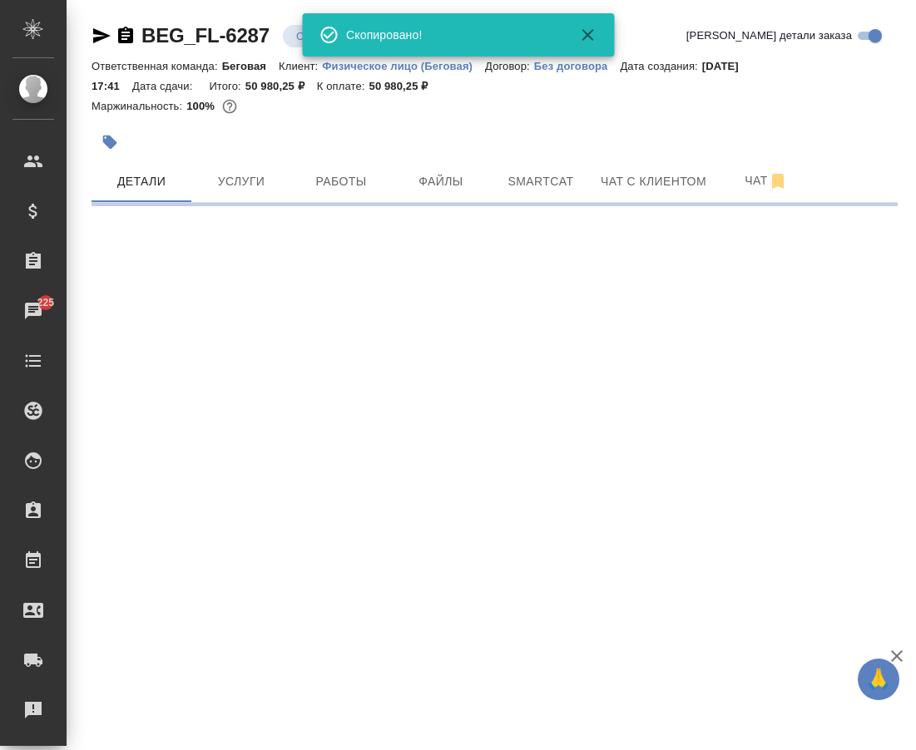
select select "RU"
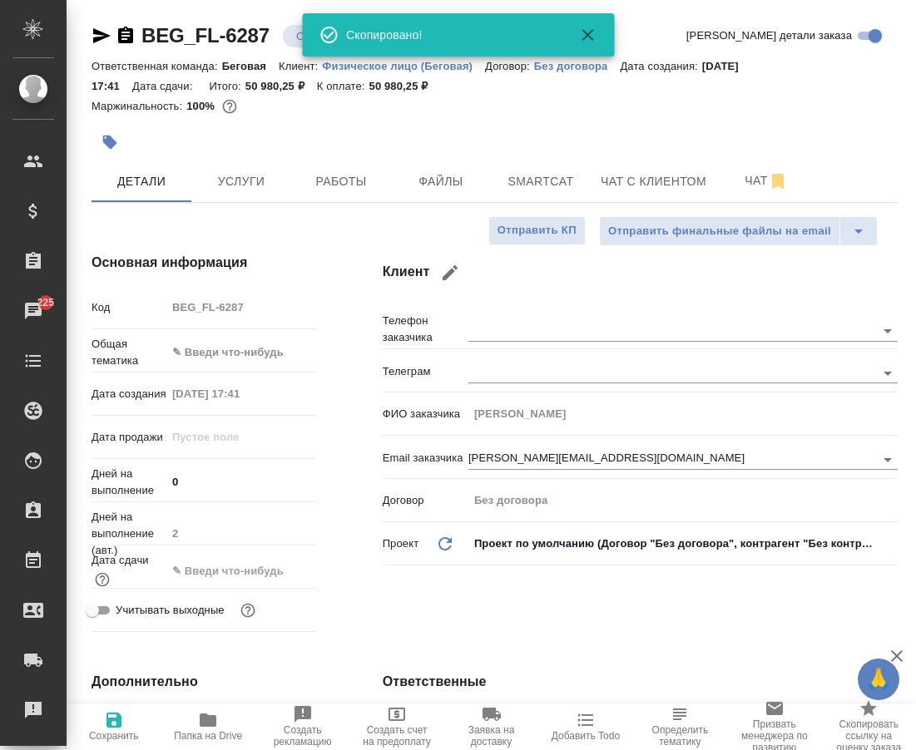
type textarea "x"
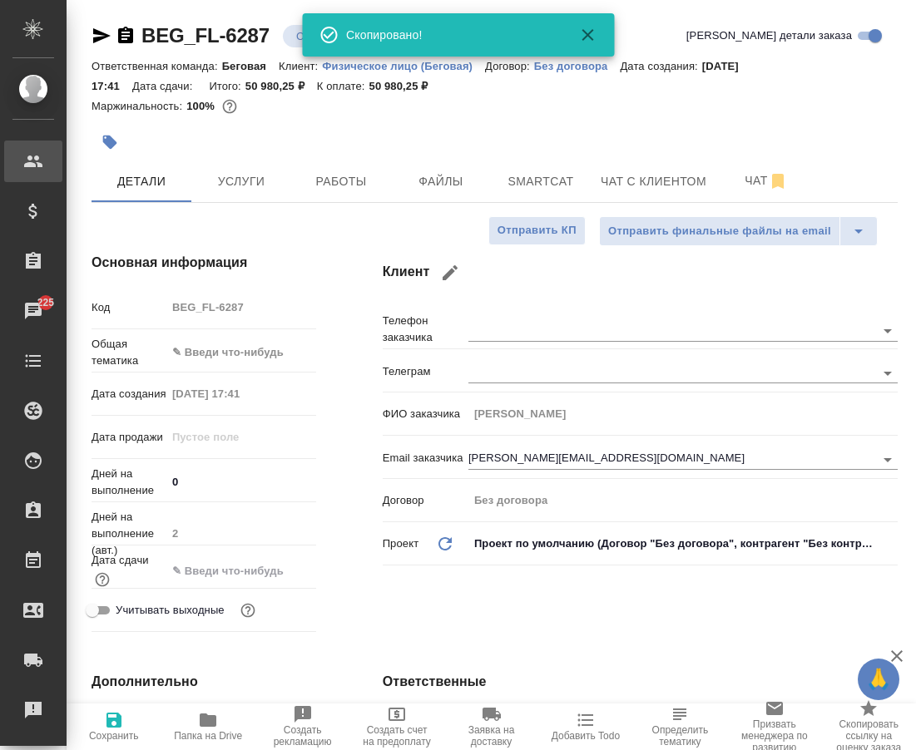
type textarea "x"
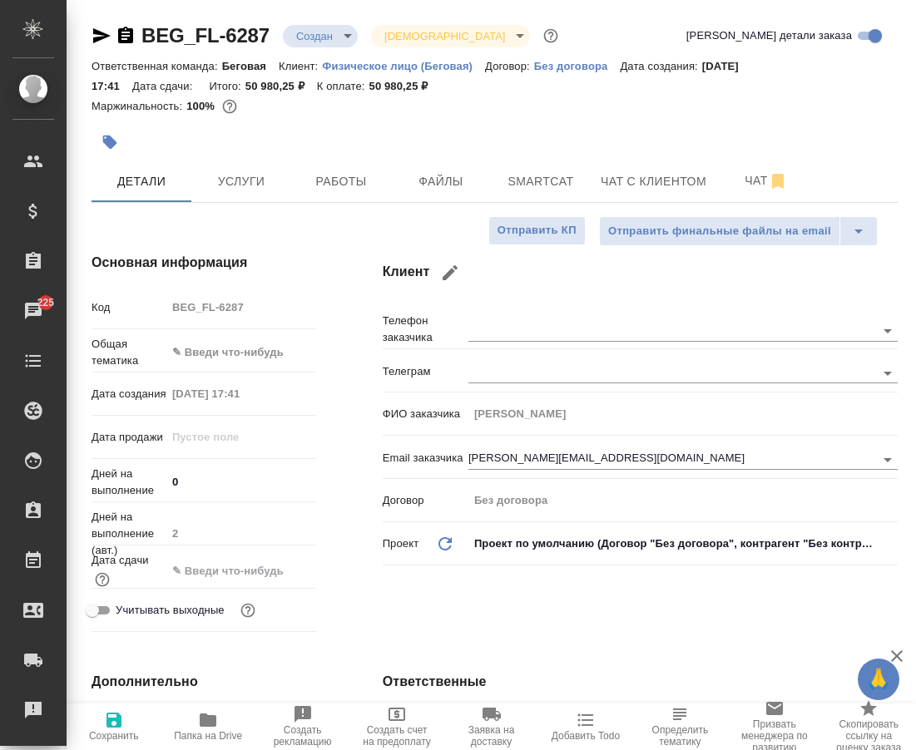
type textarea "x"
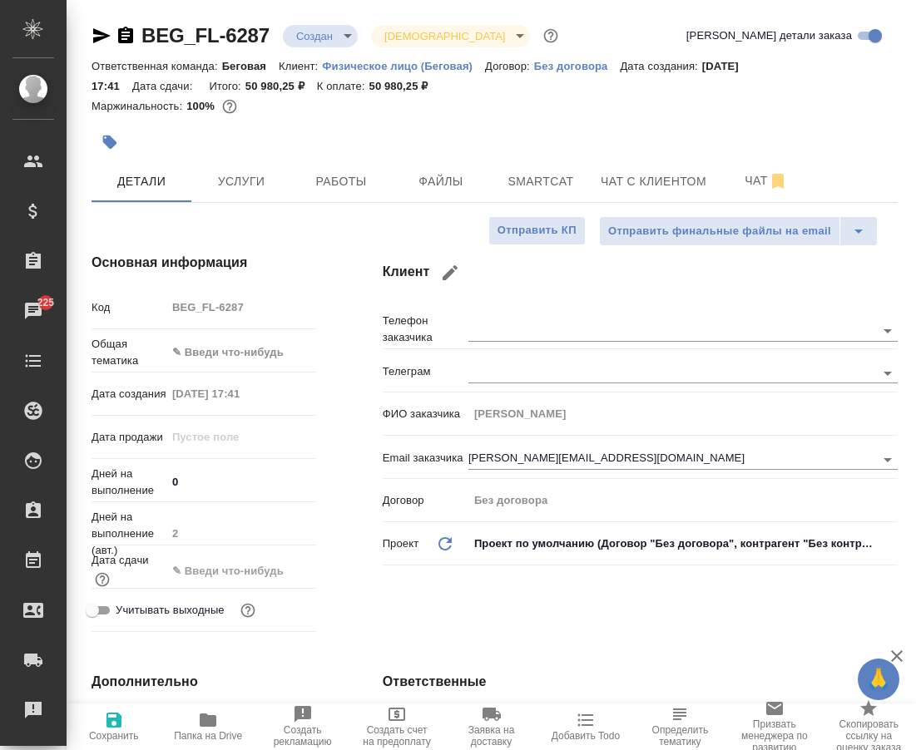
type textarea "x"
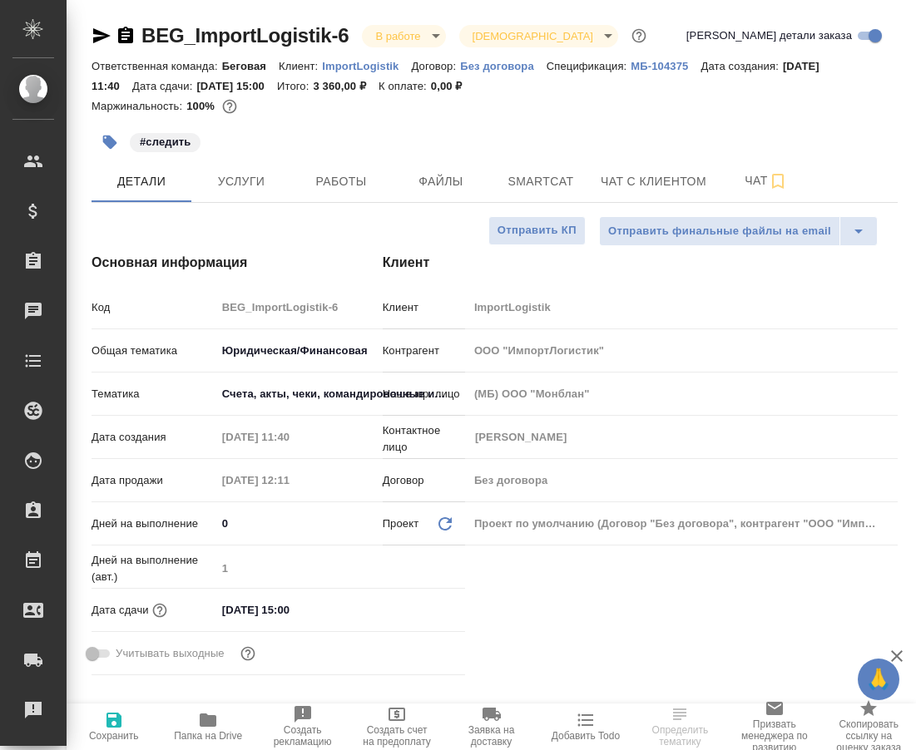
select select "RU"
click at [120, 35] on icon "button" at bounding box center [125, 35] width 15 height 17
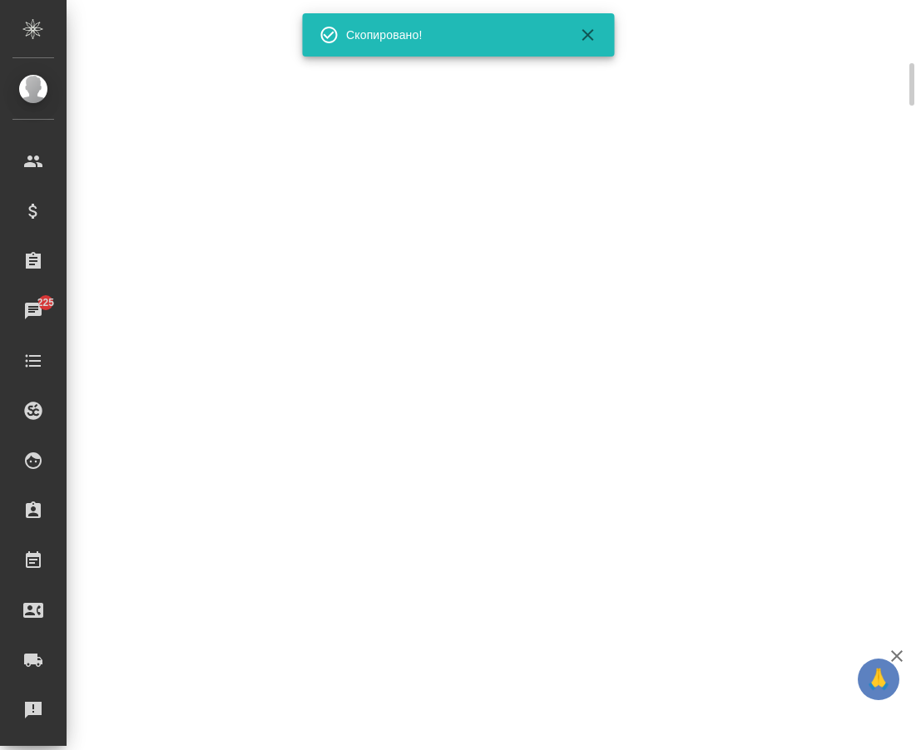
select select "RU"
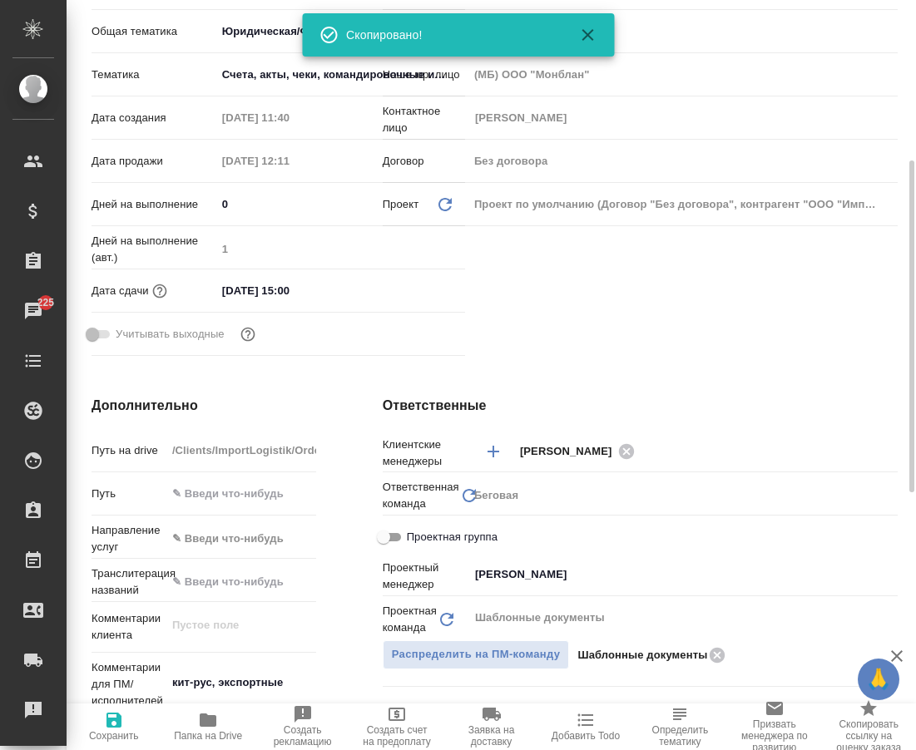
scroll to position [333, 0]
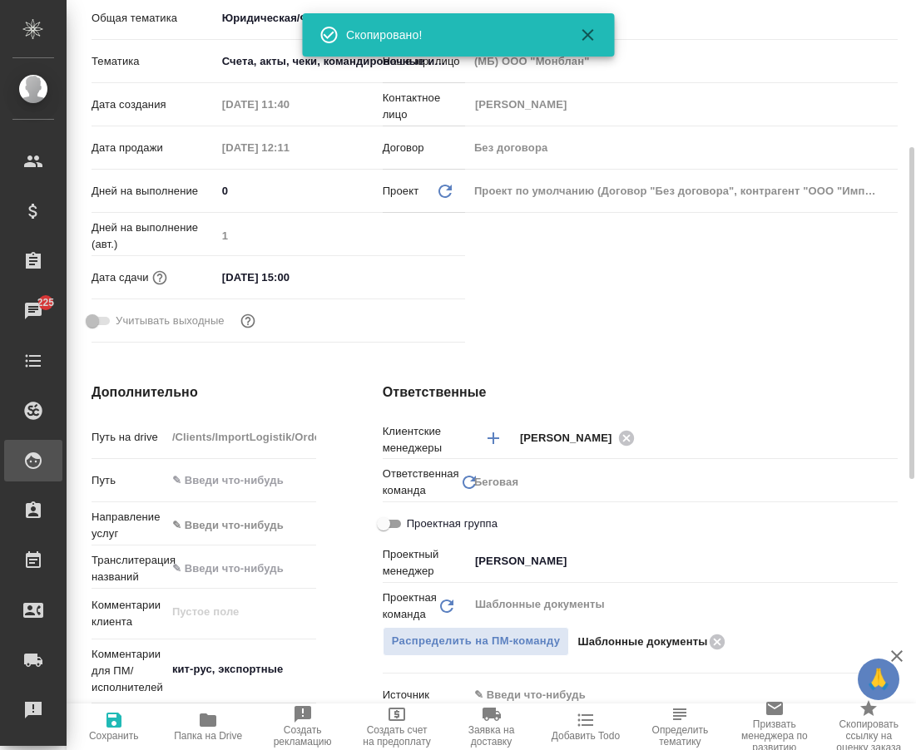
type textarea "x"
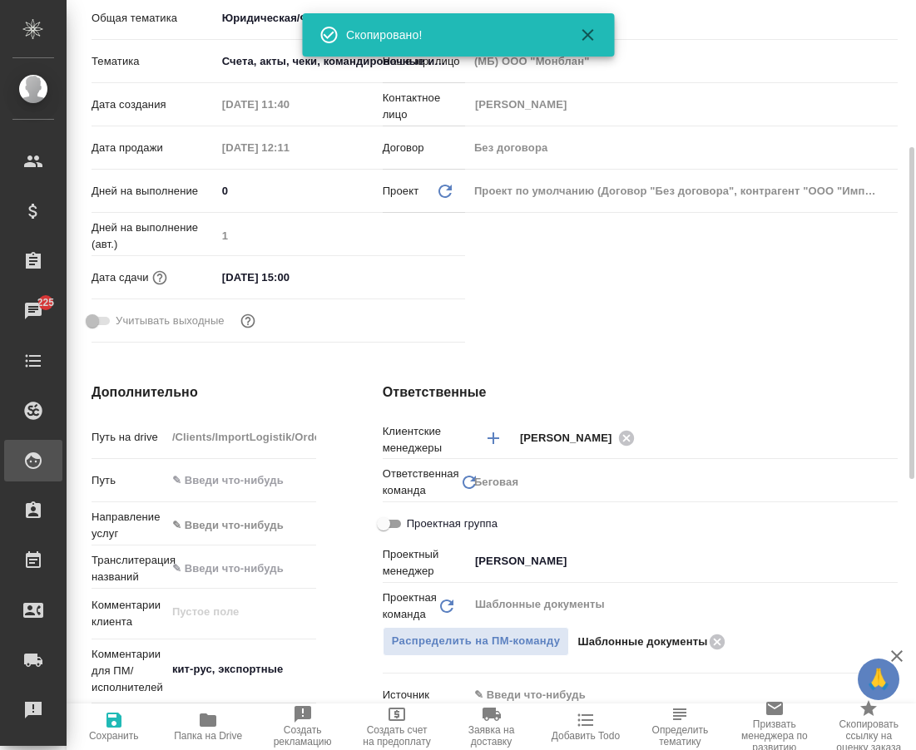
type textarea "x"
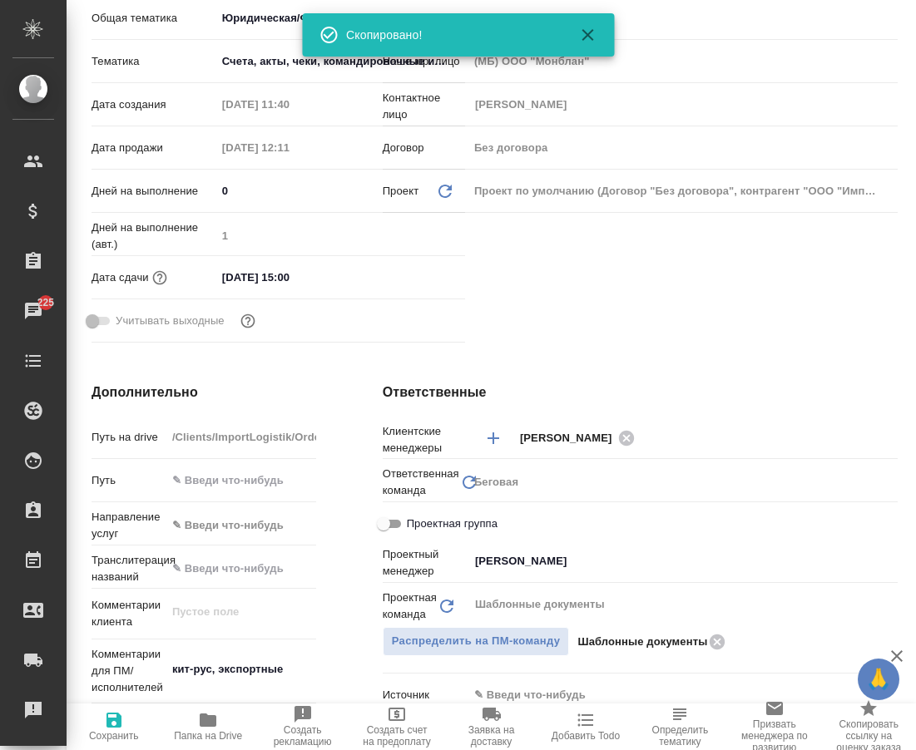
type textarea "x"
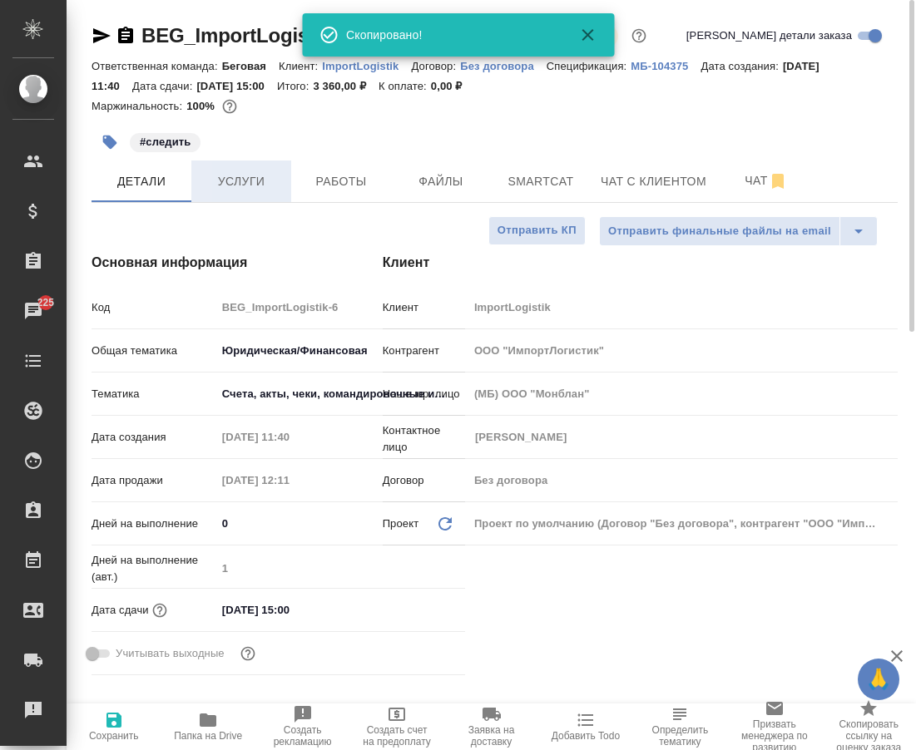
click at [248, 175] on span "Услуги" at bounding box center [241, 181] width 80 height 21
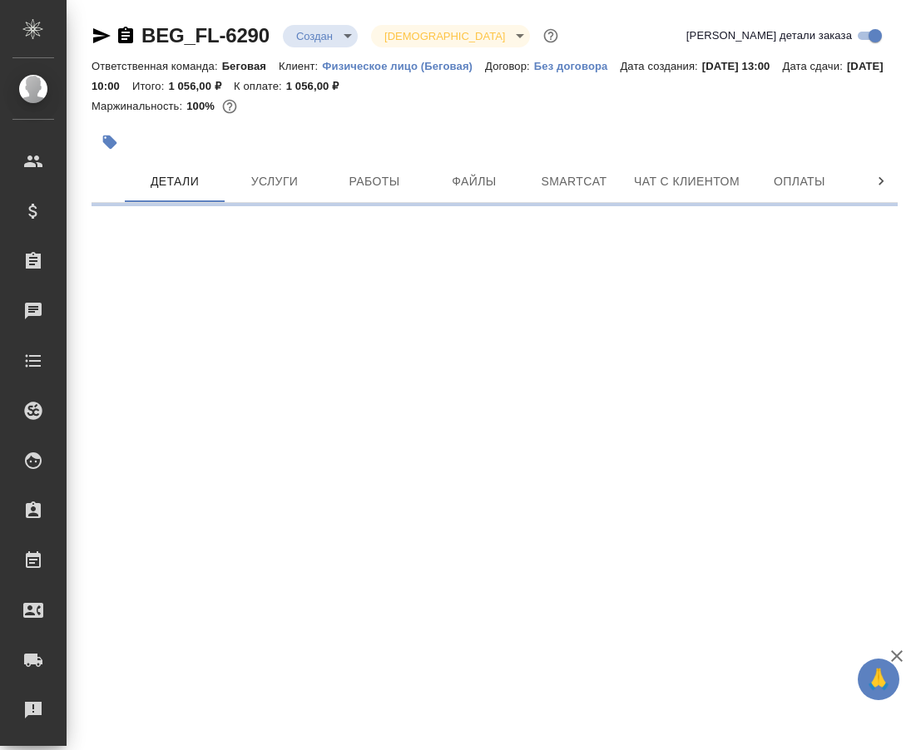
select select "RU"
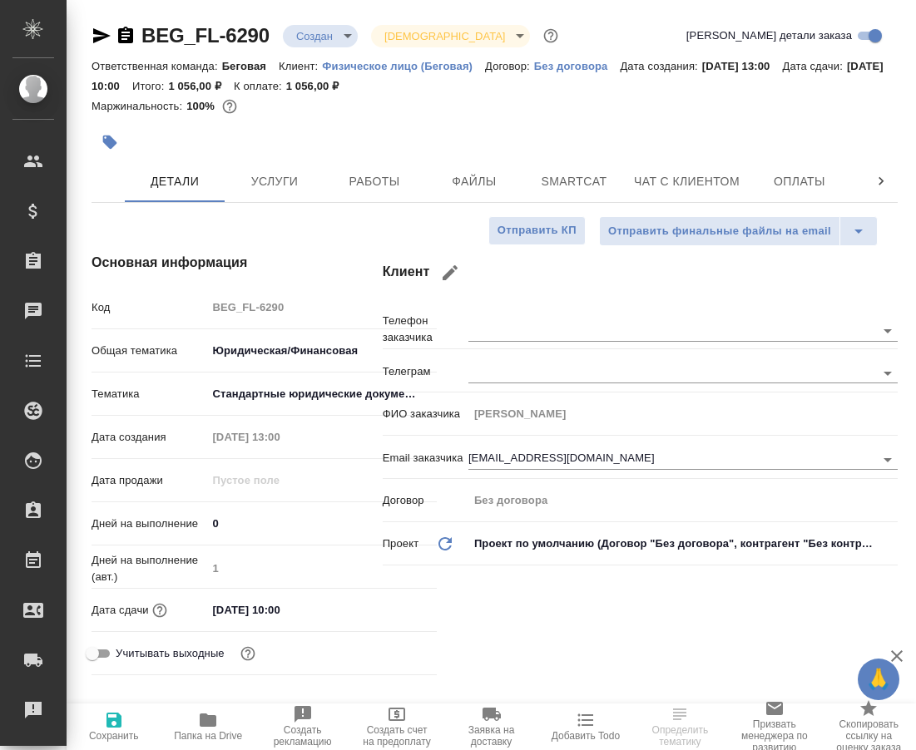
type textarea "x"
click at [472, 183] on span "Файлы" at bounding box center [474, 181] width 80 height 21
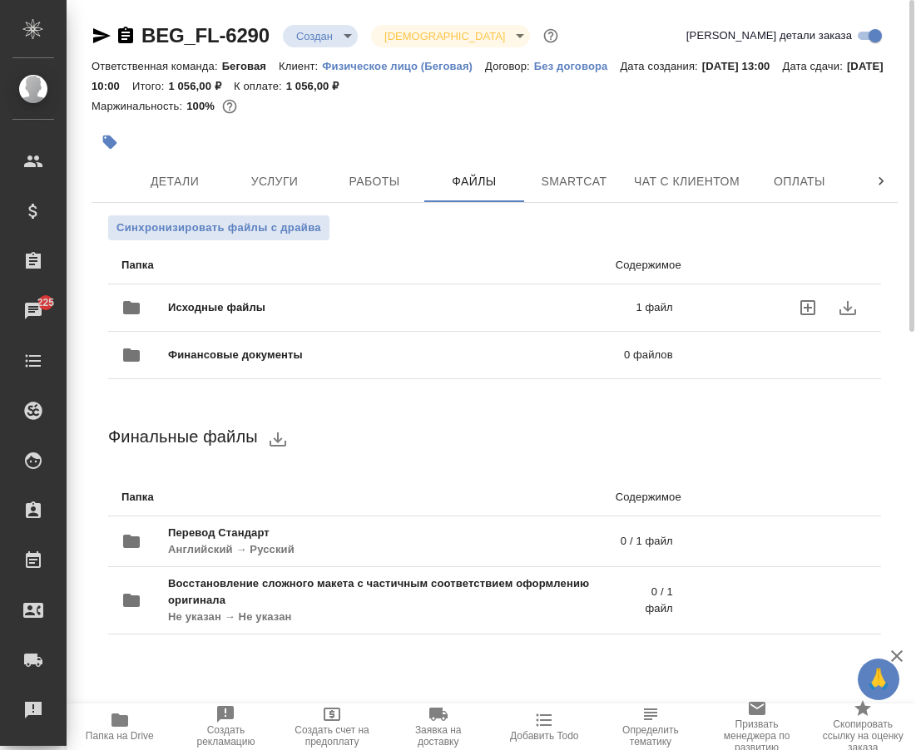
click at [447, 304] on span "Исходные файлы" at bounding box center [309, 307] width 283 height 17
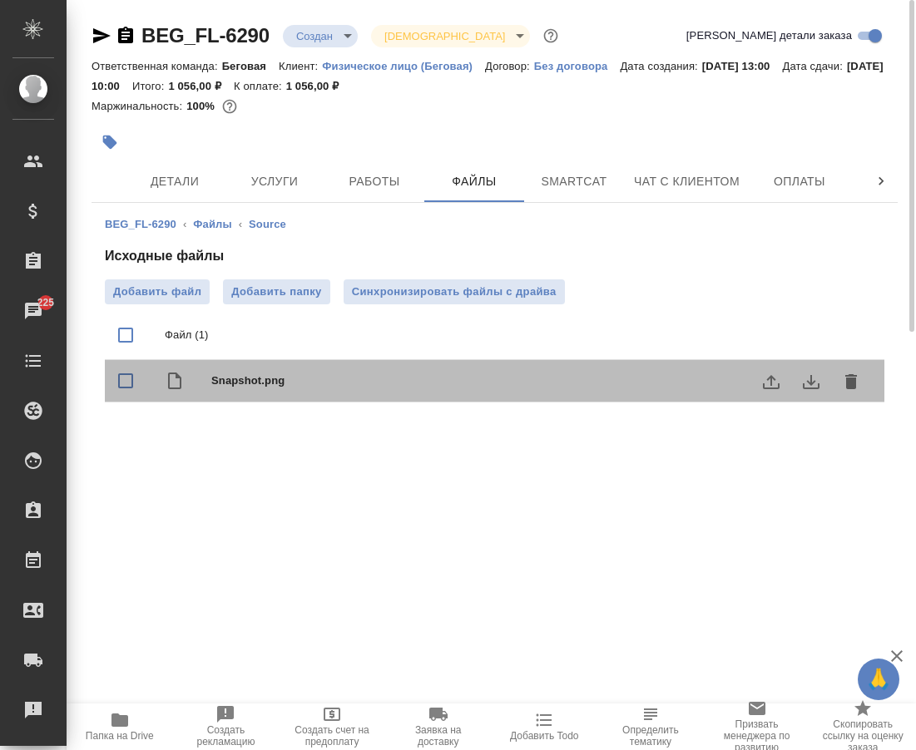
click at [317, 394] on div "Snapshot.png" at bounding box center [494, 381] width 779 height 42
checkbox input "true"
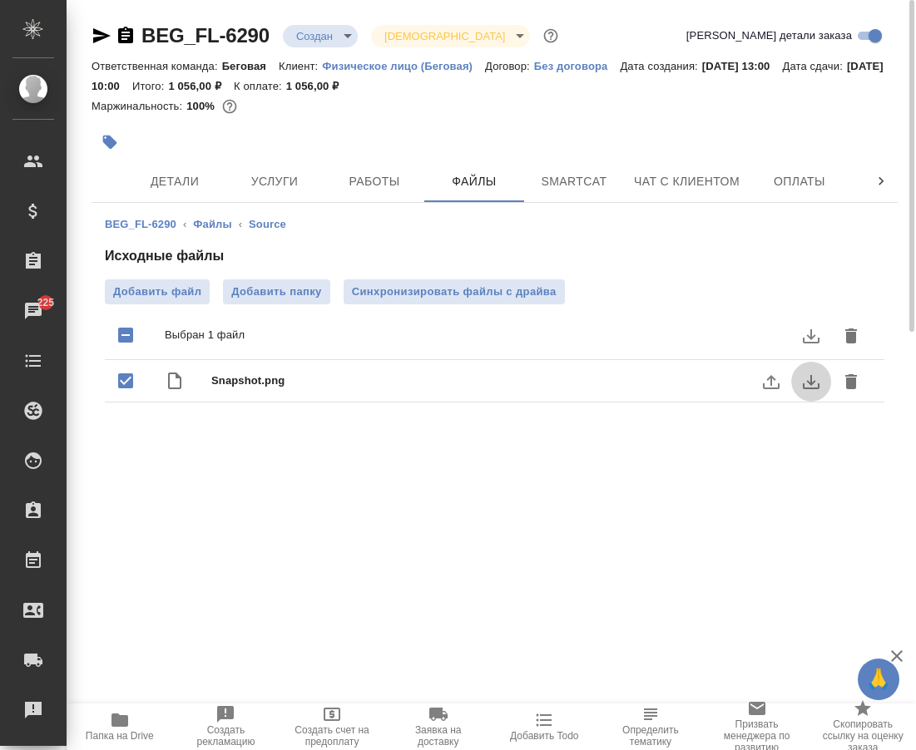
click at [804, 389] on icon "download" at bounding box center [811, 382] width 20 height 20
click at [131, 34] on icon "button" at bounding box center [125, 35] width 15 height 17
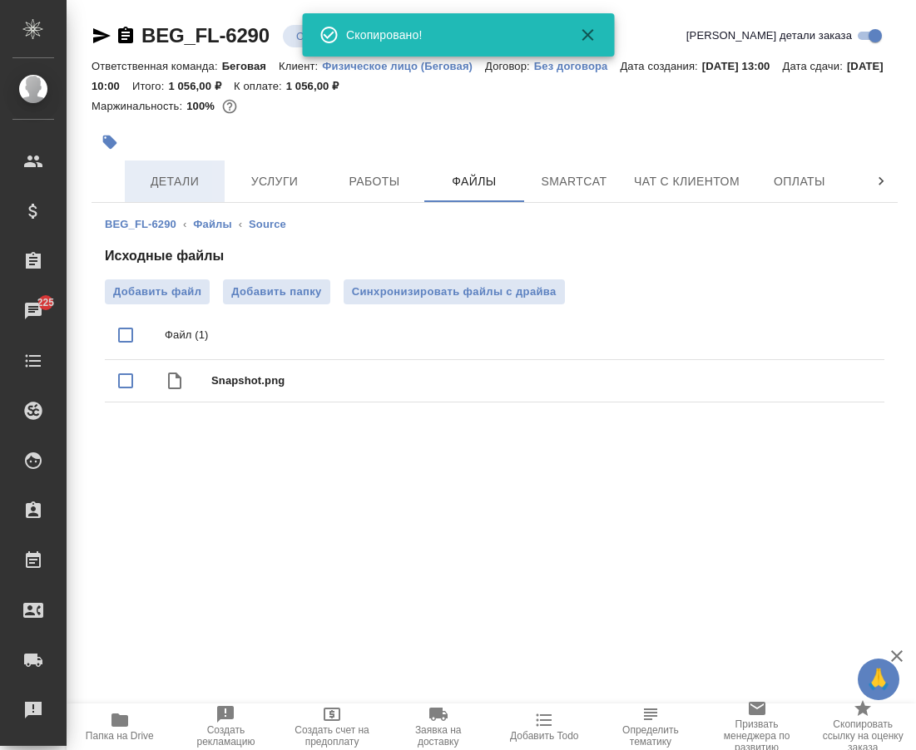
click at [165, 182] on span "Детали" at bounding box center [175, 181] width 80 height 21
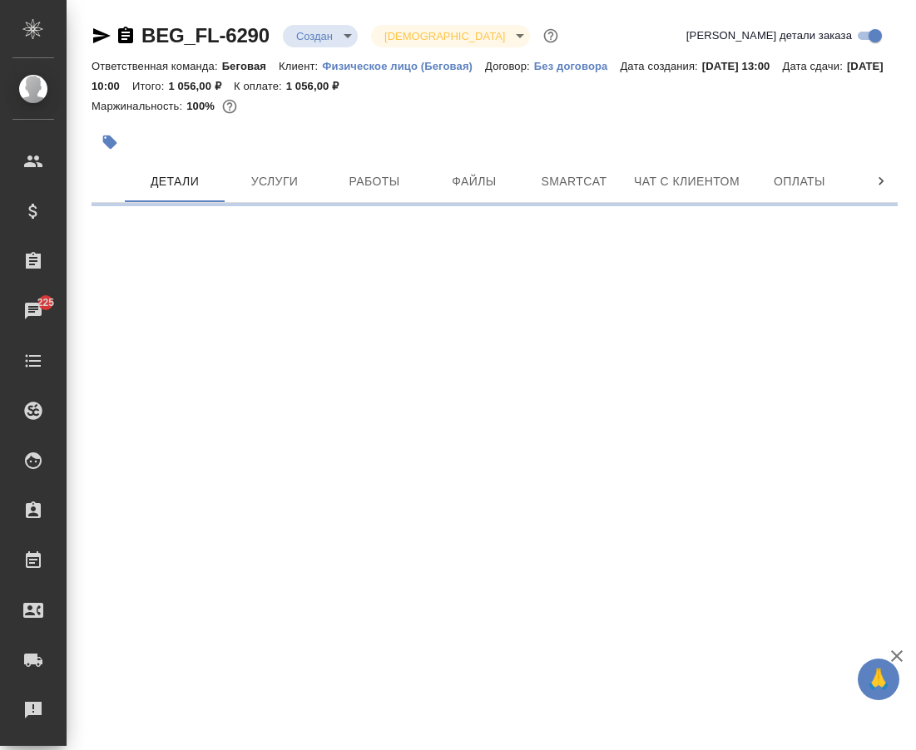
select select "RU"
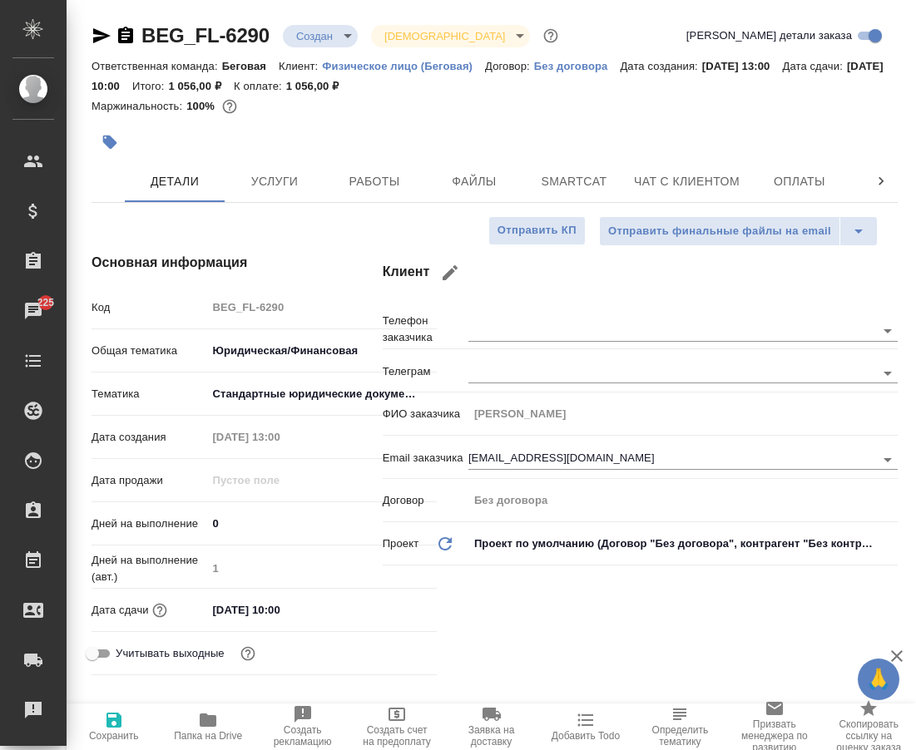
type textarea "x"
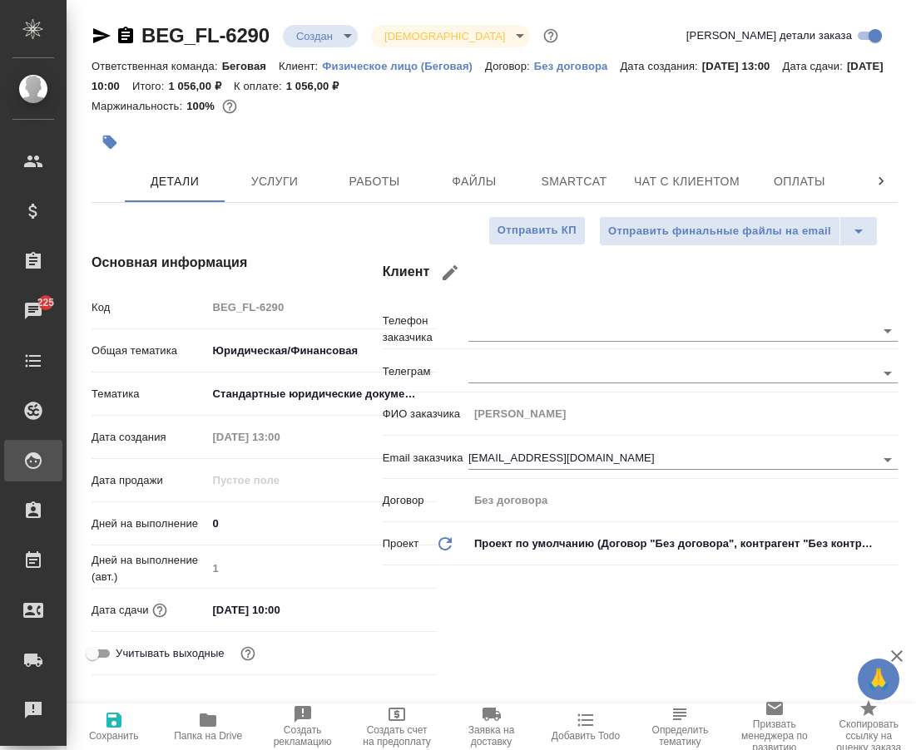
type textarea "x"
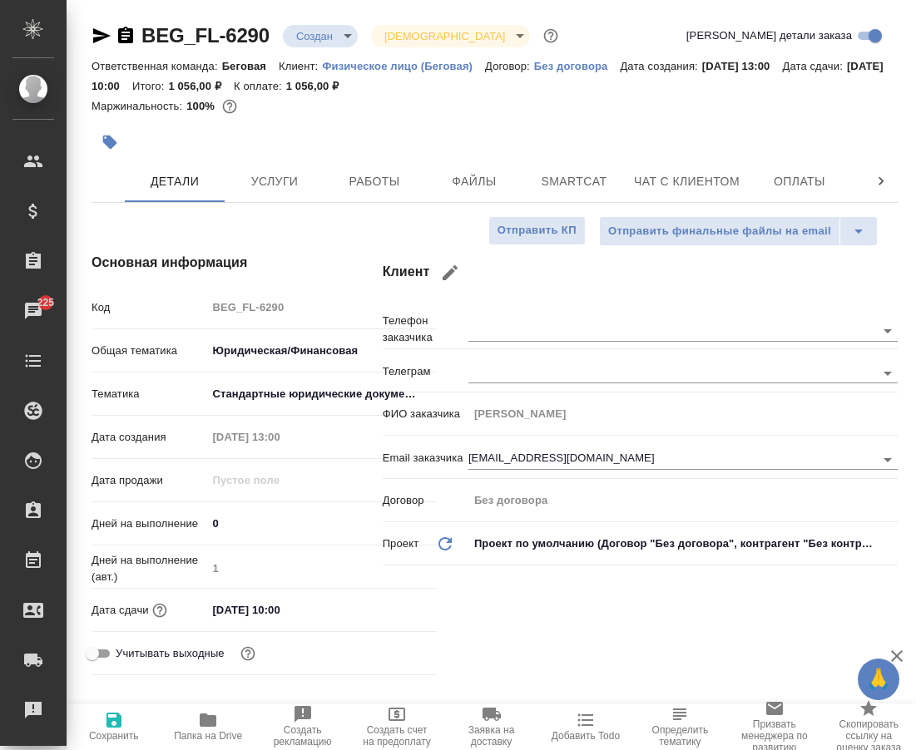
type textarea "x"
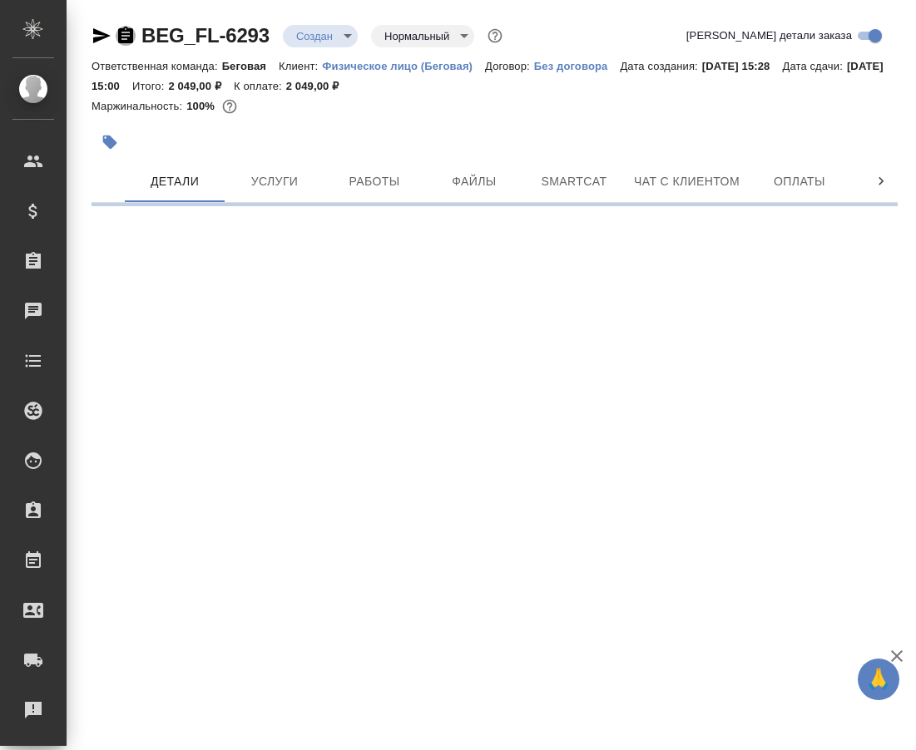
click at [127, 36] on icon "button" at bounding box center [126, 36] width 20 height 20
select select "RU"
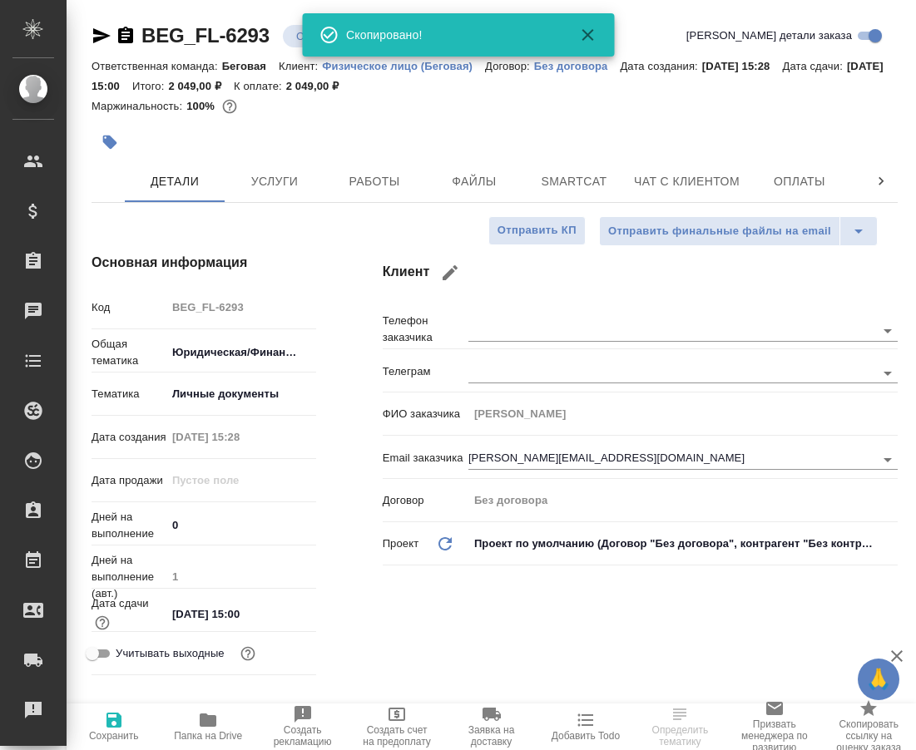
type textarea "x"
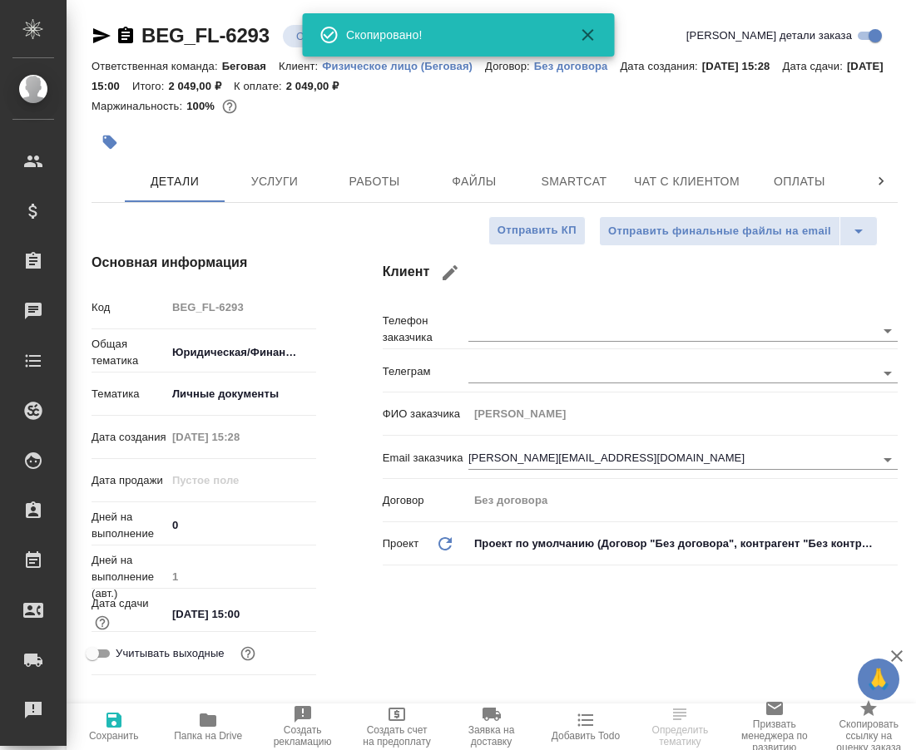
type textarea "x"
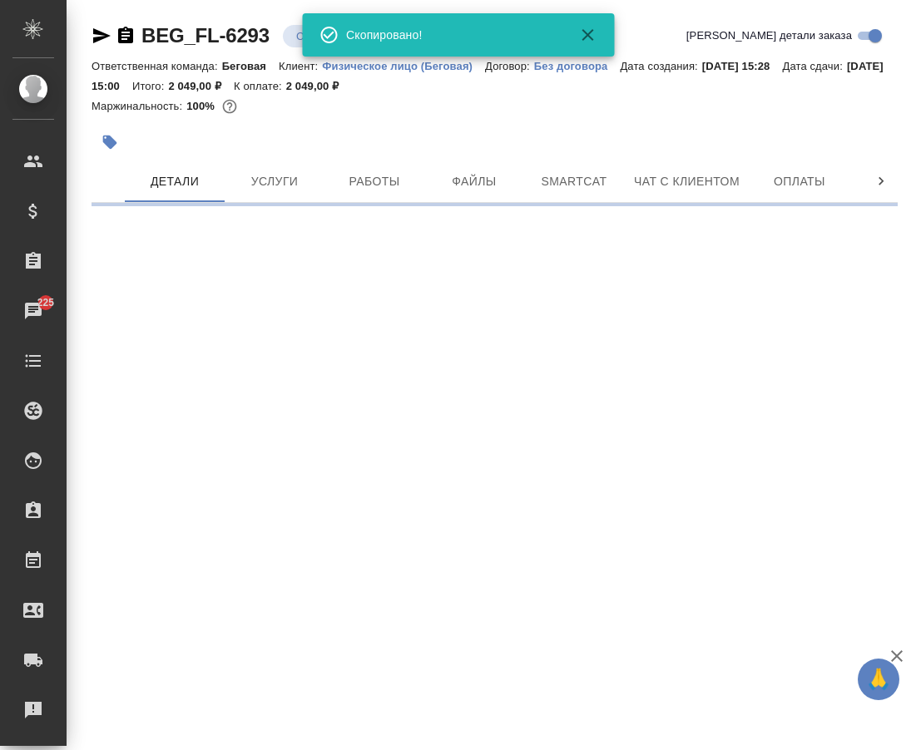
select select "RU"
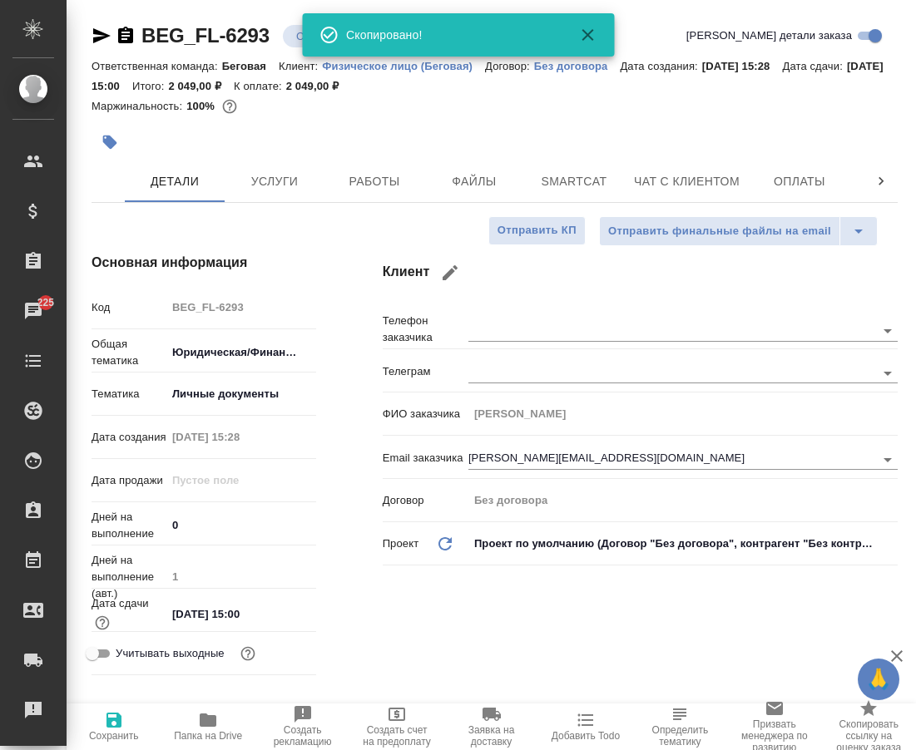
type textarea "x"
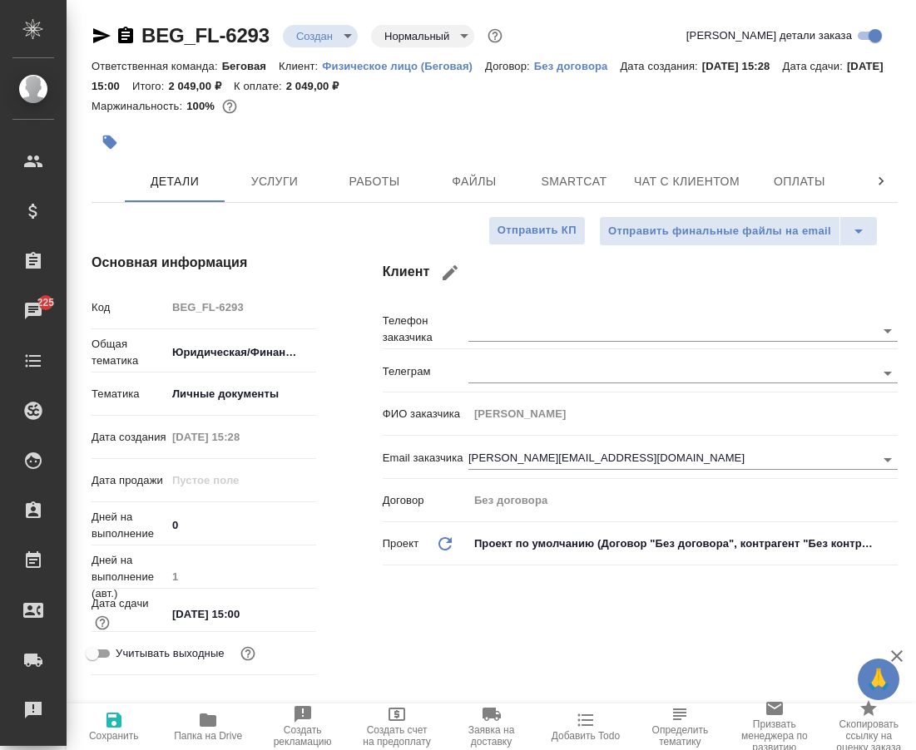
type textarea "x"
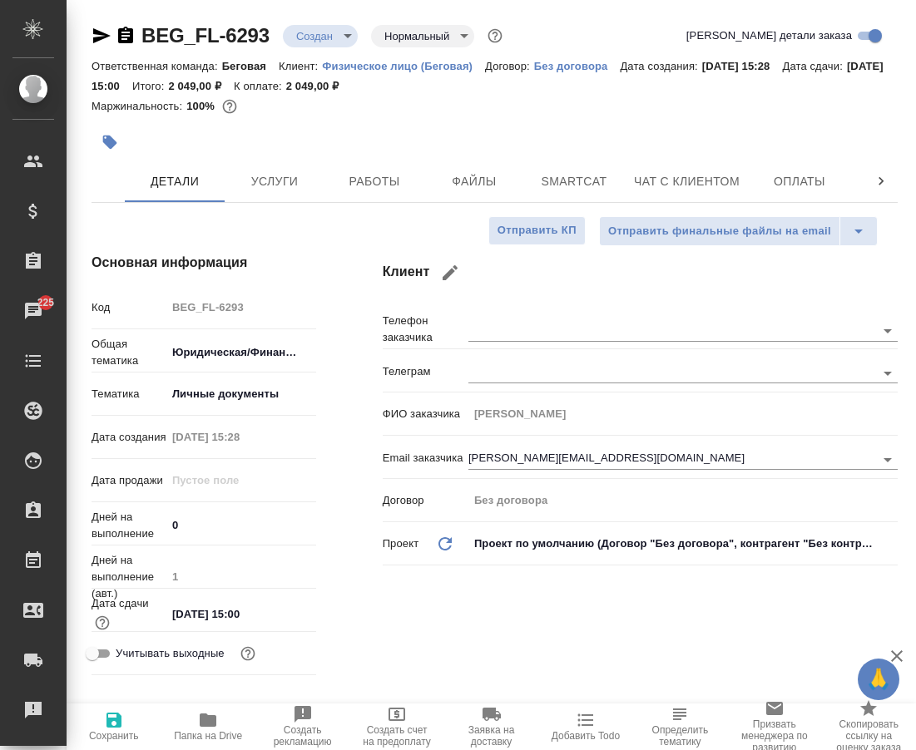
type textarea "x"
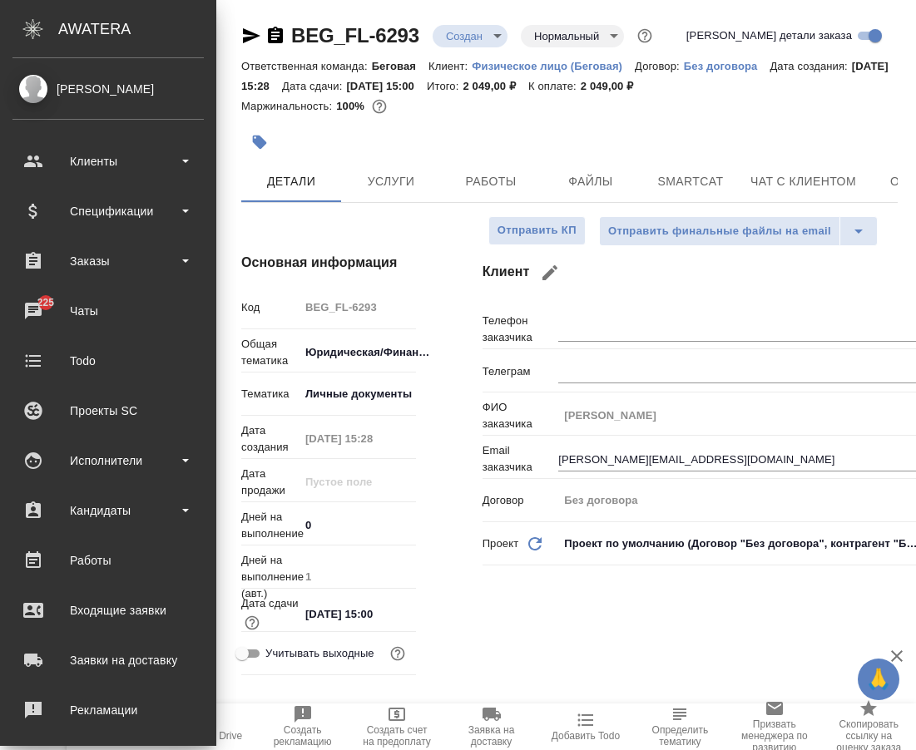
type textarea "x"
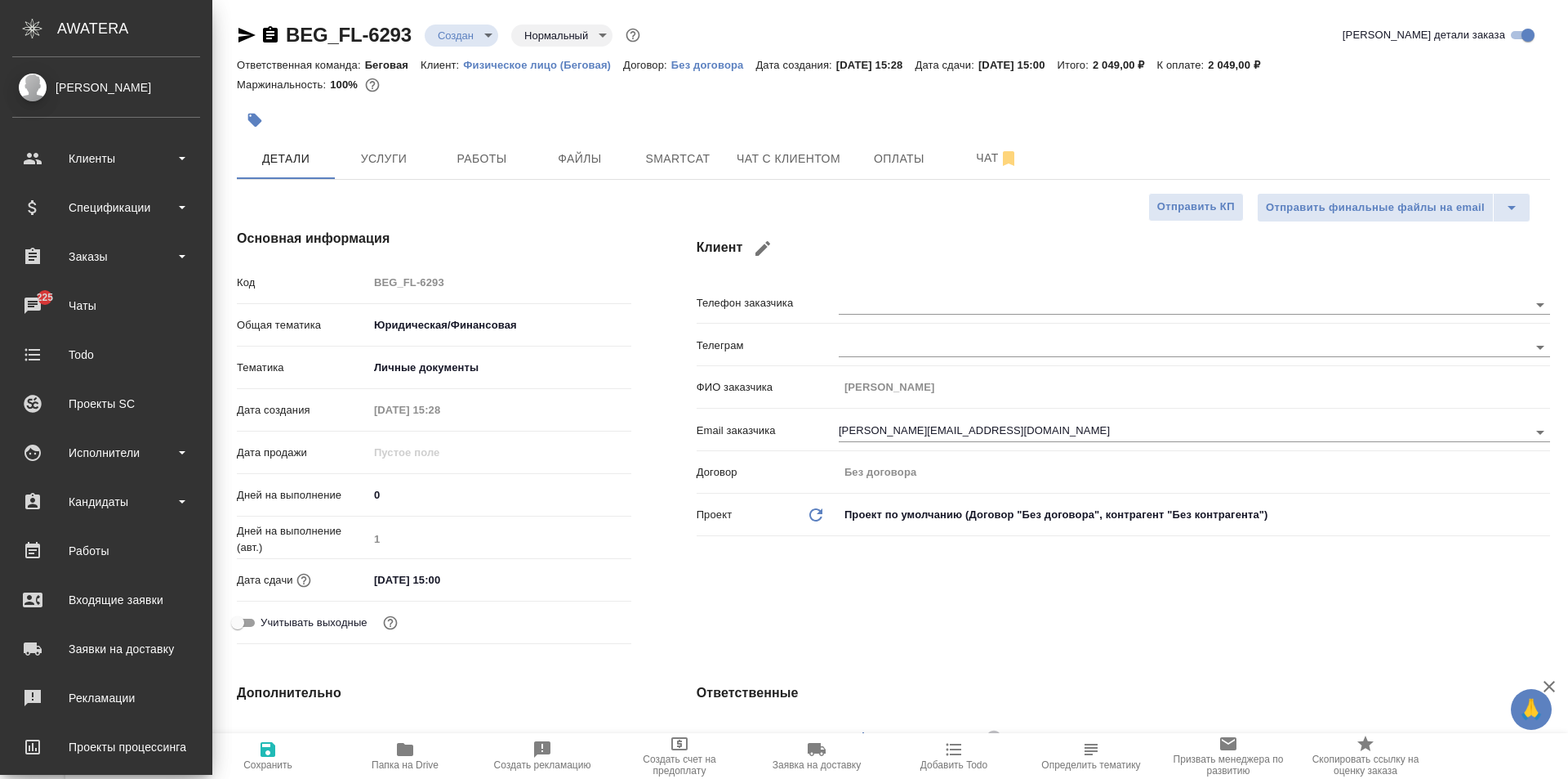
type textarea "x"
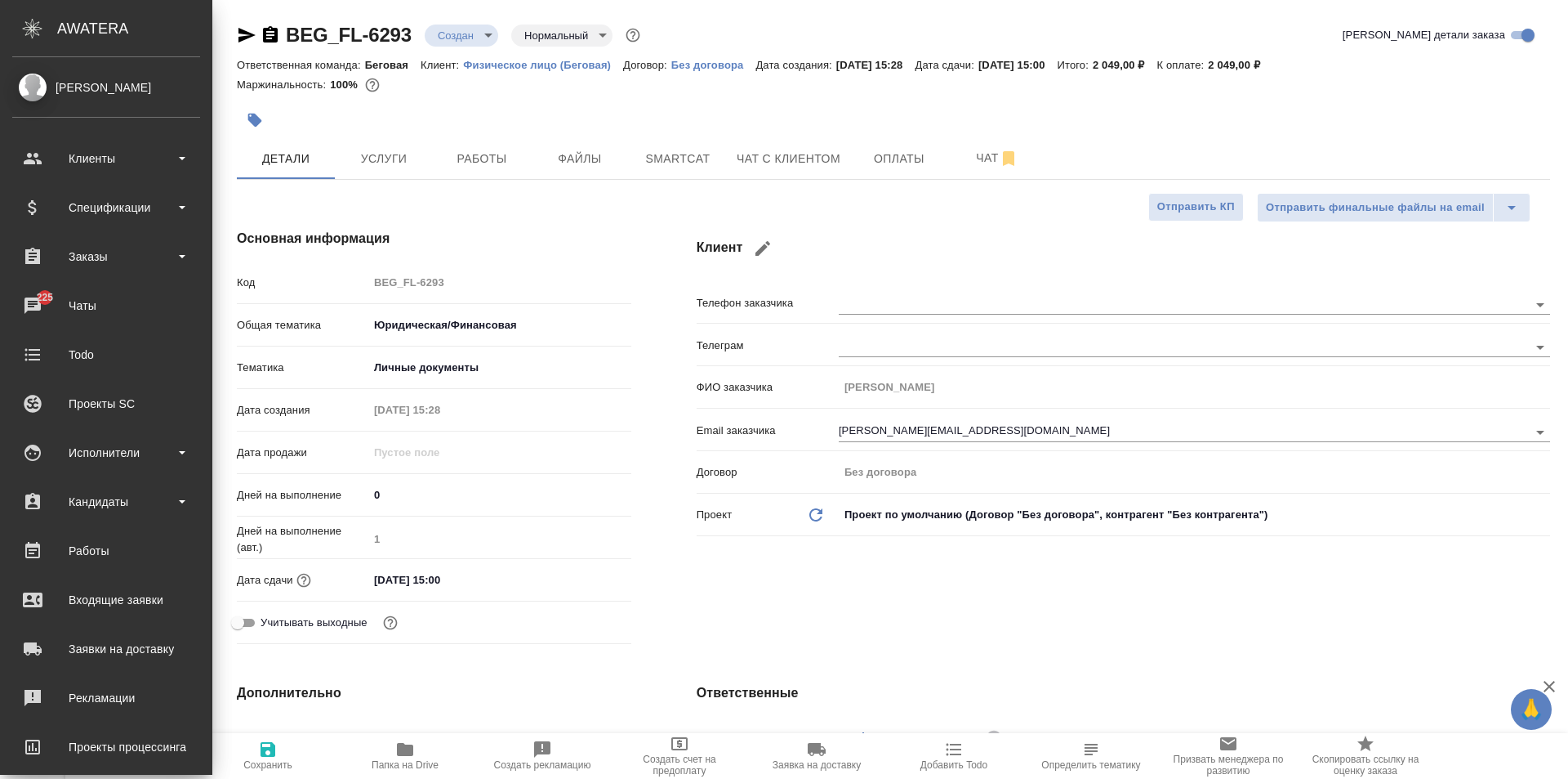
type textarea "x"
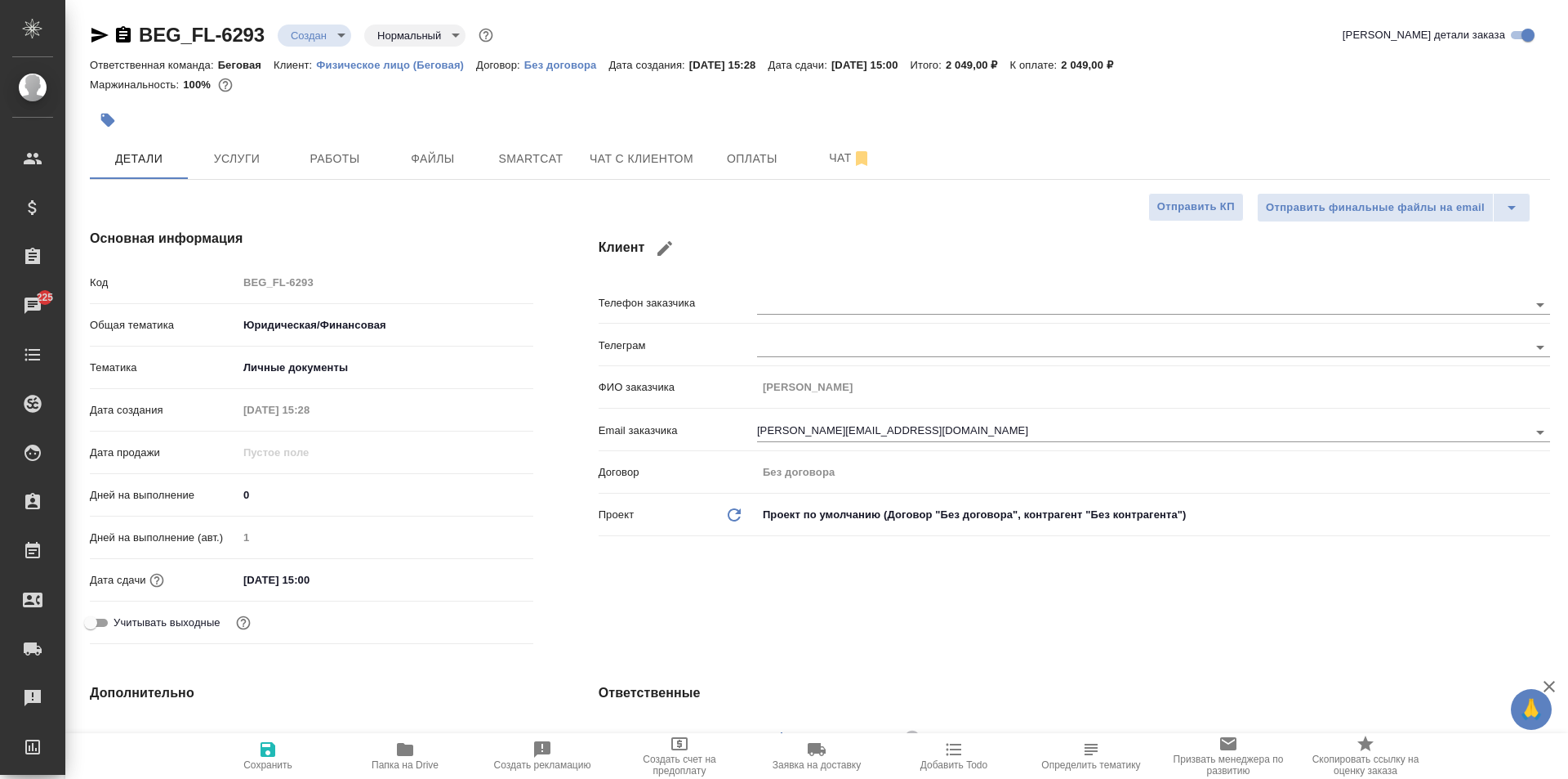
type textarea "x"
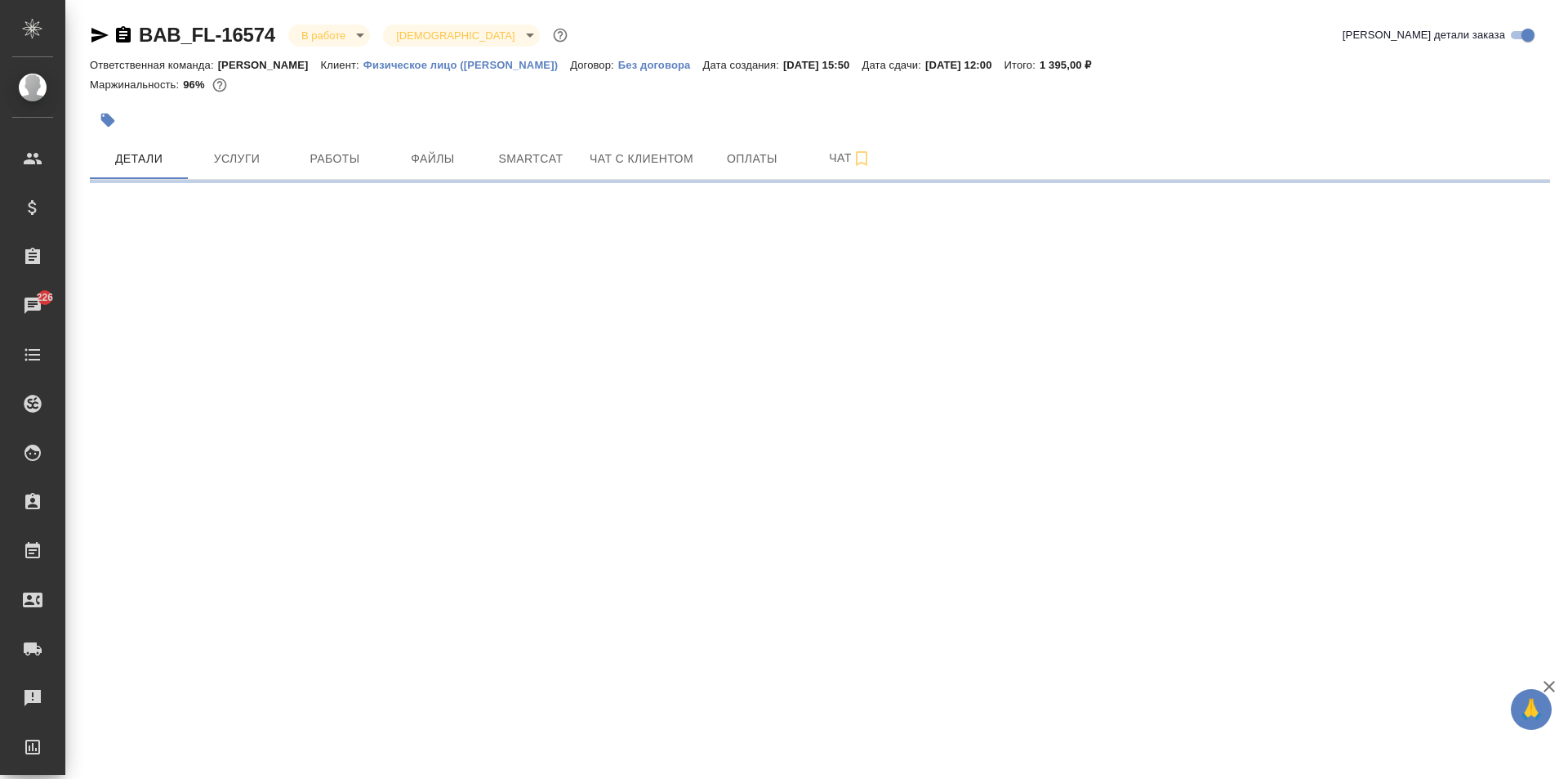
select select "RU"
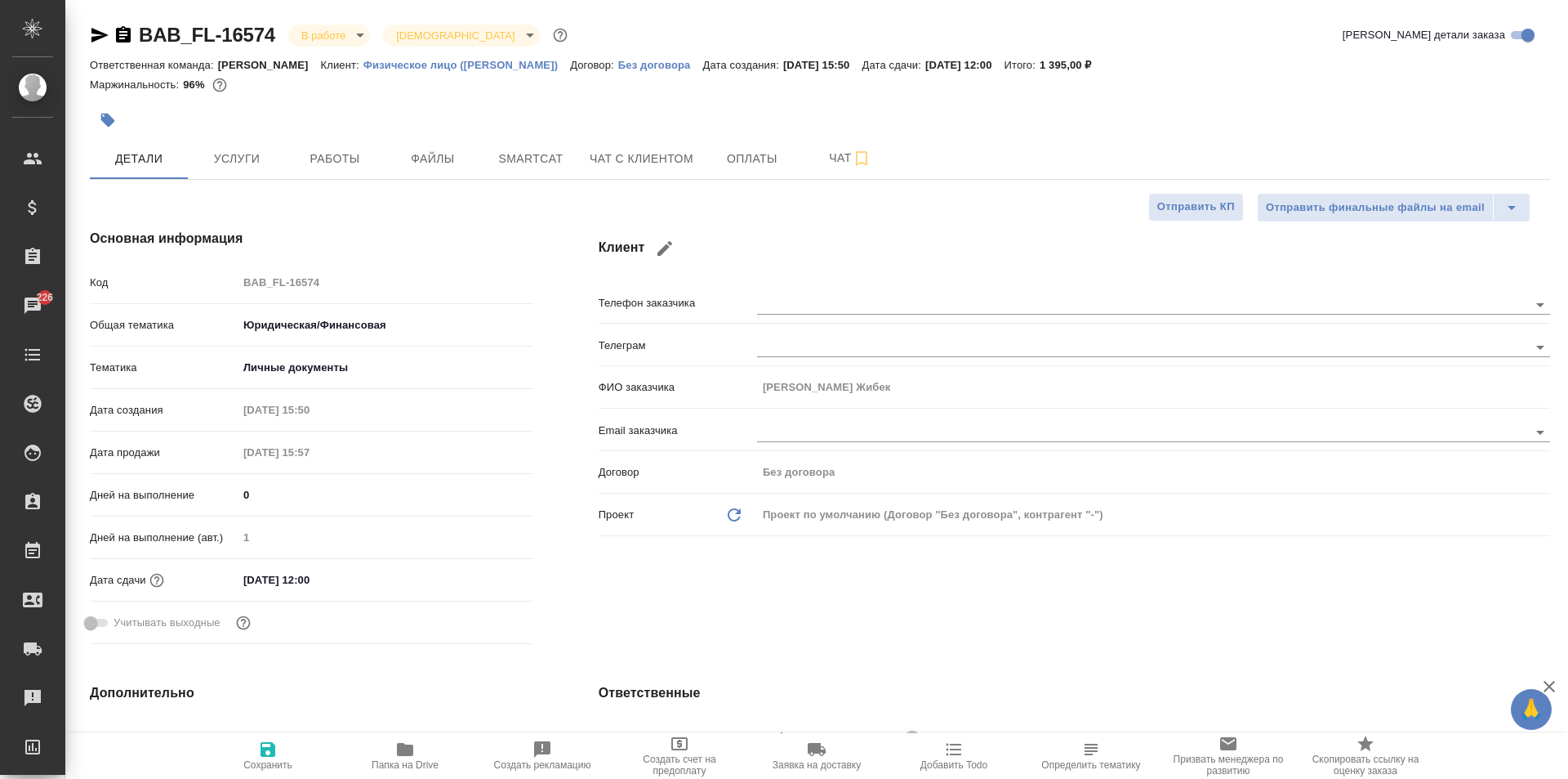
type textarea "x"
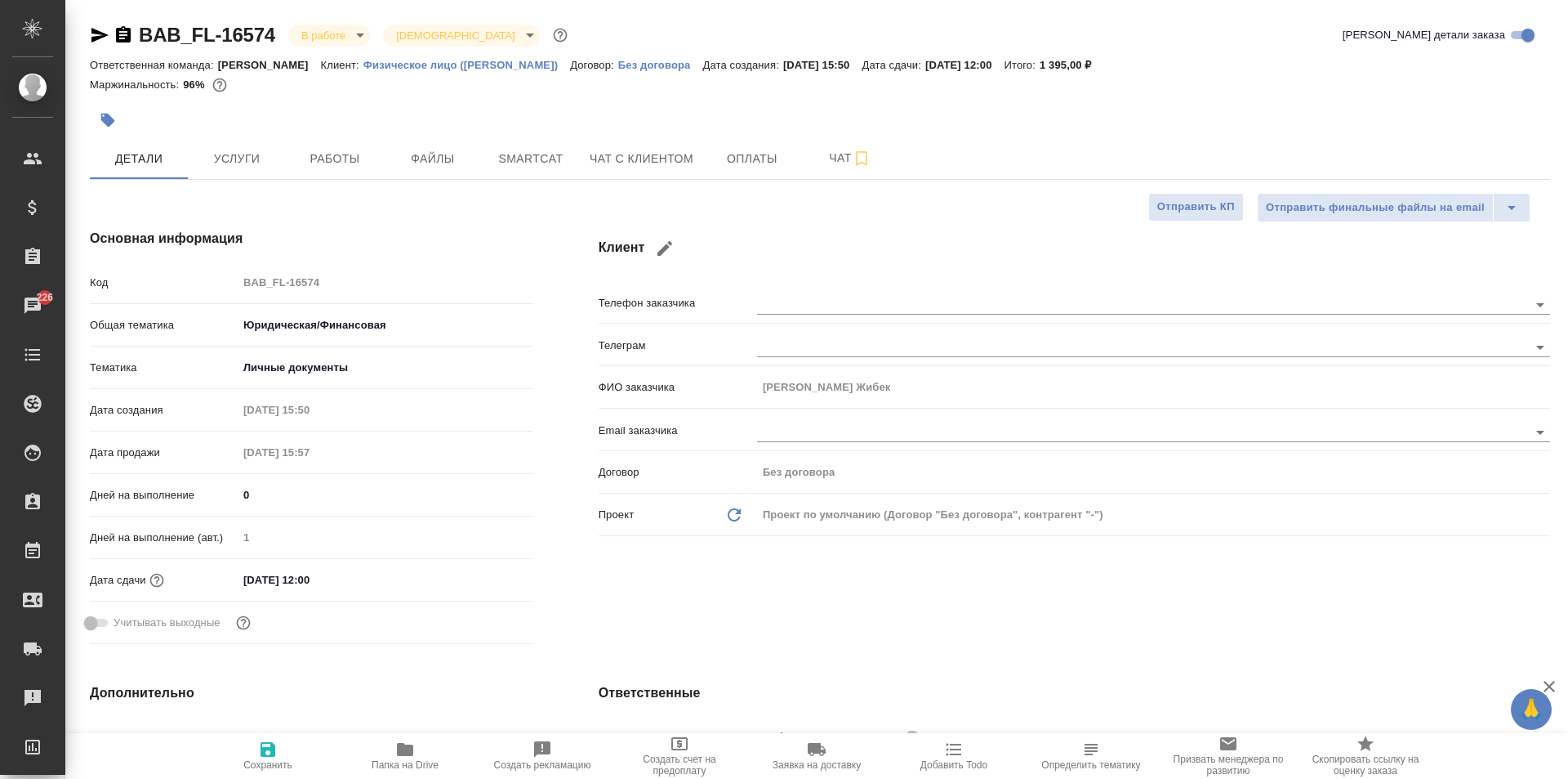
type textarea "x"
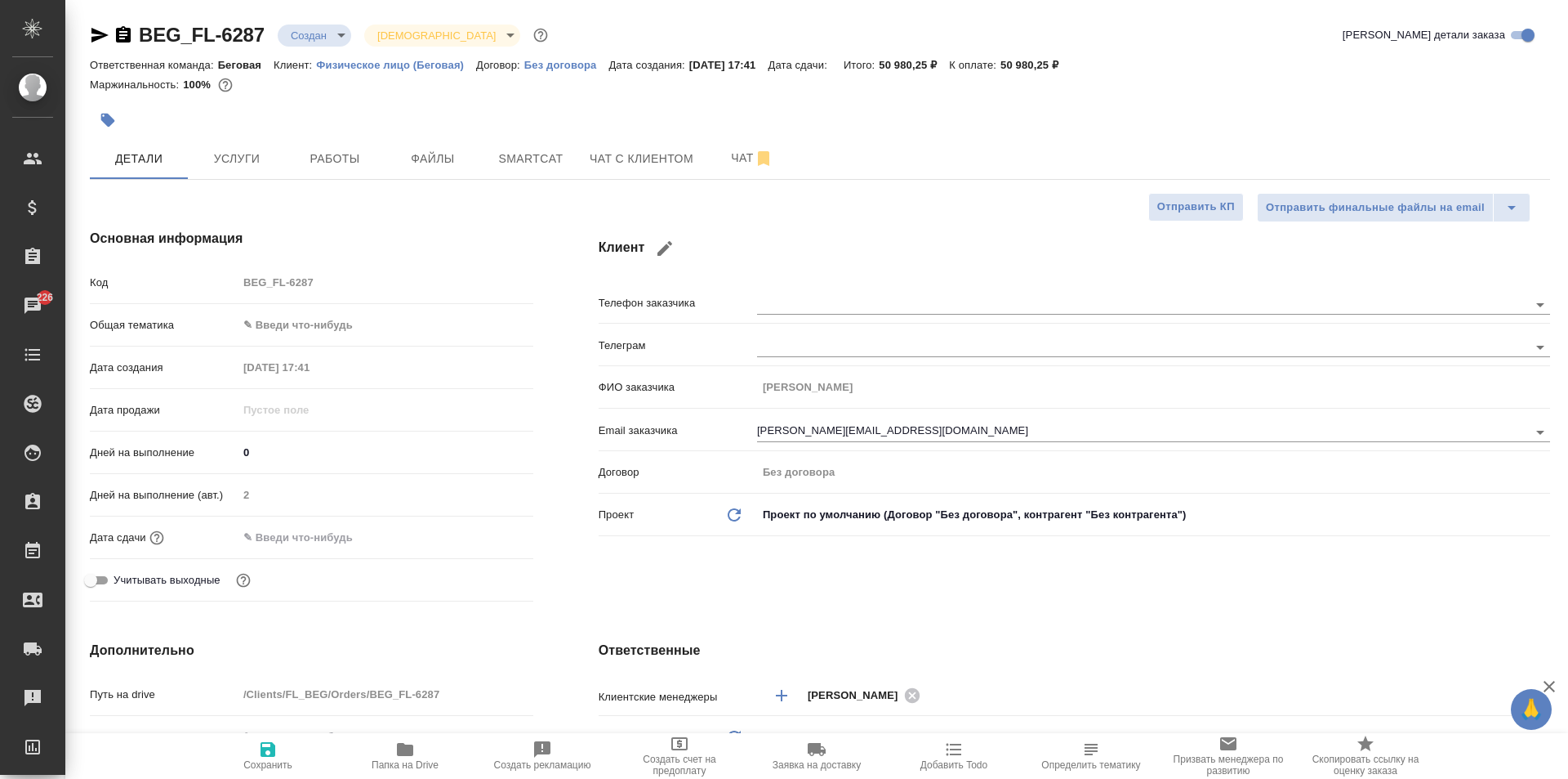
select select "RU"
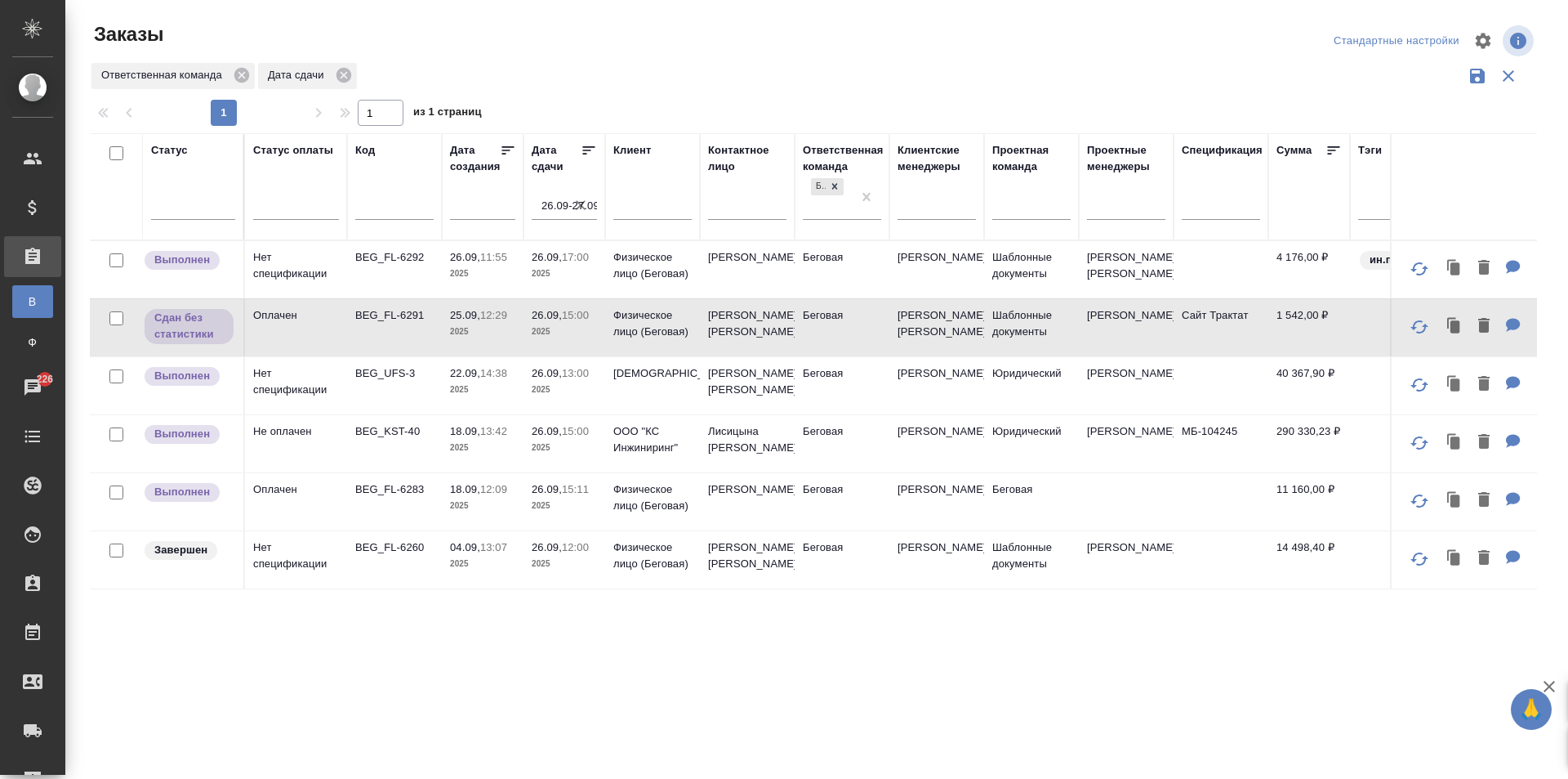
scroll to position [0, 181]
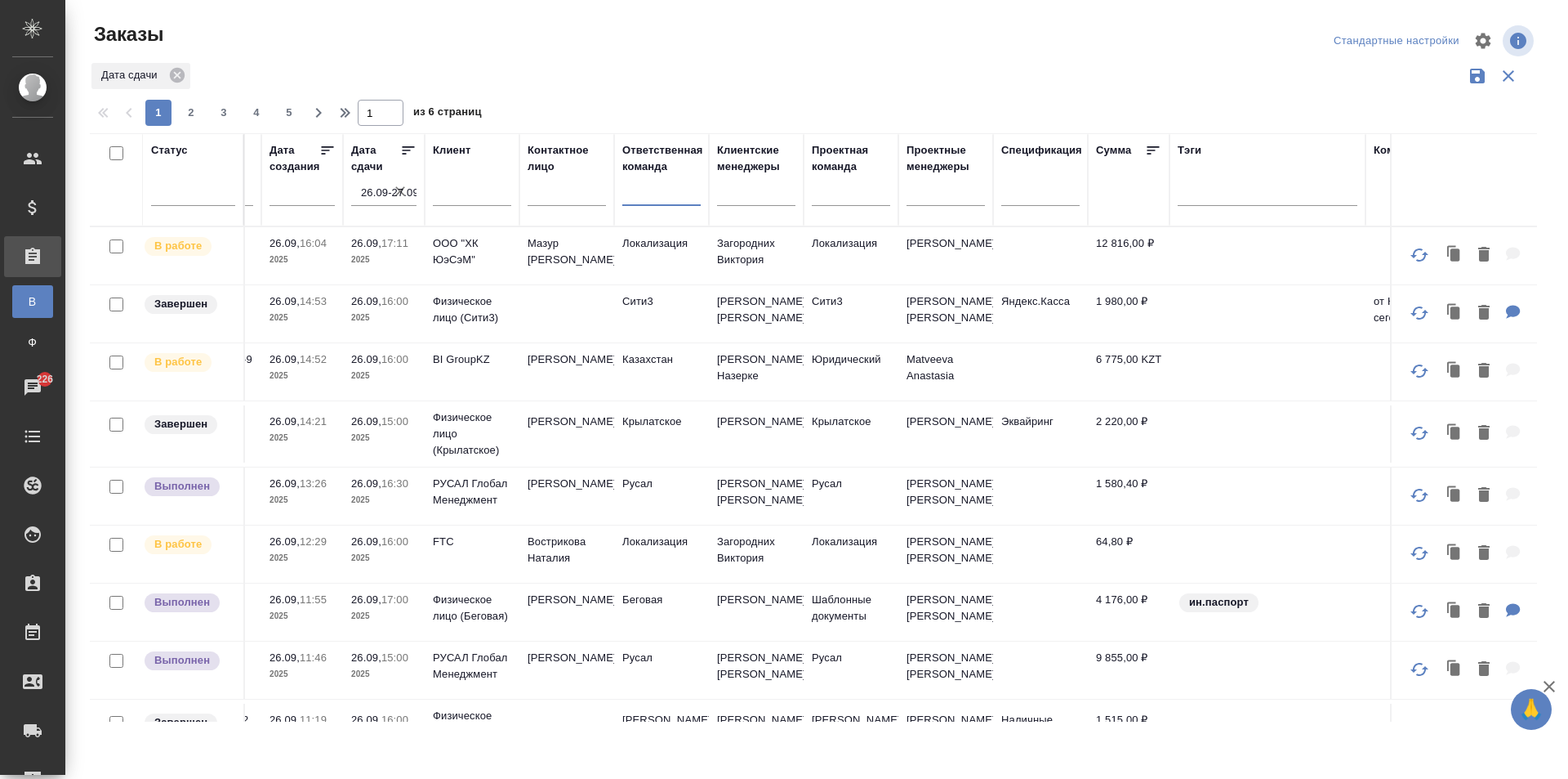
click at [643, 196] on div at bounding box center [662, 189] width 79 height 24
type input "бего"
click at [671, 239] on div "Беговая" at bounding box center [745, 242] width 245 height 29
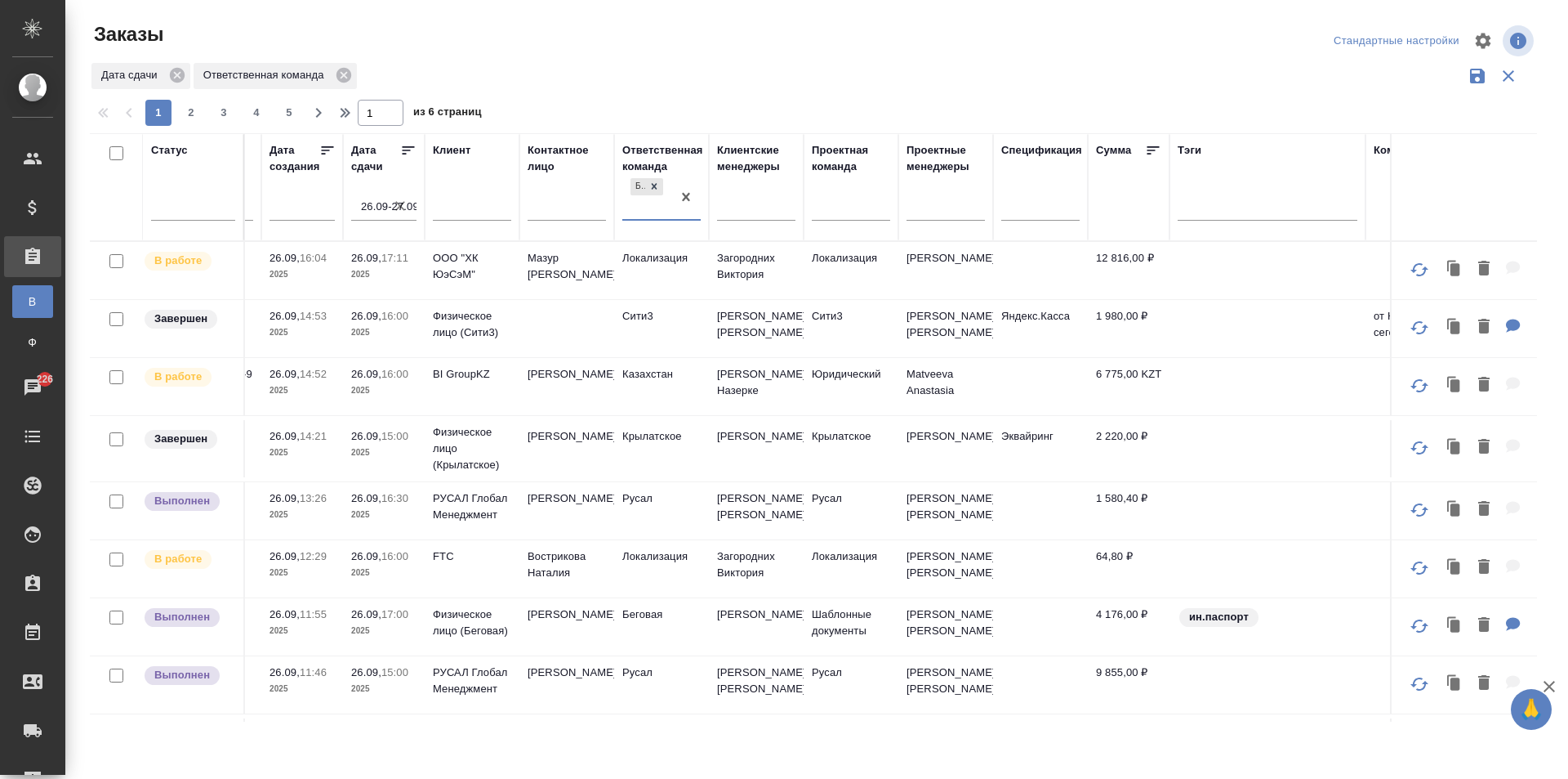
click at [401, 201] on icon "button" at bounding box center [400, 205] width 17 height 17
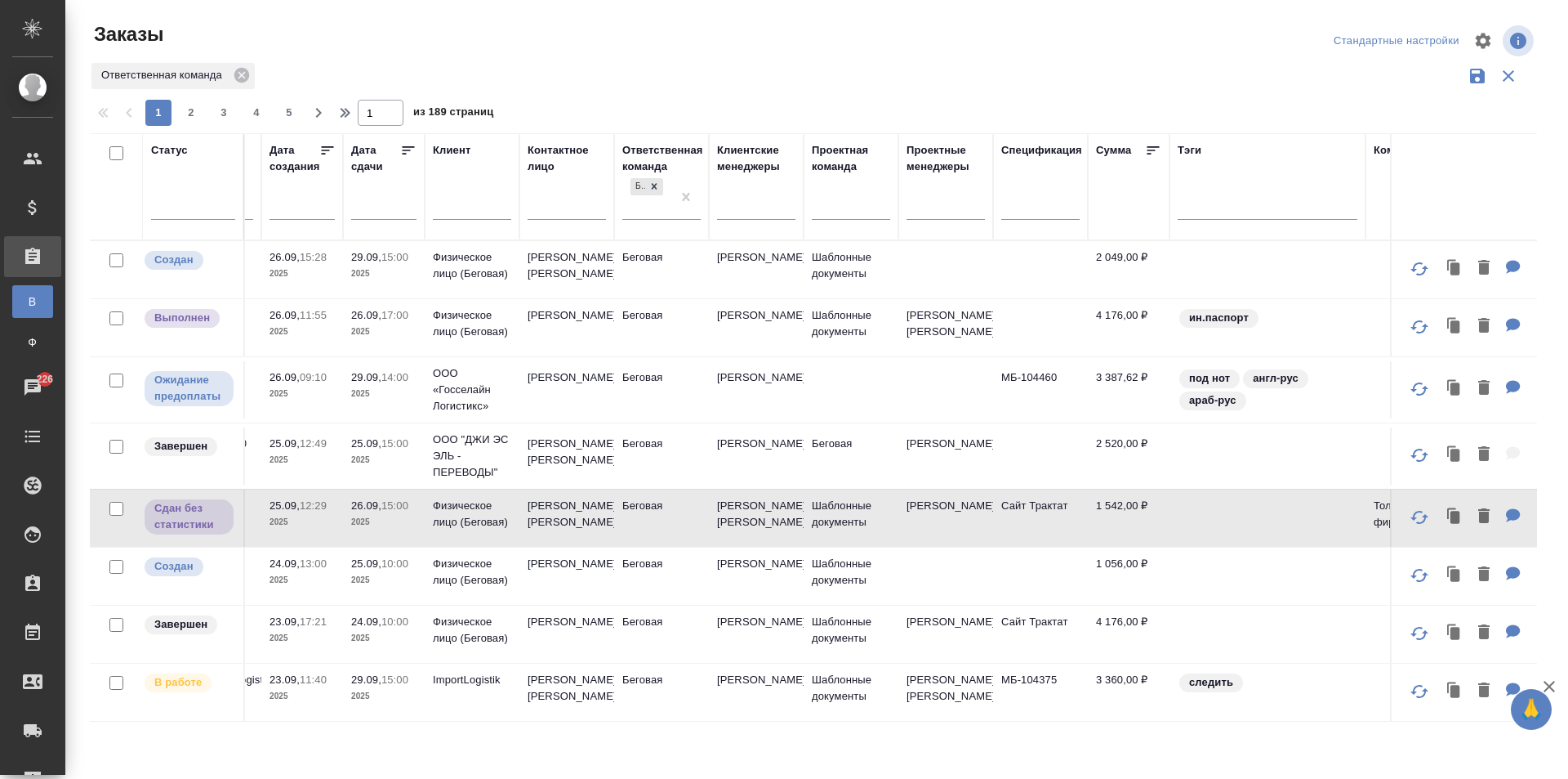
scroll to position [0, 0]
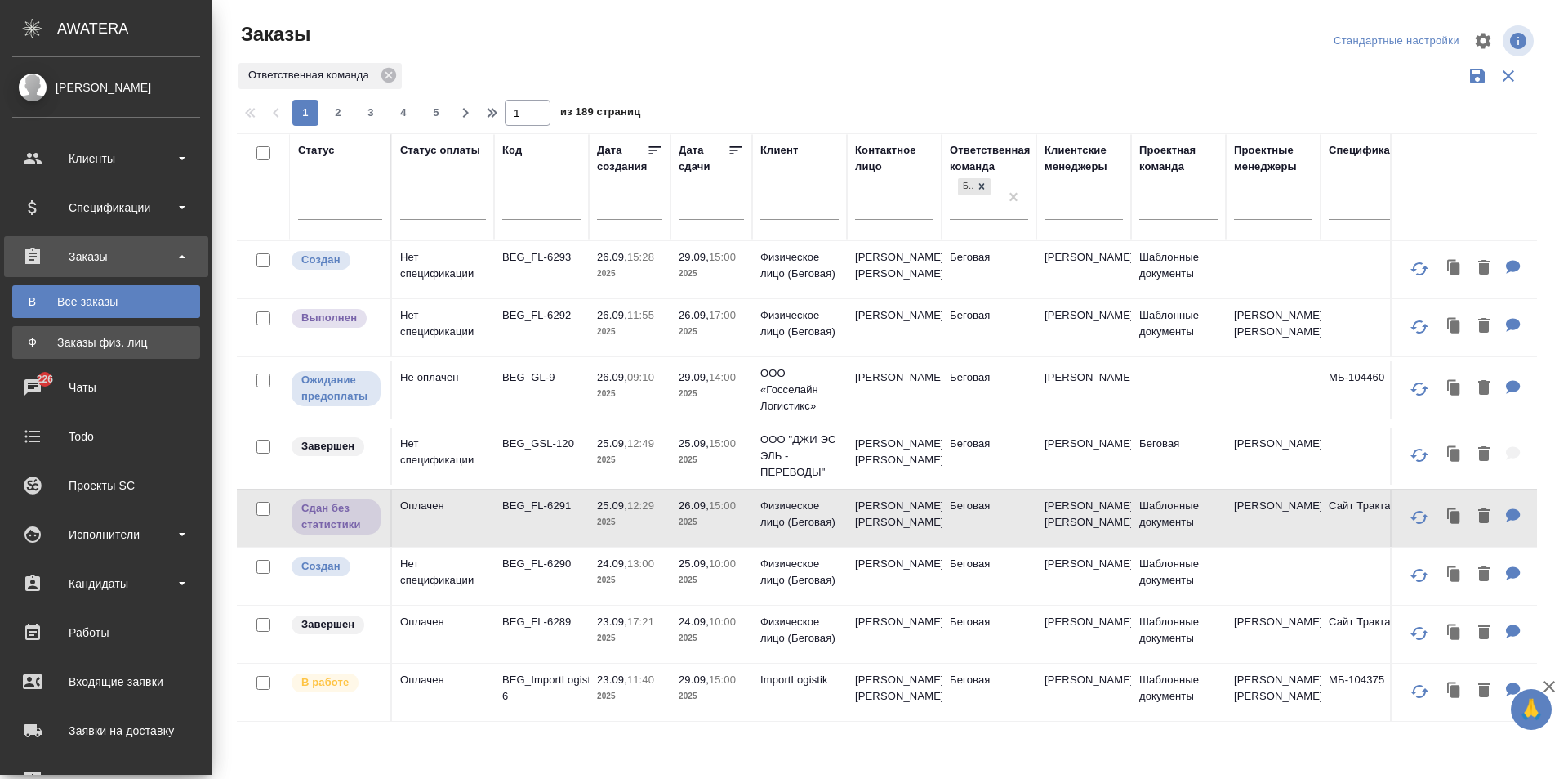
click at [23, 334] on div "Заказы физ. лиц" at bounding box center [106, 342] width 172 height 17
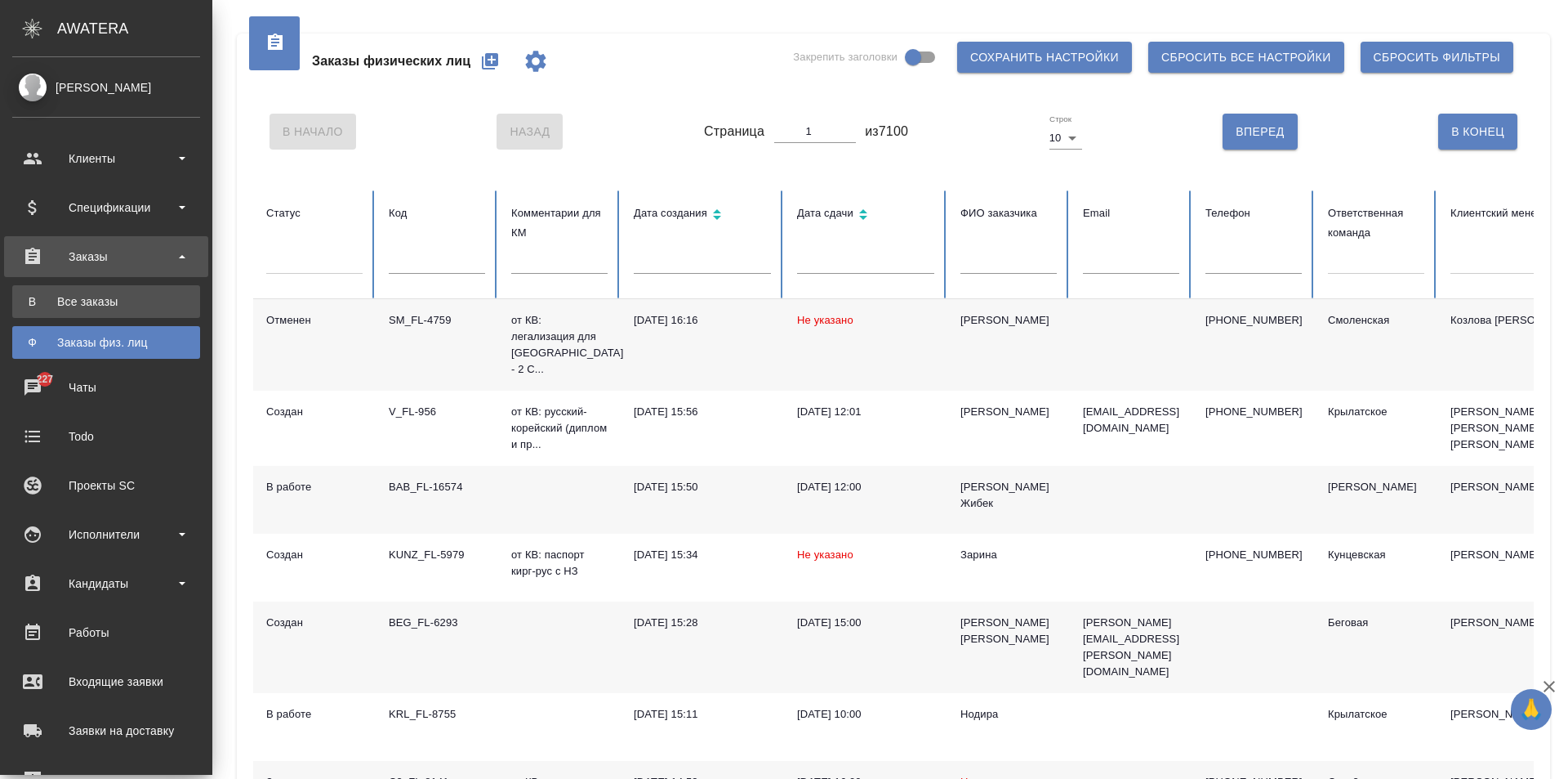
click at [81, 309] on link "В Все заказы" at bounding box center [105, 301] width 188 height 32
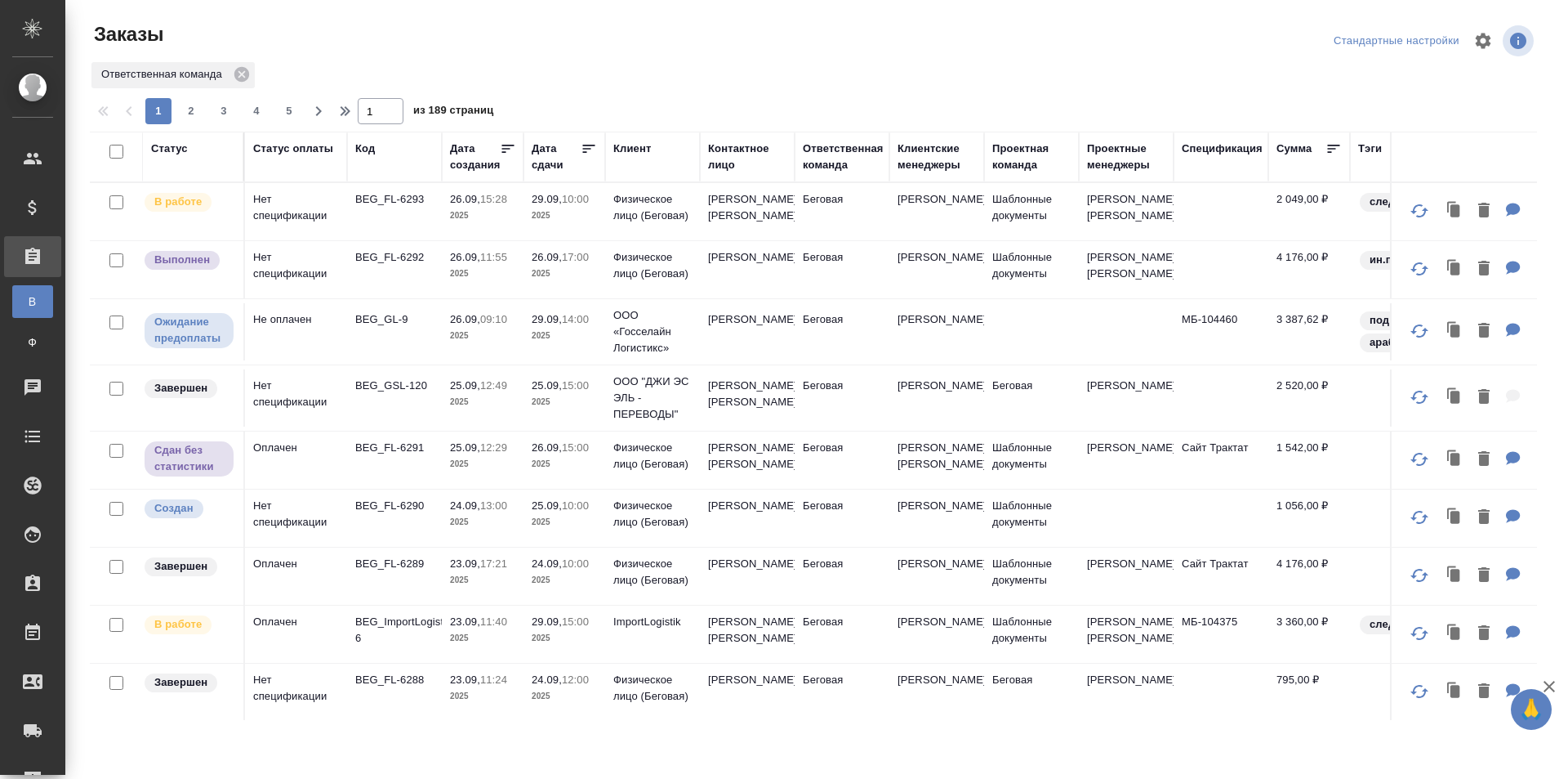
click at [537, 161] on div "Дата сдачи" at bounding box center [556, 156] width 49 height 32
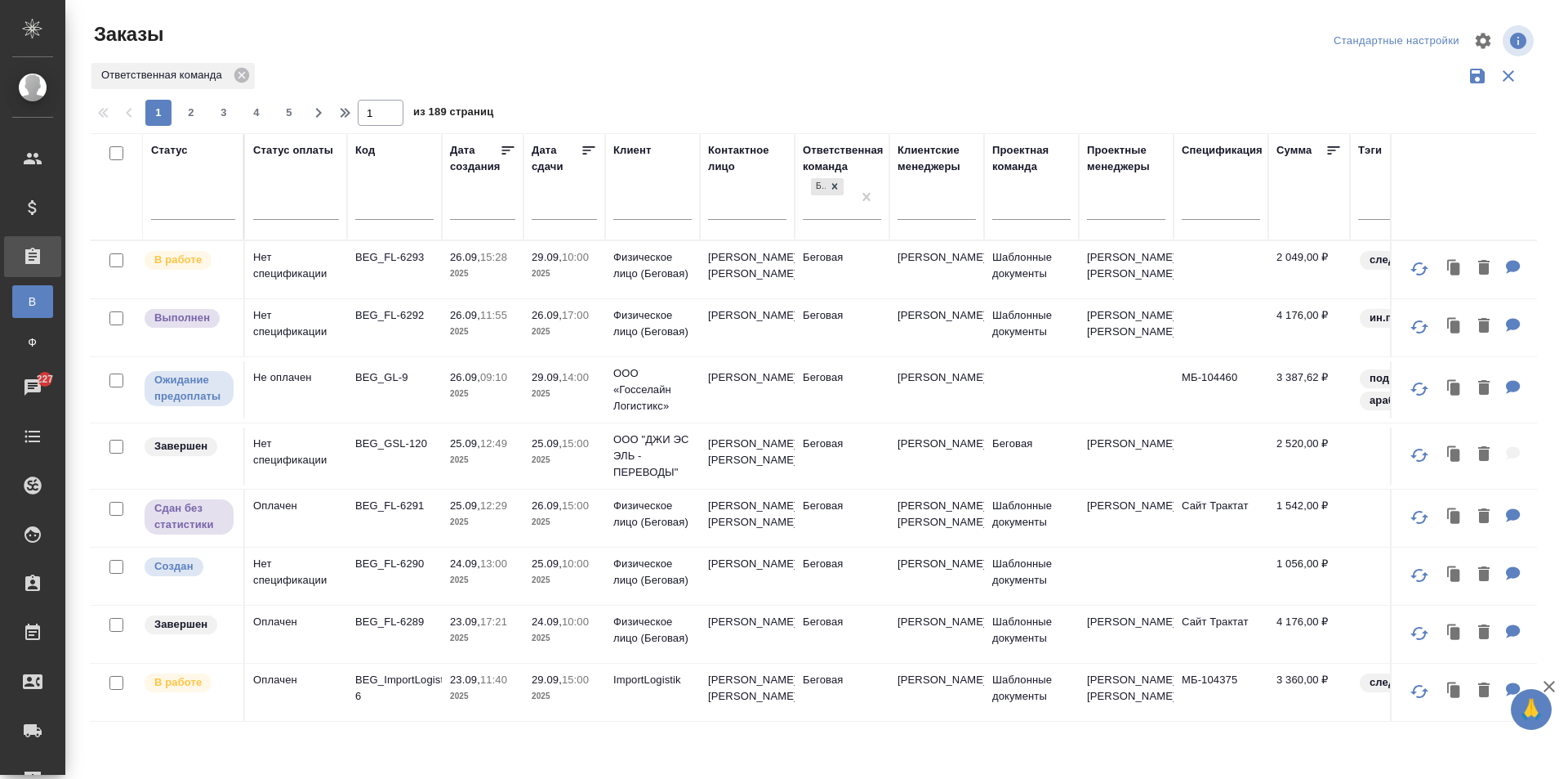
click at [560, 211] on input "text" at bounding box center [568, 205] width 56 height 23
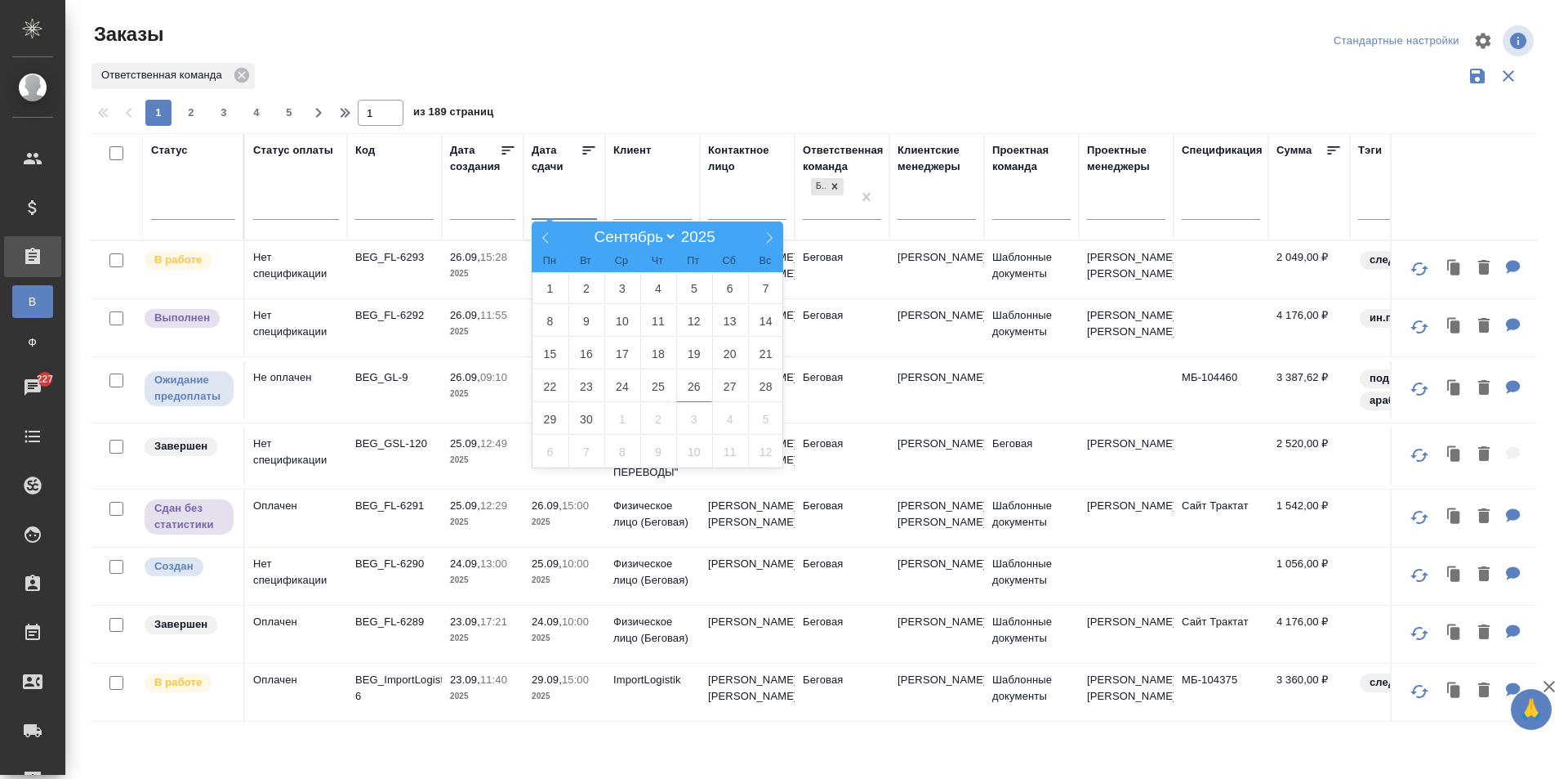
click at [618, 85] on div "Ответственная команда" at bounding box center [813, 77] width 1447 height 31
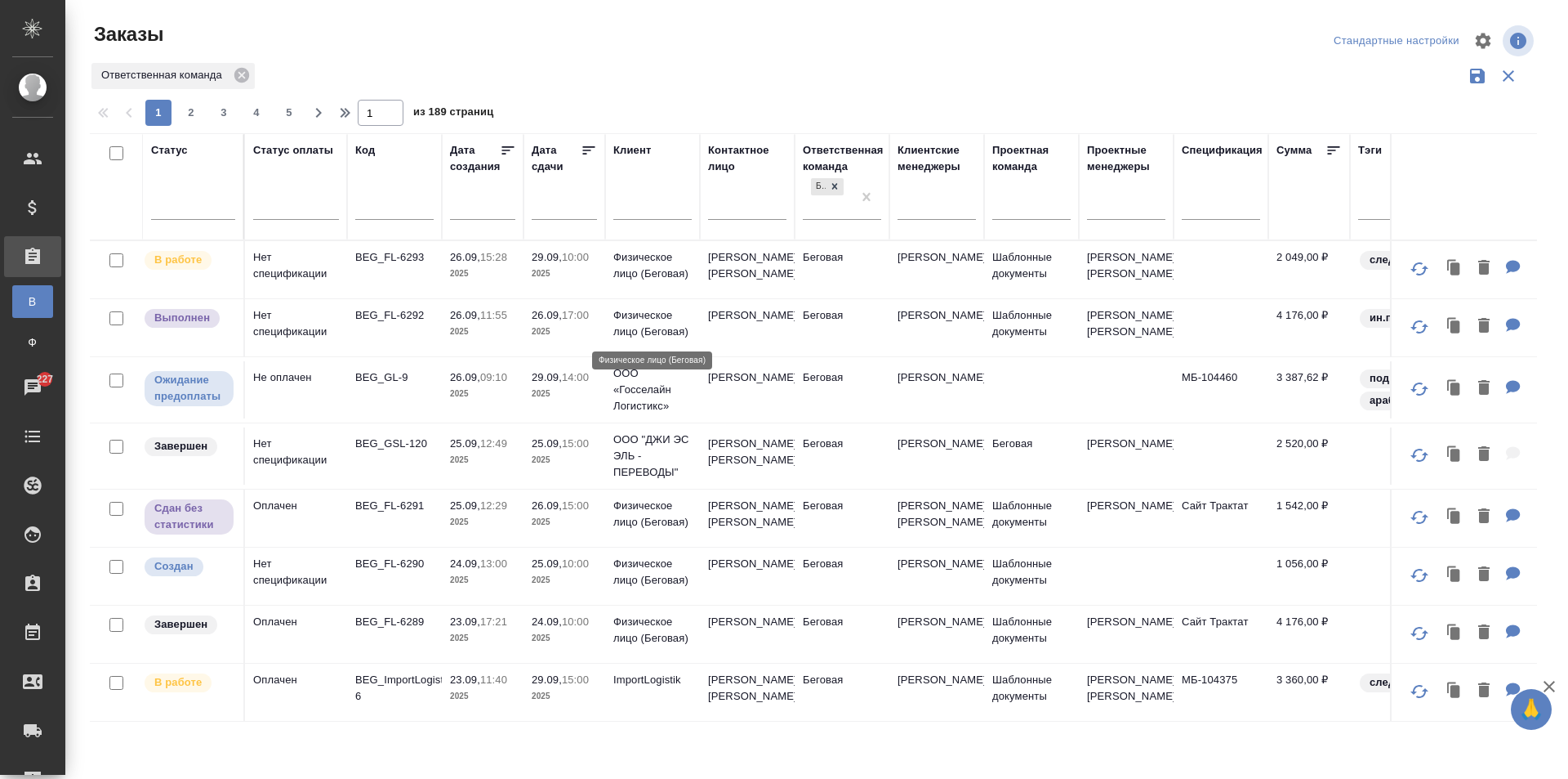
click at [620, 332] on p "Физическое лицо (Беговая)" at bounding box center [653, 323] width 79 height 32
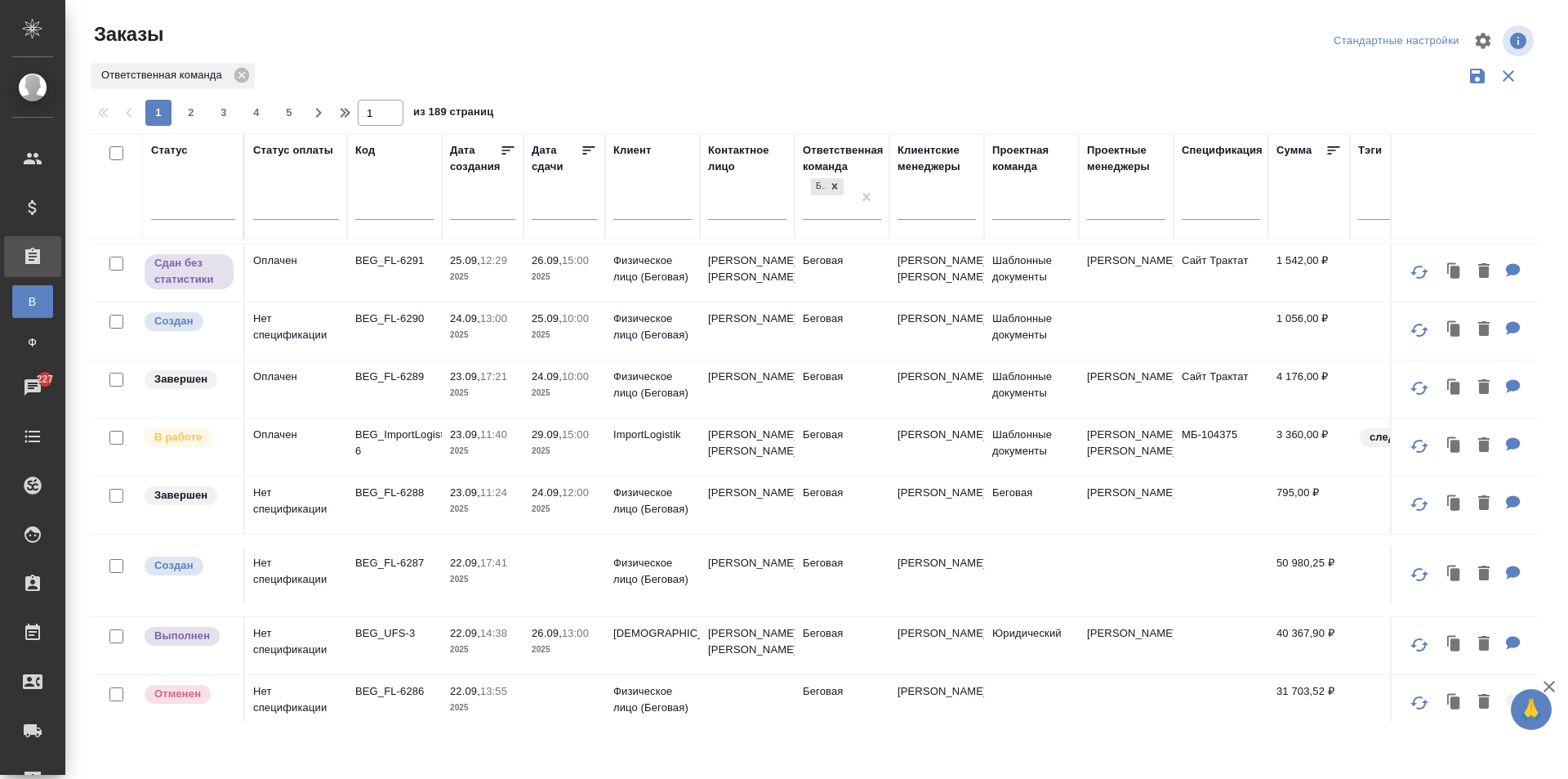
scroll to position [327, 0]
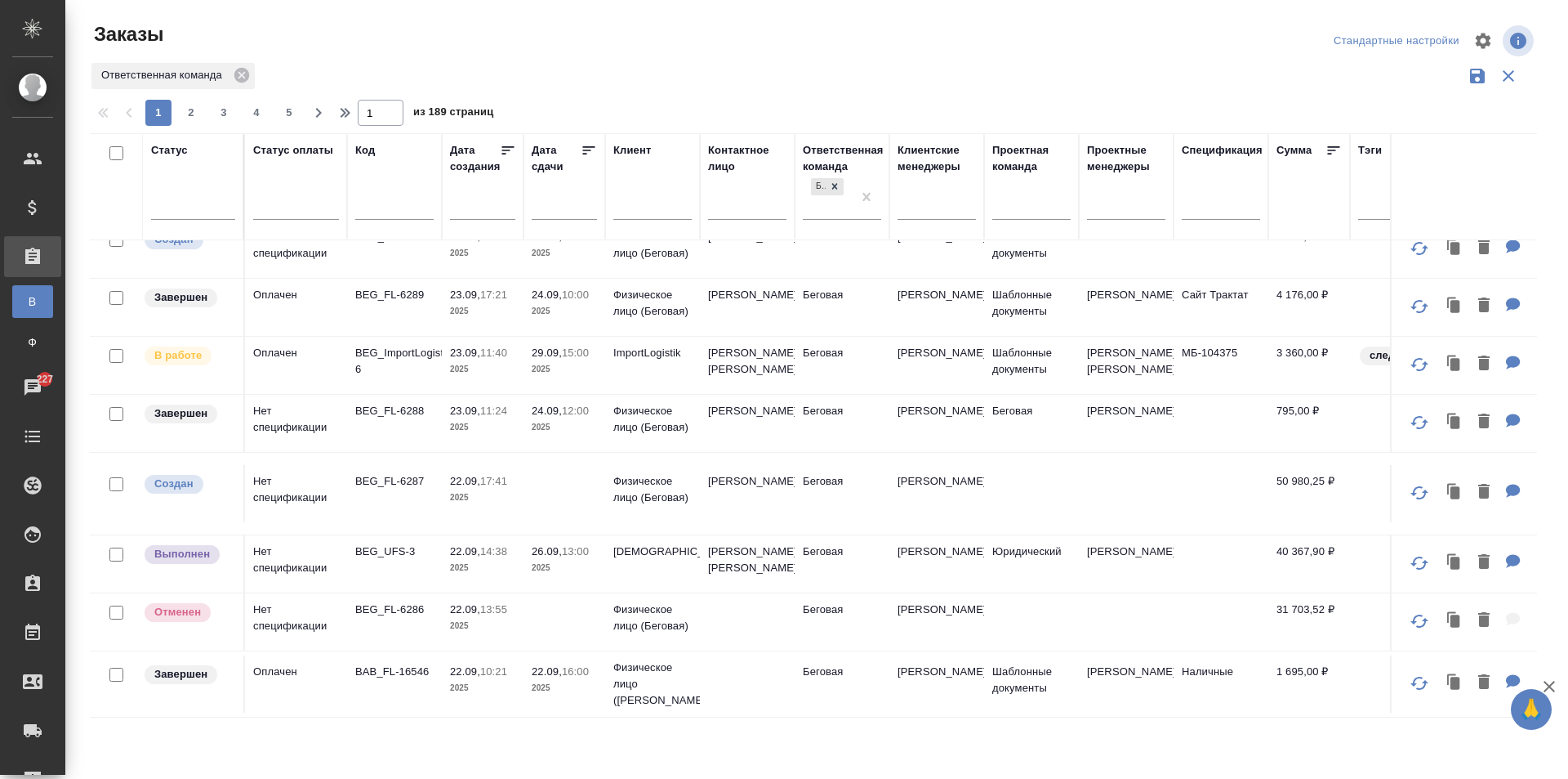
click at [675, 562] on td "УФС" at bounding box center [652, 564] width 94 height 57
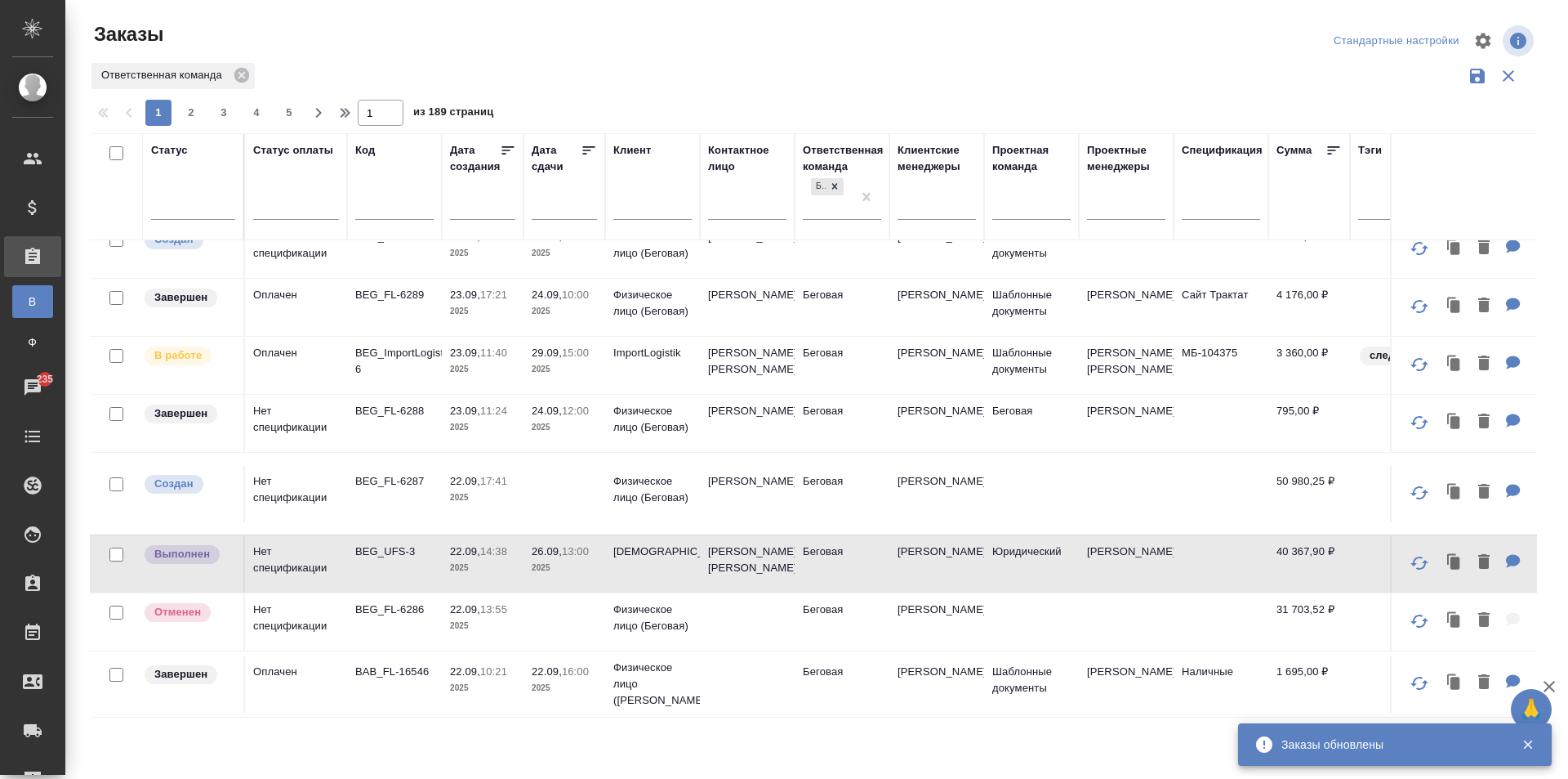
scroll to position [0, 0]
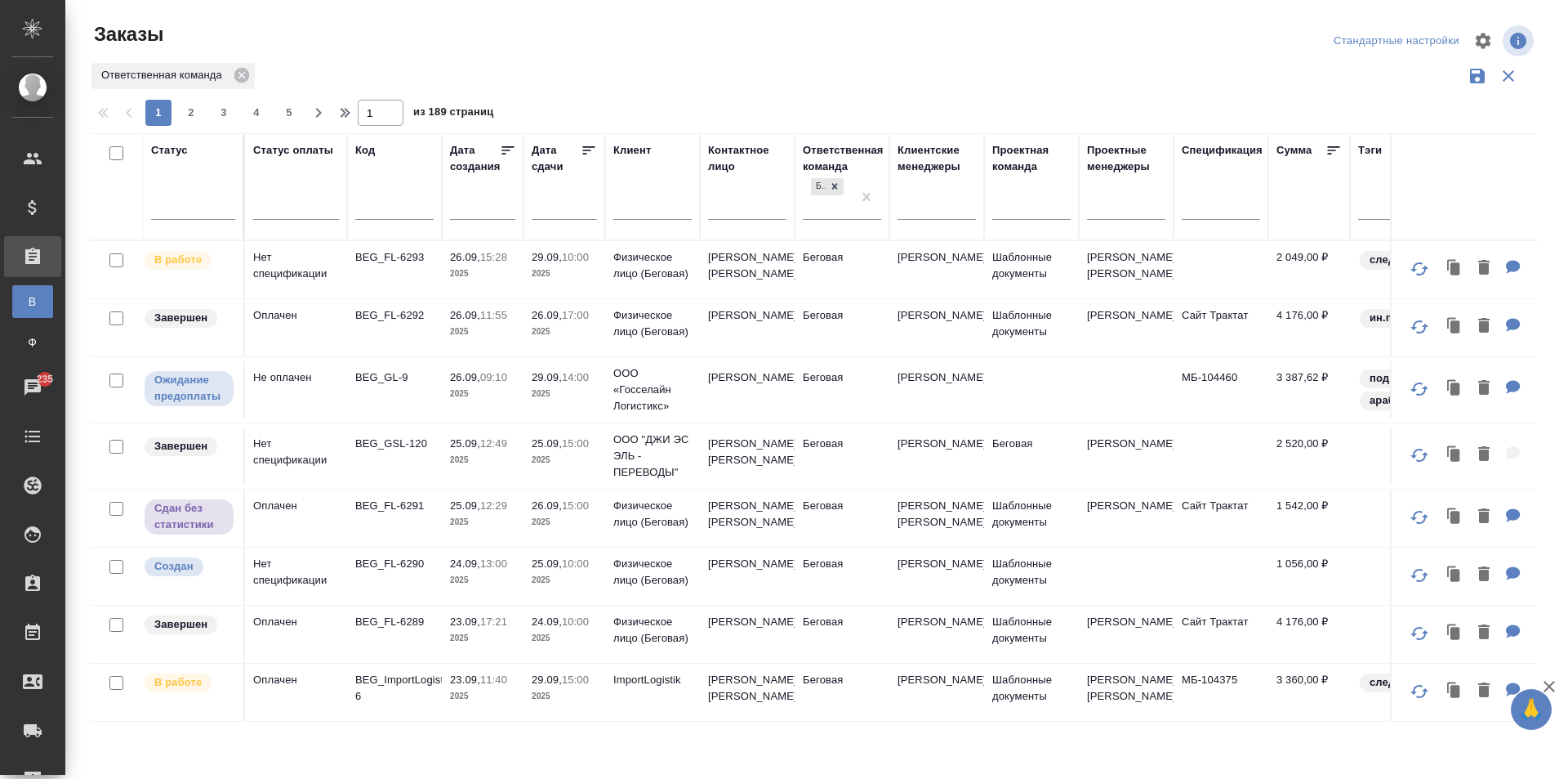
click at [848, 537] on td "Беговая" at bounding box center [841, 518] width 94 height 57
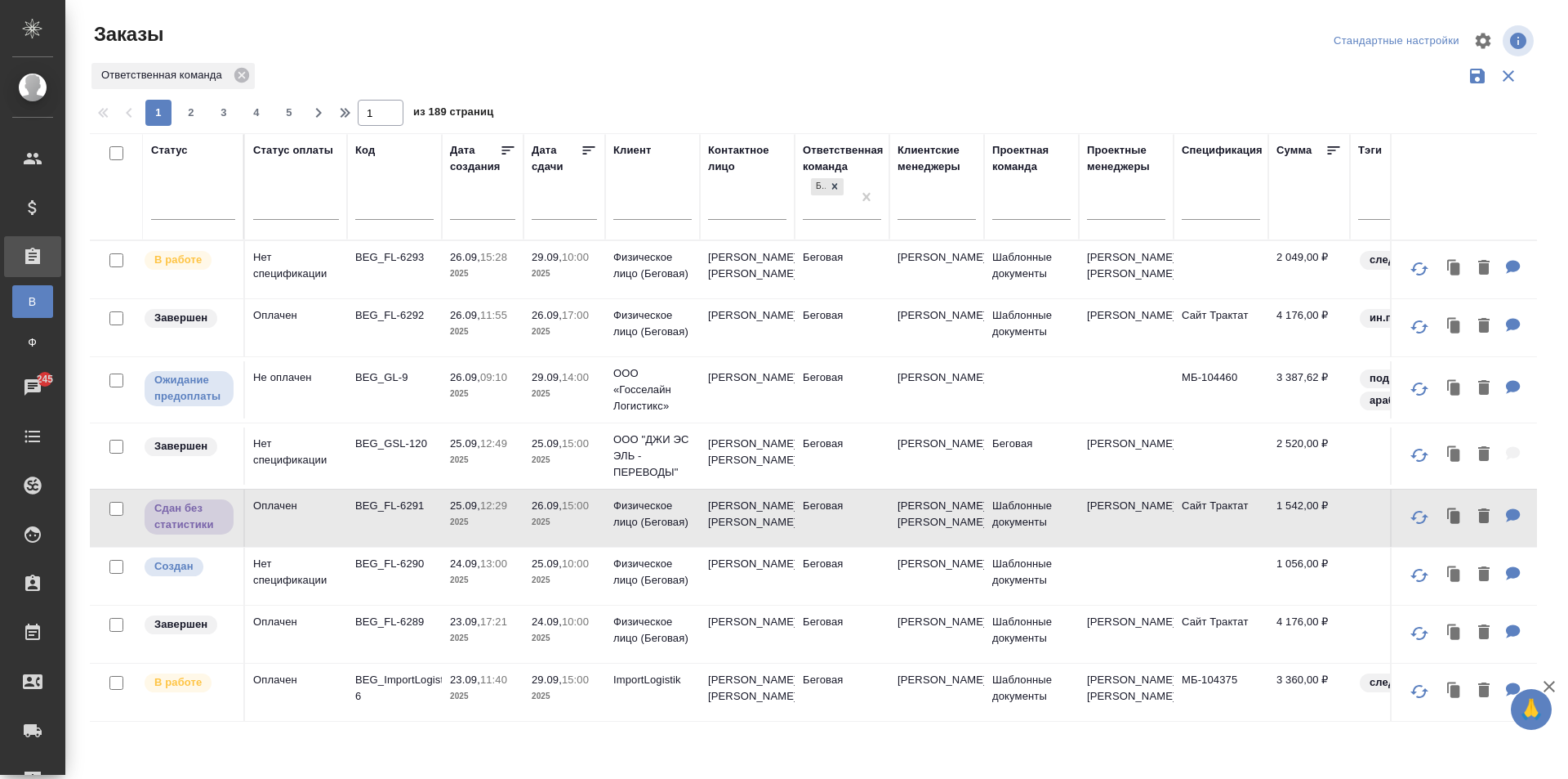
click at [830, 534] on td "Беговая" at bounding box center [841, 518] width 94 height 57
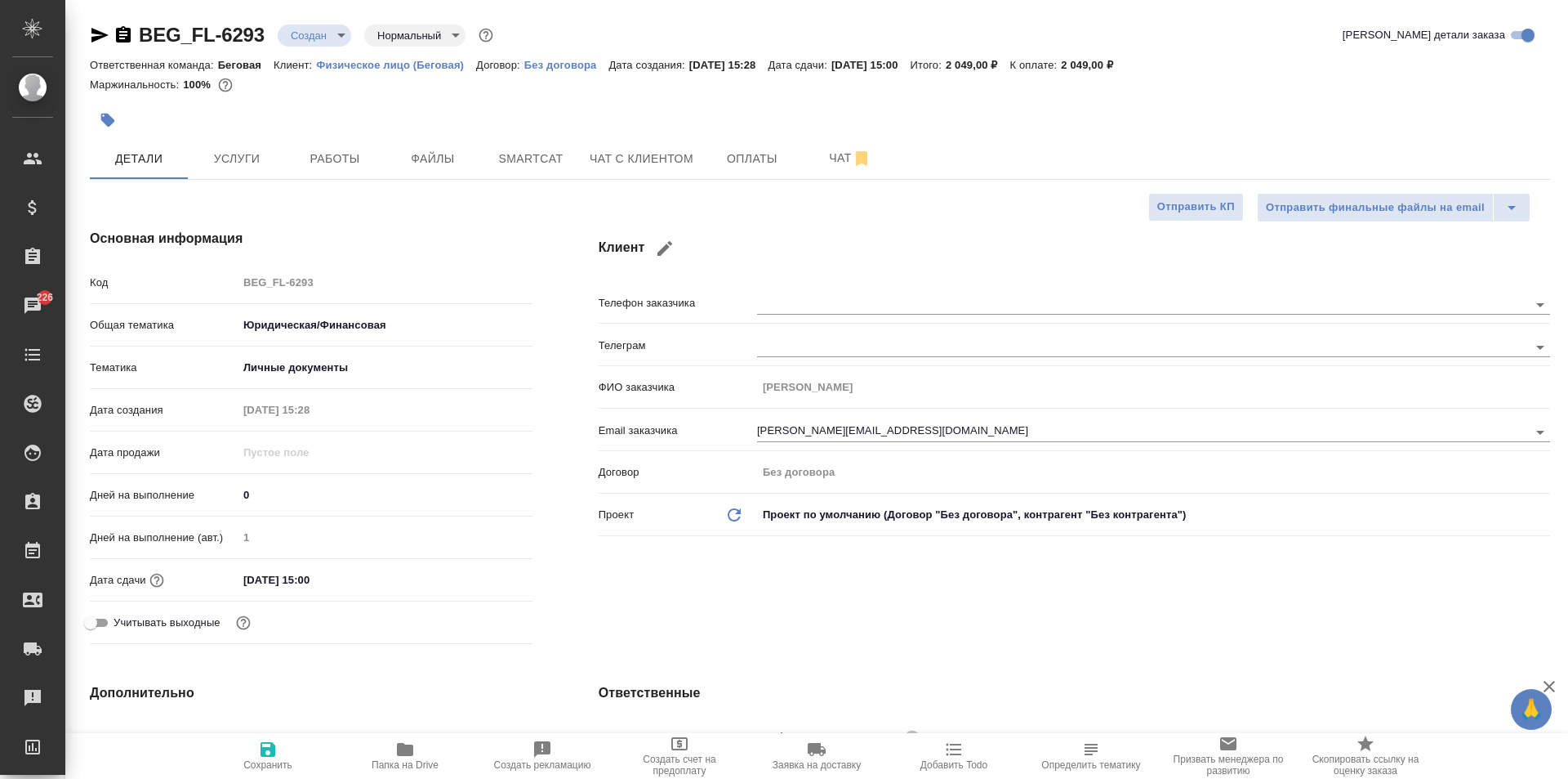
select select "RU"
click at [339, 571] on input "29.09.2025 15:00" at bounding box center [309, 580] width 143 height 24
click at [483, 576] on icon "button" at bounding box center [486, 580] width 20 height 20
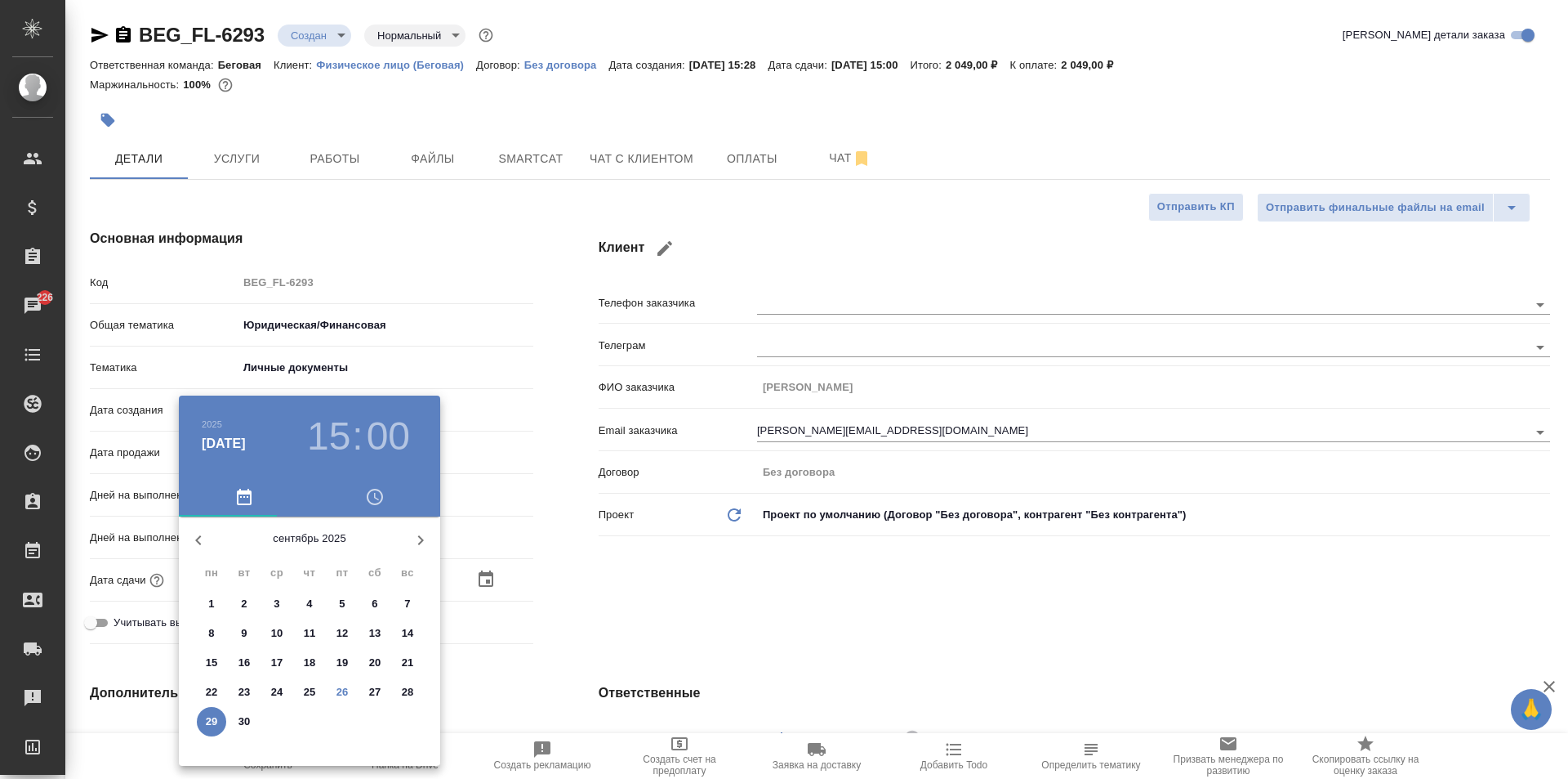
click at [206, 722] on p "29" at bounding box center [212, 721] width 12 height 17
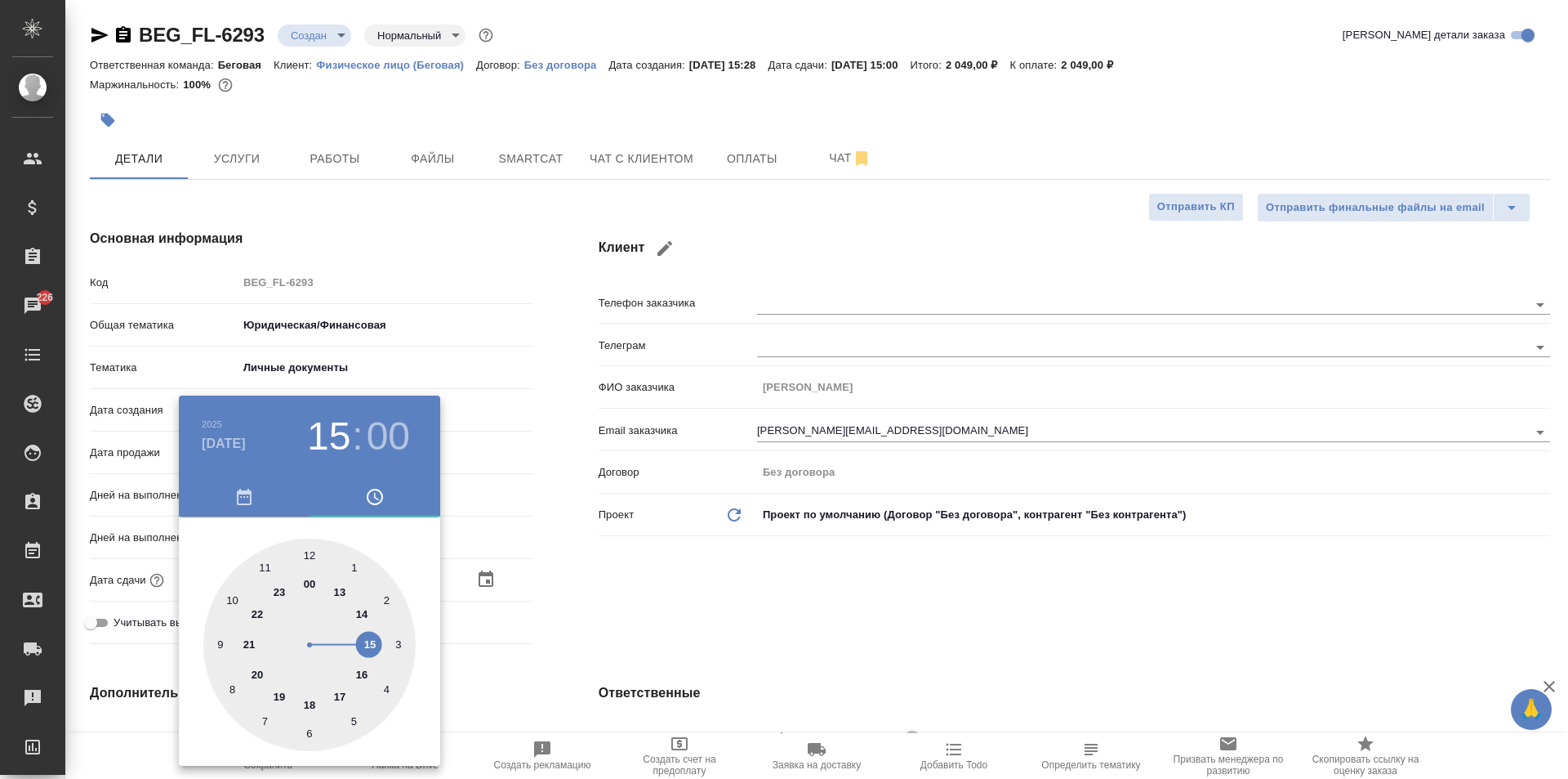
click at [233, 599] on div at bounding box center [309, 644] width 212 height 212
type input "29.09.2025 10:00"
click at [308, 556] on div at bounding box center [309, 644] width 212 height 212
click at [531, 545] on div at bounding box center [784, 389] width 1568 height 779
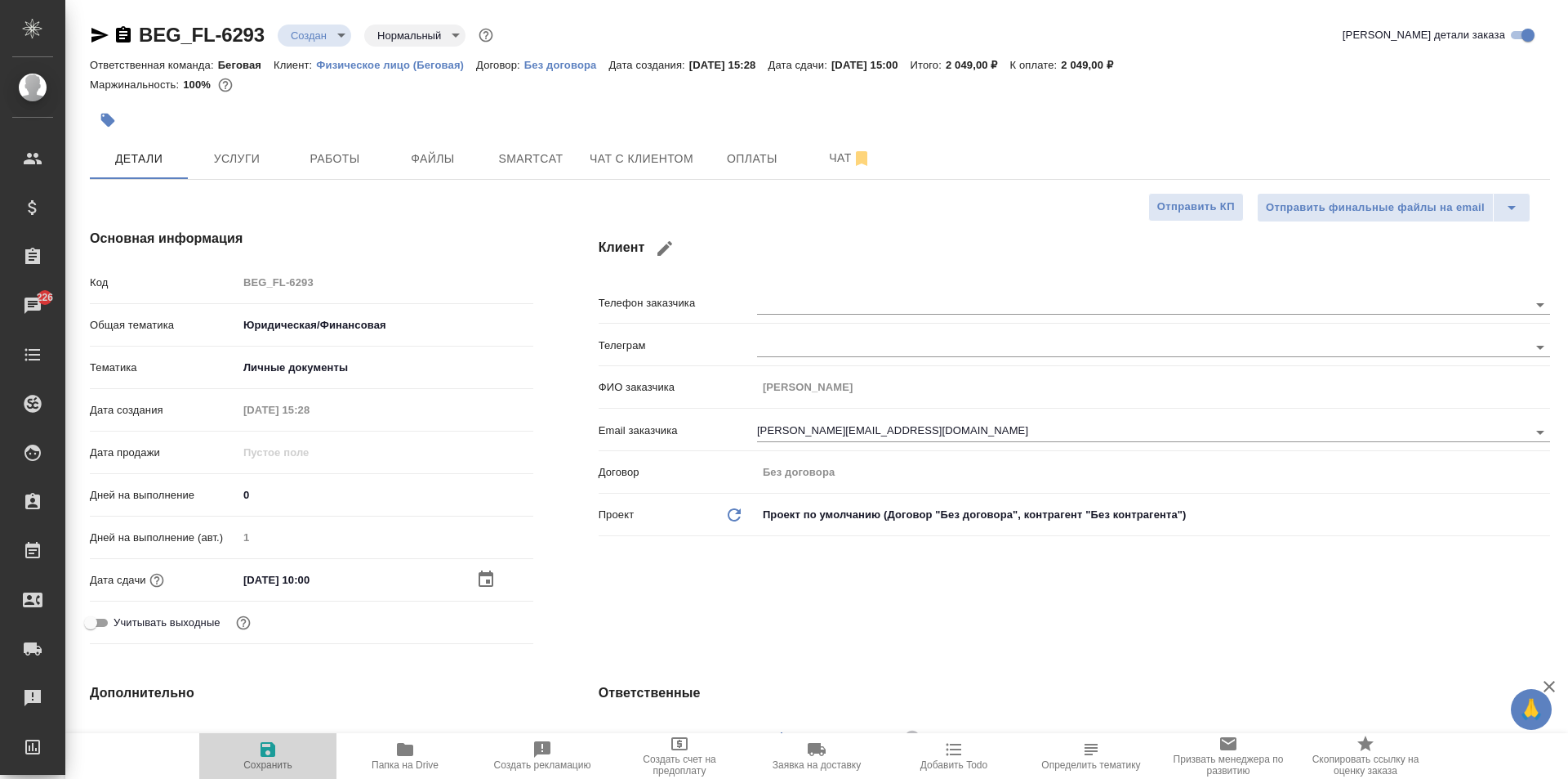
click at [263, 757] on icon "button" at bounding box center [268, 750] width 20 height 20
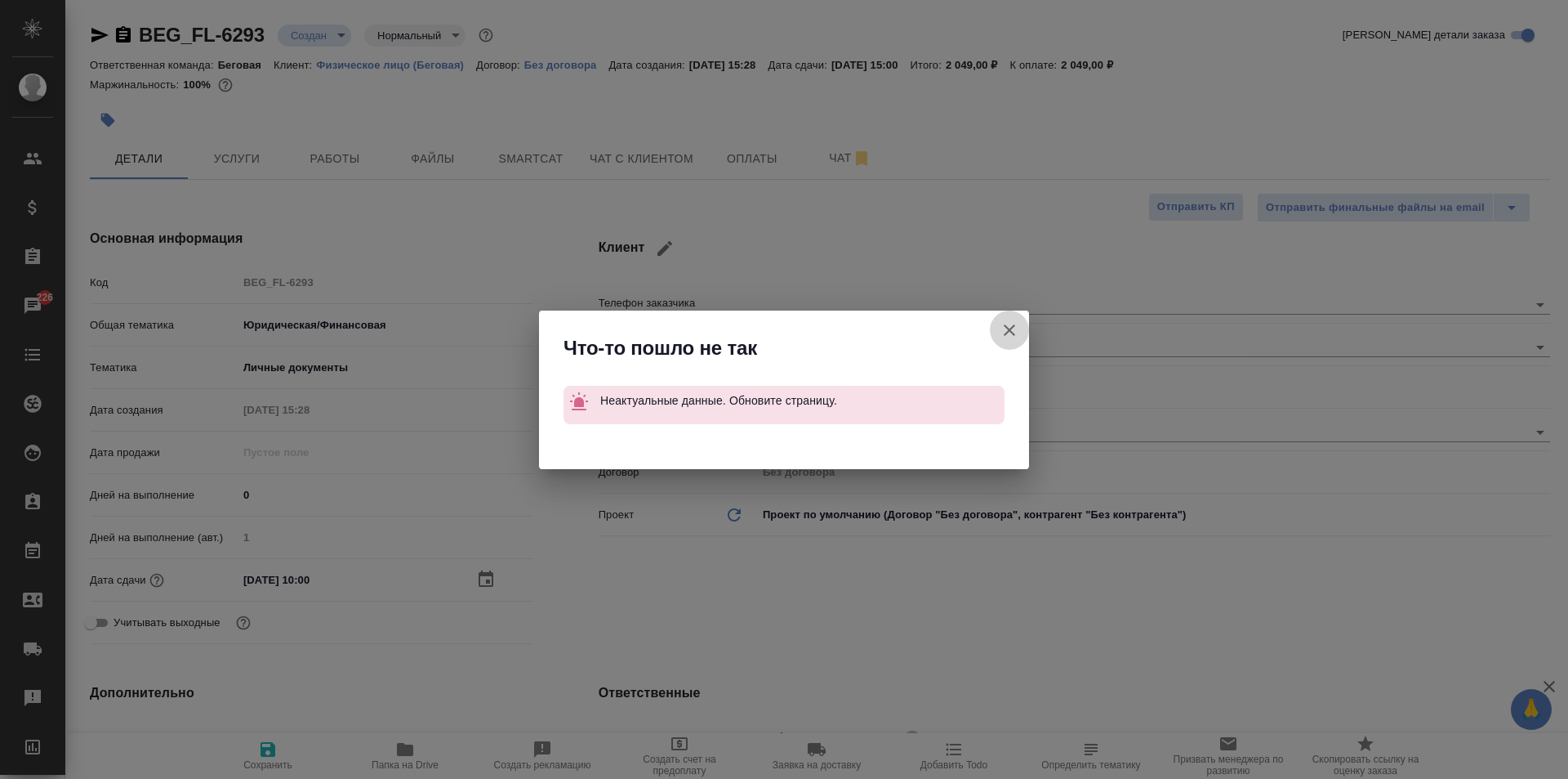
click at [1014, 322] on icon "button" at bounding box center [1009, 330] width 20 height 20
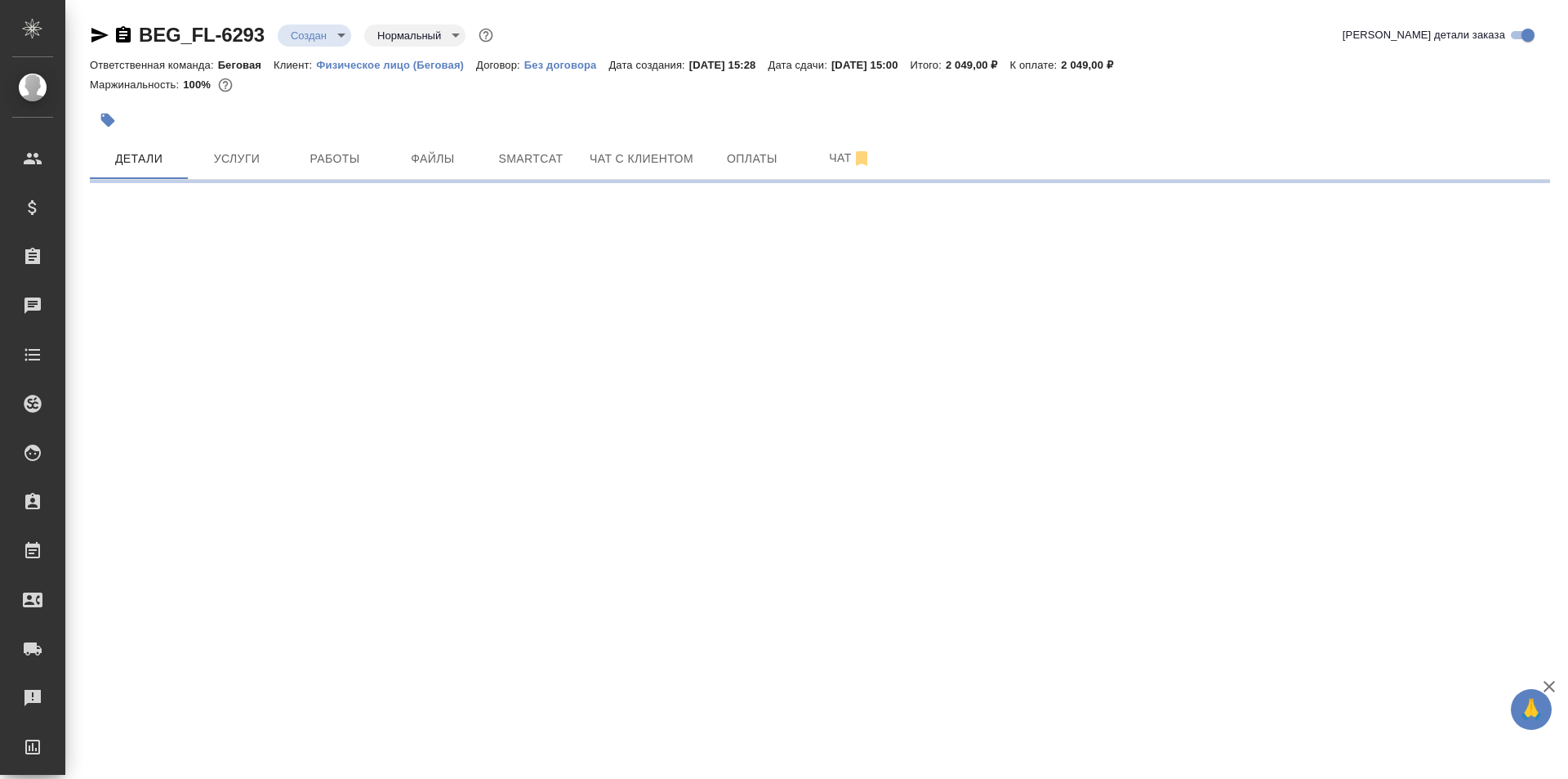
select select "RU"
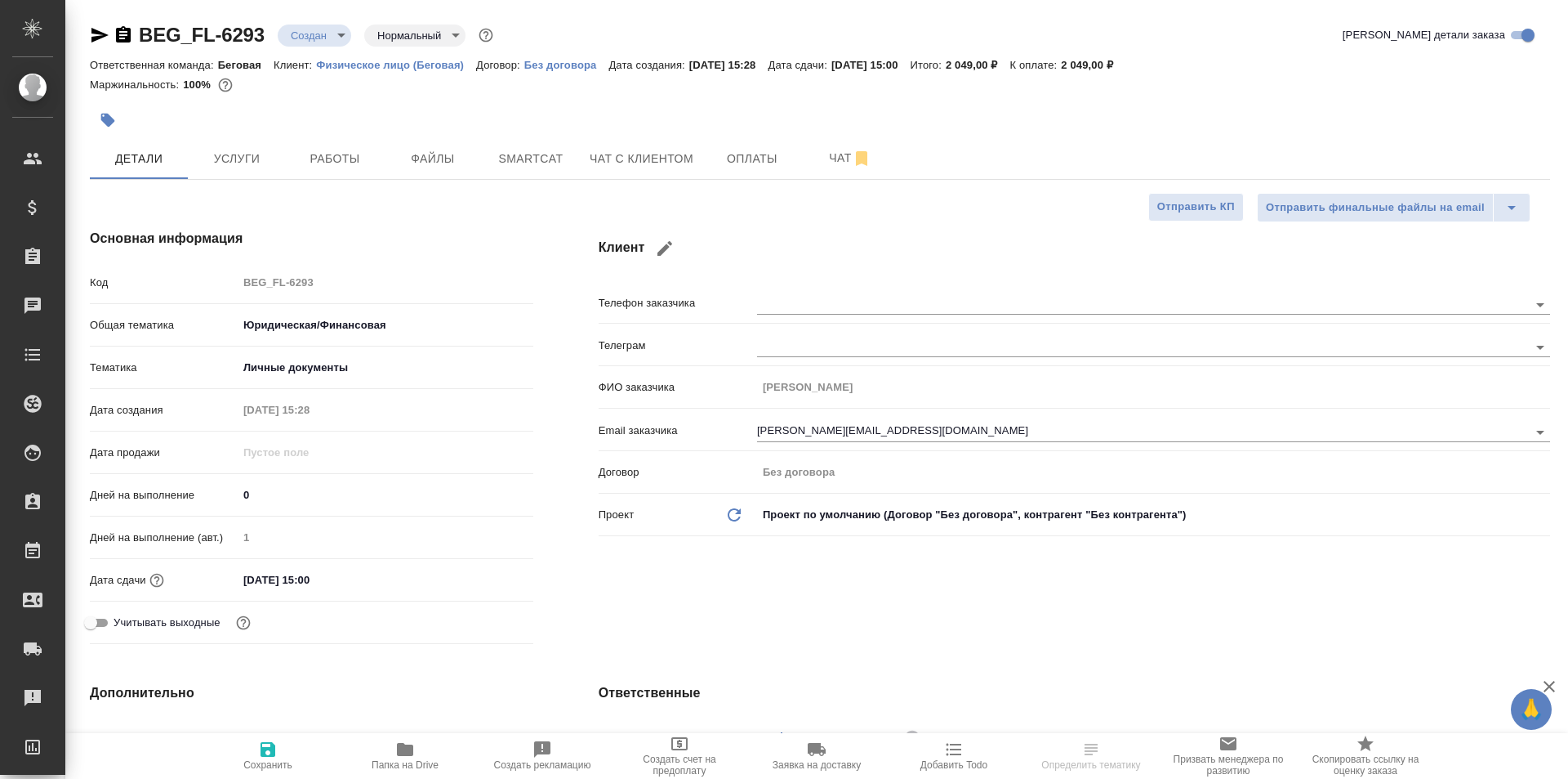
type textarea "x"
click at [358, 574] on input "[DATE] 15:00" at bounding box center [309, 580] width 143 height 24
click at [488, 576] on icon "button" at bounding box center [486, 580] width 20 height 20
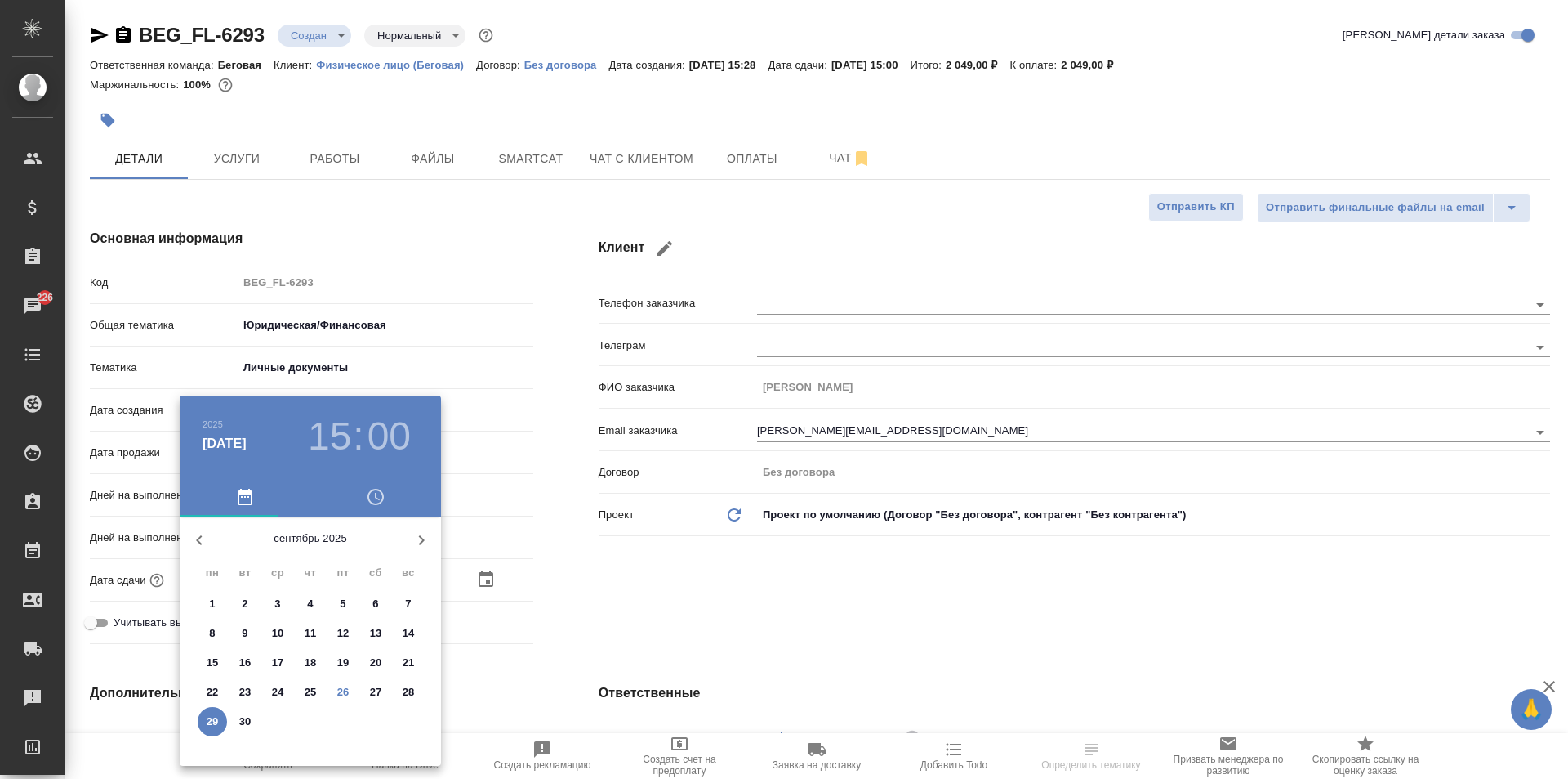
click at [204, 717] on span "29" at bounding box center [212, 721] width 29 height 17
type textarea "x"
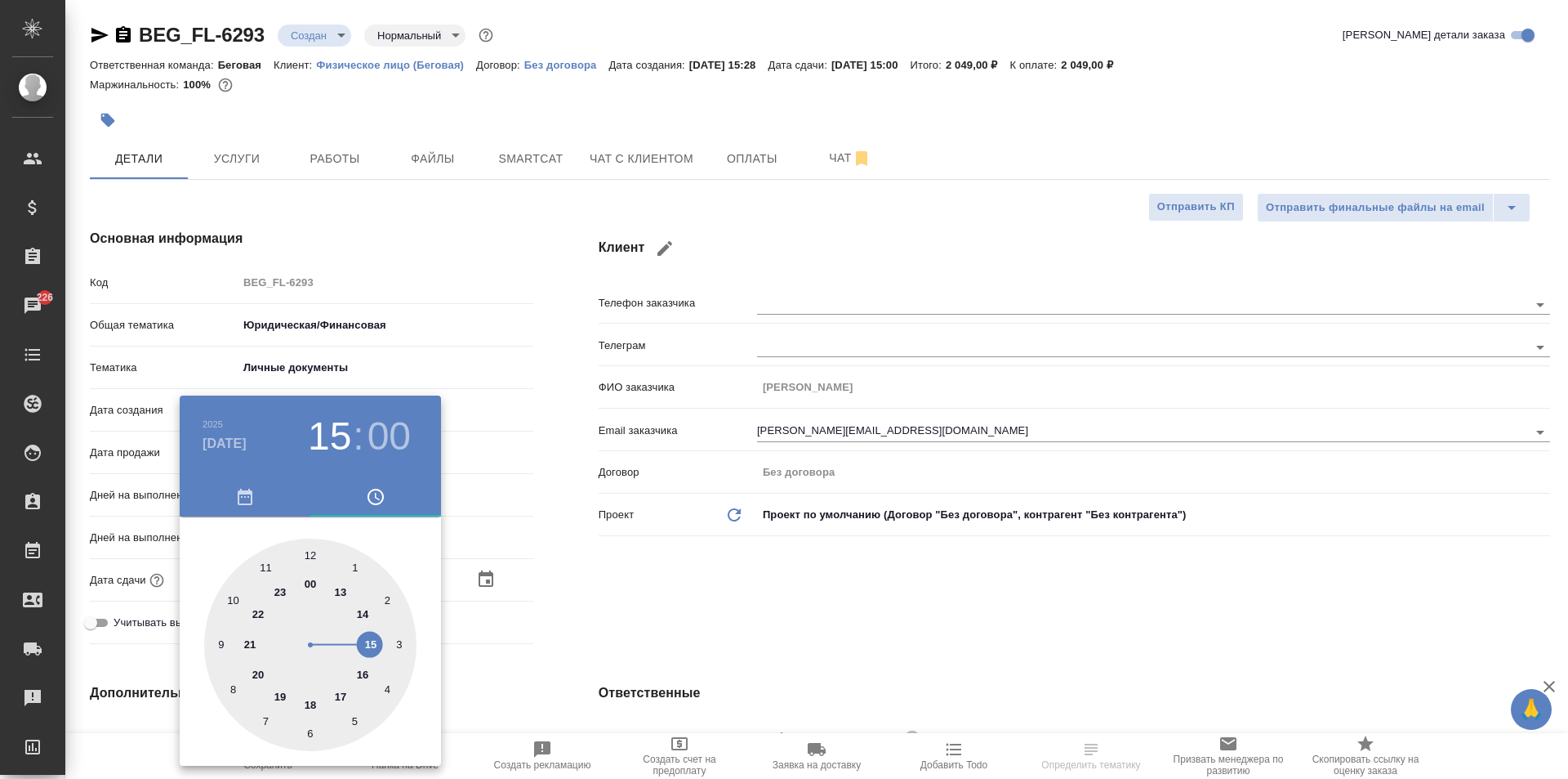
click at [234, 596] on div at bounding box center [310, 644] width 212 height 212
type input "[DATE] 10:00"
type textarea "x"
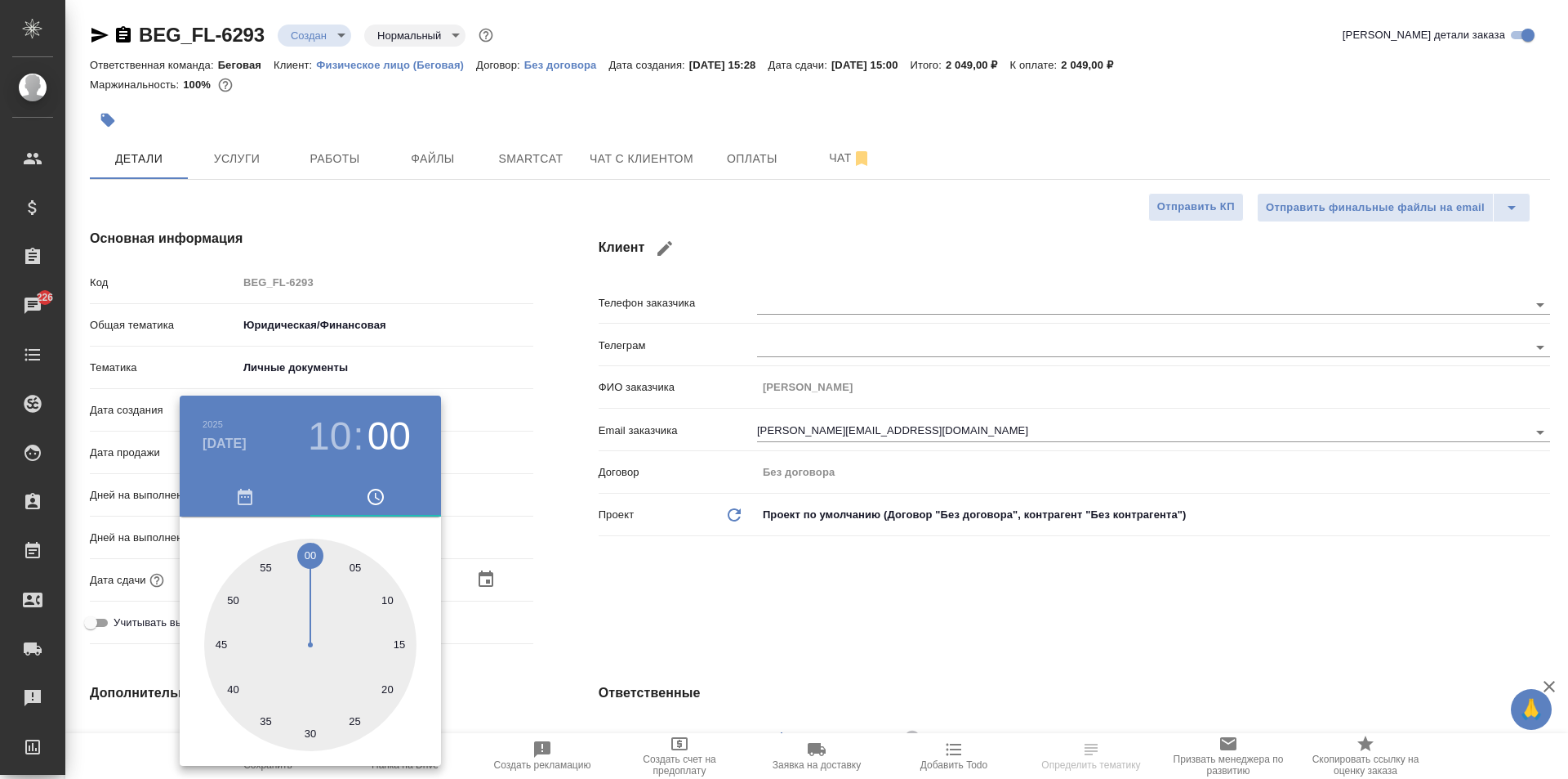
click at [303, 549] on div at bounding box center [310, 644] width 212 height 212
type input "[DATE] 10:59"
type textarea "x"
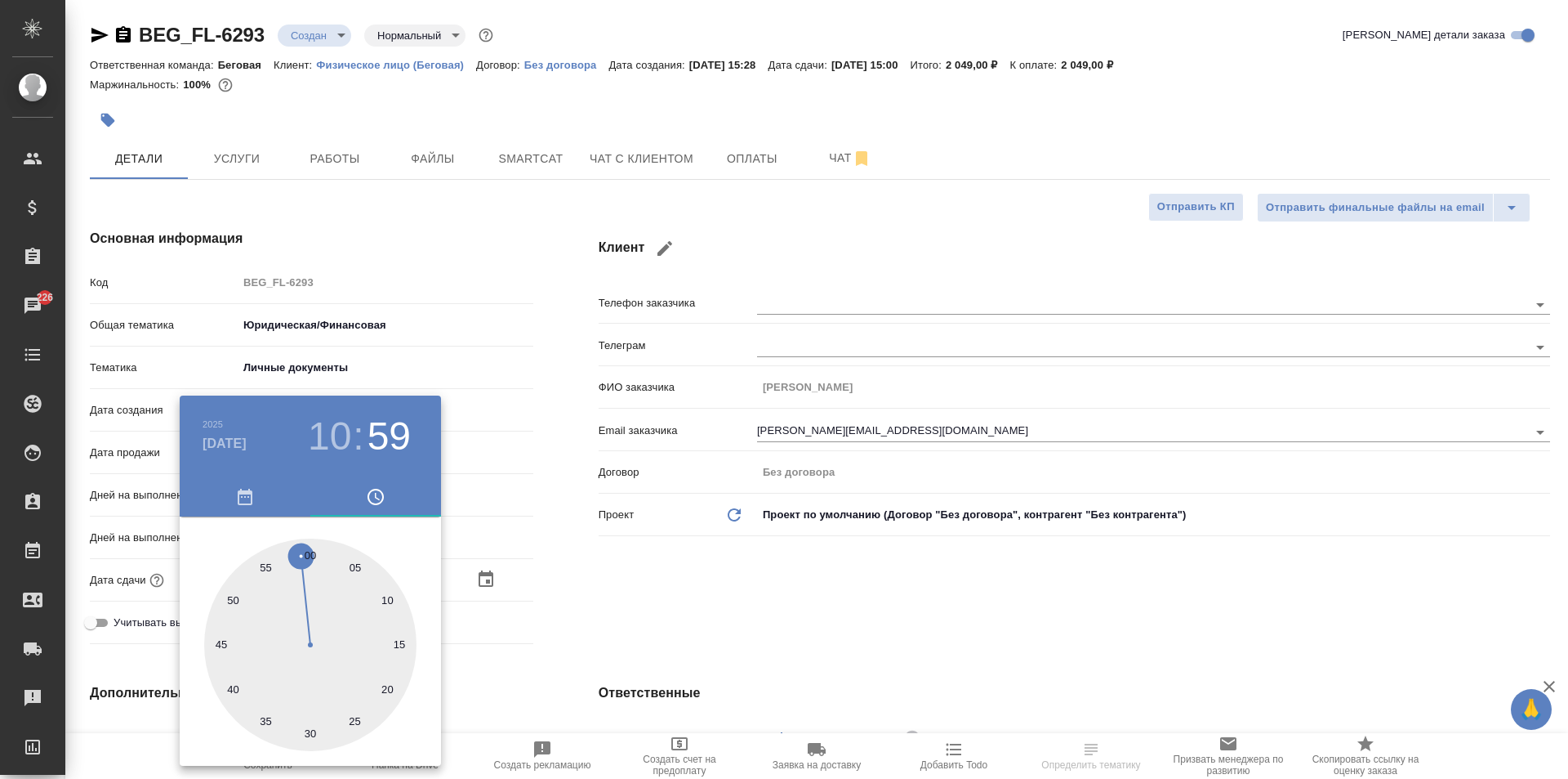
click at [309, 553] on div at bounding box center [310, 644] width 212 height 212
type input "[DATE] 10:00"
type textarea "x"
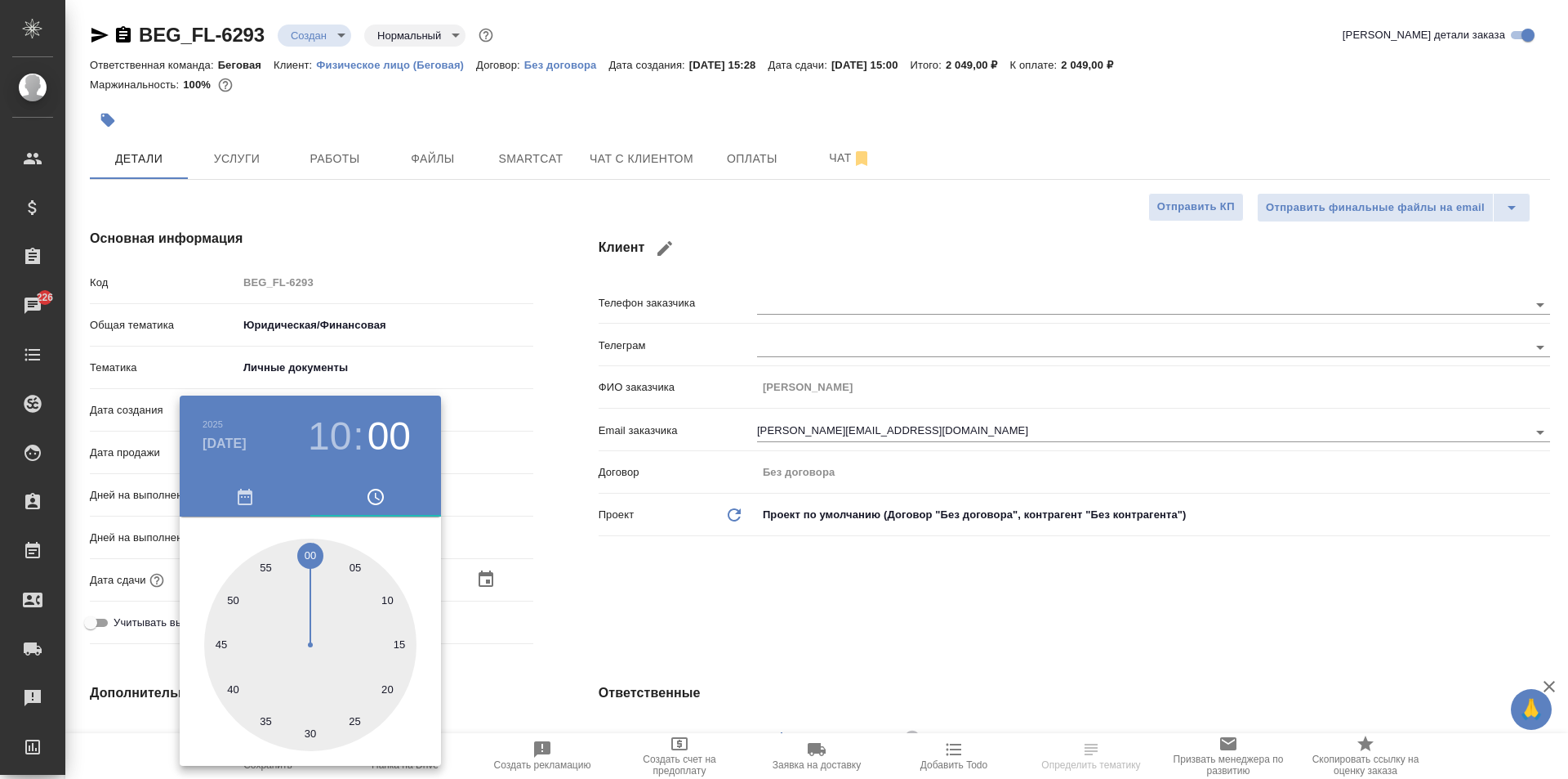
click at [667, 565] on div ".cls-1 fill:#fff; AWATERA [PERSON_NAME] Спецификации Заказы 226 Чаты Todo Проек…" at bounding box center [784, 389] width 1568 height 779
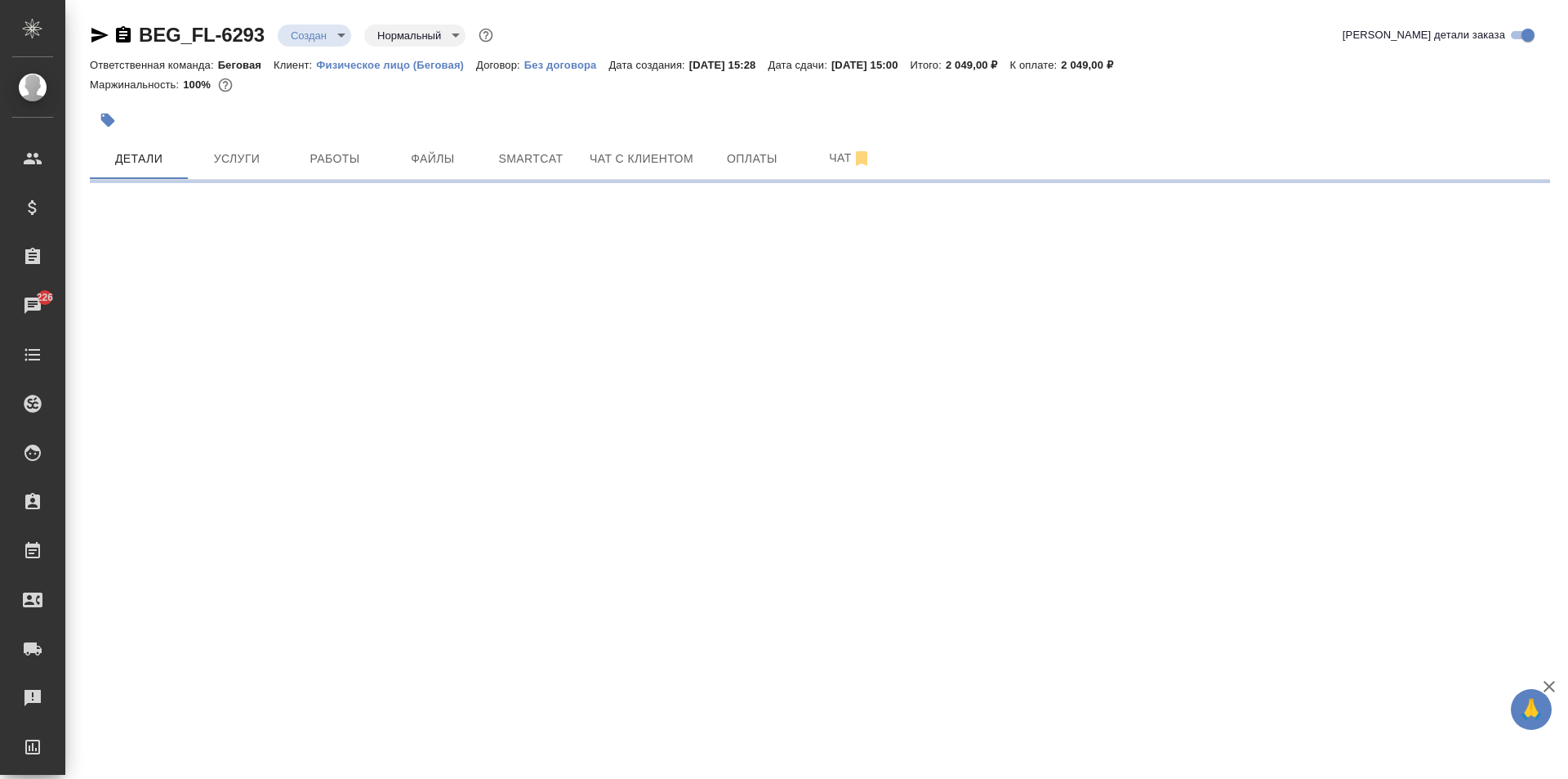
select select "RU"
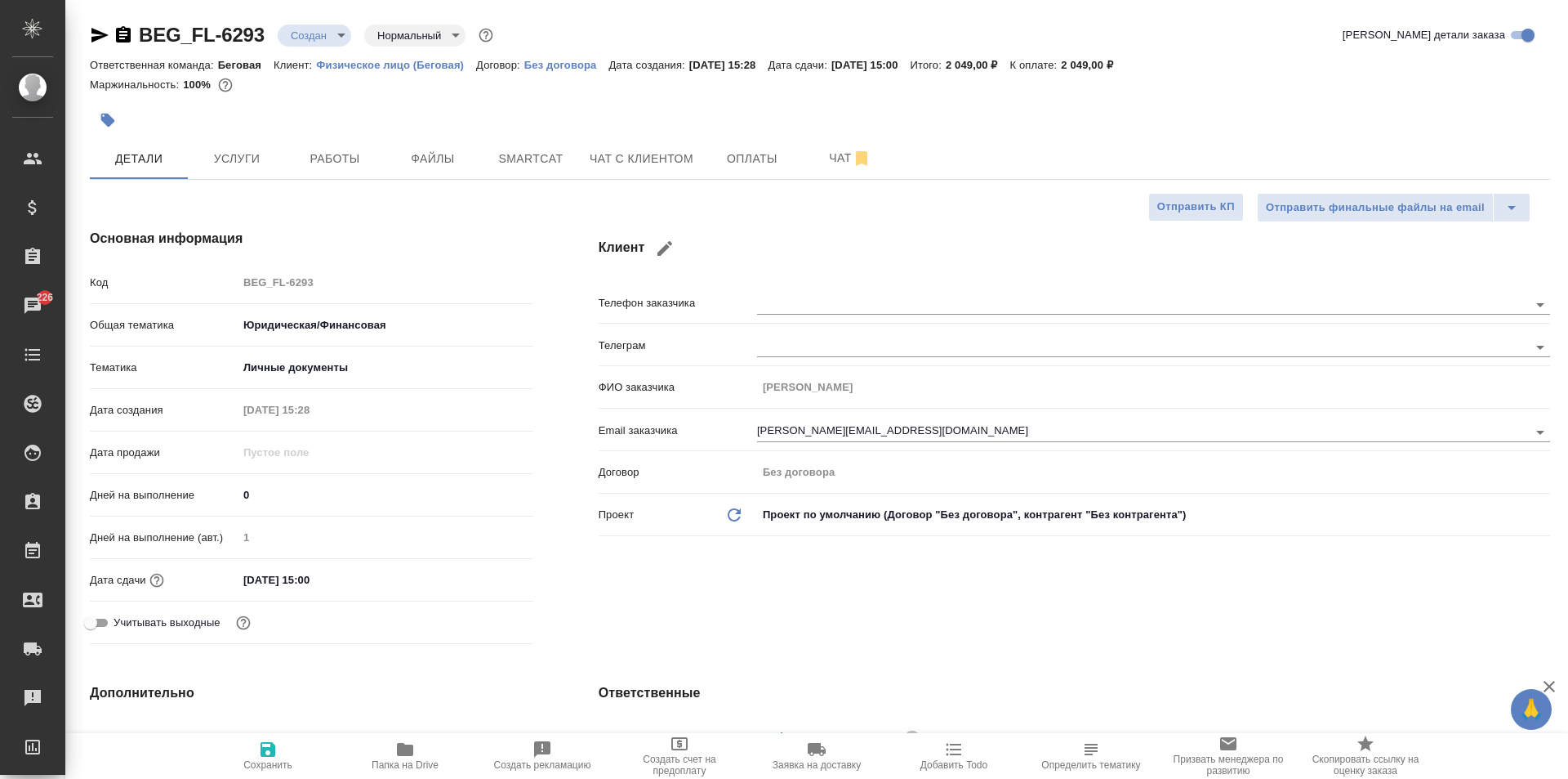
type textarea "x"
click at [390, 572] on div "[DATE] 15:00" at bounding box center [385, 580] width 296 height 24
click at [321, 579] on input "[DATE] 15:00" at bounding box center [309, 580] width 143 height 24
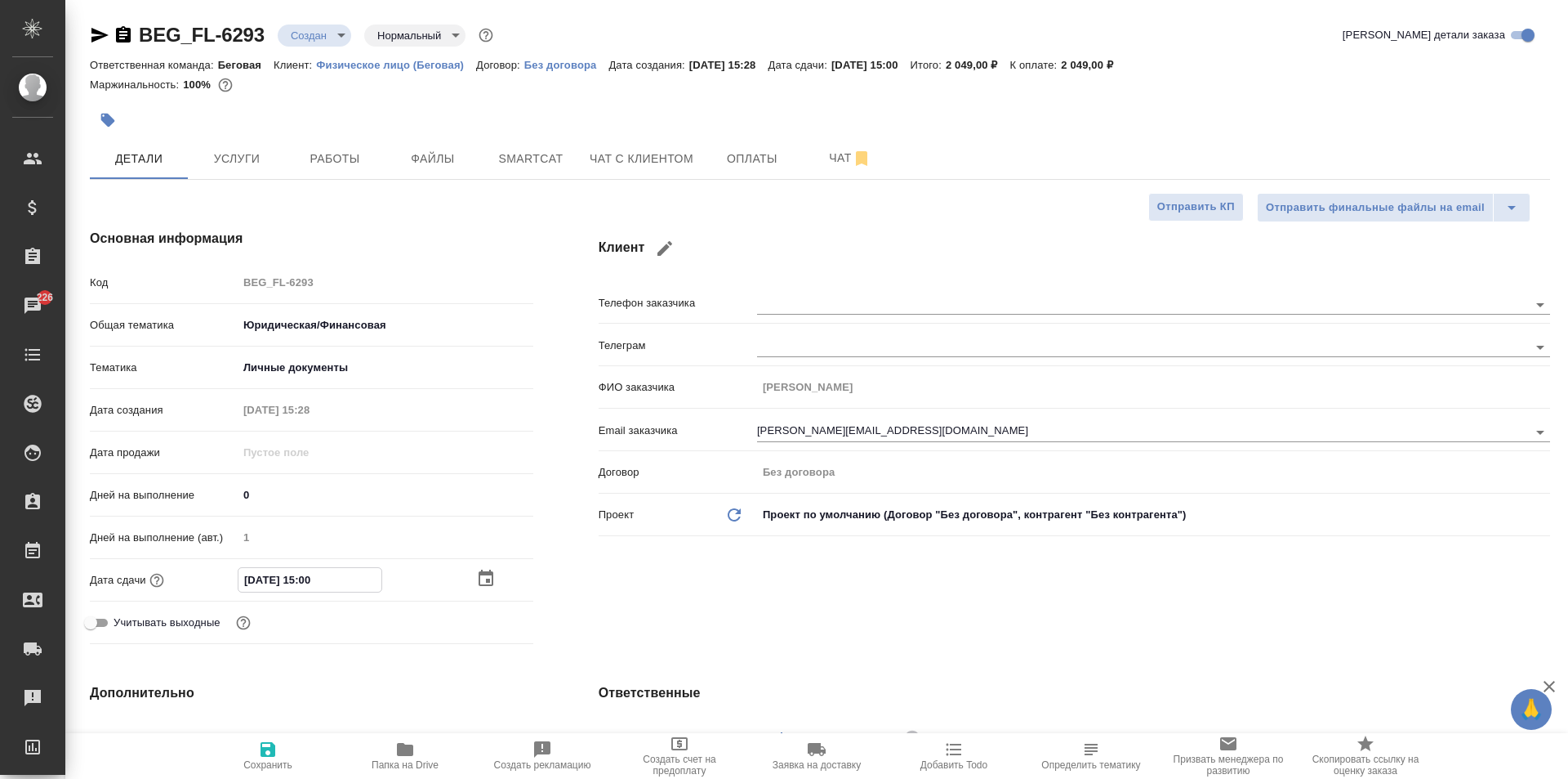
click at [483, 576] on icon "button" at bounding box center [486, 579] width 20 height 20
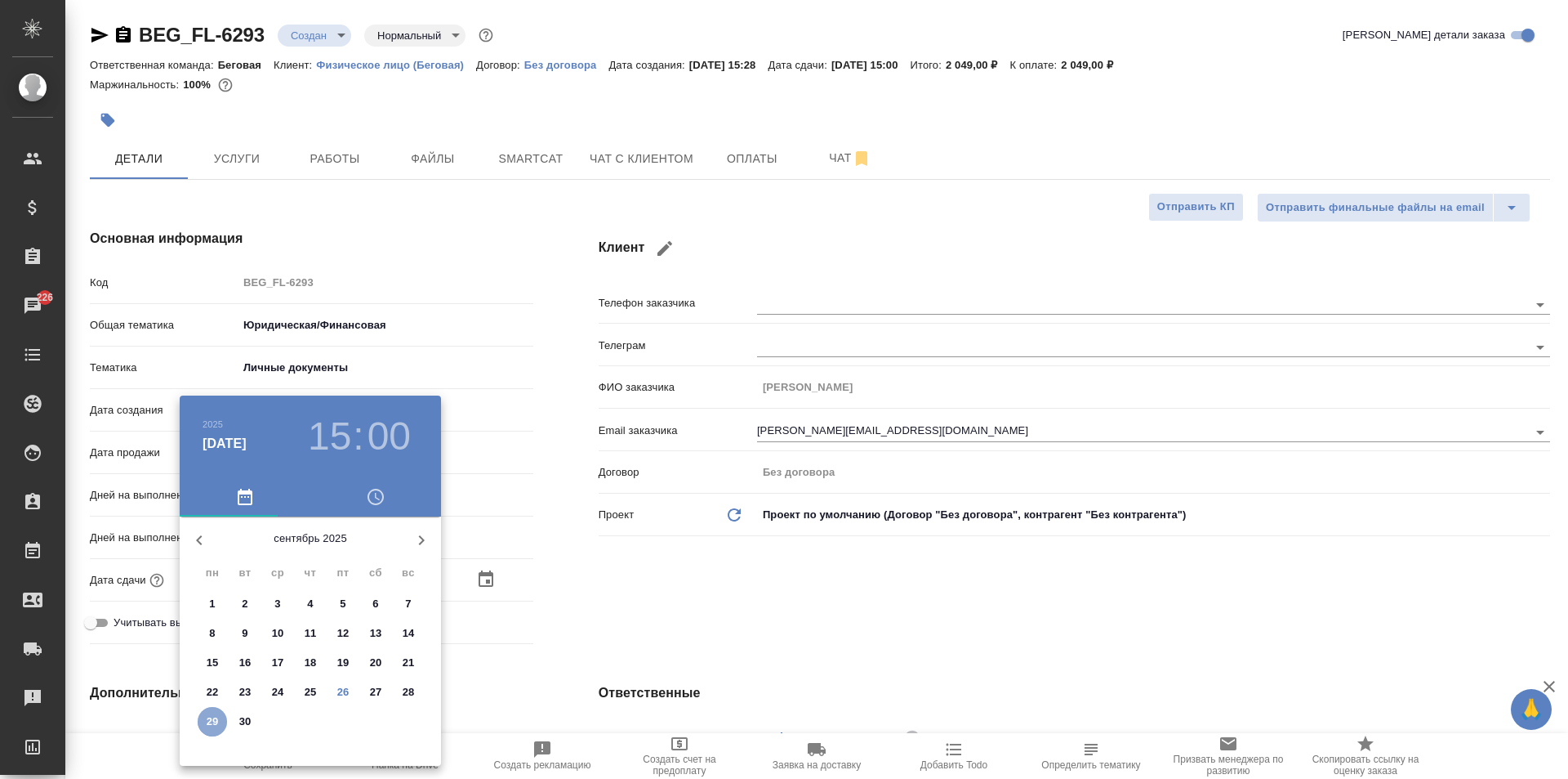
click at [211, 719] on p "29" at bounding box center [212, 721] width 12 height 17
type textarea "x"
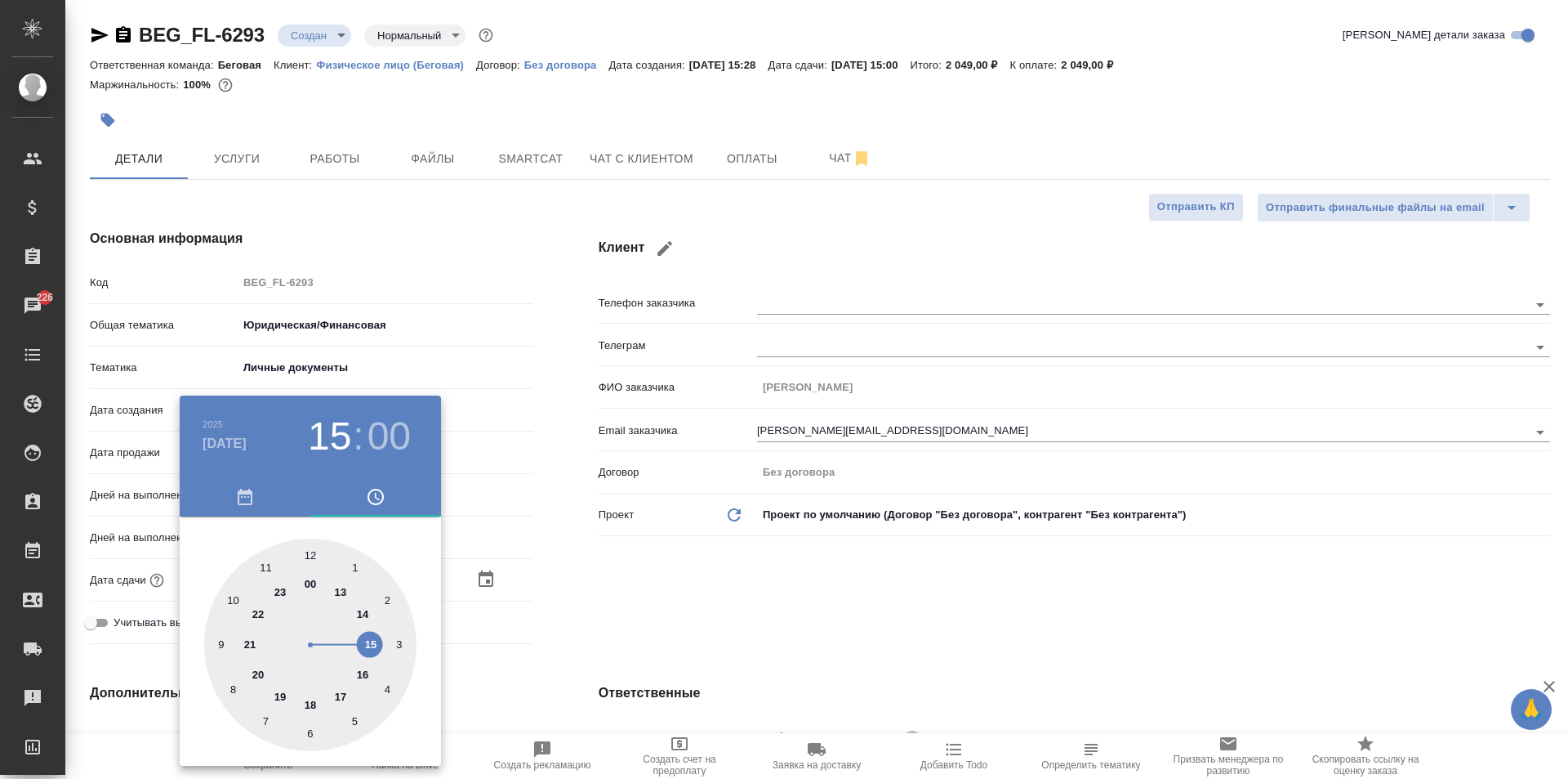
click at [232, 601] on div at bounding box center [310, 644] width 212 height 212
type input "29.09.2025 10:00"
type textarea "x"
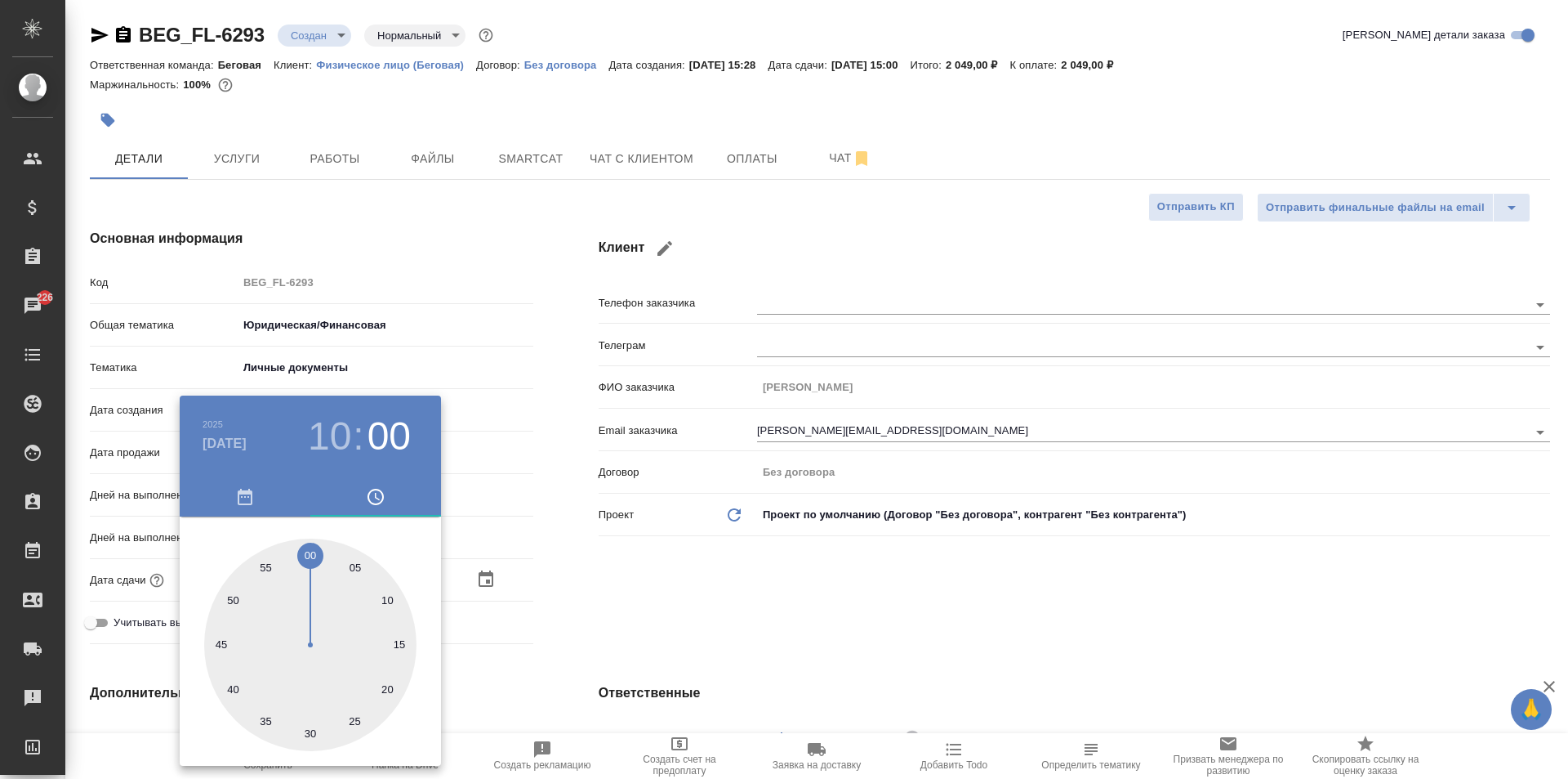
click at [309, 555] on div at bounding box center [310, 644] width 212 height 212
type textarea "x"
click at [574, 576] on div at bounding box center [784, 389] width 1568 height 779
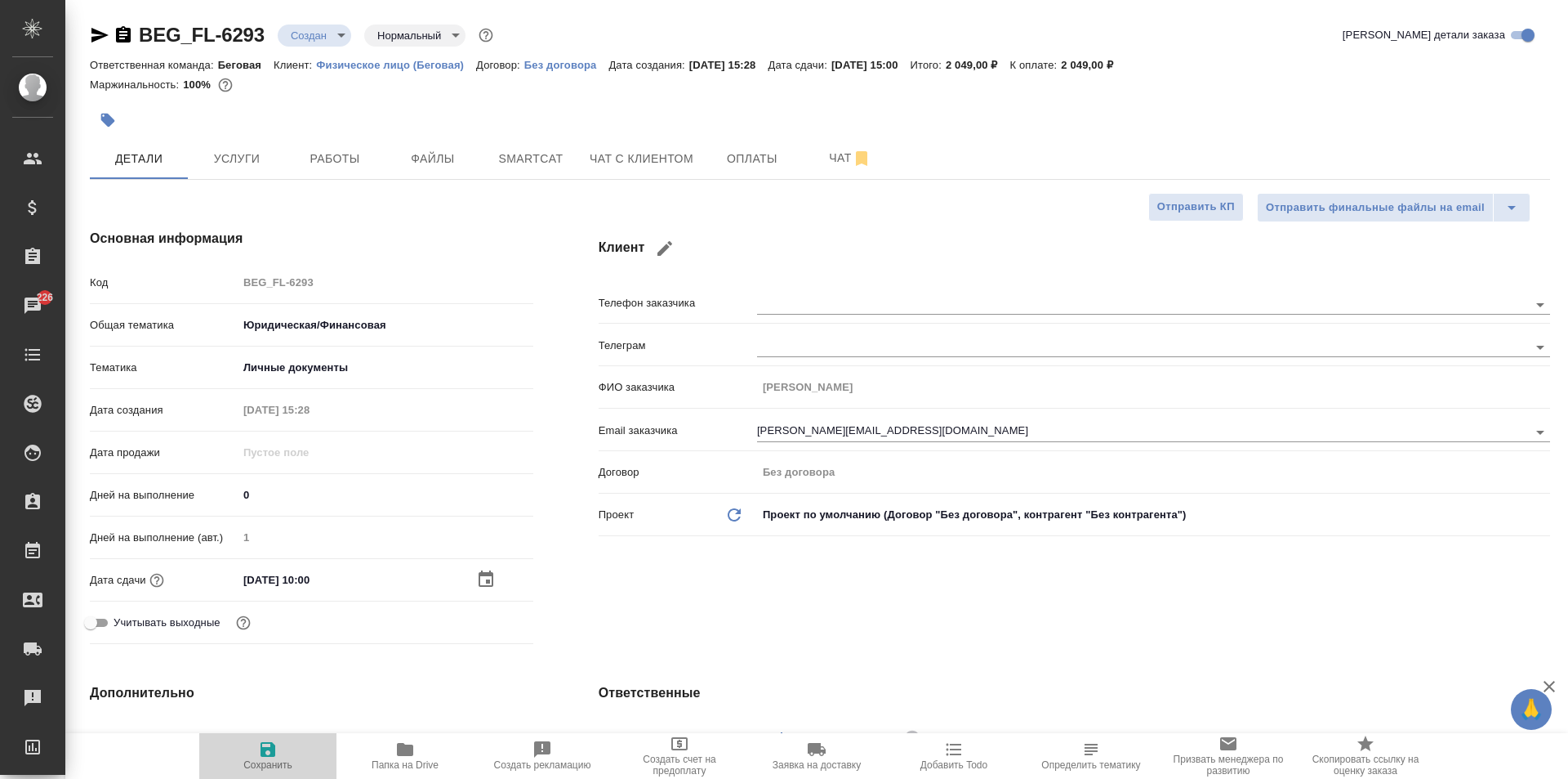
click at [269, 754] on icon "button" at bounding box center [268, 750] width 20 height 20
type textarea "x"
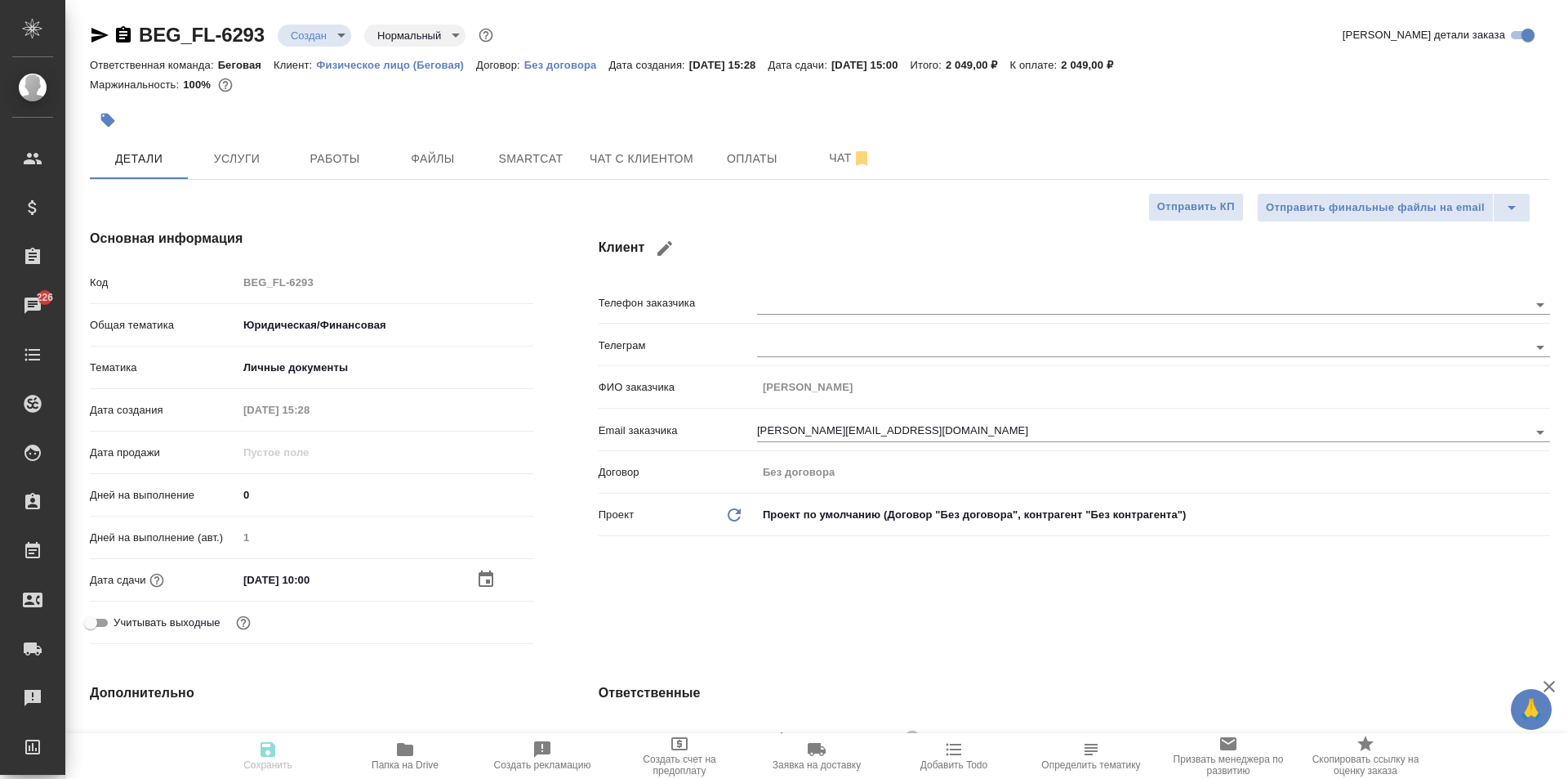
type textarea "x"
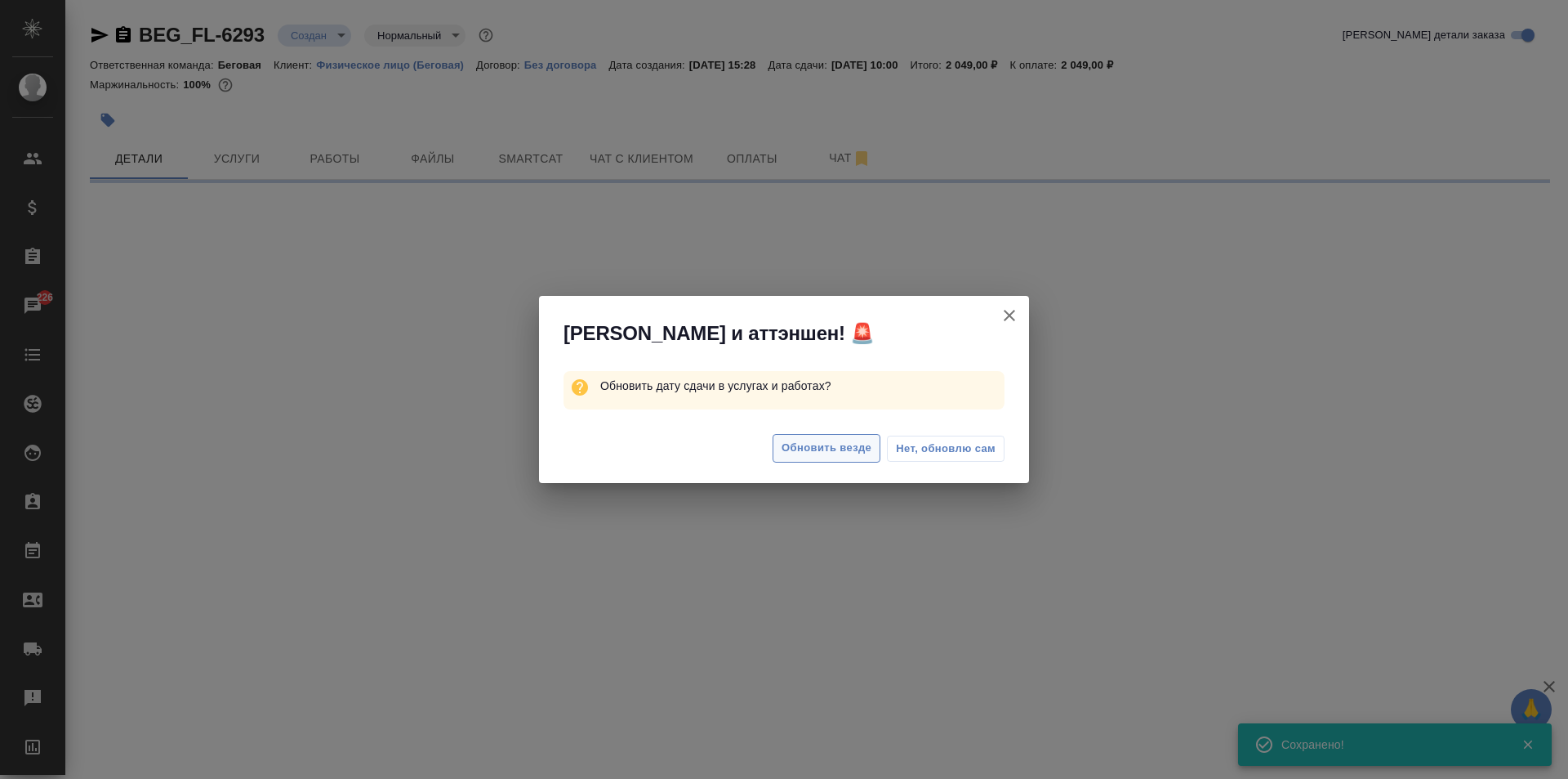
click at [859, 436] on button "Обновить везде" at bounding box center [827, 448] width 108 height 28
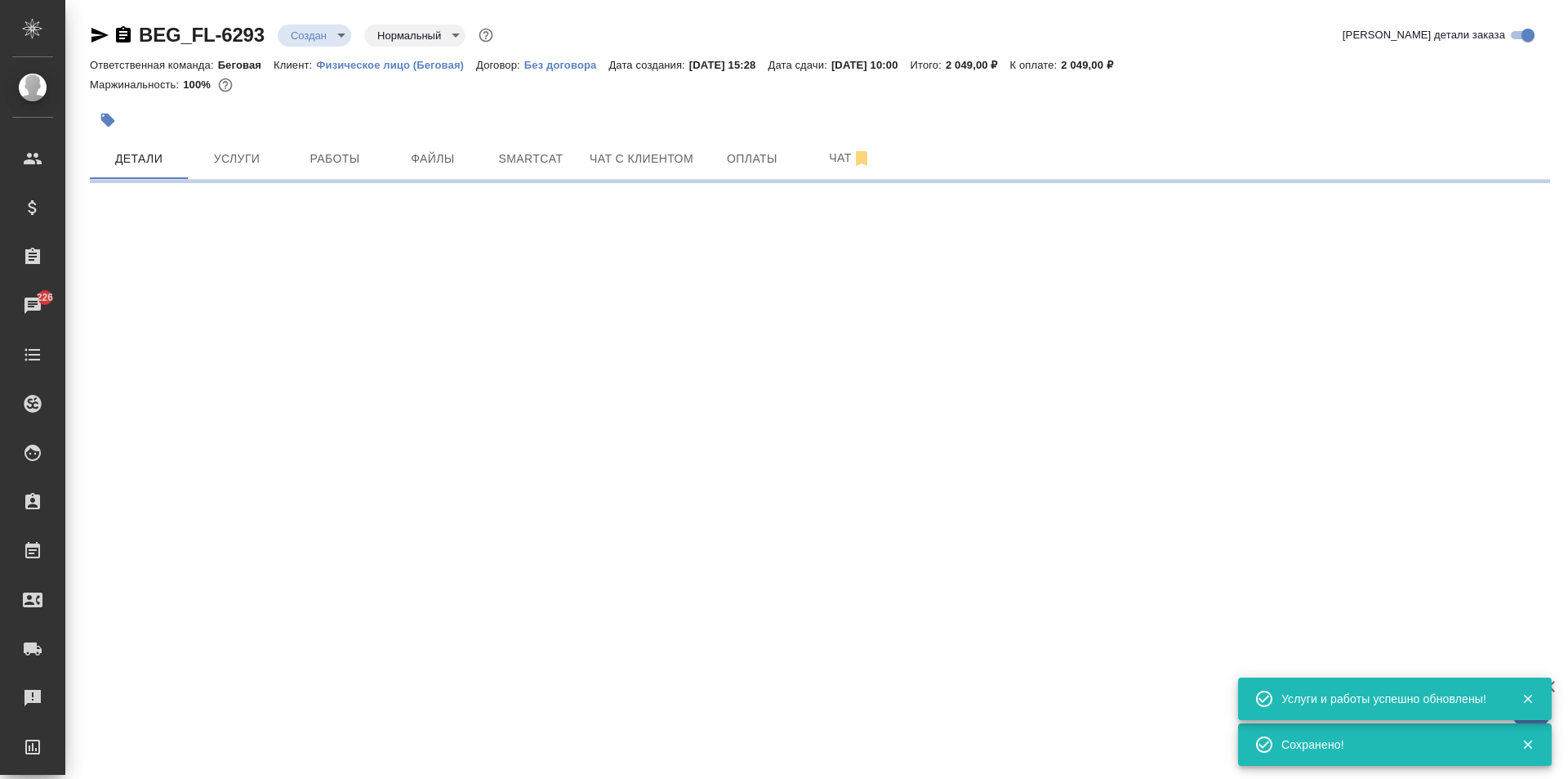
select select "RU"
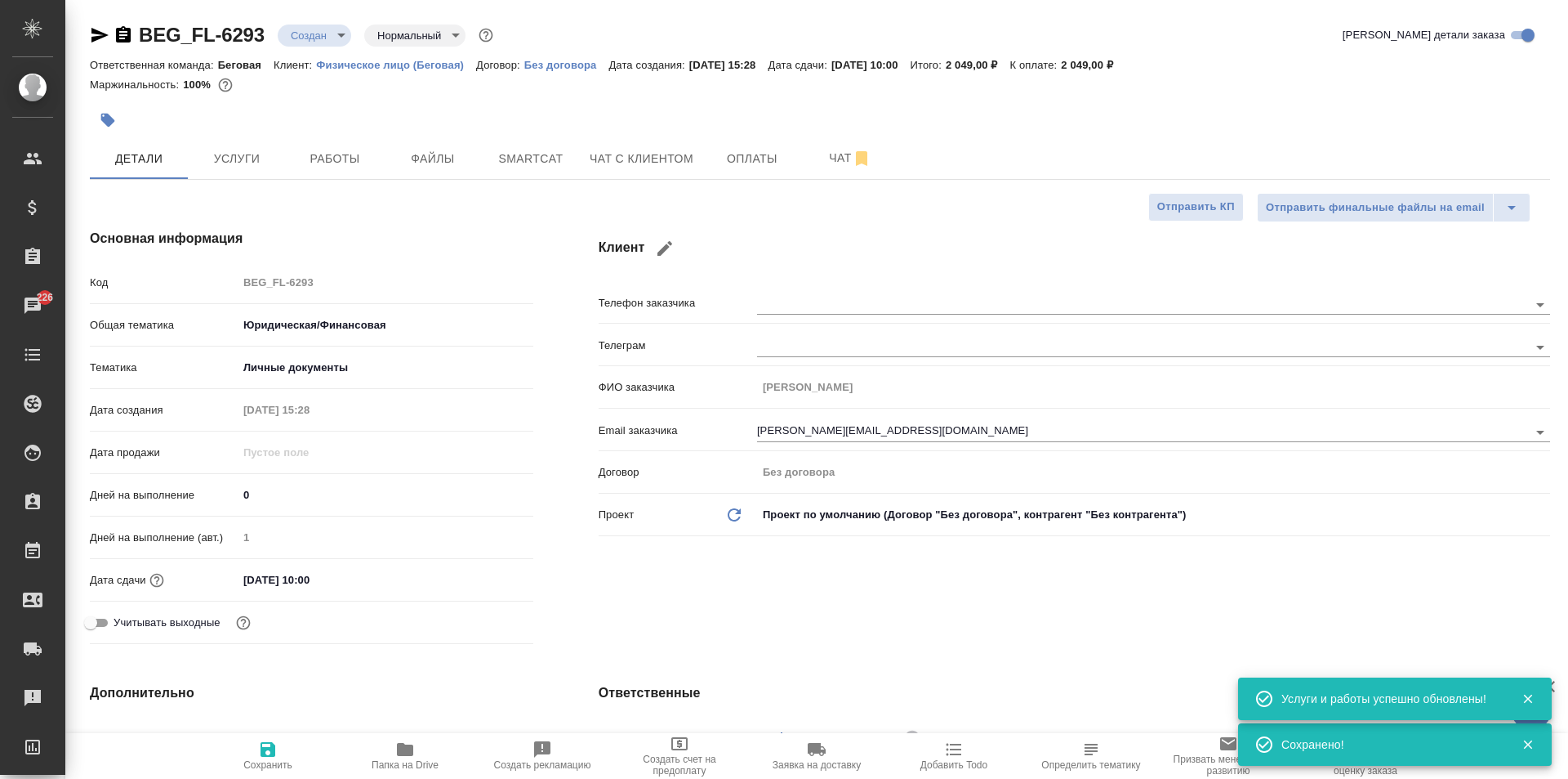
type textarea "x"
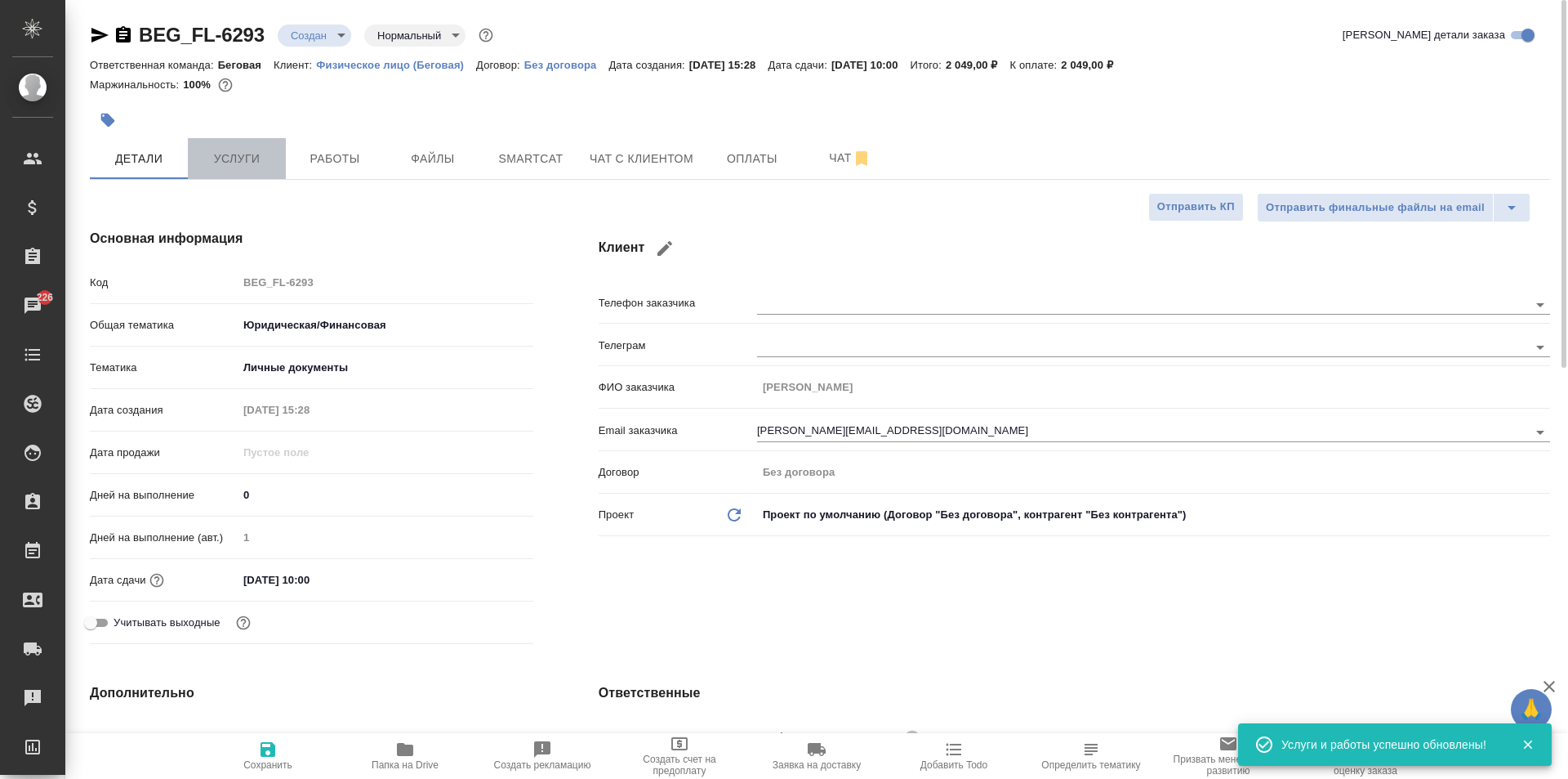
click at [230, 154] on span "Услуги" at bounding box center [237, 158] width 79 height 21
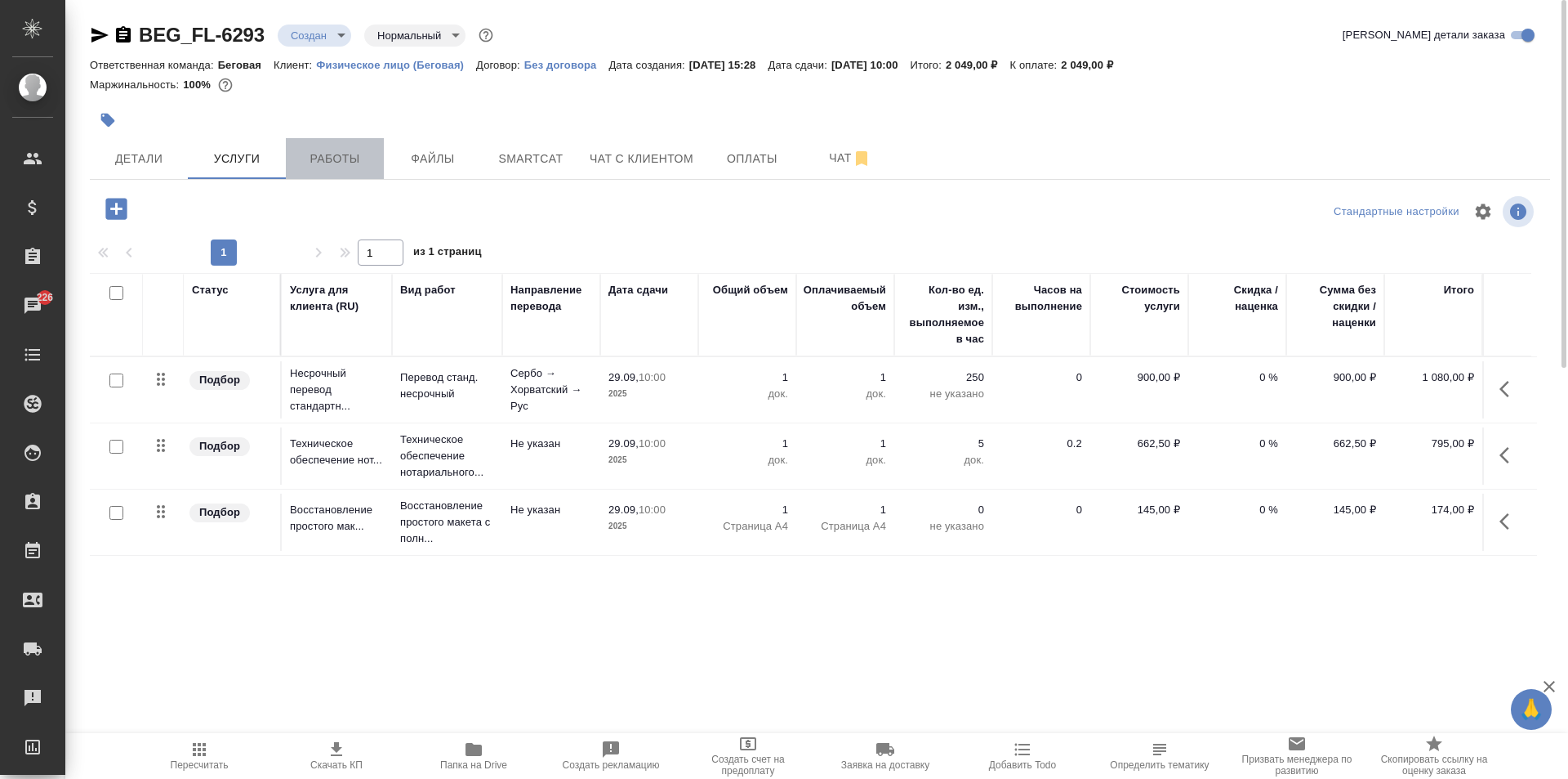
click at [338, 149] on span "Работы" at bounding box center [335, 158] width 79 height 21
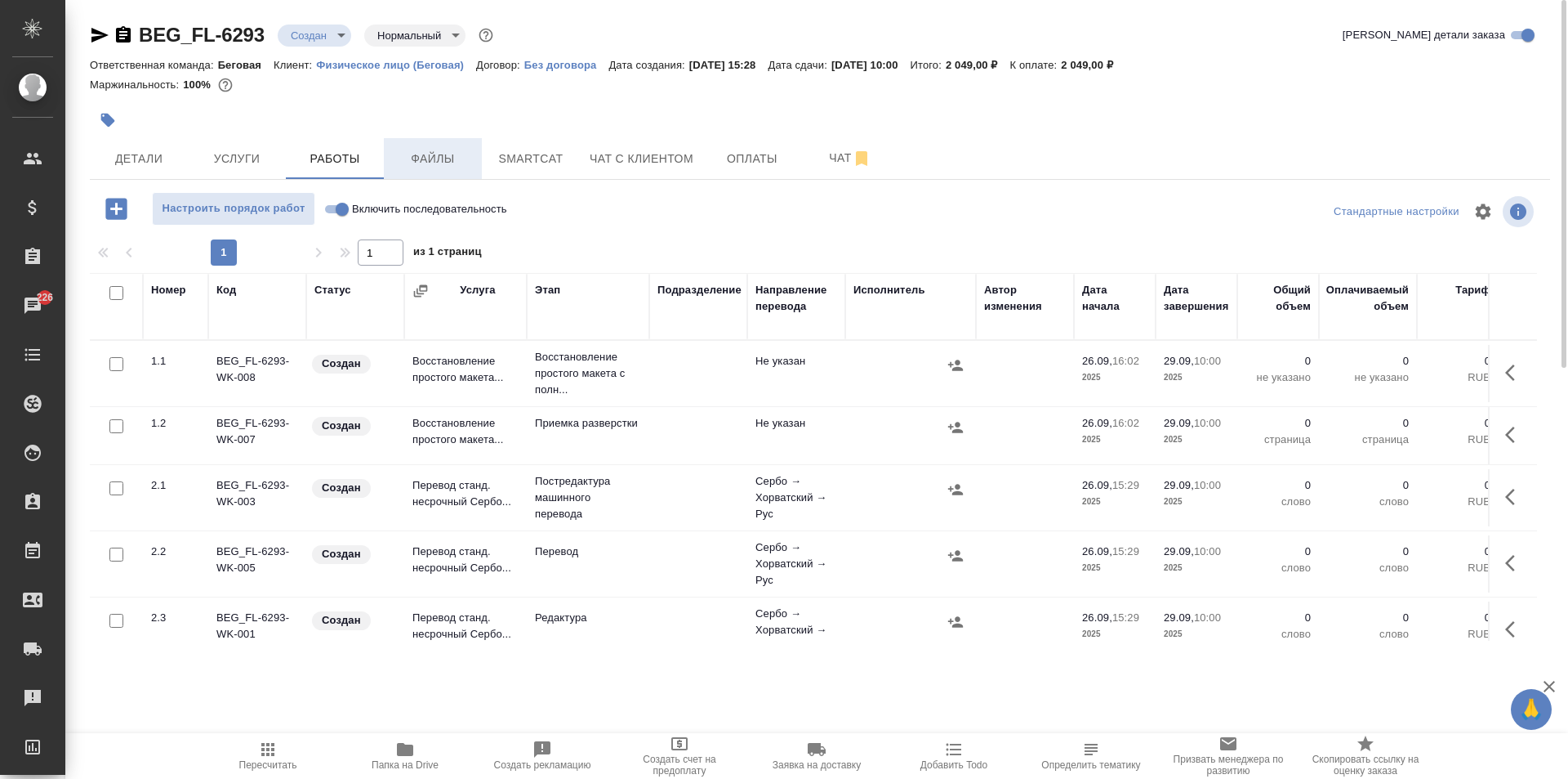
click at [419, 175] on button "Файлы" at bounding box center [433, 159] width 98 height 41
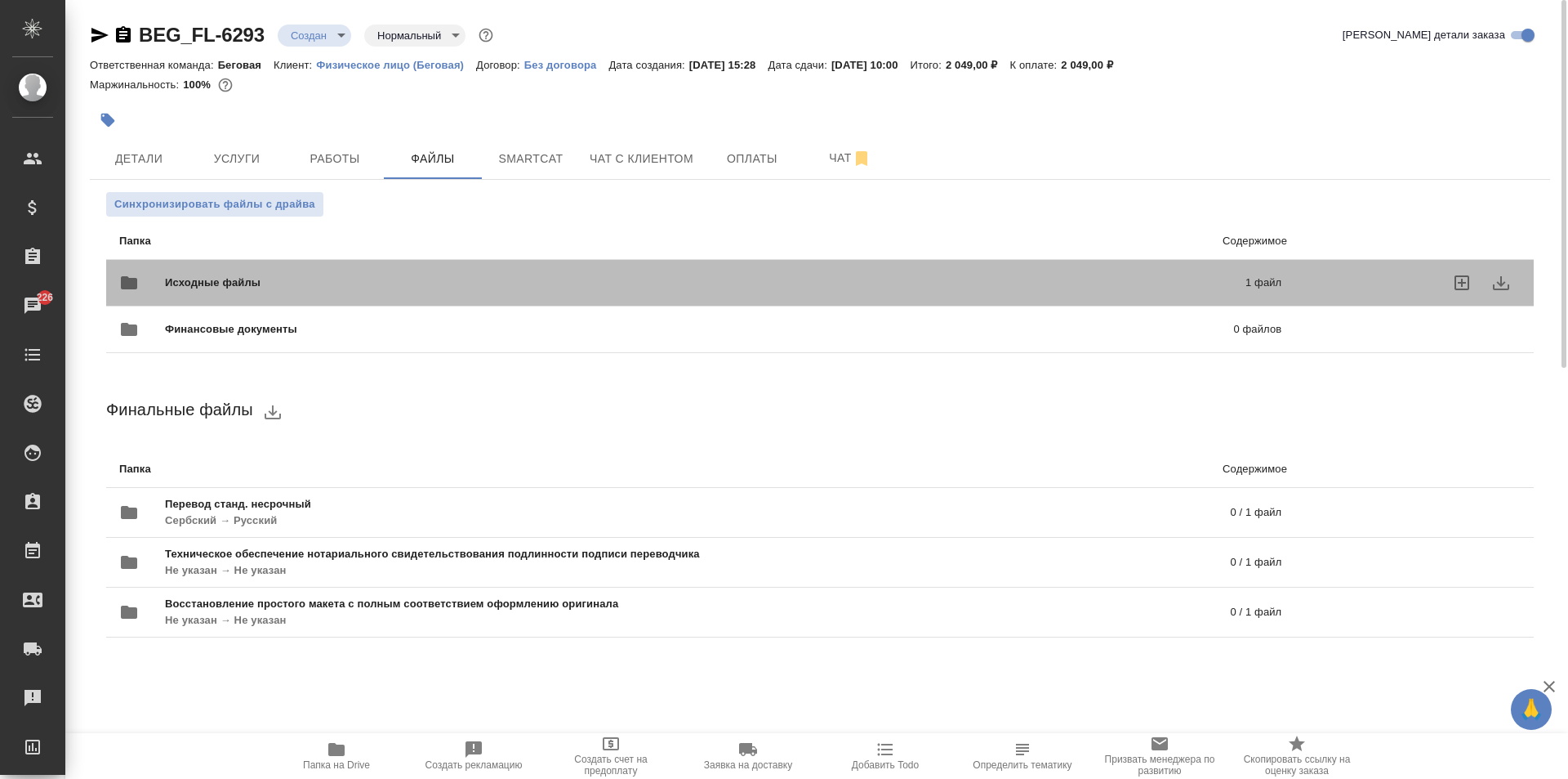
click at [354, 271] on div "Исходные файлы 1 файл" at bounding box center [699, 283] width 1162 height 39
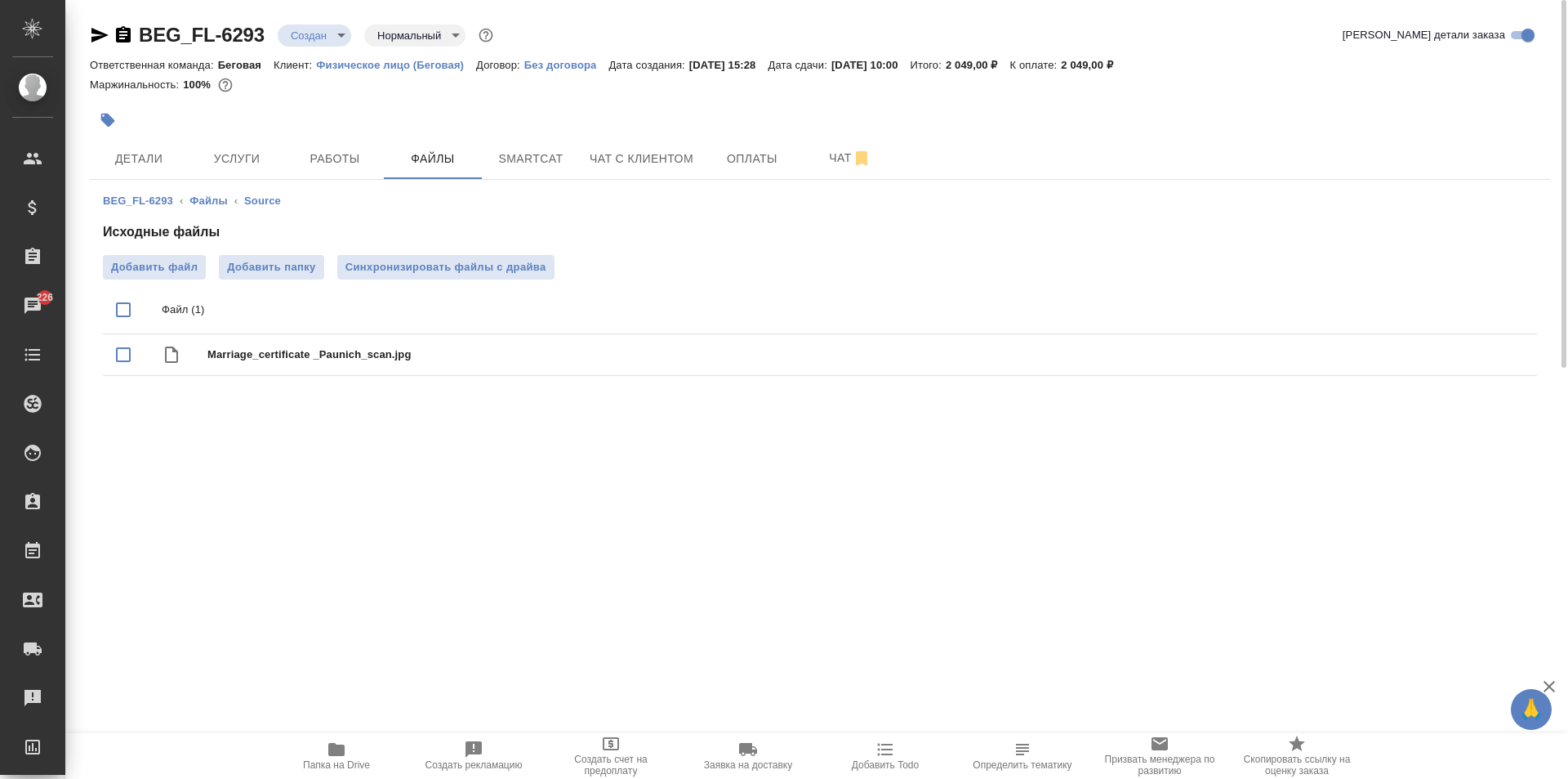
click at [307, 31] on body "🙏 .cls-1 fill:#fff; AWATERA Moskalets Alina Клиенты Спецификации Заказы 226 Чат…" at bounding box center [784, 389] width 1568 height 779
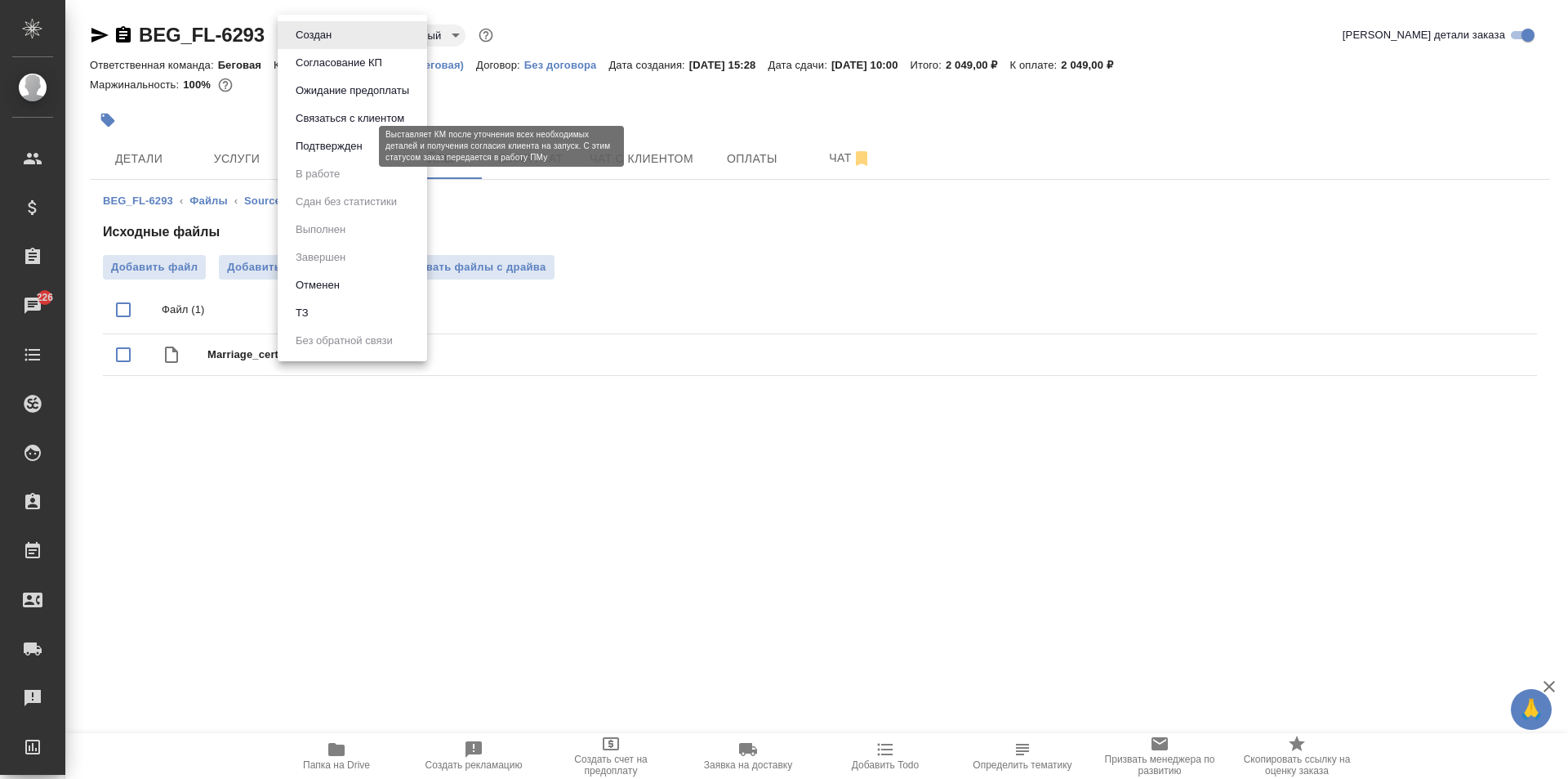
click at [343, 150] on button "Подтвержден" at bounding box center [329, 146] width 77 height 18
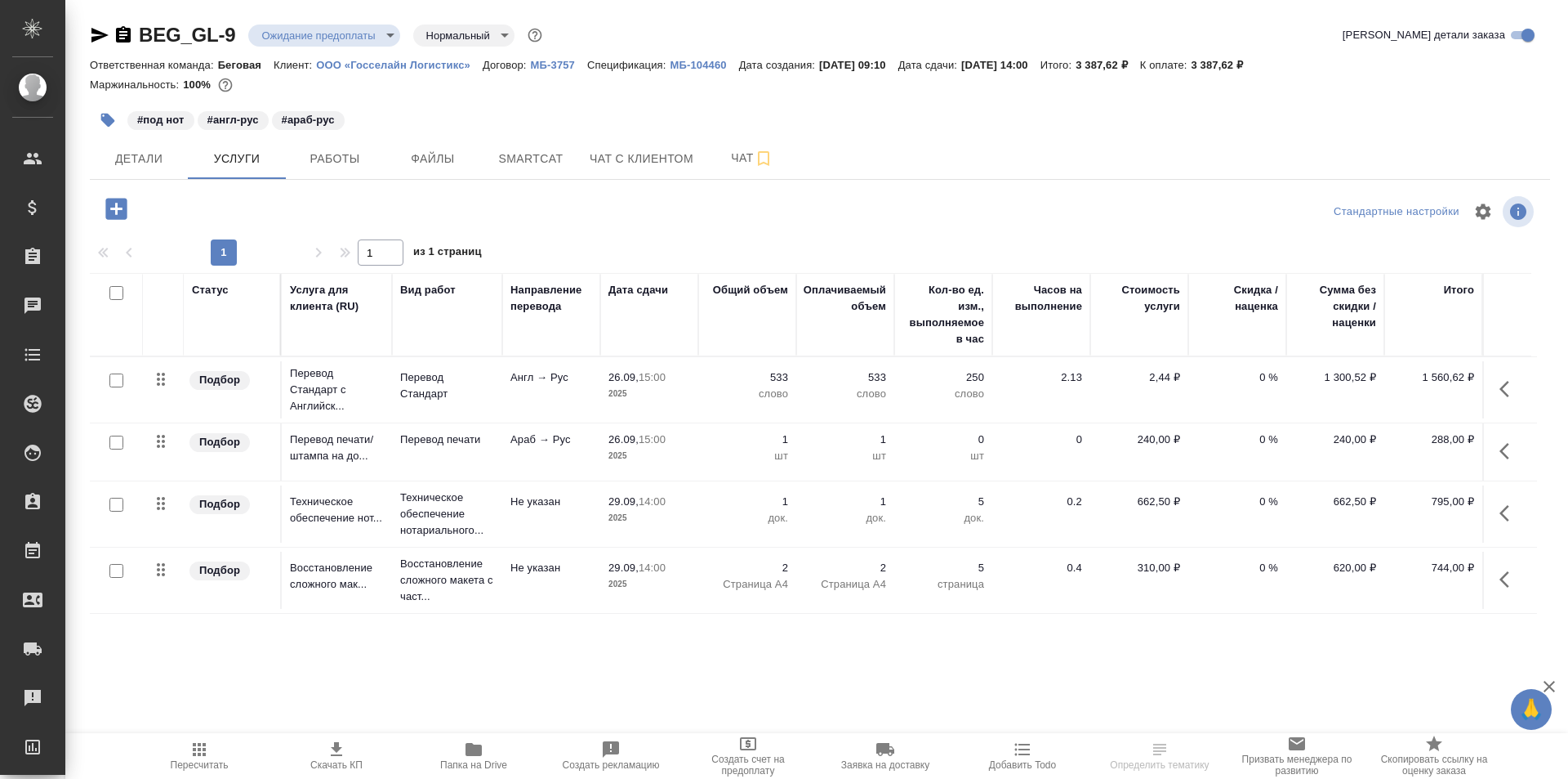
click at [114, 36] on icon "button" at bounding box center [124, 35] width 20 height 20
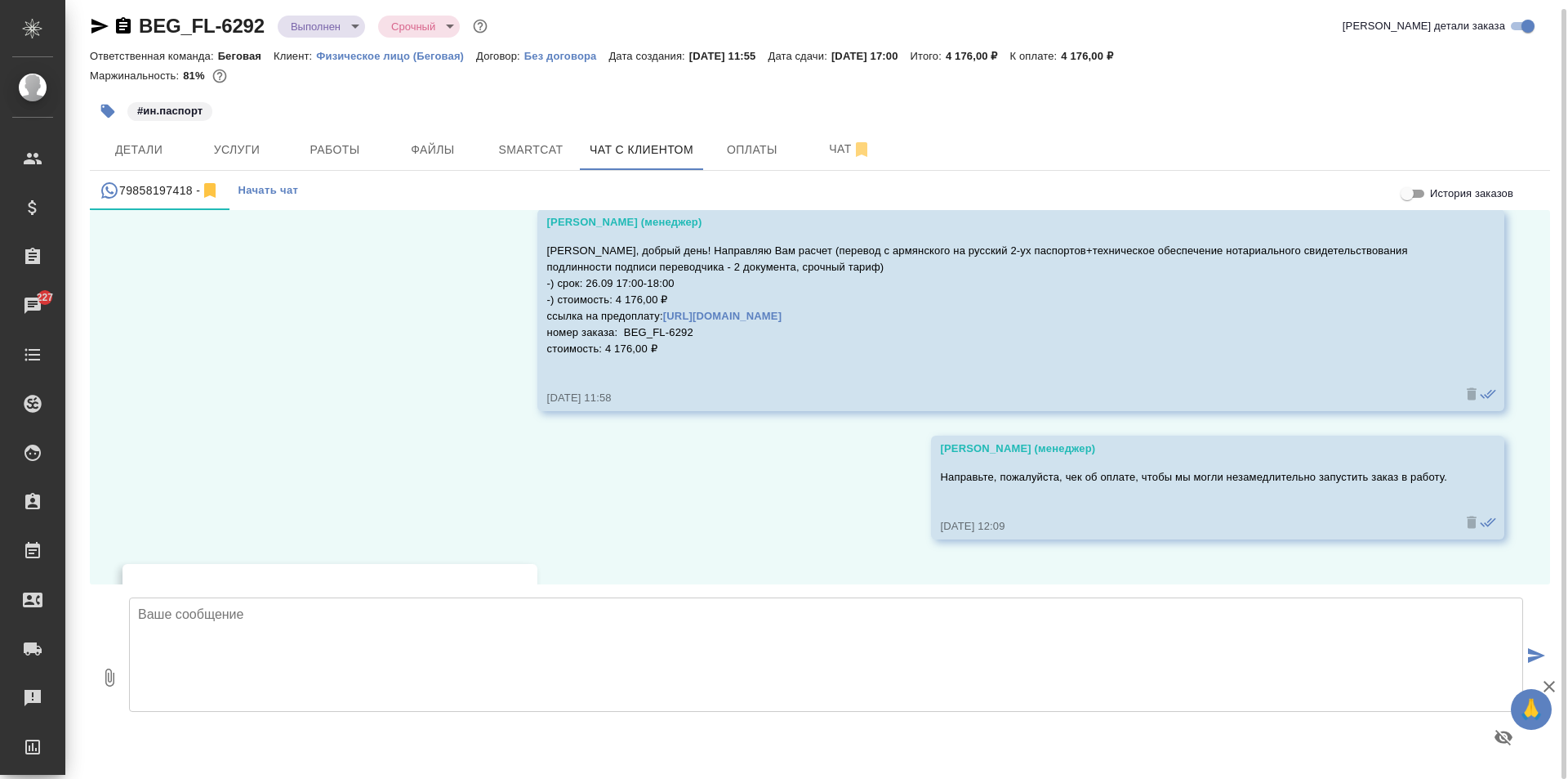
scroll to position [3461, 0]
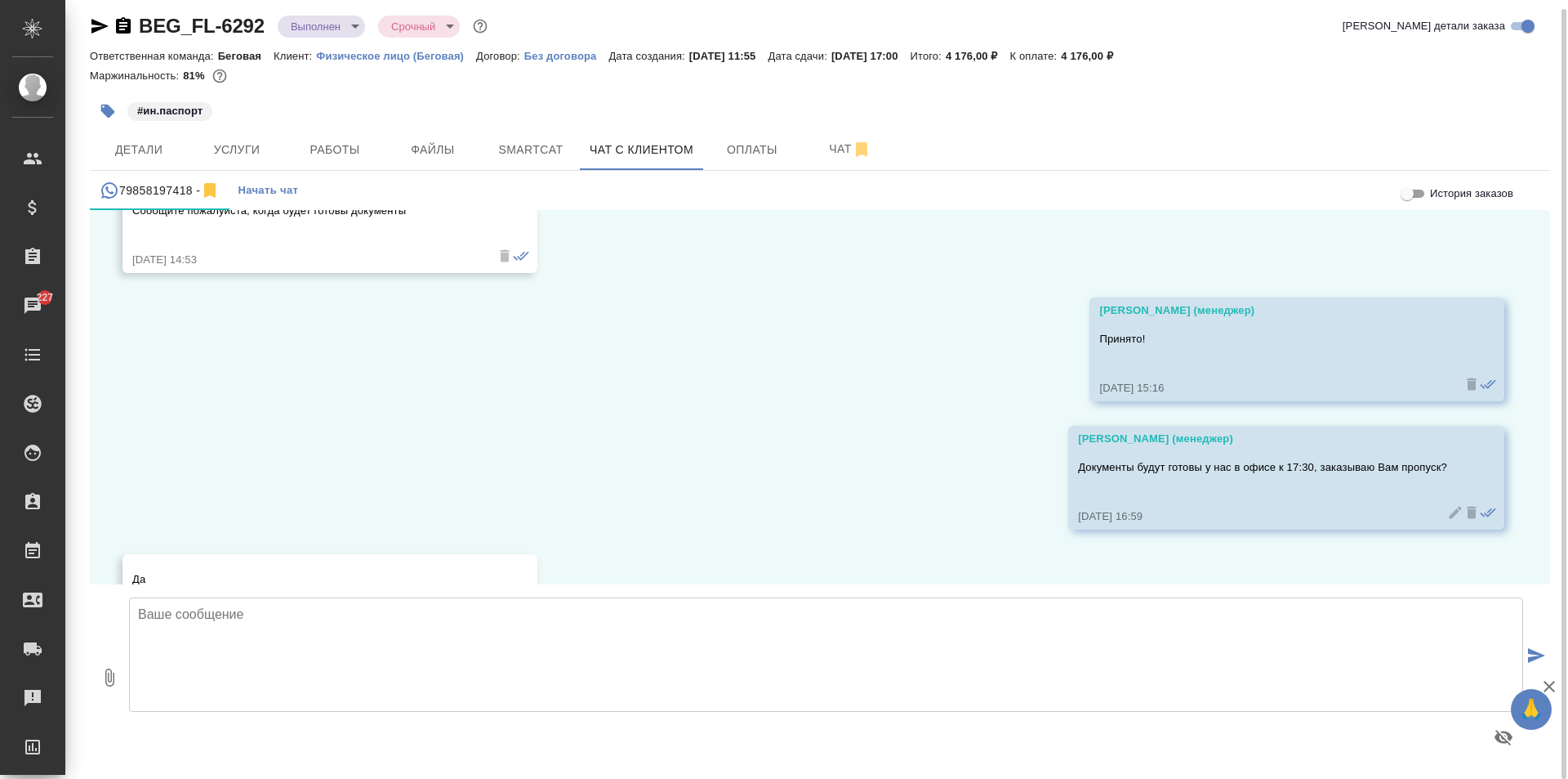
click at [442, 640] on textarea at bounding box center [826, 654] width 1394 height 114
click at [392, 614] on textarea "Подскажите, пожалуйста, Вам понадобится парковка" at bounding box center [826, 654] width 1394 height 114
click at [483, 619] on textarea "Подскажите, пожалуйста, Вам понадобиться парковка" at bounding box center [826, 654] width 1394 height 114
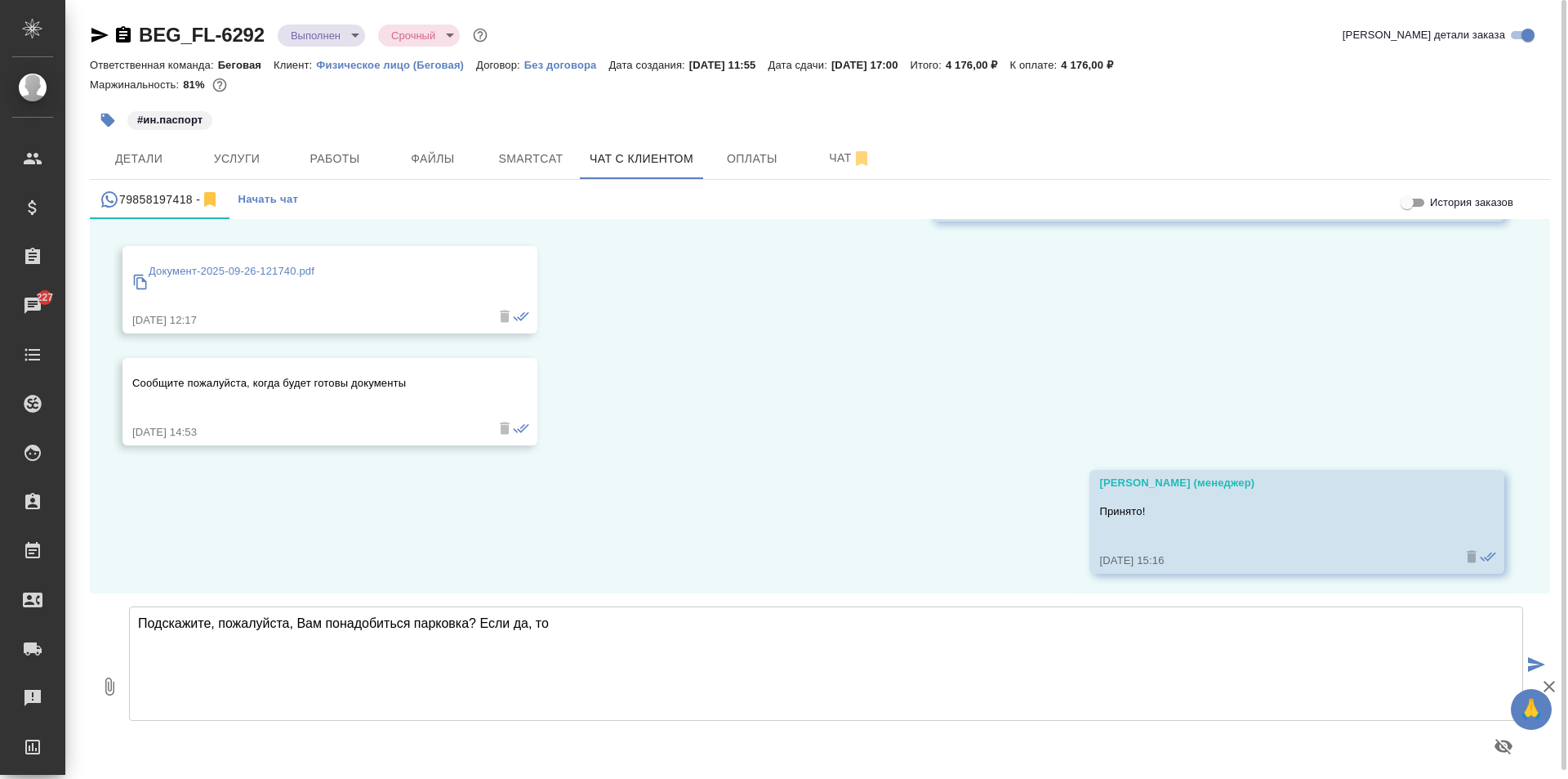
scroll to position [3542, 0]
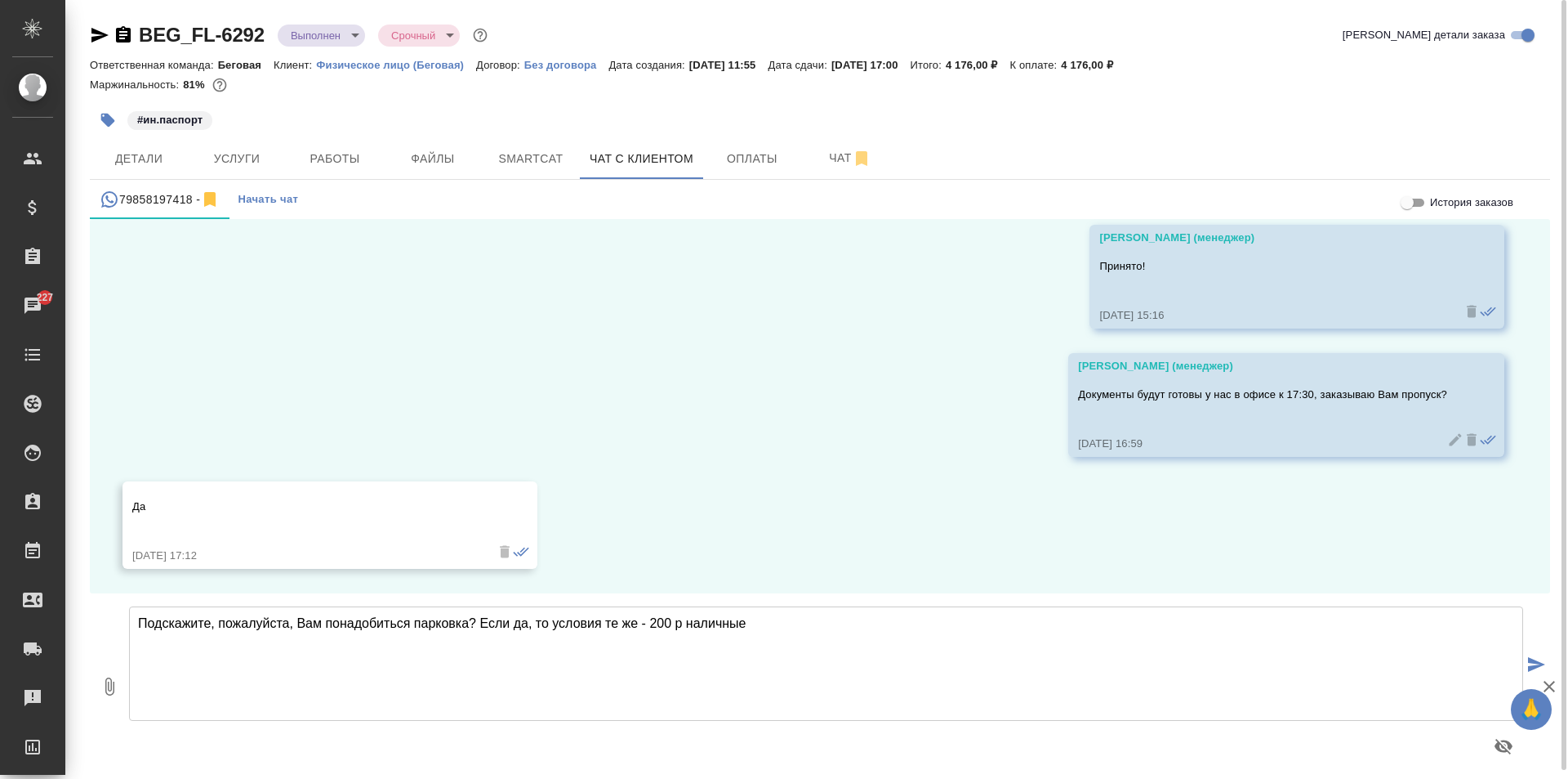
type textarea "Подскажите, пожалуйста, Вам понадобиться парковка? Если да, то условия те же - …"
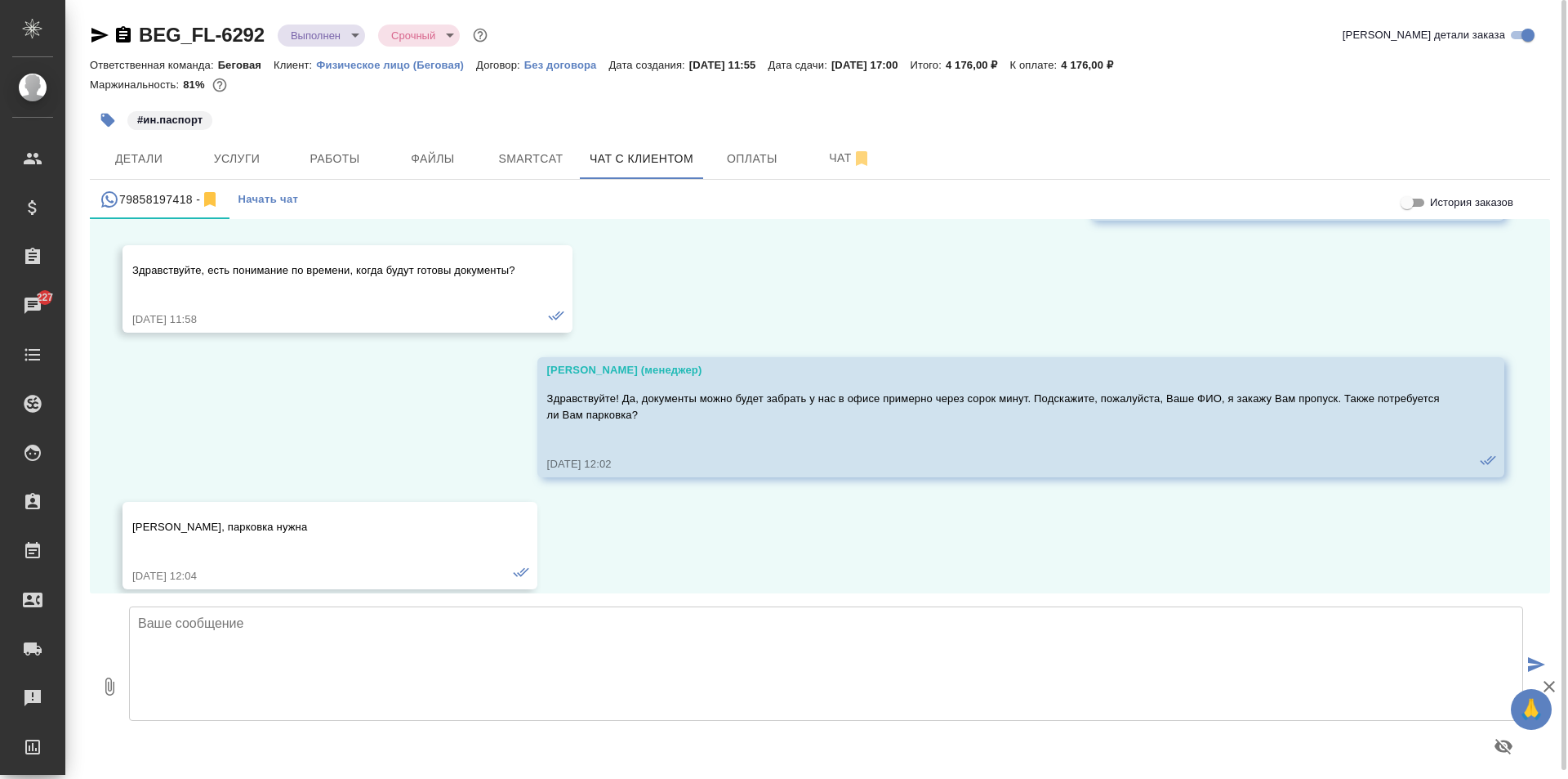
scroll to position [1302, 0]
drag, startPoint x: 133, startPoint y: 527, endPoint x: 229, endPoint y: 530, distance: 96.0
click at [229, 530] on p "[PERSON_NAME], парковка нужна" at bounding box center [306, 529] width 348 height 17
copy p "[PERSON_NAME]"
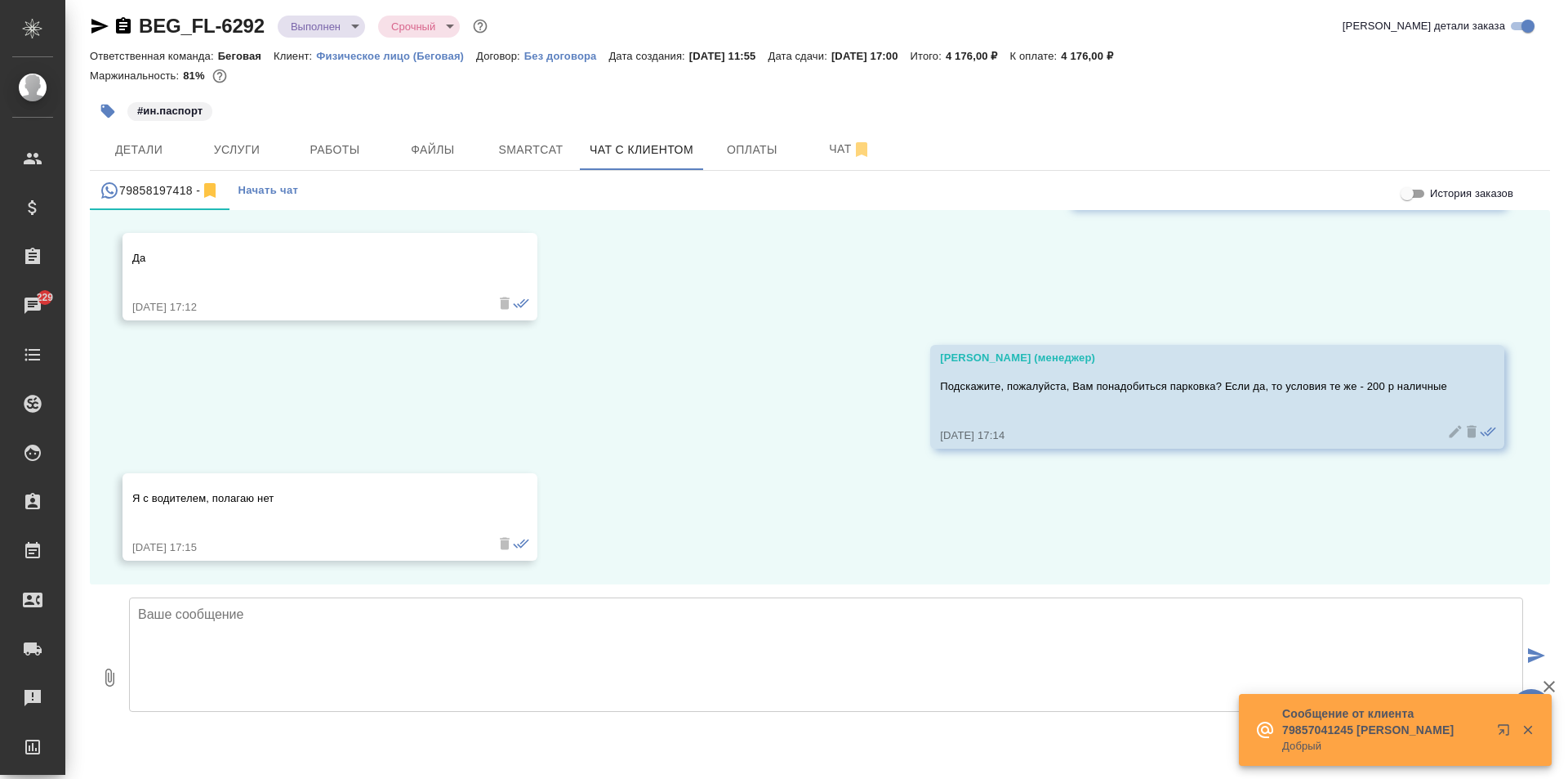
scroll to position [3783, 0]
click at [356, 658] on textarea at bounding box center [826, 654] width 1394 height 114
type textarea "х"
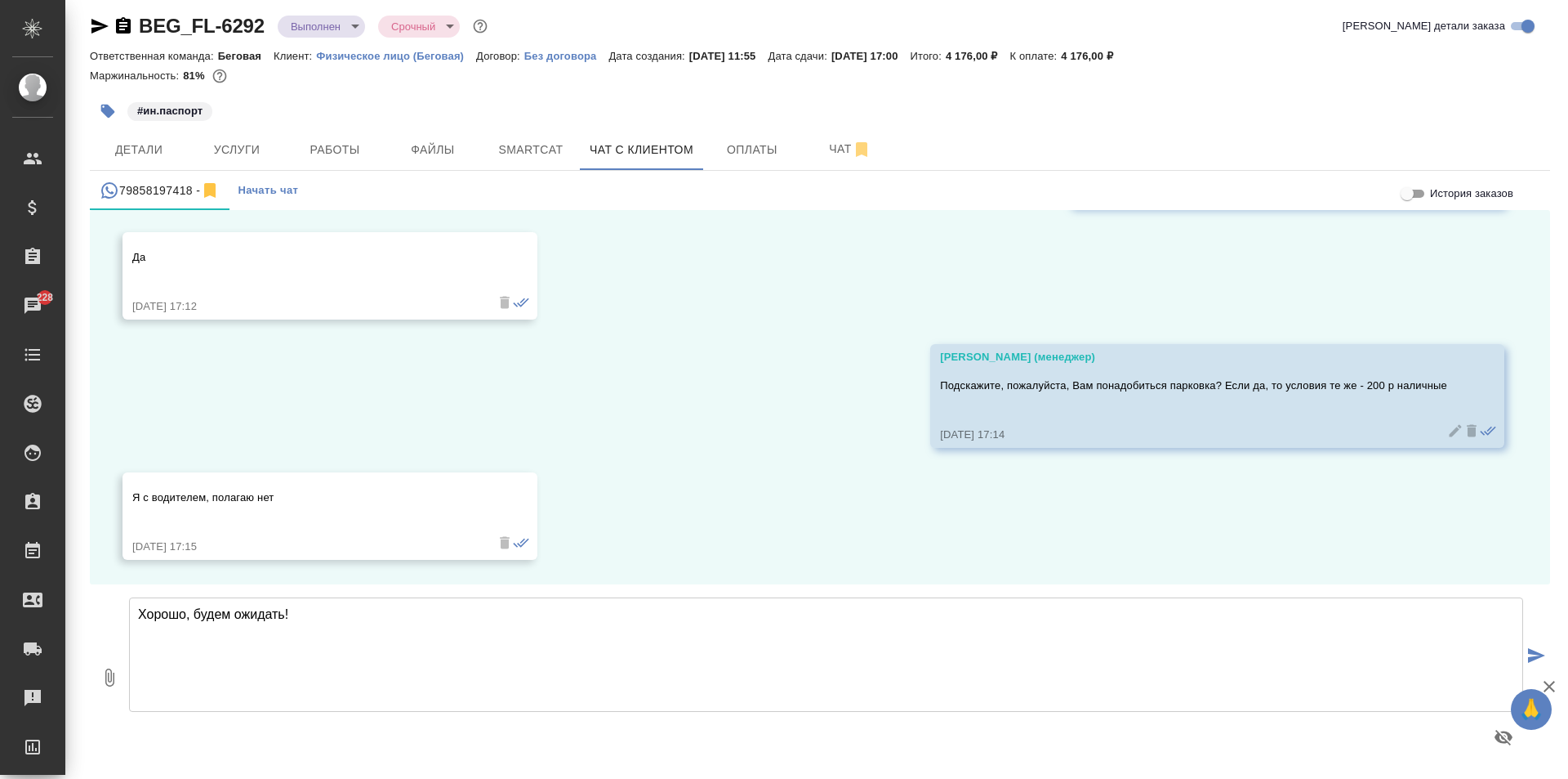
type textarea "Хорошо, будем ожидать!"
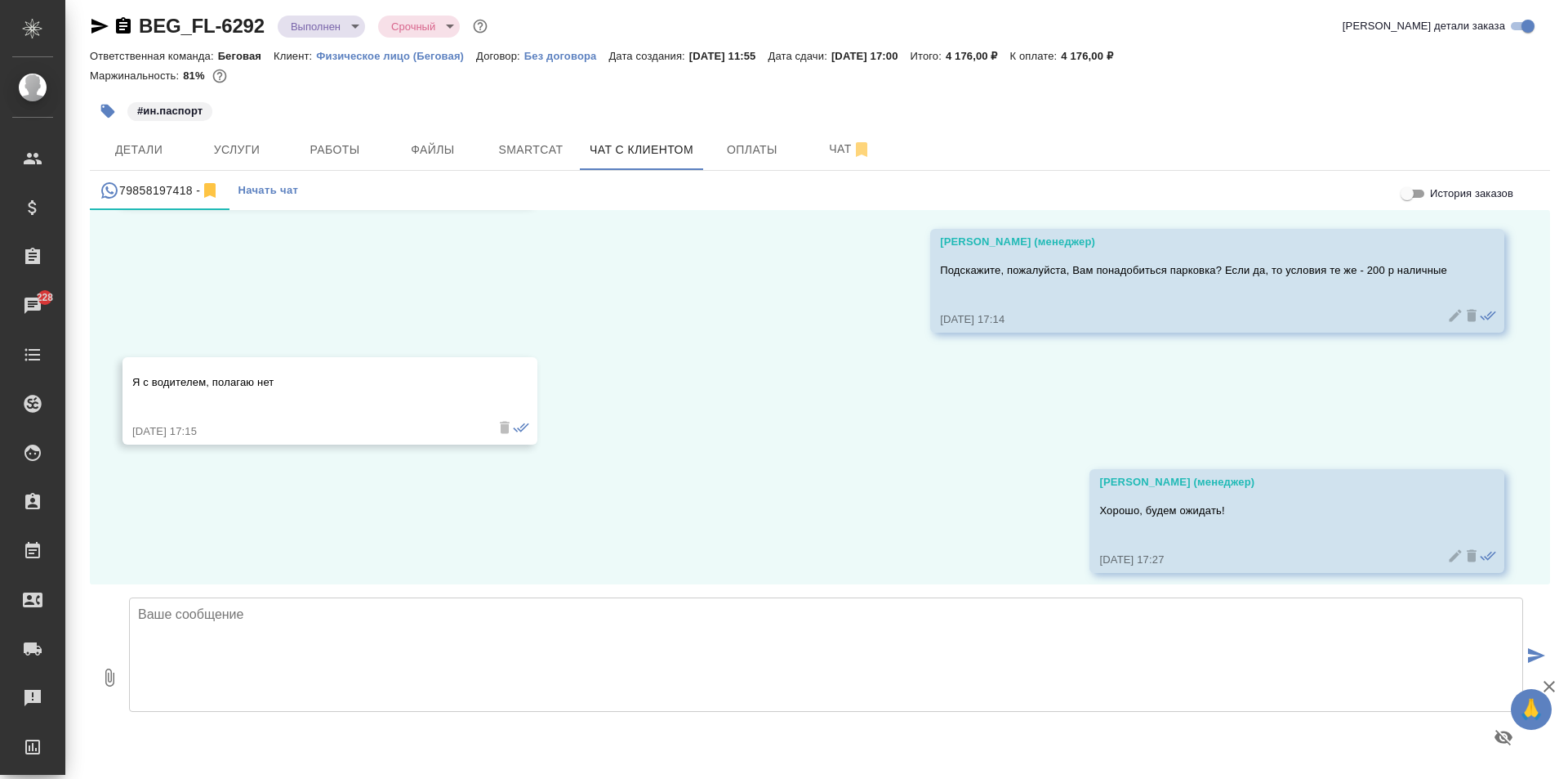
scroll to position [3911, 0]
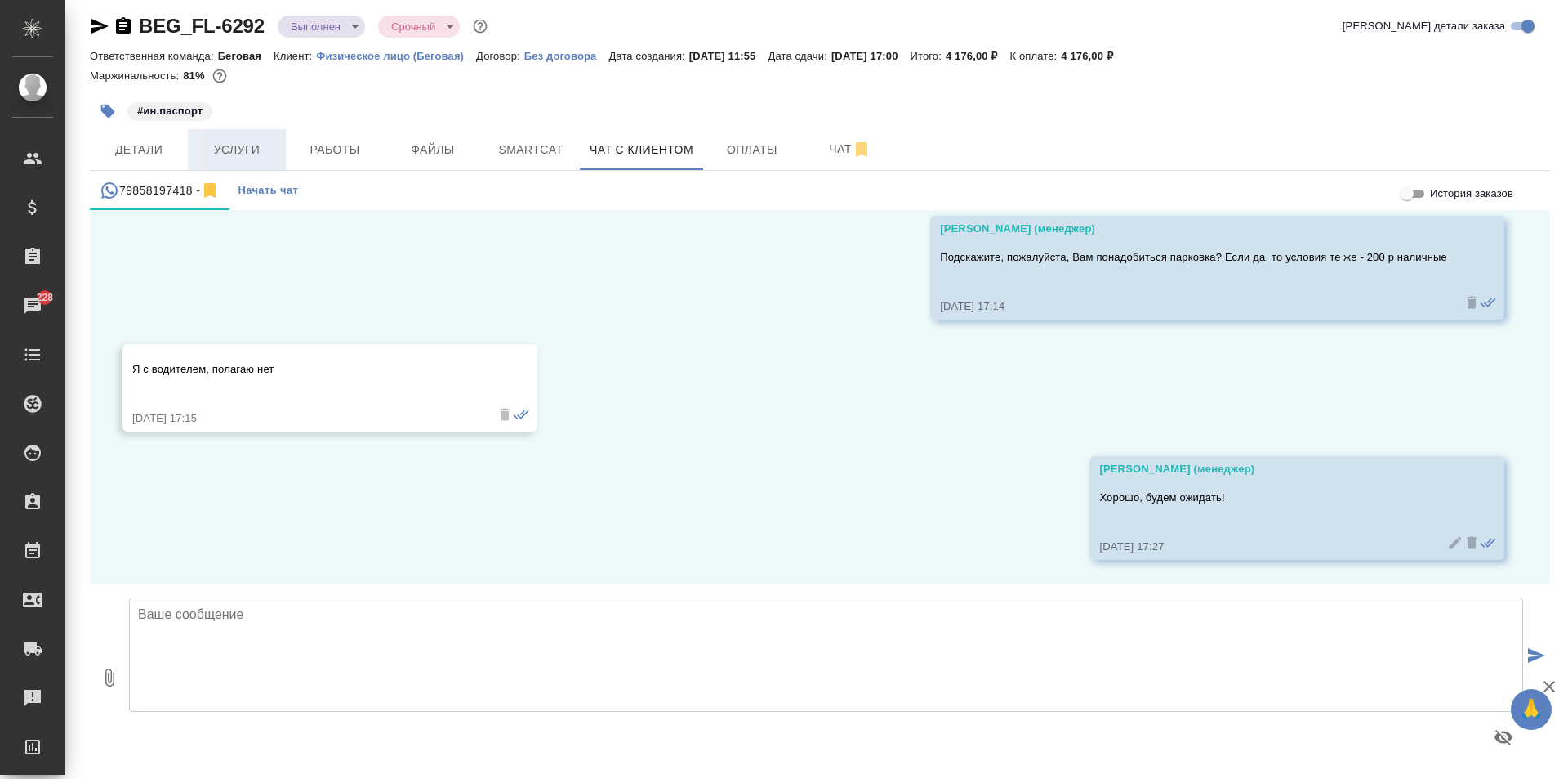
click at [236, 153] on span "Услуги" at bounding box center [237, 149] width 79 height 21
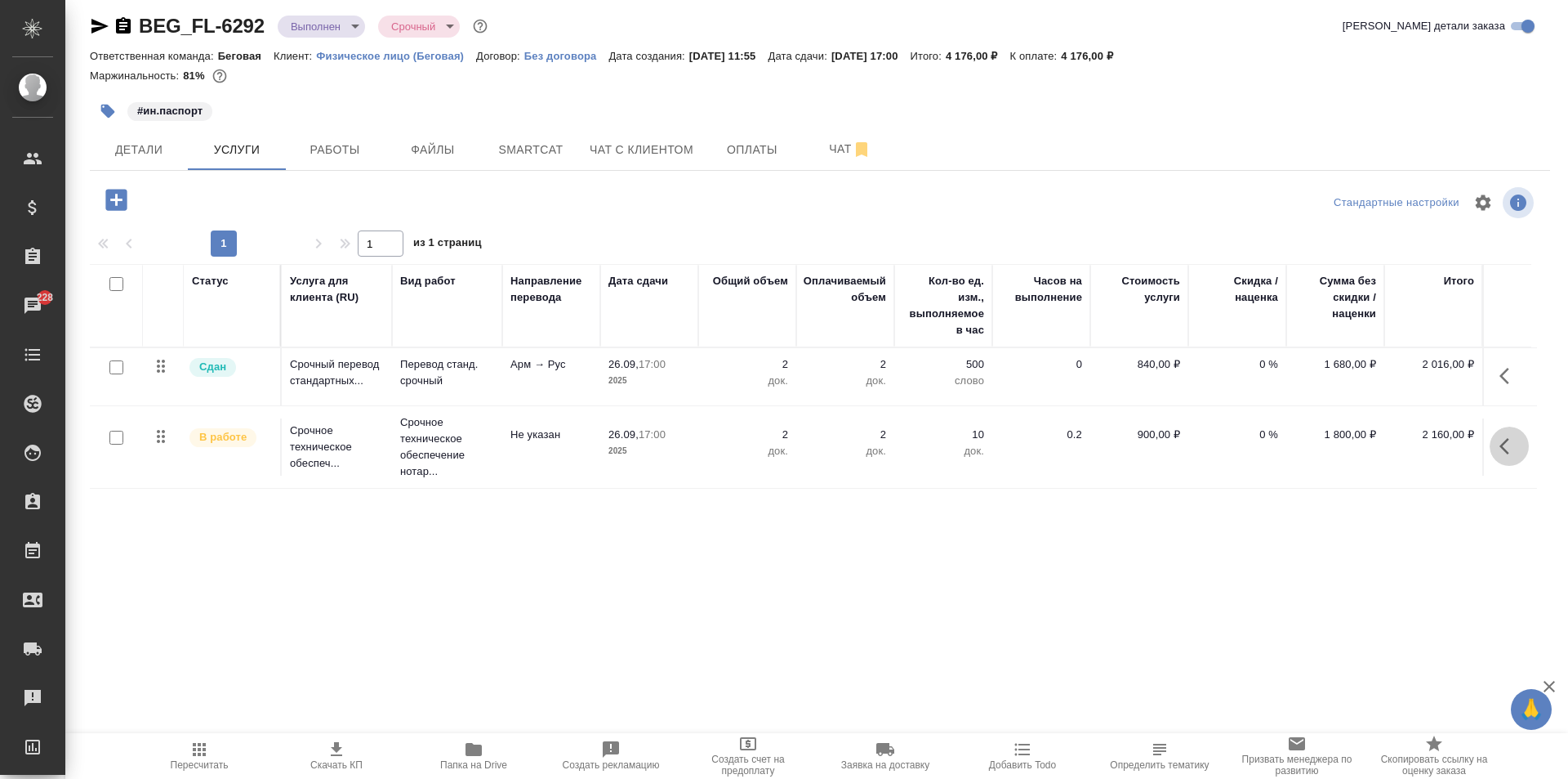
click at [1506, 439] on icon "button" at bounding box center [1509, 446] width 20 height 20
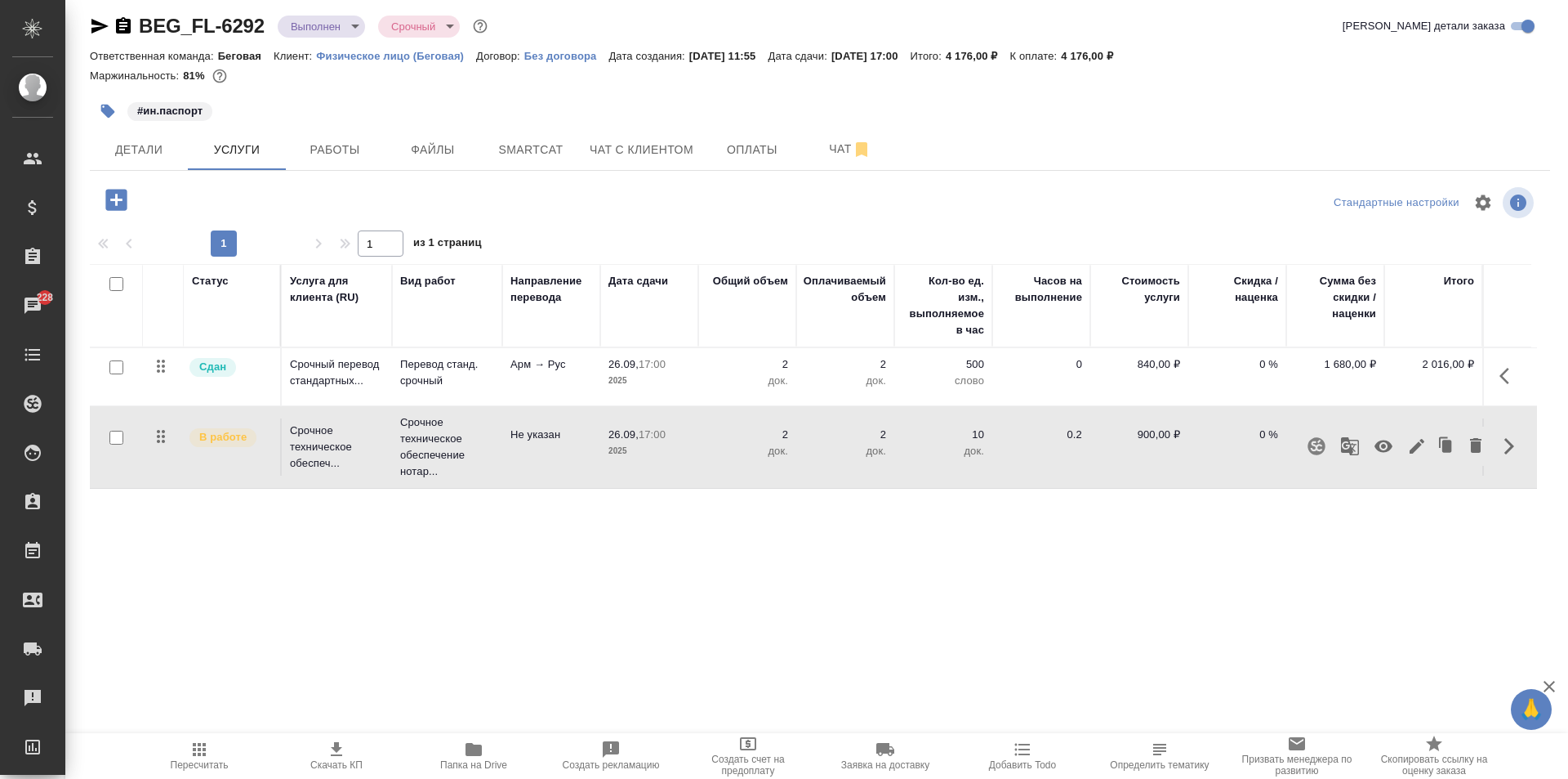
click at [1403, 449] on button "button" at bounding box center [1417, 446] width 27 height 39
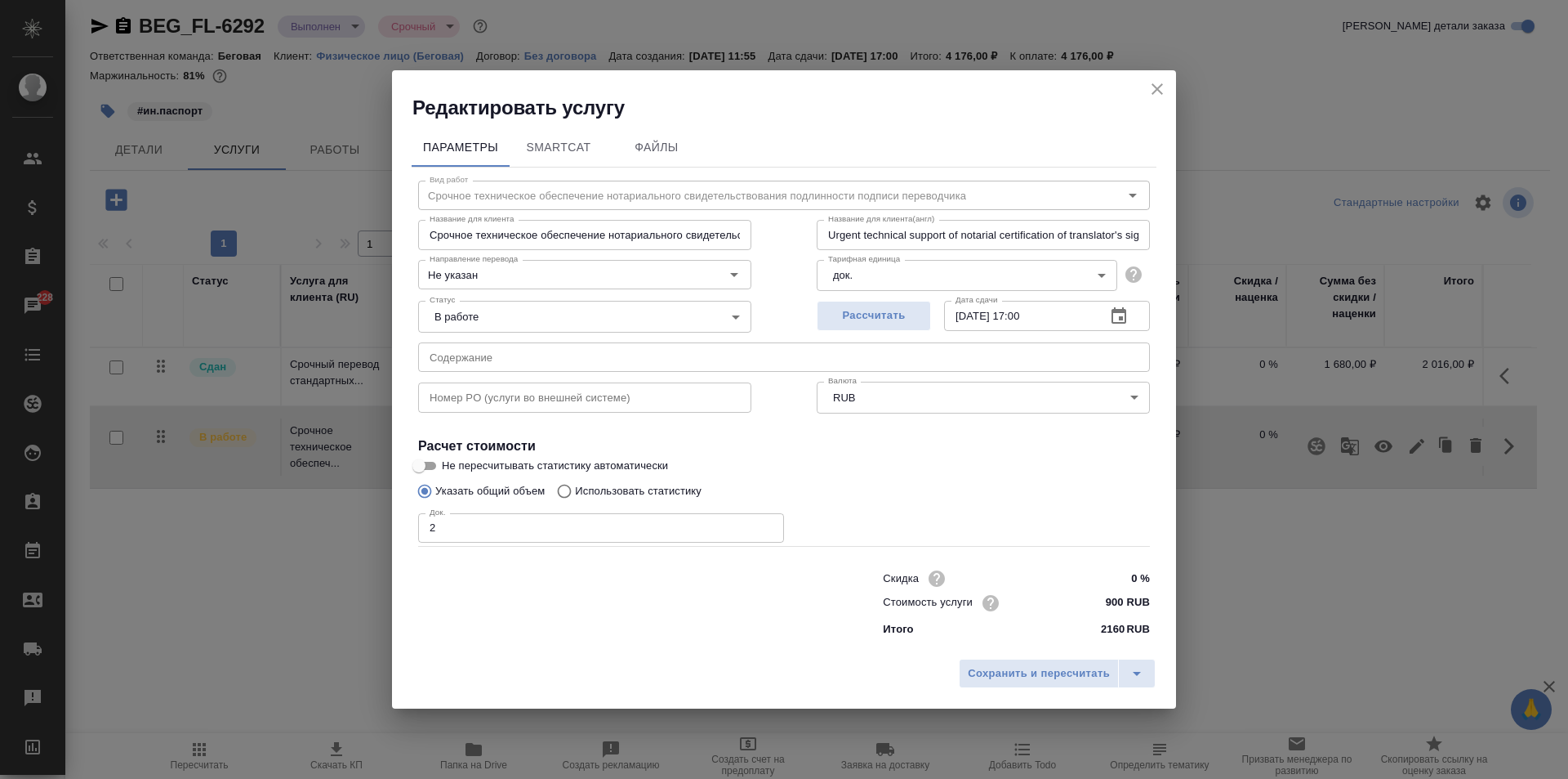
click at [488, 312] on body "🙏 .cls-1 fill:#fff; AWATERA [PERSON_NAME] Спецификации Заказы 228 Чаты Todo Про…" at bounding box center [784, 389] width 1568 height 779
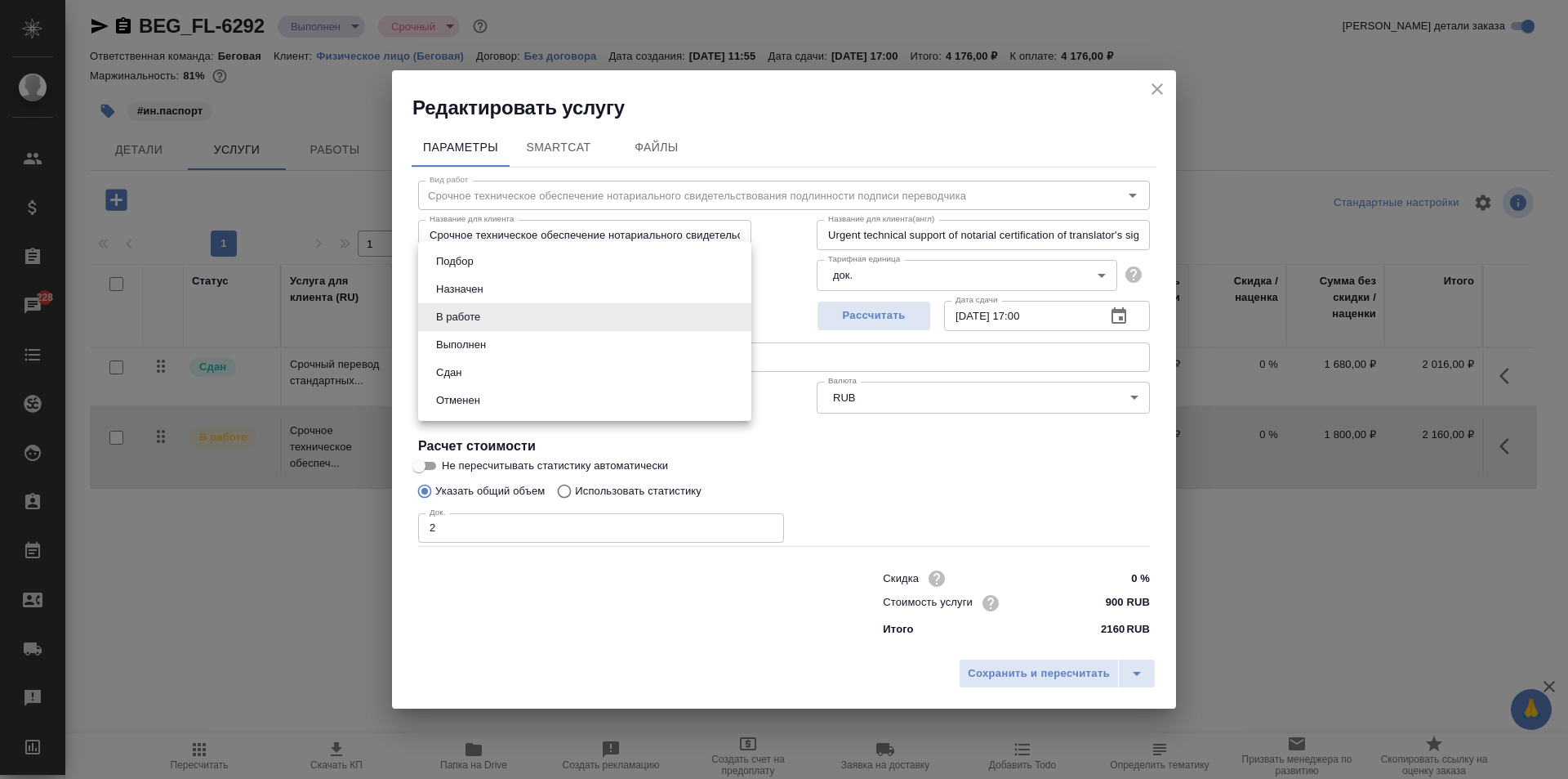
click at [481, 380] on li "Сдан" at bounding box center [584, 372] width 333 height 28
type input "closed"
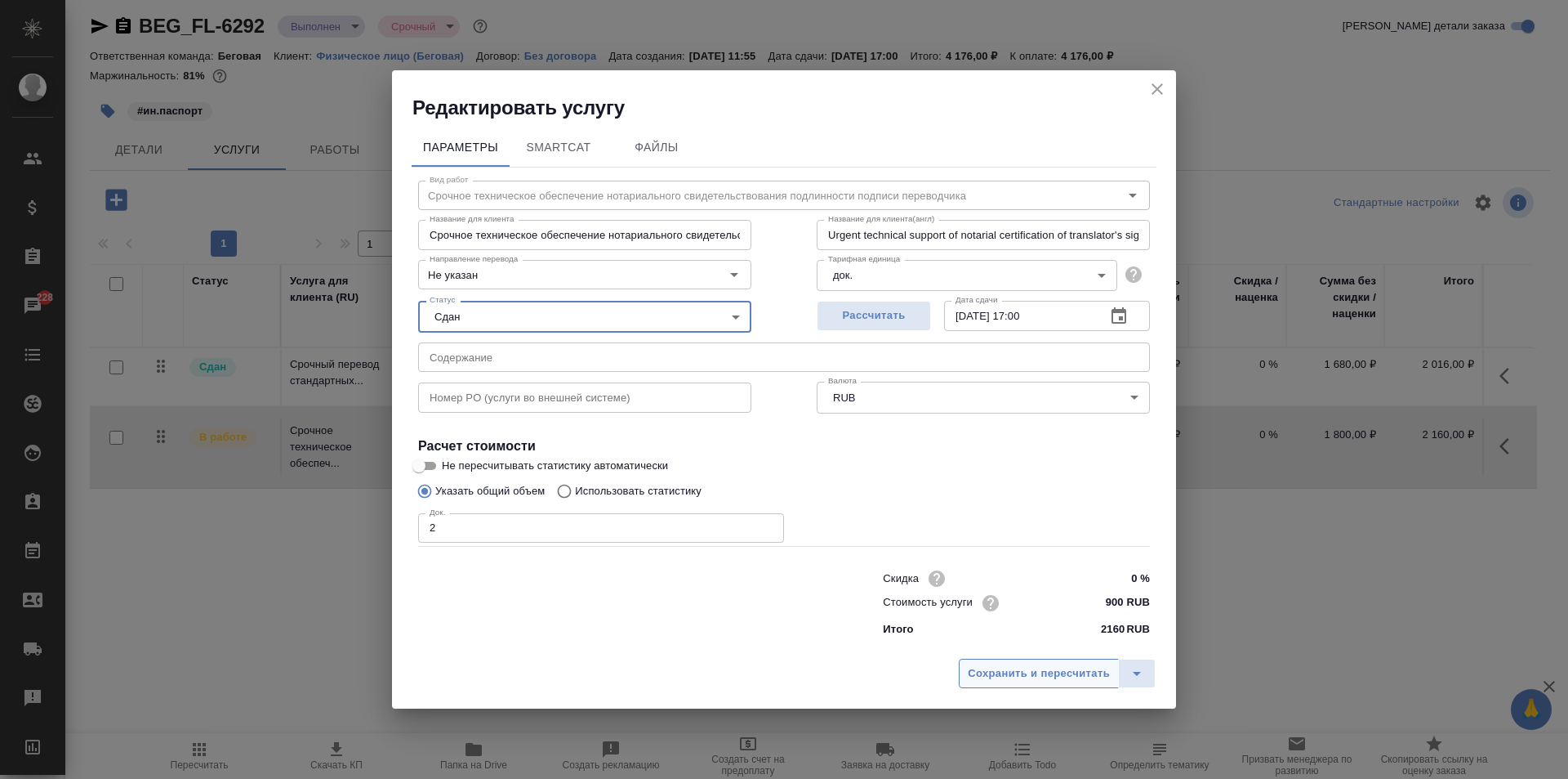
click at [996, 672] on span "Сохранить и пересчитать" at bounding box center [1039, 673] width 142 height 19
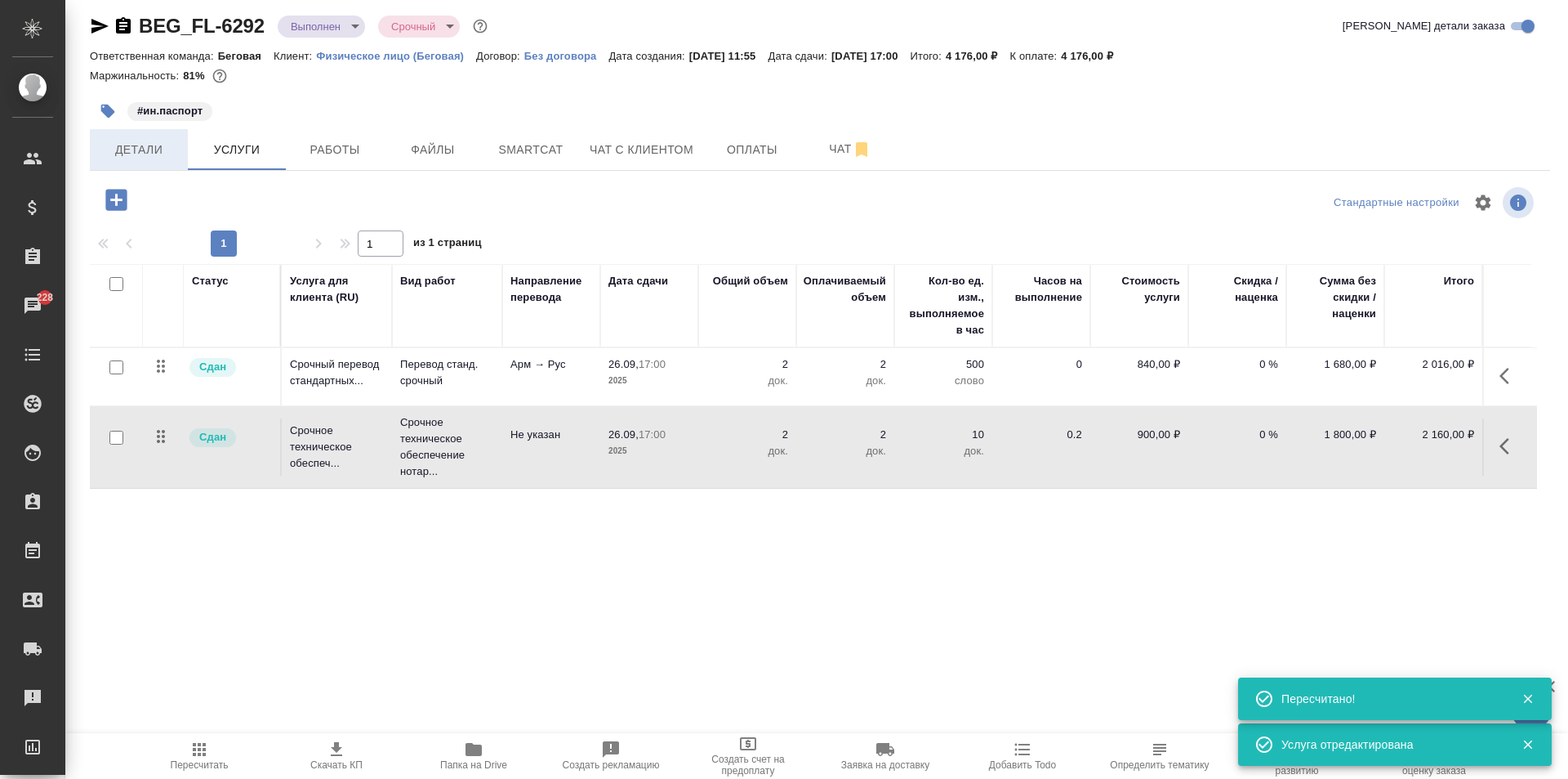
click at [144, 148] on span "Детали" at bounding box center [138, 149] width 79 height 21
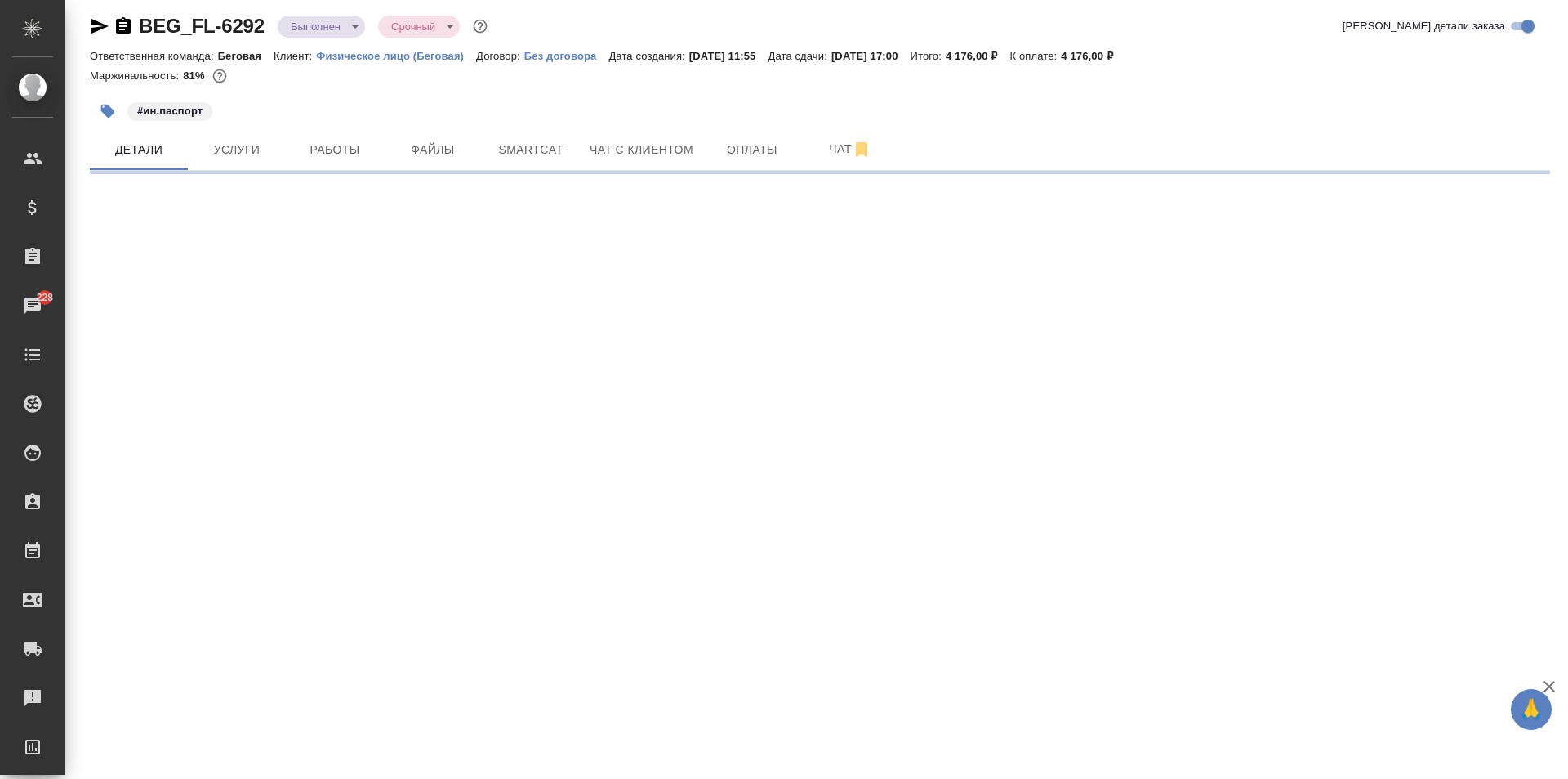
select select "RU"
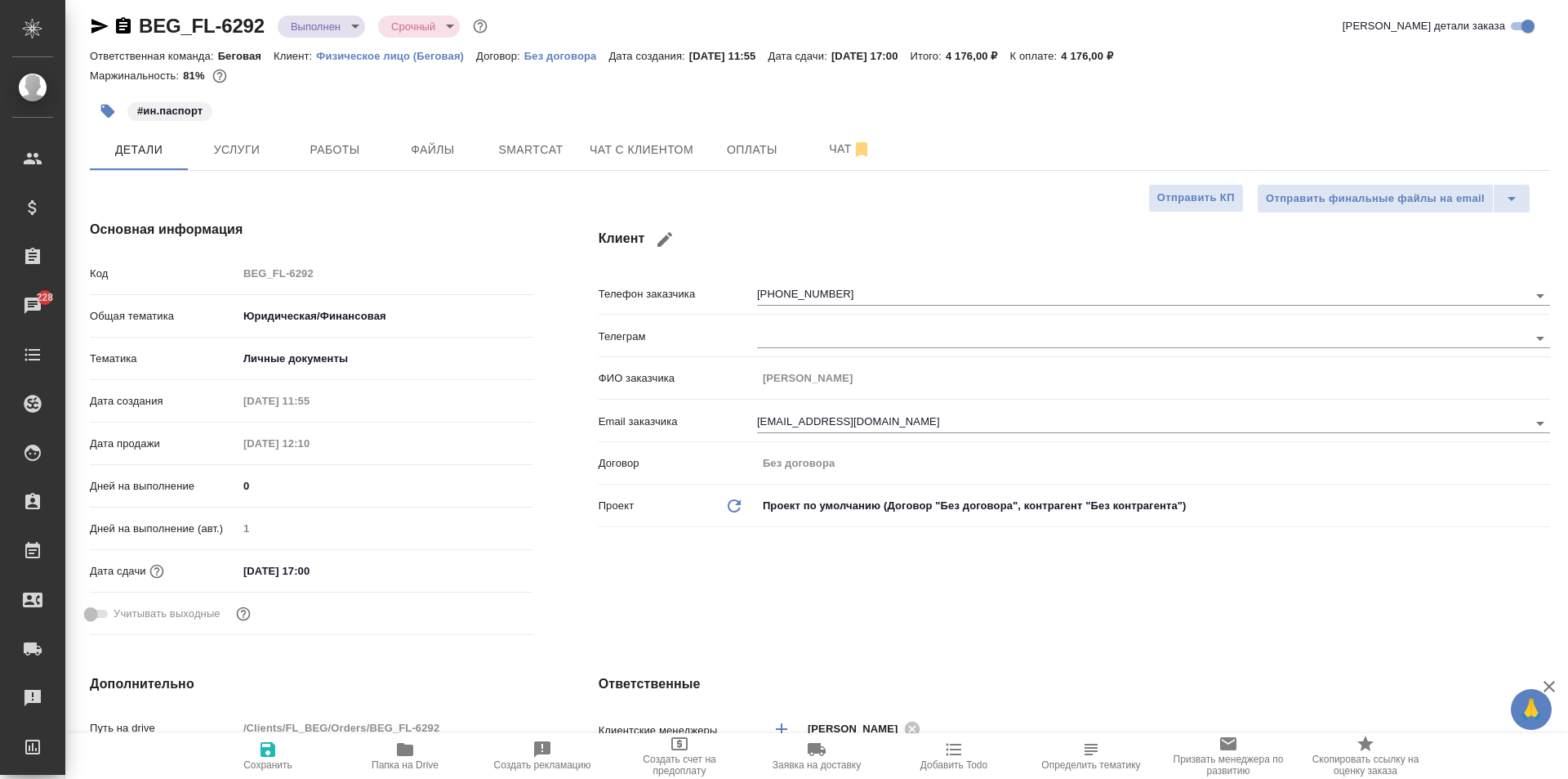
type textarea "x"
type input "[PERSON_NAME]"
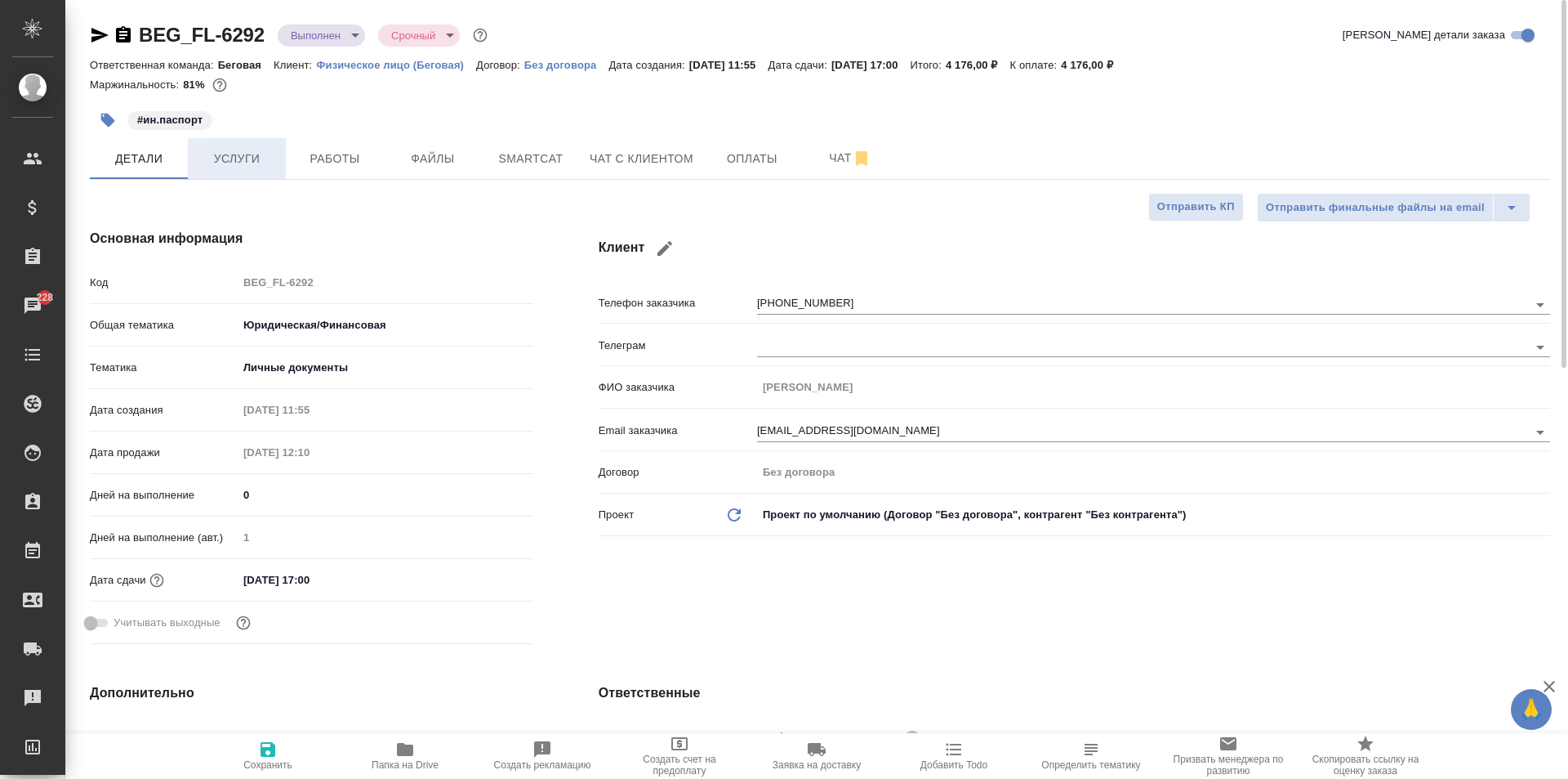
click at [253, 160] on span "Услуги" at bounding box center [237, 158] width 79 height 21
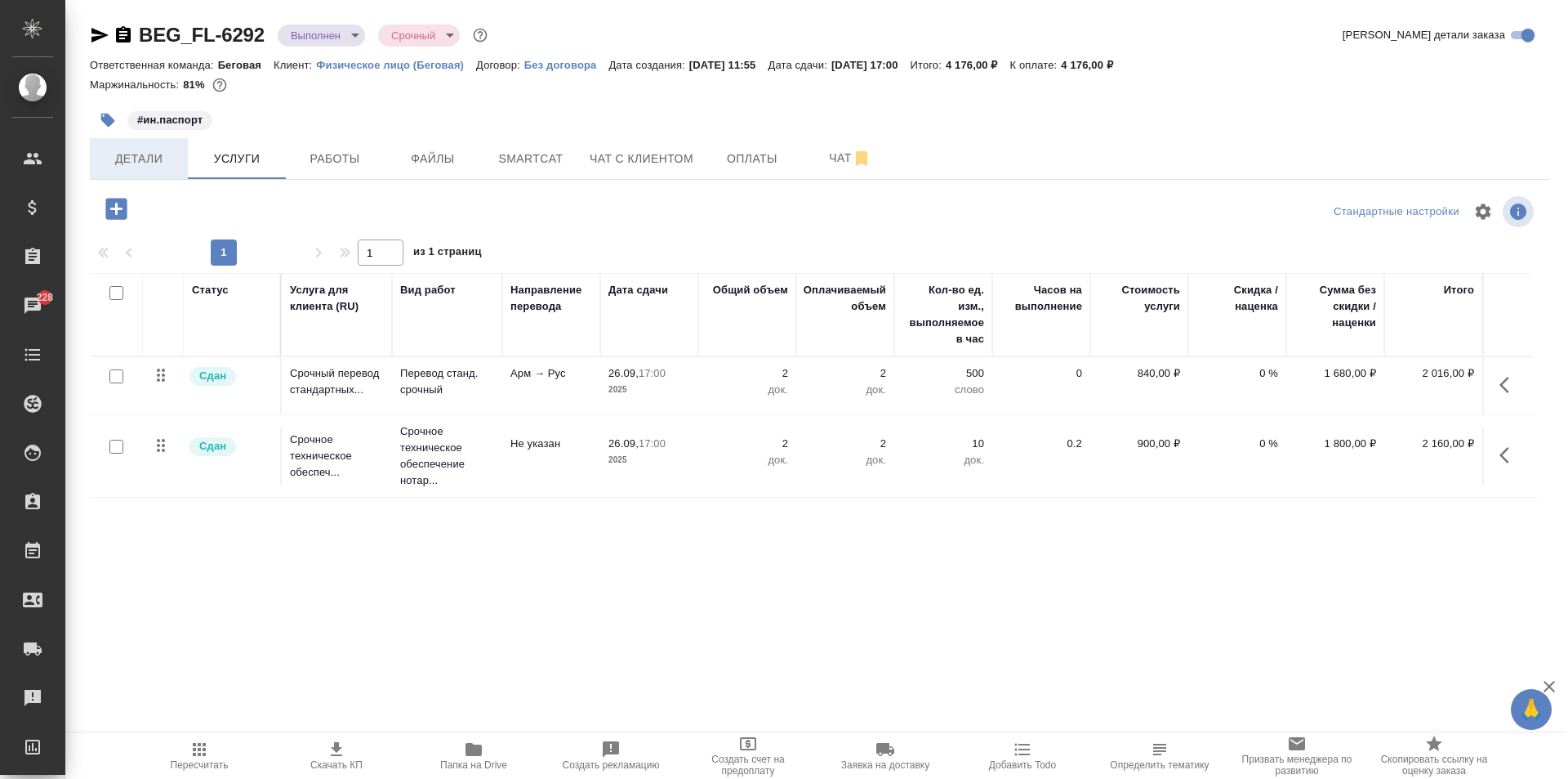
click at [161, 163] on span "Детали" at bounding box center [138, 158] width 79 height 21
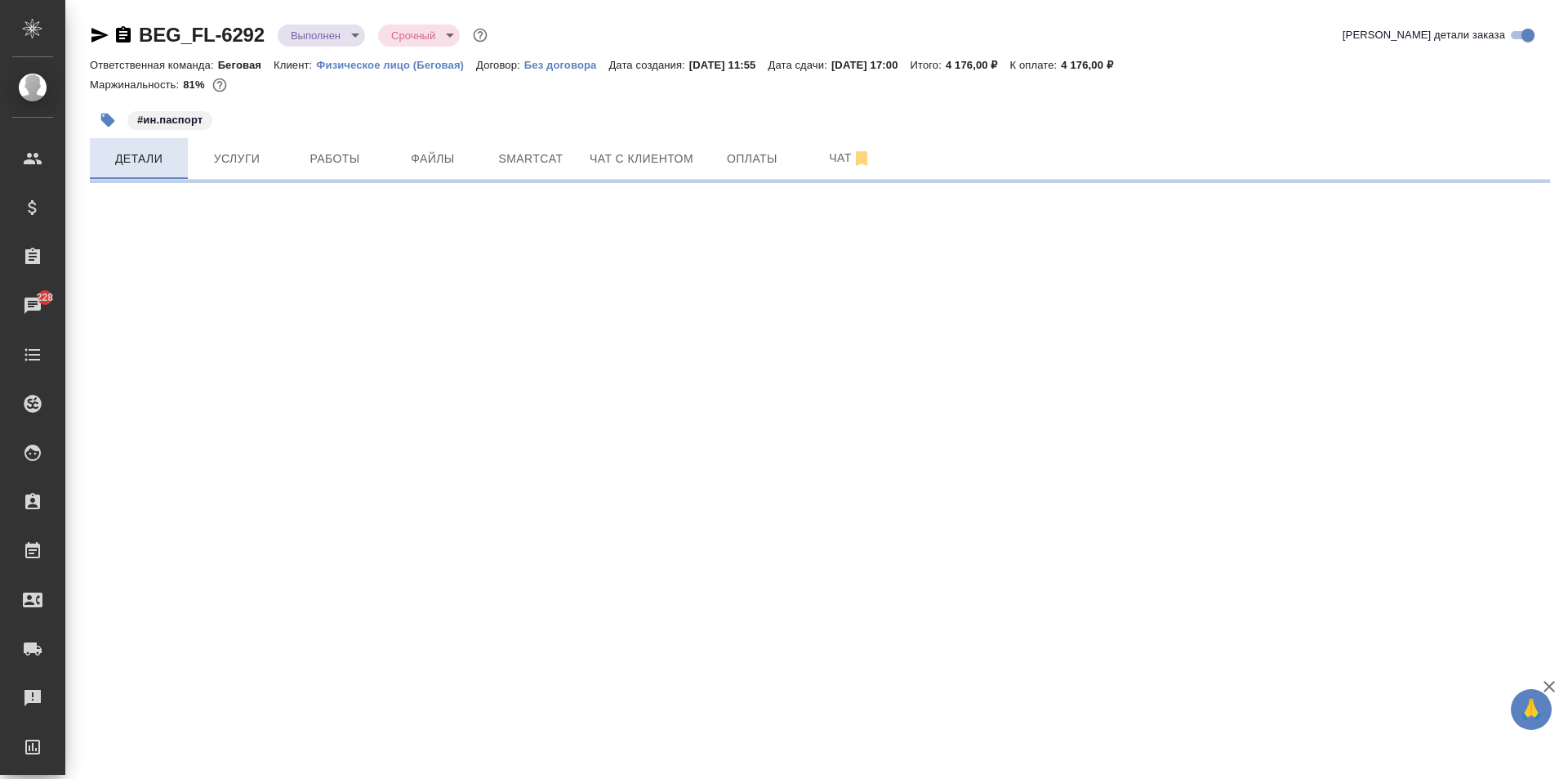
select select "RU"
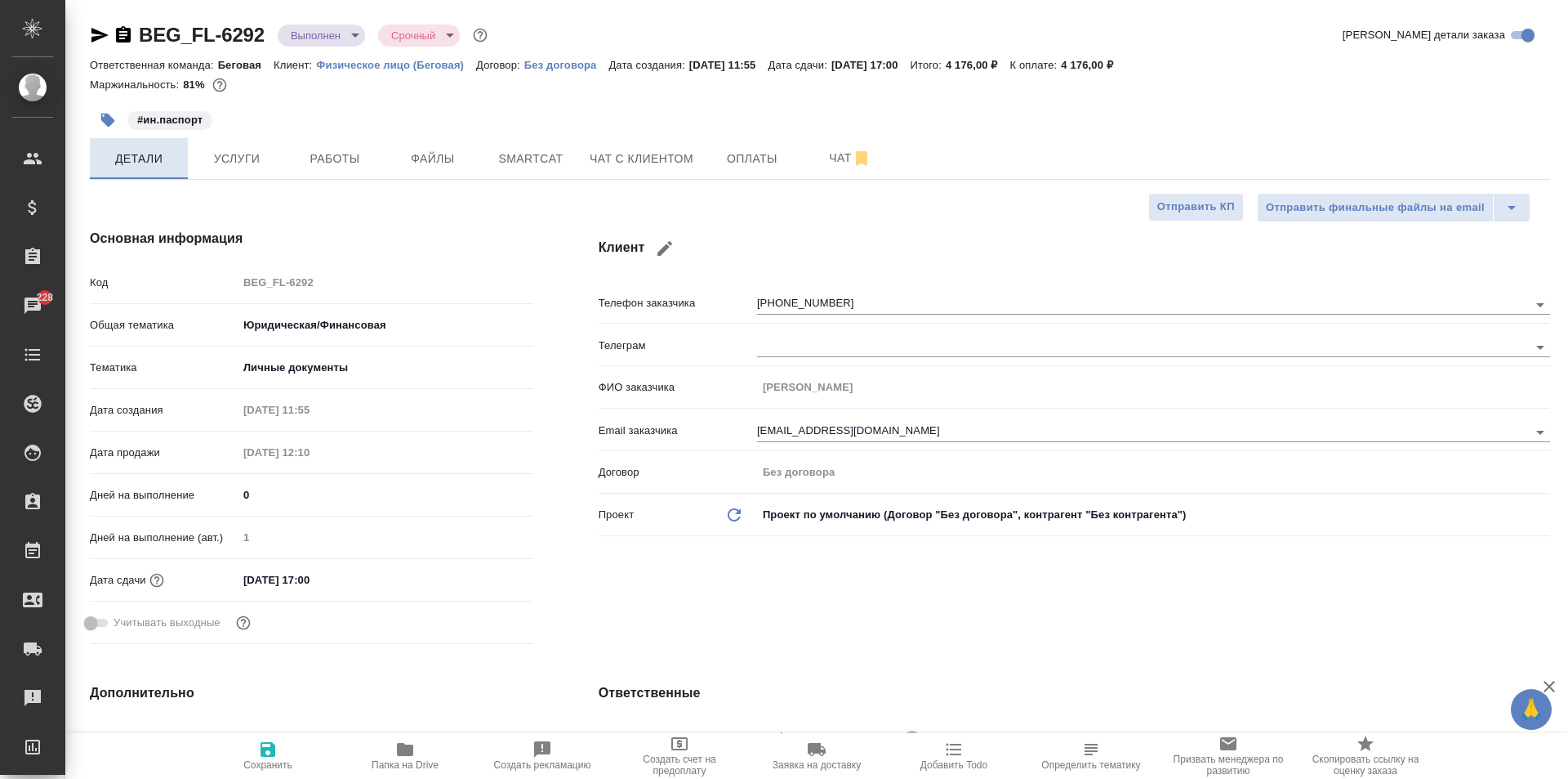
type textarea "x"
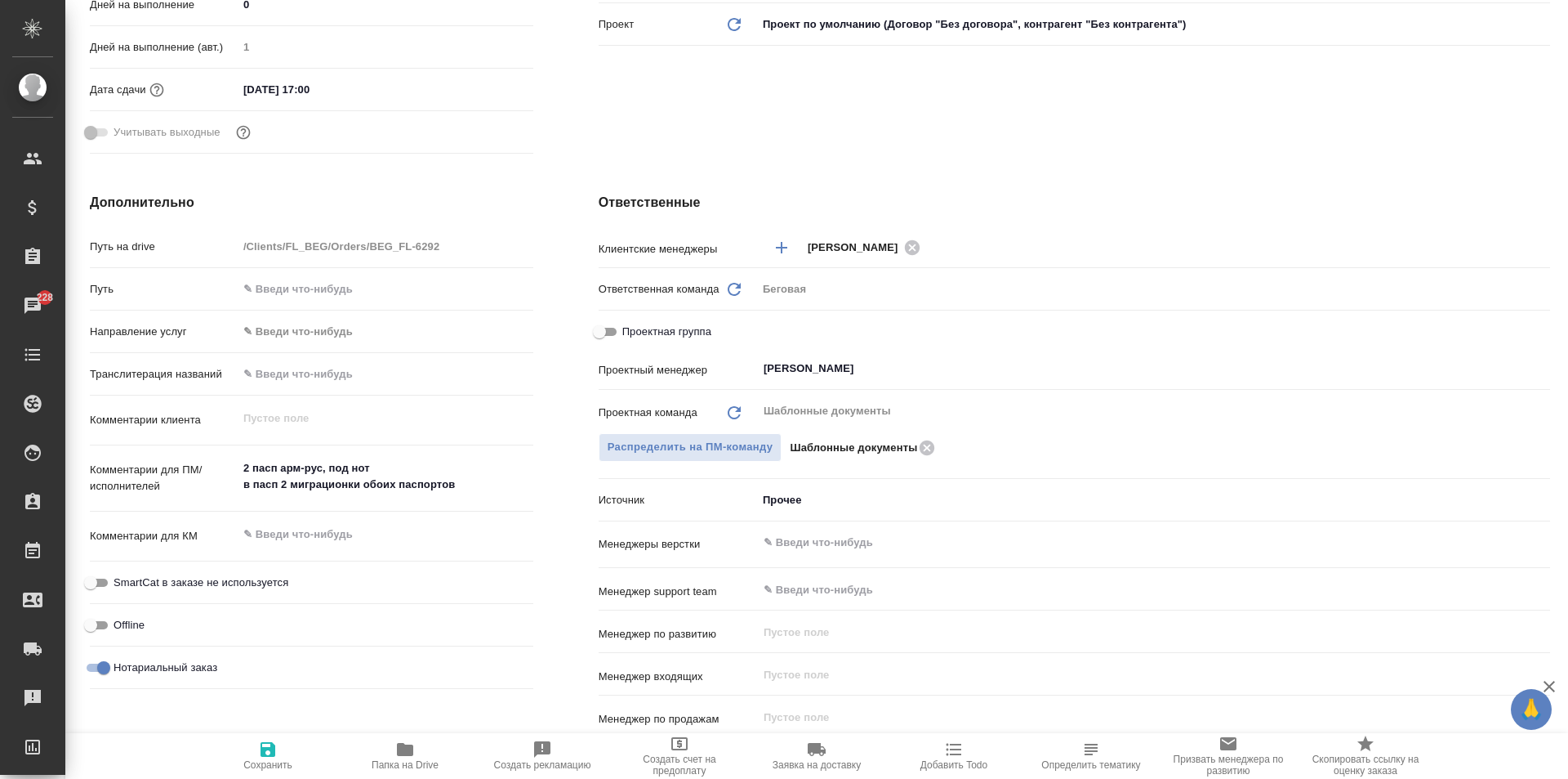
click at [648, 332] on span "Проектная группа" at bounding box center [667, 331] width 89 height 17
click at [628, 332] on input "Проектная группа" at bounding box center [600, 332] width 59 height 20
checkbox input "true"
type textarea "x"
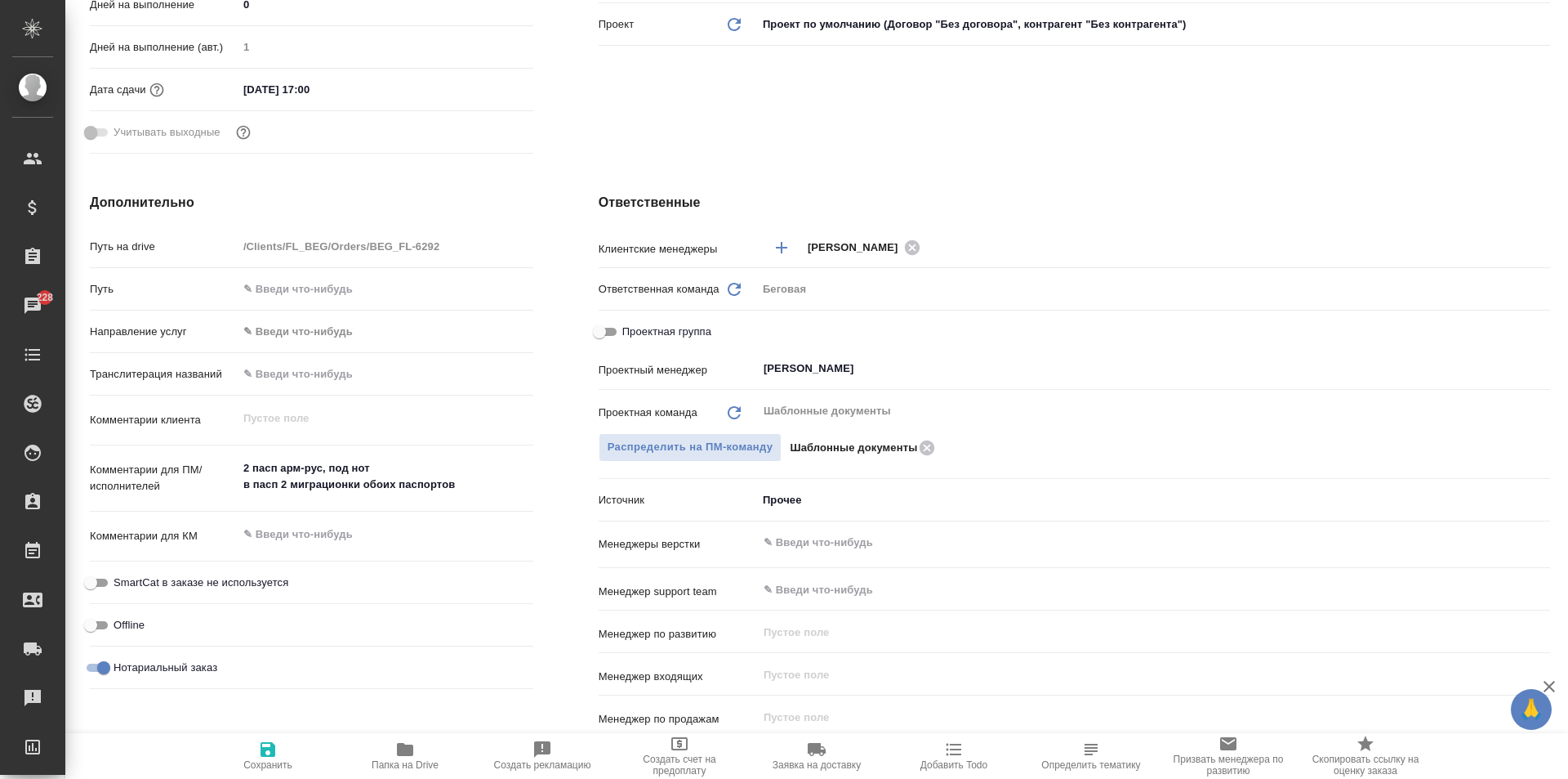
type textarea "x"
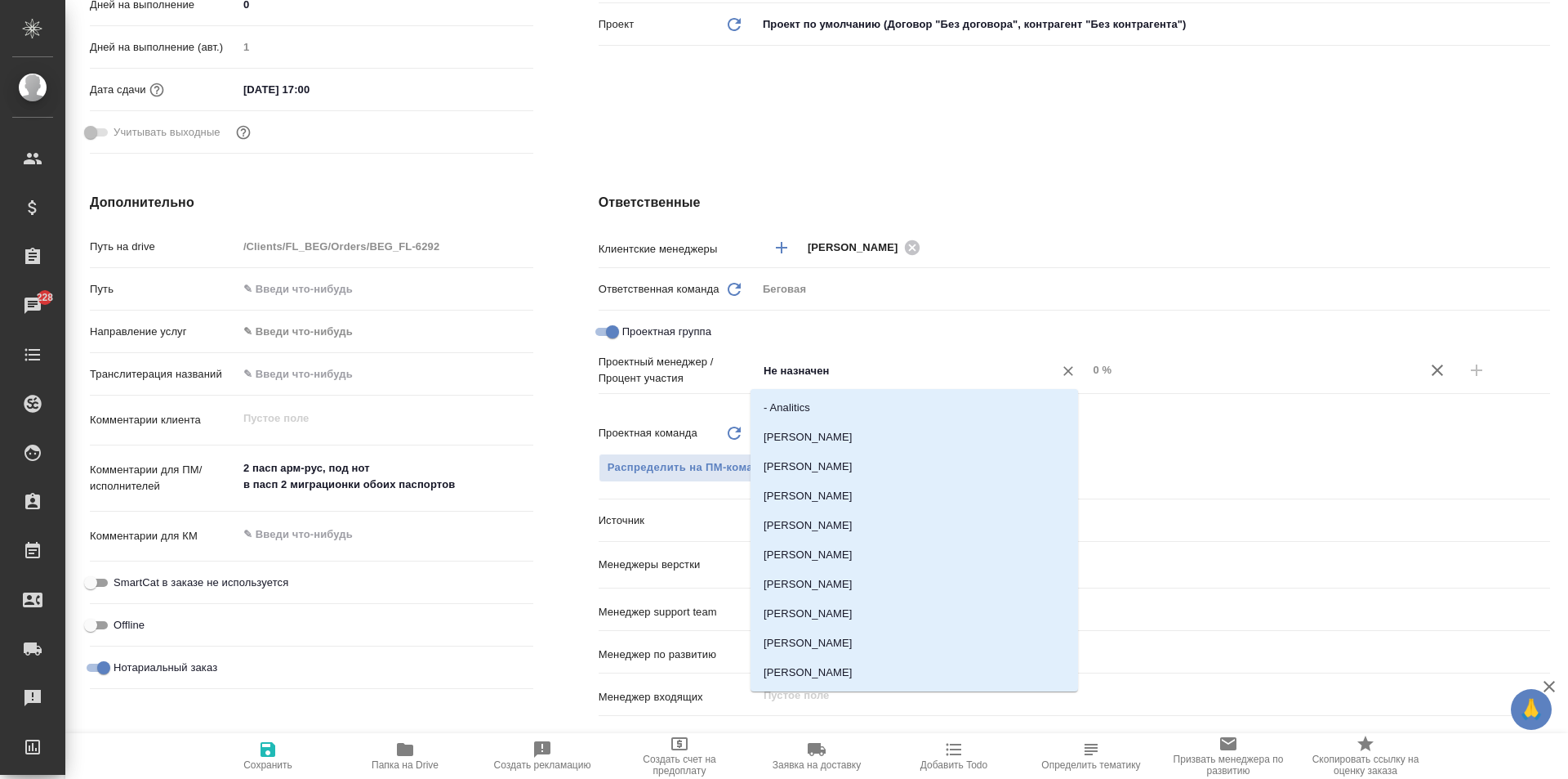
click at [781, 373] on input "Не назначен" at bounding box center [894, 370] width 266 height 20
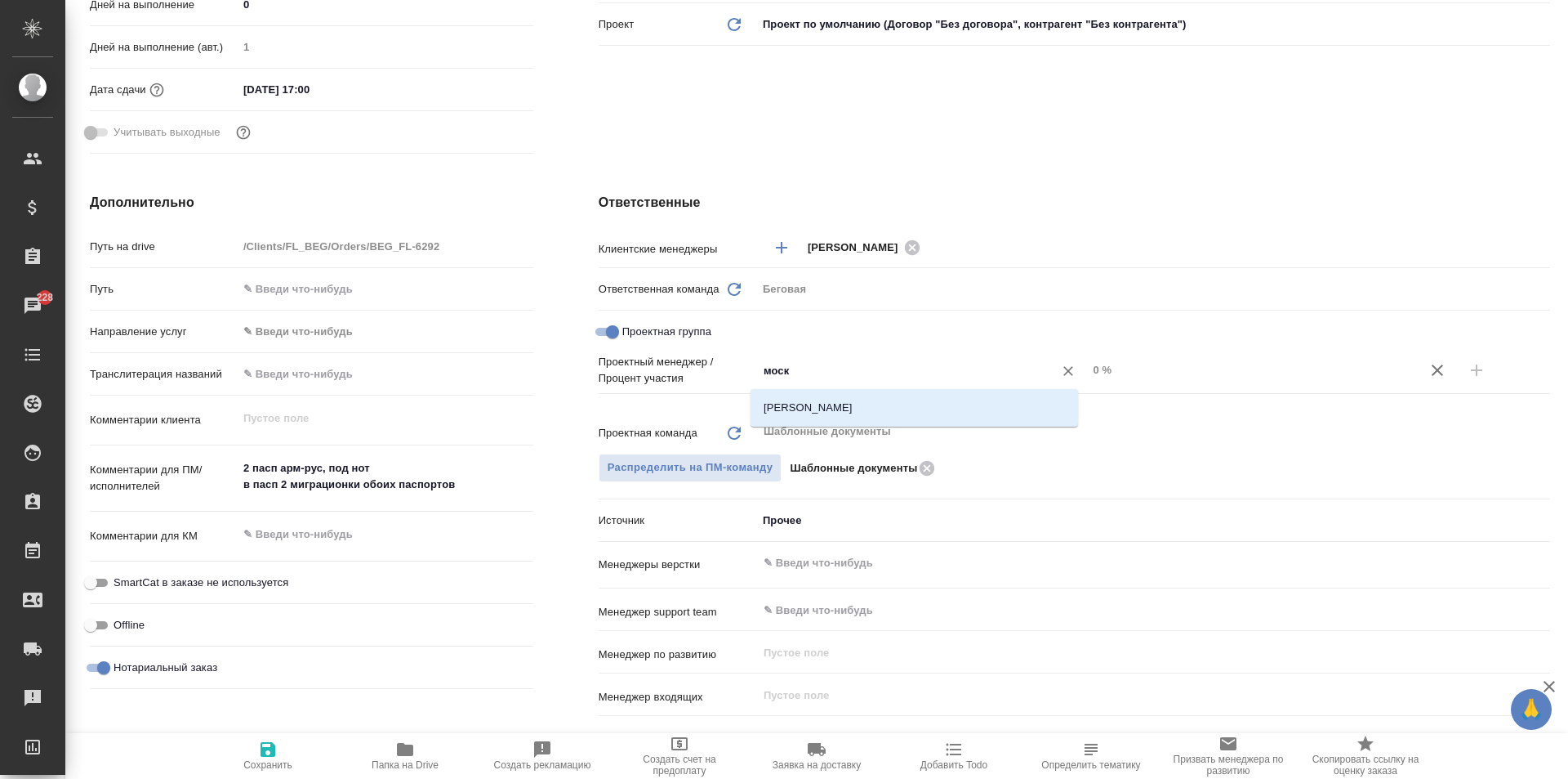
type input "моска"
click at [874, 416] on li "[PERSON_NAME]" at bounding box center [914, 408] width 328 height 29
type textarea "x"
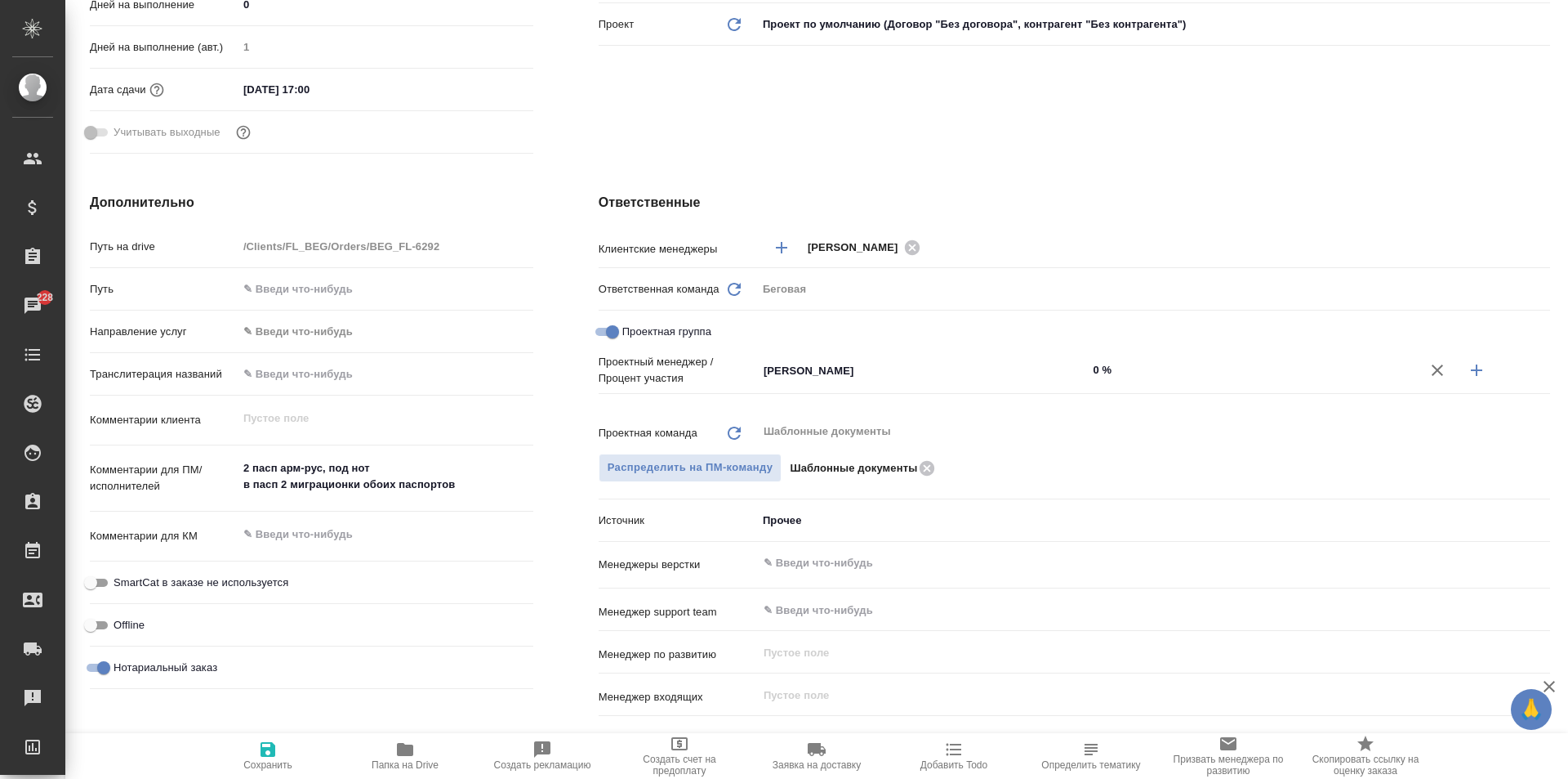
click at [1089, 371] on input "0 %" at bounding box center [1252, 369] width 331 height 24
type textarea "x"
type input "5 %"
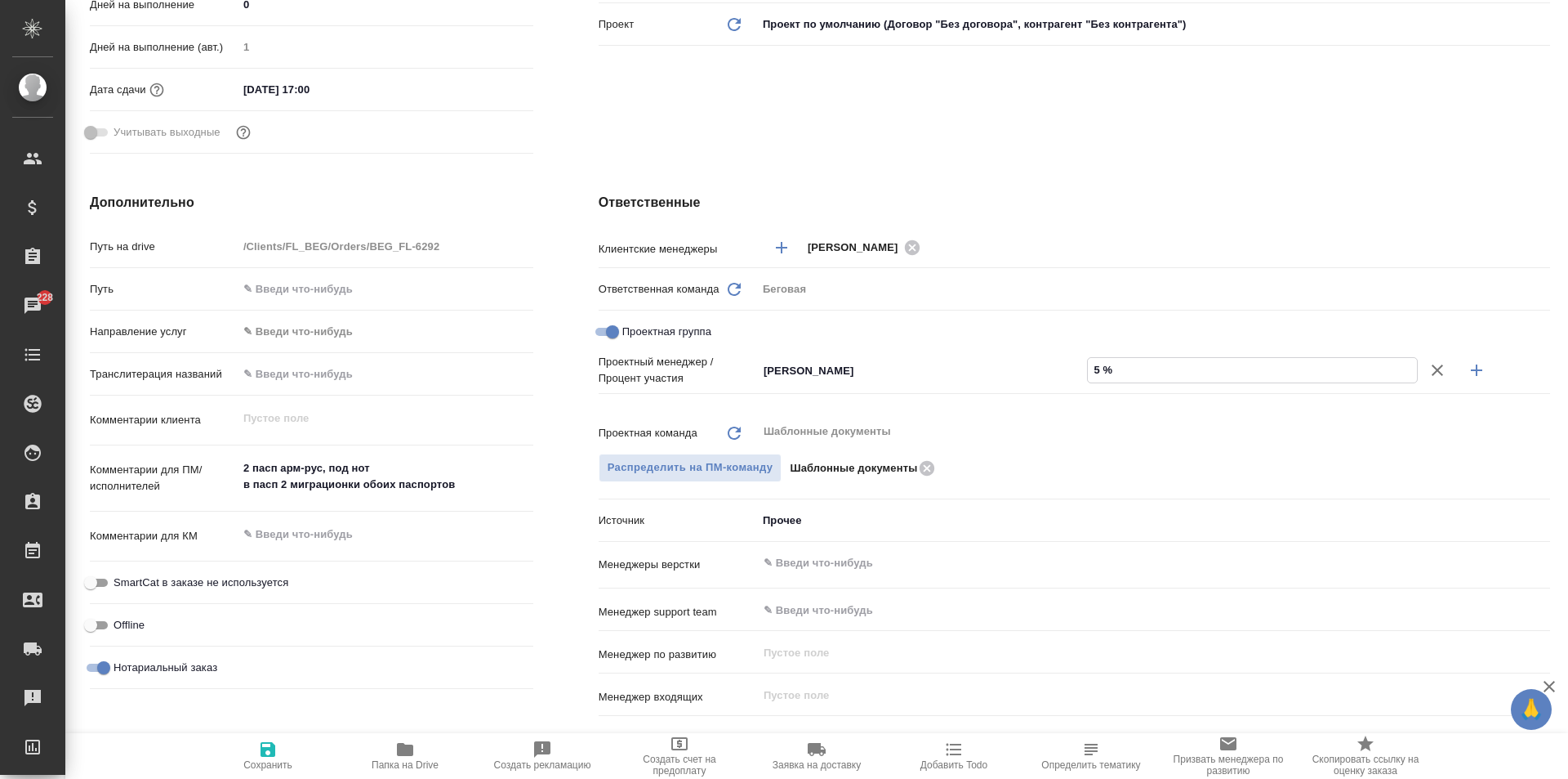
type textarea "x"
type input "51 %"
click at [1467, 362] on icon "button" at bounding box center [1477, 370] width 20 height 20
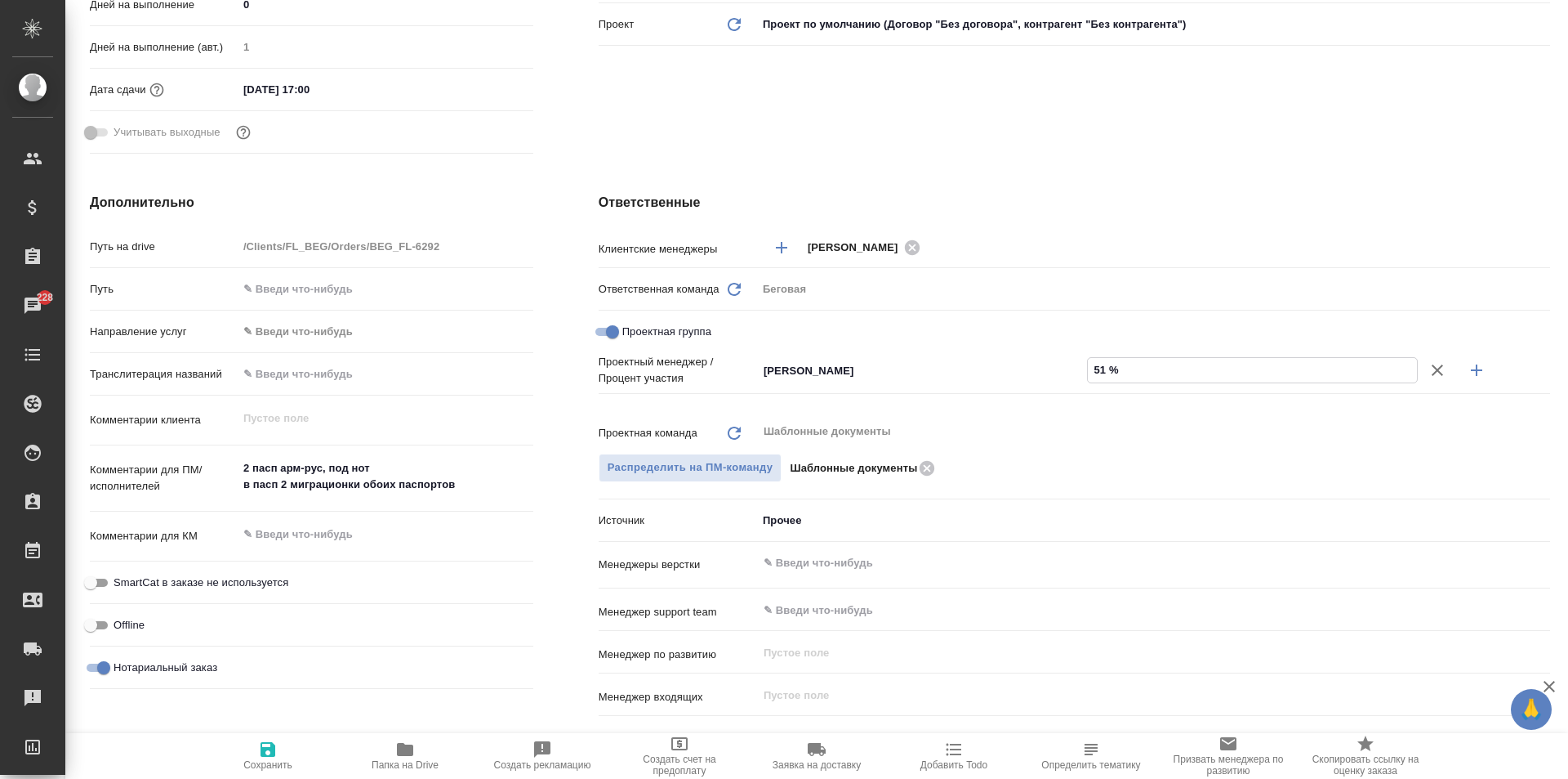
type textarea "x"
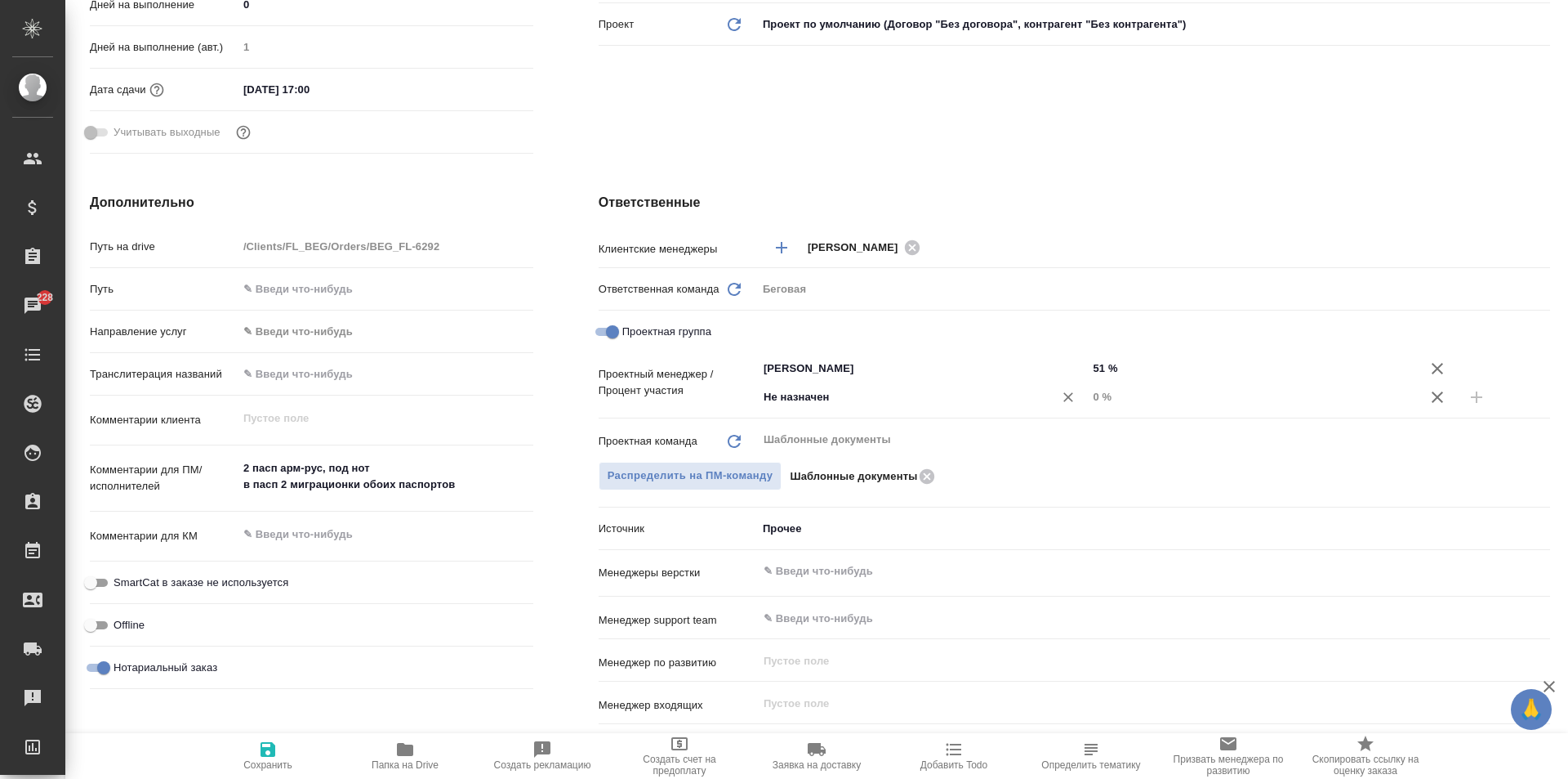
click at [822, 387] on input "Не назначен" at bounding box center [894, 397] width 266 height 20
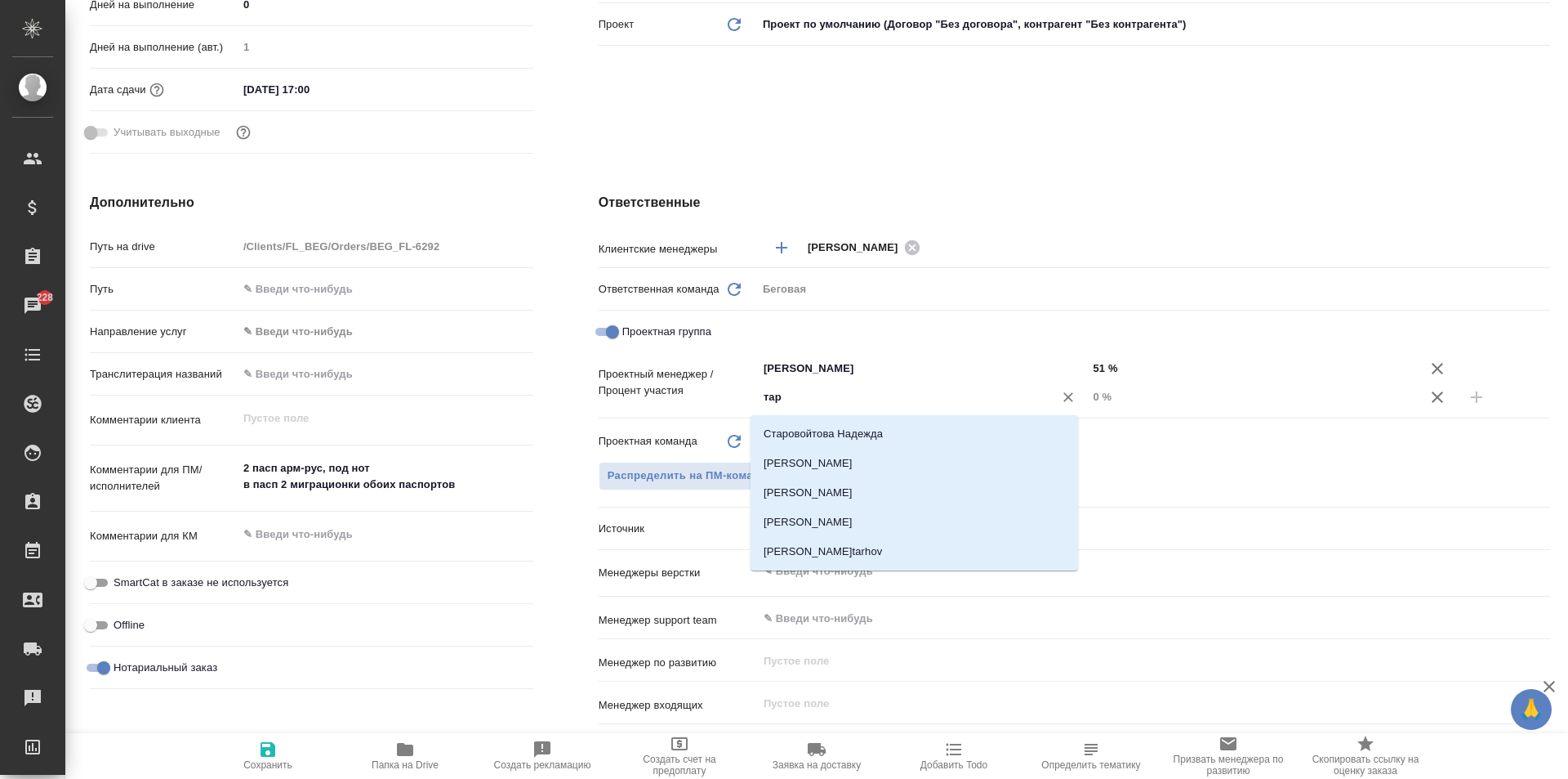
type input "тара"
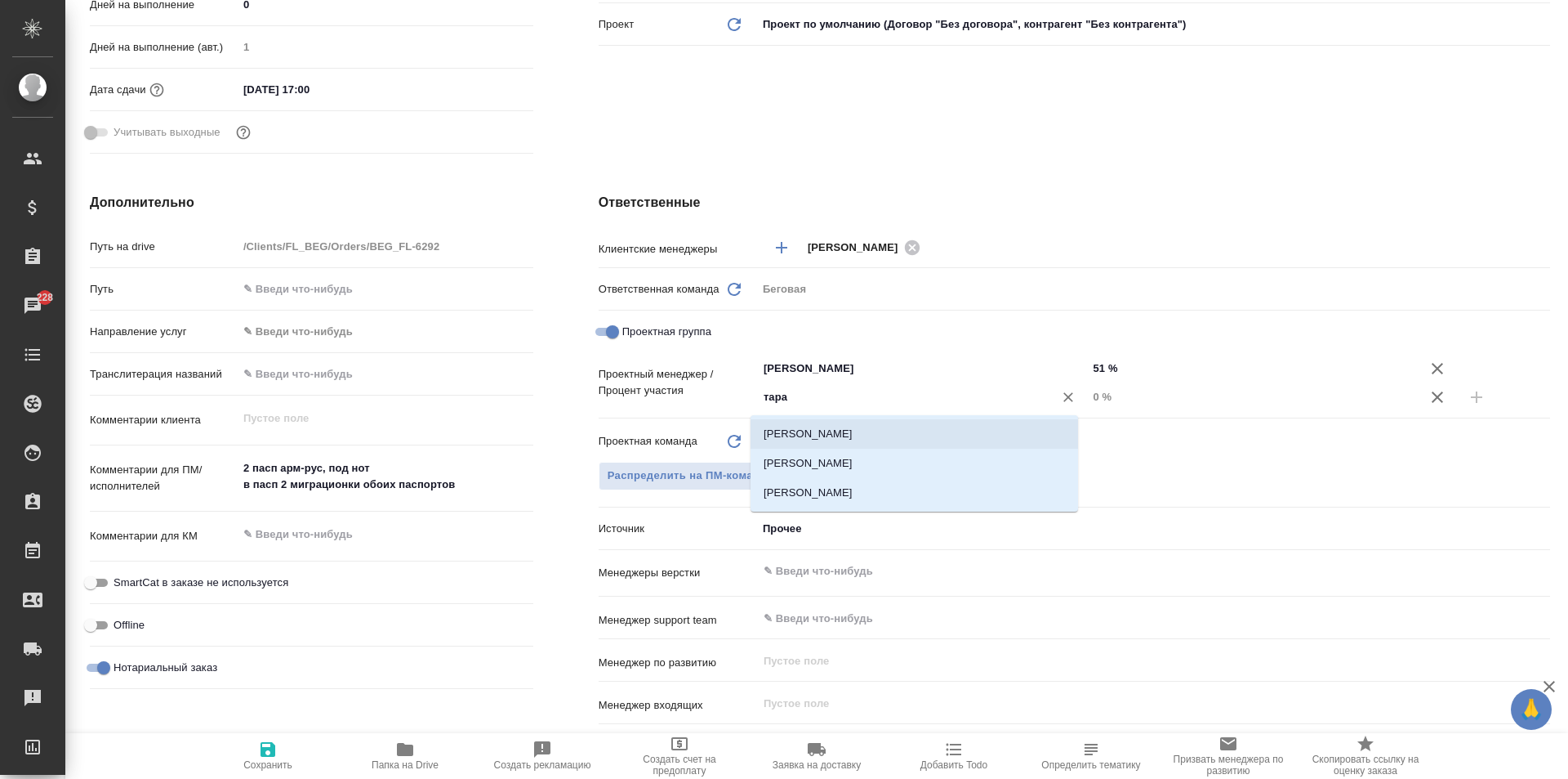
click at [851, 426] on li "[PERSON_NAME]" at bounding box center [914, 434] width 328 height 29
type textarea "x"
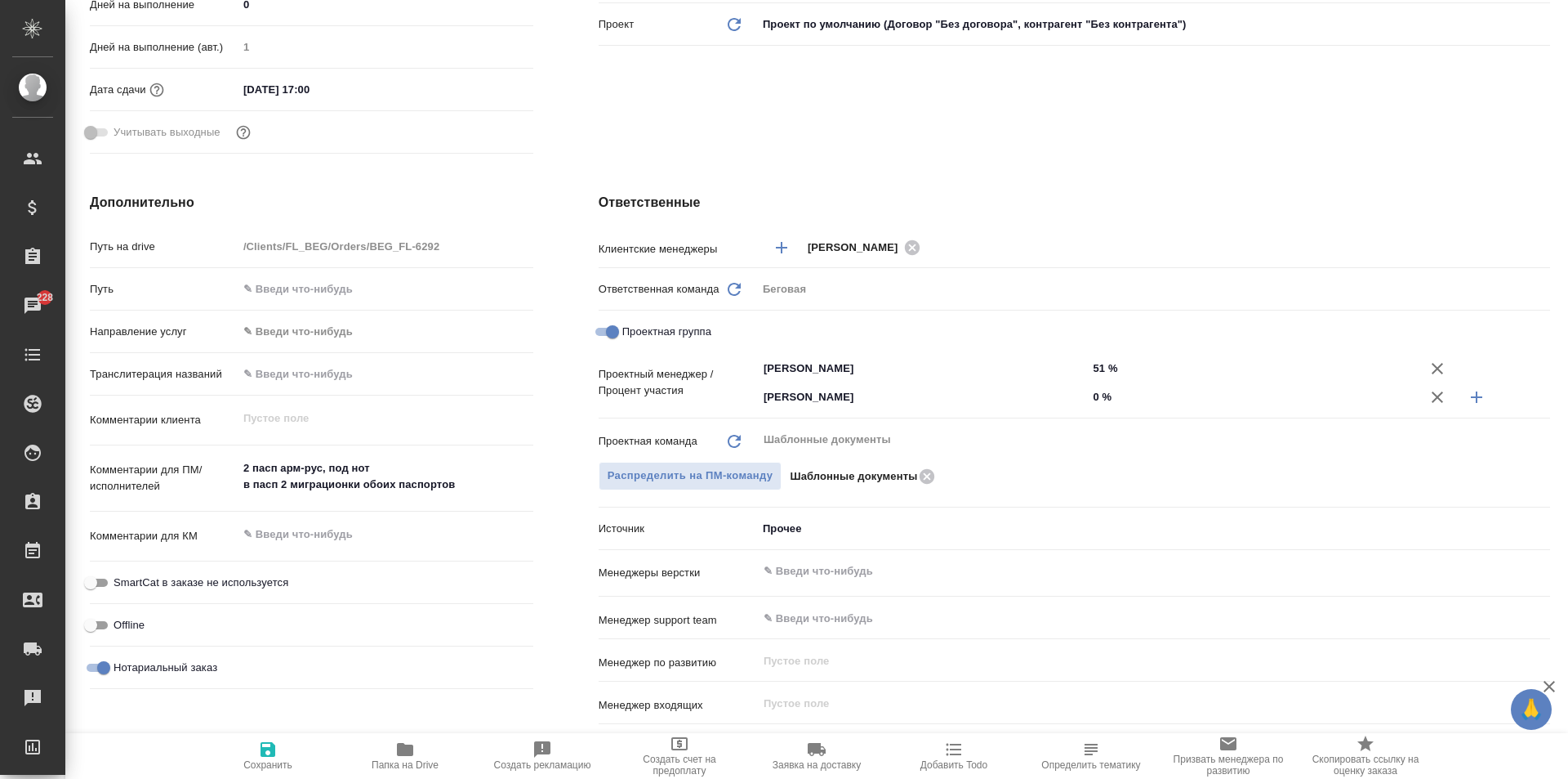
click at [1091, 396] on input "0 %" at bounding box center [1252, 397] width 331 height 24
type textarea "x"
type input "4 %"
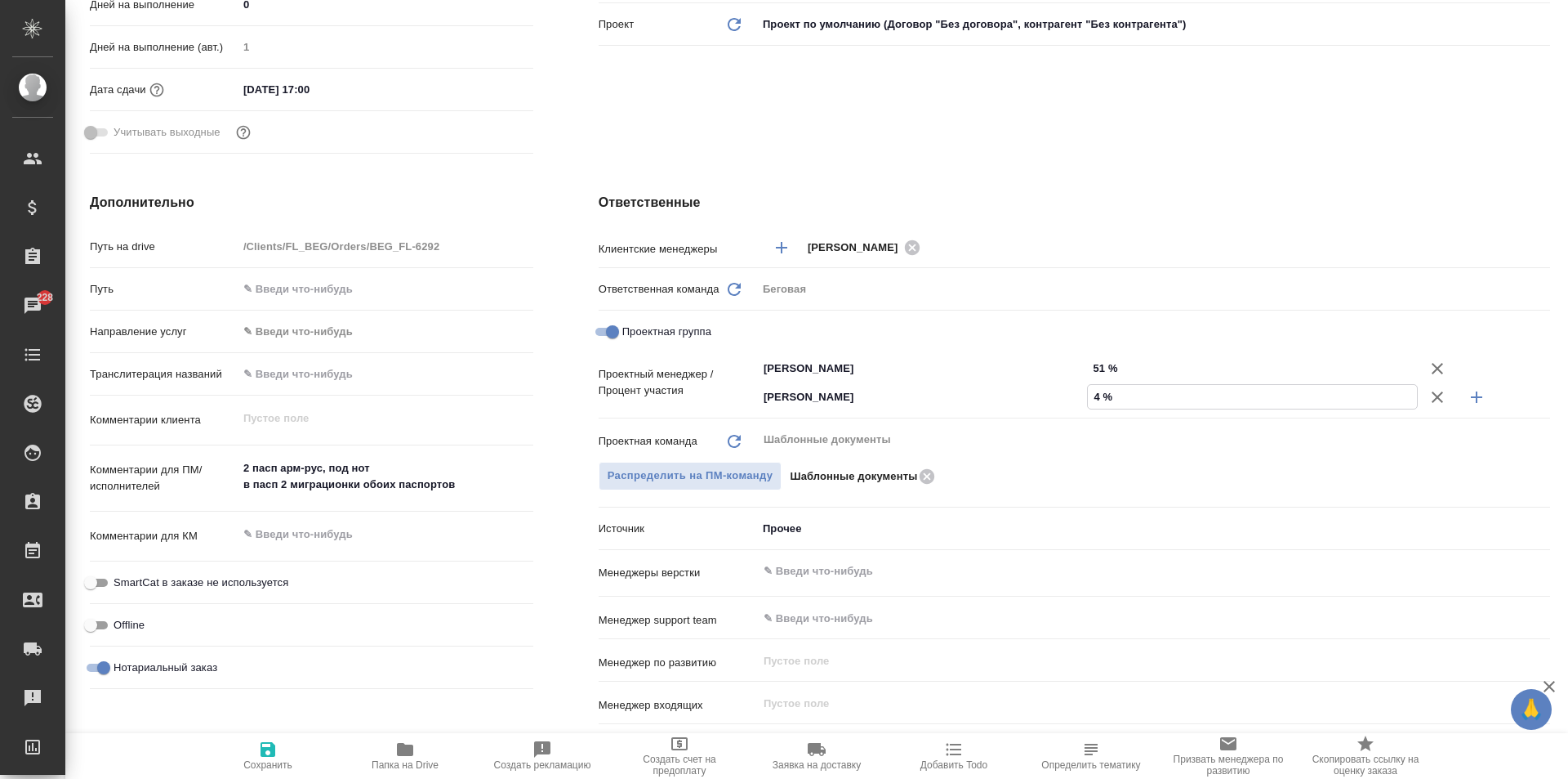
type textarea "x"
type input "49 %"
type textarea "x"
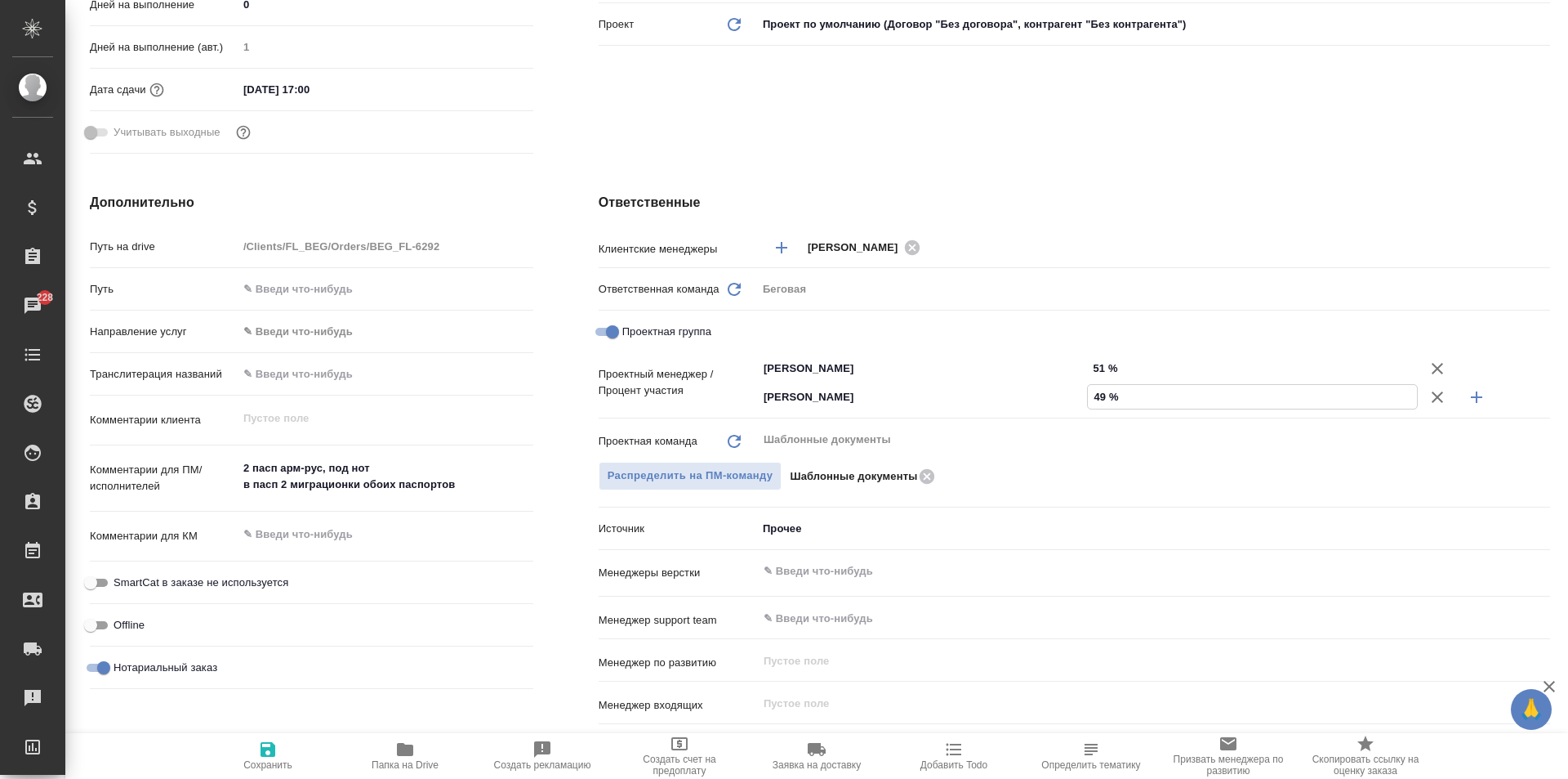
type textarea "x"
type input "49 %"
click at [269, 749] on icon "button" at bounding box center [267, 749] width 15 height 15
type textarea "x"
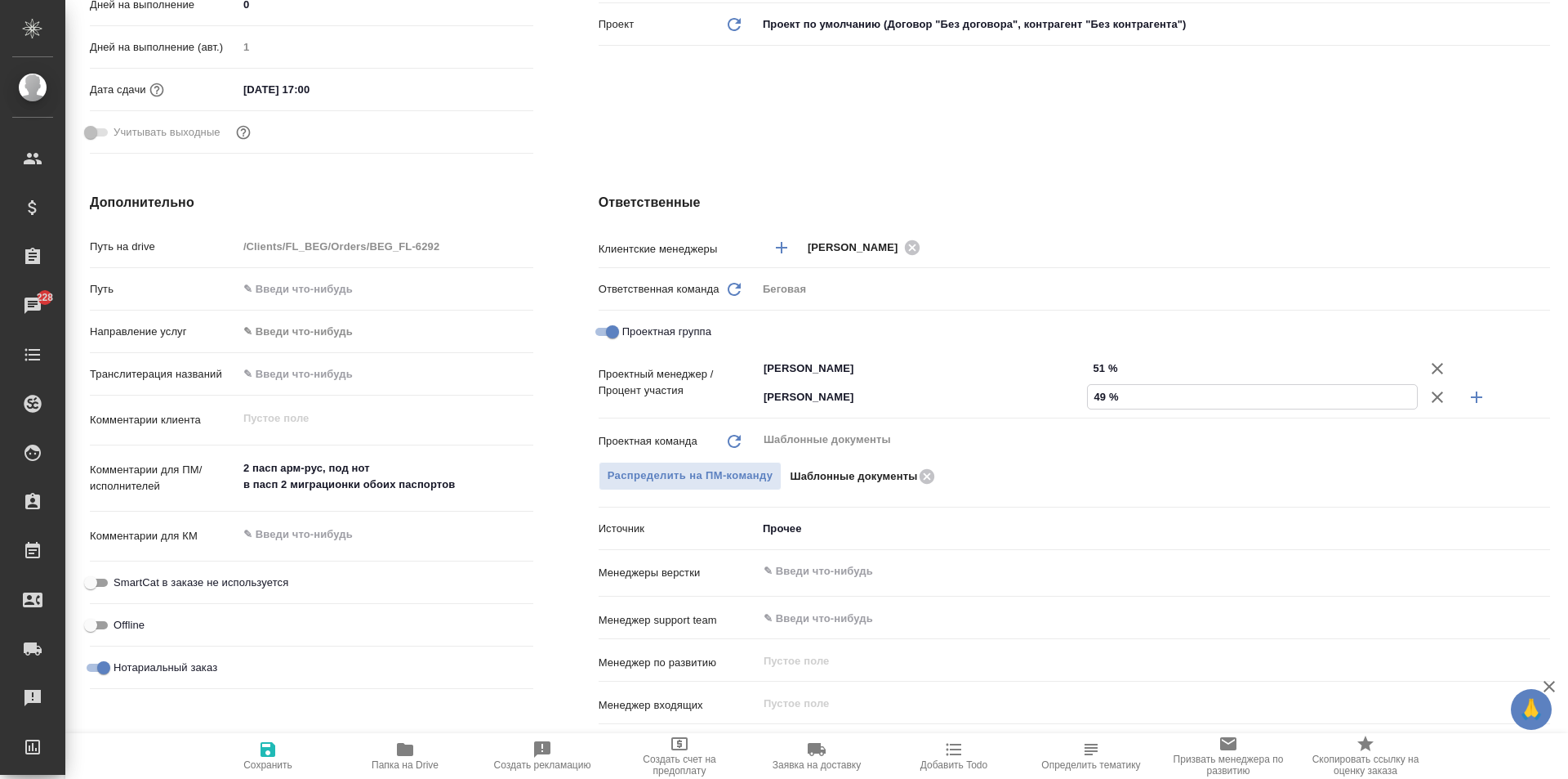
type textarea "x"
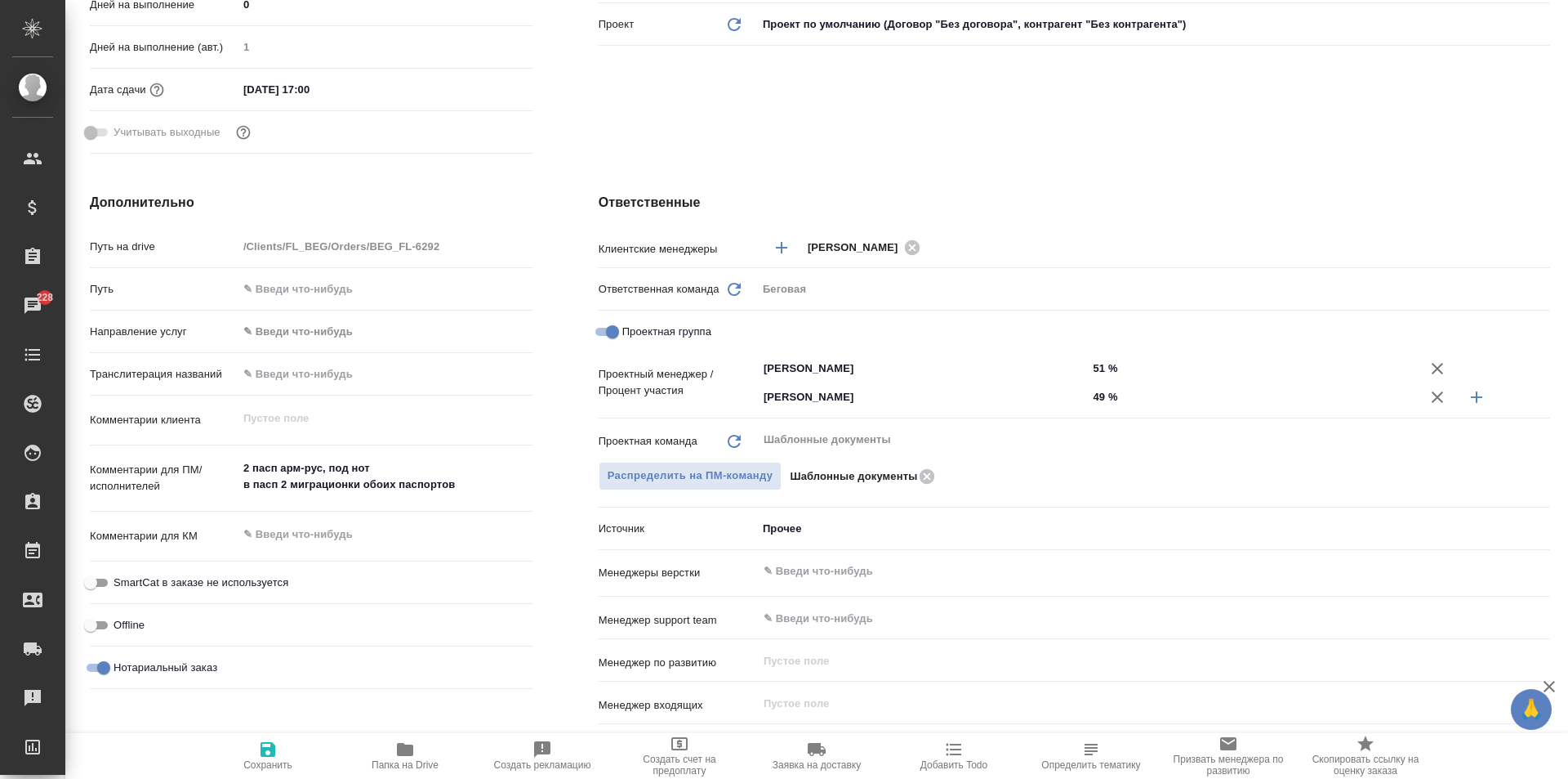
type textarea "x"
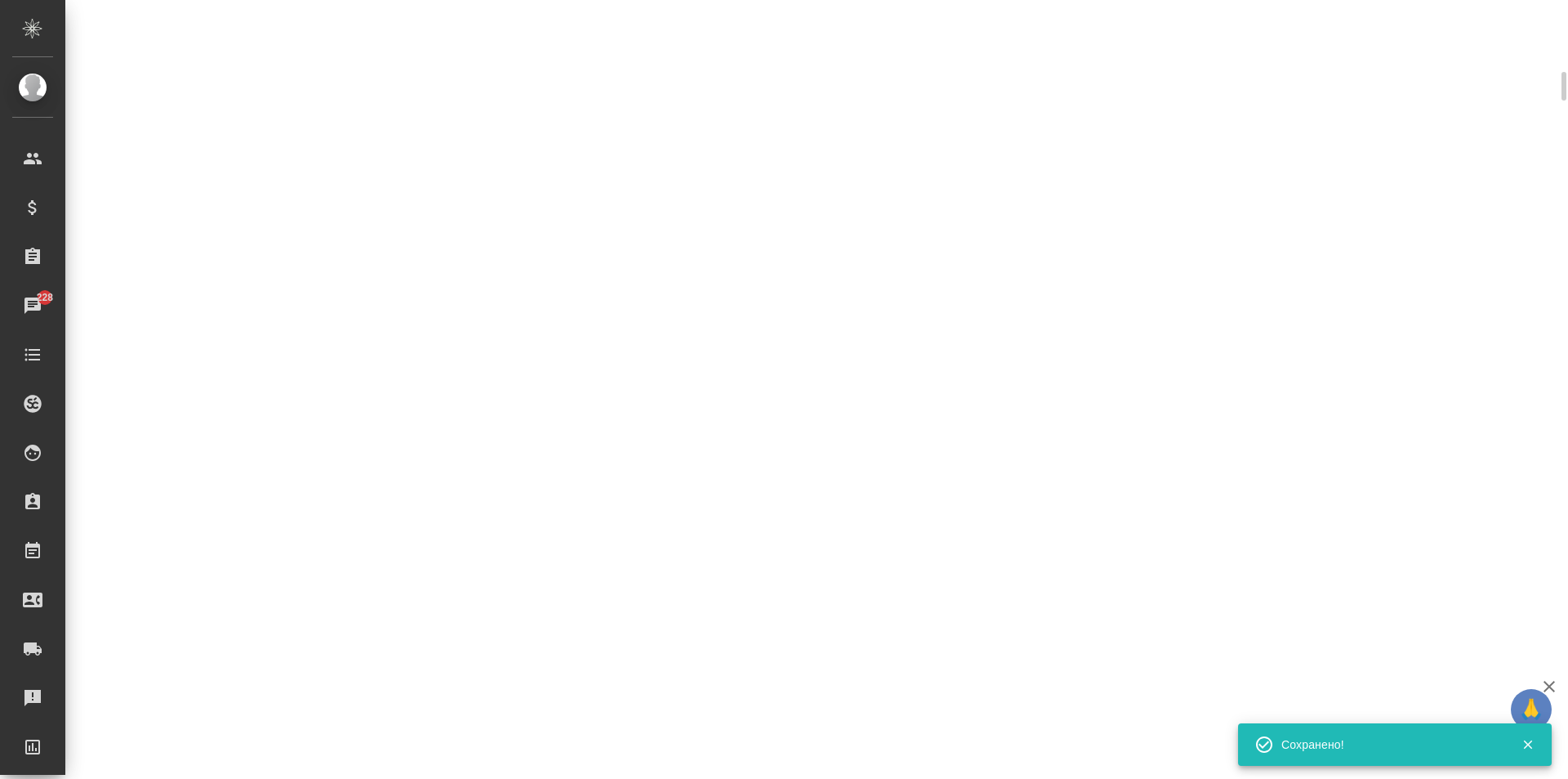
scroll to position [477, 0]
select select "RU"
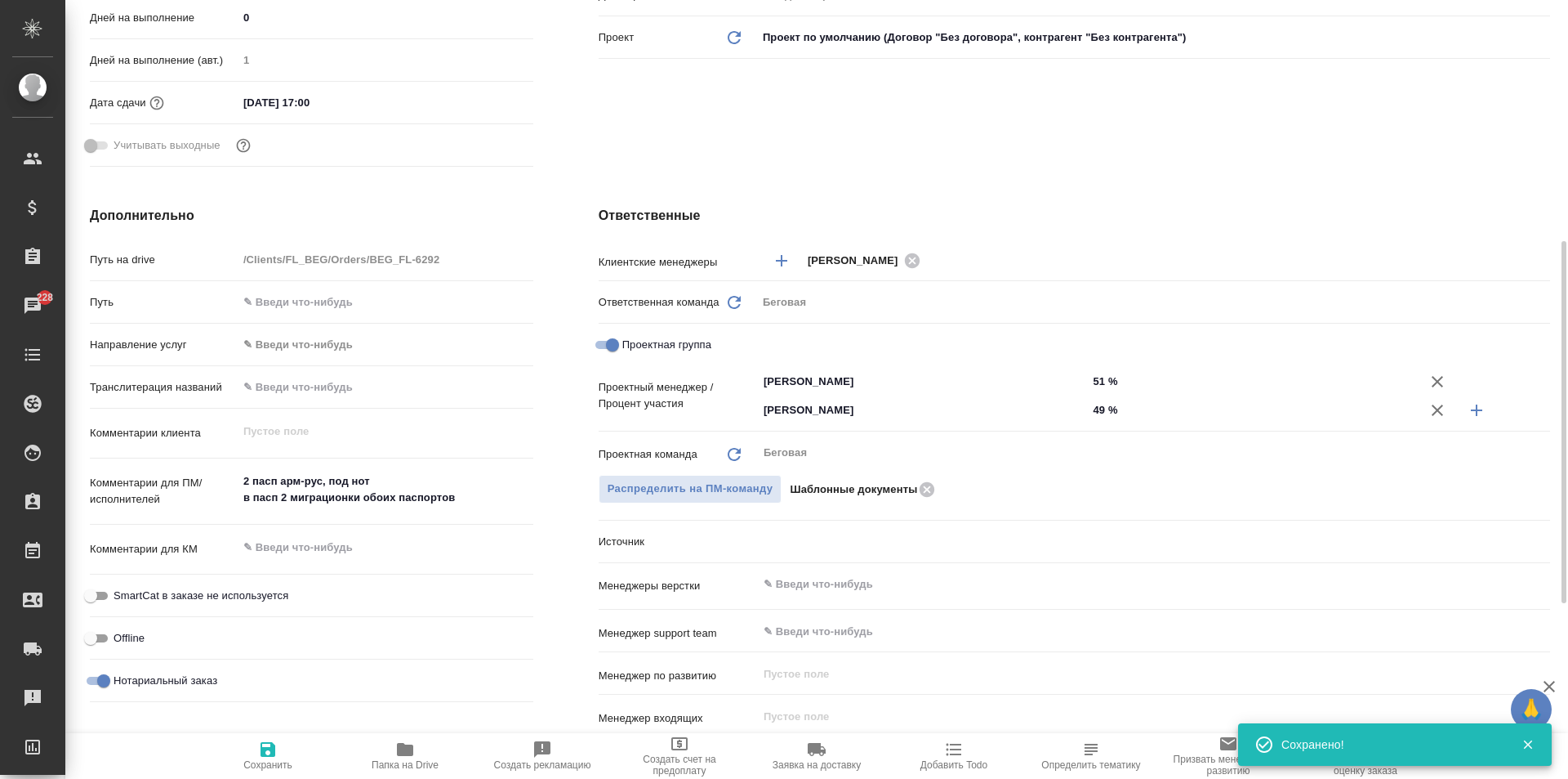
scroll to position [490, 0]
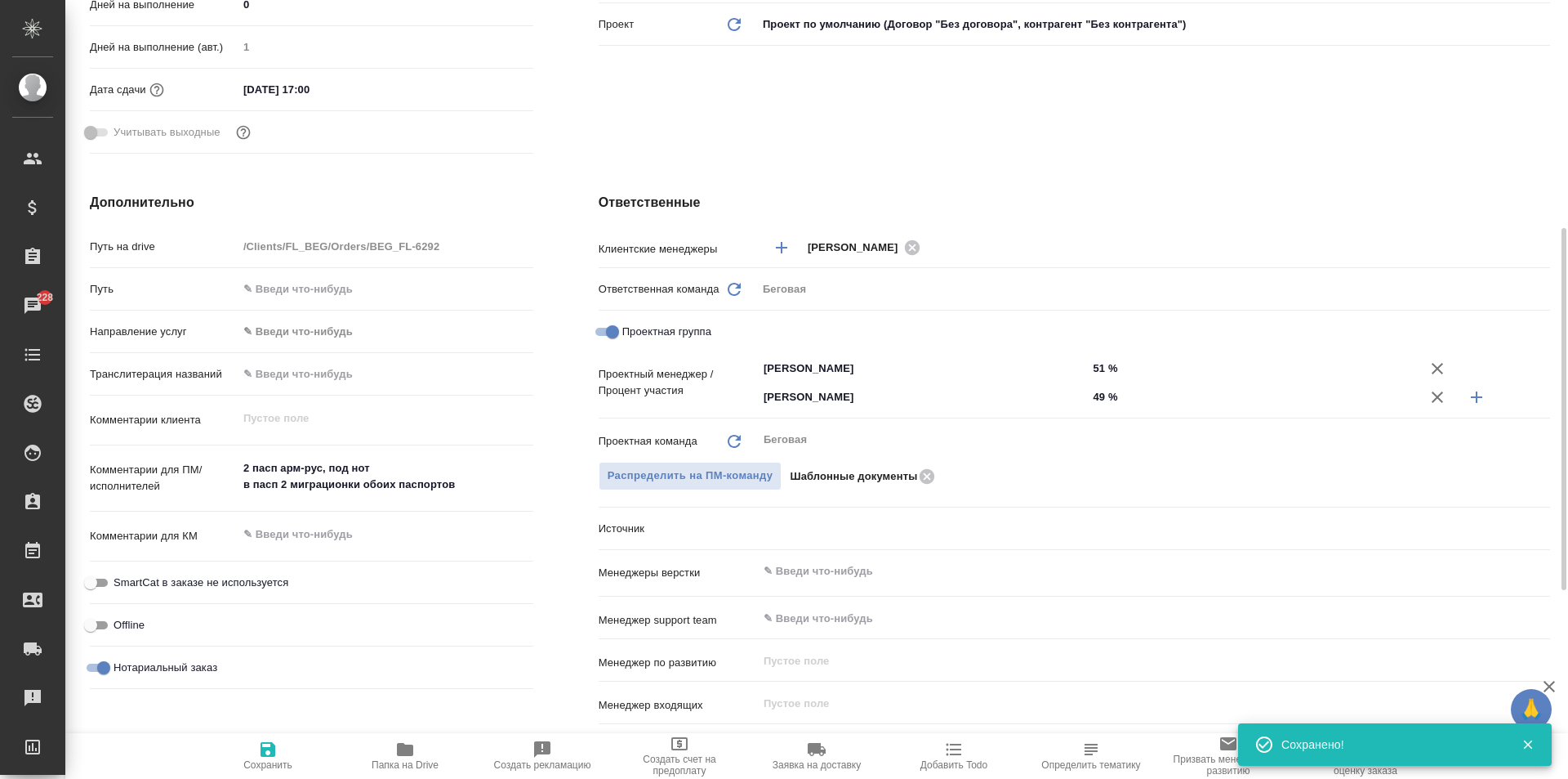
type textarea "x"
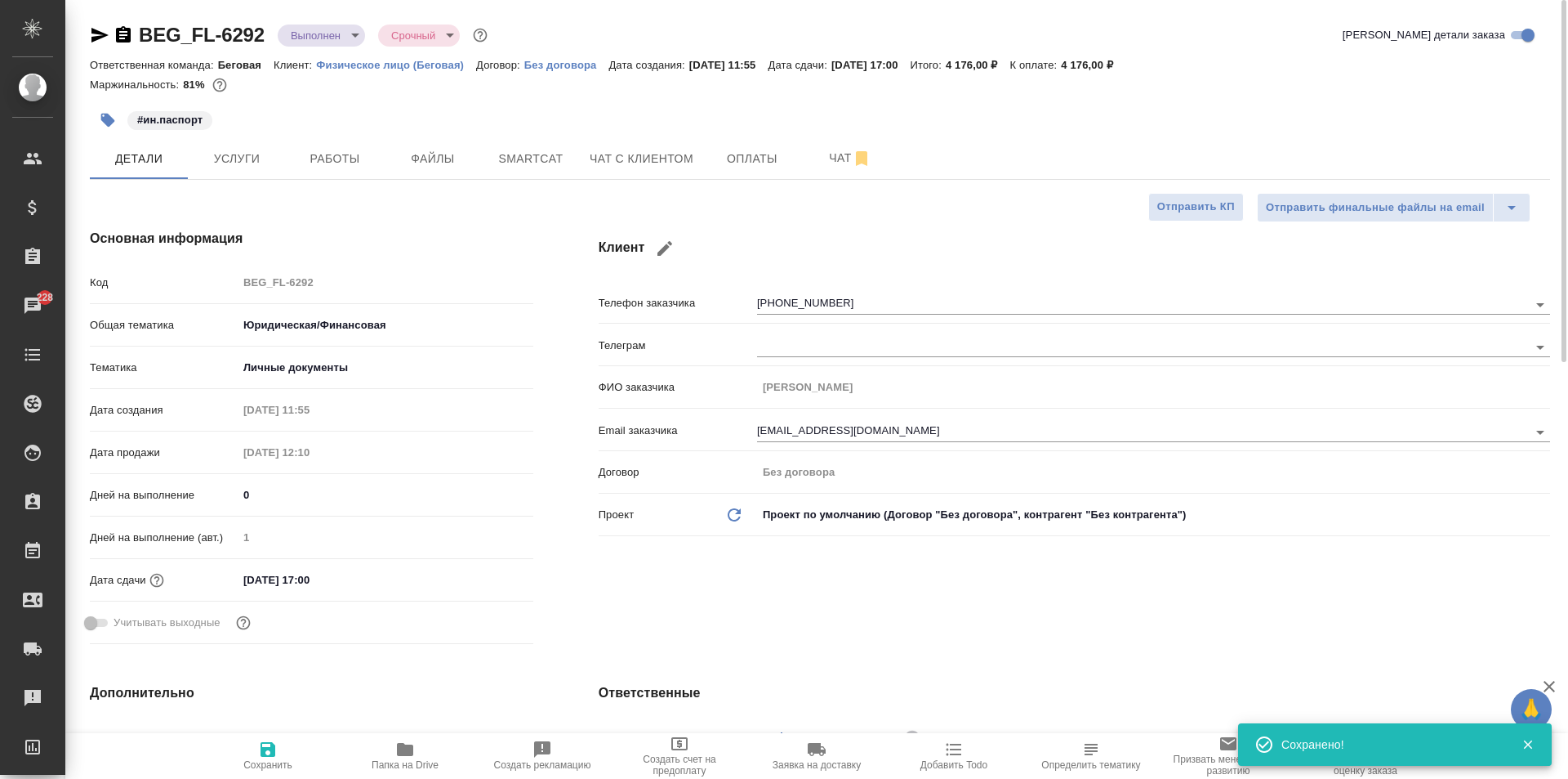
click at [319, 41] on body "🙏 .cls-1 fill:#fff; AWATERA Moskalets Alina Клиенты Спецификации Заказы 228 Чат…" at bounding box center [784, 389] width 1568 height 779
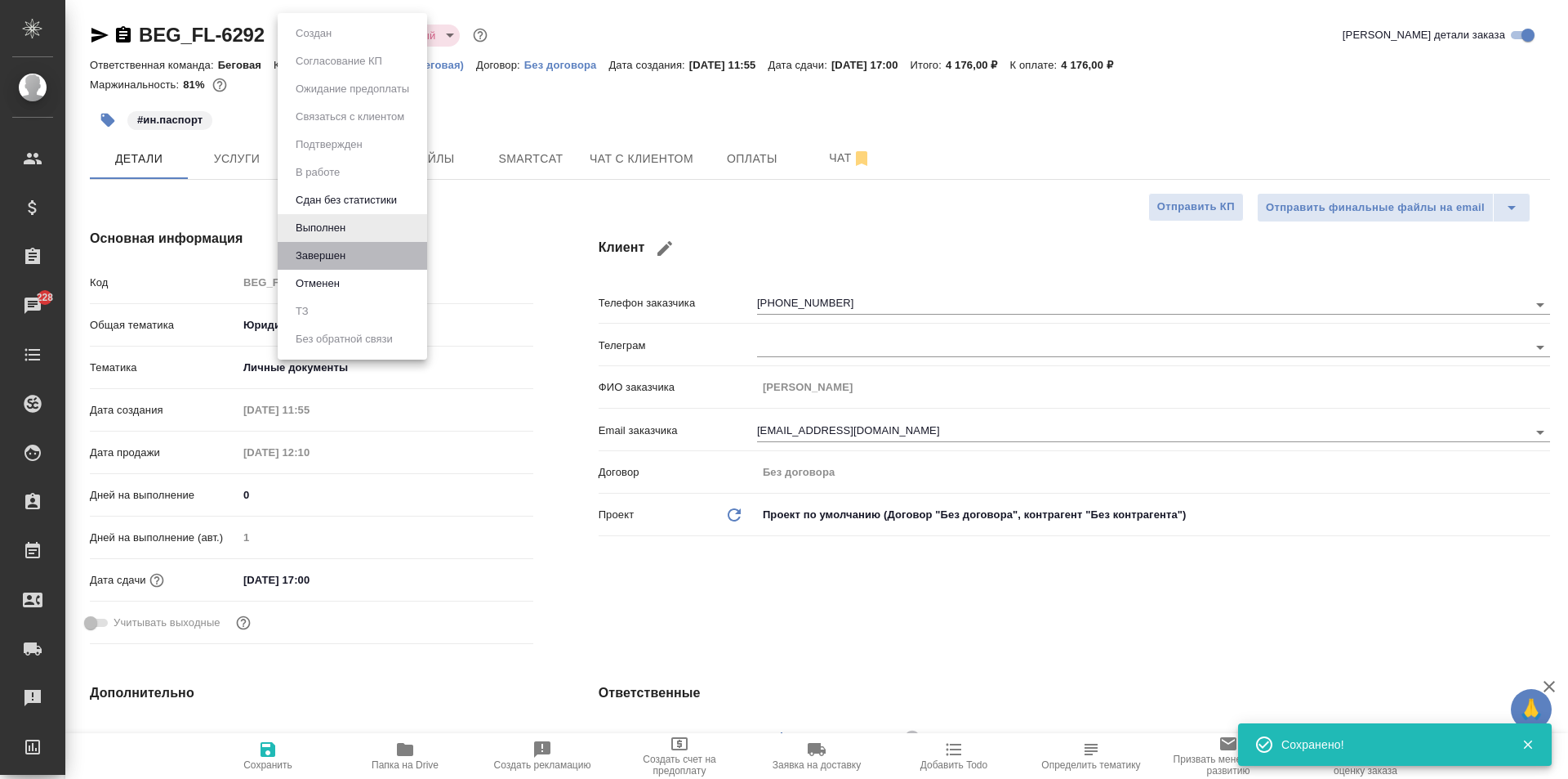
click at [351, 251] on li "Завершен" at bounding box center [352, 255] width 149 height 28
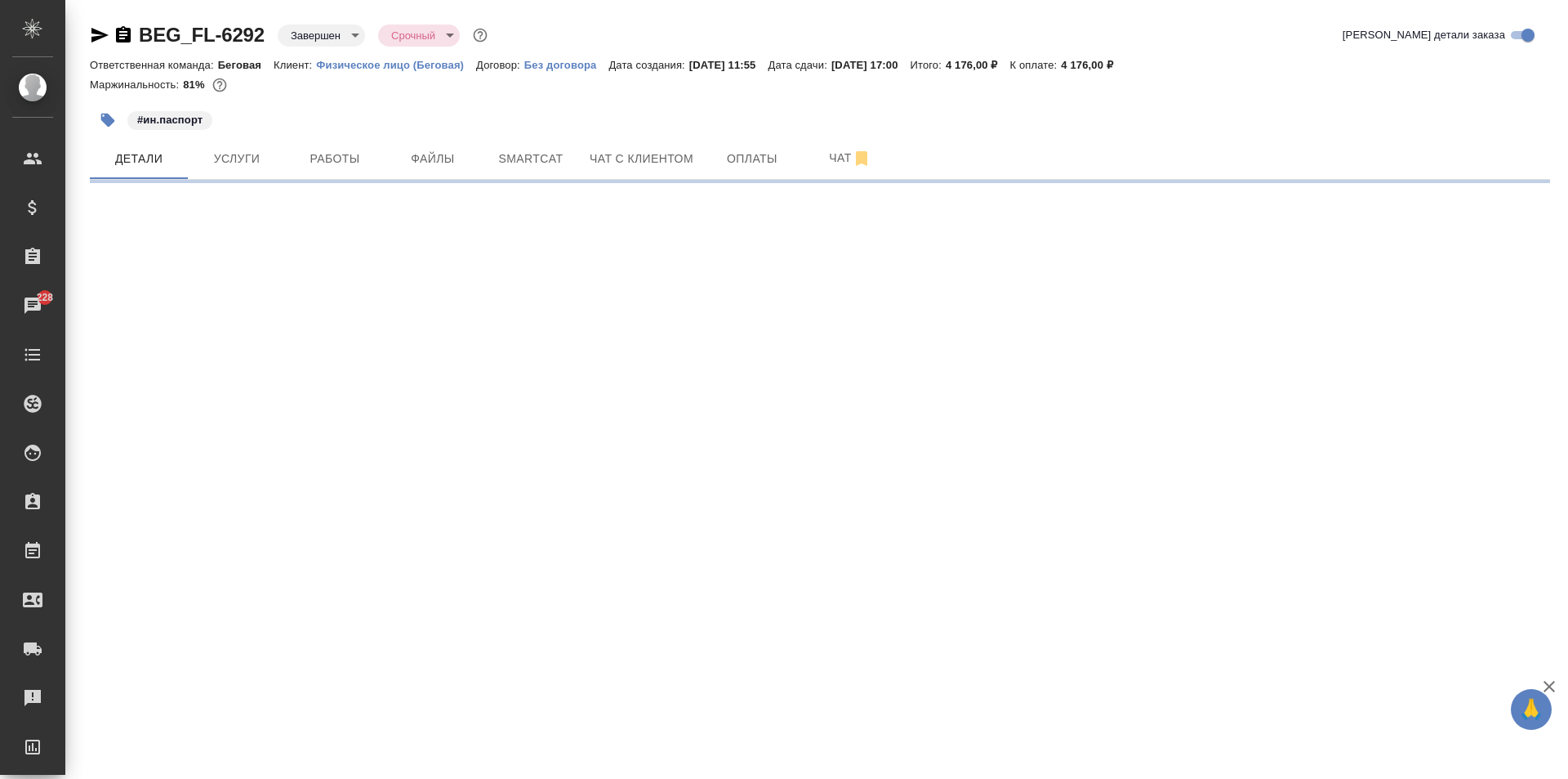
select select "RU"
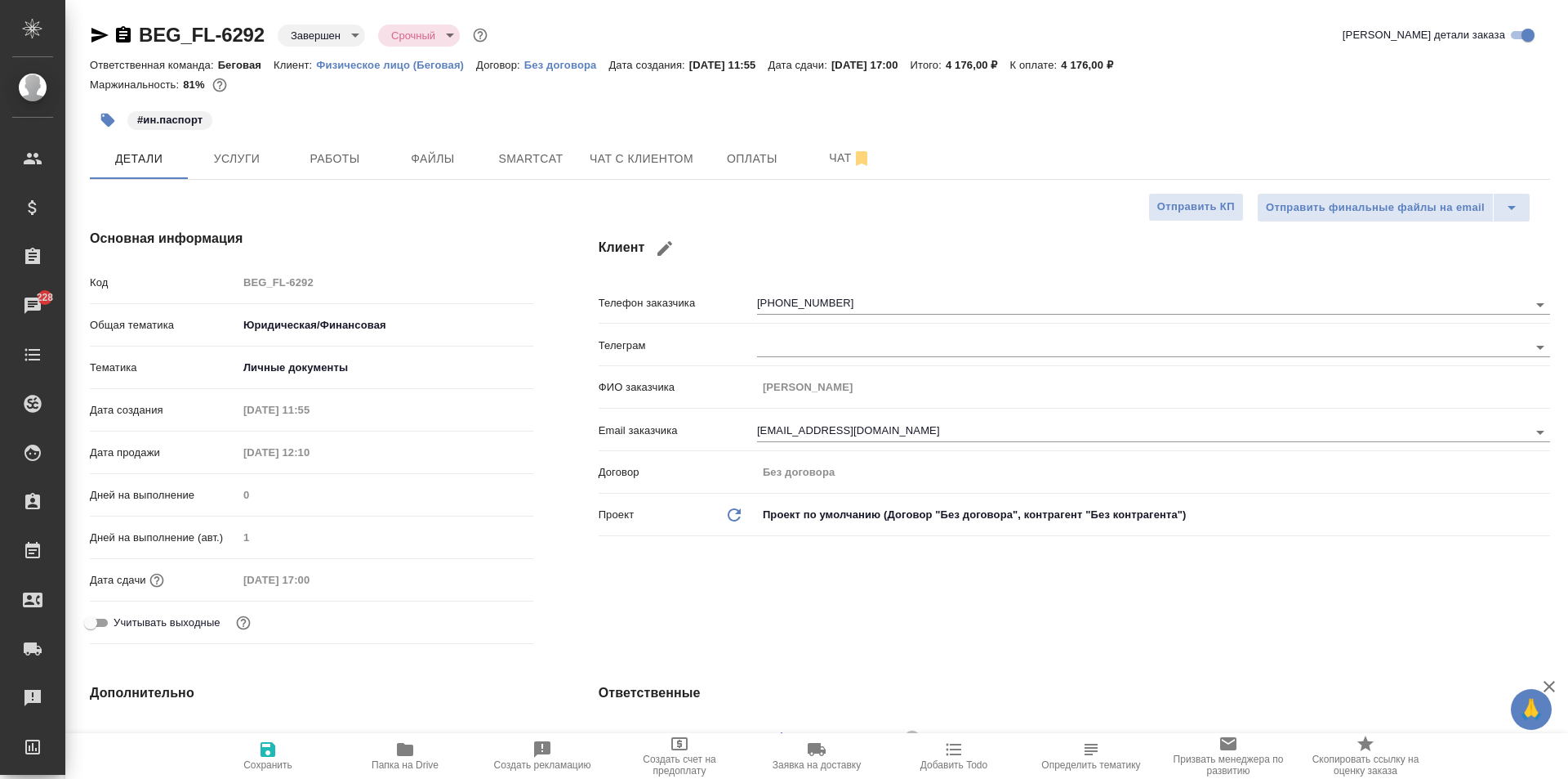
type textarea "x"
click at [776, 142] on button "Оплаты" at bounding box center [752, 159] width 98 height 41
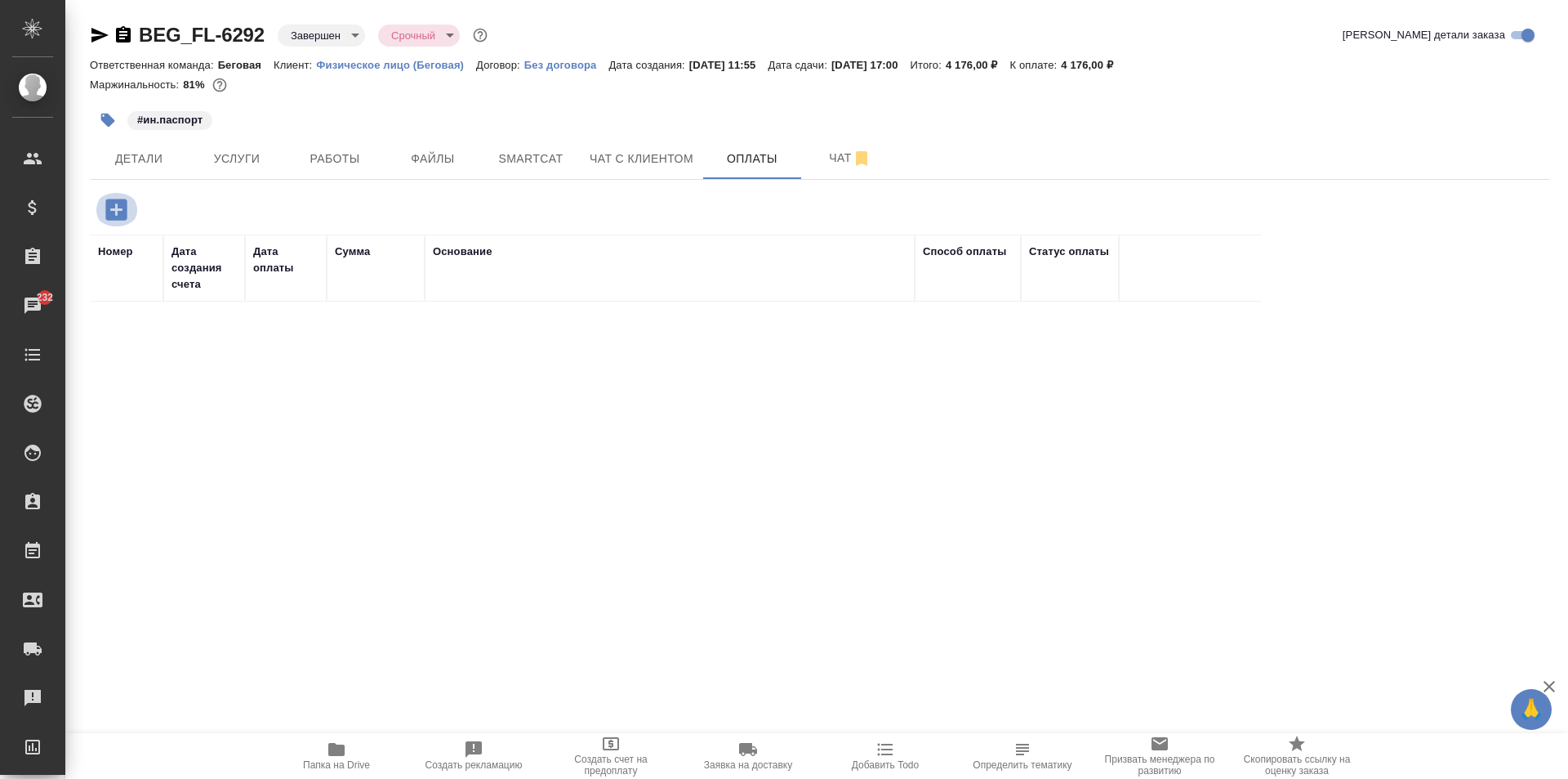
click at [118, 207] on icon "button" at bounding box center [116, 209] width 22 height 22
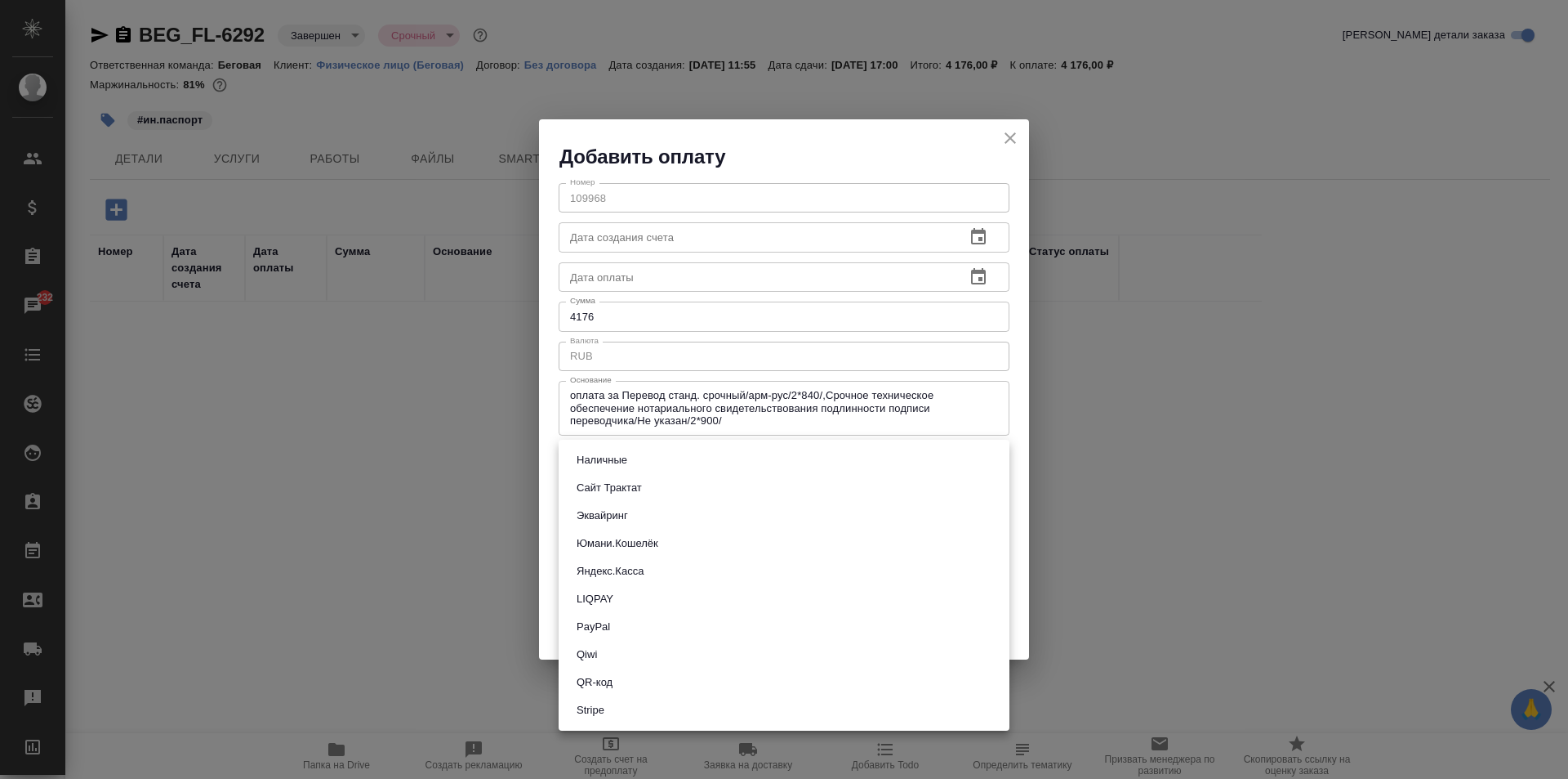
click at [648, 454] on body "🙏 .cls-1 fill:#fff; AWATERA Moskalets Alina Клиенты Спецификации Заказы 232 Чат…" at bounding box center [784, 389] width 1568 height 779
click at [640, 487] on button "Сайт Трактат" at bounding box center [609, 487] width 76 height 18
type input "site-traktat"
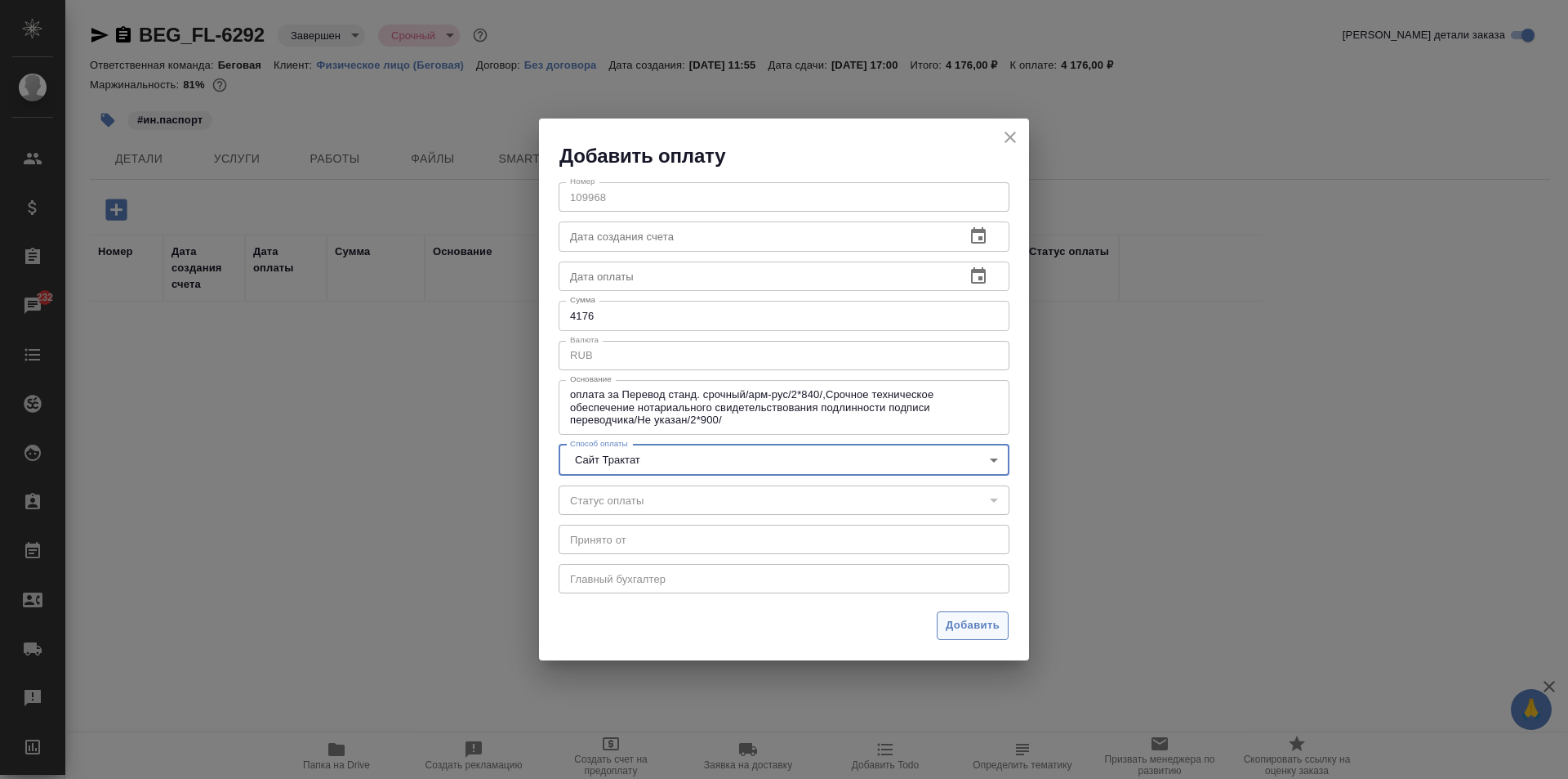
click at [953, 624] on span "Добавить" at bounding box center [972, 625] width 54 height 19
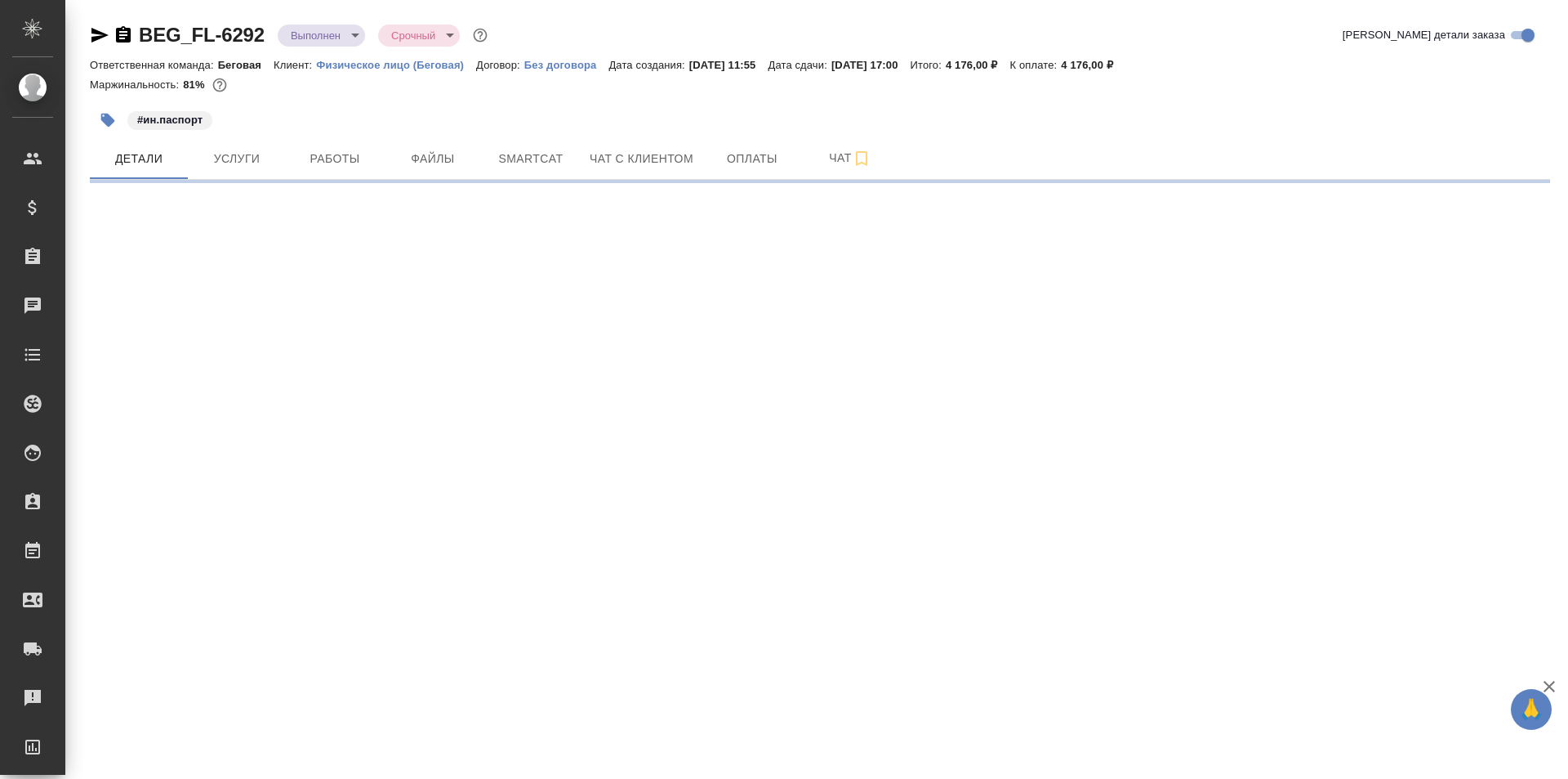
select select "RU"
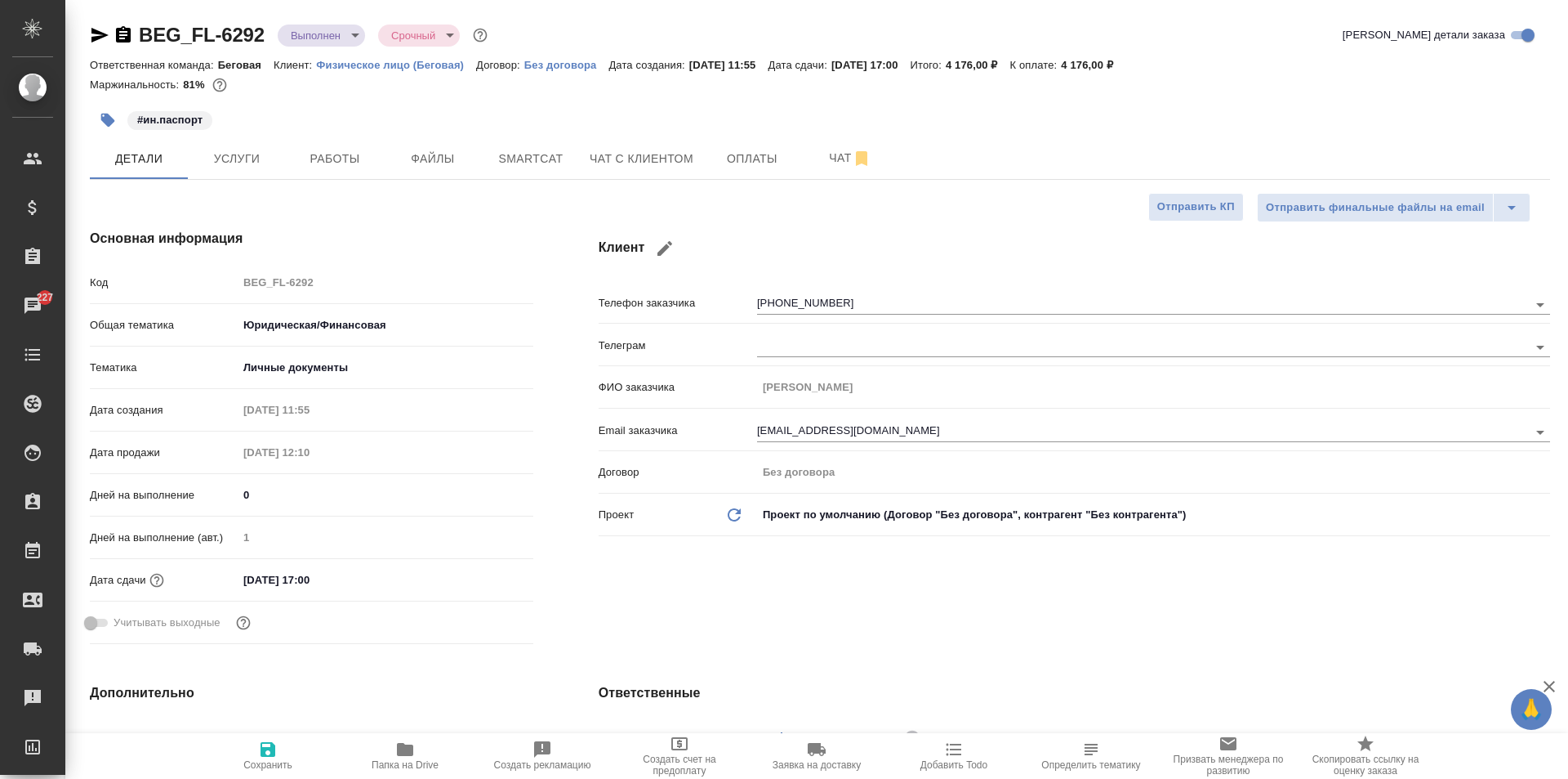
type textarea "x"
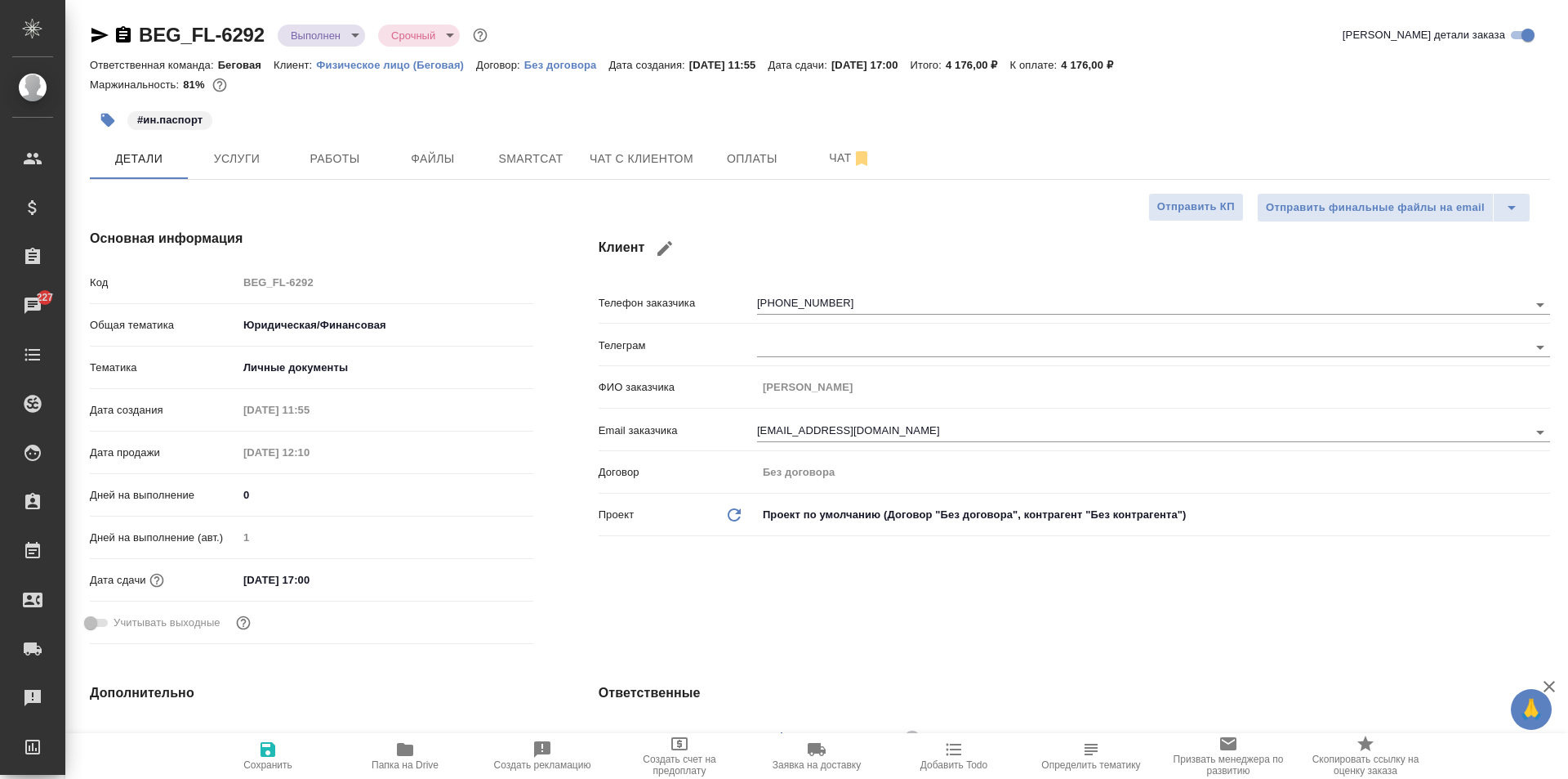
type textarea "x"
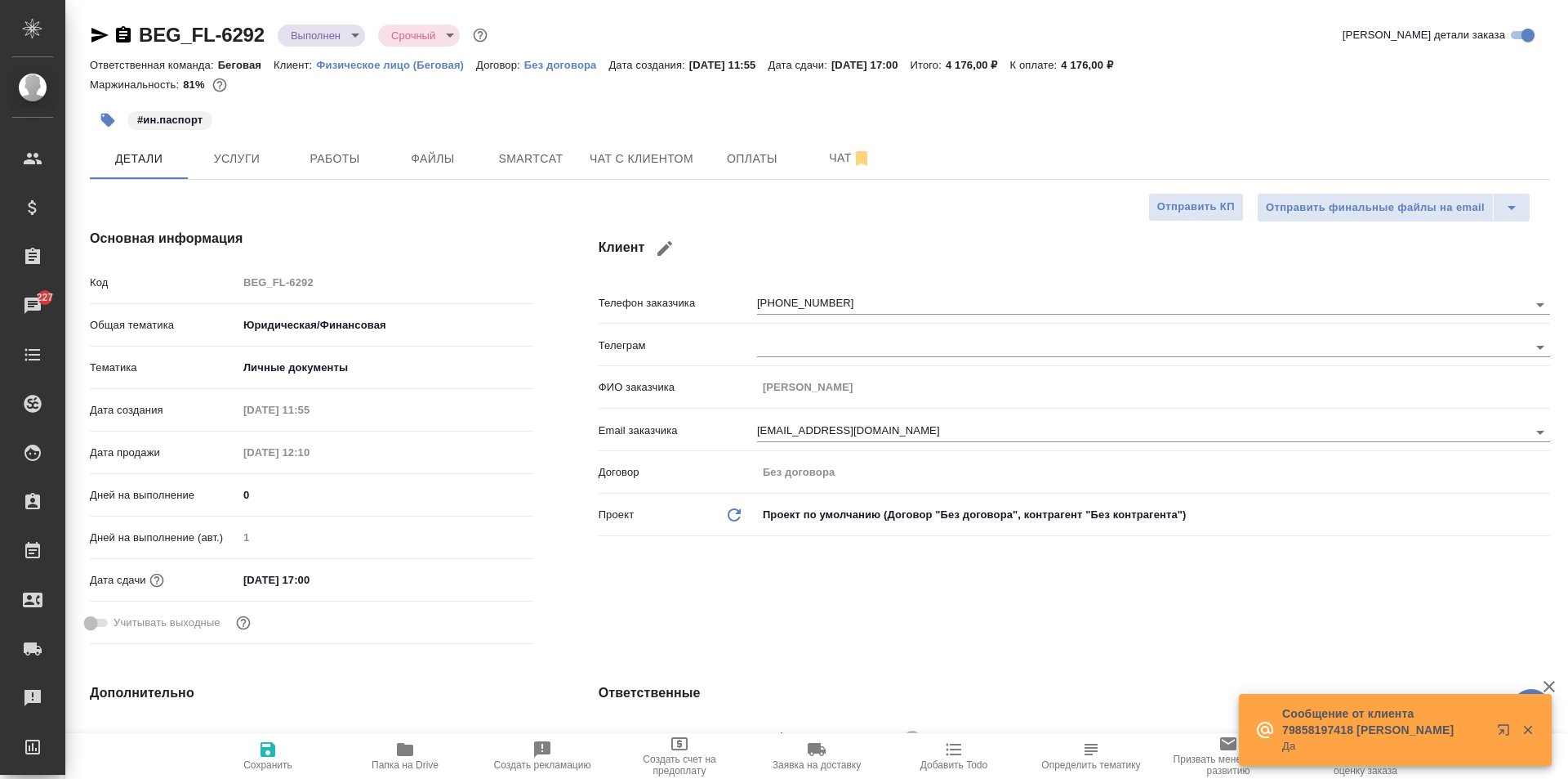
type textarea "x"
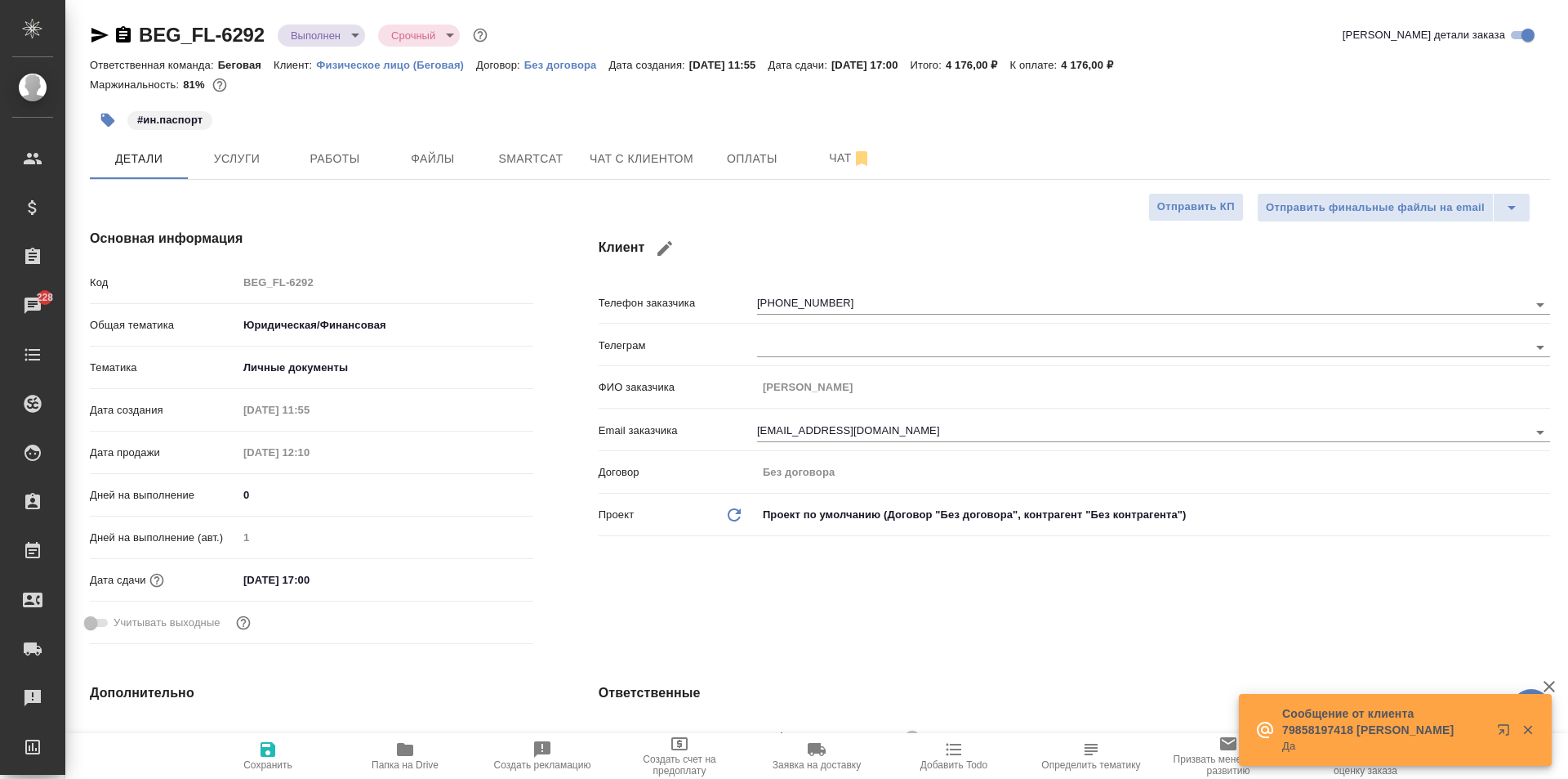
type textarea "x"
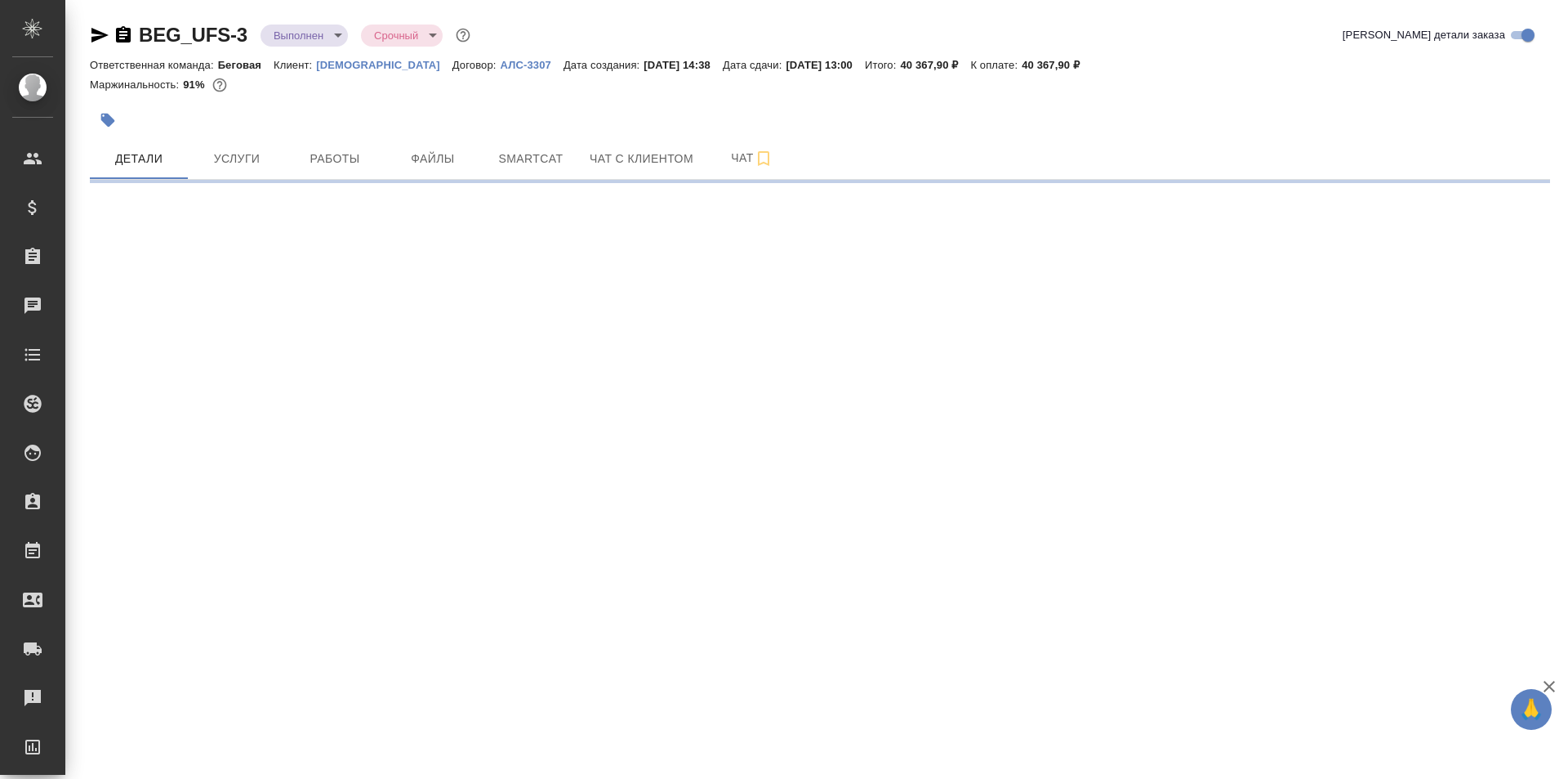
select select "RU"
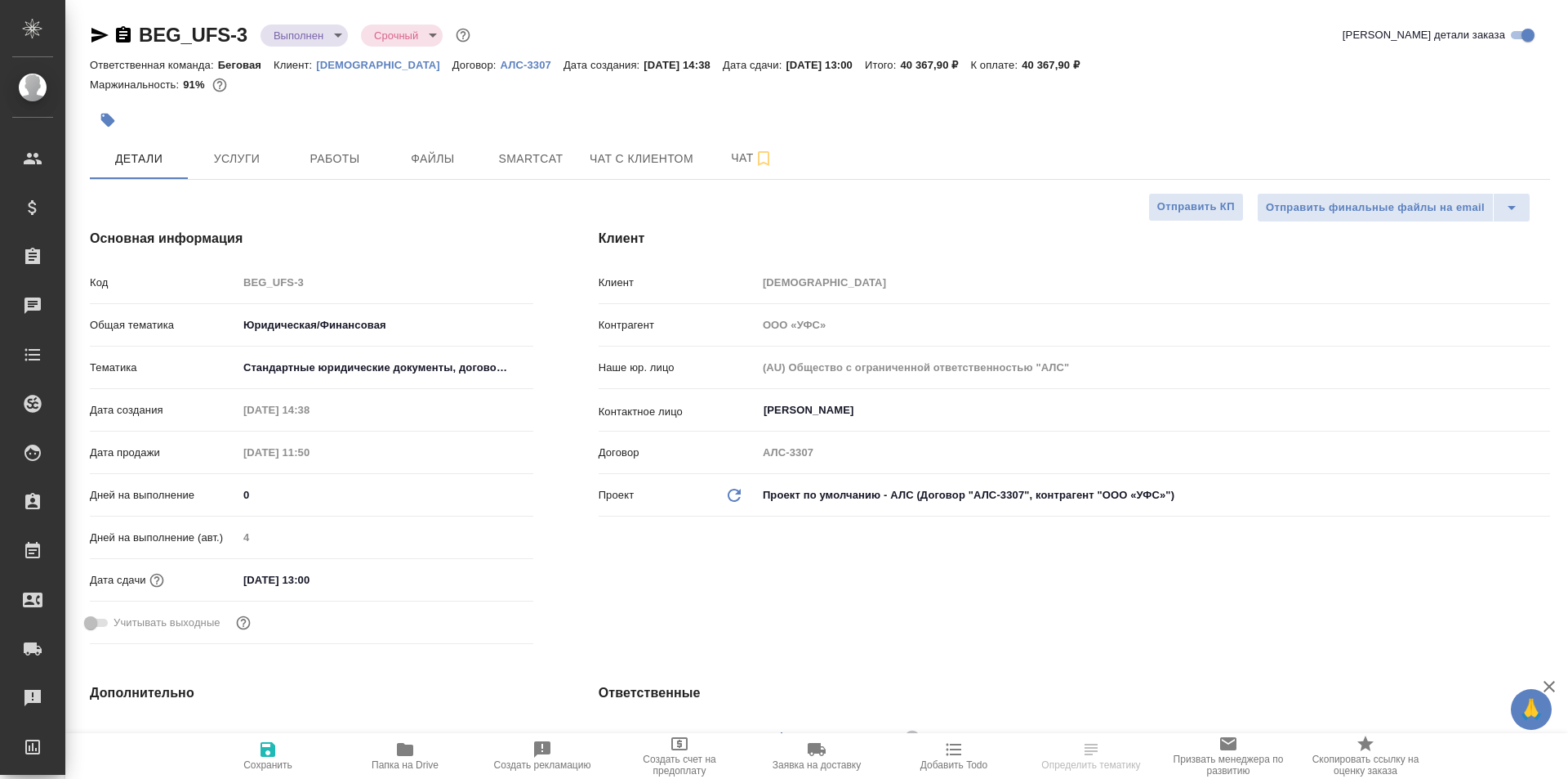
type textarea "x"
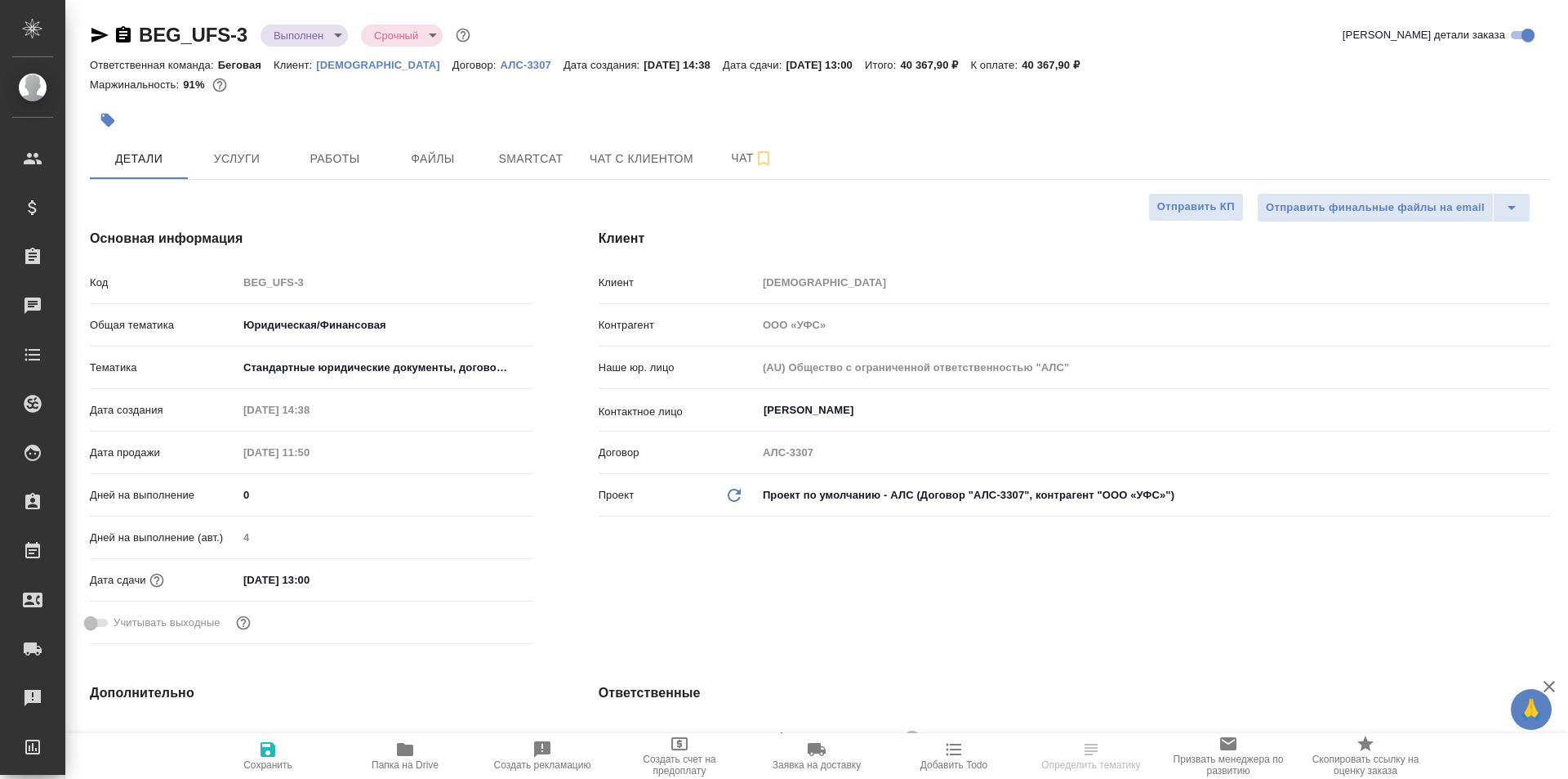
type textarea "x"
click at [131, 27] on icon "button" at bounding box center [124, 35] width 20 height 20
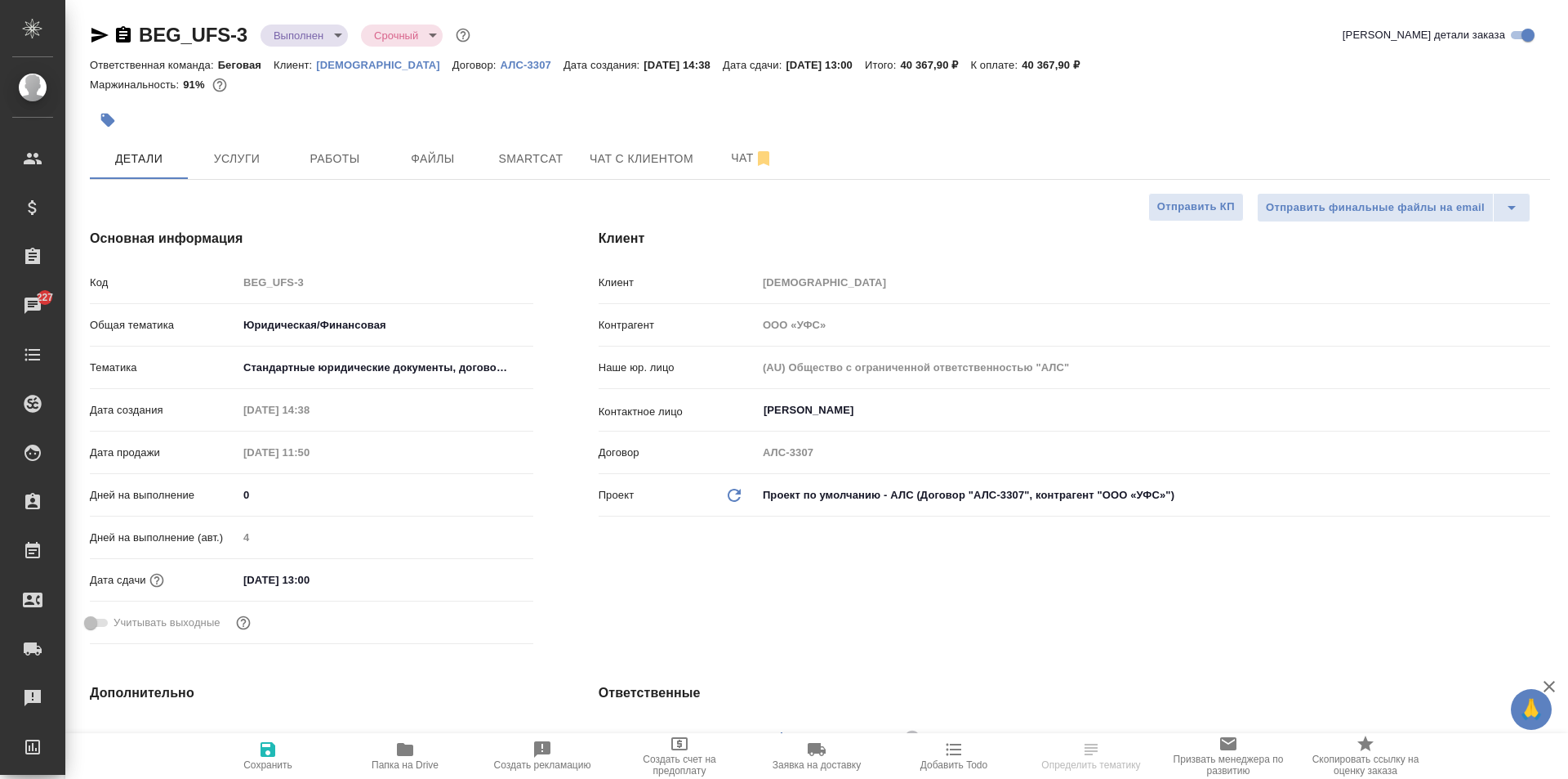
type textarea "x"
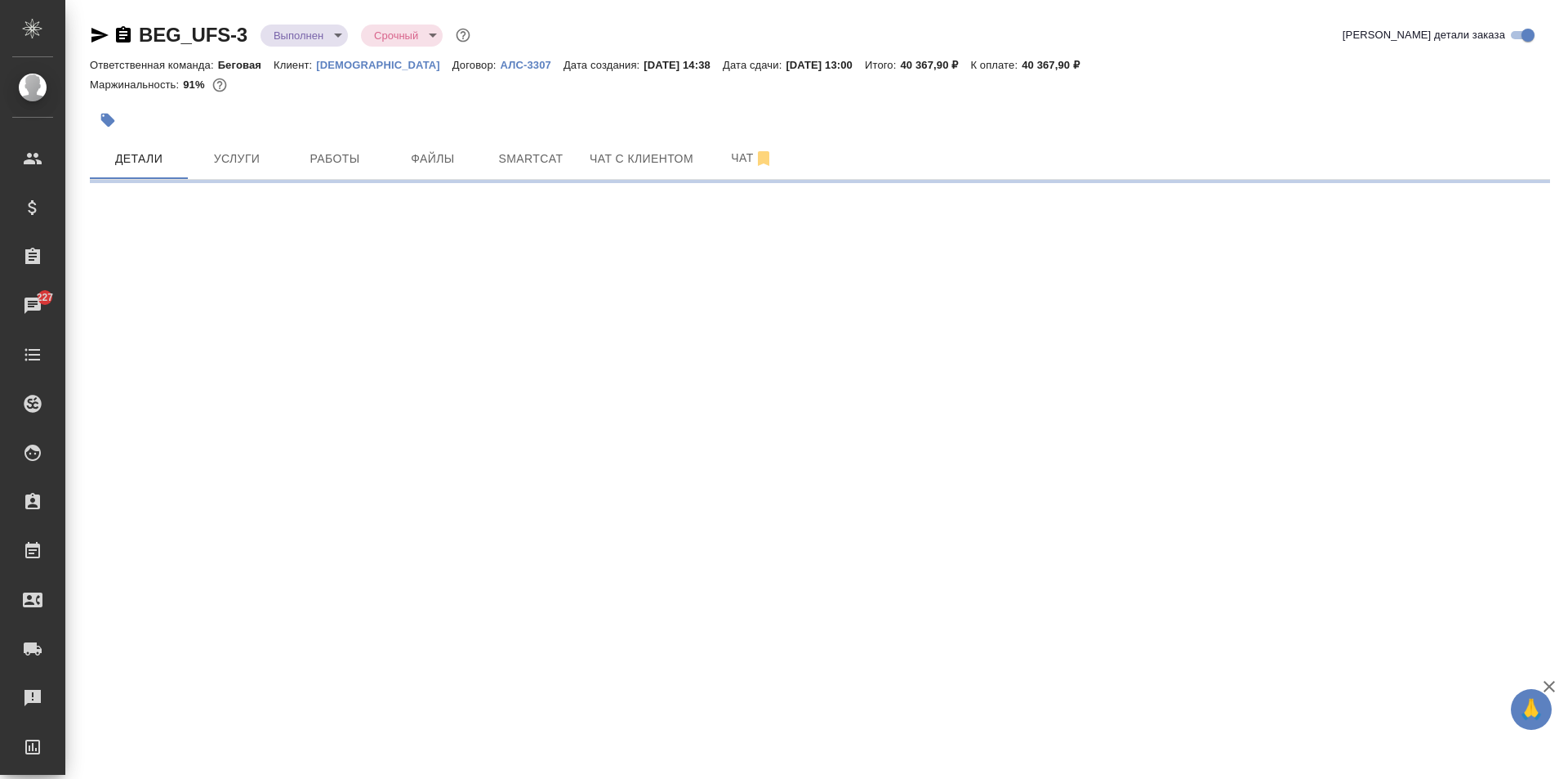
select select "RU"
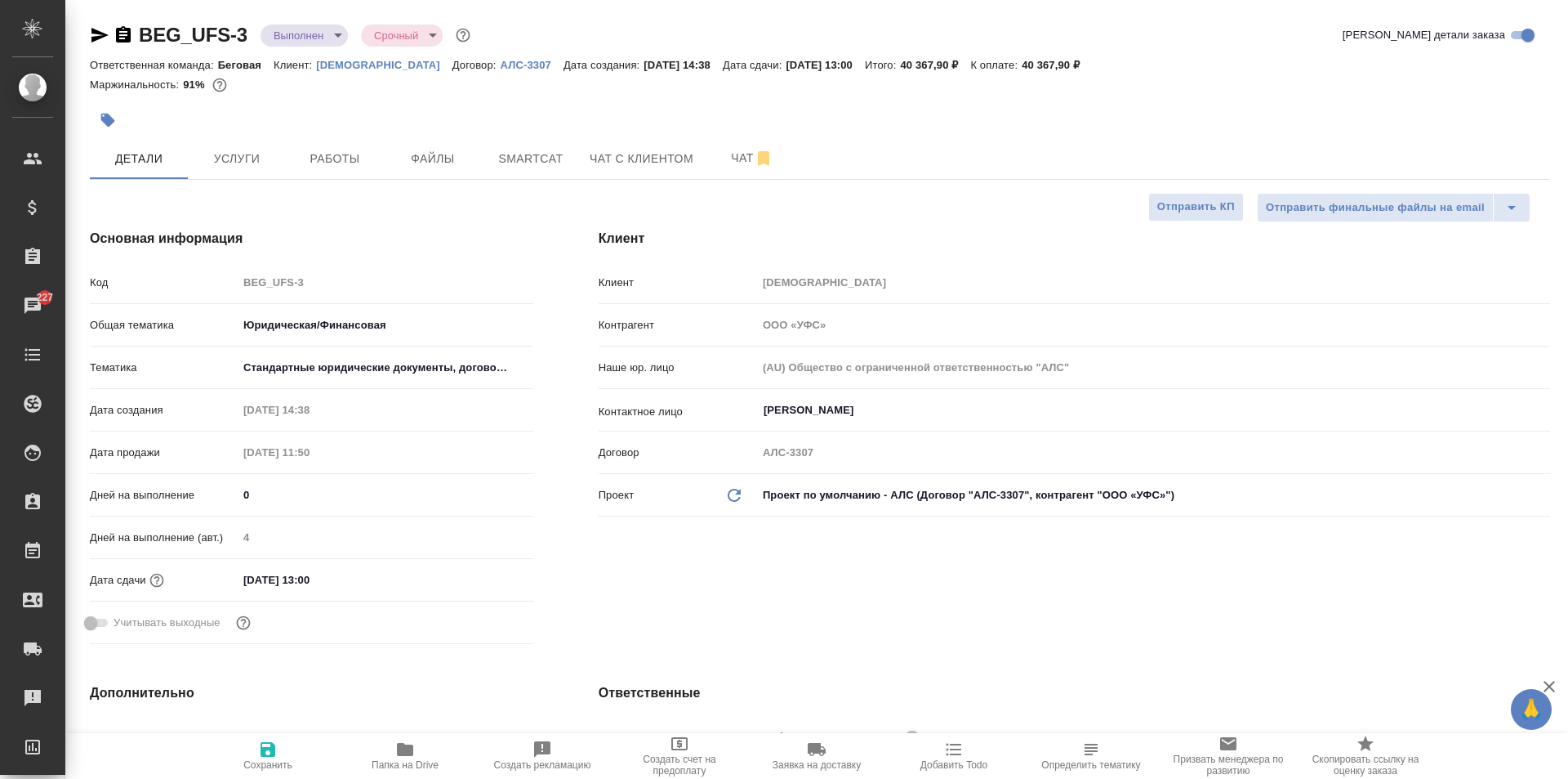
type textarea "x"
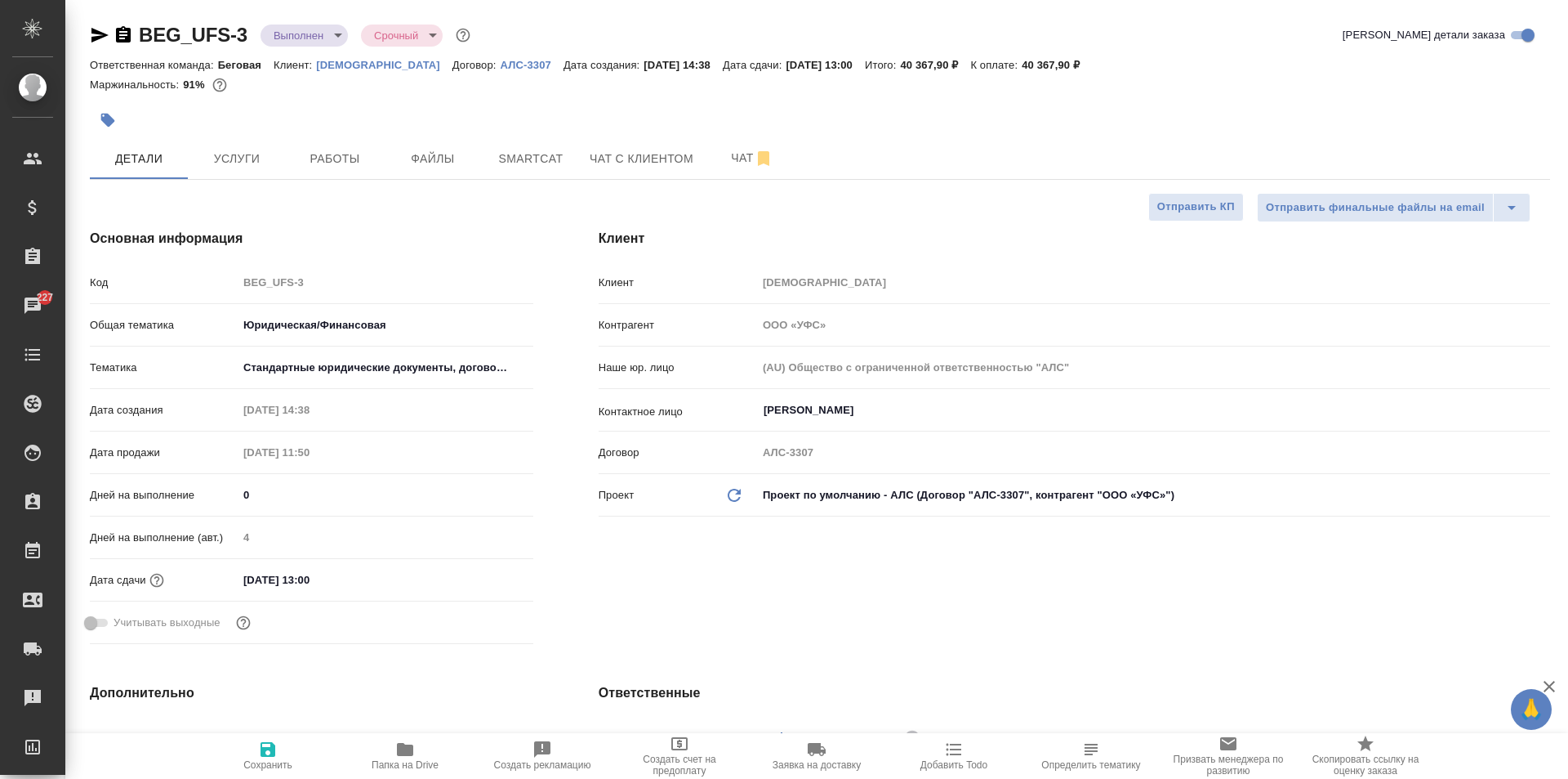
type textarea "x"
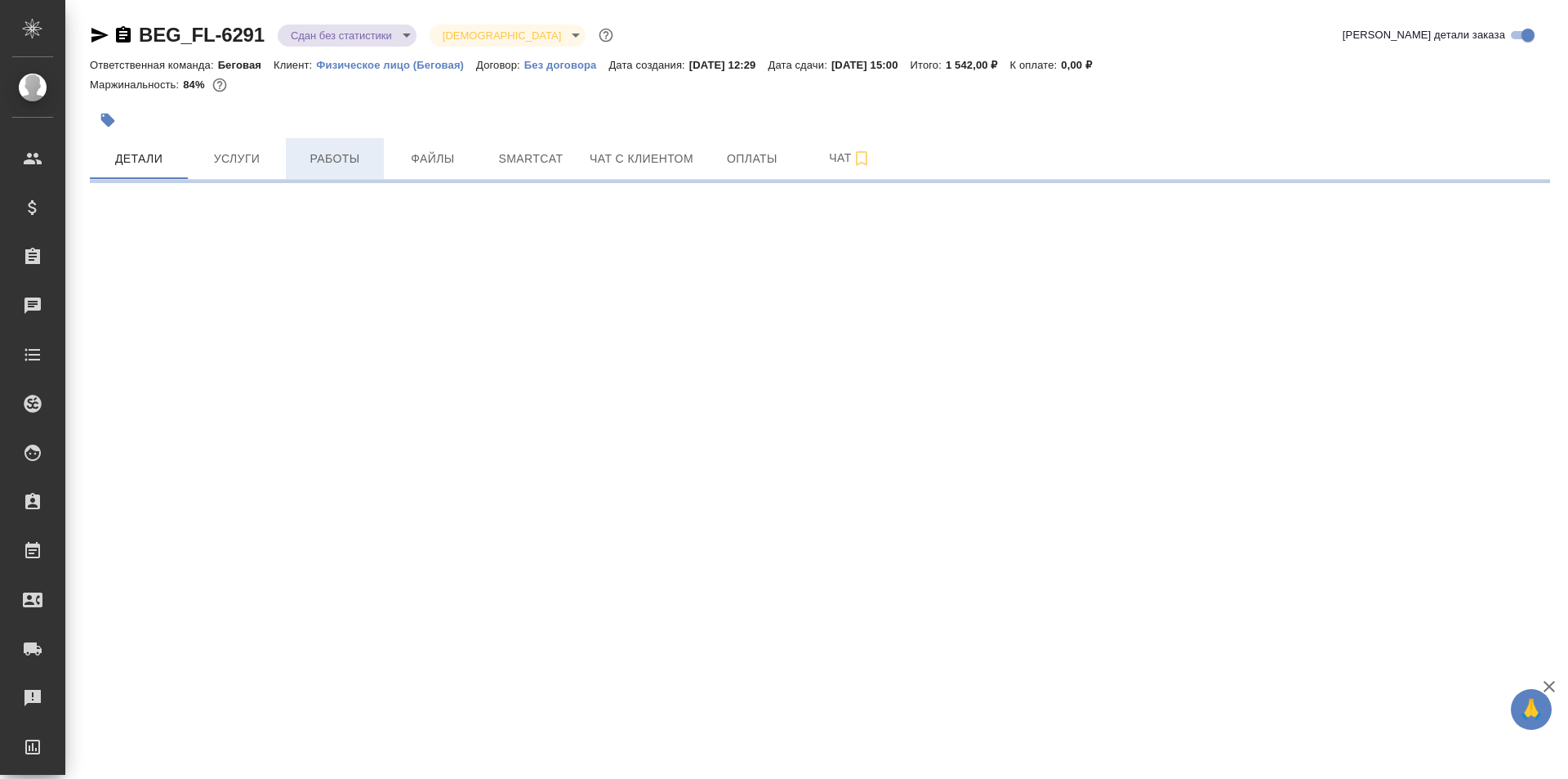
click at [337, 162] on span "Работы" at bounding box center [335, 158] width 79 height 21
select select "RU"
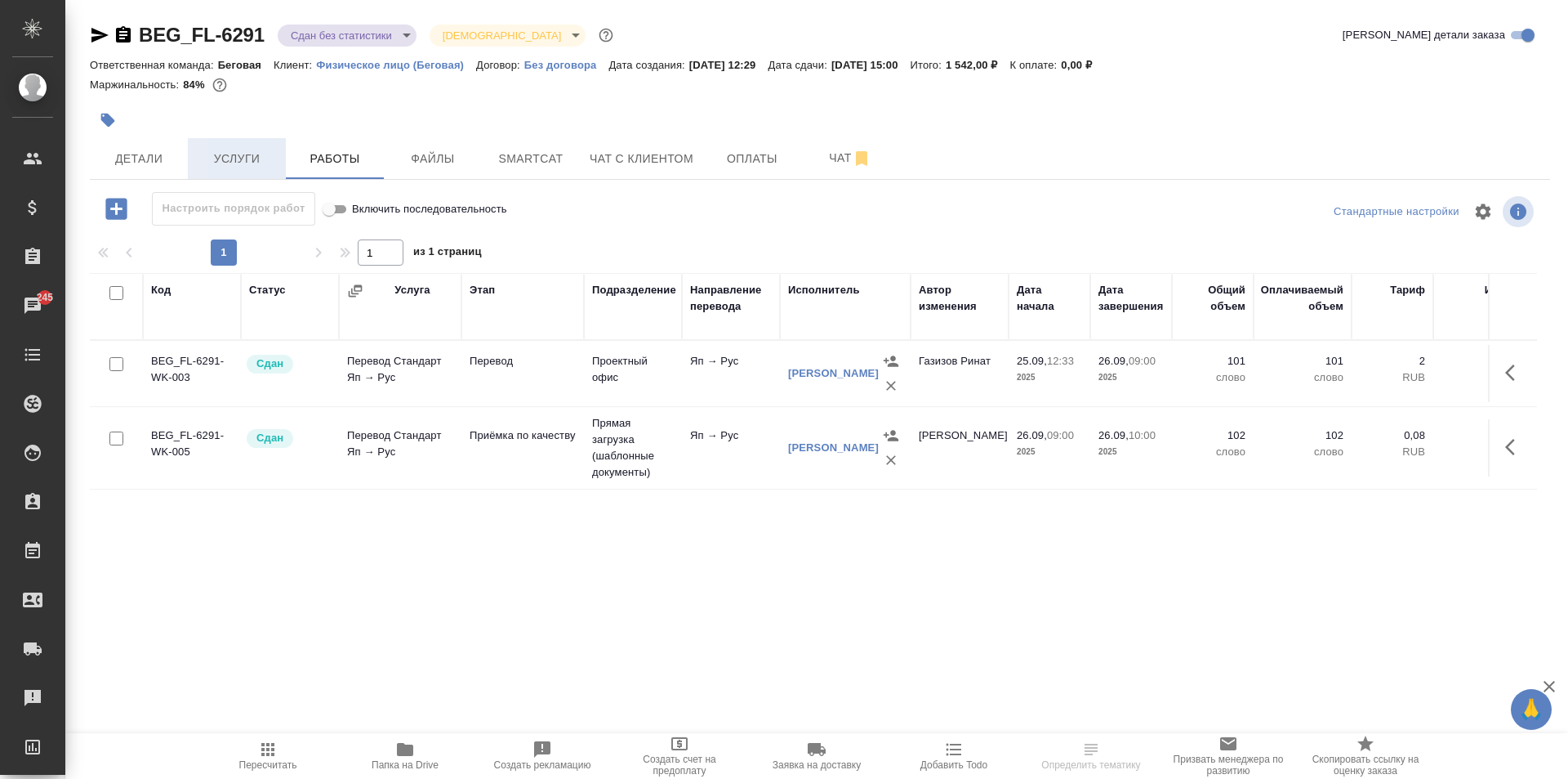
click at [219, 152] on span "Услуги" at bounding box center [237, 158] width 79 height 21
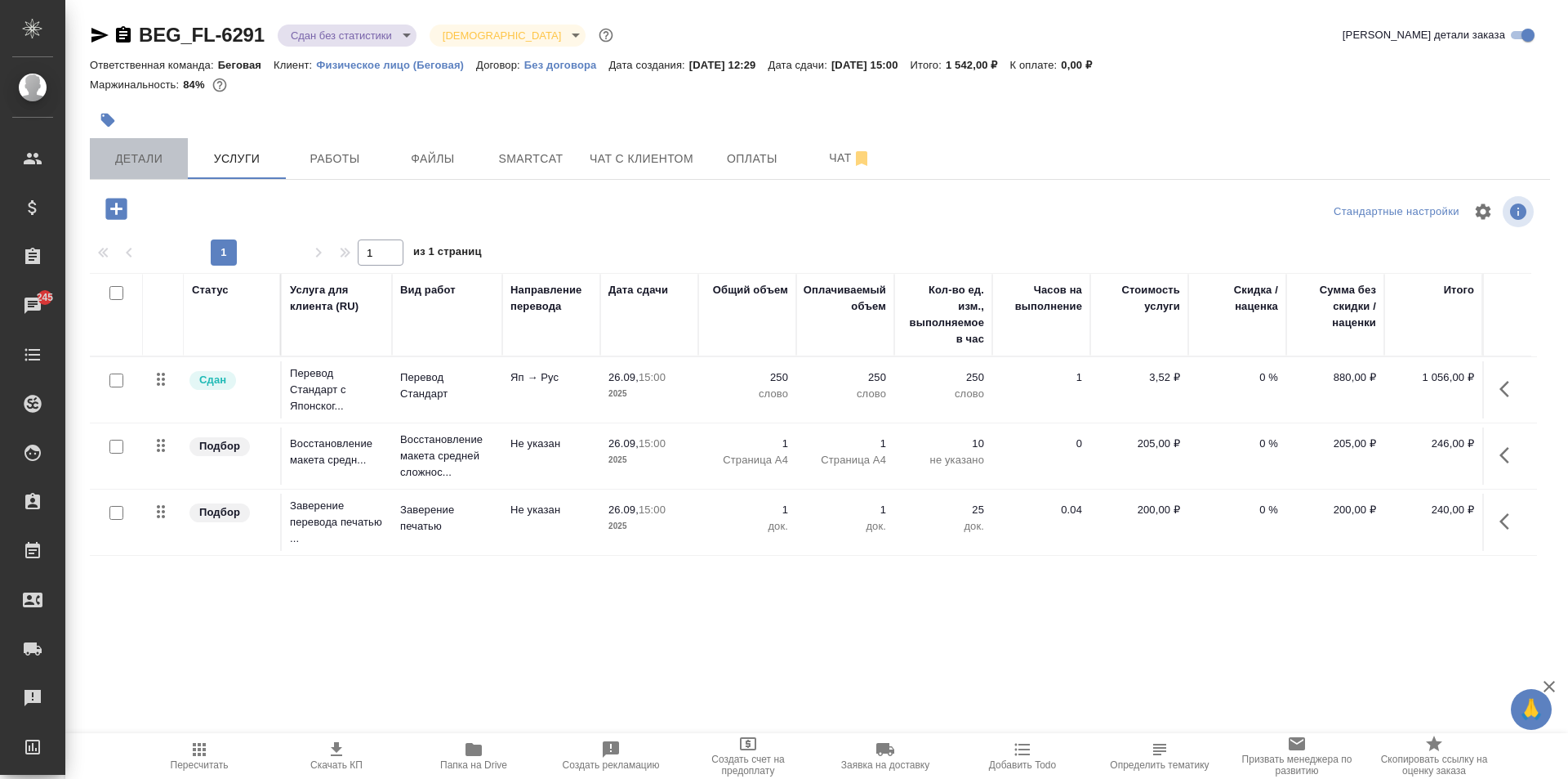
click at [135, 166] on span "Детали" at bounding box center [138, 158] width 79 height 21
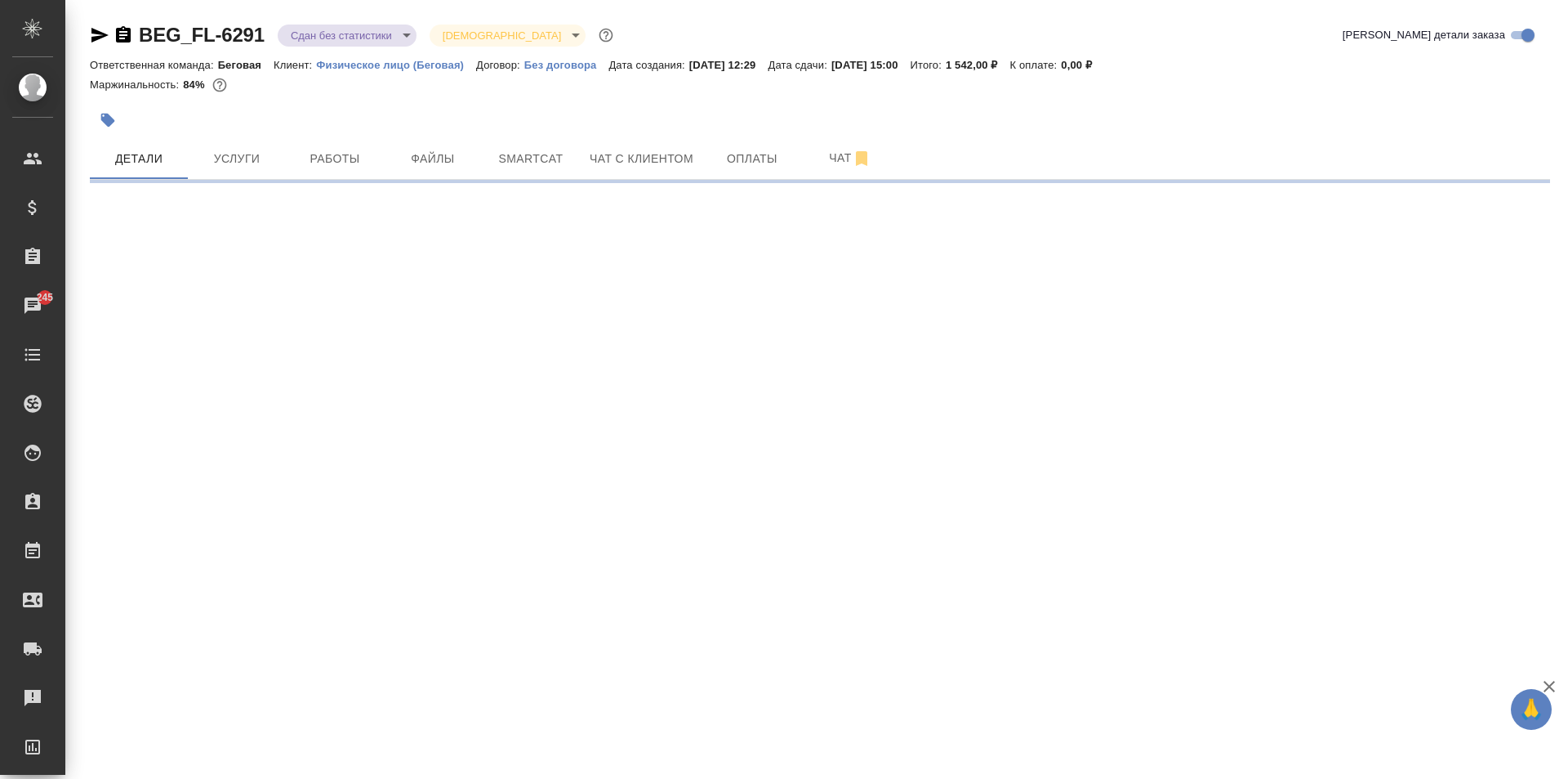
click at [318, 40] on body "🙏 .cls-1 fill:#fff; AWATERA Moskalets Alina Клиенты Спецификации Заказы 245 Чат…" at bounding box center [784, 389] width 1568 height 779
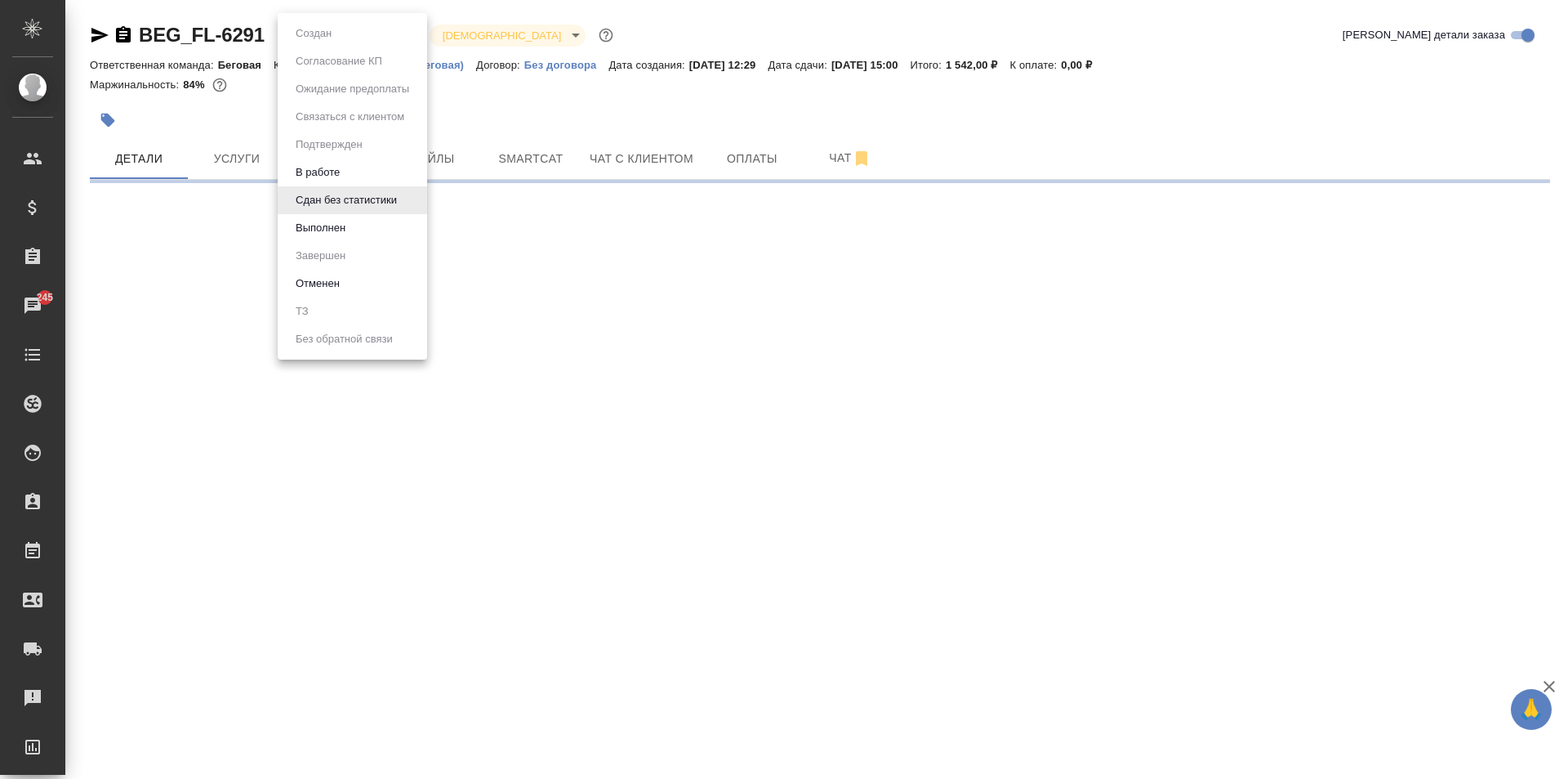
select select "RU"
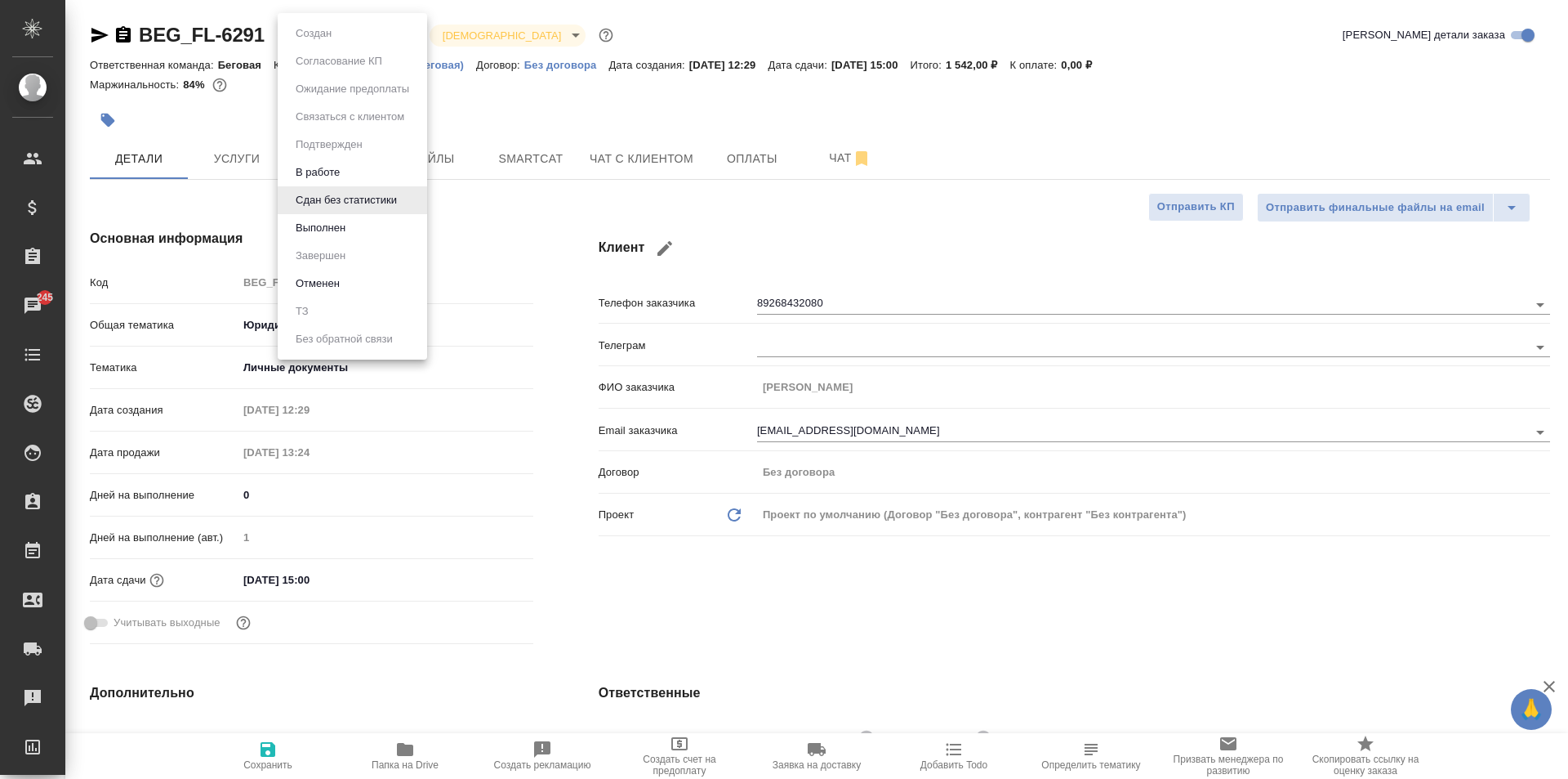
type textarea "x"
click at [342, 226] on button "Выполнен" at bounding box center [320, 228] width 60 height 18
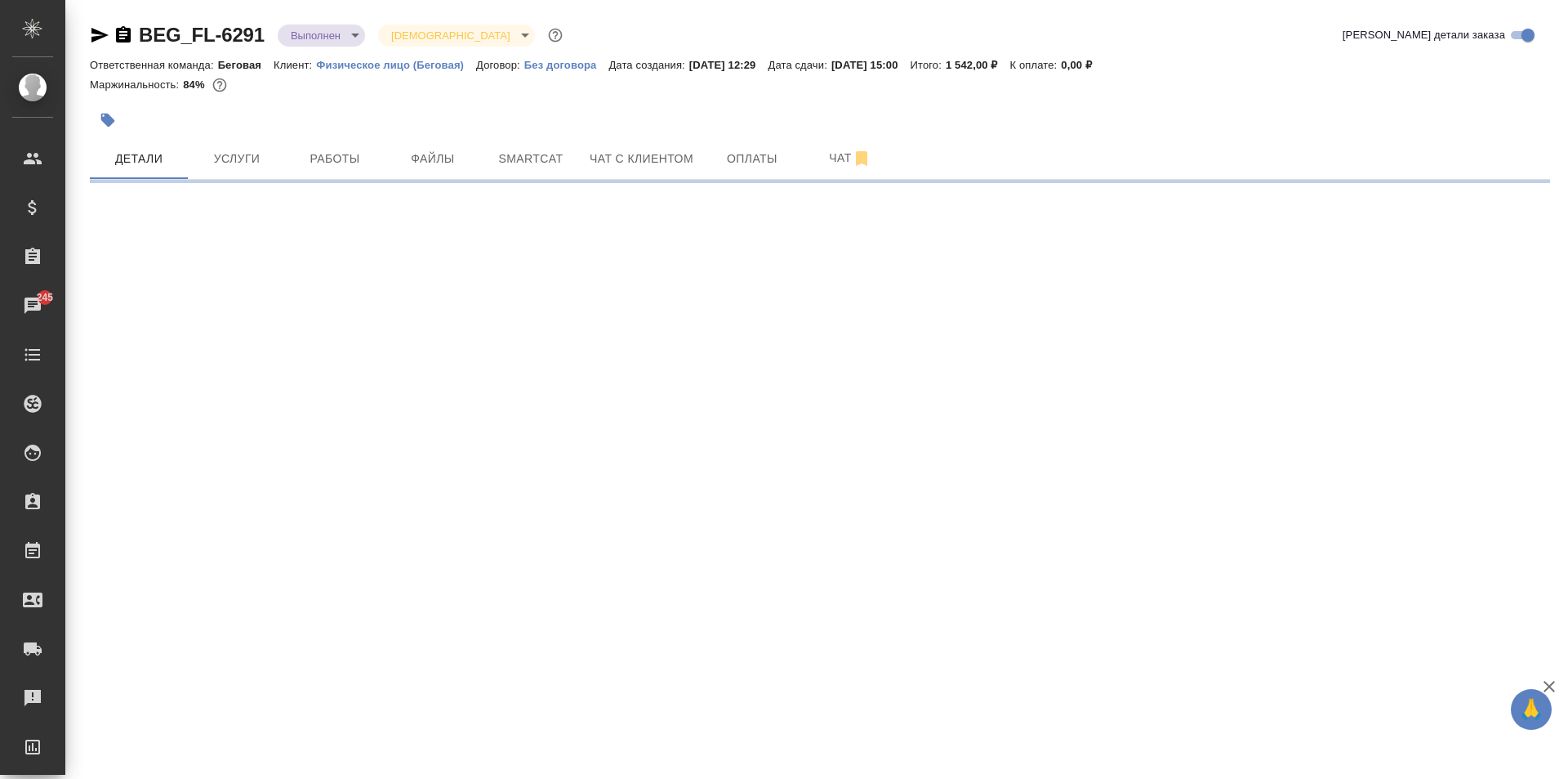
select select "RU"
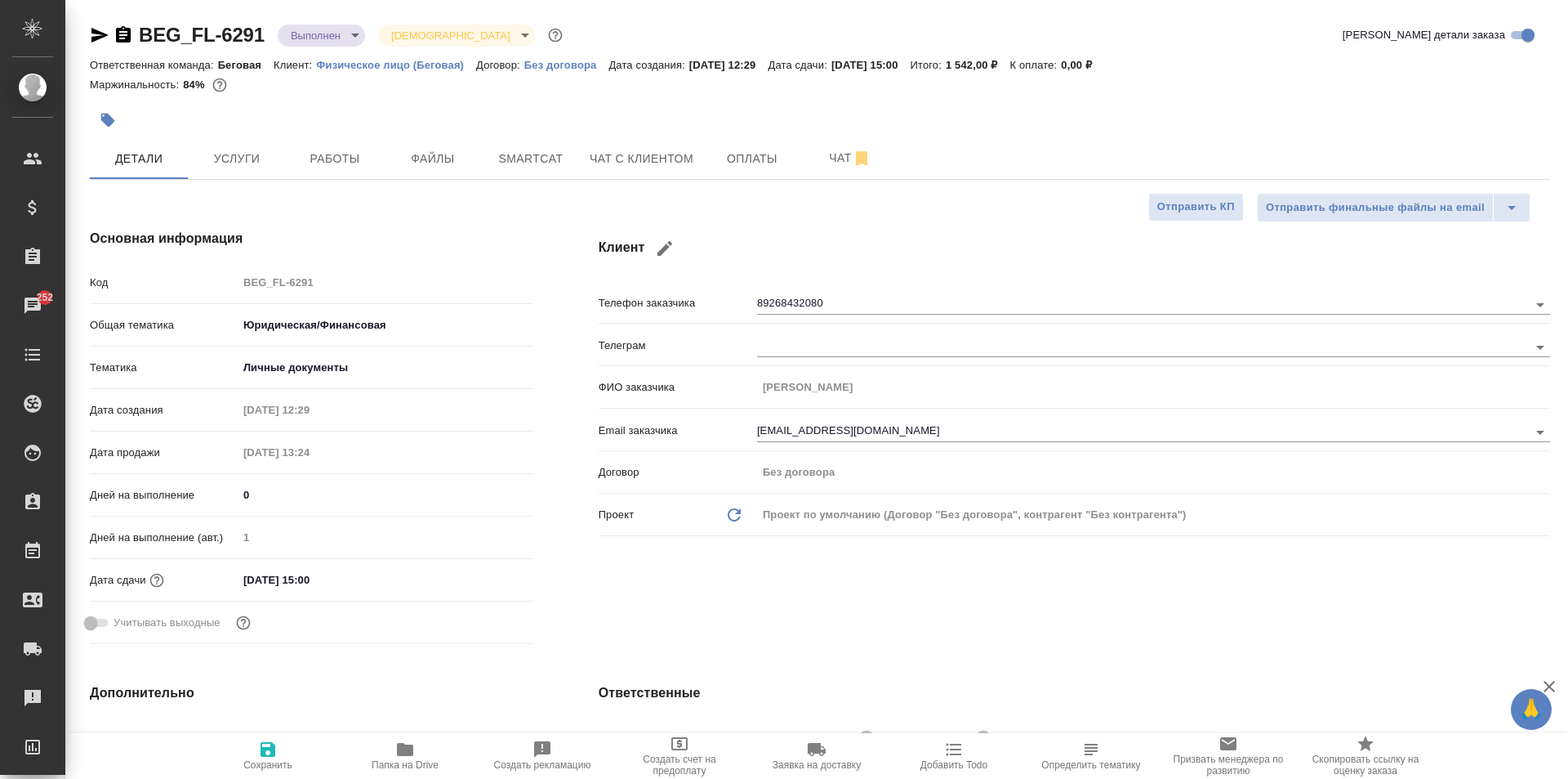
type textarea "x"
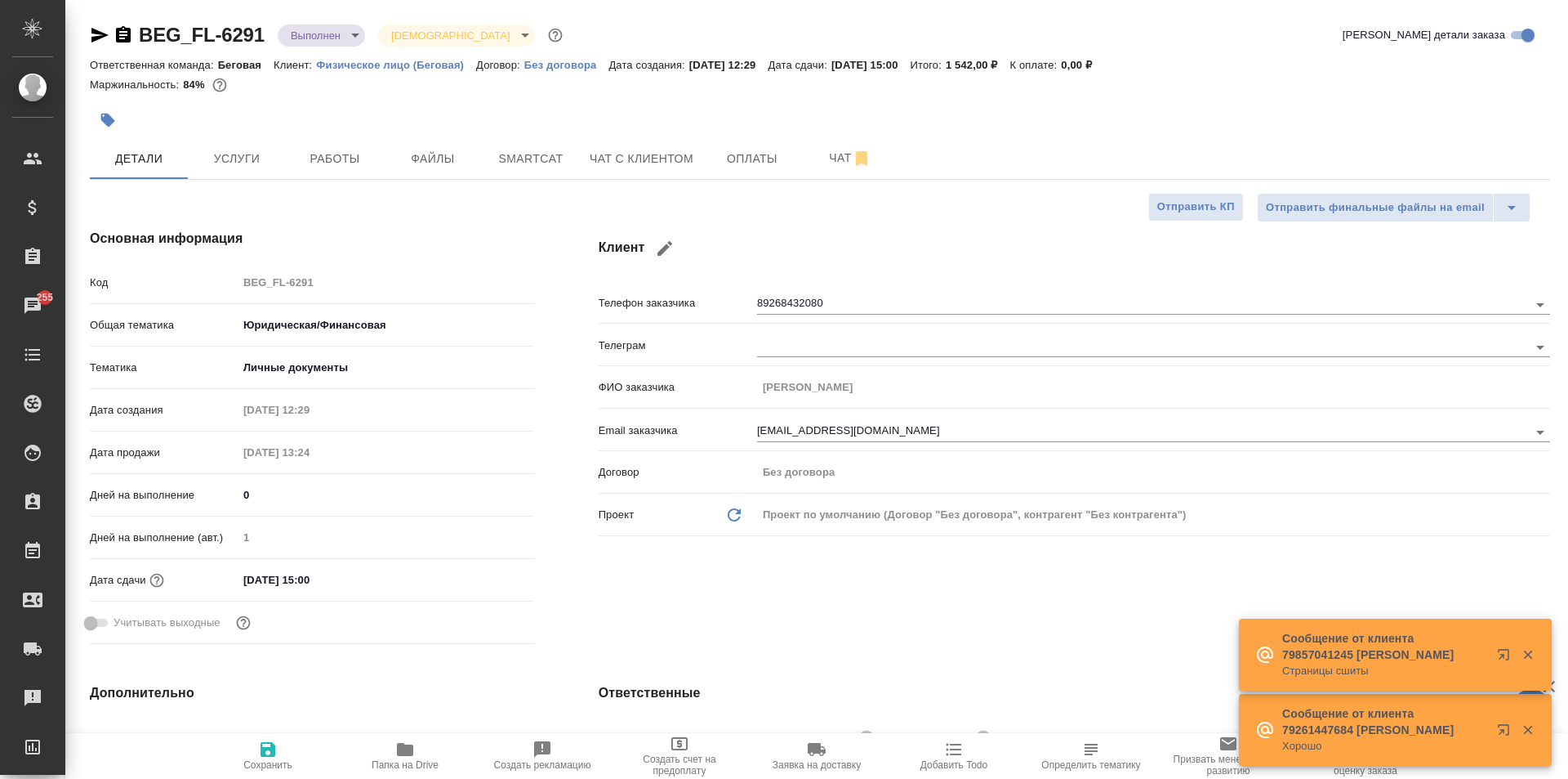
type textarea "x"
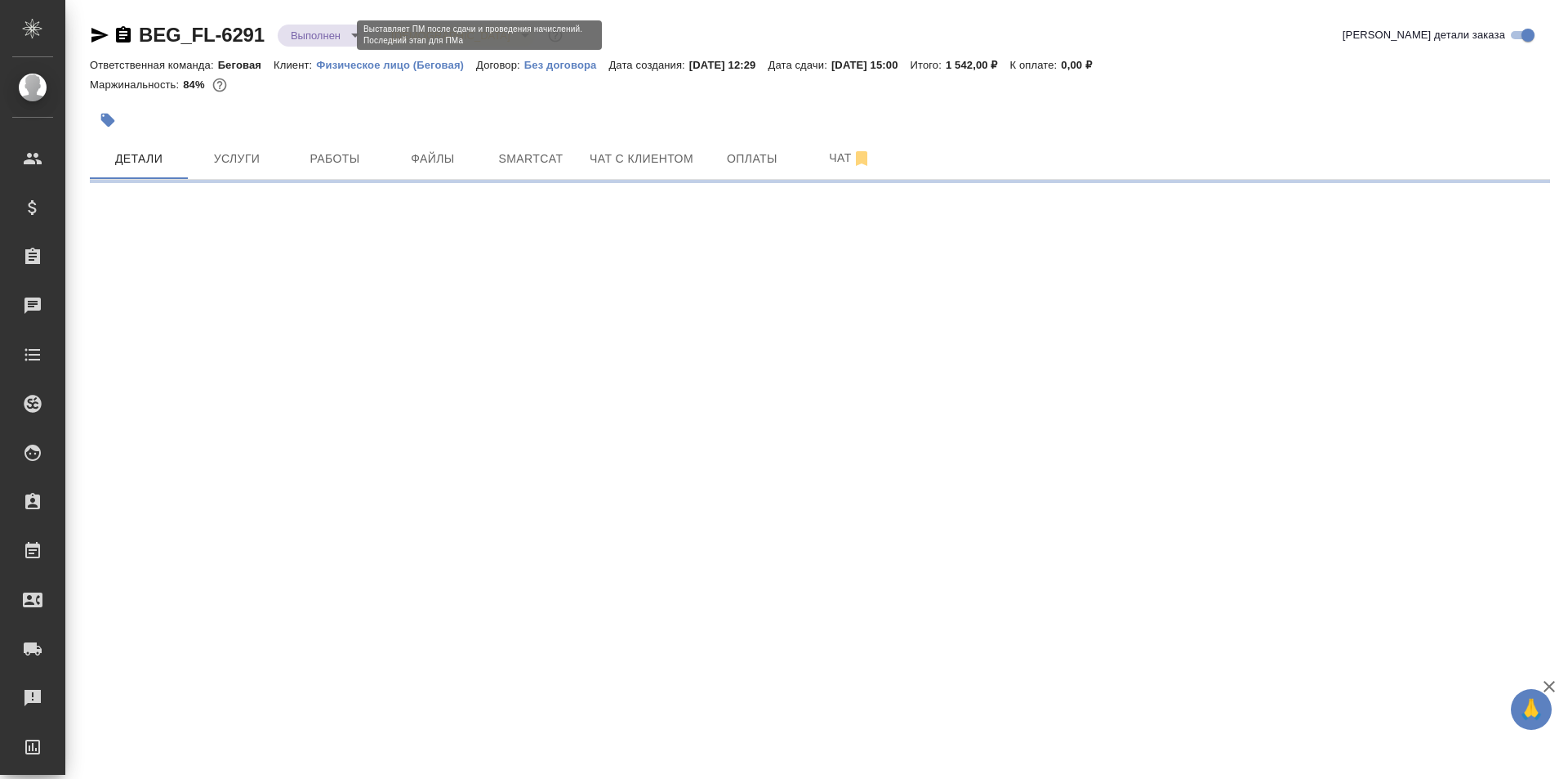
select select "RU"
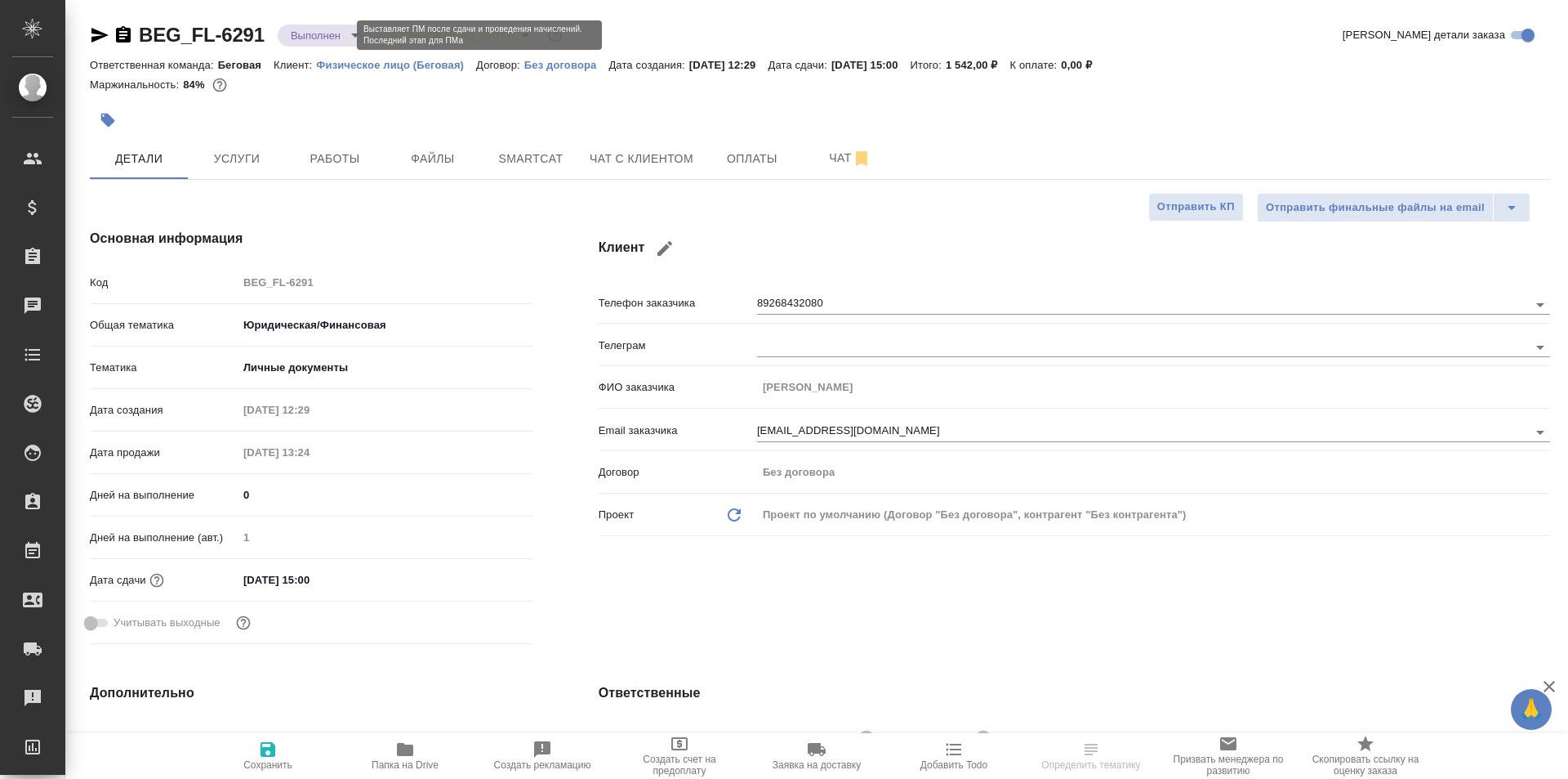
type textarea "x"
click at [299, 32] on body "🙏 .cls-1 fill:#fff; AWATERA [PERSON_NAME] Спецификации Заказы Чаты Todo Проекты…" at bounding box center [784, 389] width 1568 height 779
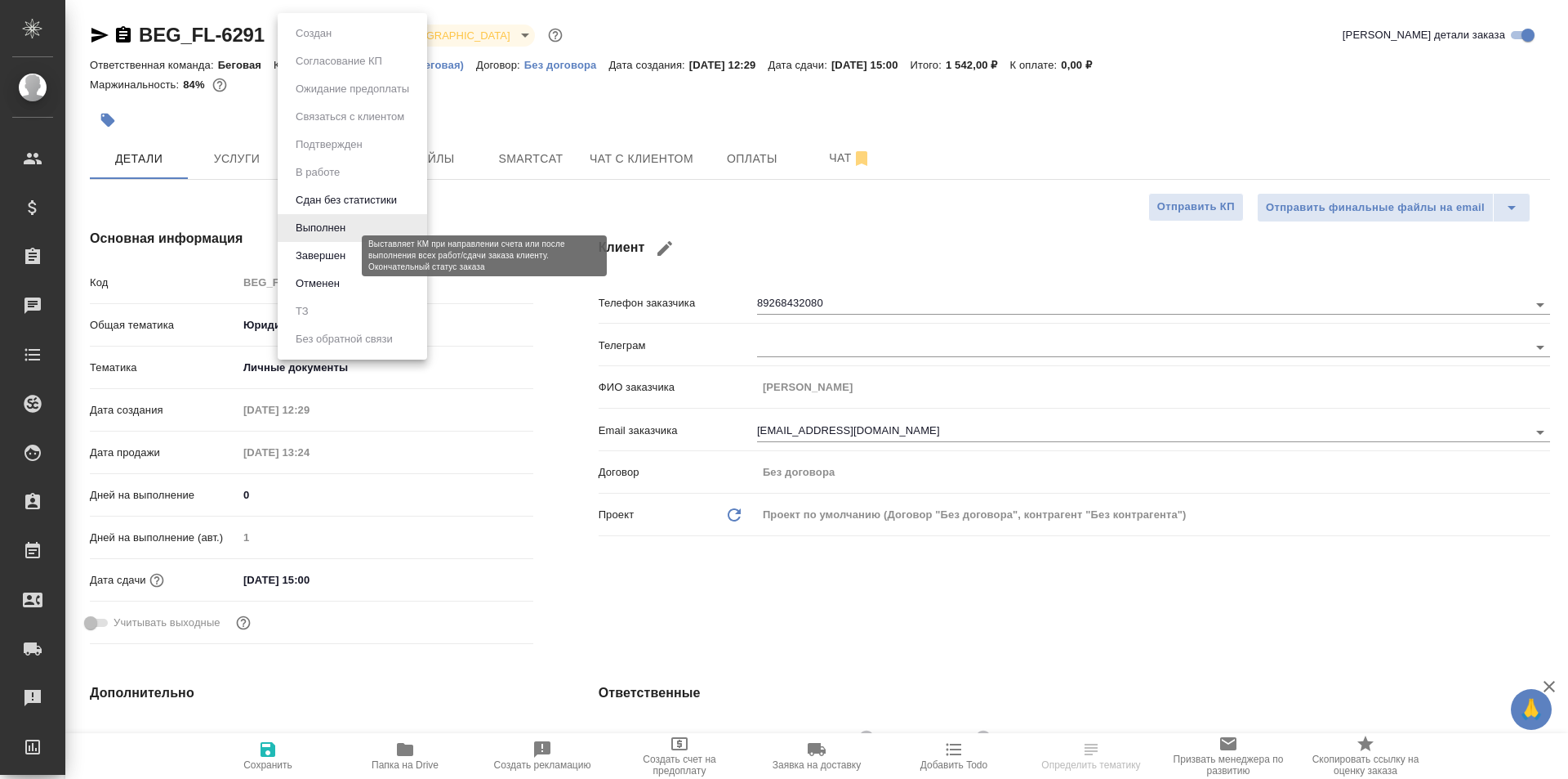
click at [341, 251] on button "Завершен" at bounding box center [320, 255] width 60 height 18
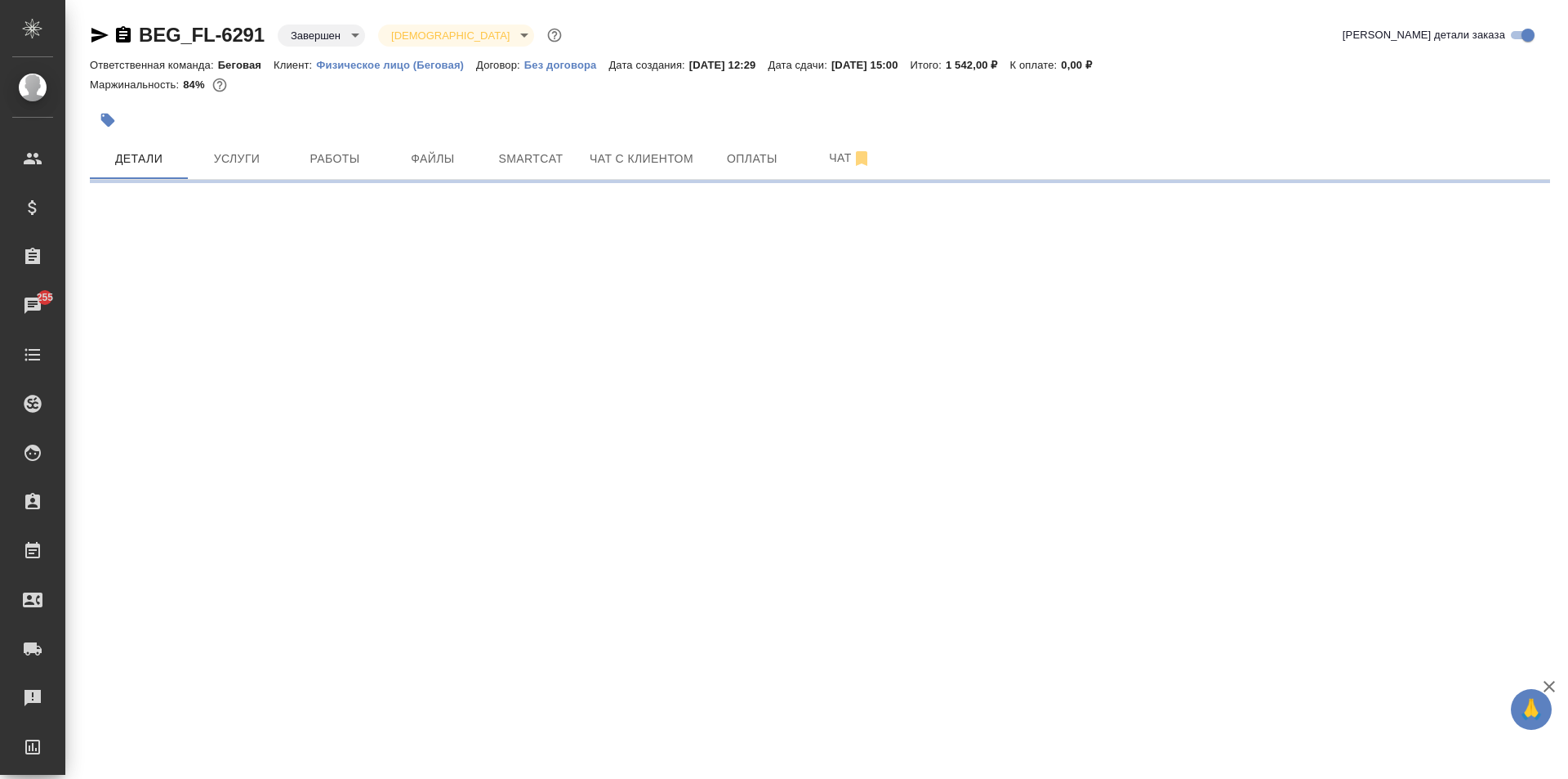
select select "RU"
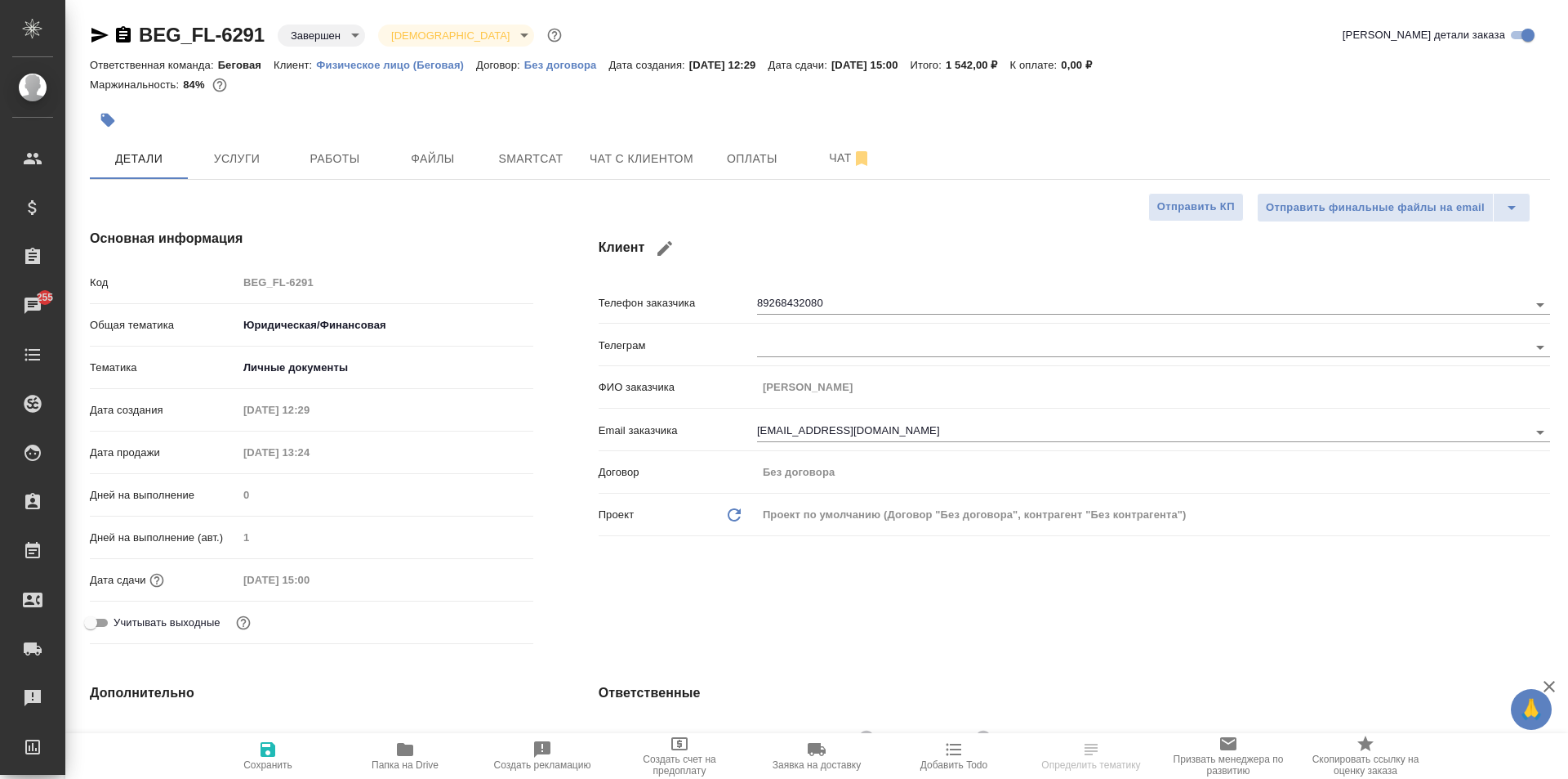
type textarea "x"
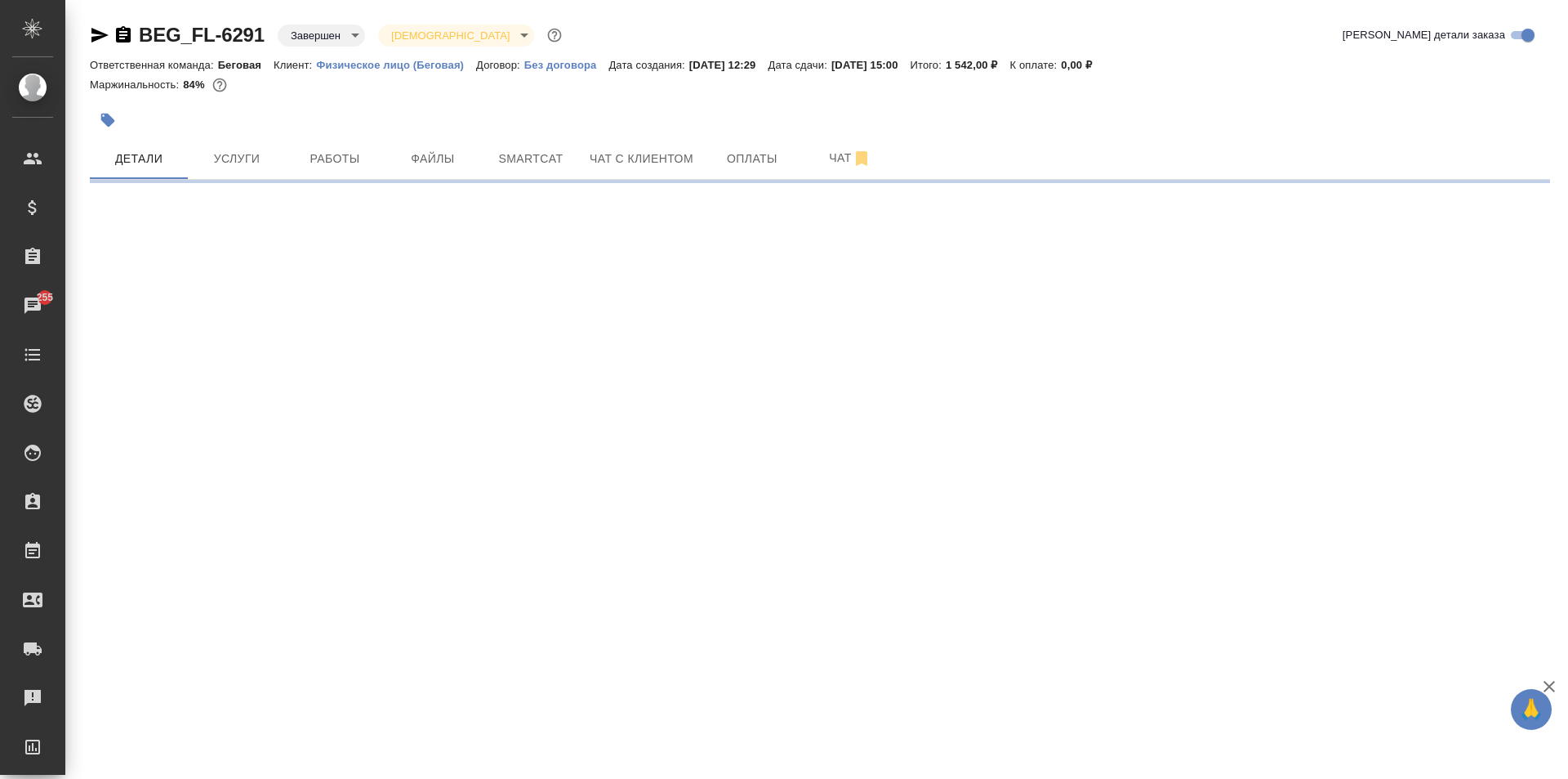
select select "RU"
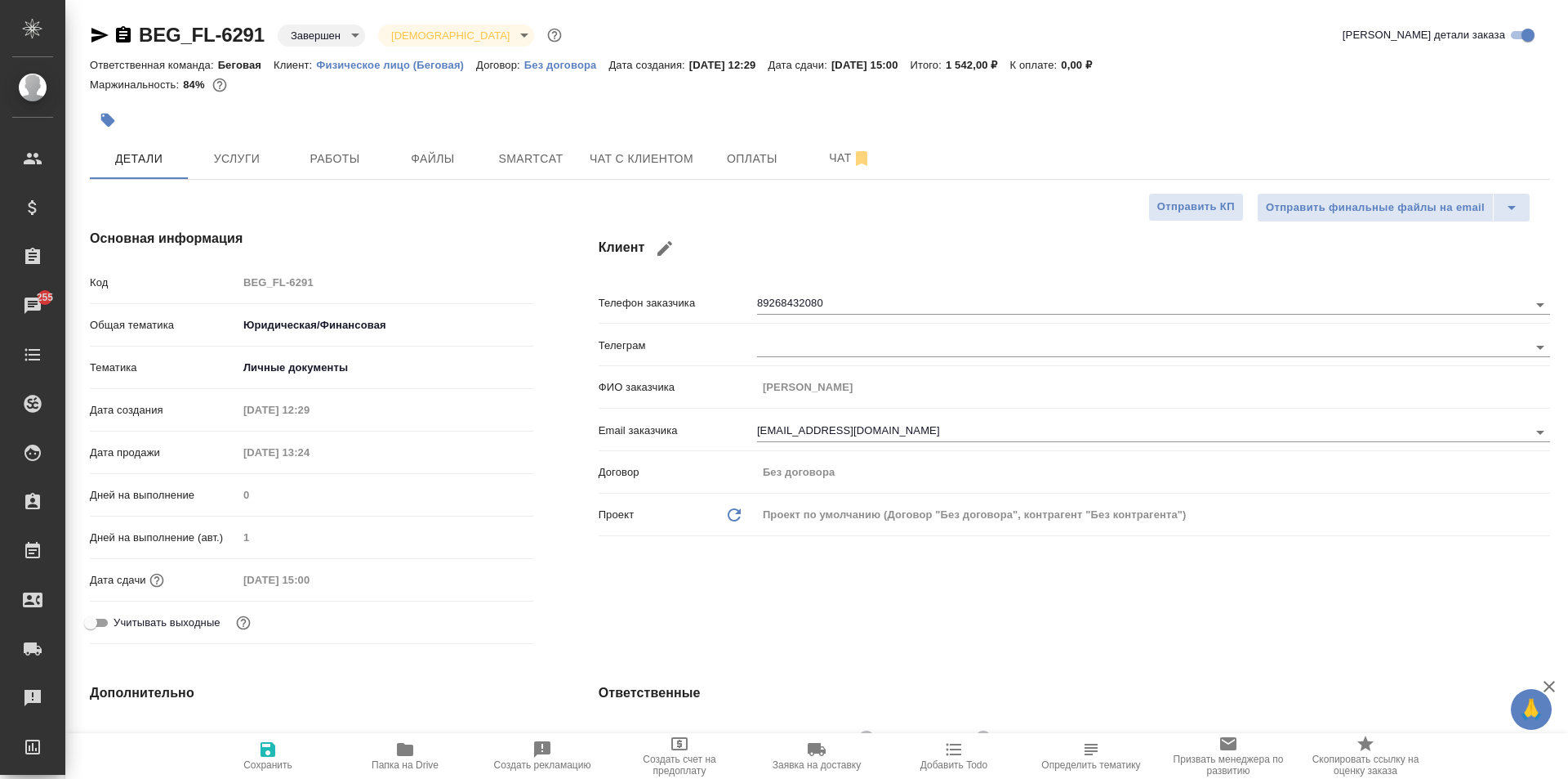
type textarea "x"
